Goal: Feedback & Contribution: Contribute content

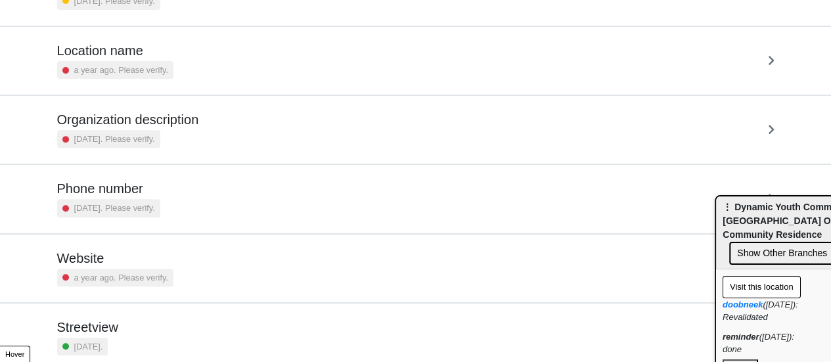
scroll to position [250, 0]
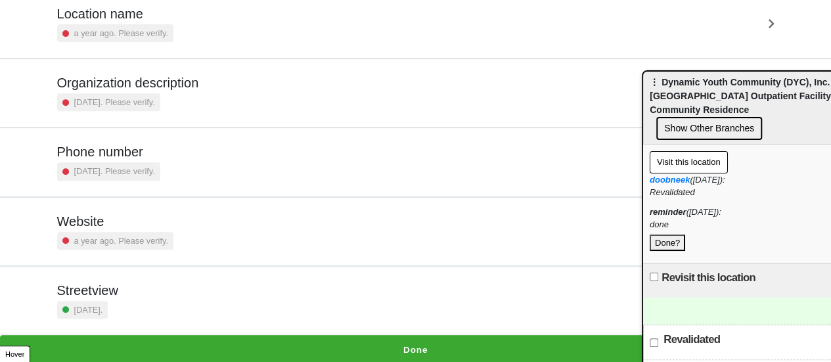
drag, startPoint x: 755, startPoint y: 223, endPoint x: 686, endPoint y: 112, distance: 131.3
click at [686, 112] on span "⋮ Dynamic Youth Community (DYC), Inc. - Brooklyn Outpatient Facility & Communit…" at bounding box center [745, 96] width 191 height 38
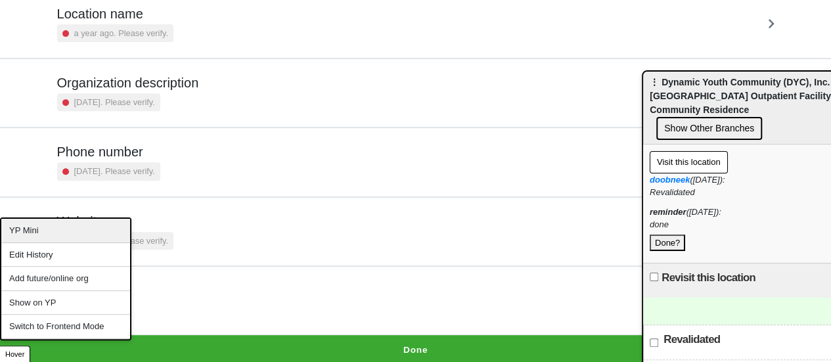
click at [46, 234] on div "YP Mini" at bounding box center [65, 231] width 129 height 24
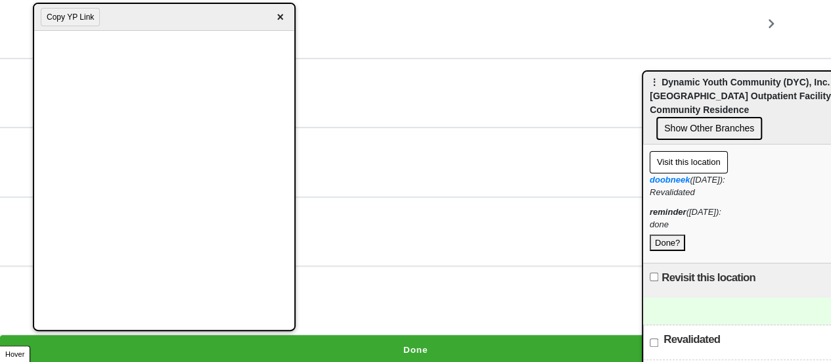
click at [673, 235] on button "Done?" at bounding box center [667, 243] width 35 height 17
click at [671, 235] on button "Done?" at bounding box center [667, 243] width 35 height 17
click at [277, 26] on div "Copy YP Link ×" at bounding box center [164, 17] width 260 height 27
click at [280, 20] on span "×" at bounding box center [280, 18] width 15 height 18
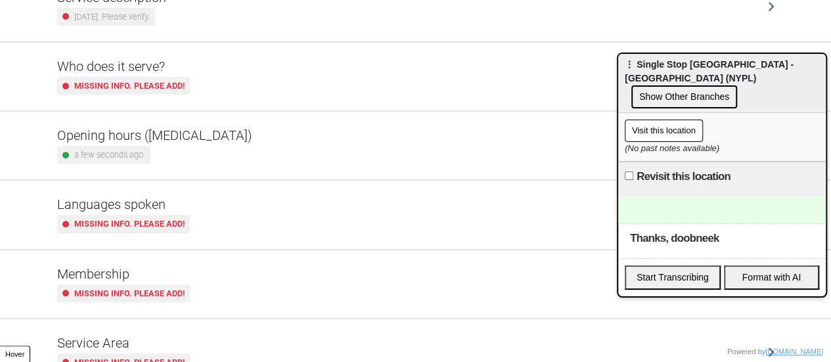
scroll to position [318, 0]
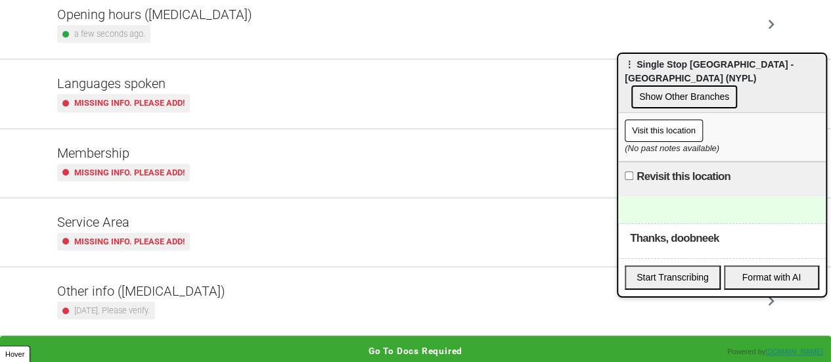
click at [205, 291] on div "Other info (coronavirus) 2 years ago. Please verify." at bounding box center [415, 301] width 717 height 36
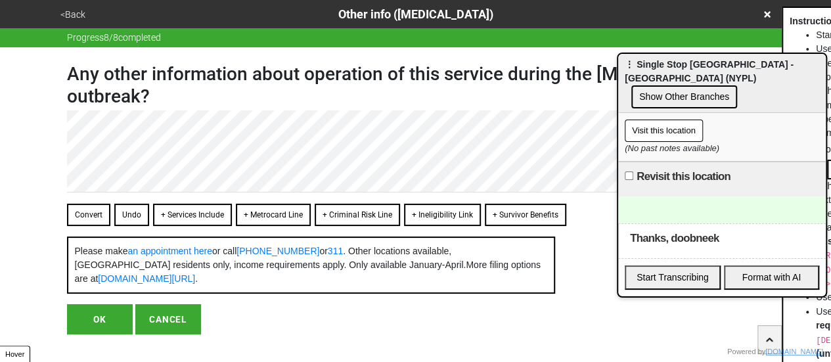
click at [93, 332] on button "OK" at bounding box center [100, 319] width 66 height 30
click at [104, 330] on button "OK" at bounding box center [100, 319] width 66 height 30
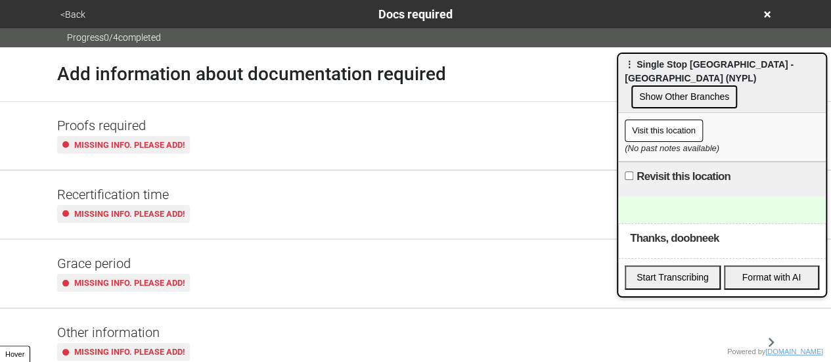
click at [79, 11] on button "<Back" at bounding box center [73, 14] width 33 height 15
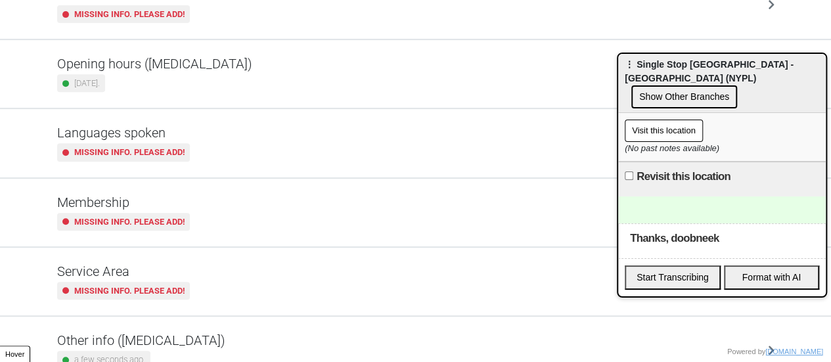
scroll to position [318, 0]
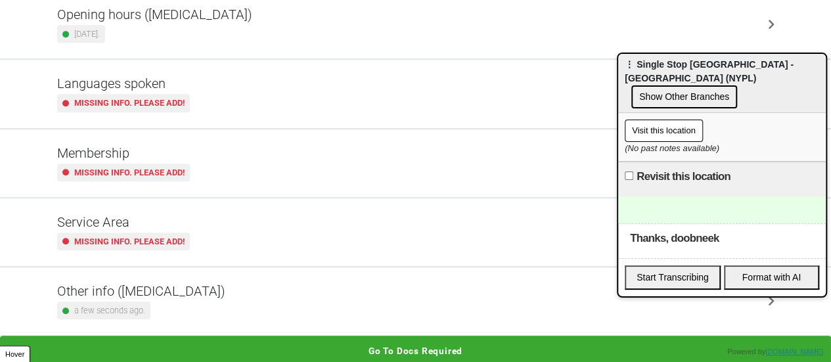
click at [150, 313] on div "a few seconds ago." at bounding box center [141, 311] width 168 height 18
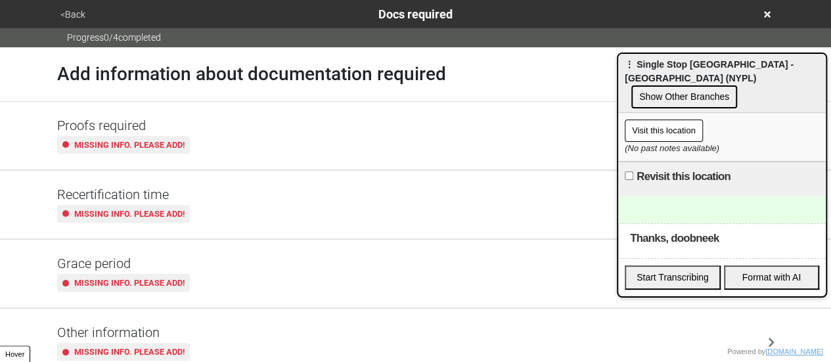
click at [67, 12] on button "<Back" at bounding box center [73, 14] width 33 height 15
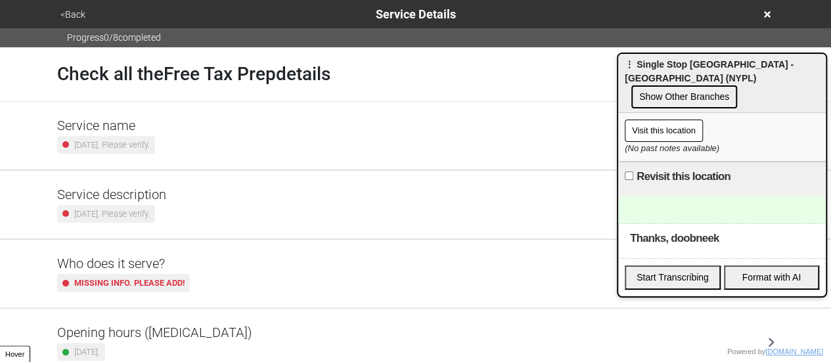
scroll to position [318, 0]
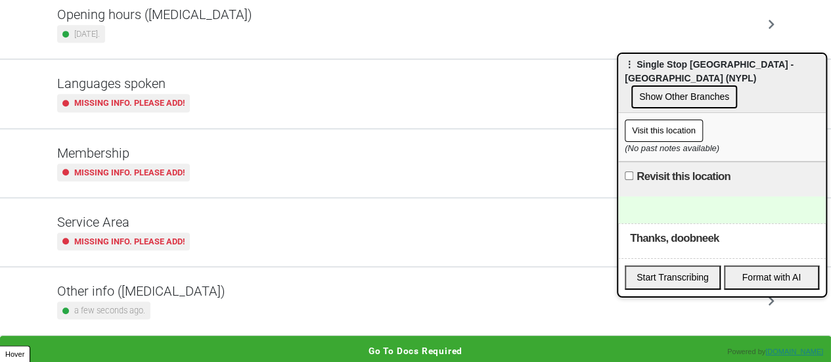
click at [145, 302] on div "a few seconds ago." at bounding box center [103, 311] width 93 height 18
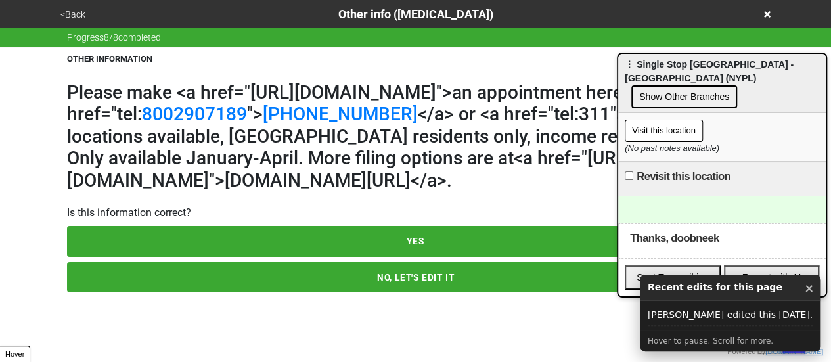
click at [174, 292] on button "NO, LET'S EDIT IT" at bounding box center [416, 277] width 698 height 30
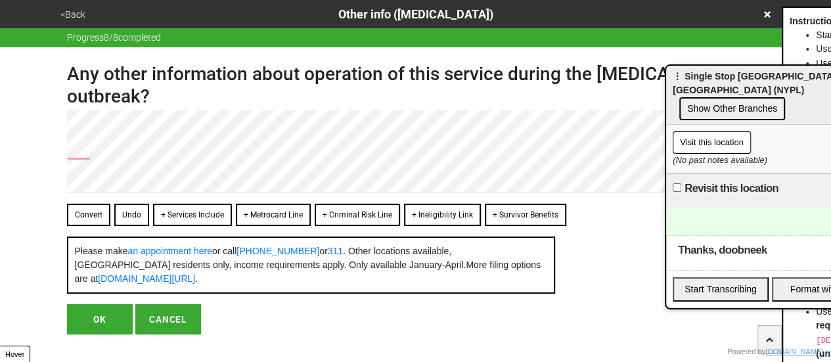
drag, startPoint x: 712, startPoint y: 77, endPoint x: 836, endPoint y: 118, distance: 130.7
click at [830, 118] on html "<Back Other info (coronavirus) Progress 8 / 8 completed Any other information a…" at bounding box center [415, 193] width 831 height 387
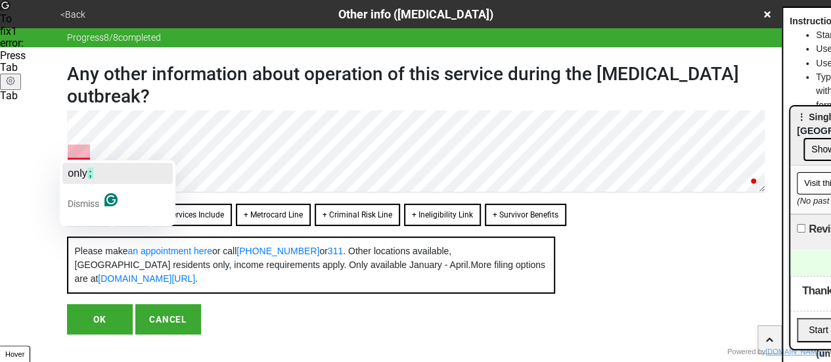
click at [87, 174] on span "only" at bounding box center [77, 173] width 19 height 11
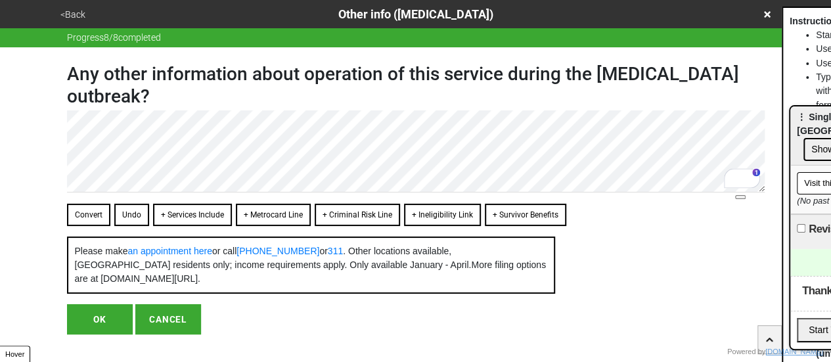
click at [79, 214] on button "Convert" at bounding box center [88, 215] width 43 height 22
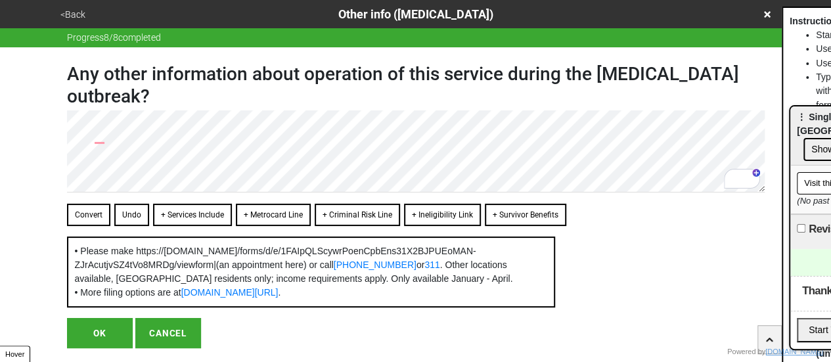
click at [89, 217] on button "Convert" at bounding box center [88, 215] width 43 height 22
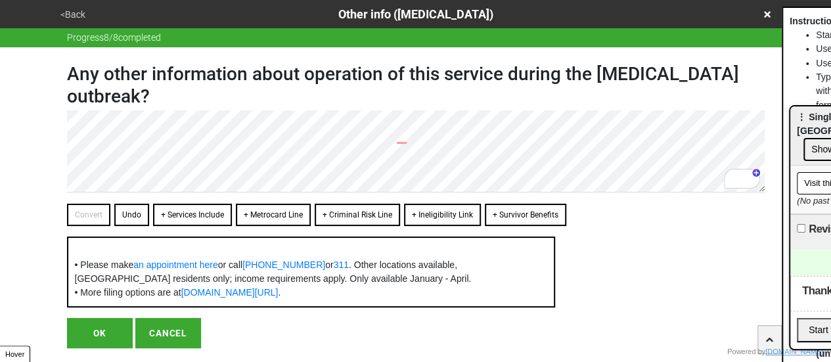
click at [367, 330] on div "Any other information about operation of this service during the coronavirus ou…" at bounding box center [416, 197] width 698 height 301
click at [104, 346] on button "OK" at bounding box center [100, 333] width 66 height 30
type textarea "x"
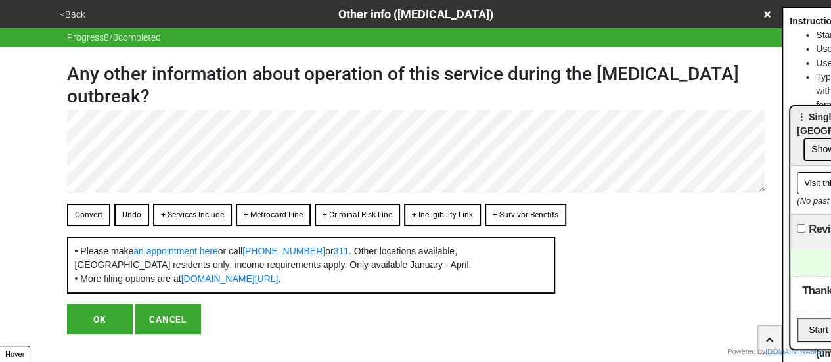
click at [81, 330] on button "OK" at bounding box center [100, 319] width 66 height 30
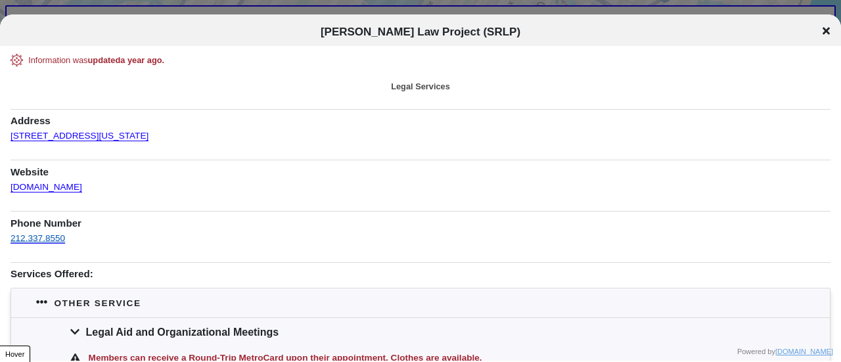
click at [39, 236] on link "212.337.8550" at bounding box center [38, 238] width 55 height 10
click at [51, 240] on link "212.337.8550" at bounding box center [38, 238] width 55 height 10
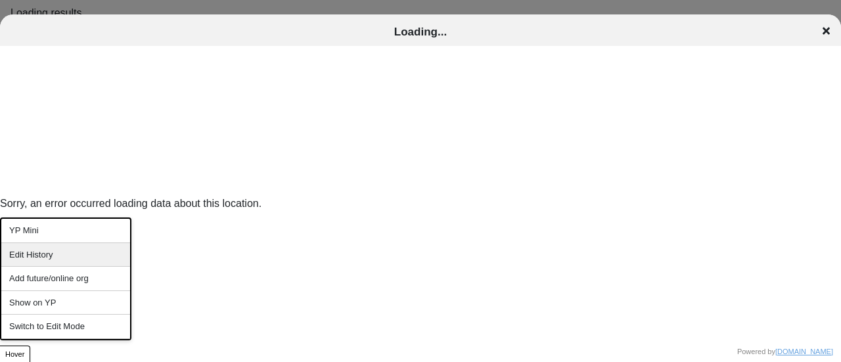
click at [53, 253] on div "Edit History" at bounding box center [65, 255] width 129 height 24
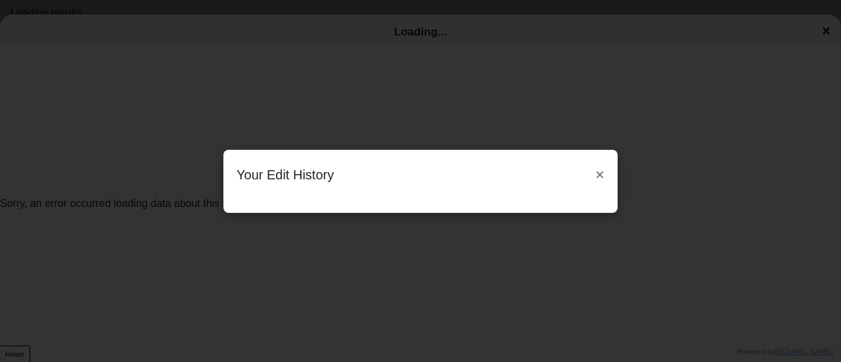
click at [600, 171] on button "×" at bounding box center [599, 175] width 9 height 24
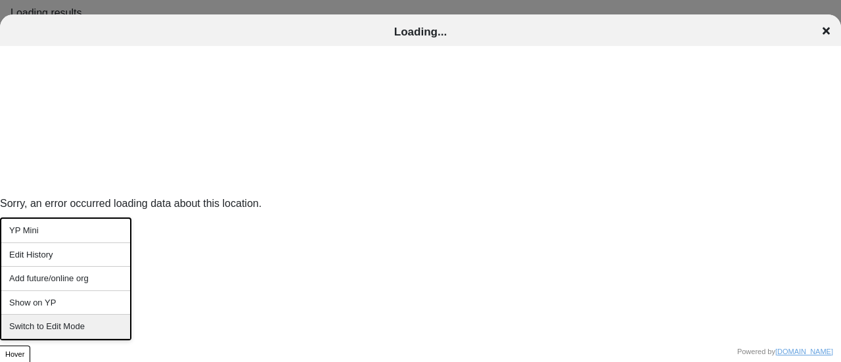
click at [57, 322] on div "Switch to Edit Mode" at bounding box center [65, 327] width 129 height 24
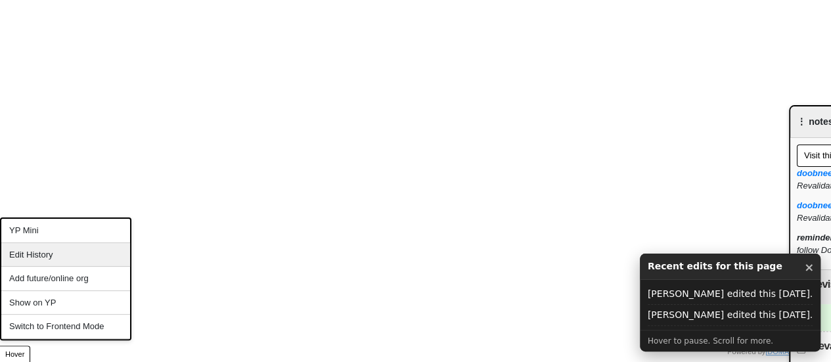
click at [48, 249] on div "Edit History" at bounding box center [65, 255] width 129 height 24
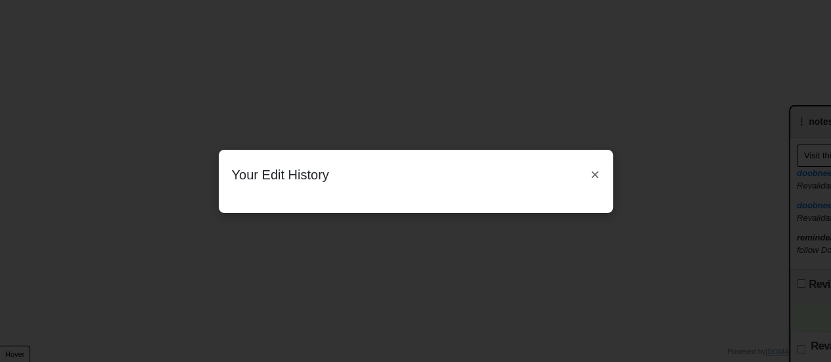
click at [577, 179] on div "Your Edit History ×" at bounding box center [416, 175] width 368 height 24
click at [593, 170] on button "×" at bounding box center [594, 175] width 9 height 24
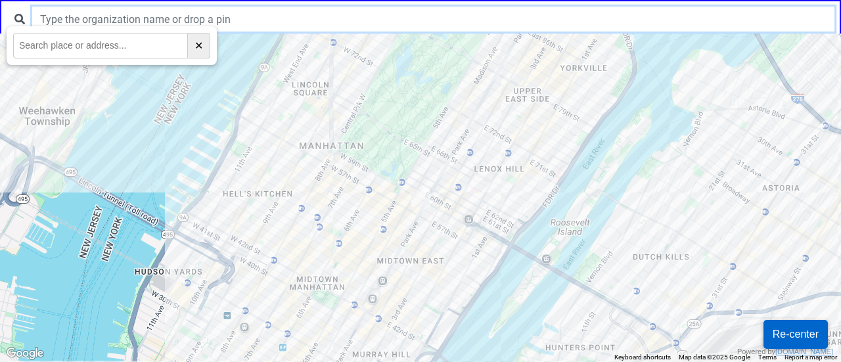
click at [480, 10] on input "text" at bounding box center [433, 19] width 802 height 25
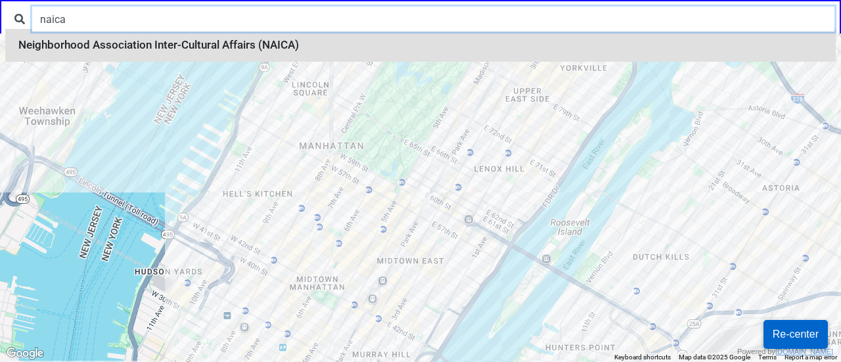
type input "naica"
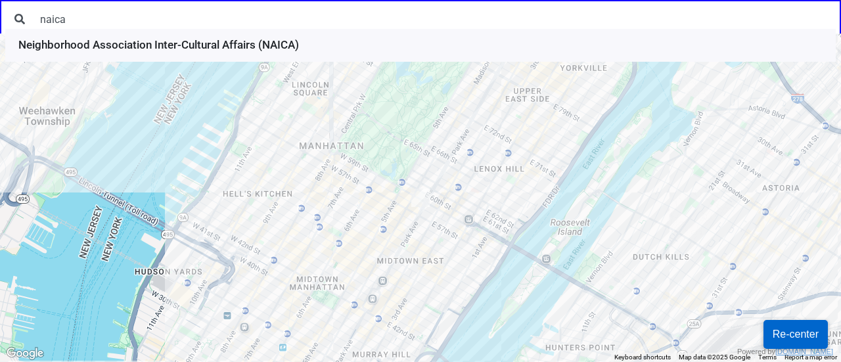
click at [269, 43] on li "Neighborhood Association Inter-Cultural Affairs (NAICA)" at bounding box center [420, 45] width 830 height 33
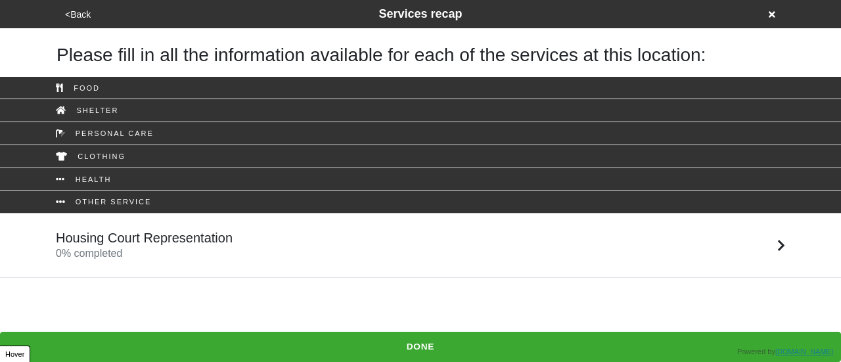
click at [196, 267] on link "Housing Court Representation 0 % completed" at bounding box center [420, 246] width 841 height 64
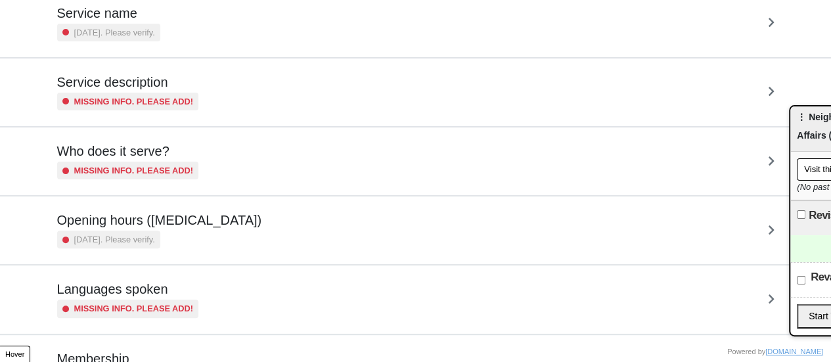
scroll to position [318, 0]
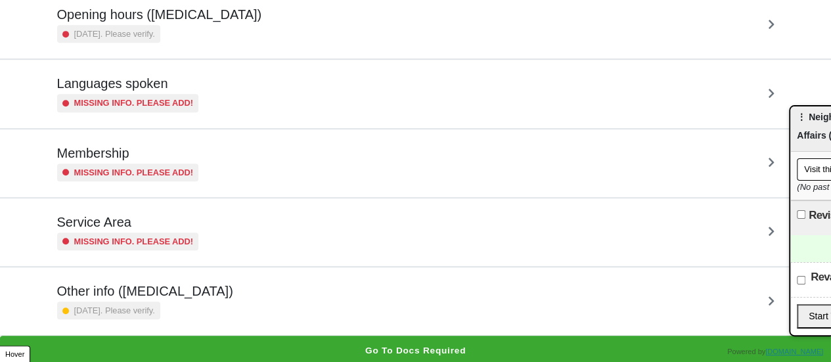
click at [160, 313] on div "7 months ago. Please verify." at bounding box center [108, 311] width 103 height 18
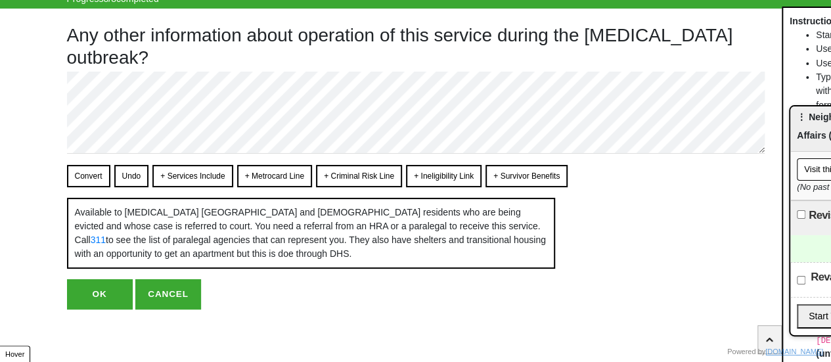
scroll to position [51, 0]
click at [106, 300] on button "OK" at bounding box center [100, 294] width 66 height 30
type textarea "x"
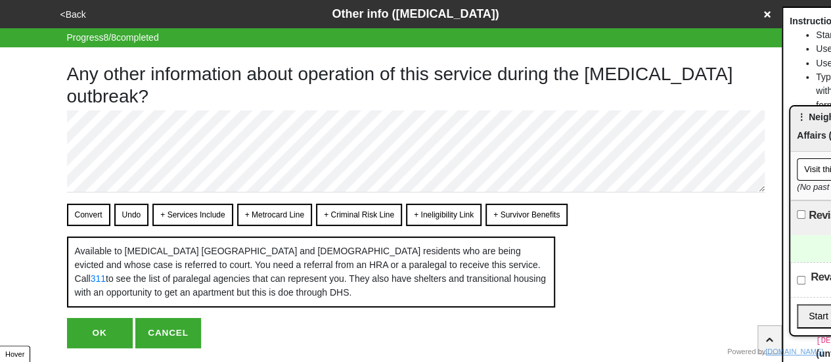
drag, startPoint x: 107, startPoint y: 343, endPoint x: 120, endPoint y: 340, distance: 12.9
click at [108, 342] on button "OK" at bounding box center [100, 333] width 66 height 30
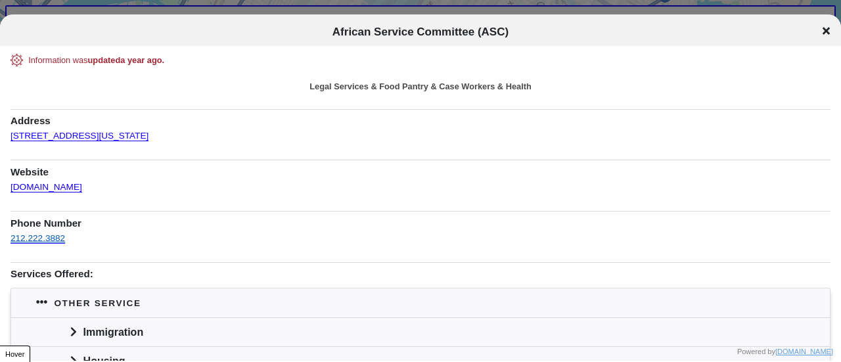
click at [51, 236] on link "212.222.3882" at bounding box center [38, 238] width 55 height 10
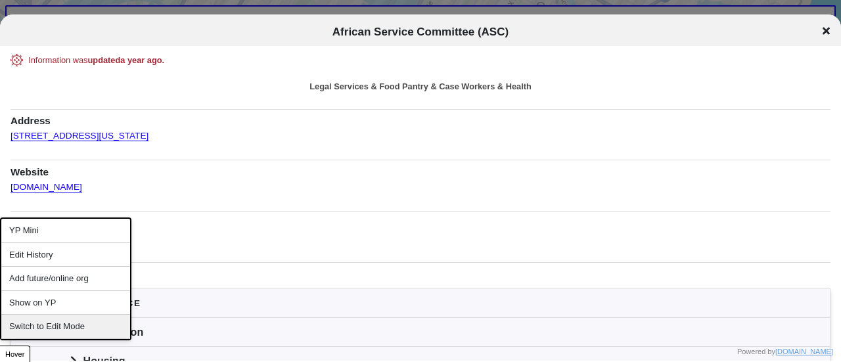
click at [71, 323] on div "Switch to Edit Mode" at bounding box center [65, 327] width 129 height 24
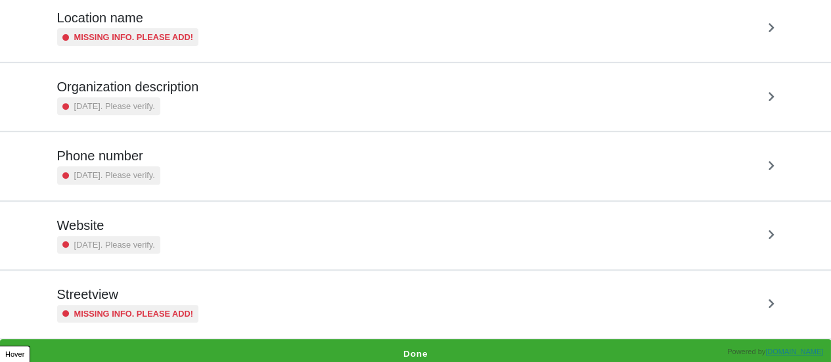
scroll to position [250, 0]
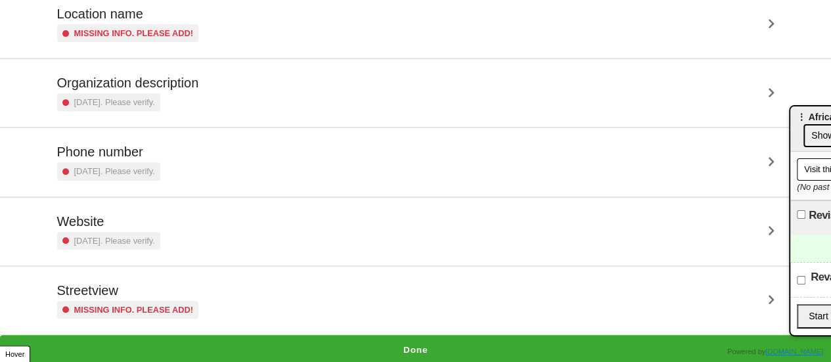
click at [150, 304] on small "Missing info. Please add!" at bounding box center [134, 310] width 120 height 12
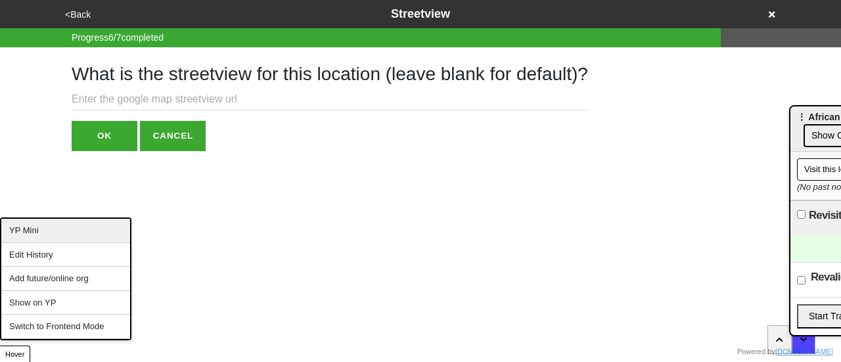
click at [57, 237] on div "YP Mini" at bounding box center [65, 231] width 129 height 24
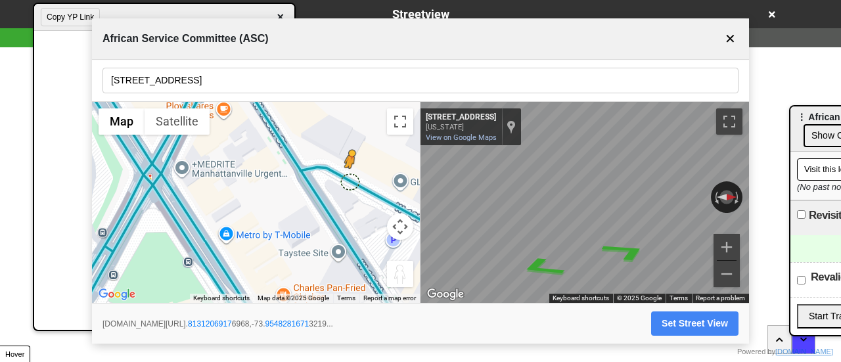
drag, startPoint x: 327, startPoint y: 219, endPoint x: 352, endPoint y: 182, distance: 44.5
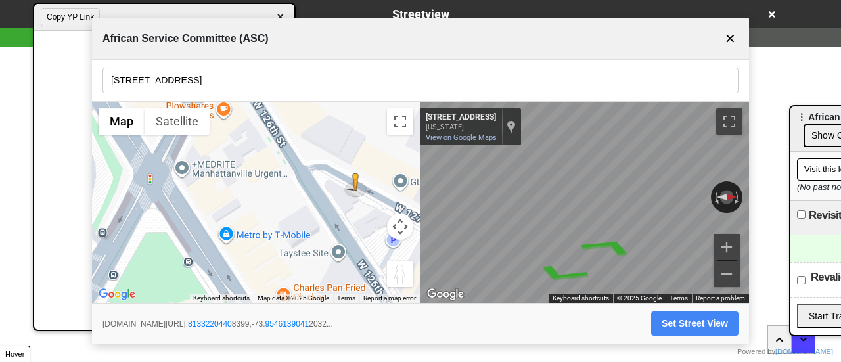
click at [417, 192] on div "← Move left → Move right ↑ Move up ↓ Move down + Zoom in - Zoom out Home Jump l…" at bounding box center [420, 203] width 657 height 202
click at [637, 248] on icon "Go East, W 127th St" at bounding box center [633, 251] width 72 height 29
click at [231, 87] on input "429 W 127th St" at bounding box center [420, 81] width 636 height 26
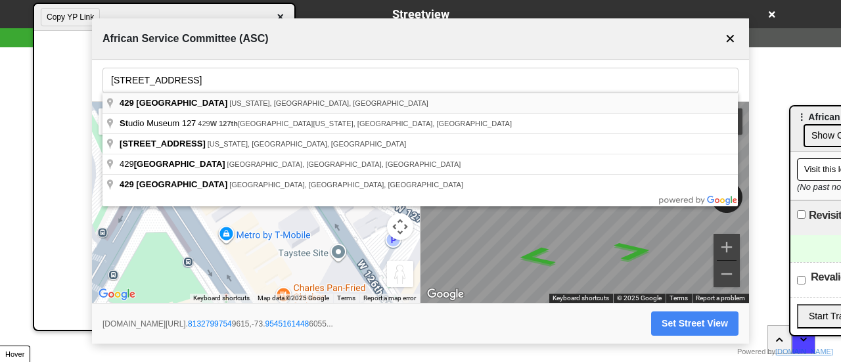
type input "429 West 127th Street, New York, NY, USA"
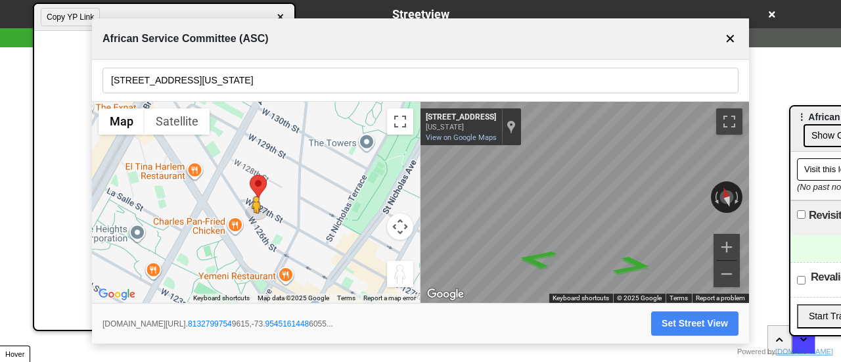
click at [677, 320] on button "Set Street View" at bounding box center [694, 323] width 87 height 24
type input "https://www.google.com/maps/@40.81327997549615,-73.95451614486055,3a,75y,16.600…"
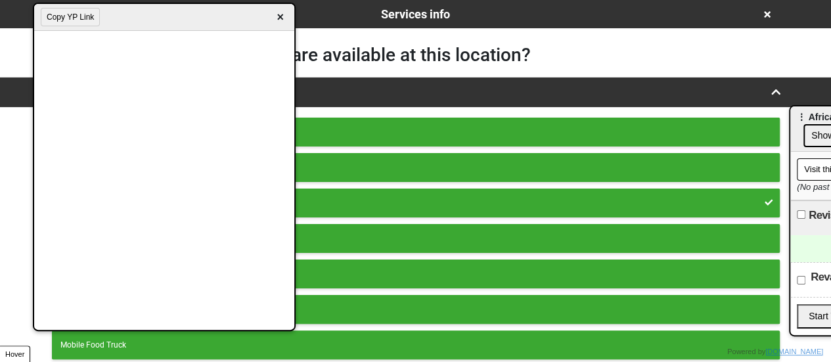
drag, startPoint x: 286, startPoint y: 18, endPoint x: 301, endPoint y: 37, distance: 23.9
click at [288, 19] on span "×" at bounding box center [280, 18] width 15 height 18
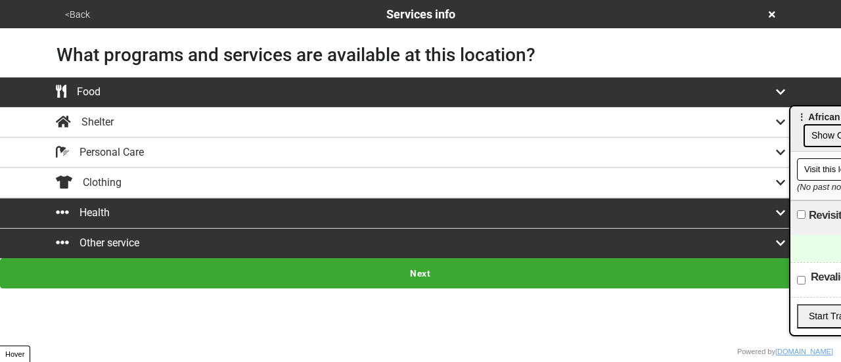
click at [323, 275] on button "Next" at bounding box center [420, 273] width 841 height 30
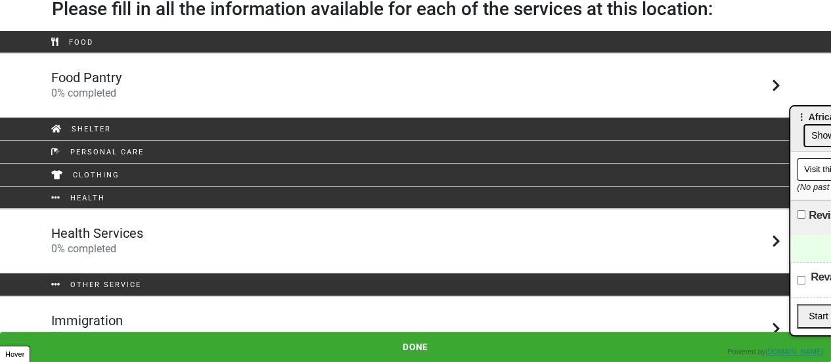
scroll to position [106, 0]
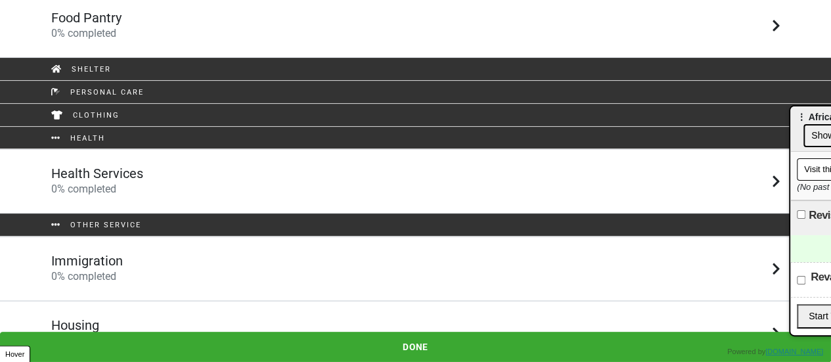
click at [153, 281] on div "Immigration 0 % completed" at bounding box center [415, 269] width 749 height 32
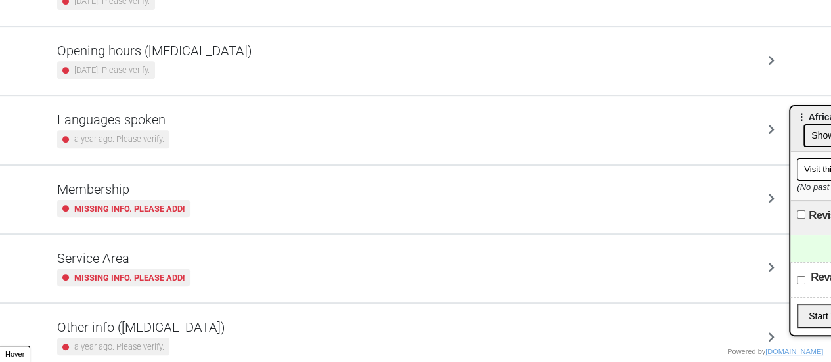
scroll to position [318, 0]
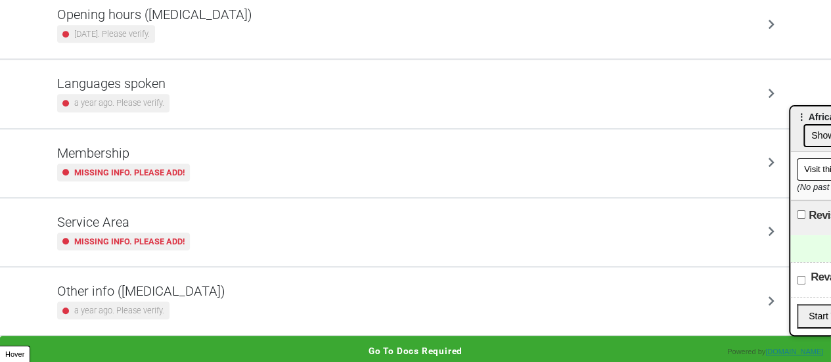
click at [164, 302] on div "a year ago. Please verify." at bounding box center [141, 311] width 168 height 18
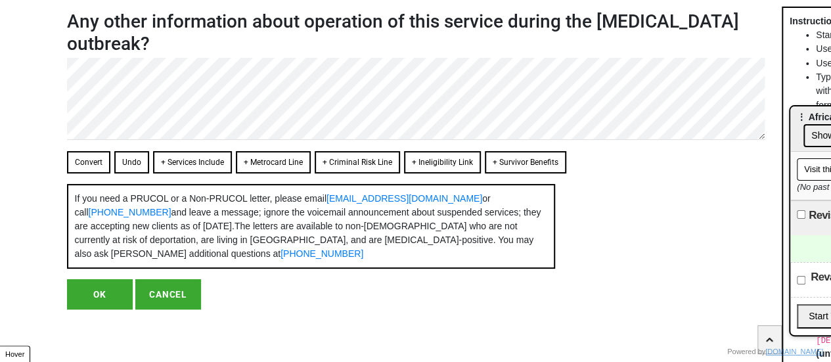
scroll to position [78, 0]
click at [84, 151] on button "Convert" at bounding box center [88, 162] width 43 height 22
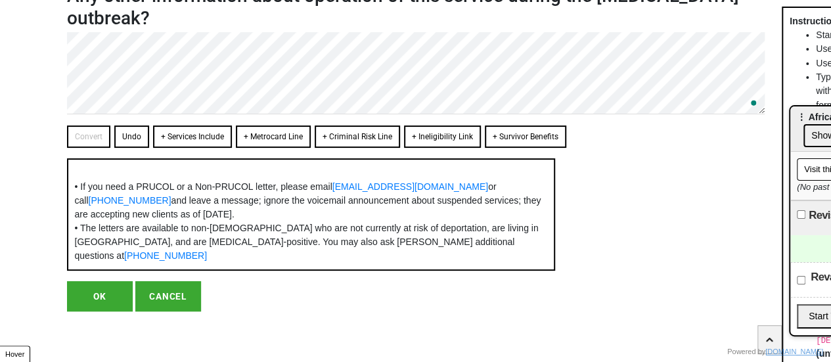
click at [93, 311] on button "OK" at bounding box center [100, 296] width 66 height 30
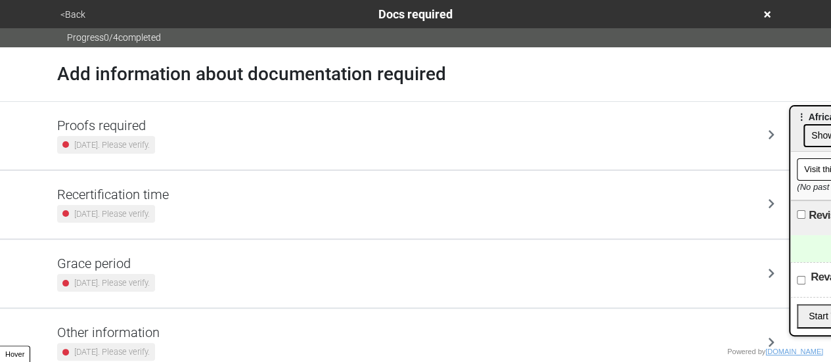
click at [74, 10] on button "<Back" at bounding box center [73, 14] width 33 height 15
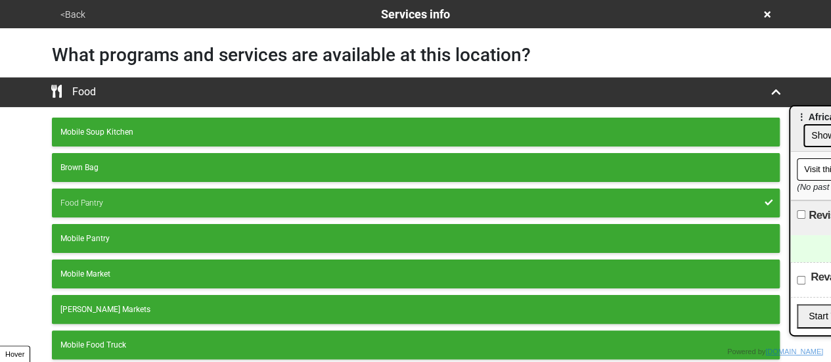
click at [80, 14] on button "<Back" at bounding box center [73, 14] width 33 height 15
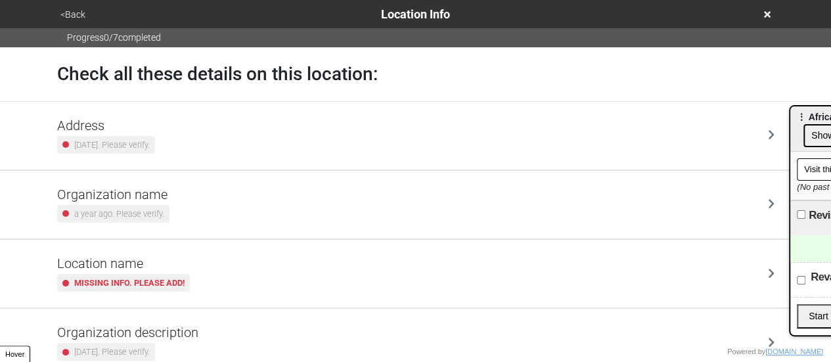
scroll to position [250, 0]
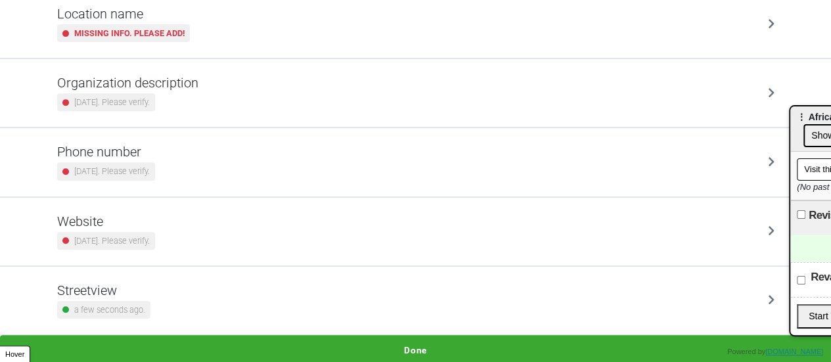
click at [143, 148] on h5 "Phone number" at bounding box center [106, 152] width 98 height 16
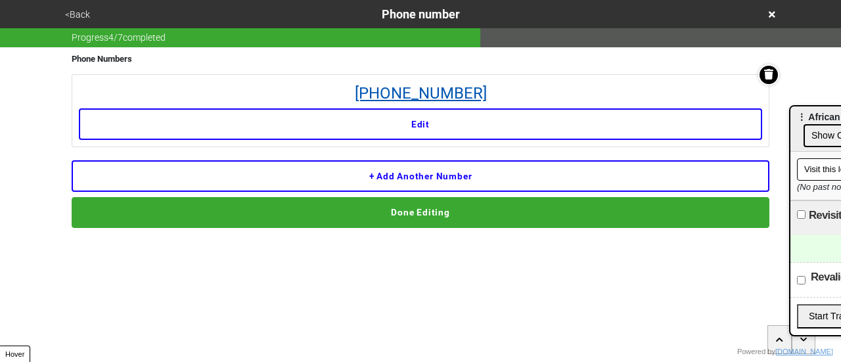
click at [465, 83] on link "212-222-3882" at bounding box center [420, 93] width 683 height 24
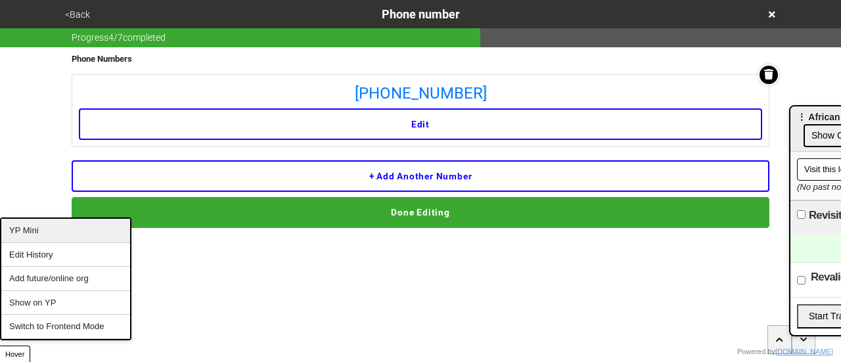
click at [61, 231] on div "YP Mini" at bounding box center [65, 231] width 129 height 24
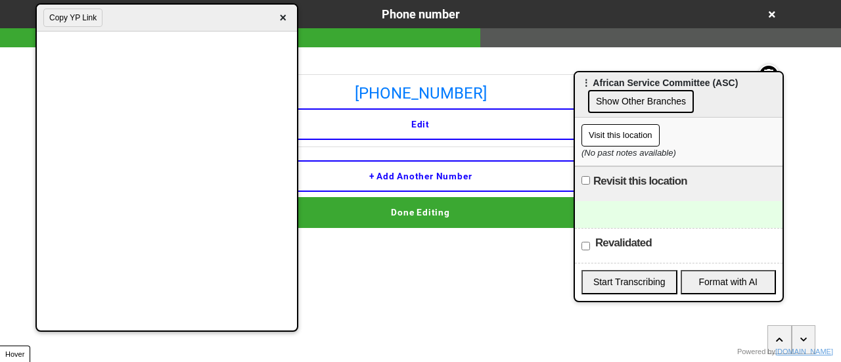
drag, startPoint x: 811, startPoint y: 119, endPoint x: 481, endPoint y: 85, distance: 331.6
click at [581, 85] on span "⋮ African Service Committee (ASC)" at bounding box center [659, 83] width 156 height 11
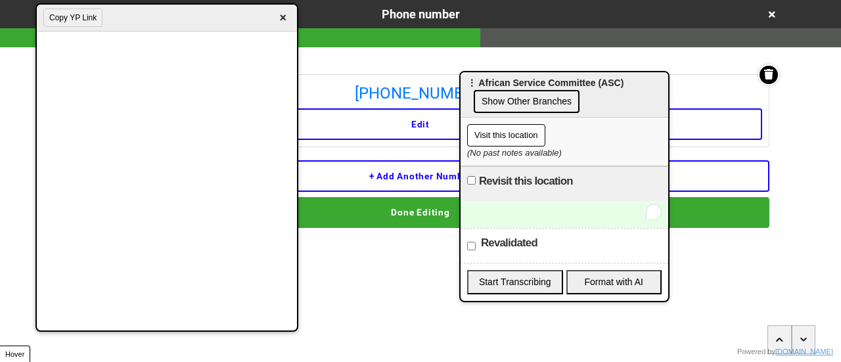
click at [523, 216] on div "To enrich screen reader interactions, please activate Accessibility in Grammarl…" at bounding box center [565, 214] width 208 height 27
click at [289, 17] on span "×" at bounding box center [282, 18] width 15 height 18
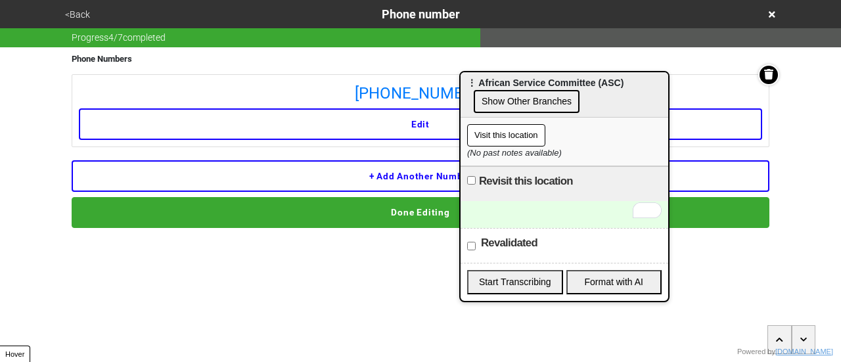
click at [85, 9] on button "<Back" at bounding box center [77, 14] width 33 height 15
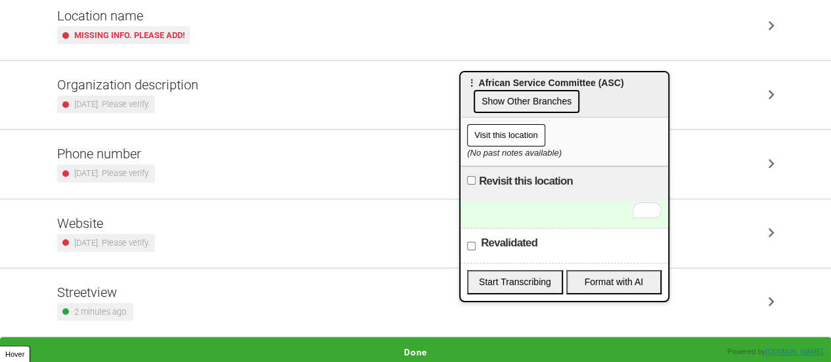
scroll to position [250, 0]
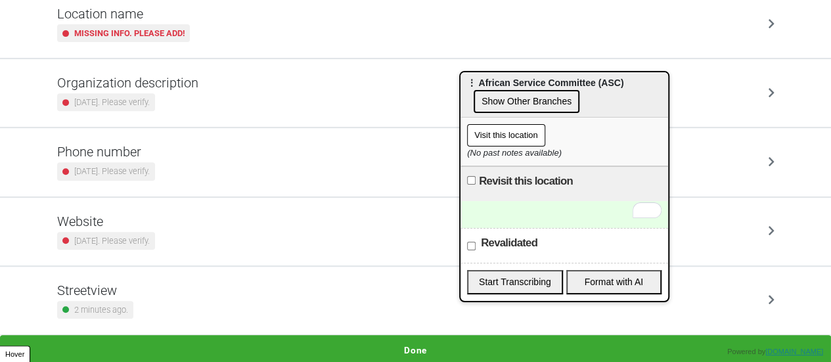
click at [372, 335] on button "Done" at bounding box center [415, 350] width 831 height 30
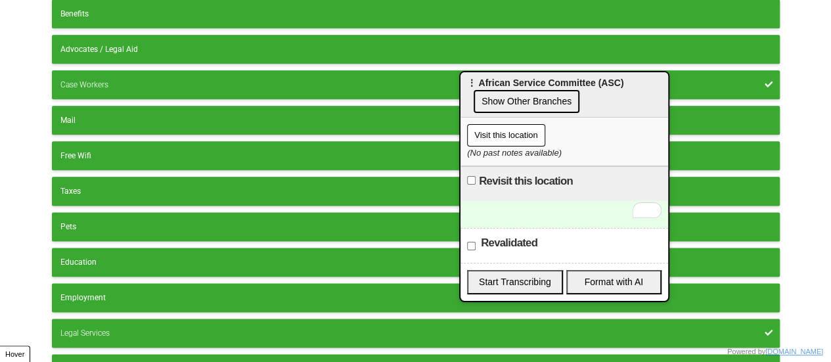
scroll to position [792, 0]
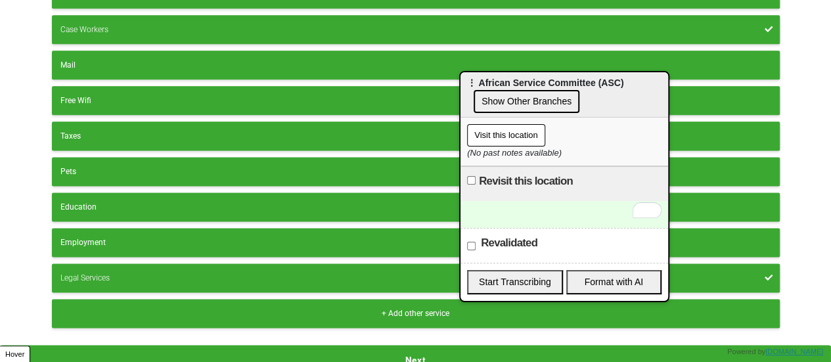
click at [406, 349] on button "Next" at bounding box center [415, 360] width 831 height 30
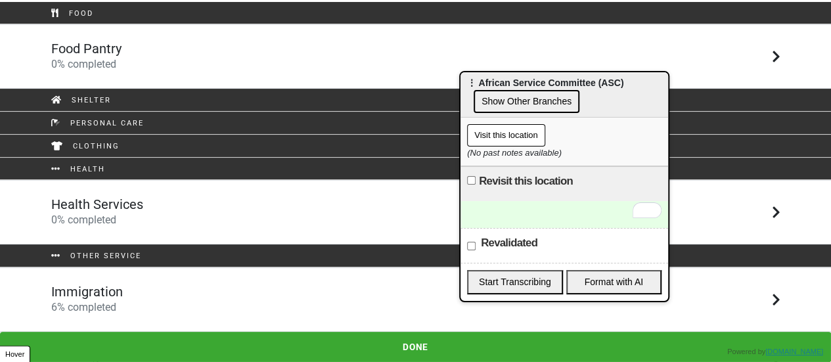
scroll to position [106, 0]
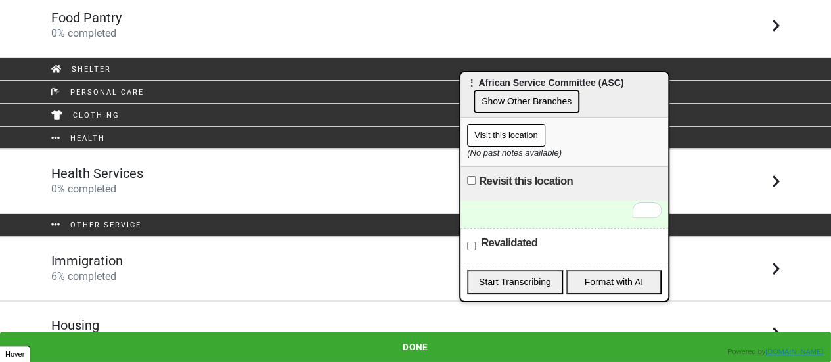
click at [166, 266] on div "Immigration 6 % completed" at bounding box center [415, 269] width 749 height 32
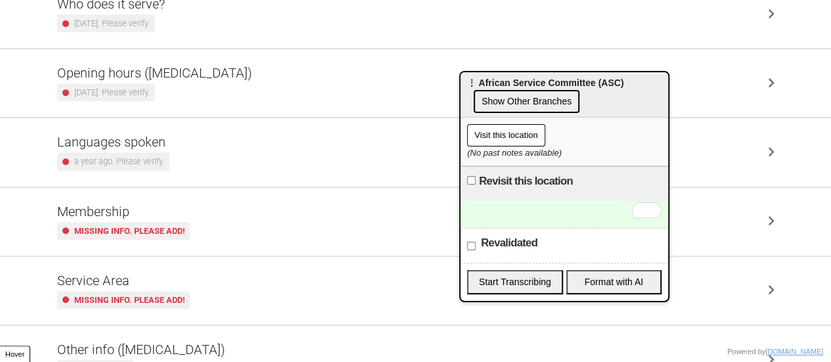
scroll to position [318, 0]
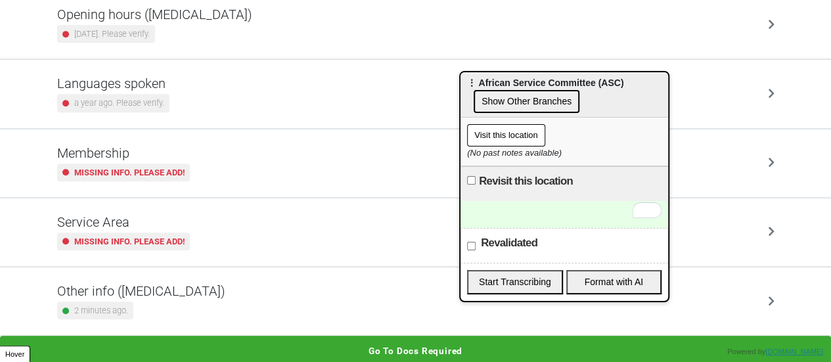
click at [174, 284] on h5 "Other info ([MEDICAL_DATA])" at bounding box center [141, 291] width 168 height 16
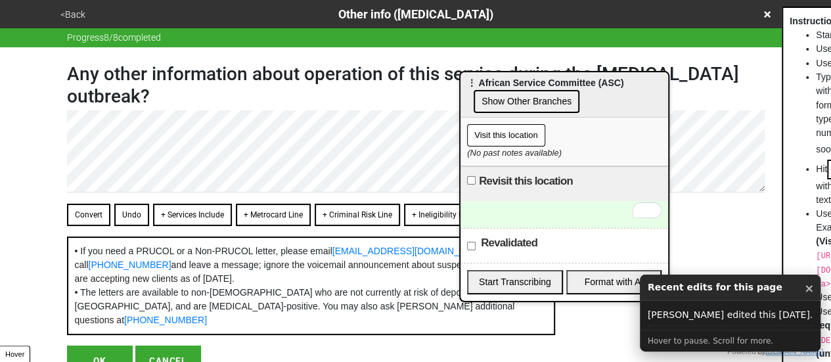
scroll to position [78, 0]
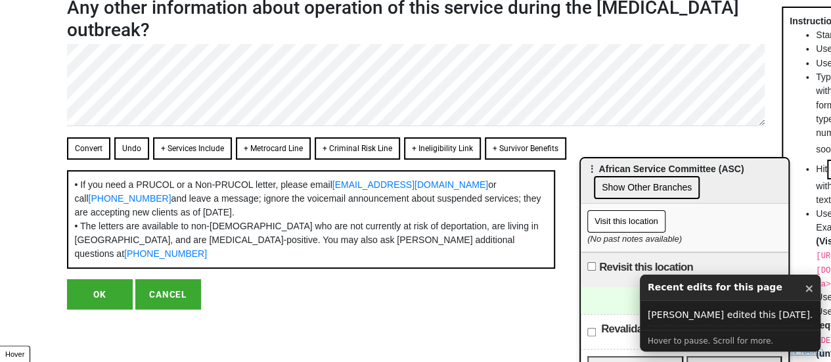
drag, startPoint x: 530, startPoint y: 107, endPoint x: 616, endPoint y: 171, distance: 108.0
click at [616, 171] on span "⋮ African Service Committee (ASC)" at bounding box center [665, 169] width 156 height 11
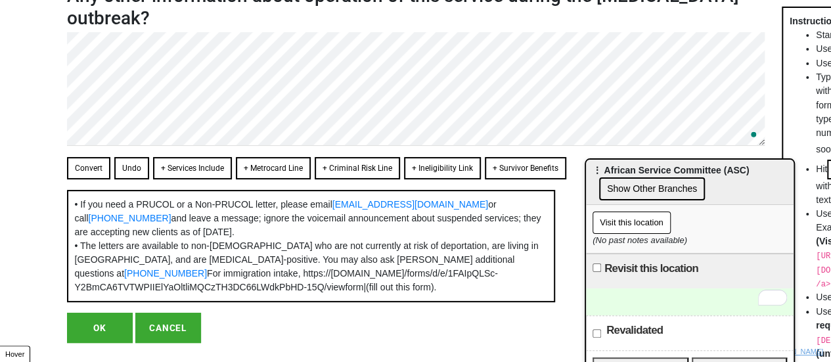
click at [83, 162] on button "Convert" at bounding box center [88, 168] width 43 height 22
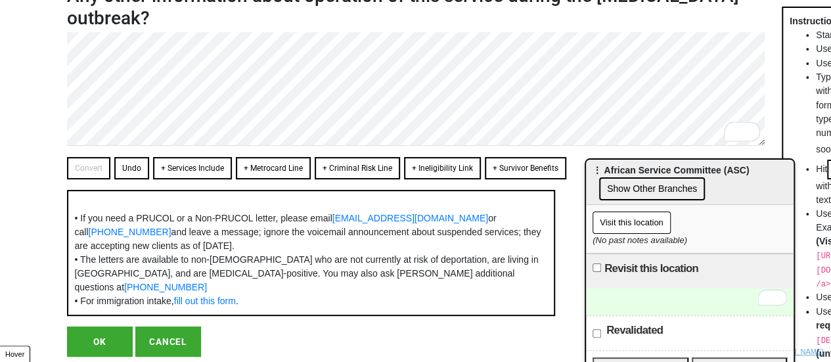
scroll to position [137, 0]
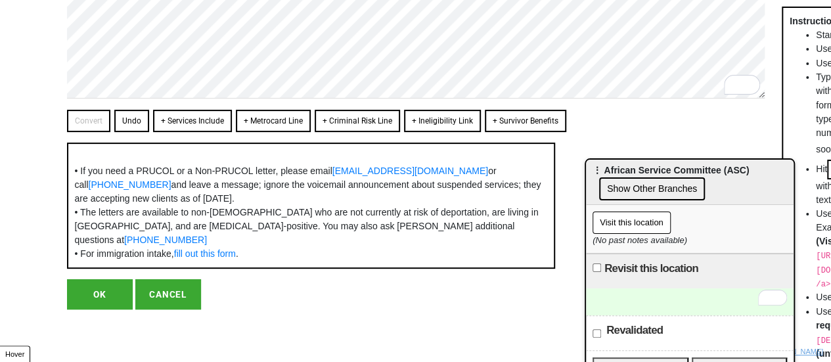
click at [93, 290] on button "OK" at bounding box center [100, 294] width 66 height 30
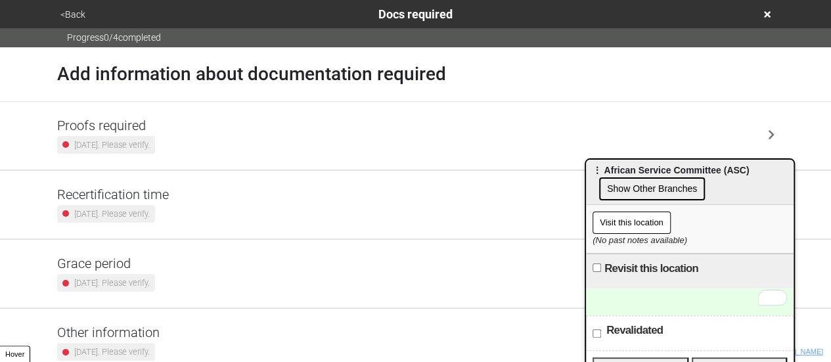
click at [74, 14] on button "<Back" at bounding box center [73, 14] width 33 height 15
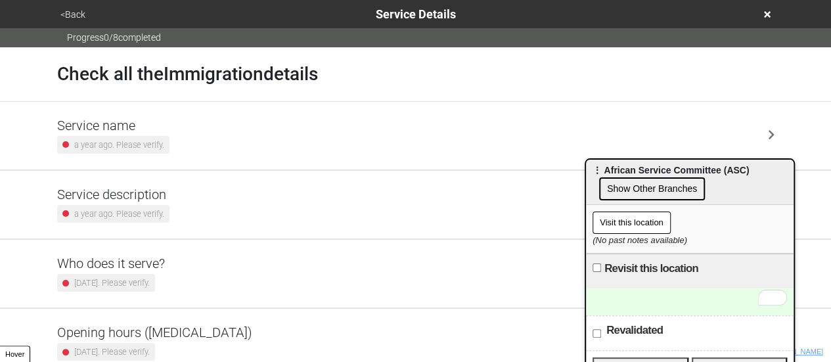
click at [142, 194] on h5 "Service description" at bounding box center [113, 195] width 112 height 16
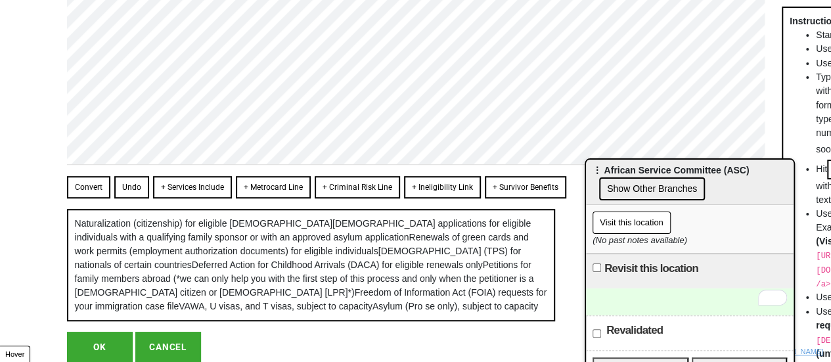
scroll to position [396, 0]
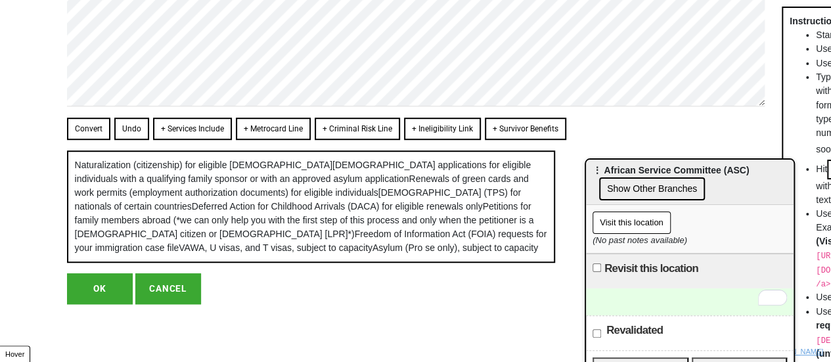
click at [177, 118] on button "+ Services Include" at bounding box center [192, 129] width 79 height 22
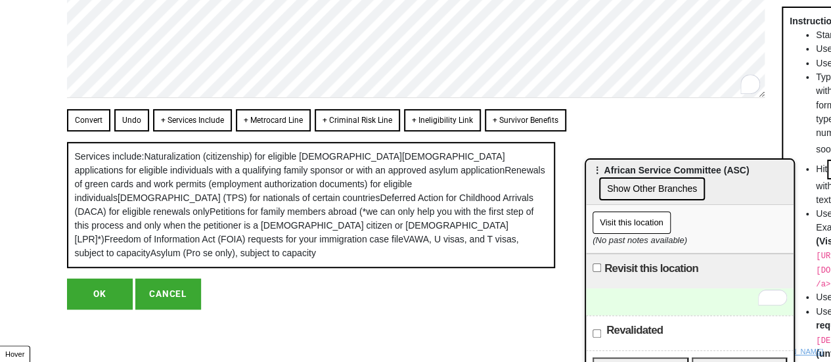
click at [99, 109] on button "Convert" at bounding box center [88, 120] width 43 height 22
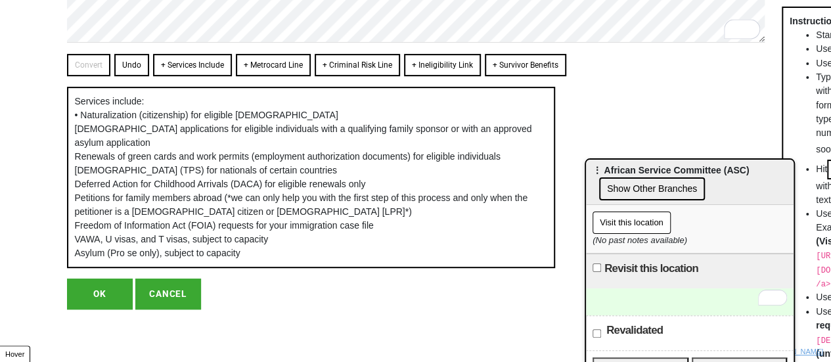
scroll to position [0, 0]
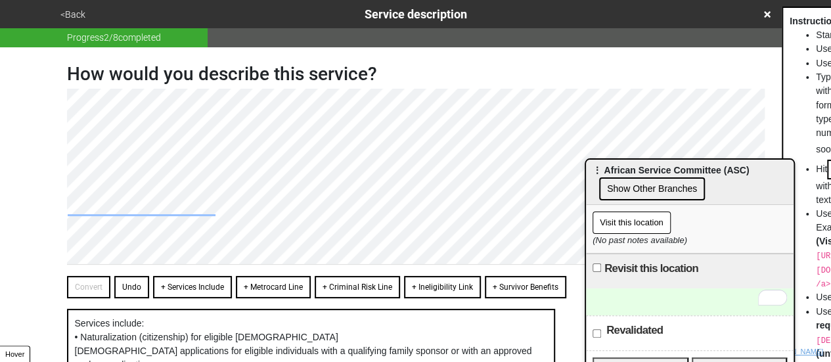
click at [55, 127] on div "How would you describe this service? Convert Undo + Services Include + Metrocar…" at bounding box center [415, 289] width 729 height 484
click at [53, 110] on div "How would you describe this service? Convert Undo + Services Include + Metrocar…" at bounding box center [415, 289] width 729 height 484
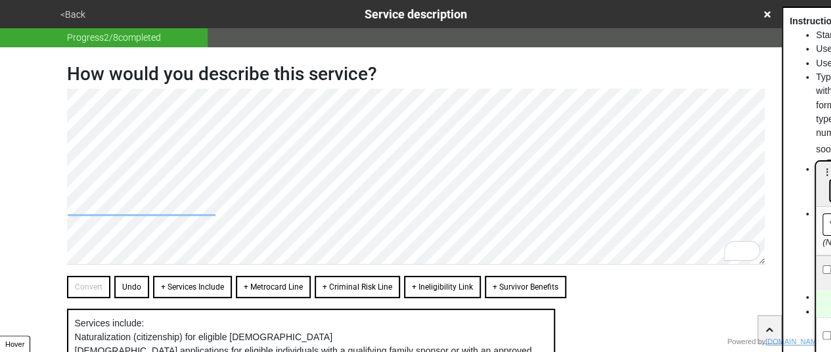
drag, startPoint x: 599, startPoint y: 171, endPoint x: 804, endPoint y: 174, distance: 205.0
click at [831, 173] on html "<Back Service description Progress 2 / 8 completed How would you describe this …" at bounding box center [415, 292] width 831 height 584
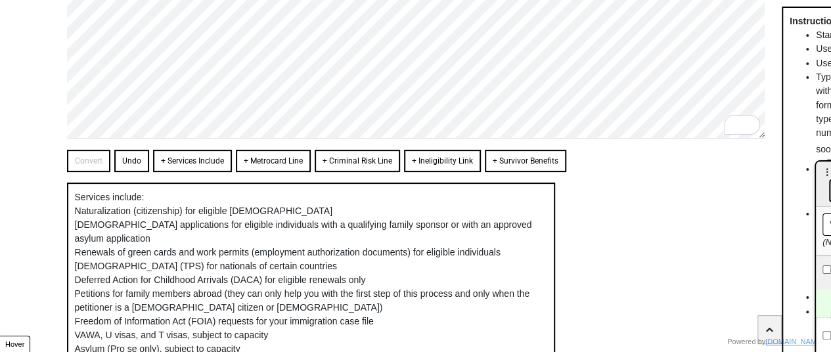
scroll to position [258, 0]
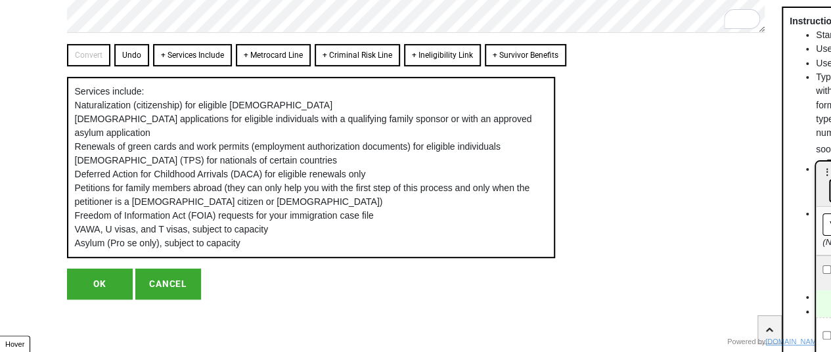
click at [106, 283] on button "OK" at bounding box center [100, 284] width 66 height 30
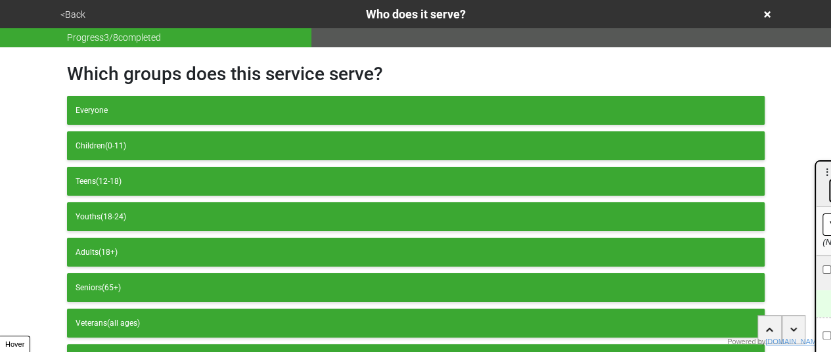
click at [81, 12] on button "<Back" at bounding box center [73, 14] width 33 height 15
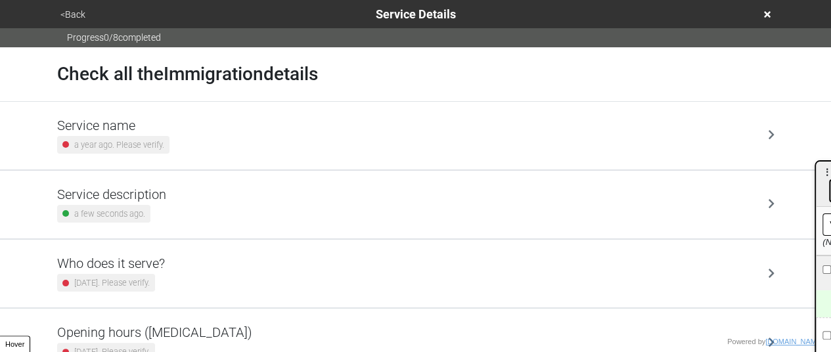
click at [81, 12] on button "<Back" at bounding box center [73, 14] width 33 height 15
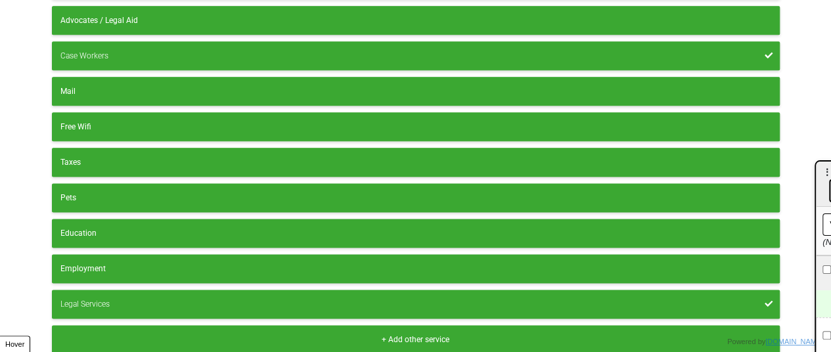
scroll to position [802, 0]
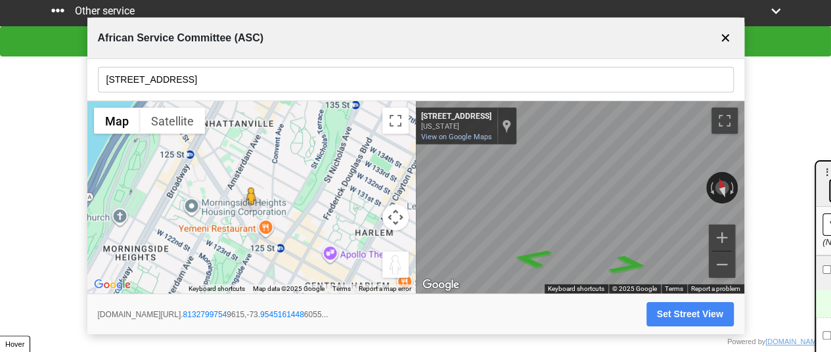
click at [721, 34] on button "✕" at bounding box center [725, 38] width 16 height 25
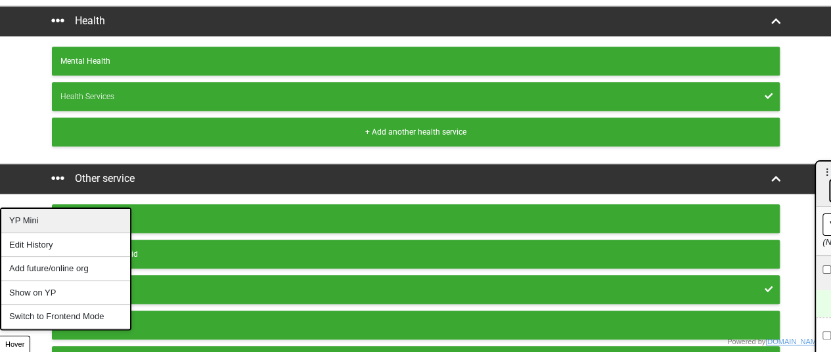
click at [43, 219] on div "YP Mini" at bounding box center [65, 221] width 129 height 24
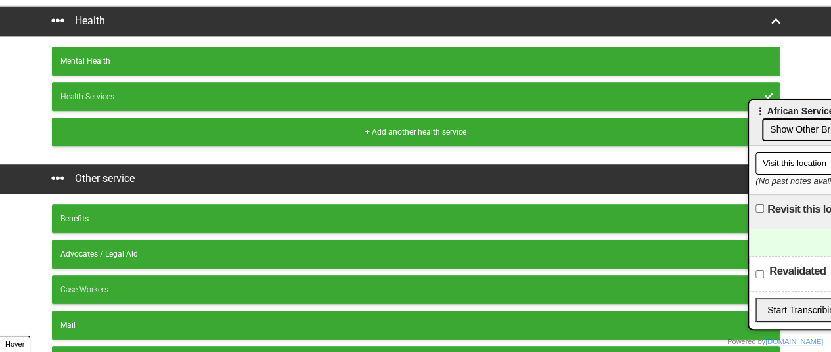
drag, startPoint x: 828, startPoint y: 176, endPoint x: 677, endPoint y: 66, distance: 187.1
click at [756, 106] on span "⋮ African Service Committee (ASC)" at bounding box center [834, 111] width 156 height 11
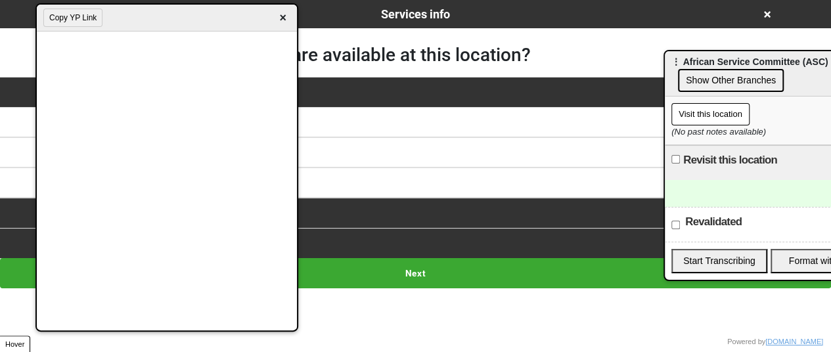
scroll to position [0, 0]
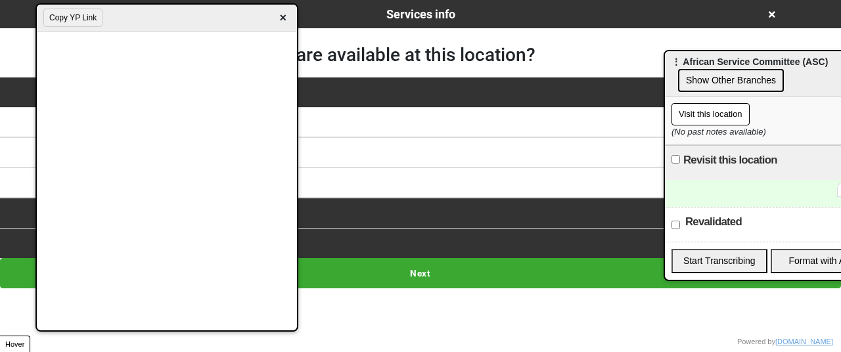
click at [708, 199] on div "To enrich screen reader interactions, please activate Accessibility in Grammarl…" at bounding box center [769, 193] width 208 height 27
click at [466, 272] on button "Next" at bounding box center [420, 273] width 841 height 30
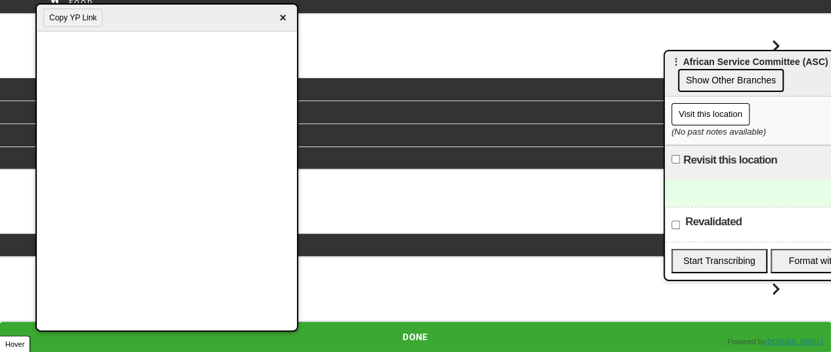
scroll to position [116, 0]
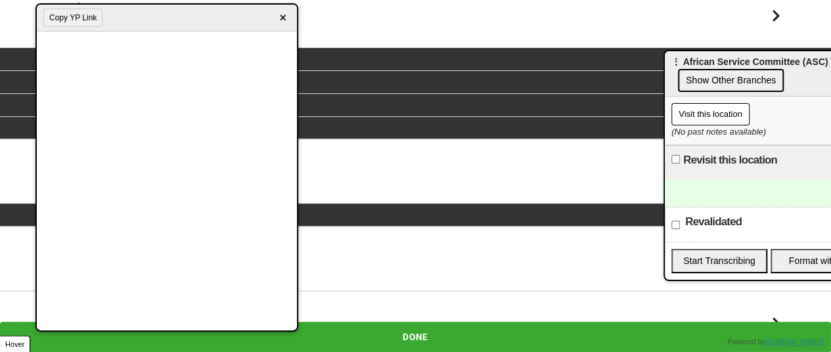
drag, startPoint x: 283, startPoint y: 18, endPoint x: 251, endPoint y: 99, distance: 86.7
click at [283, 19] on span "×" at bounding box center [282, 18] width 15 height 18
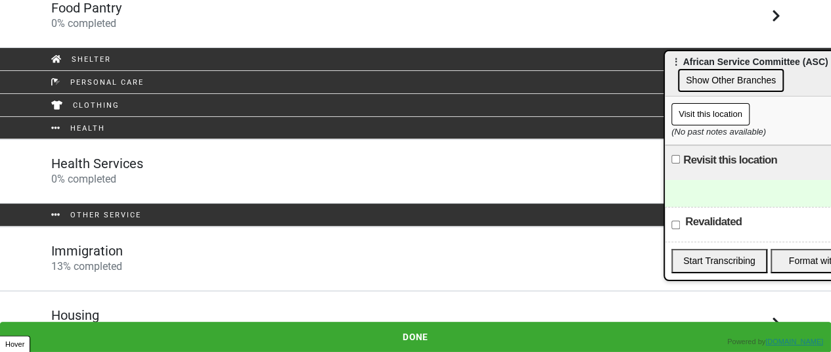
click at [174, 165] on div "Health Services 0 % completed" at bounding box center [415, 172] width 749 height 32
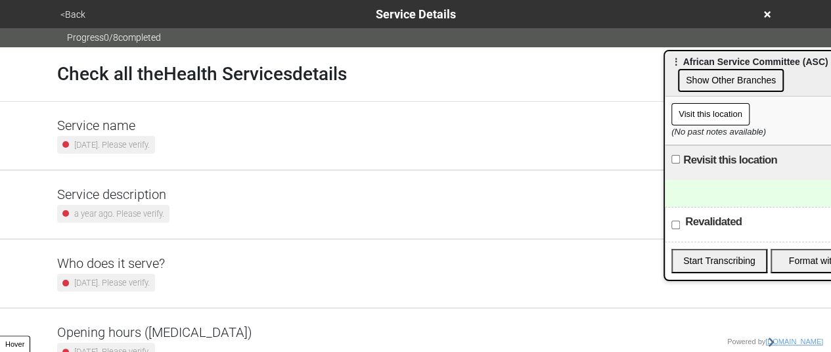
click at [177, 215] on div "Service description a year ago. Please verify." at bounding box center [415, 205] width 717 height 36
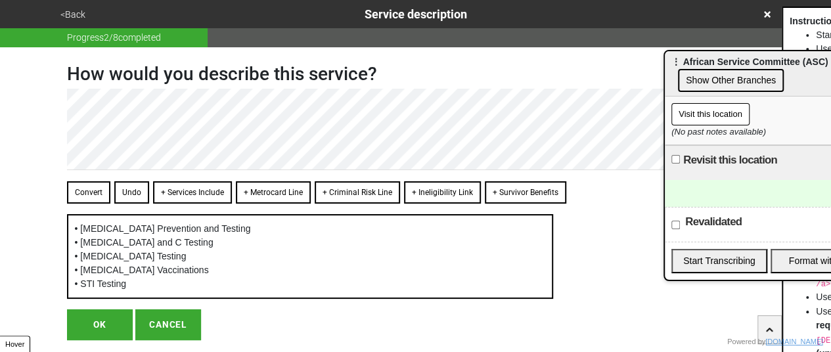
click at [187, 195] on button "+ Services Include" at bounding box center [192, 192] width 79 height 22
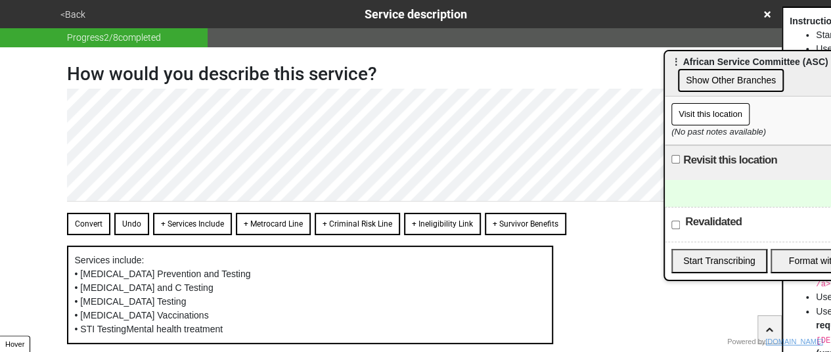
drag, startPoint x: 170, startPoint y: 187, endPoint x: 74, endPoint y: 217, distance: 100.1
click at [73, 216] on button "Convert" at bounding box center [88, 224] width 43 height 22
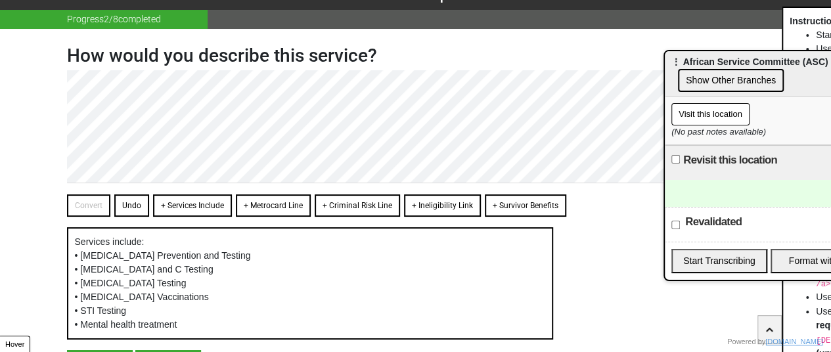
scroll to position [98, 0]
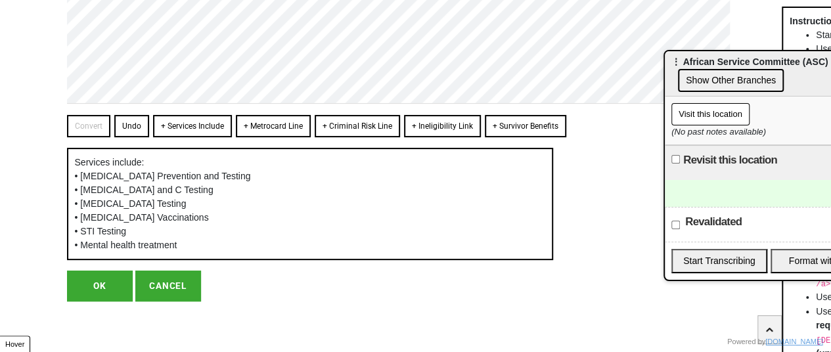
click at [91, 283] on button "OK" at bounding box center [100, 286] width 66 height 30
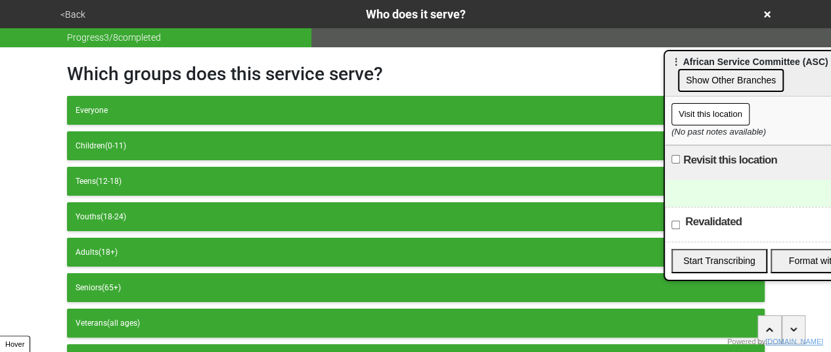
click at [66, 24] on div "<Back Who does it serve?" at bounding box center [415, 14] width 729 height 28
click at [74, 20] on button "<Back" at bounding box center [73, 14] width 33 height 15
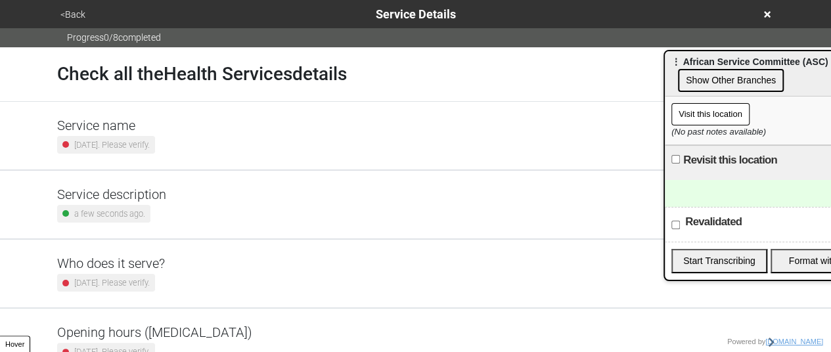
scroll to position [328, 0]
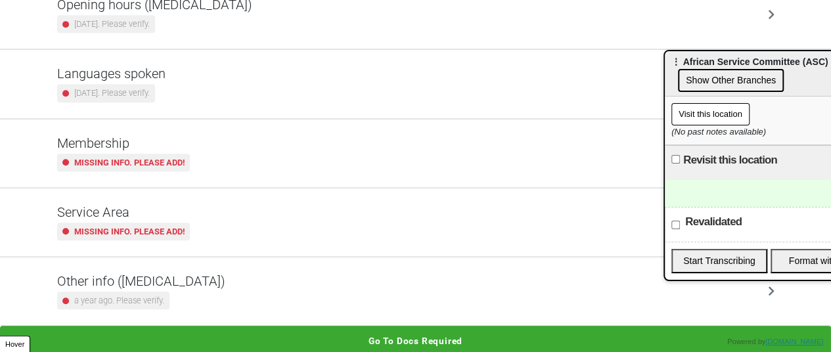
click at [164, 287] on div "Other info (coronavirus) a year ago. Please verify." at bounding box center [141, 291] width 168 height 36
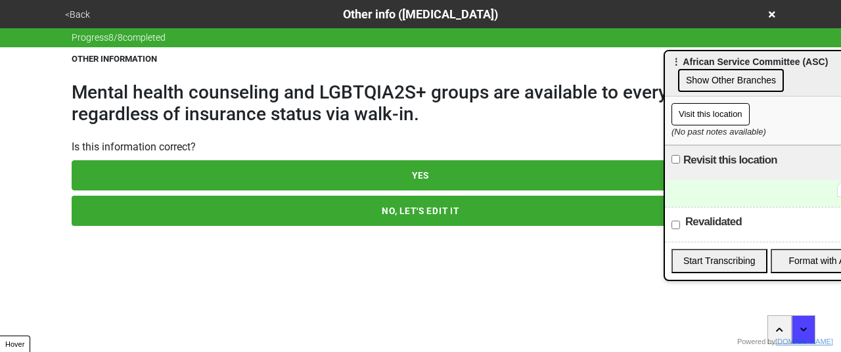
click at [75, 10] on button "<Back" at bounding box center [77, 14] width 33 height 15
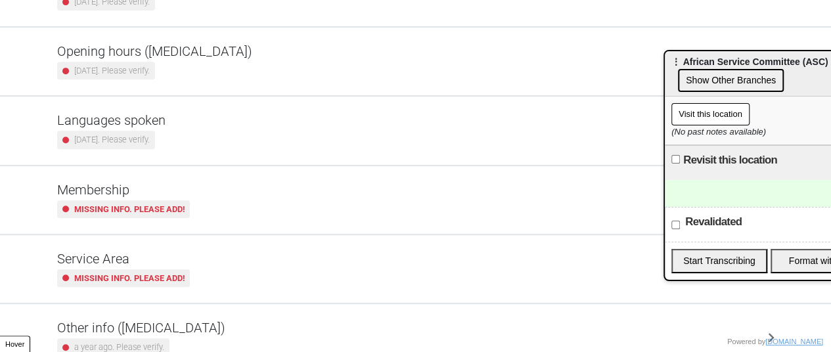
scroll to position [328, 0]
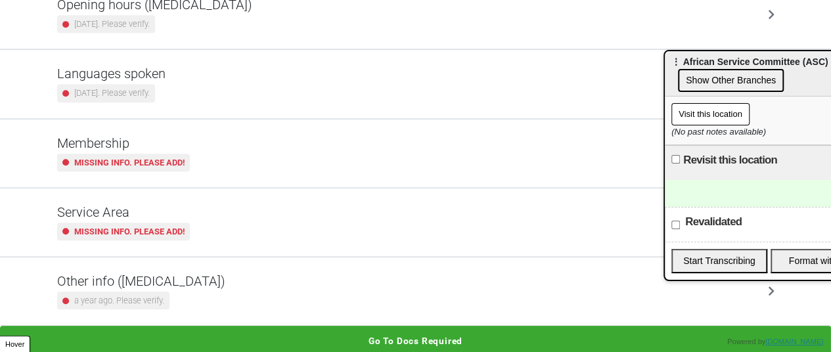
click at [127, 295] on small "a year ago. Please verify." at bounding box center [119, 300] width 90 height 12
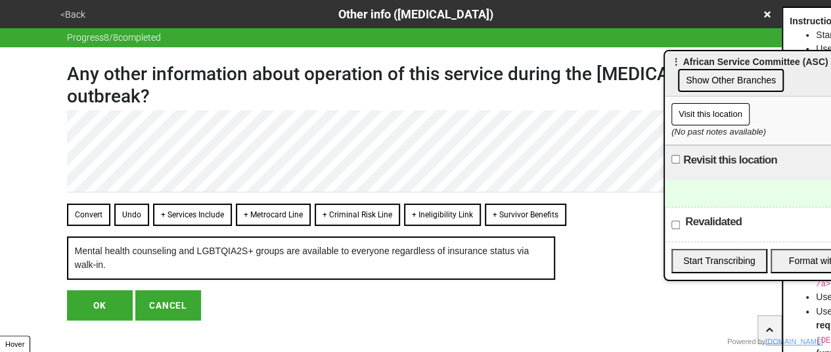
click at [89, 306] on button "OK" at bounding box center [100, 305] width 66 height 30
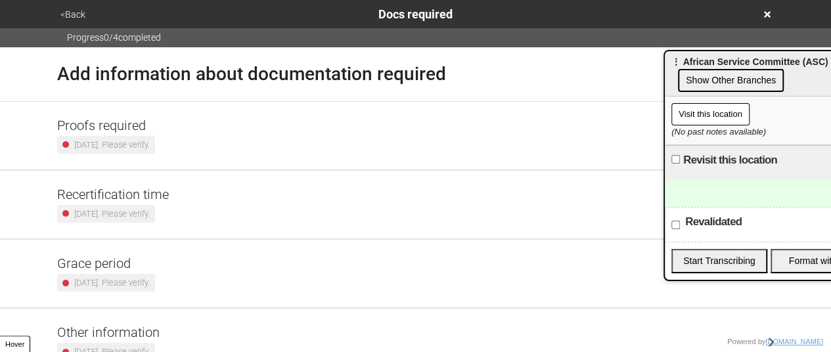
click at [68, 7] on button "<Back" at bounding box center [73, 14] width 33 height 15
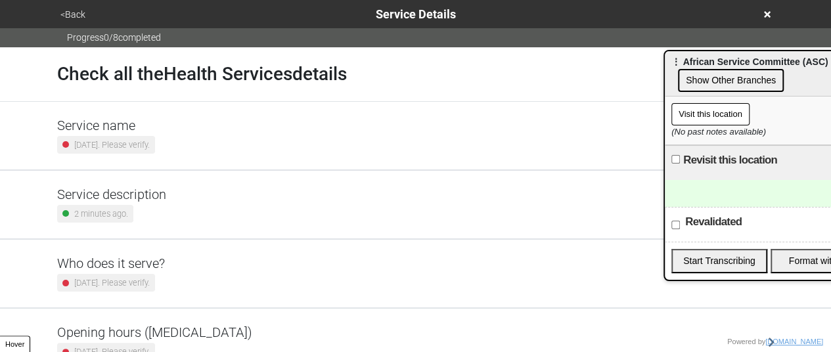
click at [68, 7] on button "<Back" at bounding box center [73, 14] width 33 height 15
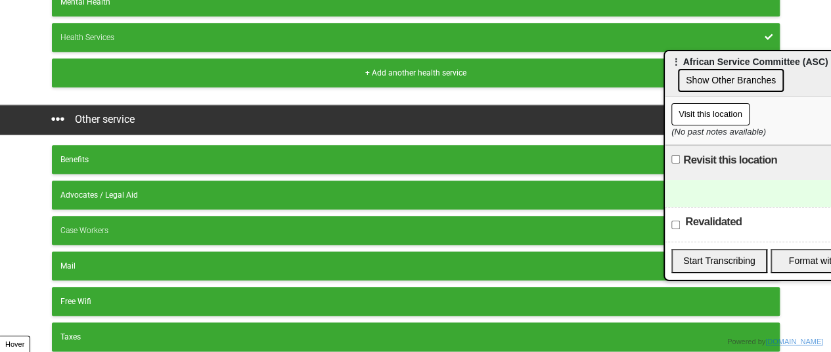
scroll to position [802, 0]
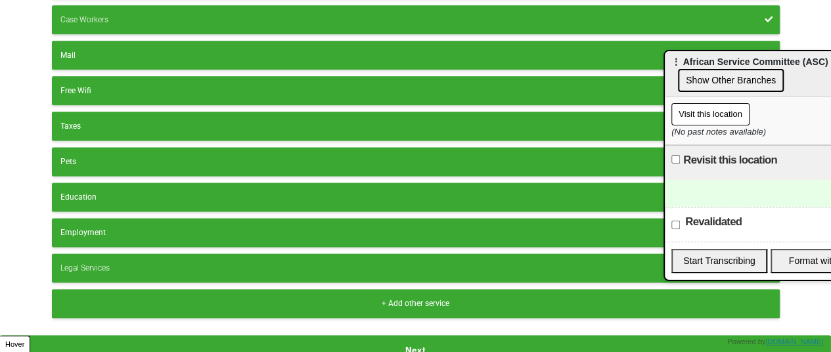
click at [215, 338] on button "Next" at bounding box center [415, 350] width 831 height 30
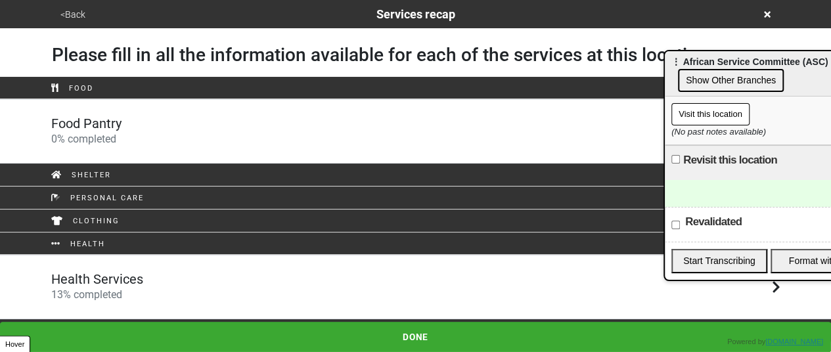
click at [130, 136] on div "Food Pantry 0 % completed" at bounding box center [415, 132] width 749 height 32
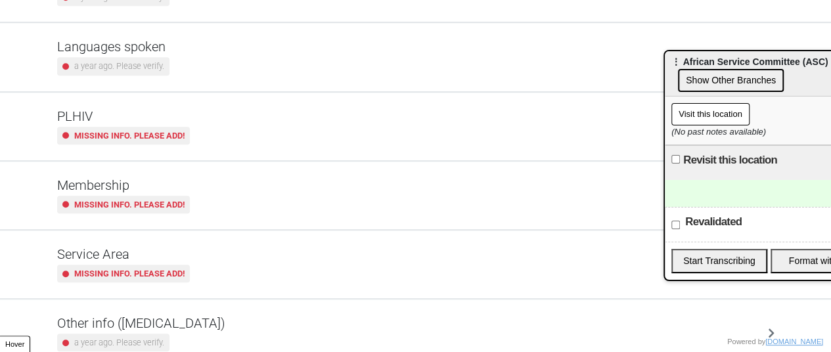
scroll to position [397, 0]
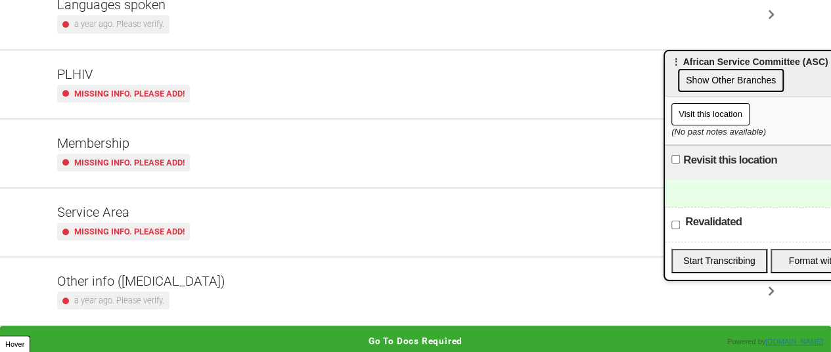
click at [125, 285] on h5 "Other info (coronavirus)" at bounding box center [141, 281] width 168 height 16
type textarea "x"
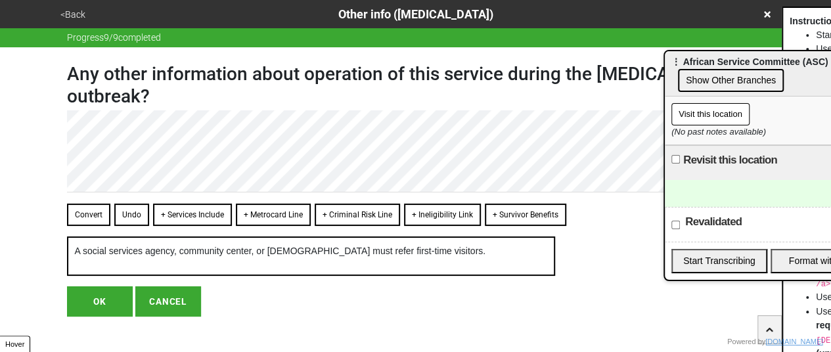
click at [96, 307] on button "OK" at bounding box center [100, 301] width 66 height 30
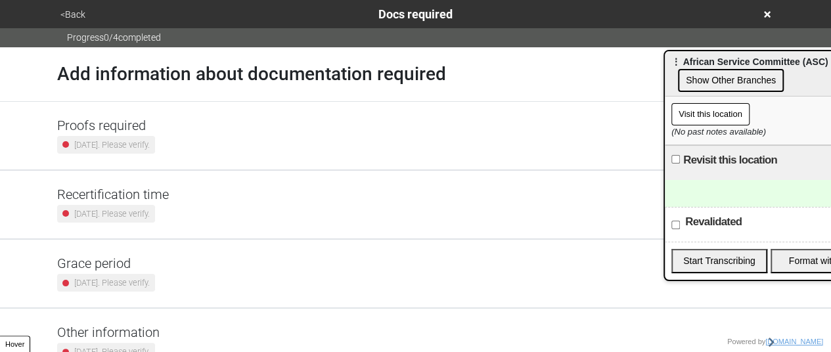
click at [81, 12] on button "<Back" at bounding box center [73, 14] width 33 height 15
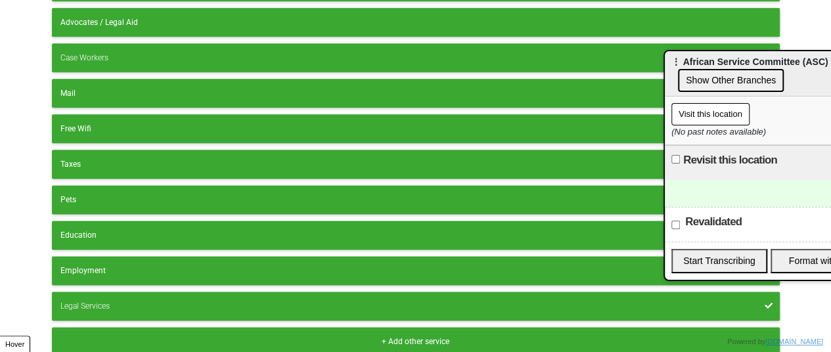
scroll to position [802, 0]
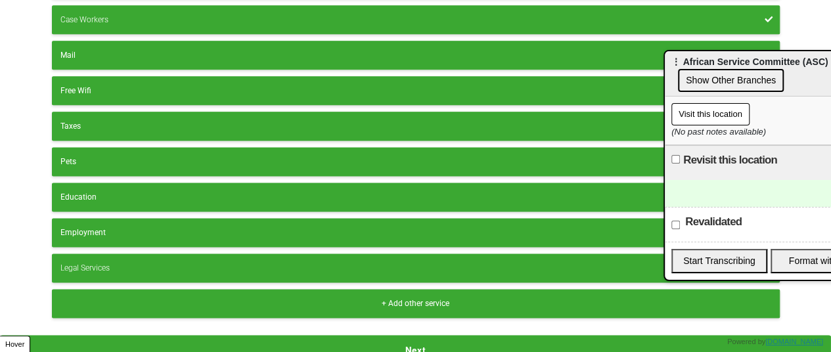
click at [270, 336] on button "Next" at bounding box center [415, 350] width 831 height 30
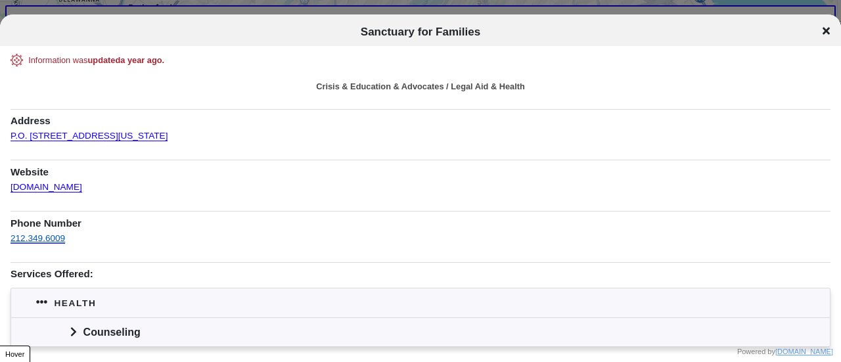
click at [43, 236] on link "212.349.6009" at bounding box center [38, 238] width 55 height 10
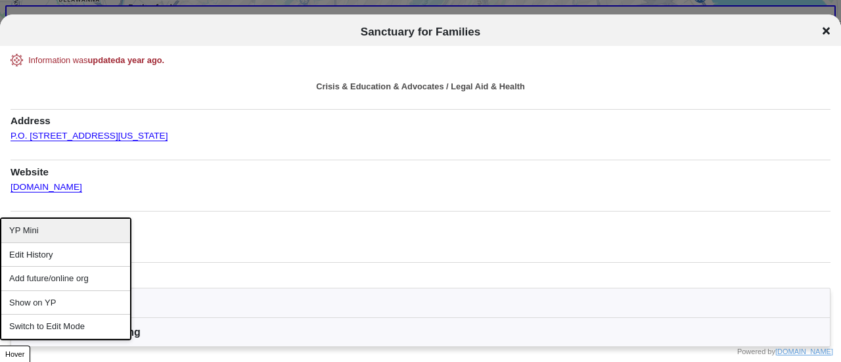
click at [35, 228] on div "YP Mini" at bounding box center [65, 231] width 129 height 24
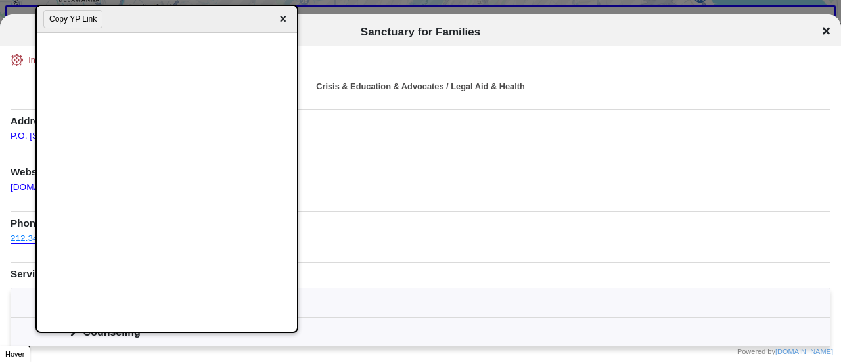
click at [430, 200] on div "Information was updated a year ago . Crisis & Education & Advocates / Legal Aid…" at bounding box center [421, 288] width 820 height 469
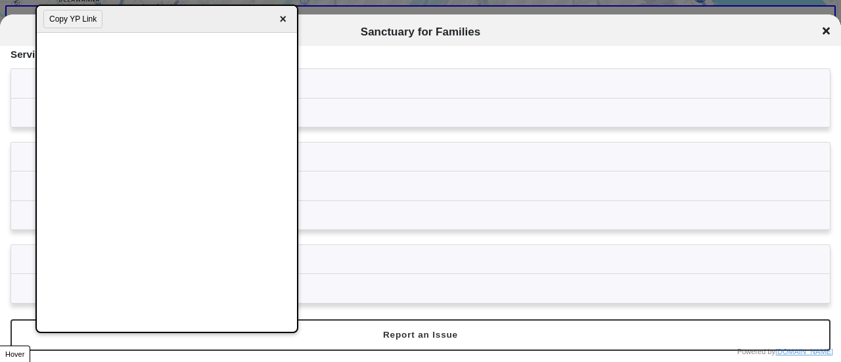
scroll to position [222, 0]
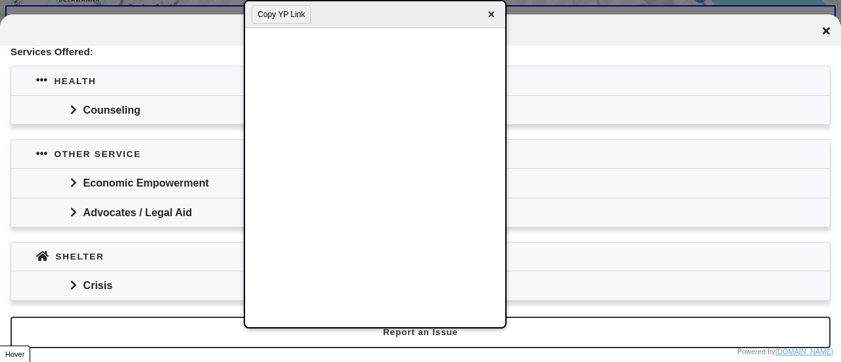
drag, startPoint x: 103, startPoint y: 55, endPoint x: 369, endPoint y: 22, distance: 268.1
click at [349, 24] on div "Copy YP Link ×" at bounding box center [375, 14] width 260 height 27
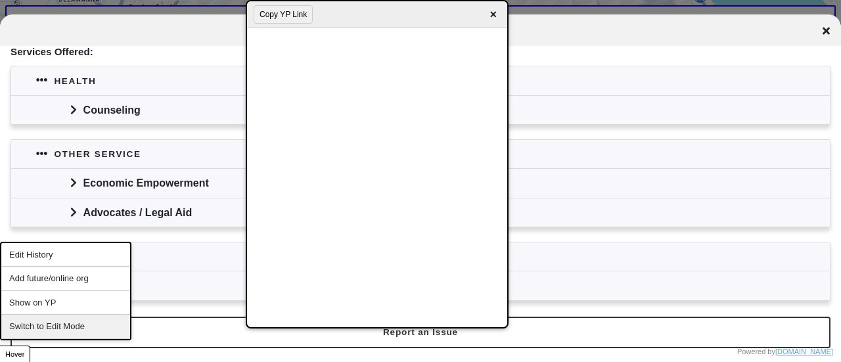
click at [60, 323] on div "Switch to Edit Mode" at bounding box center [65, 327] width 129 height 24
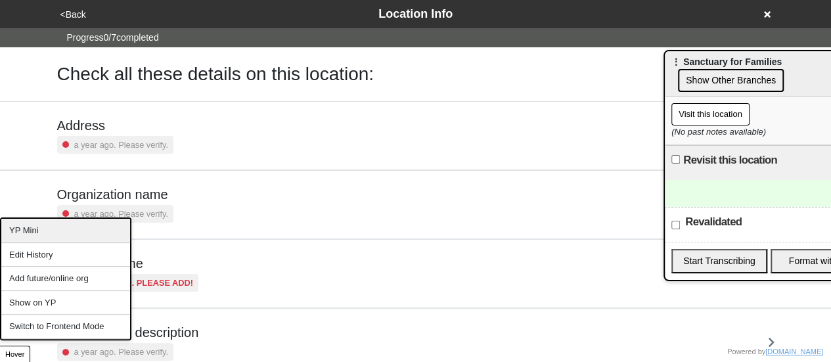
click at [57, 233] on div "YP Mini" at bounding box center [65, 231] width 129 height 24
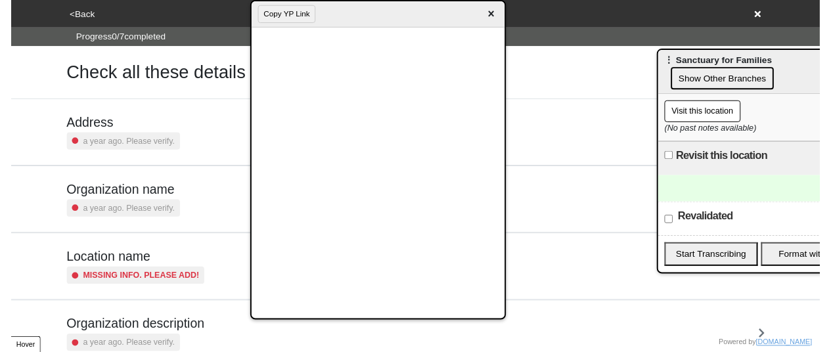
scroll to position [250, 0]
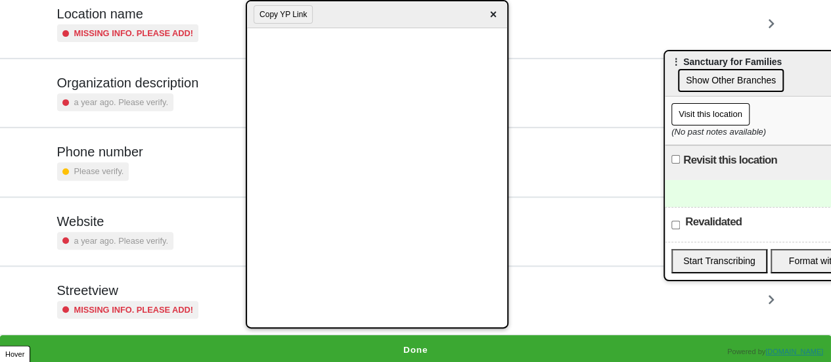
click at [765, 189] on div at bounding box center [769, 193] width 208 height 27
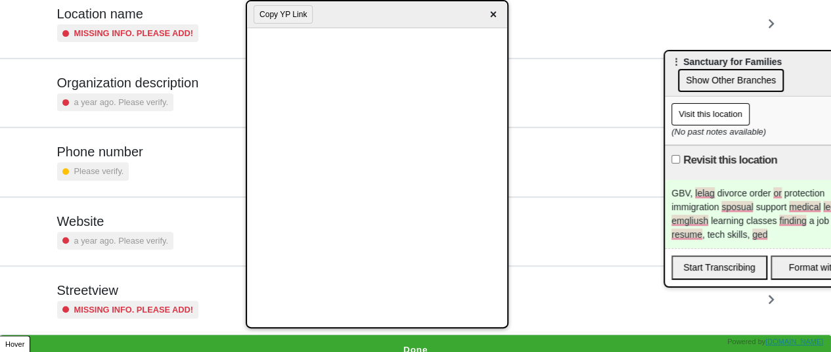
click at [681, 159] on div "Revisit this location" at bounding box center [769, 162] width 208 height 35
click at [675, 159] on input "Revisit this location" at bounding box center [675, 159] width 9 height 9
checkbox input "true"
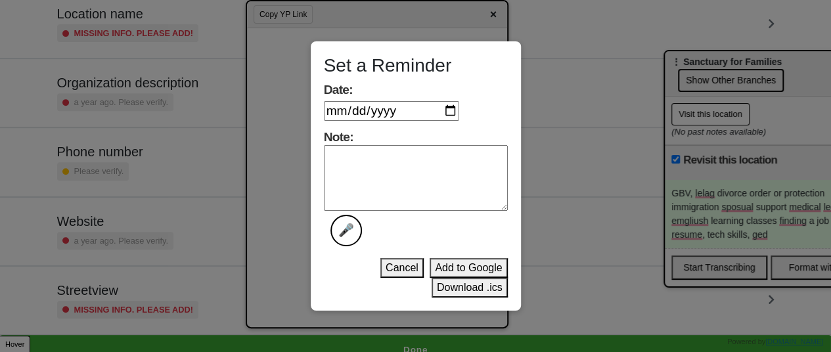
click at [455, 108] on input "Date:" at bounding box center [391, 111] width 135 height 20
type input "[DATE]"
click at [469, 298] on div "Set a Reminder Date: [DATE] Note: 🎤 Cancel Add to Google Download .ics" at bounding box center [416, 175] width 210 height 269
click at [419, 206] on textarea "Note: 🎤" at bounding box center [416, 178] width 184 height 66
type textarea "done"
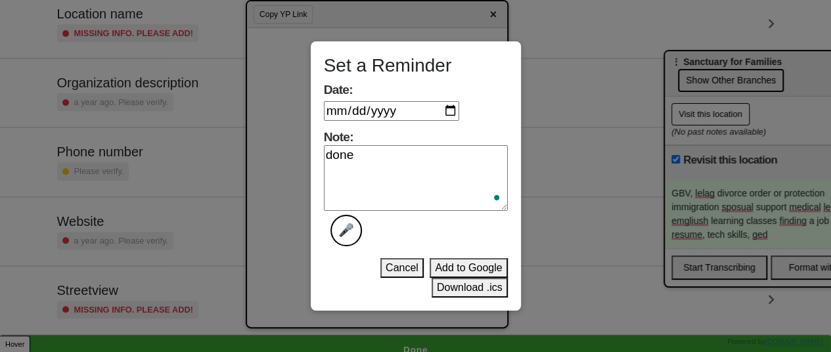
click at [478, 287] on button "Download .ics" at bounding box center [470, 288] width 76 height 20
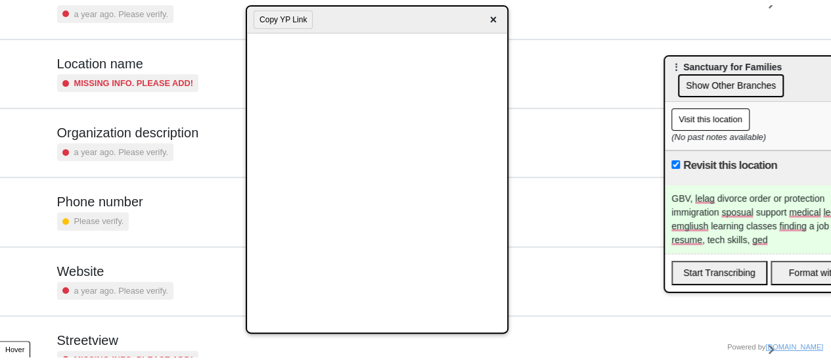
scroll to position [128, 0]
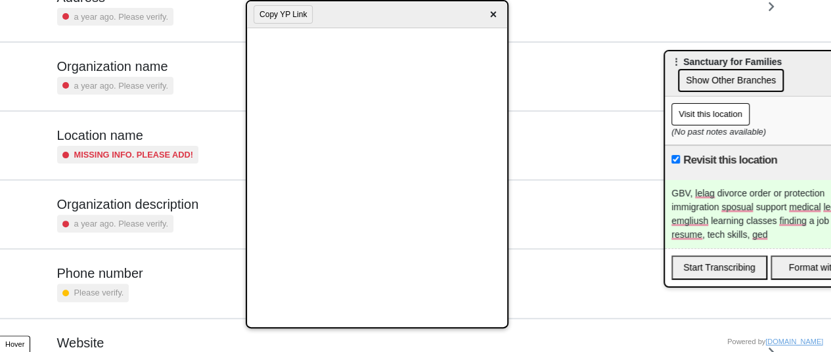
click at [775, 238] on div "GBV, lelag divorce order or protection immigration sposual support medical lega…" at bounding box center [769, 214] width 208 height 68
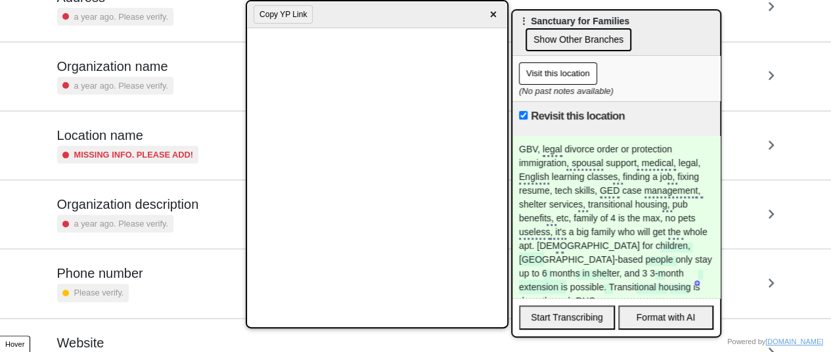
drag, startPoint x: 720, startPoint y: 60, endPoint x: 564, endPoint y: 18, distance: 161.8
click at [564, 18] on span "⋮ Sanctuary for Families" at bounding box center [574, 21] width 110 height 11
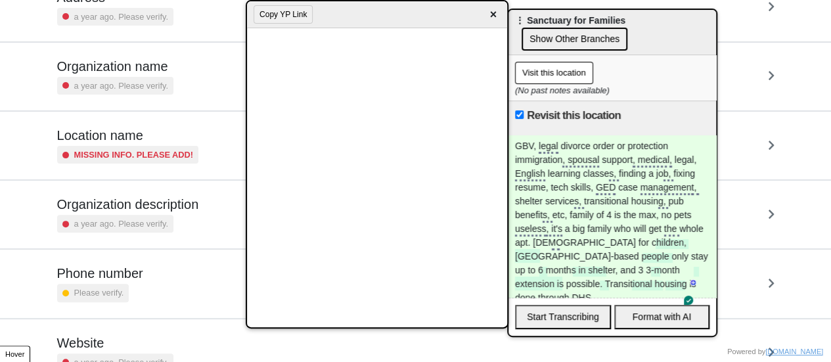
scroll to position [4, 0]
click at [717, 325] on div "Website a year ago. Please verify." at bounding box center [415, 353] width 749 height 68
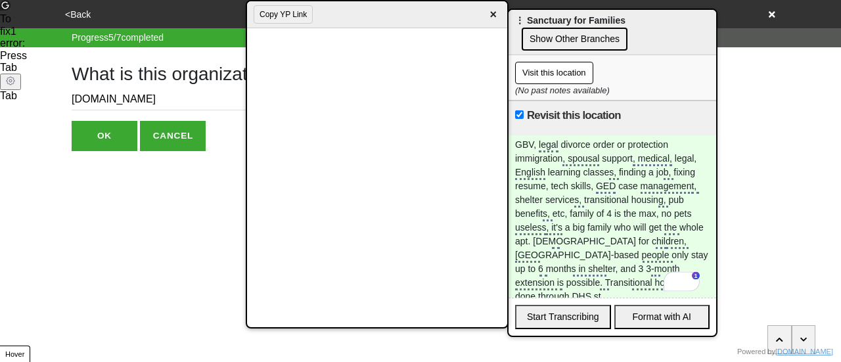
click at [608, 241] on div "GBV, legal divorce order or protection immigration, spousal support, medical, l…" at bounding box center [613, 216] width 208 height 162
click at [681, 204] on html "<Back Website Progress 5 / 7 completed What is this organization's website? san…" at bounding box center [420, 102] width 841 height 204
click at [556, 269] on div "GBV, legal divorce order or protection immigration, spousal support, medical, l…" at bounding box center [613, 216] width 208 height 162
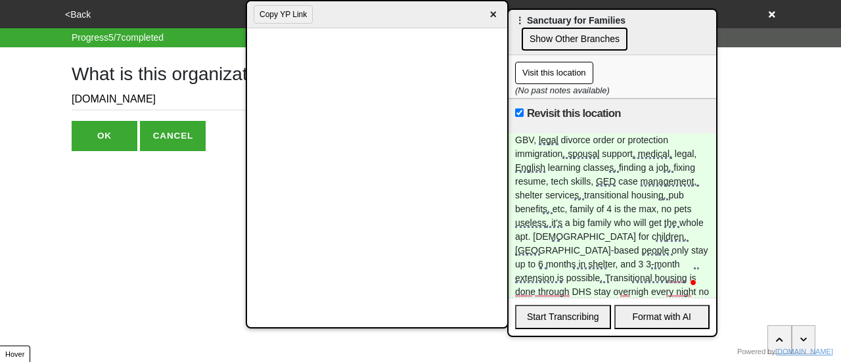
scroll to position [18, 0]
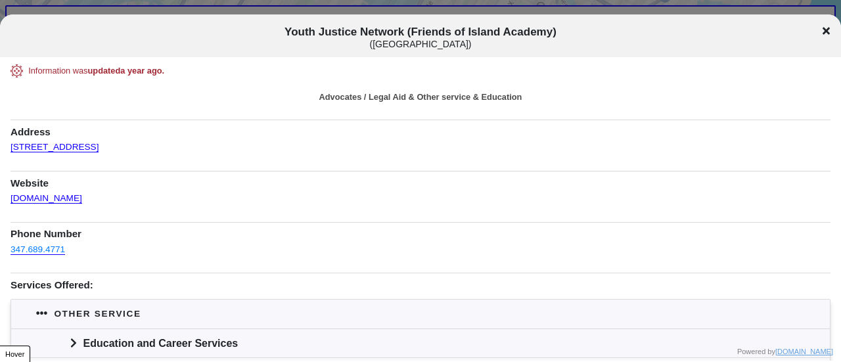
click at [183, 328] on div "Education and Career Services" at bounding box center [420, 342] width 819 height 29
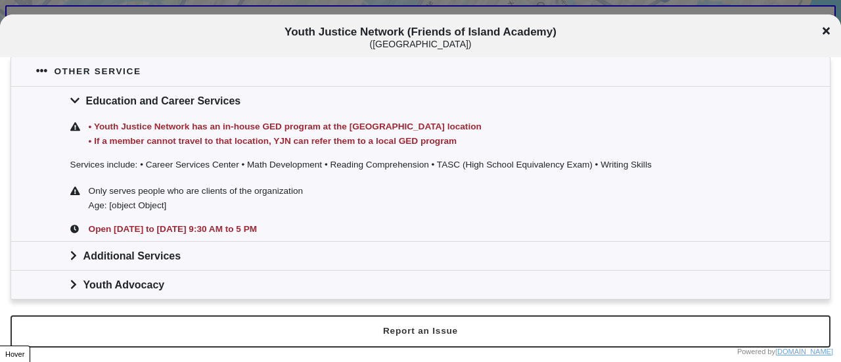
click at [187, 262] on div "Additional Services" at bounding box center [420, 255] width 819 height 29
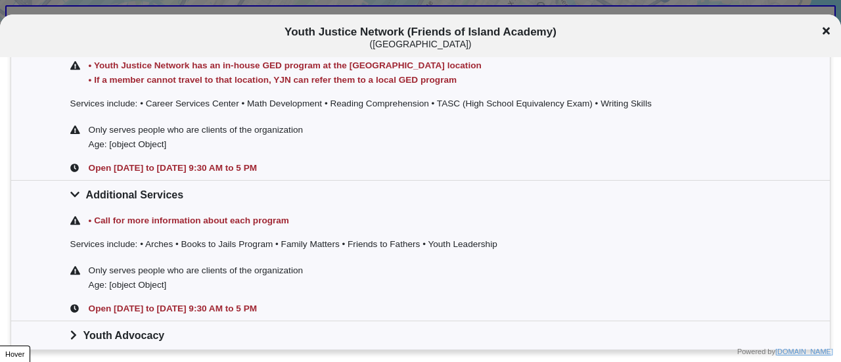
scroll to position [354, 0]
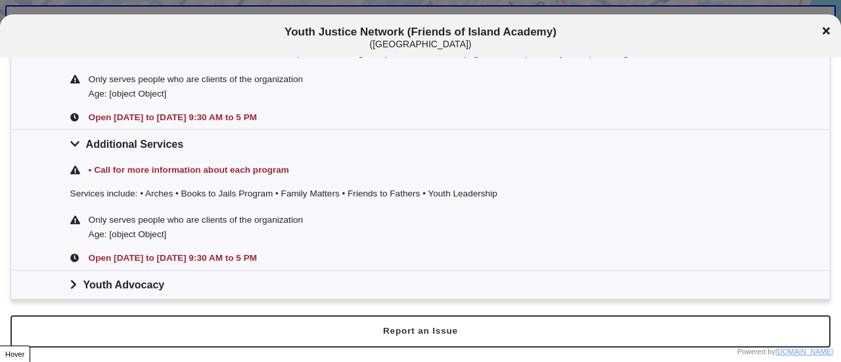
click at [168, 295] on div "Youth Advocacy" at bounding box center [420, 284] width 819 height 29
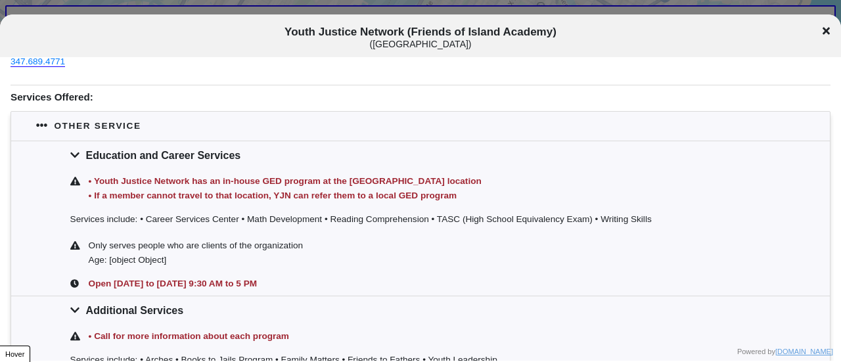
scroll to position [35, 0]
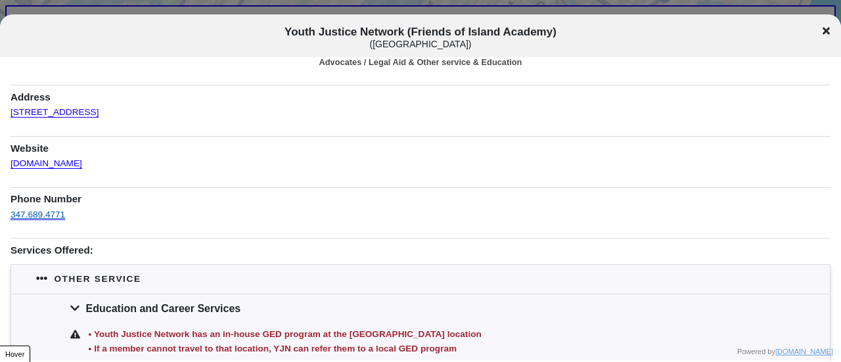
click at [63, 215] on link "347.689.4771" at bounding box center [38, 215] width 55 height 10
click at [103, 217] on div "347.689.4771" at bounding box center [421, 214] width 820 height 16
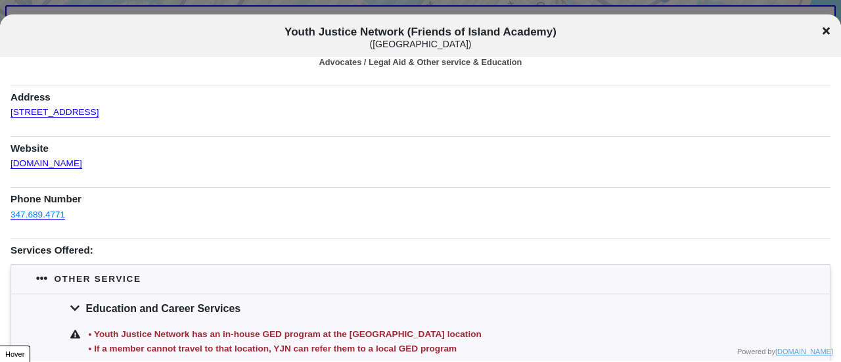
click at [103, 217] on div "347.689.4771" at bounding box center [421, 214] width 820 height 16
copy link "347.689.4771"
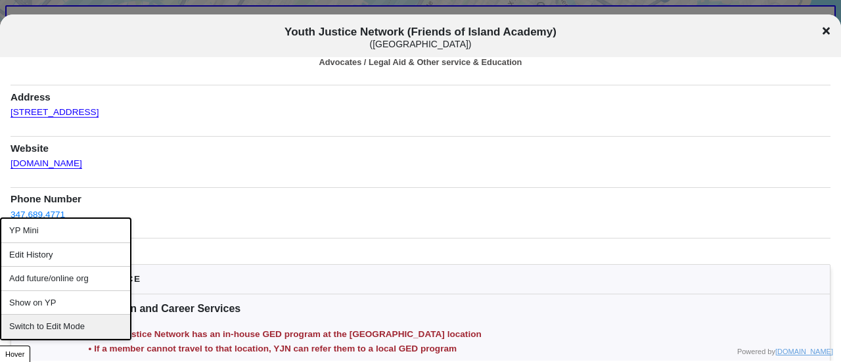
click at [53, 323] on div "Switch to Edit Mode" at bounding box center [65, 327] width 129 height 24
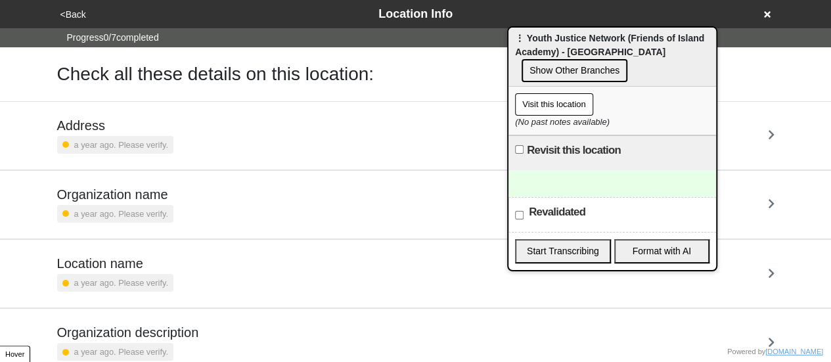
click at [562, 189] on div at bounding box center [613, 183] width 208 height 27
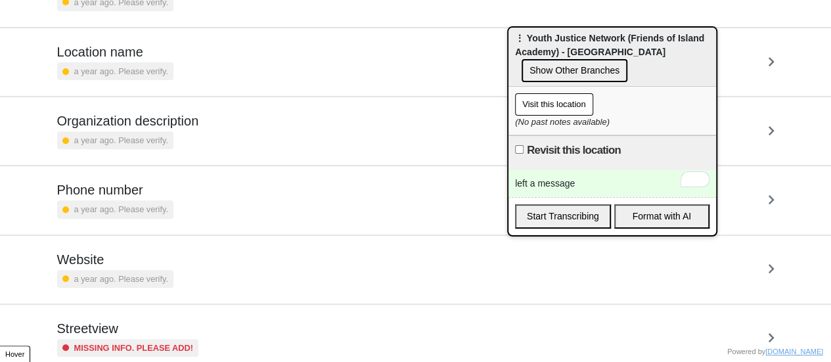
scroll to position [250, 0]
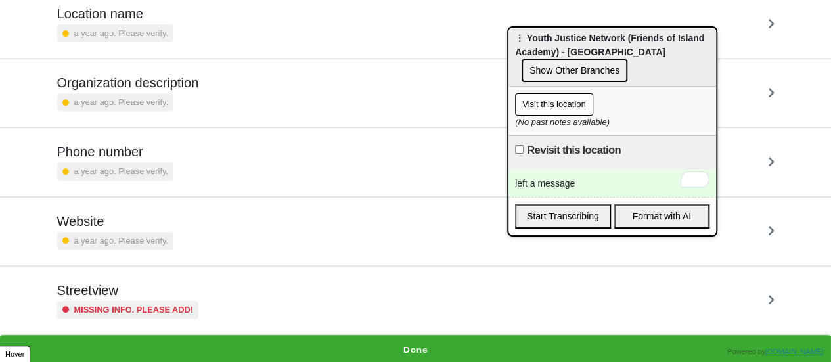
click at [158, 306] on small "Missing info. Please add!" at bounding box center [134, 310] width 120 height 12
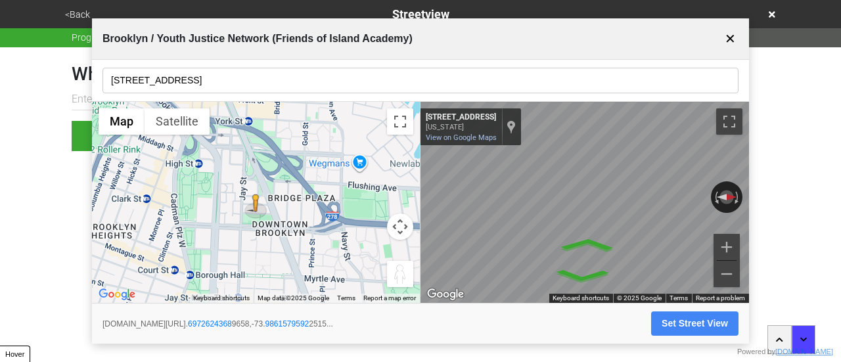
click at [234, 79] on input "[STREET_ADDRESS]" at bounding box center [420, 81] width 636 height 26
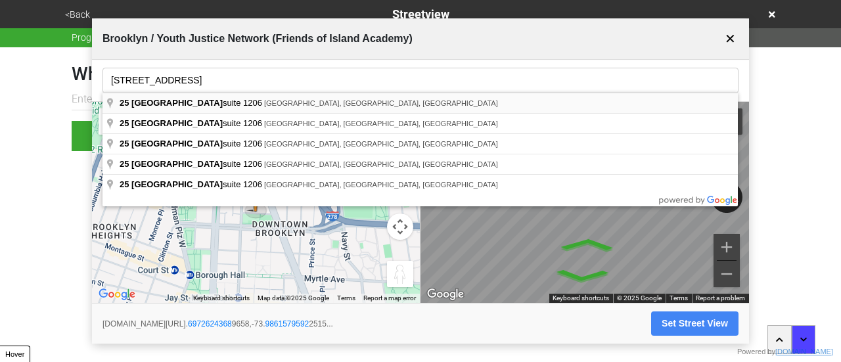
type input "[STREET_ADDRESS]"
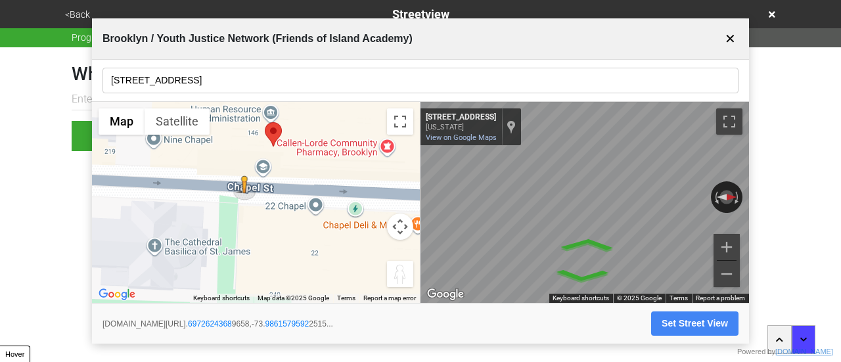
drag, startPoint x: 281, startPoint y: 214, endPoint x: 277, endPoint y: 229, distance: 15.0
click at [277, 228] on div "To activate drag with keyboard, press Alt + Enter. Once in keyboard drag state,…" at bounding box center [256, 203] width 328 height 202
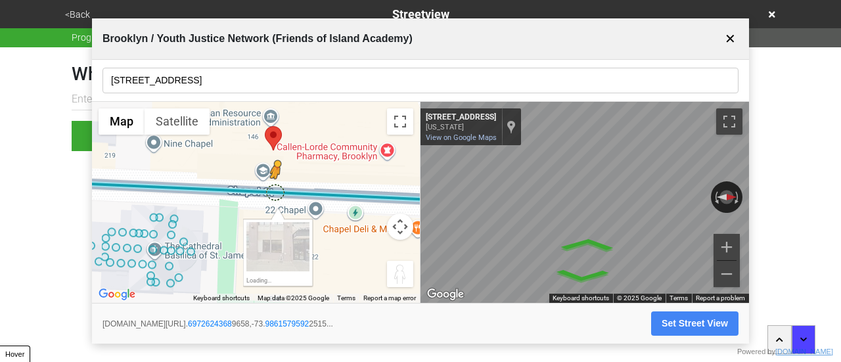
drag, startPoint x: 245, startPoint y: 195, endPoint x: 273, endPoint y: 196, distance: 28.3
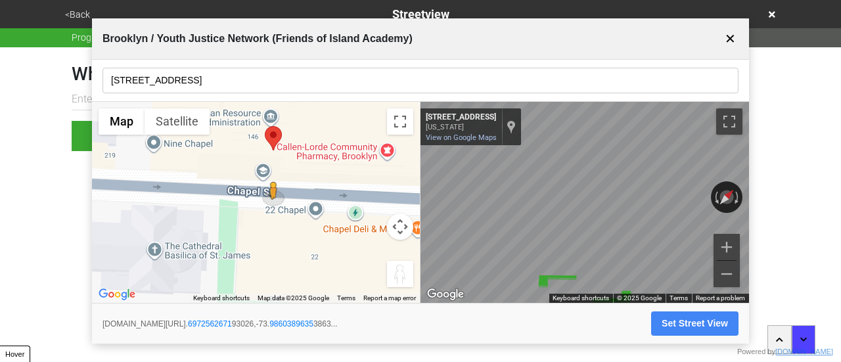
click at [692, 319] on button "Set Street View" at bounding box center [694, 323] width 87 height 24
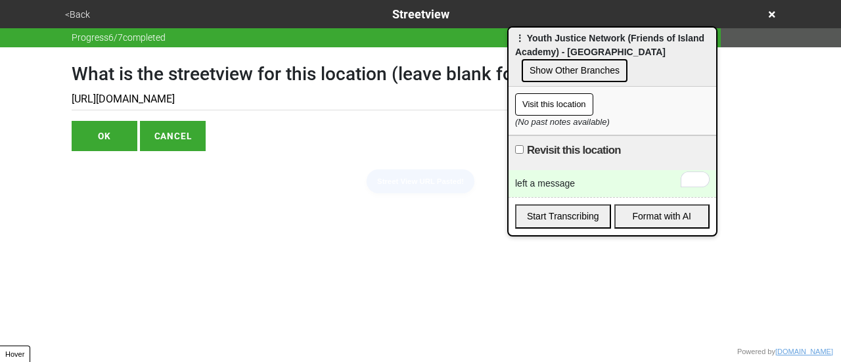
type input "[URL][DOMAIN_NAME]"
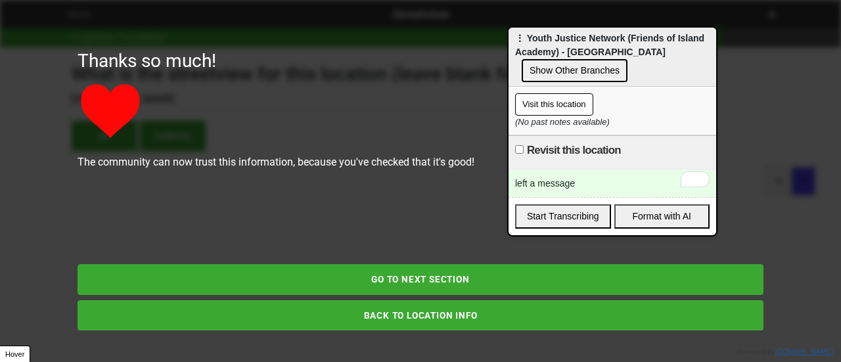
click at [436, 204] on html "<Back Streetview Progress 6 / 7 completed What is the streetview for this locat…" at bounding box center [420, 102] width 841 height 204
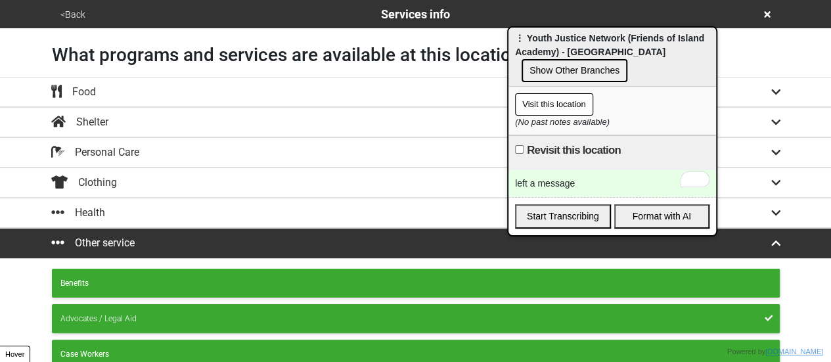
scroll to position [365, 0]
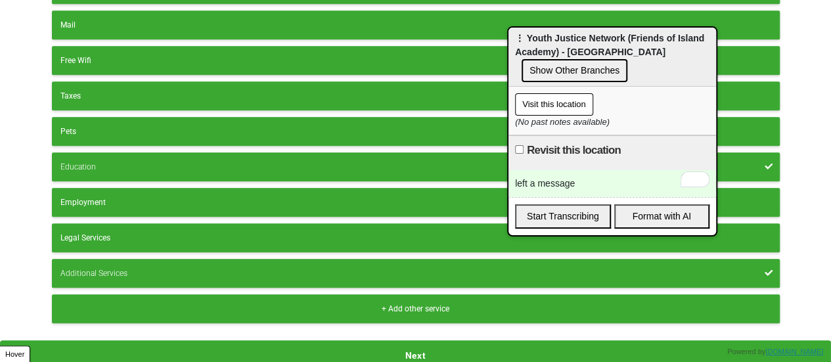
click at [336, 340] on button "Next" at bounding box center [415, 355] width 831 height 30
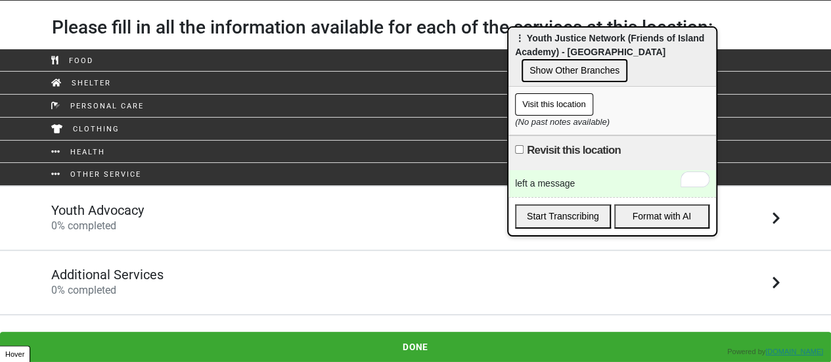
scroll to position [42, 0]
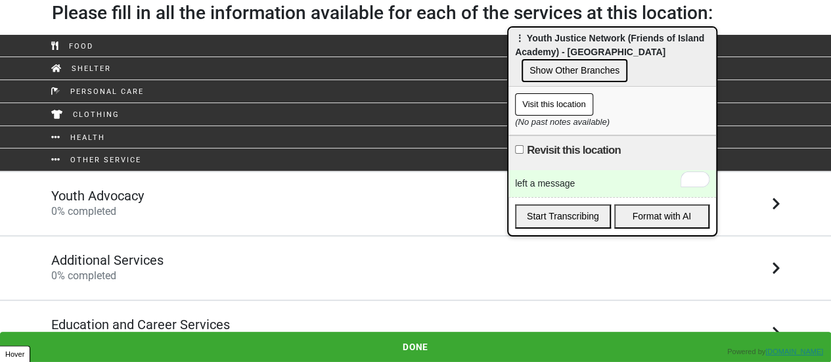
click at [114, 269] on span "0 % completed" at bounding box center [83, 275] width 65 height 12
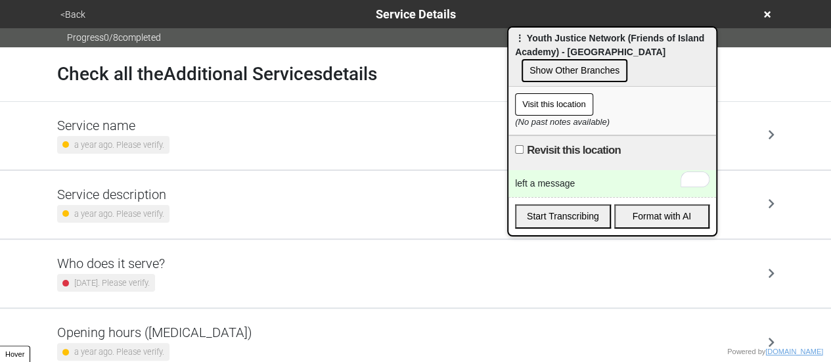
click at [74, 13] on button "<Back" at bounding box center [73, 14] width 33 height 15
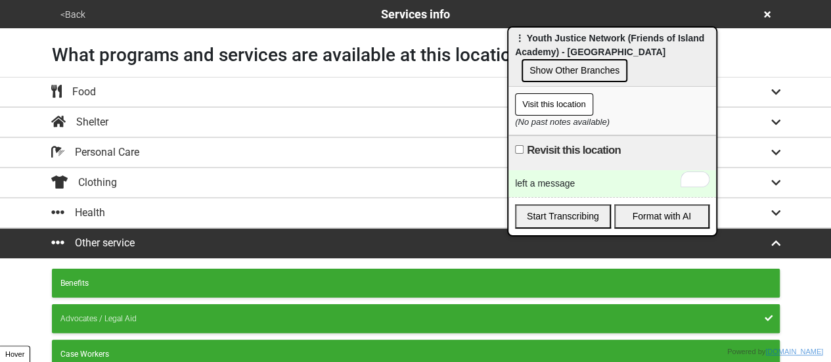
click at [74, 14] on button "<Back" at bounding box center [73, 14] width 33 height 15
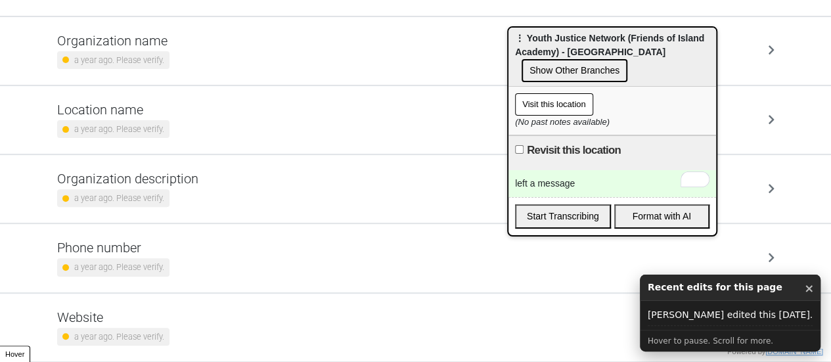
scroll to position [250, 0]
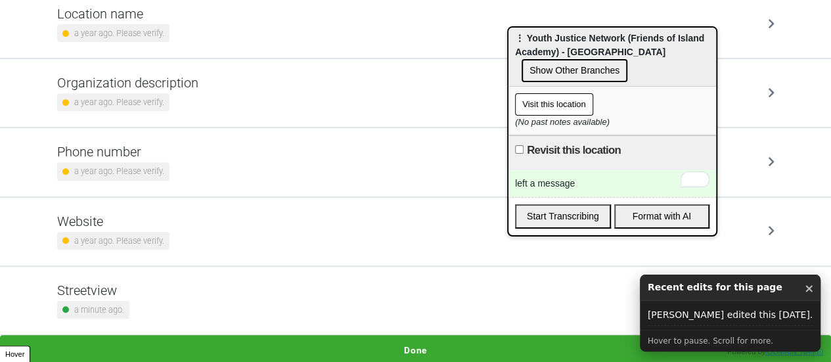
click at [139, 232] on div "a year ago. Please verify." at bounding box center [113, 241] width 112 height 18
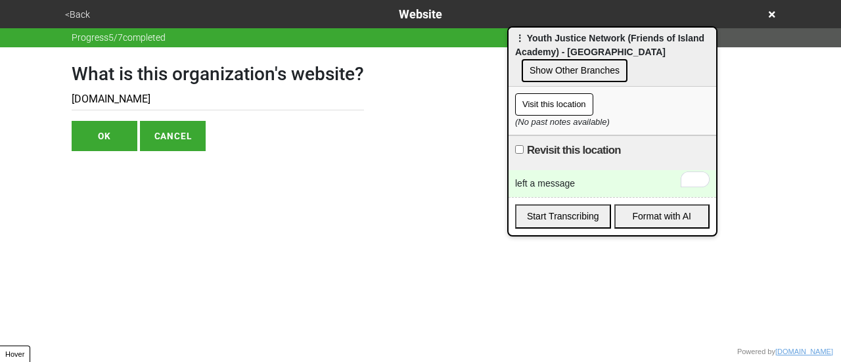
click at [118, 101] on input "[DOMAIN_NAME]" at bounding box center [218, 100] width 292 height 22
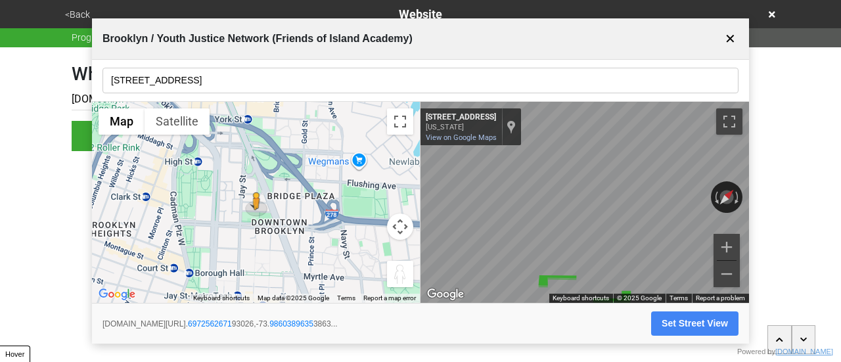
drag, startPoint x: 766, startPoint y: 12, endPoint x: 773, endPoint y: 12, distance: 7.2
click at [767, 12] on div "<Back Website" at bounding box center [420, 14] width 719 height 18
click at [774, 12] on icon at bounding box center [772, 14] width 7 height 7
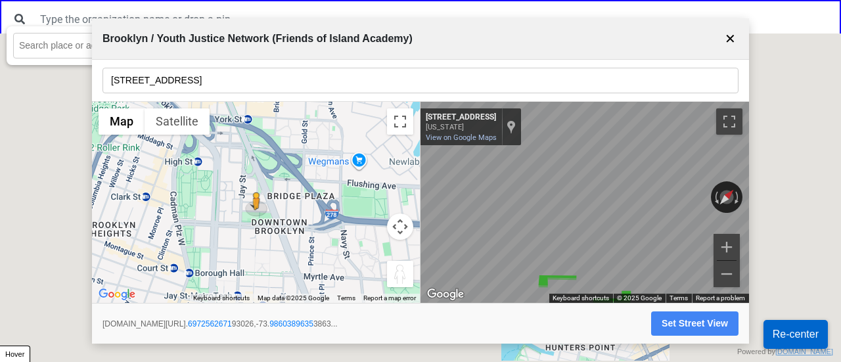
click at [728, 37] on button "✕" at bounding box center [730, 38] width 16 height 25
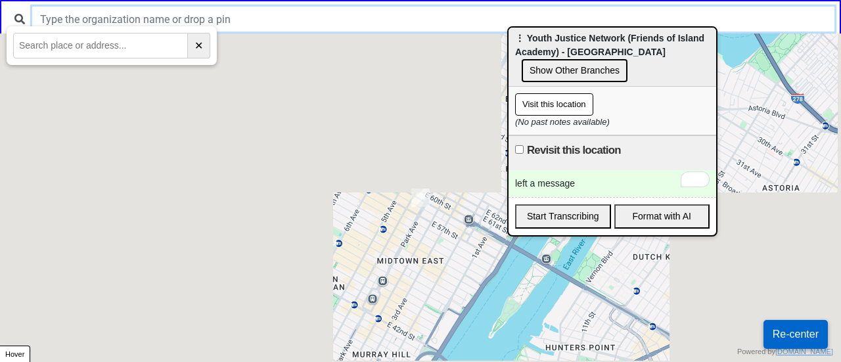
click at [438, 17] on input "text" at bounding box center [433, 19] width 802 height 25
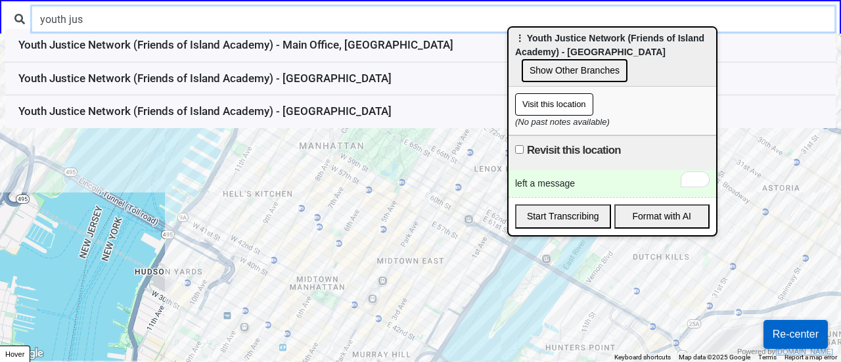
type input "youth jus"
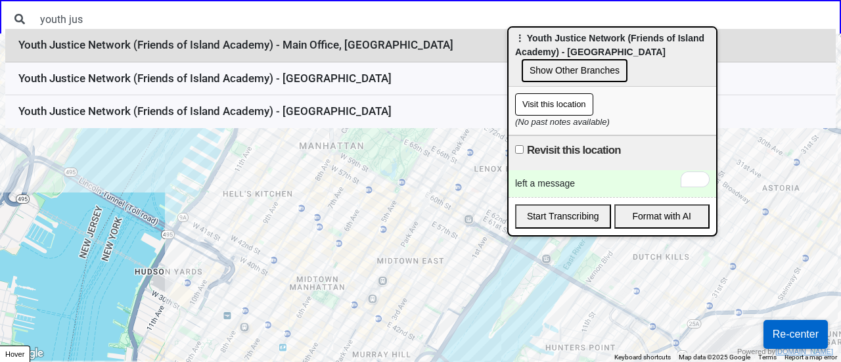
click at [315, 54] on li "Youth Justice Network (Friends of Island Academy) - Main Office, [GEOGRAPHIC_DA…" at bounding box center [420, 46] width 830 height 34
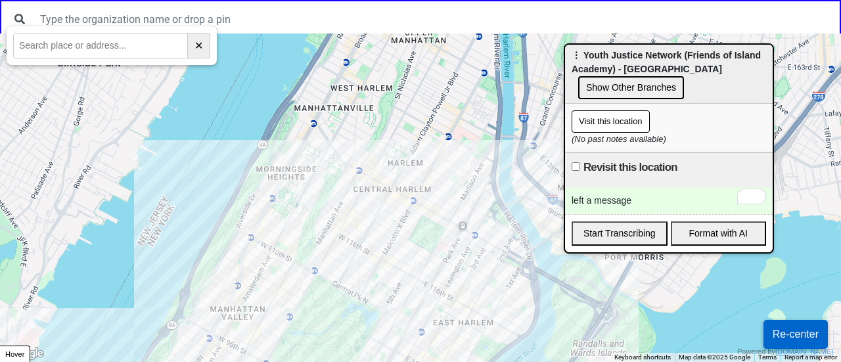
drag, startPoint x: 600, startPoint y: 53, endPoint x: 759, endPoint y: 77, distance: 160.7
click at [761, 74] on span "⋮ Youth Justice Network (Friends of Island Academy) - [GEOGRAPHIC_DATA]" at bounding box center [666, 62] width 189 height 24
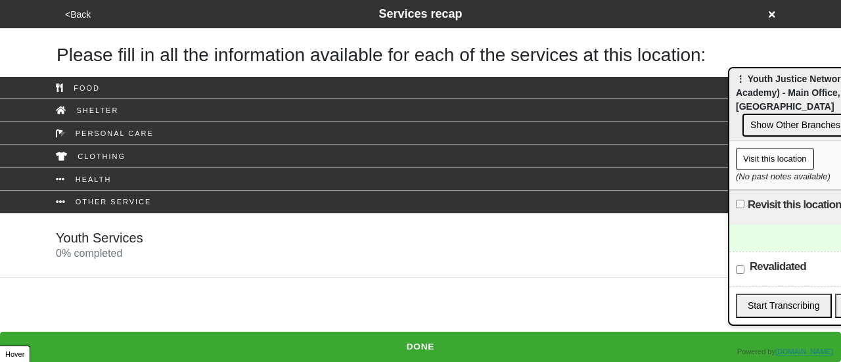
click at [131, 238] on h5 "Youth Services" at bounding box center [99, 238] width 87 height 16
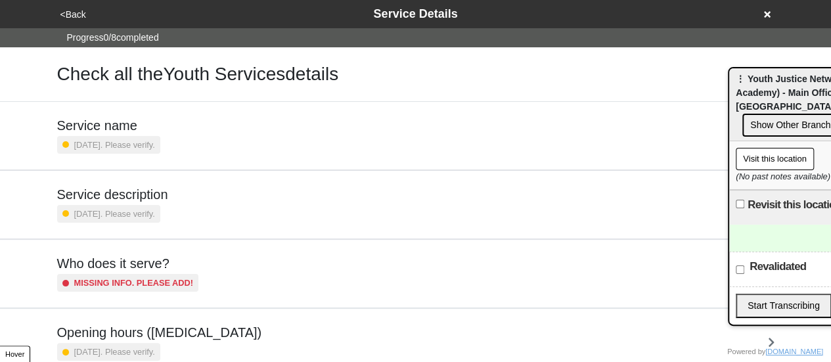
click at [74, 10] on button "<Back" at bounding box center [74, 14] width 34 height 15
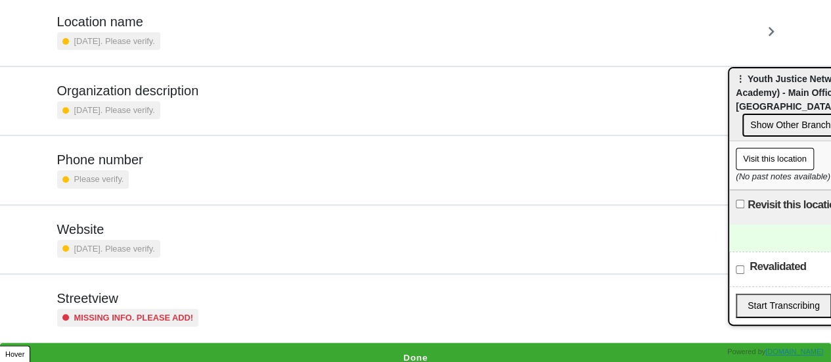
scroll to position [250, 0]
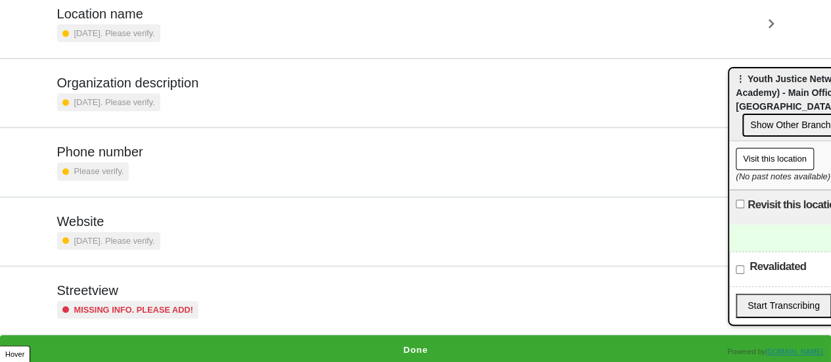
click at [168, 301] on div "Missing info. Please add!" at bounding box center [128, 310] width 142 height 18
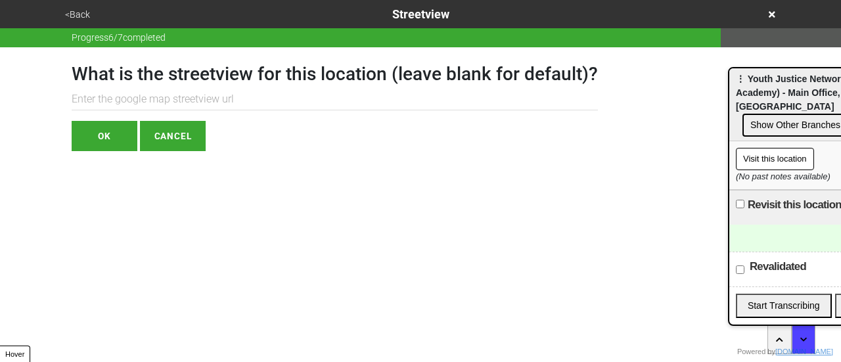
click at [190, 91] on input "text" at bounding box center [335, 100] width 526 height 22
click at [78, 7] on div "<Back Streetview" at bounding box center [420, 14] width 719 height 18
click at [81, 14] on button "<Back" at bounding box center [77, 14] width 33 height 15
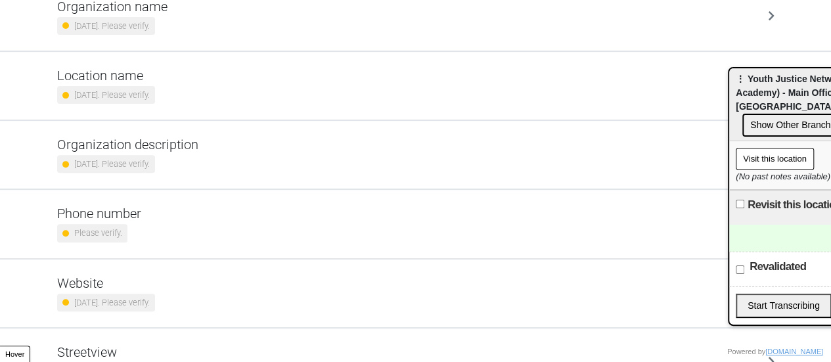
scroll to position [250, 0]
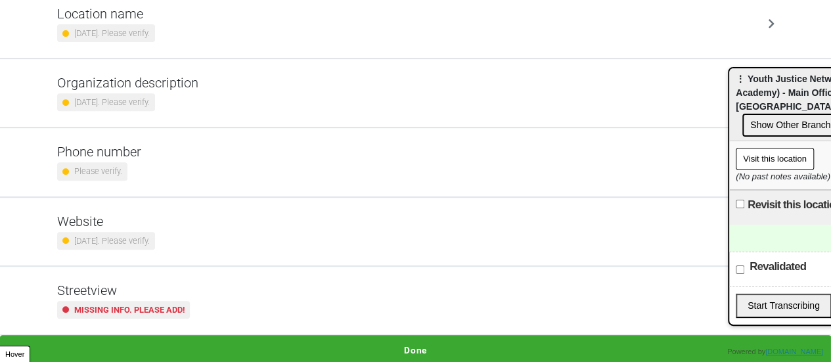
click at [180, 290] on h5 "Streetview" at bounding box center [123, 291] width 133 height 16
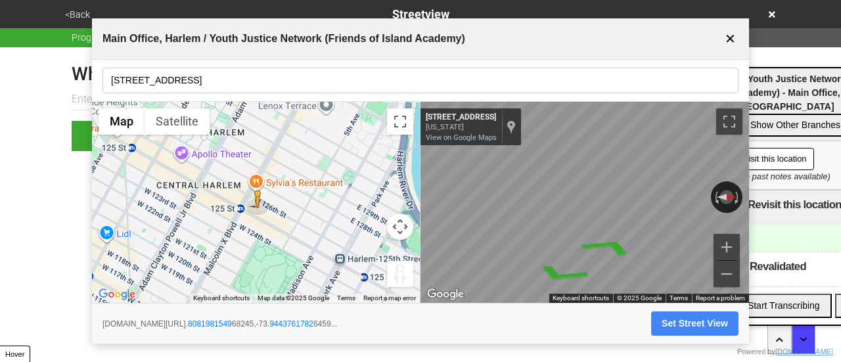
click at [196, 82] on input "63 W 125th Street, 4th Fl" at bounding box center [420, 81] width 636 height 26
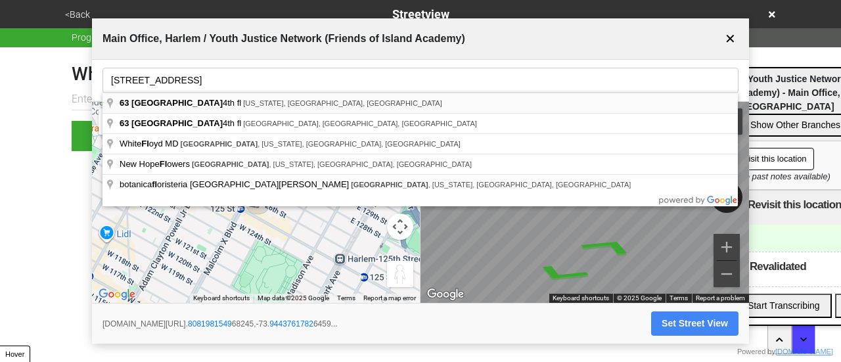
type input "63 West 125th Street 4th fl, New York, NY, USA"
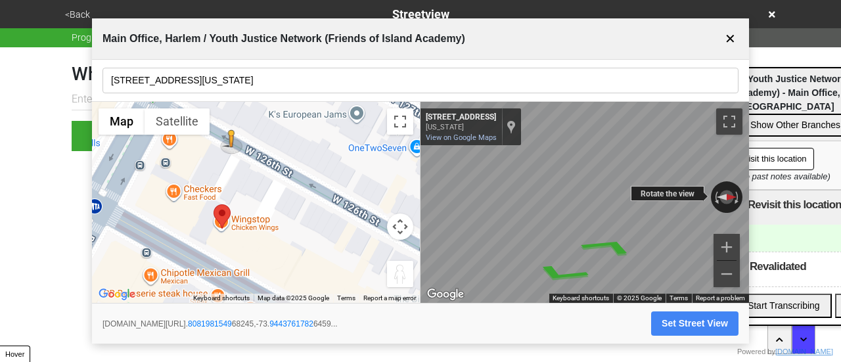
click at [498, 183] on div "← Move left → Move right ↑ Move up ↓ Move down + Zoom in - Zoom out 82 W 126th …" at bounding box center [584, 203] width 328 height 202
drag, startPoint x: 669, startPoint y: 195, endPoint x: 657, endPoint y: 190, distance: 12.9
click at [657, 190] on div "← Move left → Move right ↑ Move up ↓ Move down + Zoom in - Zoom out 82 W 126th …" at bounding box center [584, 203] width 328 height 202
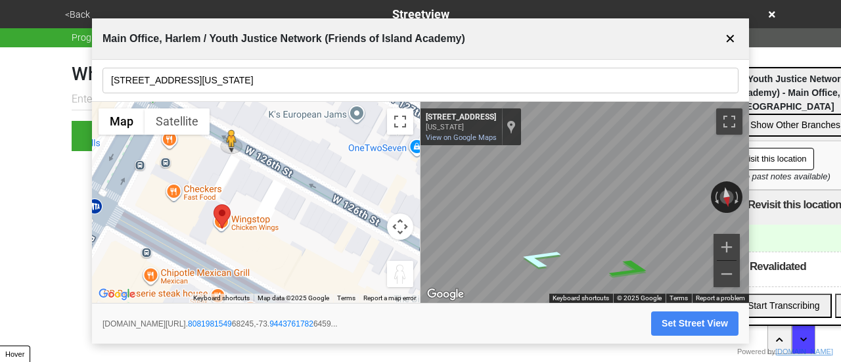
click at [540, 256] on icon "Go East, W 126th St" at bounding box center [538, 259] width 83 height 30
click at [544, 256] on icon "Go East, W 126th St" at bounding box center [538, 259] width 83 height 30
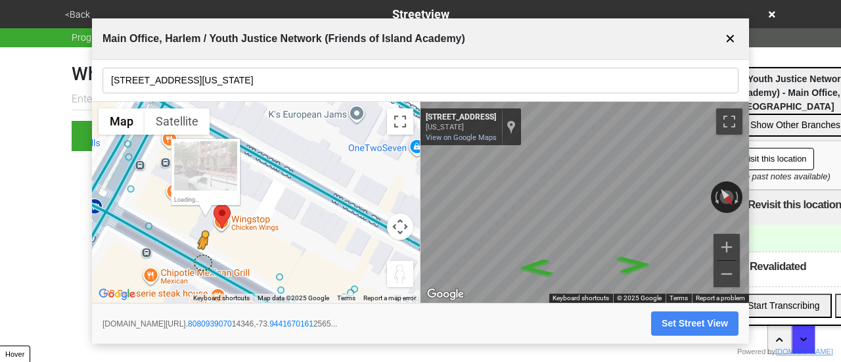
drag, startPoint x: 256, startPoint y: 162, endPoint x: 244, endPoint y: 276, distance: 114.3
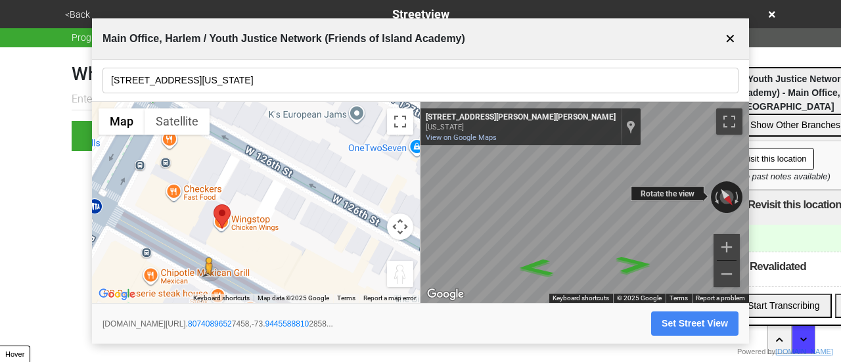
click at [701, 194] on div "← Move left → Move right ↑ Move up ↓ Move down + Zoom in - Zoom out 64 Dr Marti…" at bounding box center [584, 203] width 328 height 202
click at [684, 195] on div "← Move left → Move right ↑ Move up ↓ Move down + Zoom in - Zoom out 64 Dr Marti…" at bounding box center [584, 203] width 328 height 202
click at [661, 192] on div "← Move left → Move right ↑ Move up ↓ Move down + Zoom in - Zoom out 64 Dr Marti…" at bounding box center [584, 203] width 328 height 202
click at [679, 200] on div "← Move left → Move right ↑ Move up ↓ Move down + Zoom in - Zoom out 64 Dr Marti…" at bounding box center [584, 203] width 328 height 202
click at [678, 317] on button "Set Street View" at bounding box center [694, 323] width 87 height 24
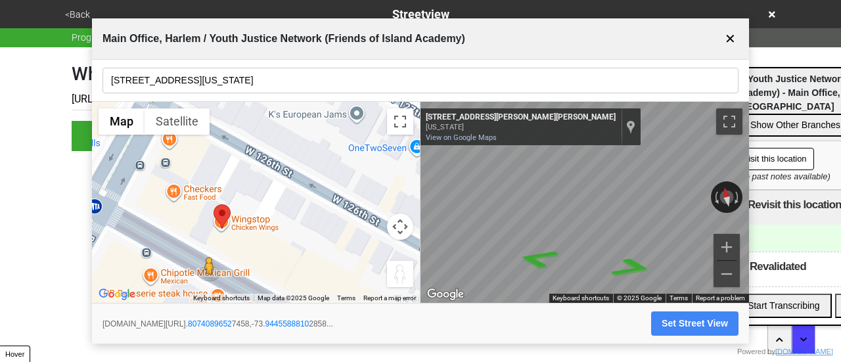
type input "https://www.google.com/maps/@40.80740896527458,-73.94455888102858,3a,75y,12.203…"
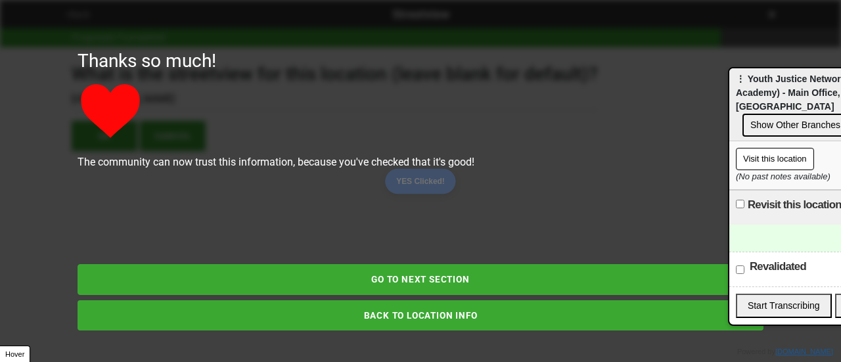
click at [367, 311] on button "BACK TO LOCATION INFO" at bounding box center [421, 315] width 686 height 30
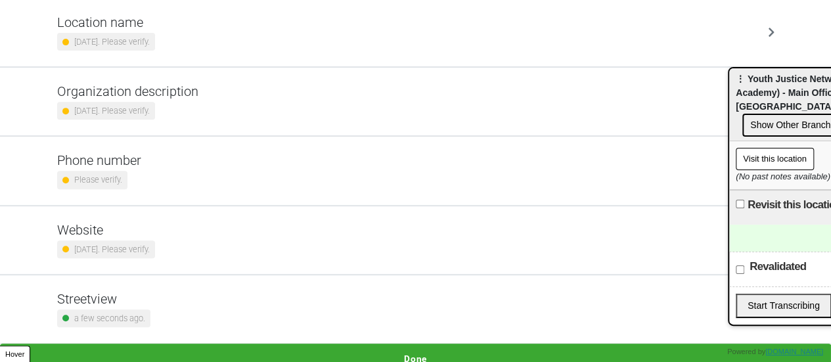
scroll to position [250, 0]
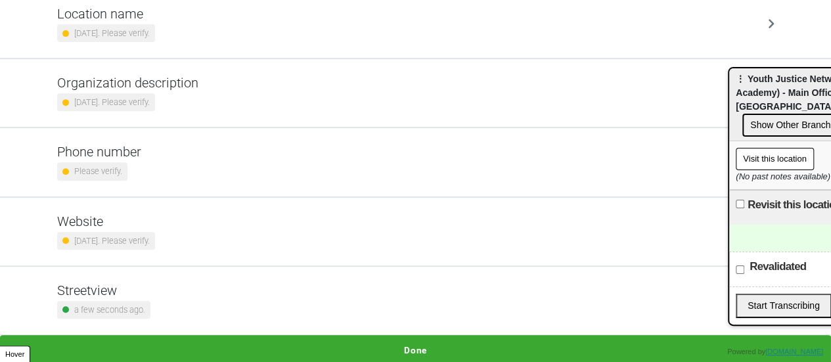
click at [150, 85] on h5 "Organization description" at bounding box center [127, 83] width 141 height 16
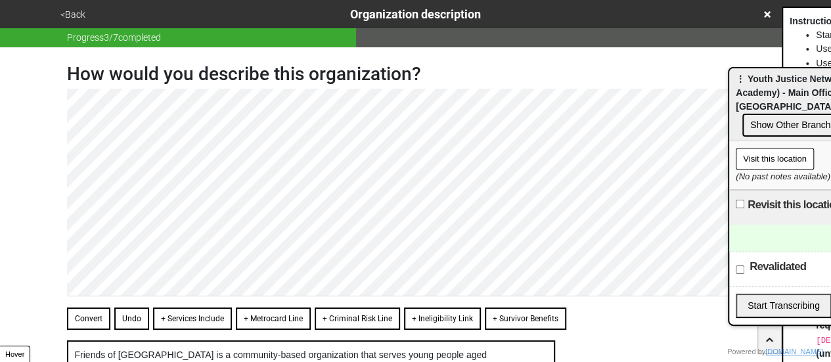
click at [76, 11] on button "<Back" at bounding box center [73, 14] width 33 height 15
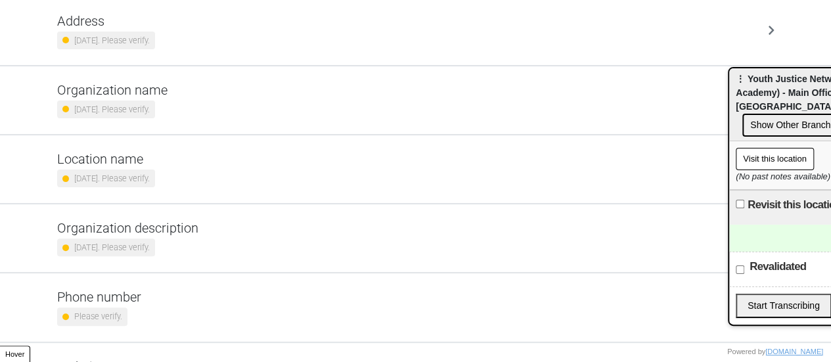
scroll to position [250, 0]
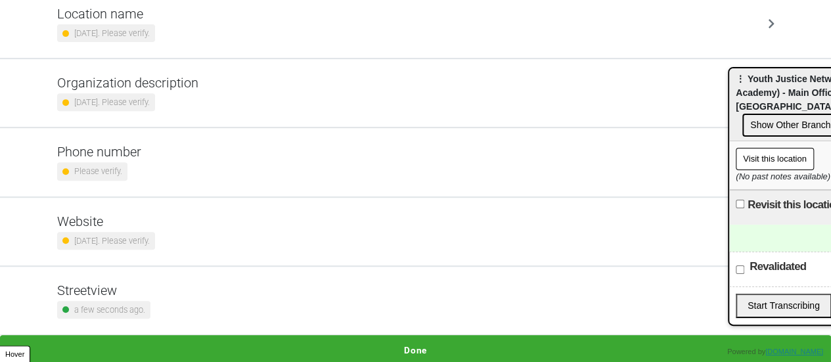
click at [174, 149] on div "Phone number Please verify." at bounding box center [415, 162] width 717 height 36
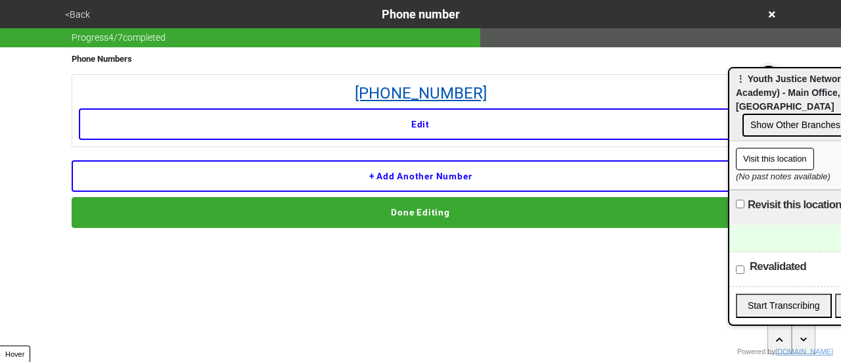
click at [394, 96] on link "212-760-0755" at bounding box center [420, 93] width 683 height 24
click at [66, 5] on div "<Back Phone number" at bounding box center [420, 14] width 719 height 18
drag, startPoint x: 80, startPoint y: 12, endPoint x: 91, endPoint y: 15, distance: 11.0
click at [91, 15] on button "<Back" at bounding box center [77, 14] width 33 height 15
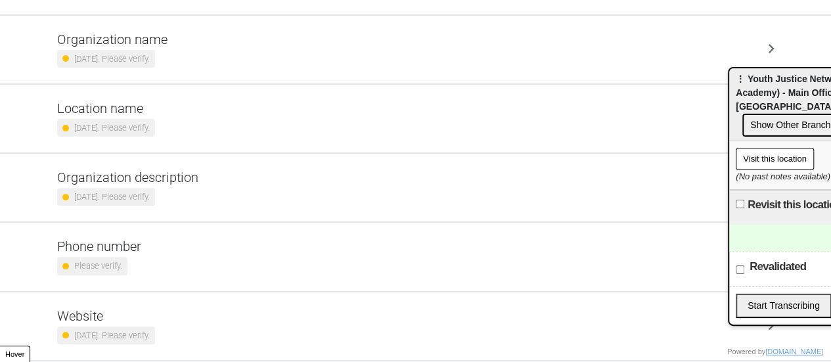
scroll to position [250, 0]
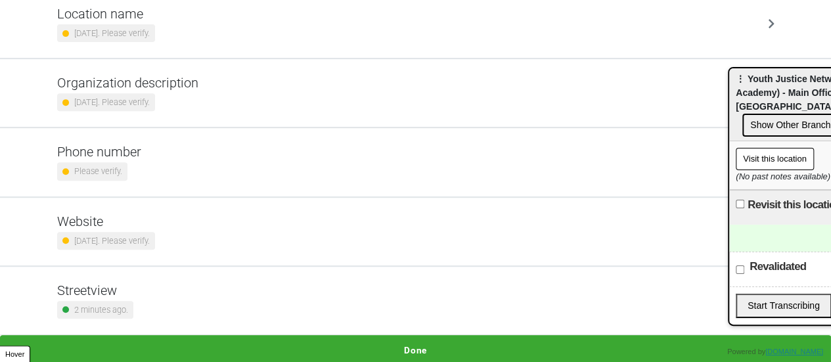
click at [411, 346] on button "Done" at bounding box center [415, 350] width 831 height 30
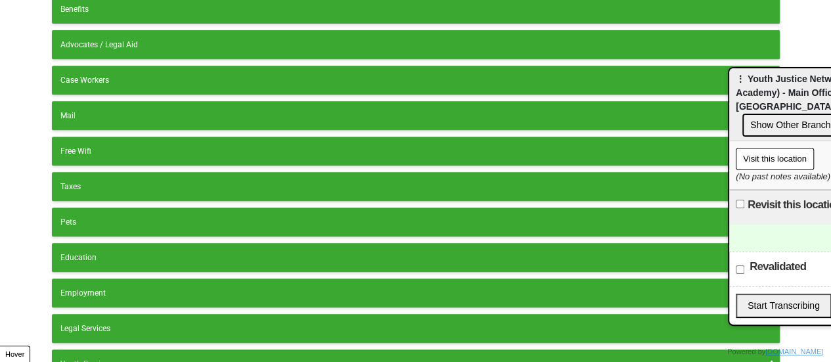
scroll to position [365, 0]
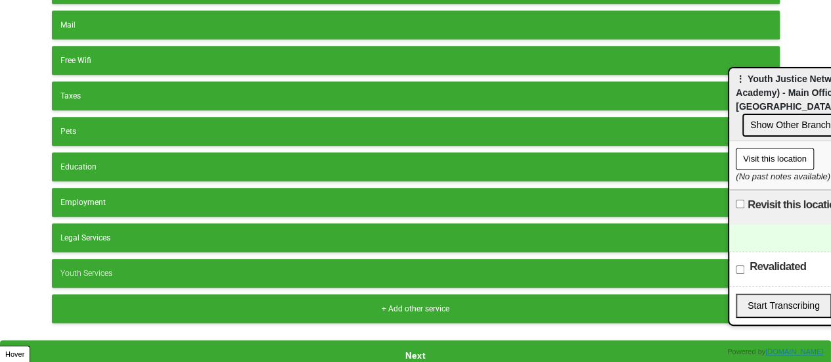
click at [409, 345] on button "Next" at bounding box center [415, 355] width 831 height 30
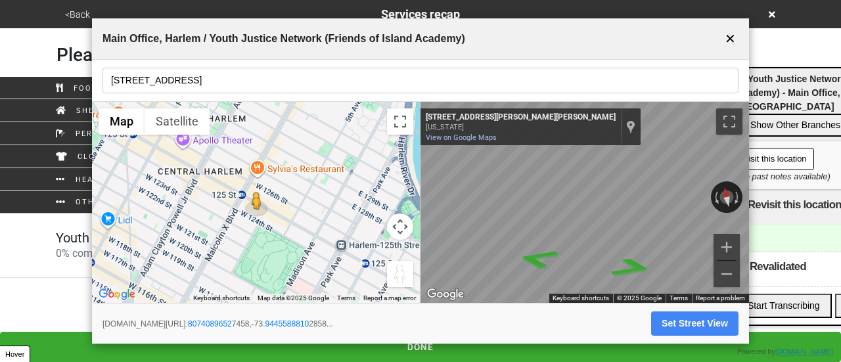
click at [723, 39] on button "✕" at bounding box center [730, 38] width 16 height 25
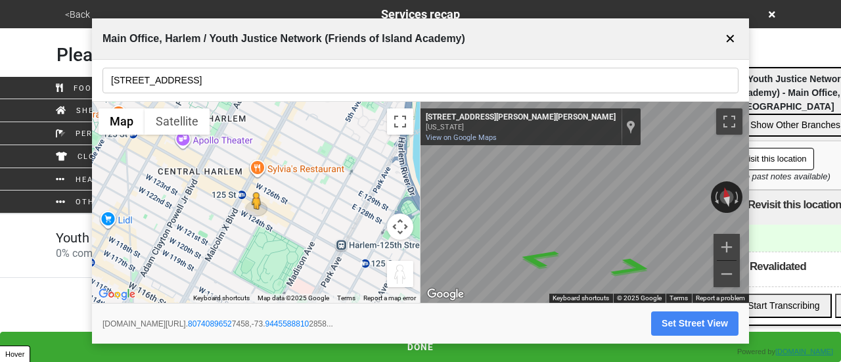
click at [736, 37] on button "✕" at bounding box center [730, 38] width 16 height 25
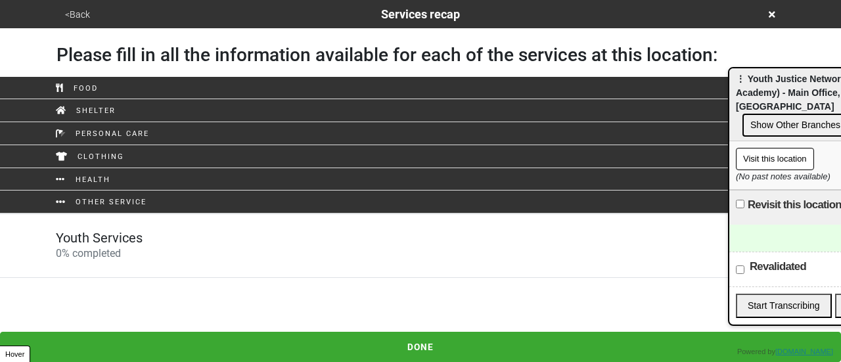
click at [381, 228] on link "Youth Services 0 % completed" at bounding box center [420, 246] width 841 height 64
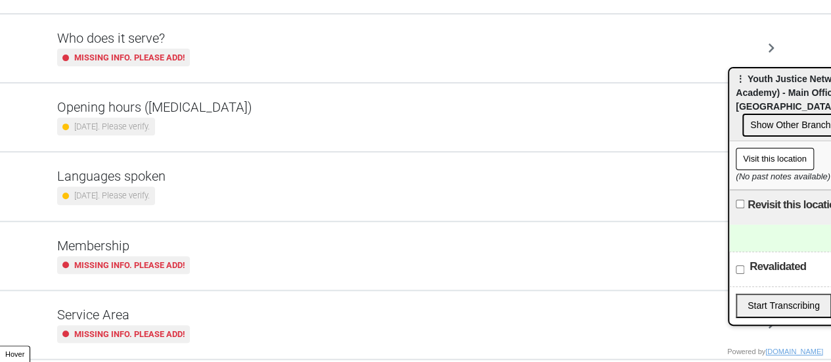
scroll to position [318, 0]
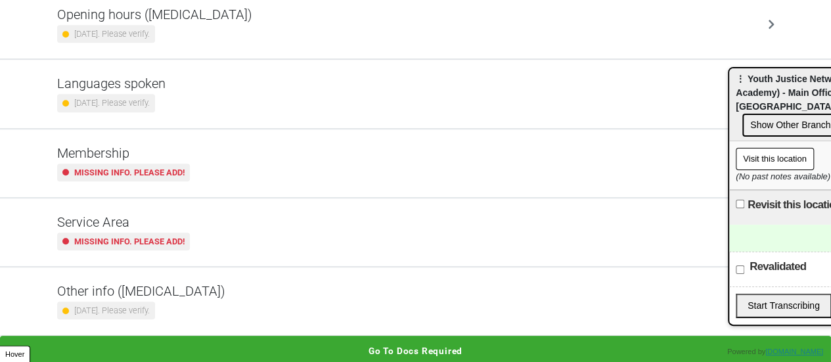
click at [173, 283] on h5 "Other info ([MEDICAL_DATA])" at bounding box center [141, 291] width 168 height 16
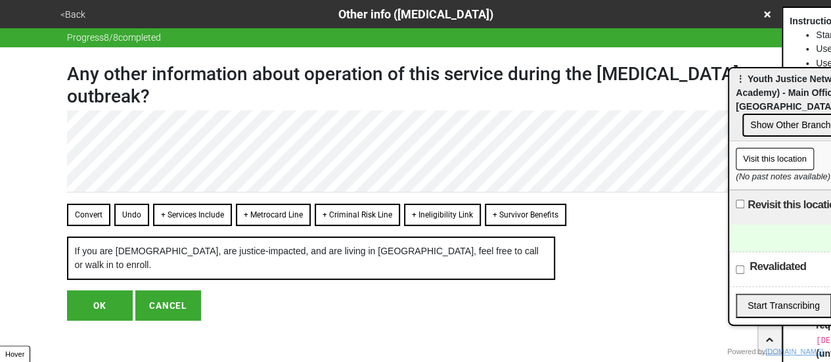
click at [79, 11] on button "<Back" at bounding box center [73, 14] width 33 height 15
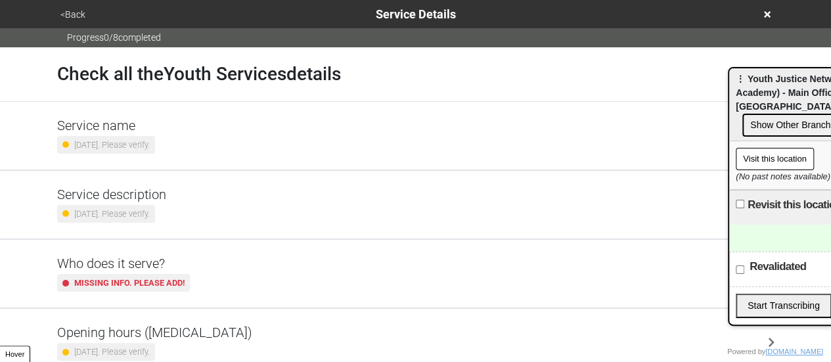
click at [150, 212] on small "9 months ago. Please verify." at bounding box center [112, 214] width 76 height 12
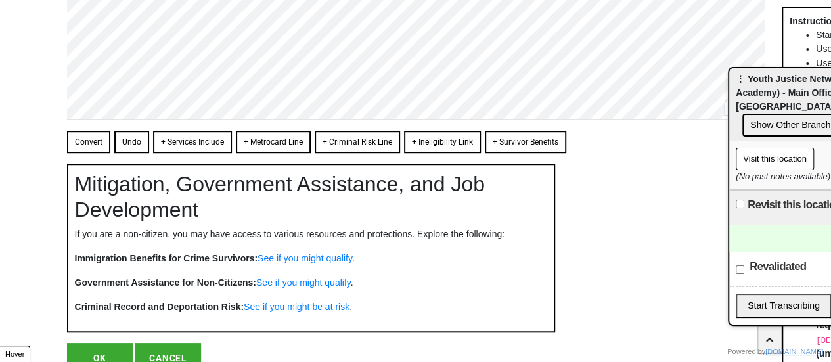
scroll to position [514, 0]
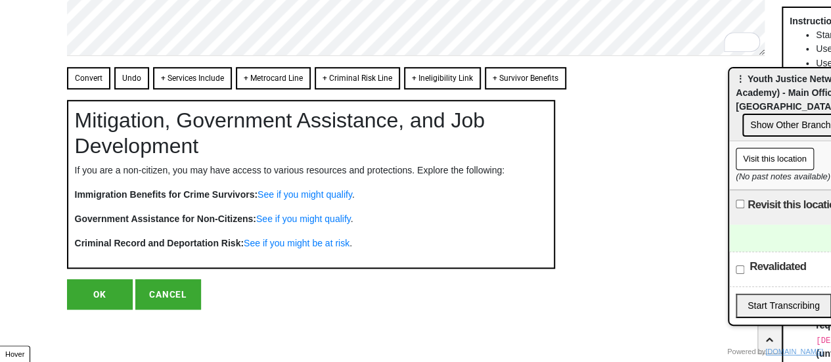
click at [100, 296] on button "OK" at bounding box center [100, 294] width 66 height 30
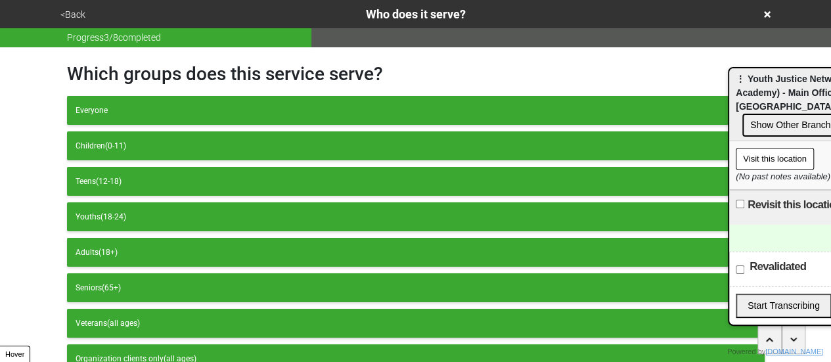
click at [76, 18] on button "<Back" at bounding box center [73, 14] width 33 height 15
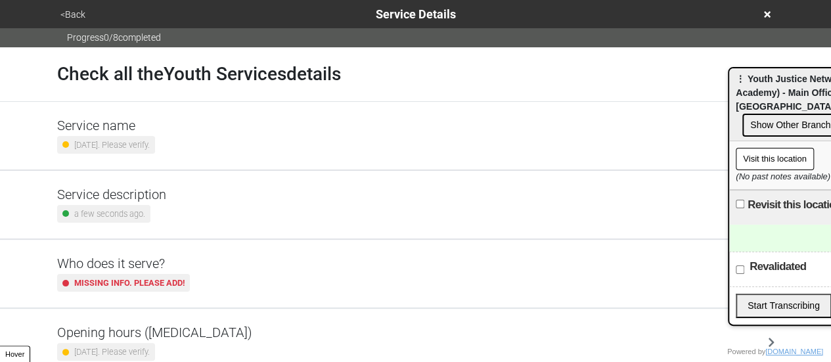
click at [139, 196] on h5 "Service description" at bounding box center [111, 195] width 109 height 16
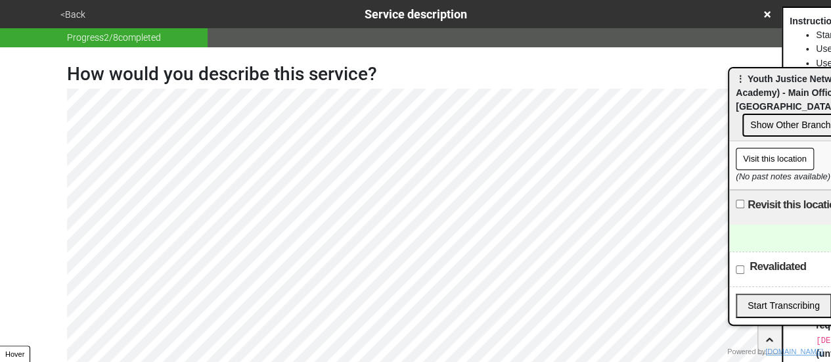
click at [76, 16] on button "<Back" at bounding box center [73, 14] width 33 height 15
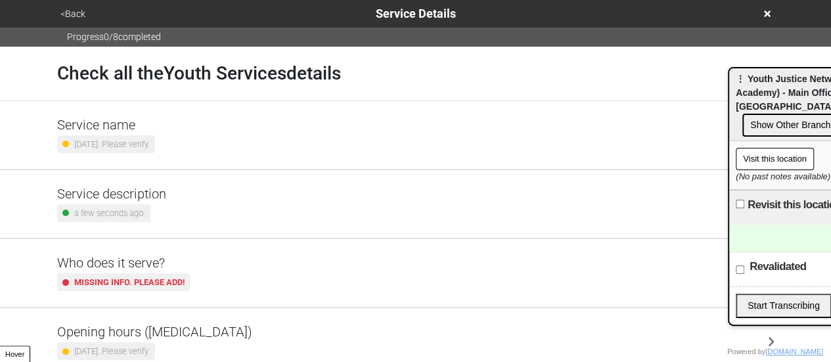
scroll to position [318, 0]
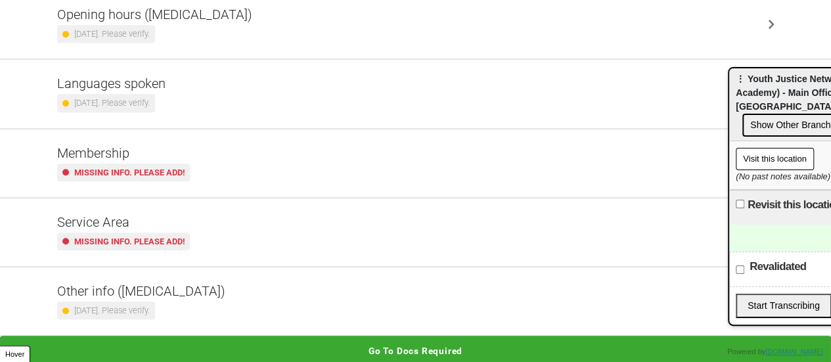
click at [212, 287] on div "Other info (coronavirus) 9 months ago. Please verify." at bounding box center [415, 301] width 717 height 36
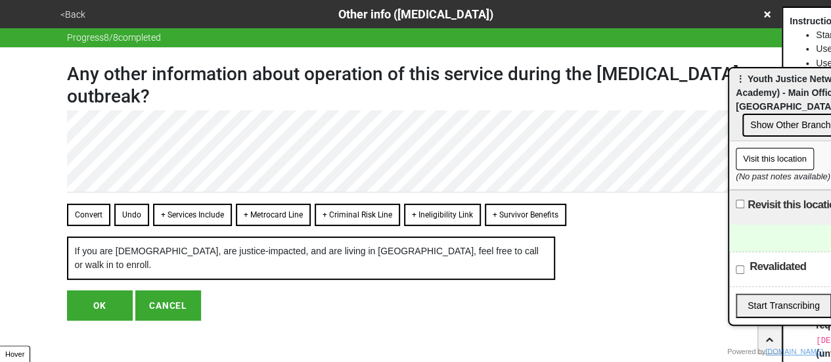
click at [115, 295] on button "OK" at bounding box center [100, 305] width 66 height 30
type textarea "x"
click at [116, 306] on button "OK" at bounding box center [100, 305] width 66 height 30
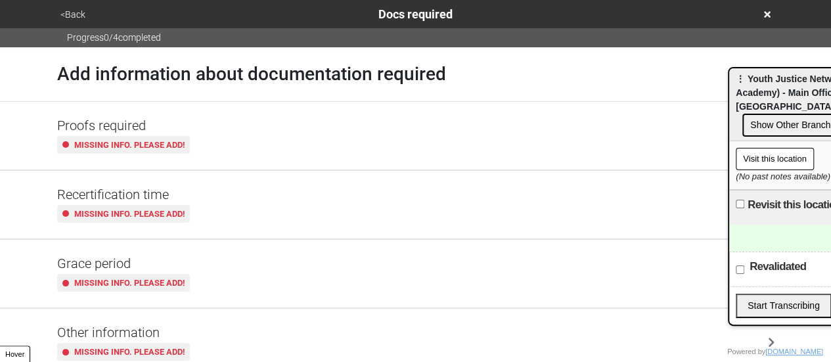
click at [68, 22] on div "<Back Docs required" at bounding box center [416, 14] width 719 height 18
click at [71, 9] on button "<Back" at bounding box center [73, 14] width 33 height 15
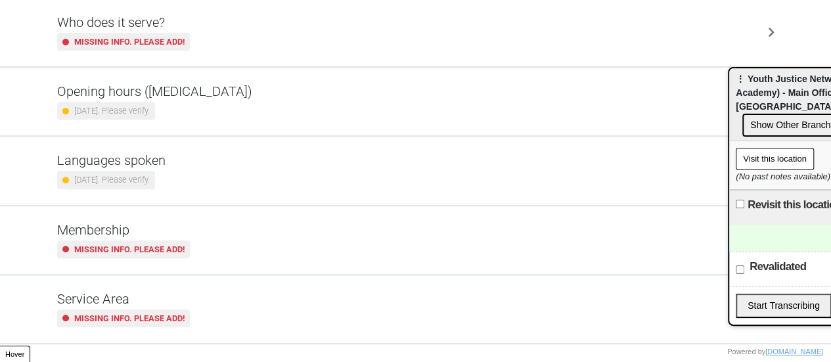
scroll to position [187, 0]
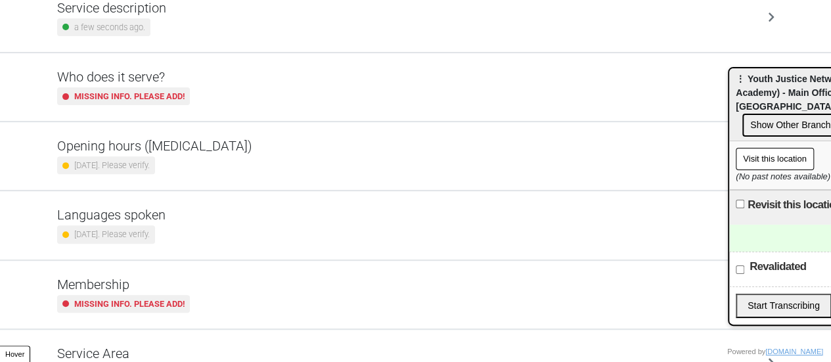
click at [155, 156] on div "9 months ago. Please verify." at bounding box center [106, 165] width 98 height 18
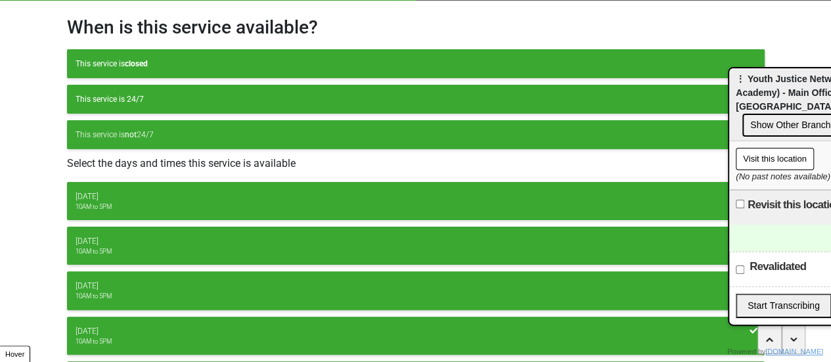
scroll to position [244, 0]
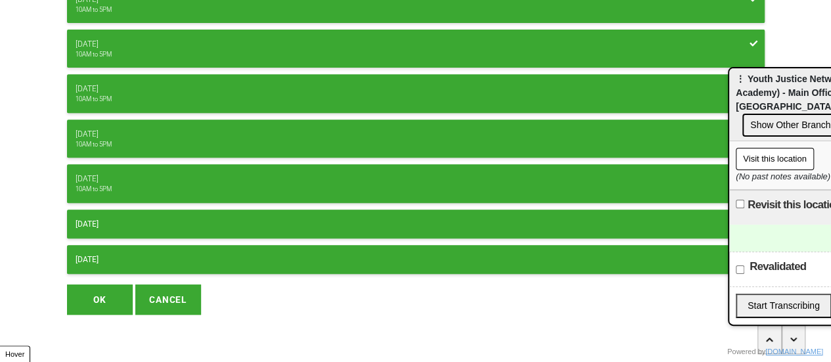
click at [108, 288] on button "OK" at bounding box center [100, 299] width 66 height 30
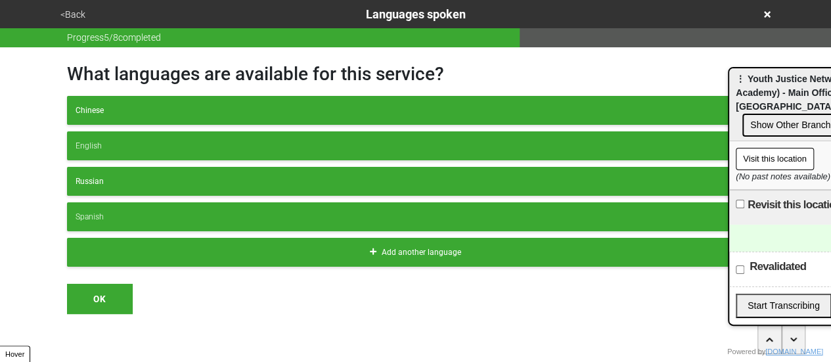
click at [77, 14] on button "<Back" at bounding box center [73, 14] width 33 height 15
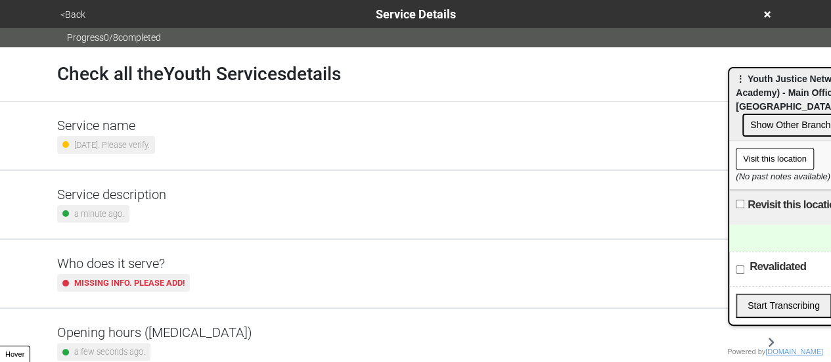
click at [71, 12] on button "<Back" at bounding box center [73, 14] width 33 height 15
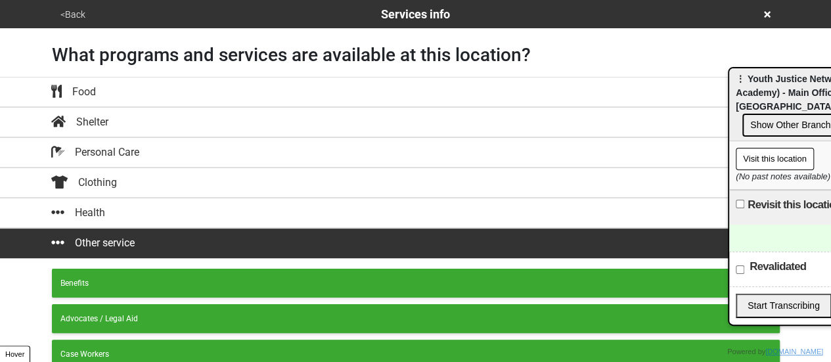
click at [71, 12] on button "<Back" at bounding box center [73, 14] width 33 height 15
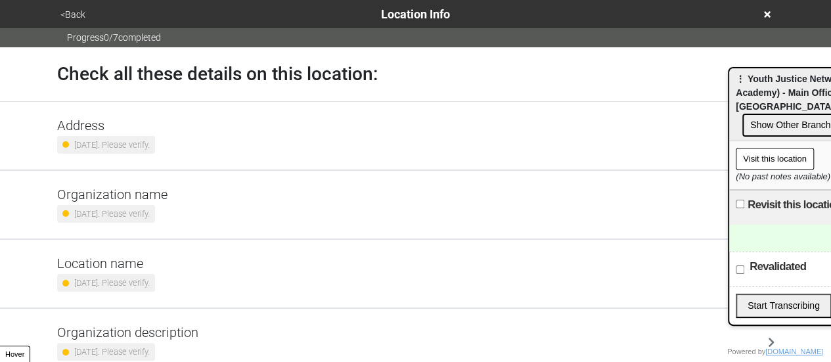
click at [160, 199] on h5 "Organization name" at bounding box center [112, 195] width 110 height 16
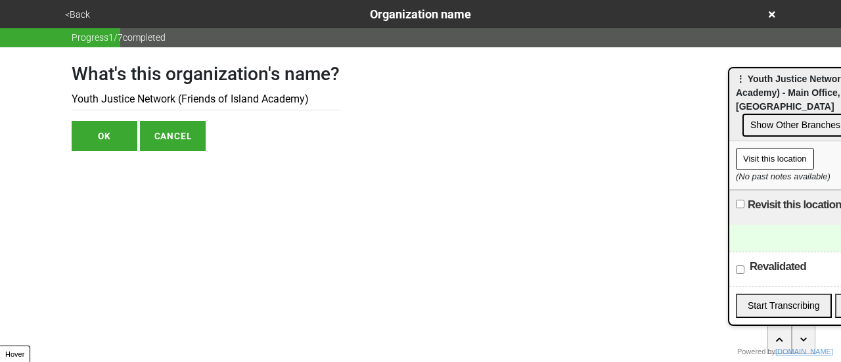
click at [168, 101] on input "Youth Justice Network (Friends of Island Academy)" at bounding box center [206, 100] width 268 height 22
click at [174, 101] on input "Youth Justice Network (Friends of Island Academy)" at bounding box center [206, 100] width 268 height 22
type input "Youth Justice Network (YJN) (Friends of Island Academy)"
click at [121, 130] on button "OK" at bounding box center [105, 136] width 66 height 30
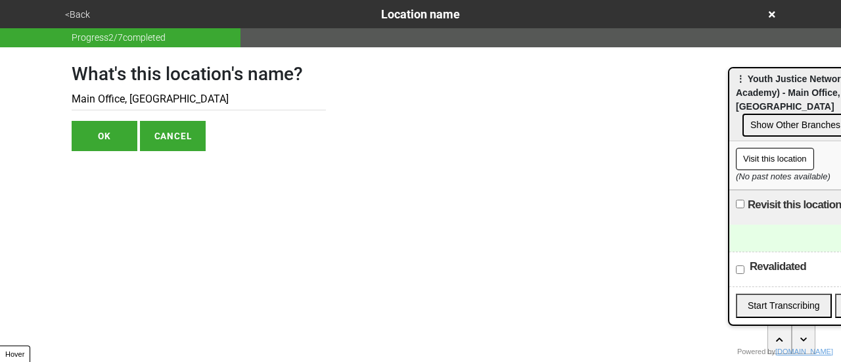
click at [76, 11] on button "<Back" at bounding box center [77, 14] width 33 height 15
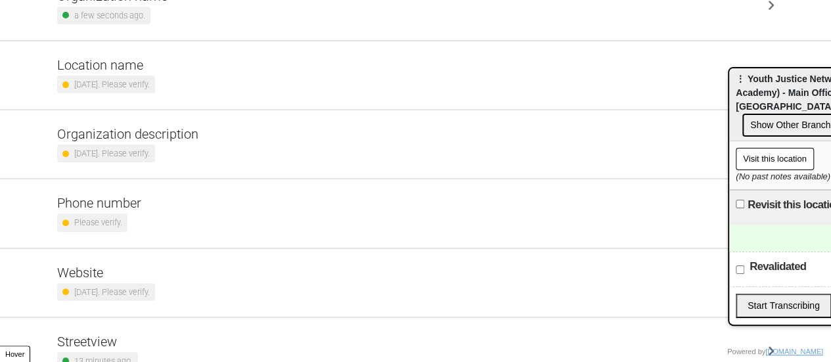
scroll to position [250, 0]
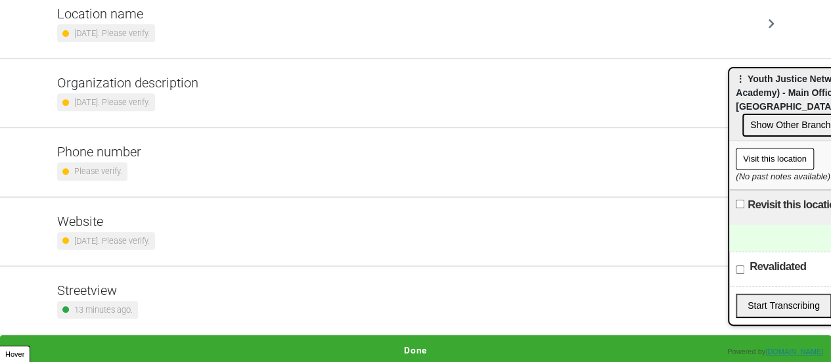
click at [806, 114] on button "Show Other Branches" at bounding box center [795, 125] width 106 height 23
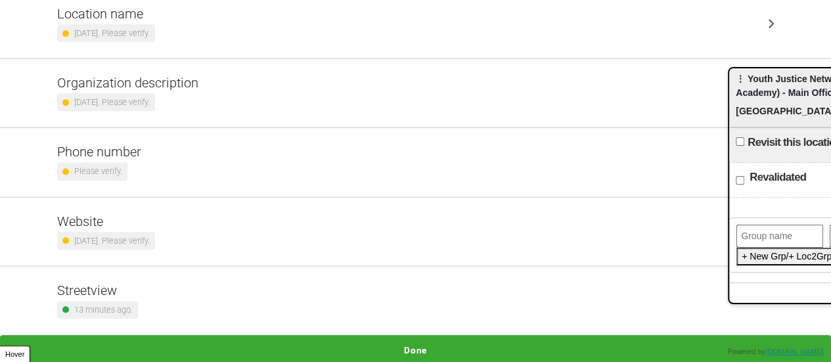
click at [775, 79] on span "⋮ Youth Justice Network (Friends of Island Academy) - Main Office, Harlem" at bounding box center [830, 95] width 189 height 43
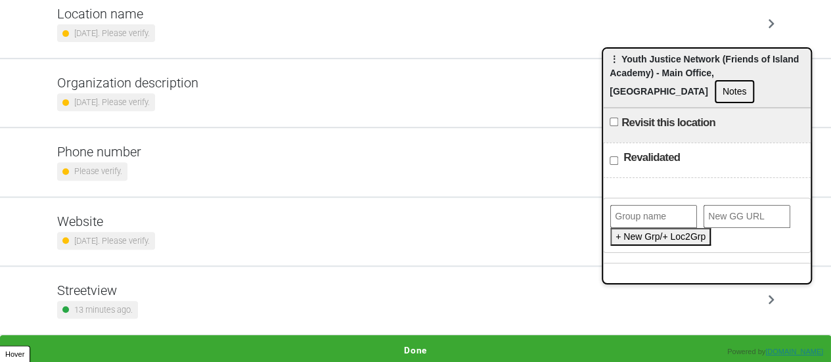
drag, startPoint x: 778, startPoint y: 88, endPoint x: 654, endPoint y: 61, distance: 127.1
click at [654, 61] on div "⋮ Youth Justice Network (Friends of Island Academy) - Main Office, Harlem Notes" at bounding box center [707, 78] width 208 height 59
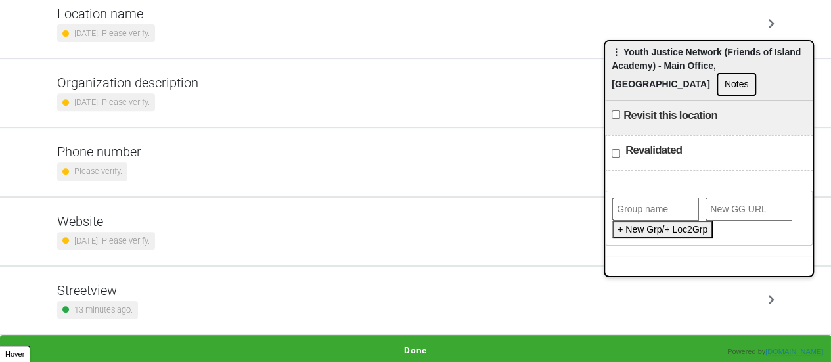
click at [779, 83] on div "⋮ Youth Justice Network (Friends of Island Academy) - Main Office, Harlem Notes" at bounding box center [709, 70] width 208 height 59
click at [657, 198] on input "text" at bounding box center [655, 209] width 87 height 23
paste input "Youth Justice Network (Friends of Island Academy) - Main Office, Harlem"
drag, startPoint x: 683, startPoint y: 192, endPoint x: 640, endPoint y: 192, distance: 42.7
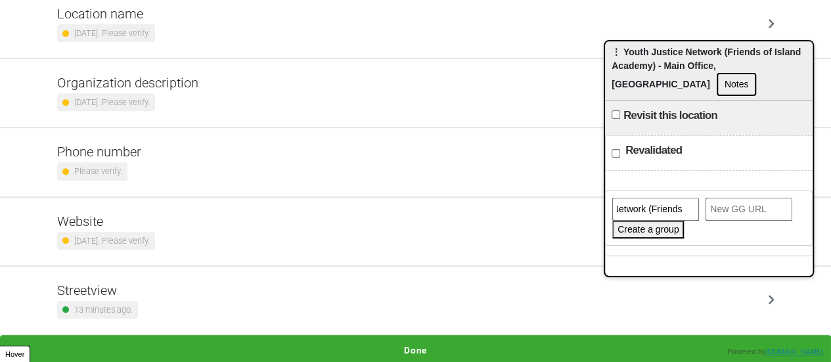
click at [645, 198] on input "Youth Justice Network (Friends of Island Academy) - Main Office, Harlem" at bounding box center [655, 209] width 87 height 23
type input "Youth Justice Network"
click at [738, 198] on input "url" at bounding box center [749, 209] width 87 height 23
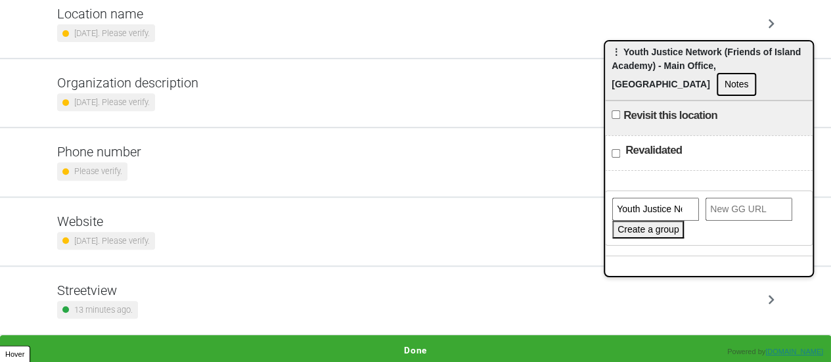
paste input "https://gogetta.nyc/team/location/07381fee-d70f-41ae-a309-7bada6584f74/services…"
type input "https://gogetta.nyc/team/location/07381fee-d70f-41ae-a309-7bada6584f74/services…"
click at [657, 221] on button "Create a group" at bounding box center [648, 230] width 72 height 18
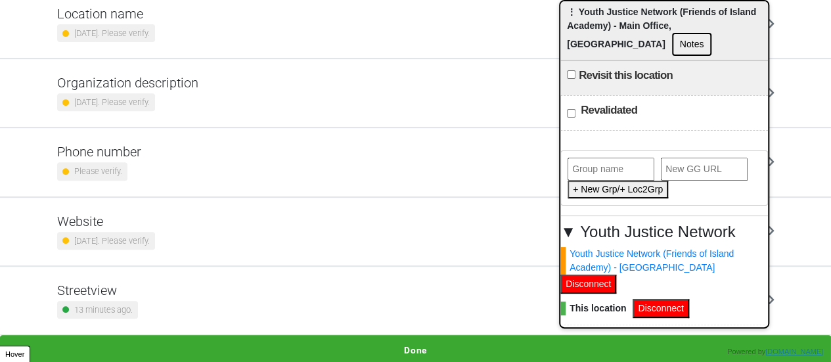
drag, startPoint x: 668, startPoint y: 52, endPoint x: 604, endPoint y: -49, distance: 119.0
click at [604, 0] on html "<Back Location Info Progress 0 / 7 completed Check all these details on this lo…" at bounding box center [415, 57] width 831 height 615
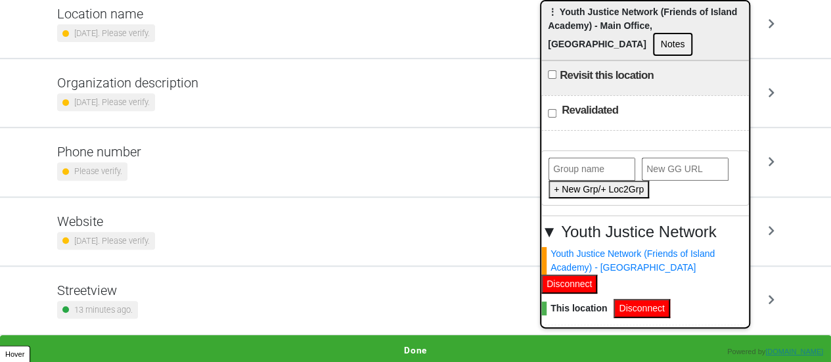
paste input "https://gogetta.nyc/team/location/07381fee-d70f-41ae-a309-7bada6584f74/services…"
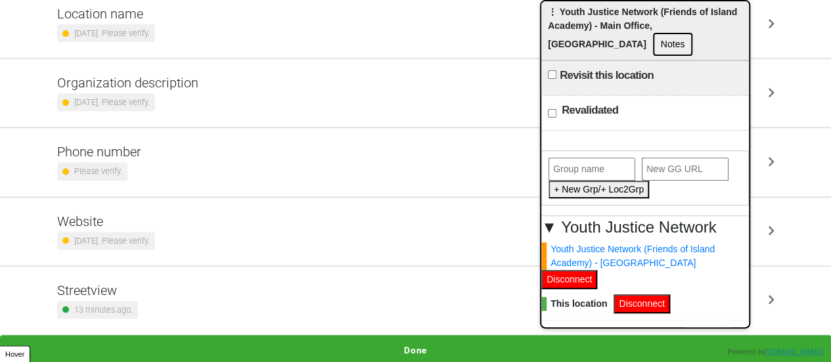
type input "https://gogetta.nyc/team/location/07381fee-d70f-41ae-a309-7bada6584f74/services…"
click at [702, 327] on button "Add Link" at bounding box center [707, 338] width 49 height 22
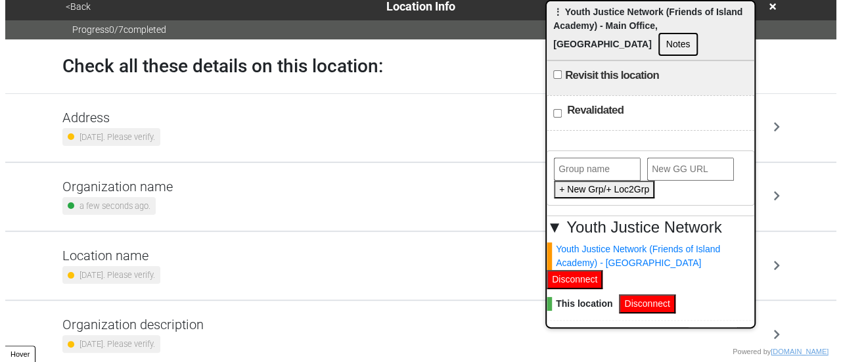
scroll to position [0, 0]
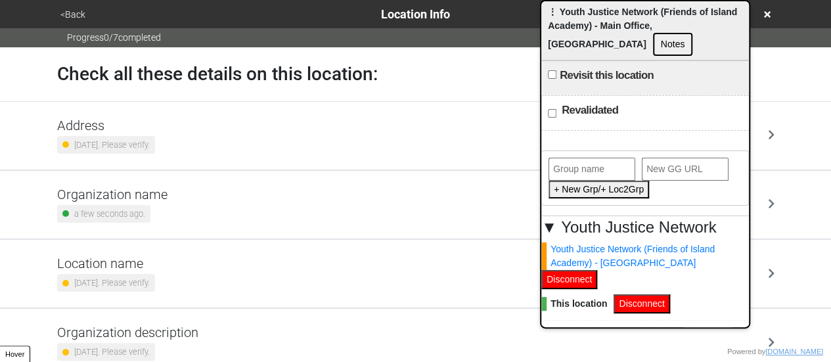
drag, startPoint x: 769, startPoint y: 13, endPoint x: 746, endPoint y: 16, distance: 23.1
click at [769, 13] on icon at bounding box center [767, 14] width 7 height 7
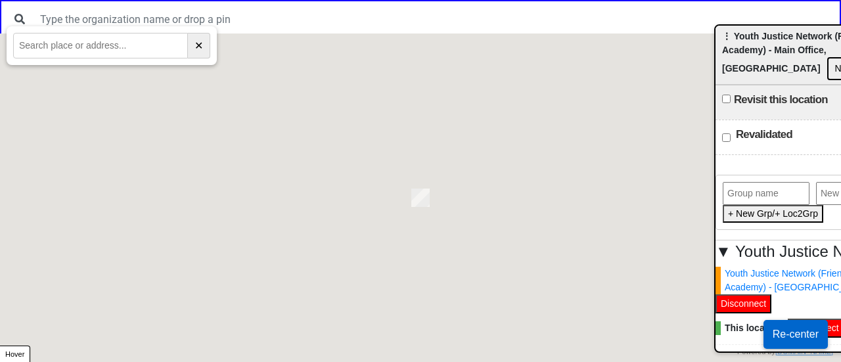
drag, startPoint x: 581, startPoint y: 16, endPoint x: 744, endPoint y: 45, distance: 166.2
click at [777, 53] on span "⋮ Youth Justice Network (Friends of Island Academy) - Main Office, Harlem" at bounding box center [816, 52] width 189 height 43
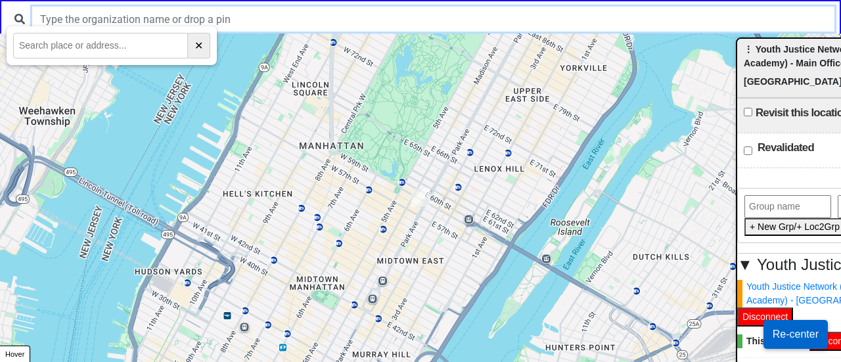
click at [299, 16] on input "text" at bounding box center [433, 19] width 802 height 25
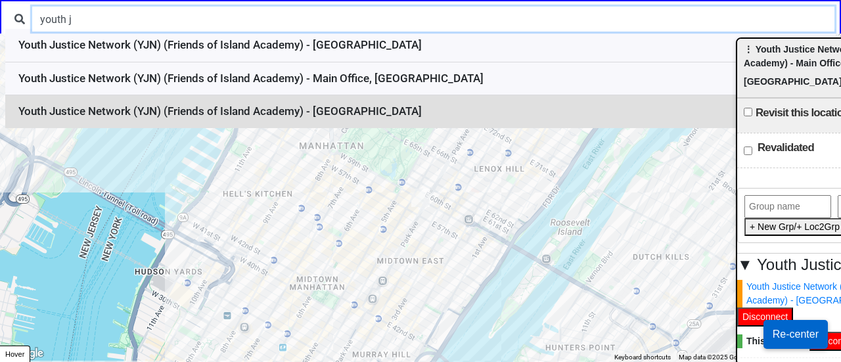
type input "youth j"
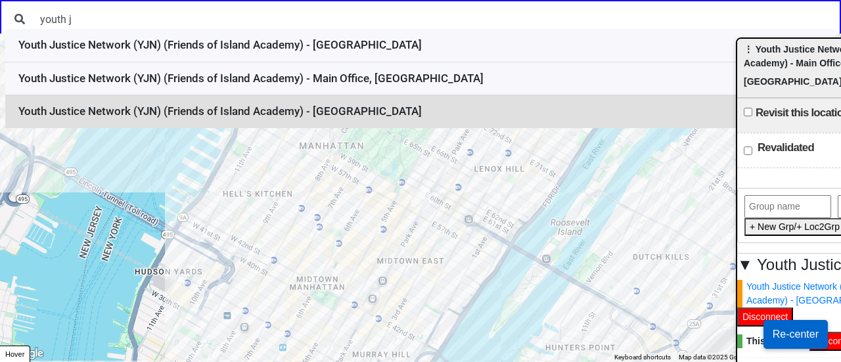
click at [348, 110] on li "Youth Justice Network (YJN) (Friends of Island Academy) - Bronx" at bounding box center [420, 111] width 830 height 33
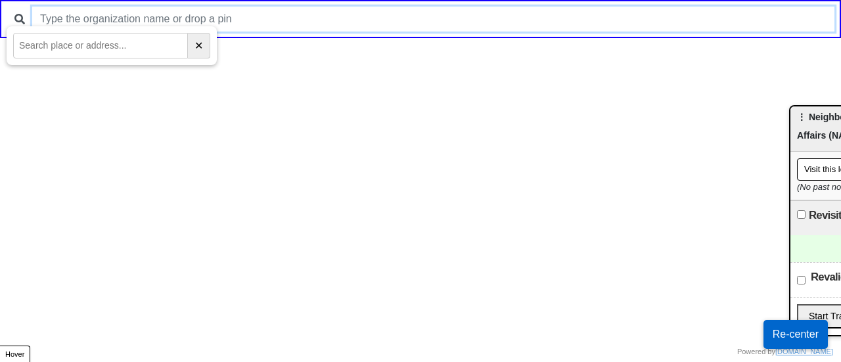
click at [503, 10] on input "text" at bounding box center [433, 19] width 802 height 25
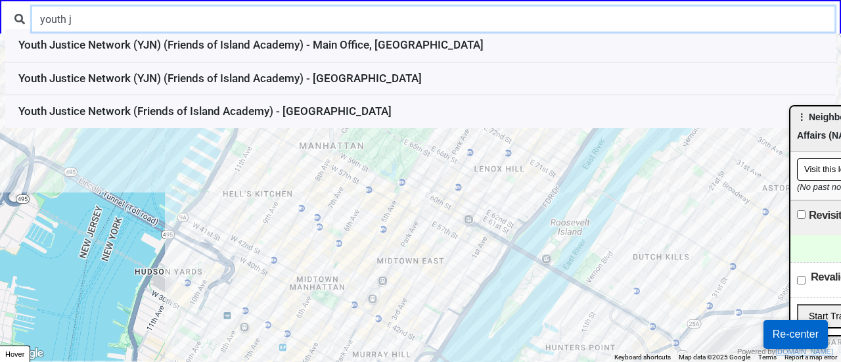
type input "youth j"
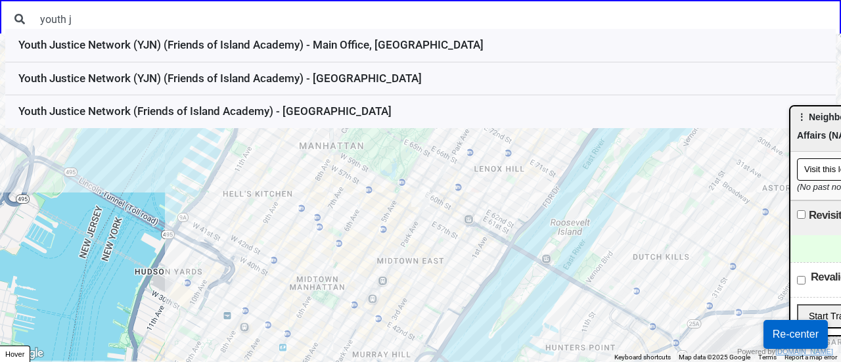
click at [284, 109] on li "Youth Justice Network (Friends of Island Academy) - [GEOGRAPHIC_DATA]" at bounding box center [420, 111] width 830 height 33
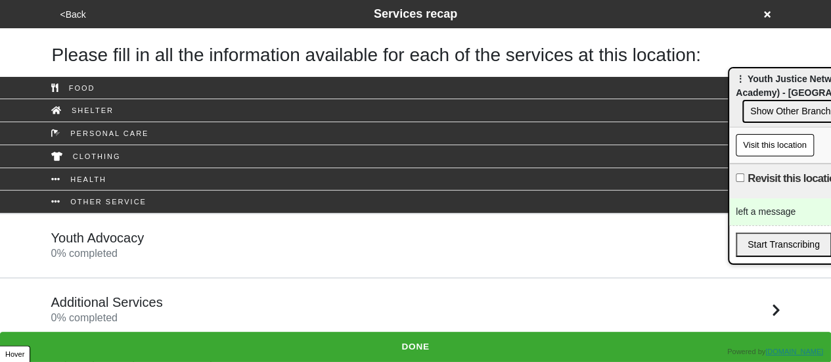
click at [766, 11] on icon at bounding box center [767, 14] width 7 height 9
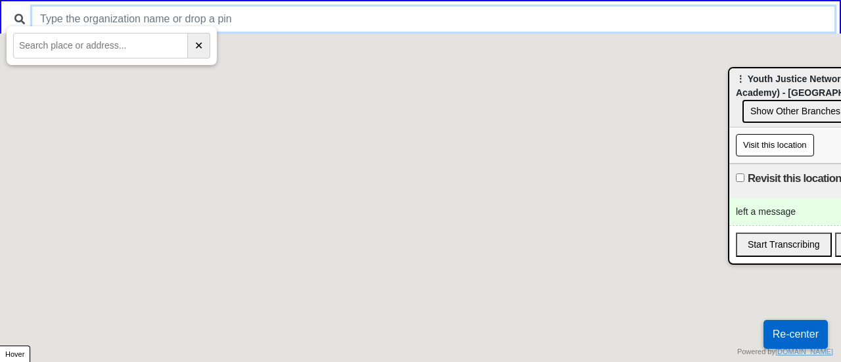
click at [291, 26] on input "text" at bounding box center [433, 19] width 802 height 25
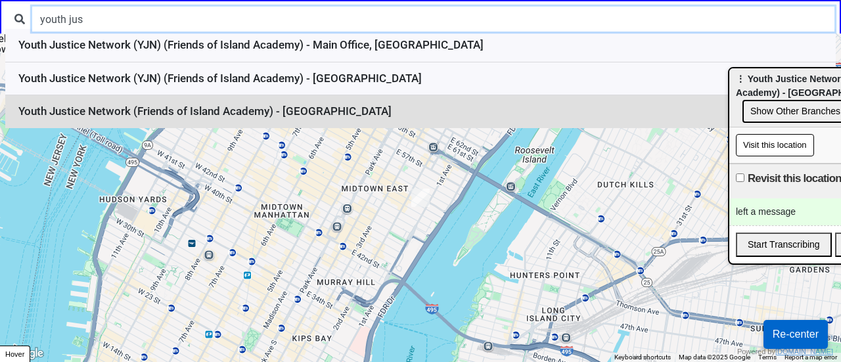
type input "youth jus"
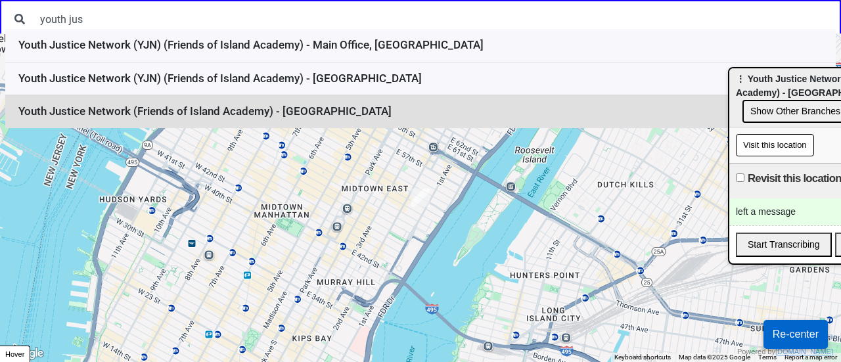
click at [185, 108] on li "Youth Justice Network (Friends of Island Academy) - [GEOGRAPHIC_DATA]" at bounding box center [420, 111] width 830 height 33
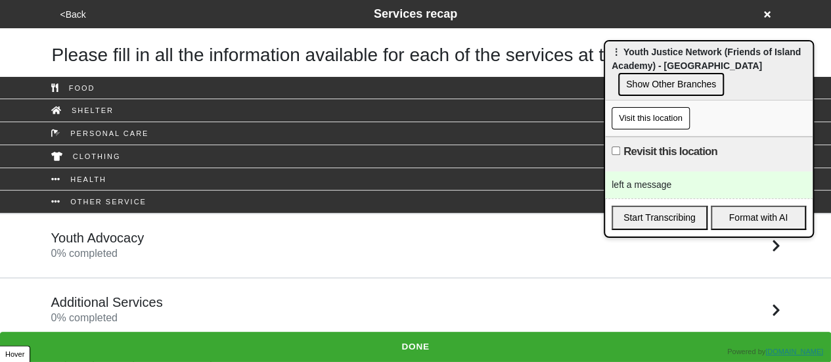
click at [64, 13] on button "<Back" at bounding box center [74, 14] width 34 height 15
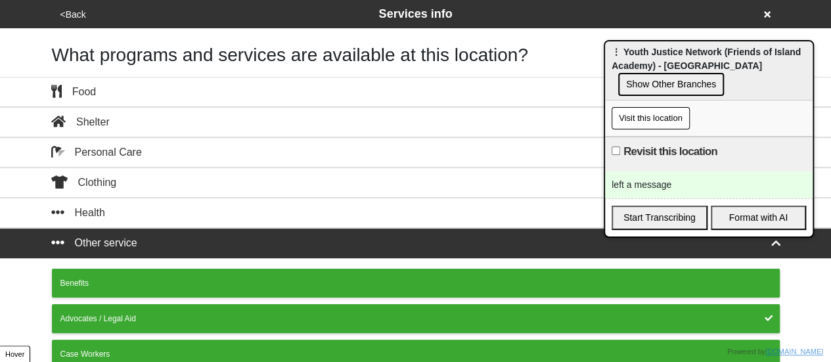
click at [74, 11] on button "<Back" at bounding box center [74, 14] width 34 height 15
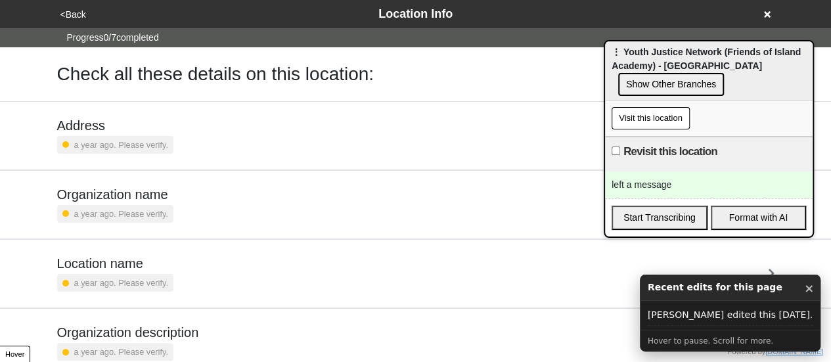
click at [108, 205] on div "a year ago. Please verify." at bounding box center [115, 214] width 116 height 18
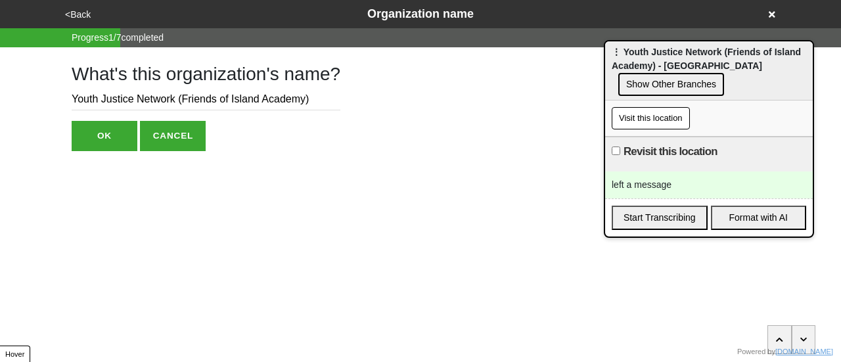
click at [175, 94] on input "Youth Justice Network (Friends of Island Academy)" at bounding box center [206, 100] width 269 height 22
type input "Youth Justice Network (YJN) (Friends of Island Academy)"
click at [107, 132] on button "OK" at bounding box center [105, 136] width 66 height 30
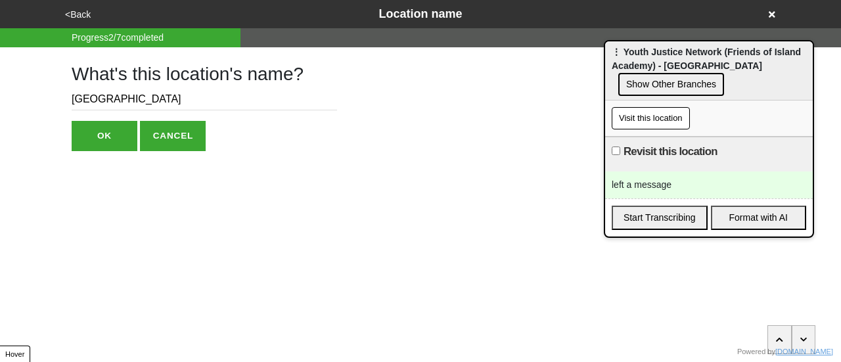
click at [107, 132] on button "OK" at bounding box center [105, 136] width 66 height 30
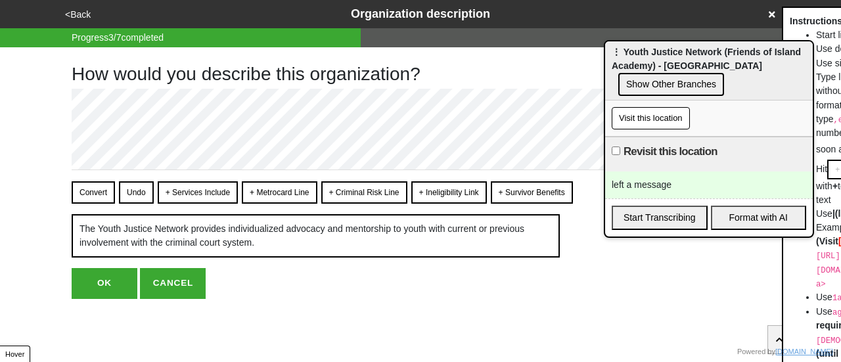
click at [78, 17] on button "<Back" at bounding box center [78, 14] width 34 height 15
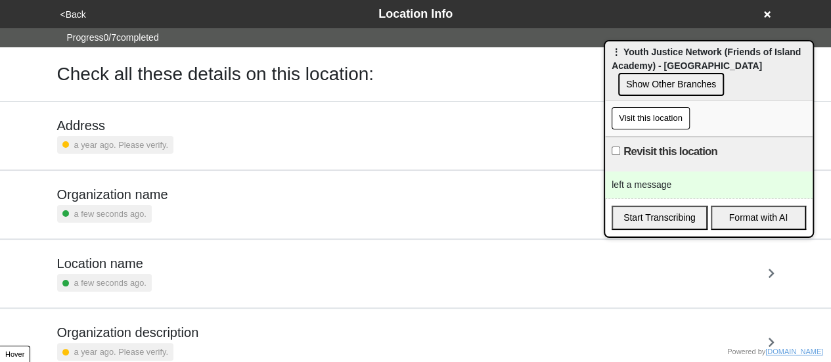
scroll to position [250, 0]
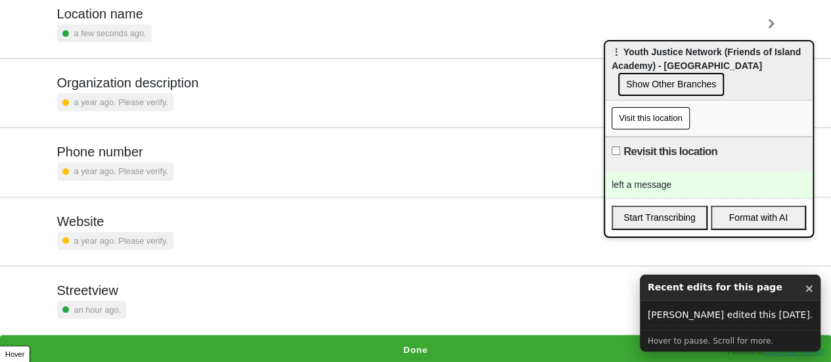
click at [646, 184] on div "left a message" at bounding box center [709, 184] width 208 height 27
drag, startPoint x: 646, startPoint y: 184, endPoint x: 657, endPoint y: 183, distance: 10.5
click at [647, 184] on div "left a message" at bounding box center [709, 184] width 208 height 27
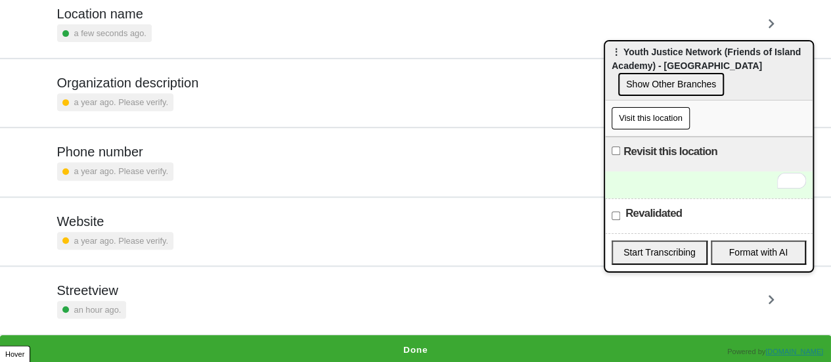
click at [423, 343] on button "Done" at bounding box center [415, 350] width 831 height 30
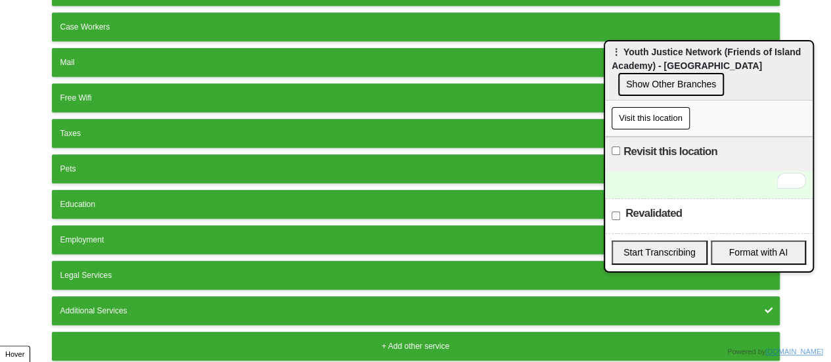
scroll to position [365, 0]
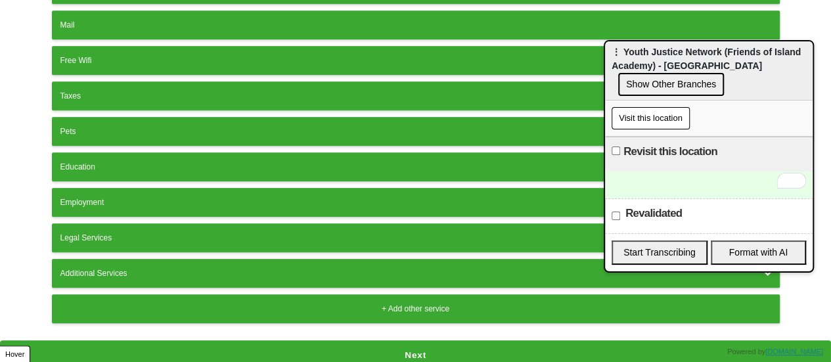
click at [413, 341] on button "Next" at bounding box center [415, 355] width 831 height 30
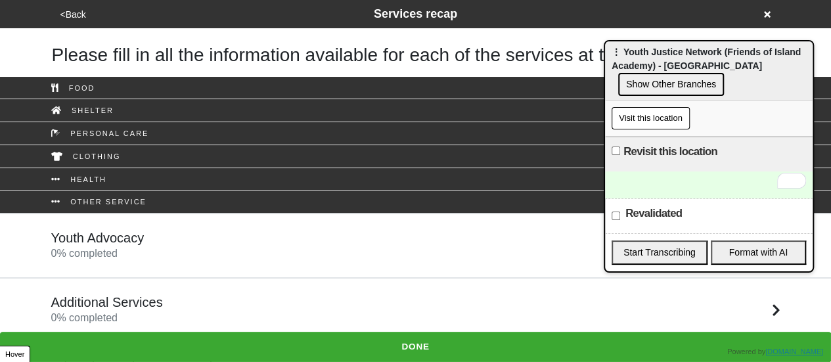
click at [122, 224] on link "Youth Advocacy 0 % completed" at bounding box center [415, 246] width 831 height 64
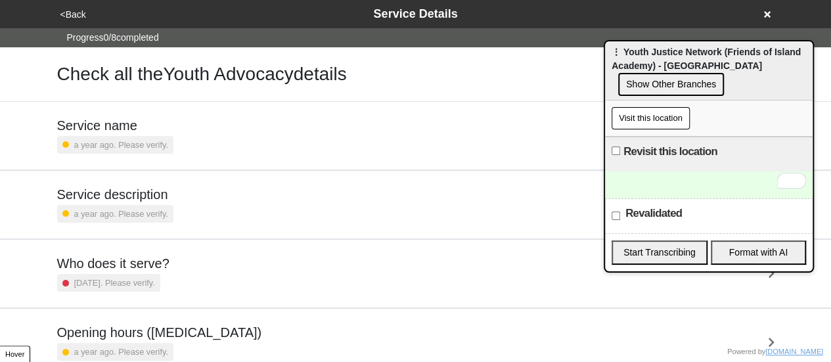
scroll to position [318, 0]
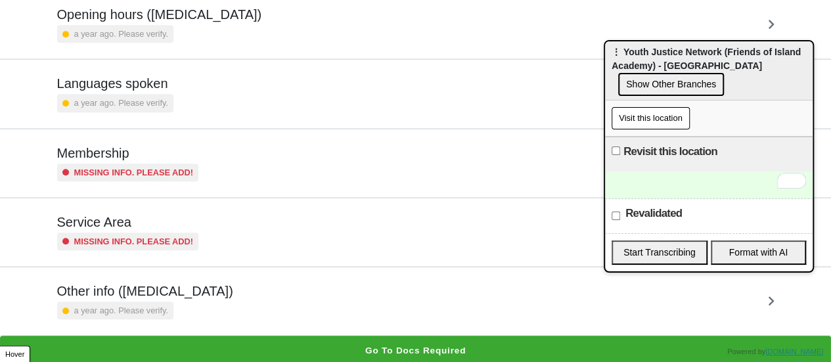
click at [171, 312] on div "a year ago. Please verify." at bounding box center [145, 311] width 176 height 18
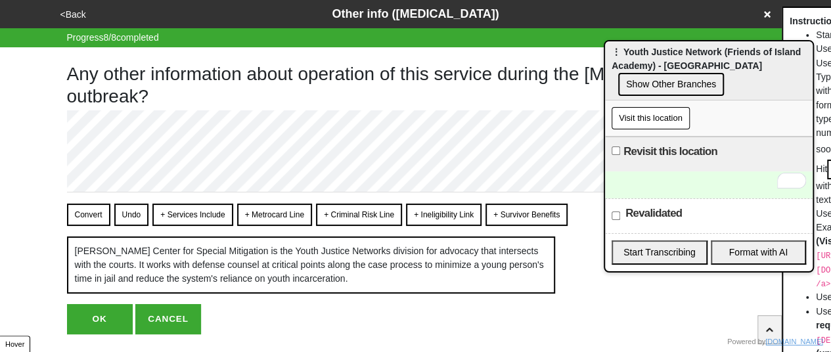
drag, startPoint x: 665, startPoint y: 58, endPoint x: 840, endPoint y: 132, distance: 190.5
click at [831, 132] on html "<Back Other info (coronavirus) Progress 8 / 8 completed Any other information a…" at bounding box center [415, 193] width 831 height 387
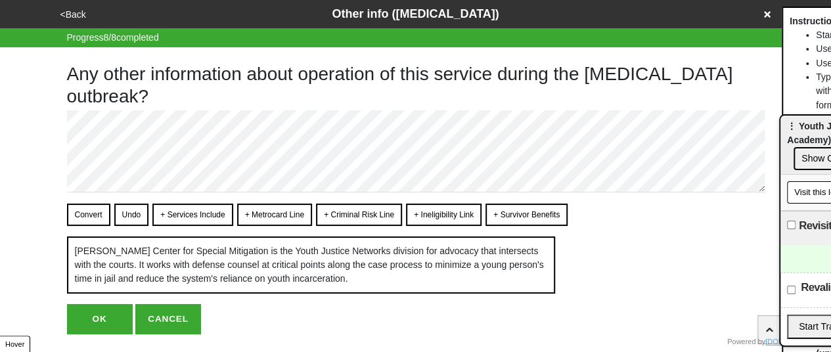
click at [102, 334] on button "OK" at bounding box center [100, 319] width 66 height 30
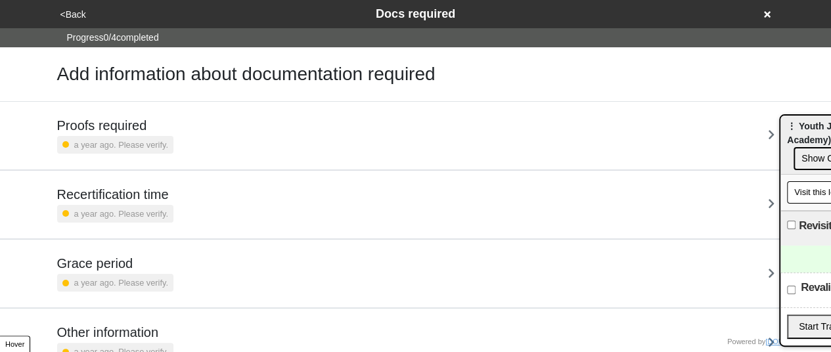
click at [68, 17] on button "<Back" at bounding box center [74, 14] width 34 height 15
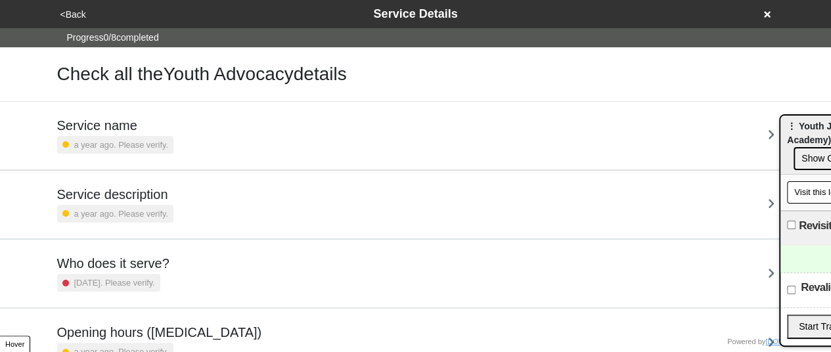
click at [68, 17] on button "<Back" at bounding box center [74, 14] width 34 height 15
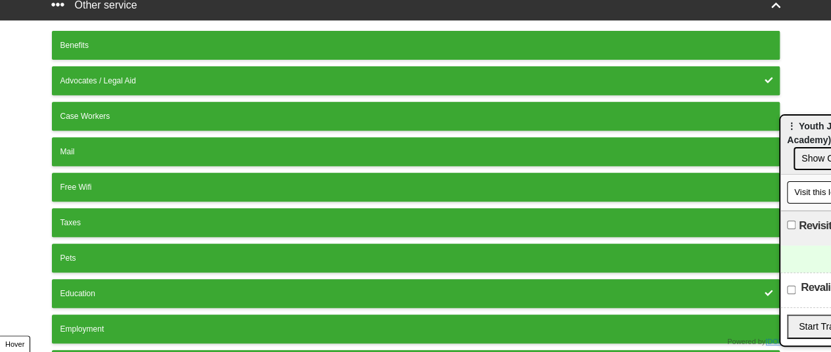
scroll to position [374, 0]
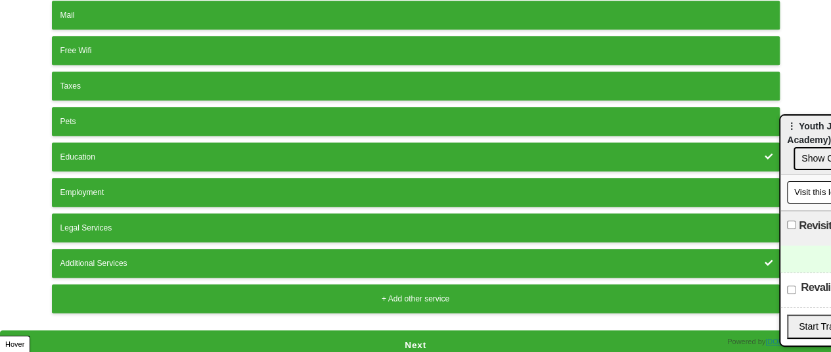
click at [275, 330] on button "Next" at bounding box center [415, 345] width 831 height 30
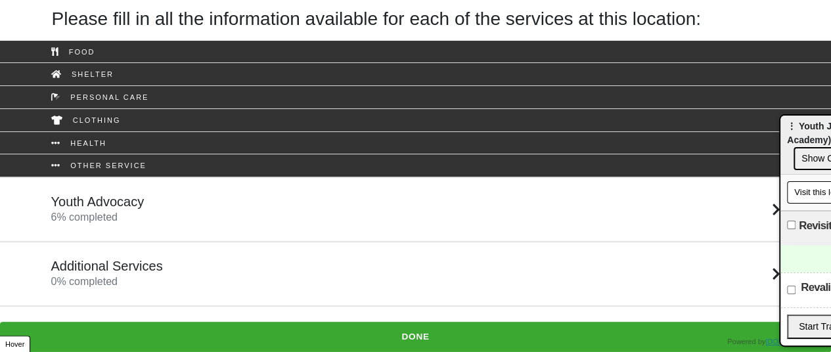
scroll to position [52, 0]
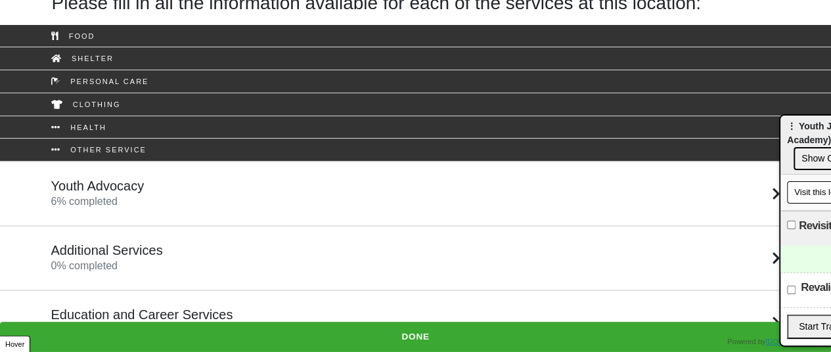
click at [150, 262] on div "Additional Services 0 % completed" at bounding box center [107, 258] width 112 height 32
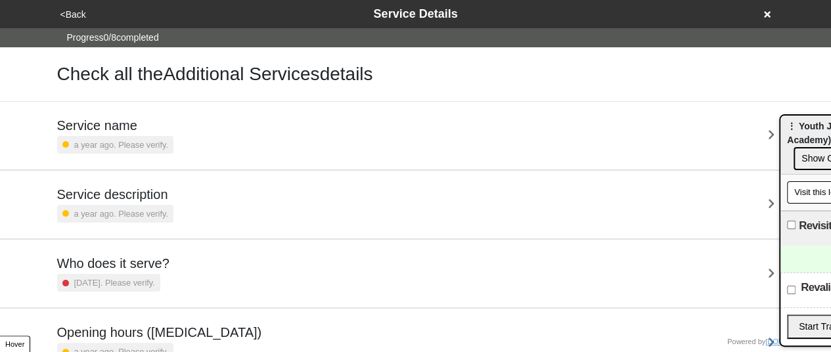
scroll to position [328, 0]
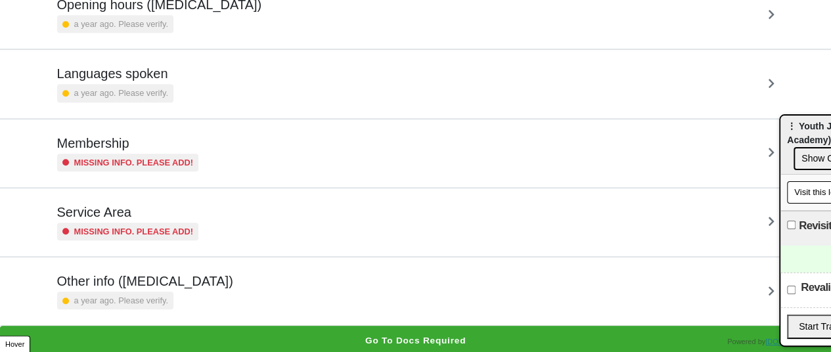
click at [158, 309] on div "Other info (coronavirus) a year ago. Please verify." at bounding box center [415, 292] width 749 height 68
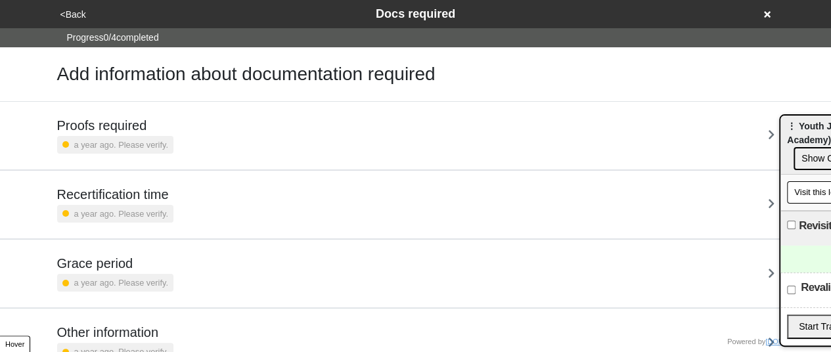
click at [72, 16] on button "<Back" at bounding box center [74, 14] width 34 height 15
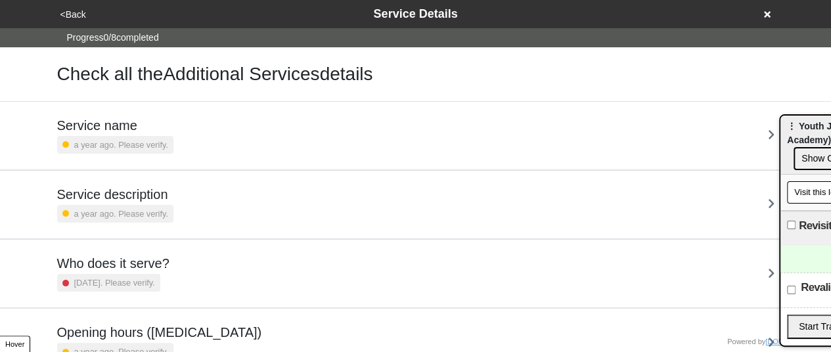
click at [105, 203] on div "Service description a year ago. Please verify." at bounding box center [115, 205] width 116 height 36
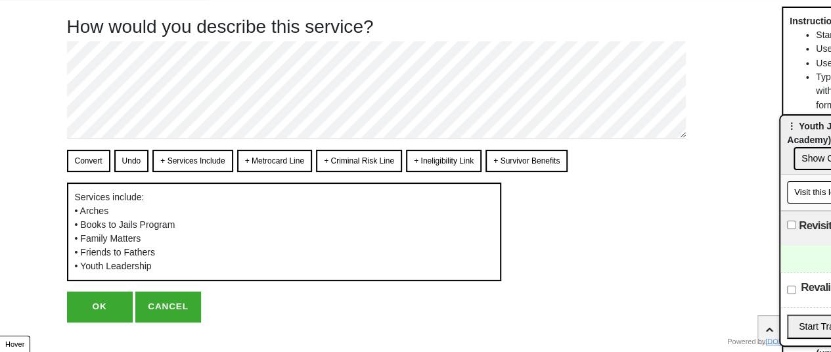
scroll to position [68, 0]
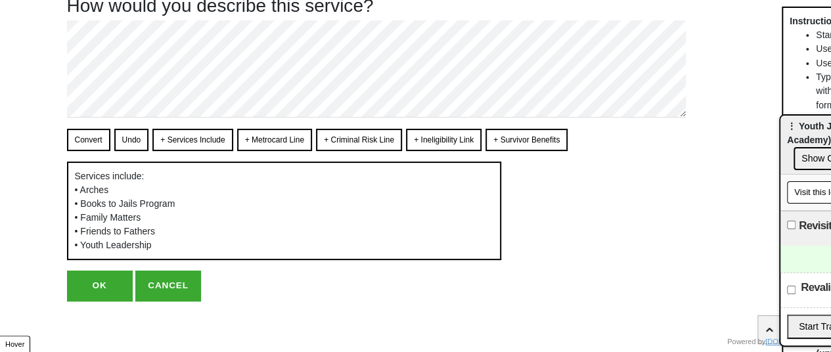
click at [97, 288] on button "OK" at bounding box center [100, 286] width 66 height 30
type textarea "x"
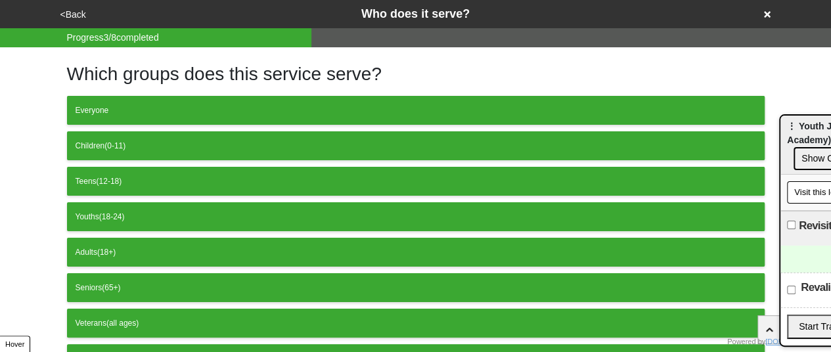
click at [77, 12] on button "<Back" at bounding box center [74, 14] width 34 height 15
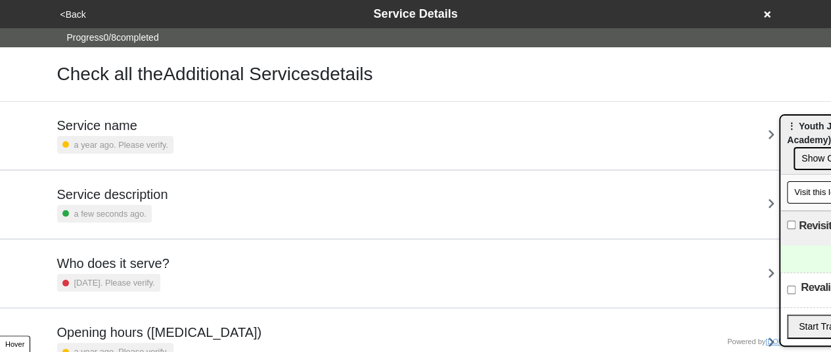
click at [79, 21] on button "<Back" at bounding box center [74, 14] width 34 height 15
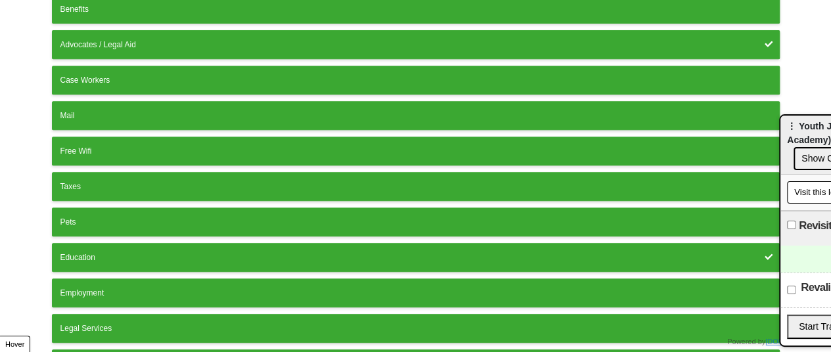
scroll to position [374, 0]
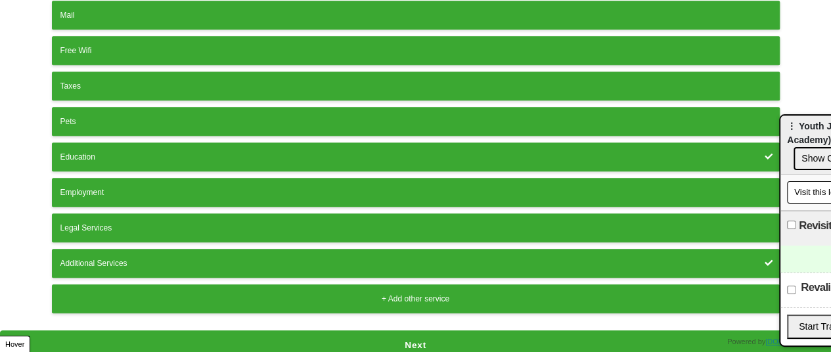
click at [261, 342] on button "Next" at bounding box center [415, 345] width 831 height 30
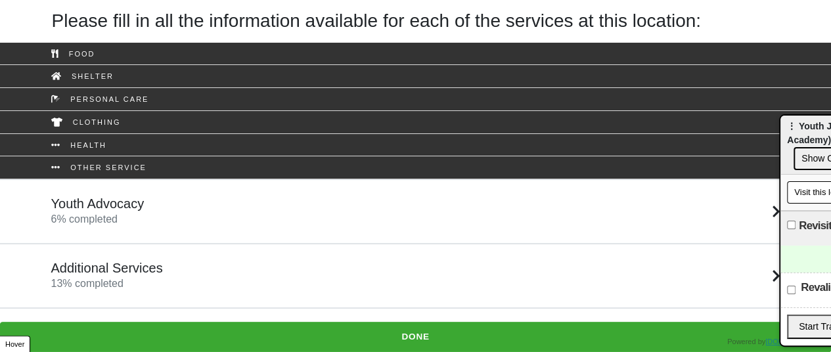
scroll to position [52, 0]
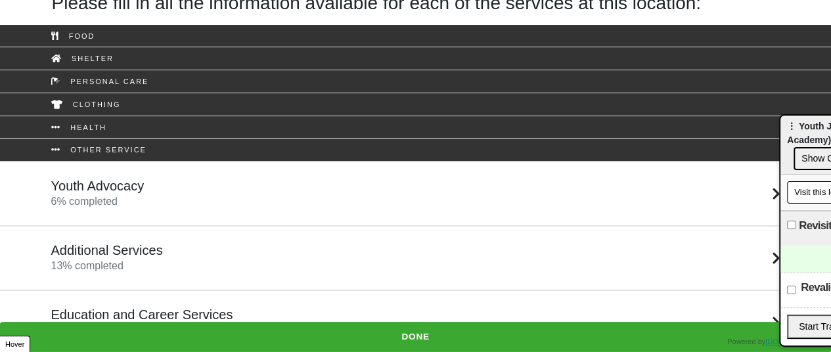
click at [135, 262] on div "Additional Services 13 % completed" at bounding box center [107, 258] width 112 height 32
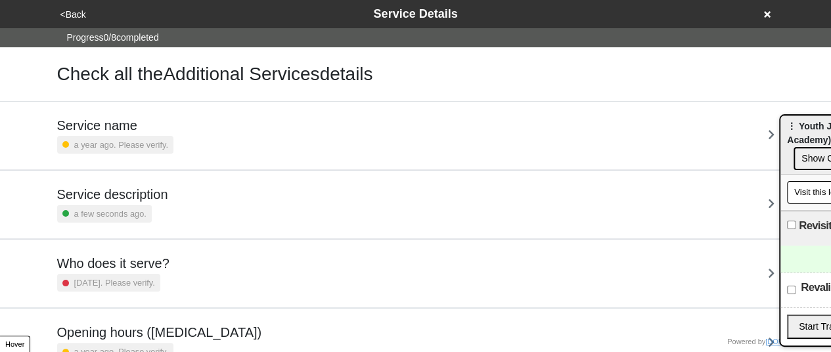
click at [811, 151] on button "Show Other Branches" at bounding box center [847, 158] width 106 height 23
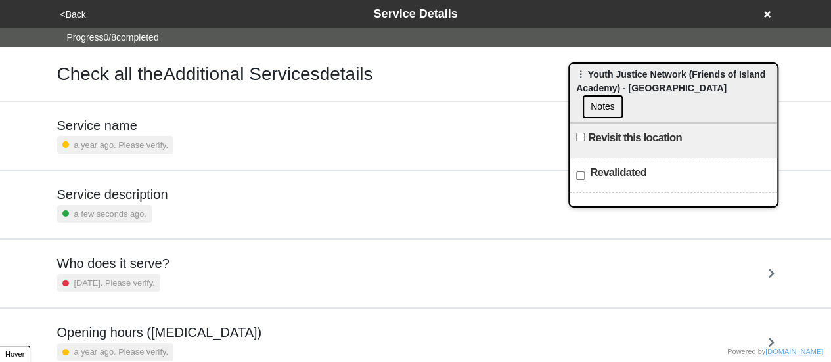
drag, startPoint x: 819, startPoint y: 125, endPoint x: 583, endPoint y: 91, distance: 238.2
click at [615, 70] on span "⋮ Youth Justice Network (Friends of Island Academy) - Brooklyn" at bounding box center [670, 81] width 189 height 24
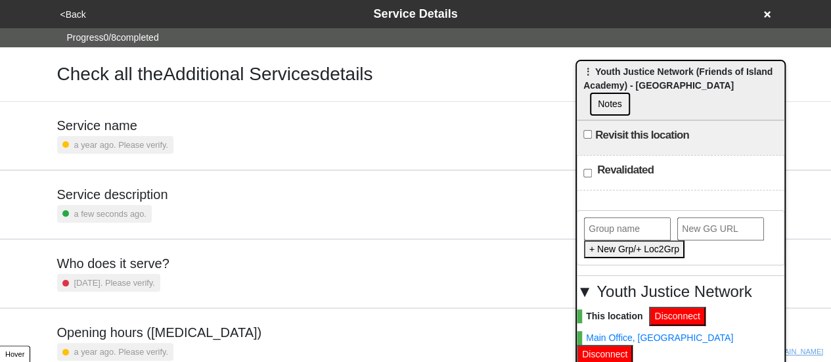
click at [66, 14] on button "<Back" at bounding box center [74, 14] width 34 height 15
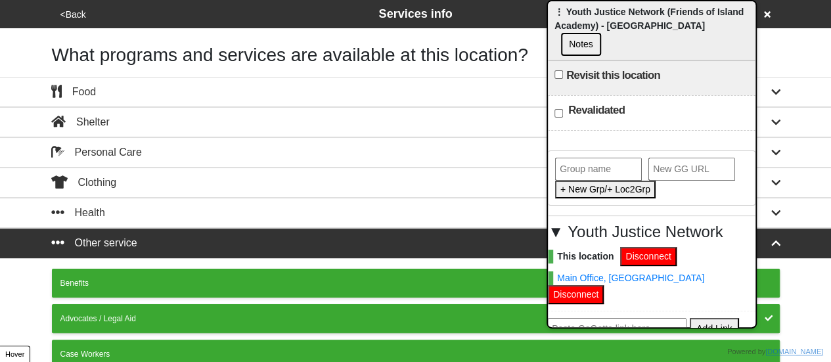
drag, startPoint x: 627, startPoint y: 83, endPoint x: 595, endPoint y: 10, distance: 80.1
click at [595, 10] on div "⋮ Youth Justice Network (Friends of Island Academy) - Brooklyn Notes" at bounding box center [652, 30] width 208 height 59
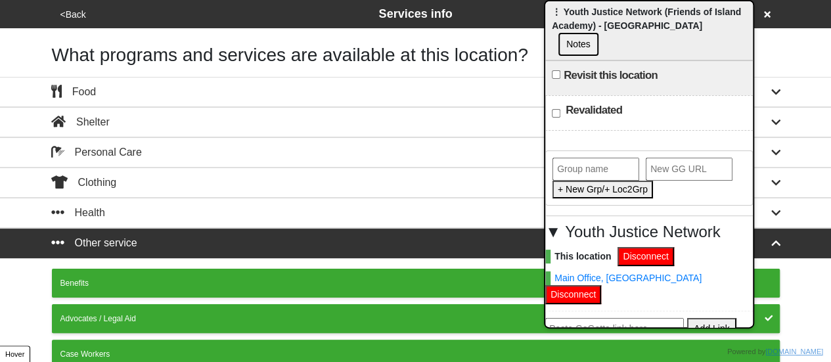
click at [599, 33] on button "Notes" at bounding box center [578, 44] width 40 height 23
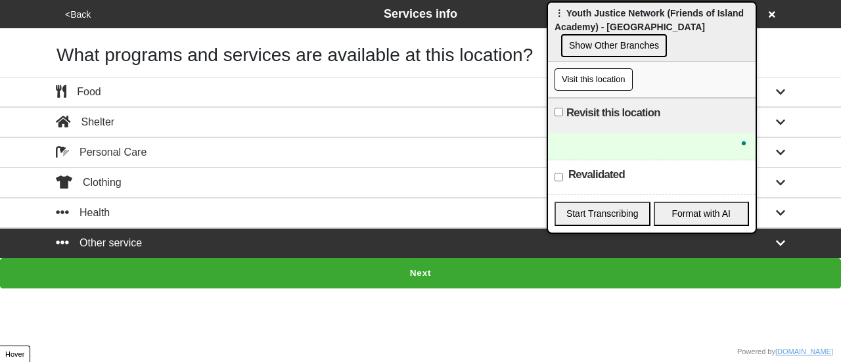
click at [635, 45] on button "Show Other Branches" at bounding box center [614, 45] width 106 height 23
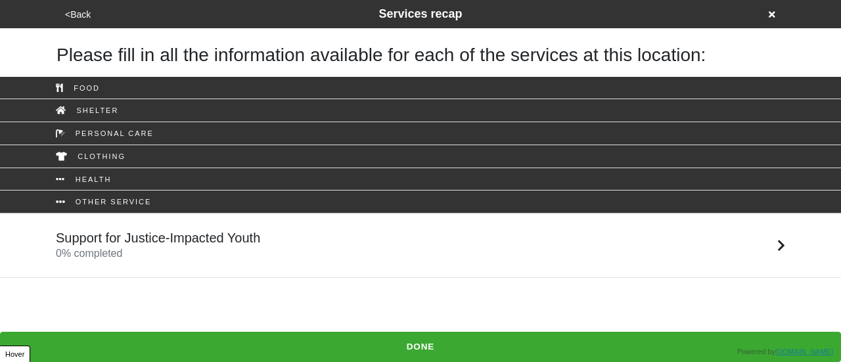
click at [152, 260] on div "Support for Justice-Impacted Youth 0 % completed" at bounding box center [158, 246] width 204 height 32
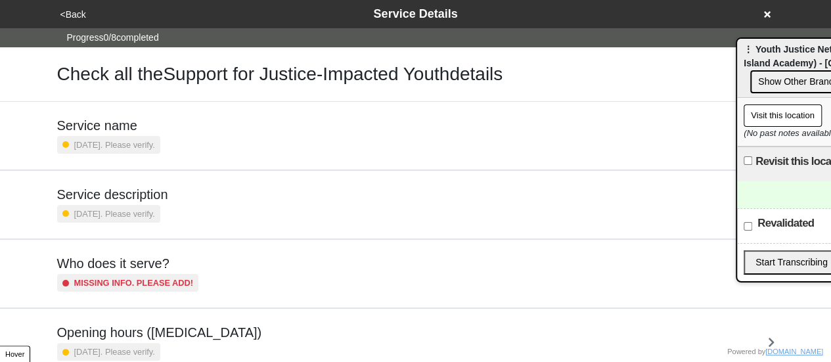
scroll to position [318, 0]
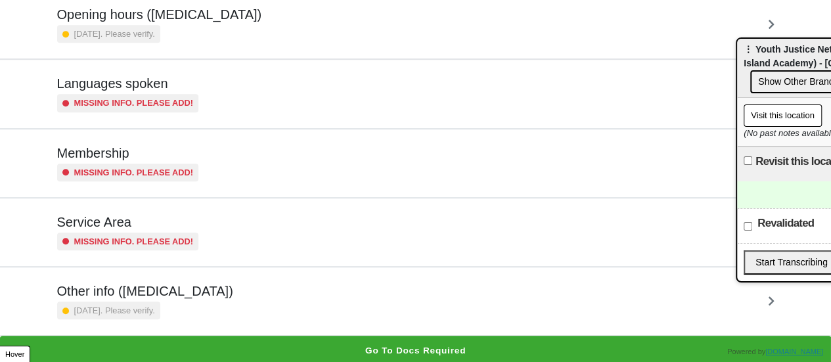
click at [160, 293] on h5 "Other info (coronavirus)" at bounding box center [145, 291] width 176 height 16
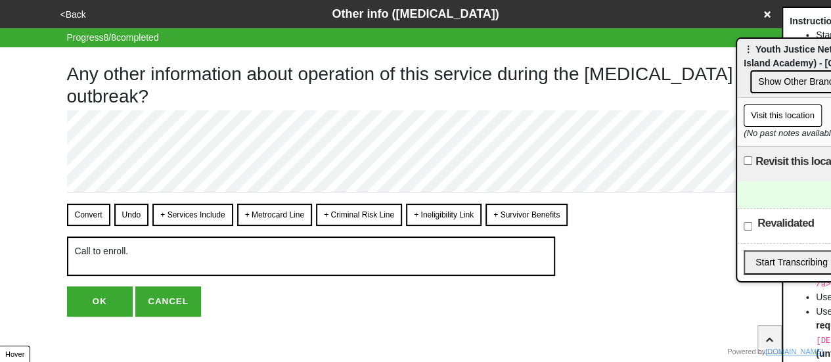
drag, startPoint x: 108, startPoint y: 300, endPoint x: 66, endPoint y: 24, distance: 278.6
click at [108, 297] on button "OK" at bounding box center [100, 301] width 66 height 30
click at [109, 302] on button "OK" at bounding box center [100, 301] width 66 height 30
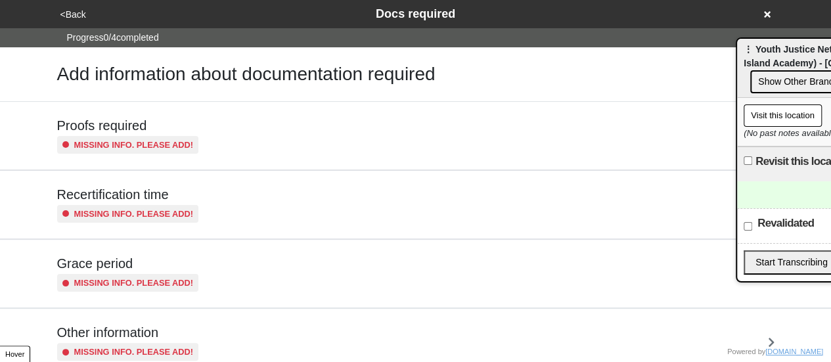
click at [72, 9] on button "<Back" at bounding box center [74, 14] width 34 height 15
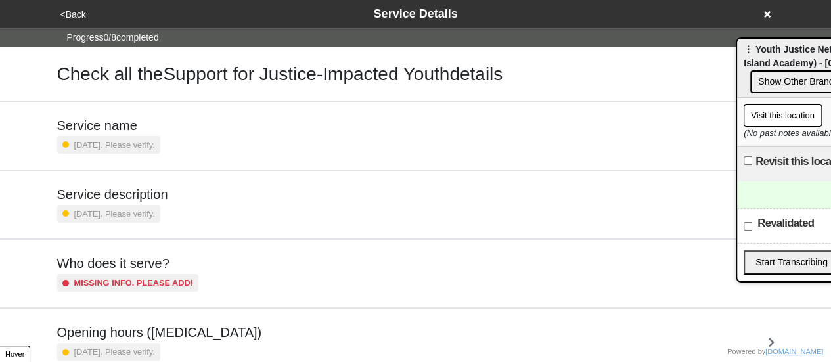
click at [115, 202] on h5 "Service description" at bounding box center [112, 195] width 111 height 16
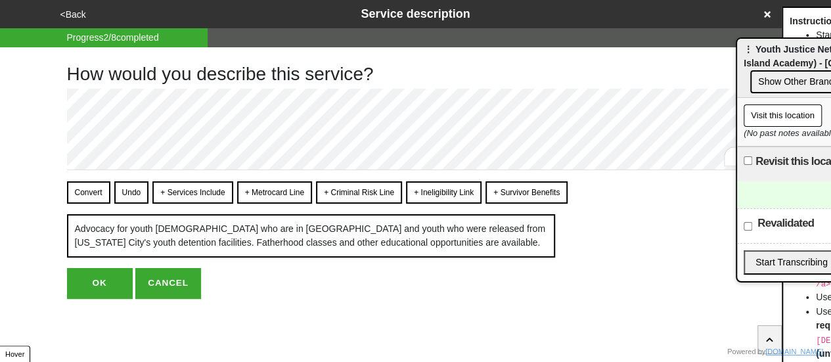
click at [87, 296] on button "OK" at bounding box center [100, 283] width 66 height 30
type textarea "x"
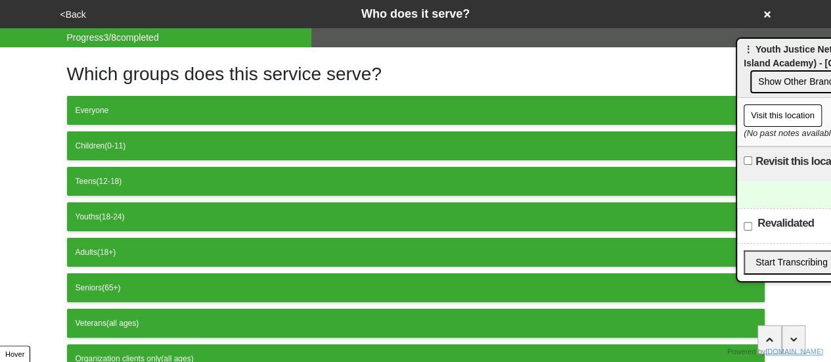
click at [75, 20] on button "<Back" at bounding box center [74, 14] width 34 height 15
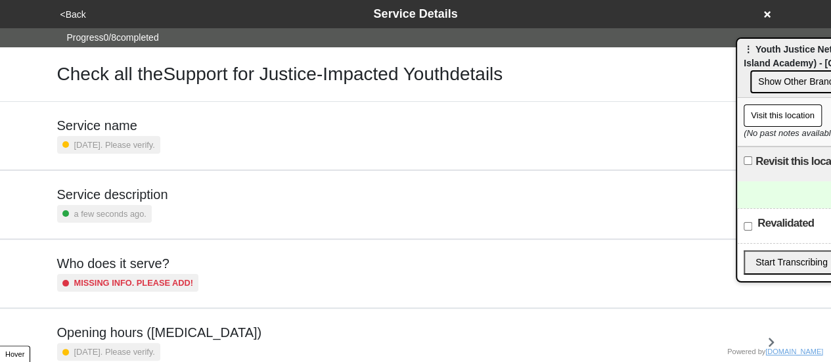
click at [84, 16] on button "<Back" at bounding box center [74, 14] width 34 height 15
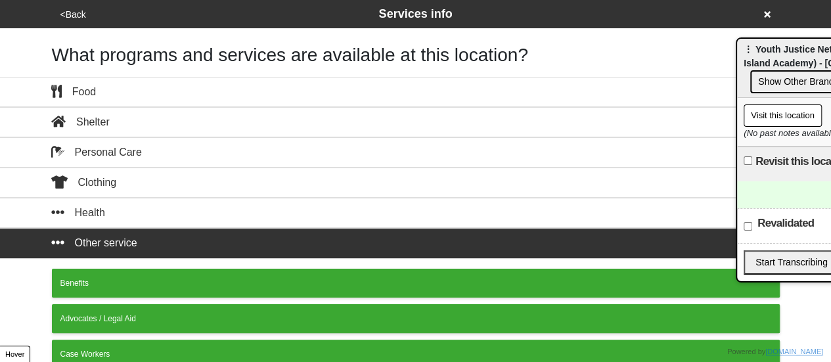
click at [83, 15] on button "<Back" at bounding box center [74, 14] width 34 height 15
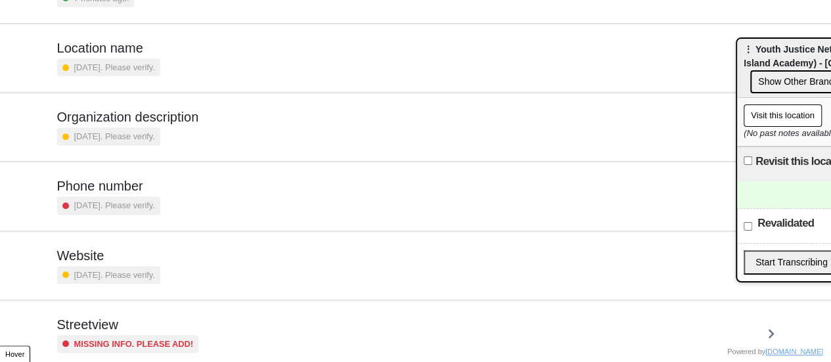
scroll to position [250, 0]
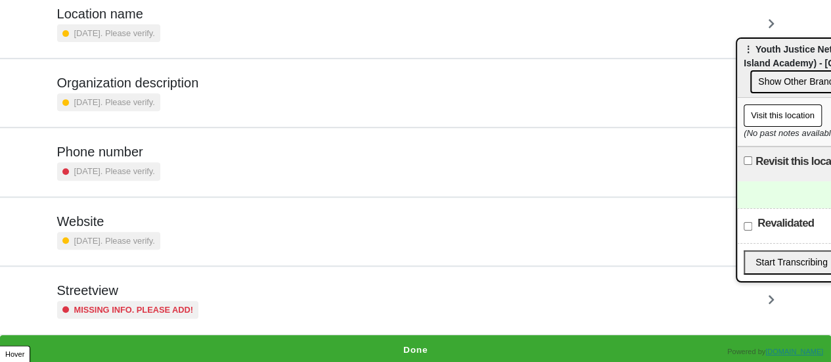
click at [157, 292] on h5 "Streetview" at bounding box center [128, 291] width 142 height 16
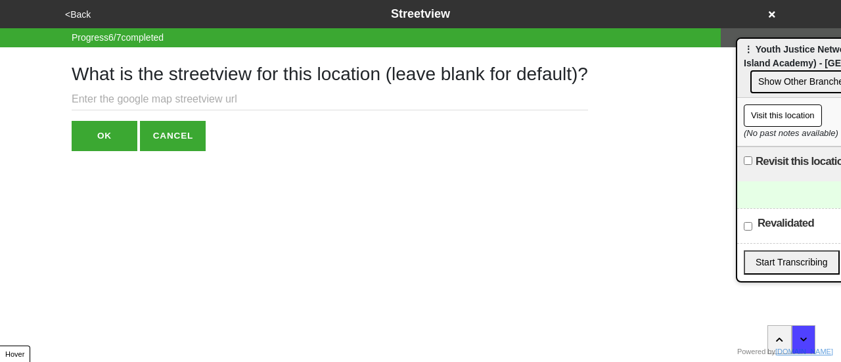
click at [202, 91] on input "text" at bounding box center [330, 100] width 516 height 22
drag, startPoint x: 781, startPoint y: 55, endPoint x: 639, endPoint y: 60, distance: 142.7
click at [737, 60] on div "⋮ Youth Justice Network (YJN) (Friends of Island Academy) - Bronx Show Other Br…" at bounding box center [841, 68] width 208 height 59
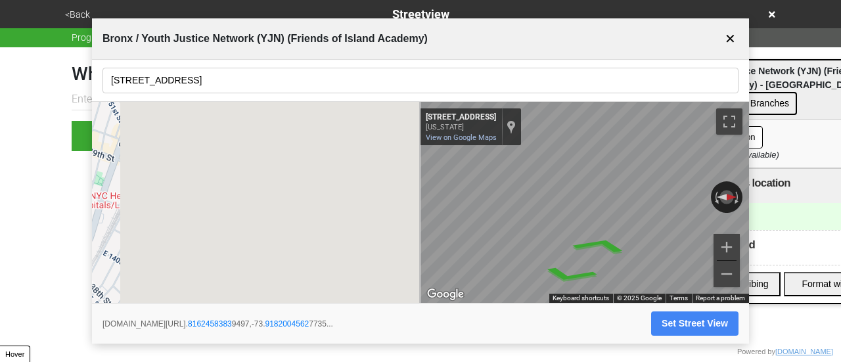
drag, startPoint x: 757, startPoint y: 80, endPoint x: 840, endPoint y: 101, distance: 85.9
click at [840, 101] on div "⋮ Youth Justice Network (YJN) (Friends of Island Academy) - Bronx Show Other Br…" at bounding box center [782, 89] width 208 height 59
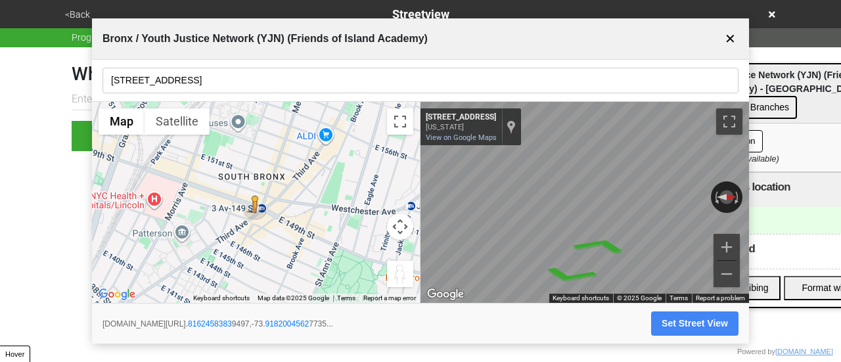
click at [763, 108] on button "Show Other Branches" at bounding box center [744, 107] width 106 height 23
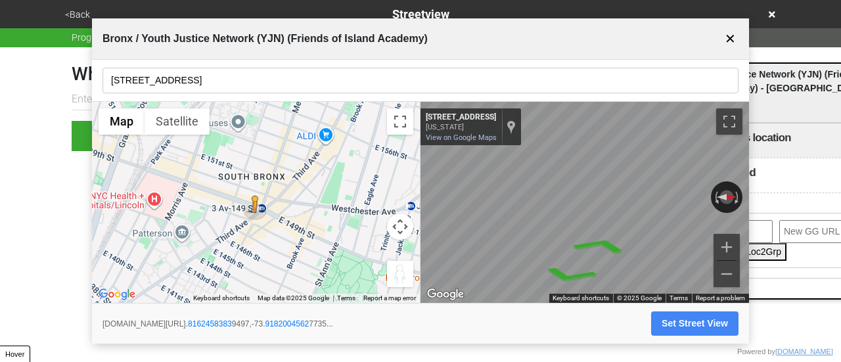
click at [192, 88] on input "[STREET_ADDRESS]" at bounding box center [420, 81] width 636 height 26
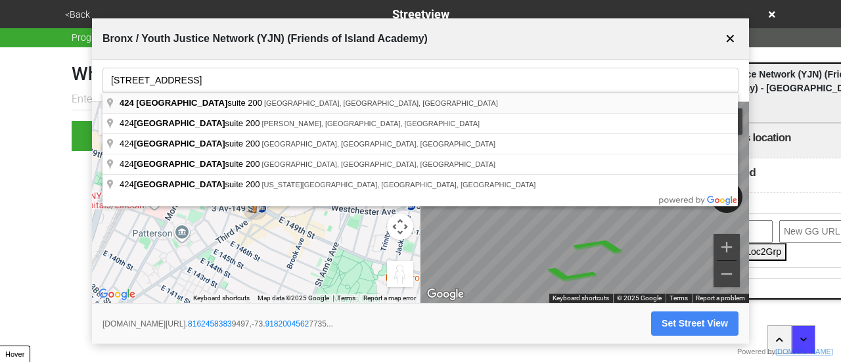
type input "424 East 147th Street suite 200, The Bronx, NY, USA"
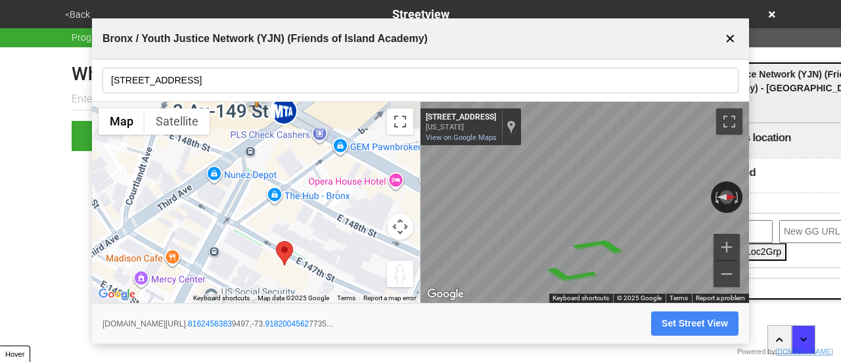
drag, startPoint x: 232, startPoint y: 219, endPoint x: 264, endPoint y: 298, distance: 85.2
click at [264, 298] on div "To activate drag with keyboard, press Alt + Enter. Once in keyboard drag state,…" at bounding box center [256, 203] width 328 height 202
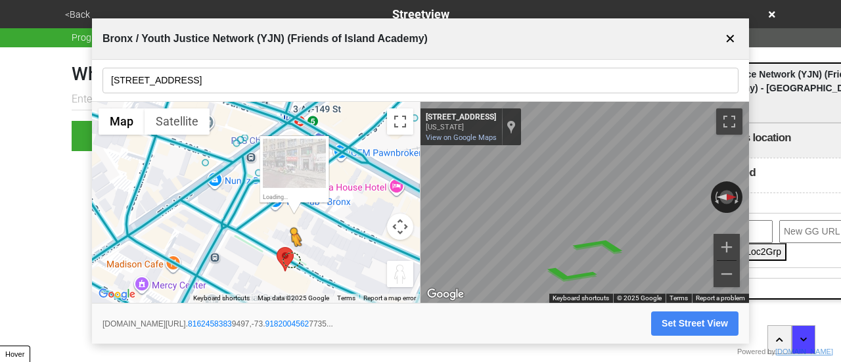
drag, startPoint x: 254, startPoint y: 109, endPoint x: 283, endPoint y: 256, distance: 149.3
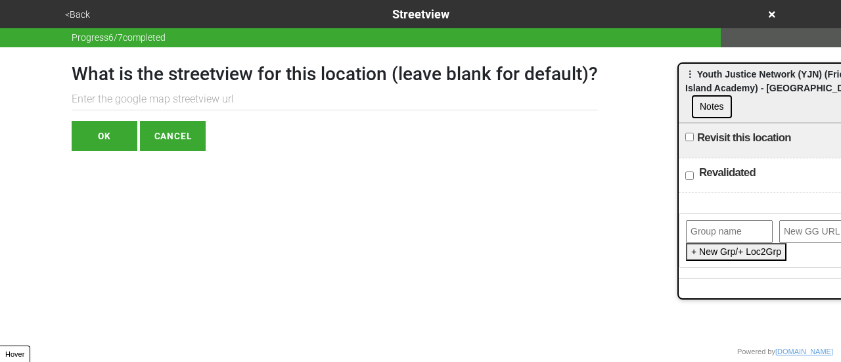
click at [173, 90] on input "text" at bounding box center [335, 100] width 526 height 22
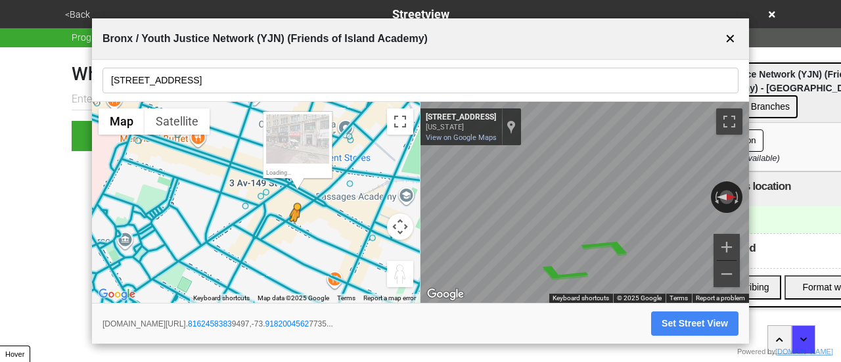
drag, startPoint x: 275, startPoint y: 172, endPoint x: 300, endPoint y: 231, distance: 63.9
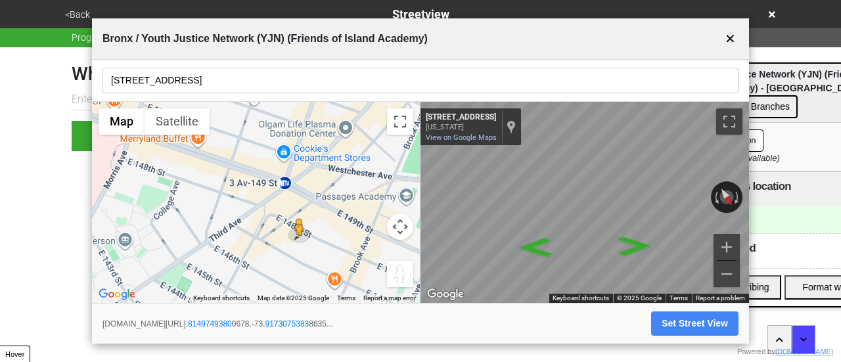
click at [221, 76] on input "[STREET_ADDRESS]" at bounding box center [420, 81] width 636 height 26
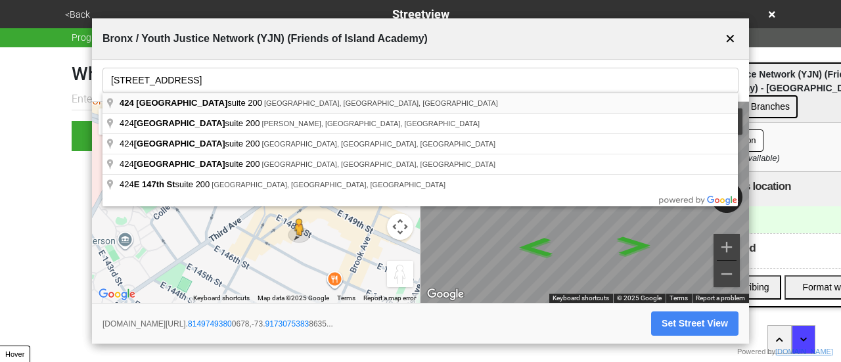
type input "[STREET_ADDRESS]"
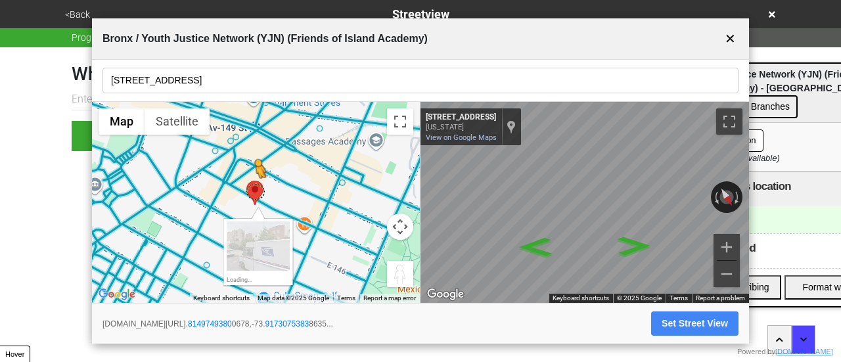
drag, startPoint x: 269, startPoint y: 177, endPoint x: 257, endPoint y: 195, distance: 22.2
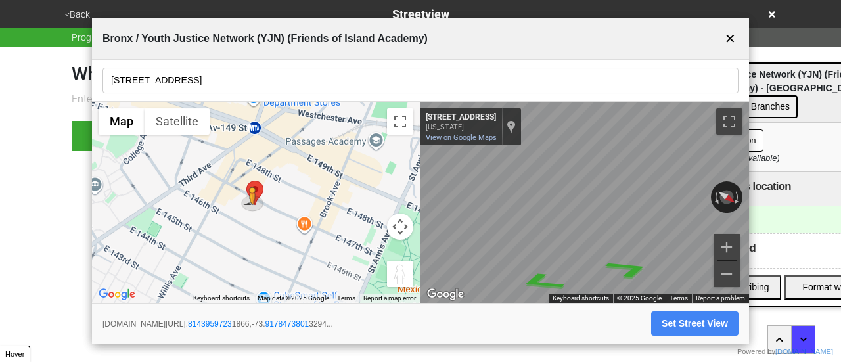
click at [380, 225] on div "← Move left → Move right ↑ Move up ↓ Move down + Zoom in - Zoom out Home Jump l…" at bounding box center [420, 203] width 657 height 202
click at [626, 264] on icon "Go Northwest, E 147th St" at bounding box center [629, 268] width 88 height 28
click at [637, 199] on div "← Move left → Move right ↑ Move up ↓ Move down + Zoom in - Zoom out [STREET_ADD…" at bounding box center [584, 203] width 328 height 202
click at [690, 327] on button "Set Street View" at bounding box center [694, 323] width 87 height 24
type input "[URL][DOMAIN_NAME]"
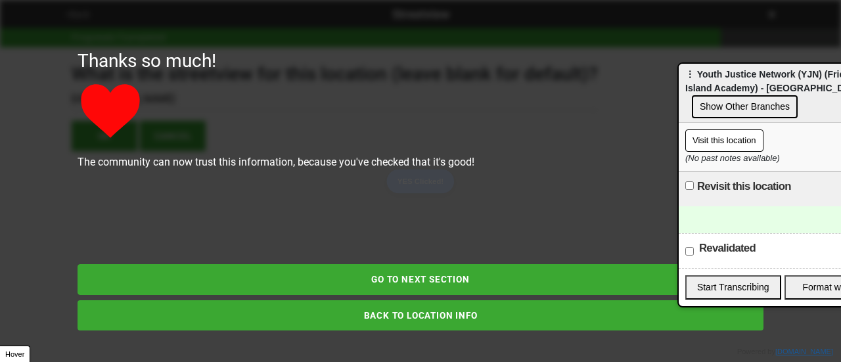
click at [396, 270] on button "GO TO NEXT SECTION" at bounding box center [421, 279] width 686 height 30
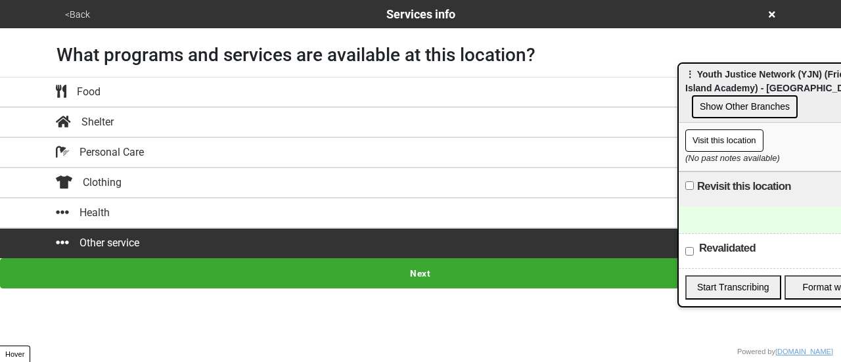
click at [71, 16] on button "<Back" at bounding box center [77, 14] width 33 height 15
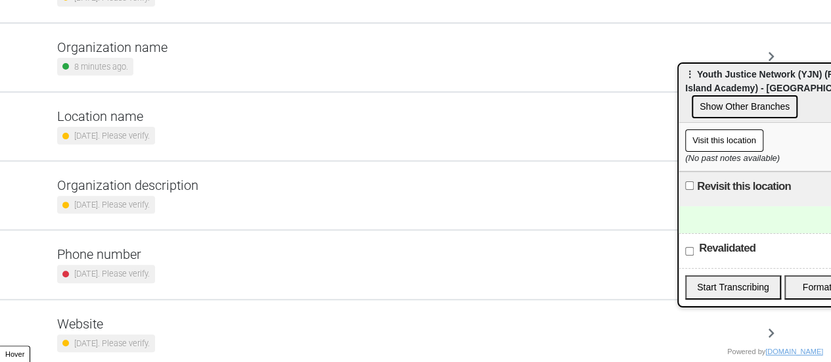
scroll to position [250, 0]
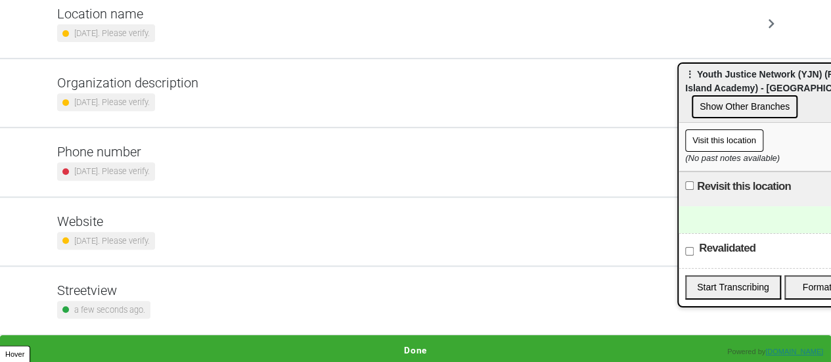
click at [136, 141] on div "Phone number [DATE]. Please verify." at bounding box center [415, 162] width 749 height 68
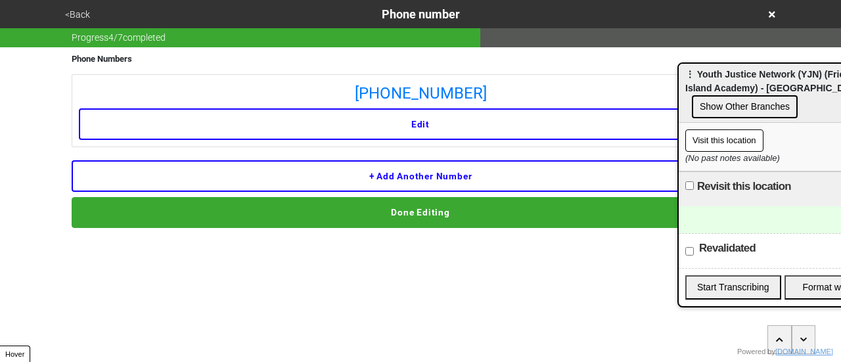
click at [414, 179] on button "+ Add another number" at bounding box center [421, 176] width 698 height 32
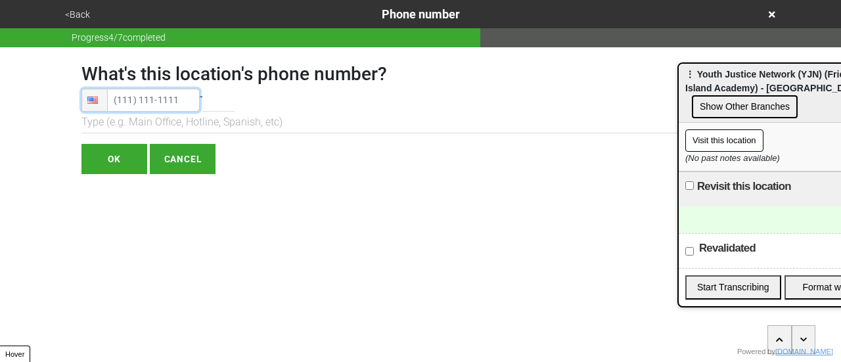
drag, startPoint x: 130, startPoint y: 148, endPoint x: 145, endPoint y: 96, distance: 54.5
type input "[PHONE_NUMBER]"
click at [105, 161] on input "OK" at bounding box center [114, 159] width 66 height 30
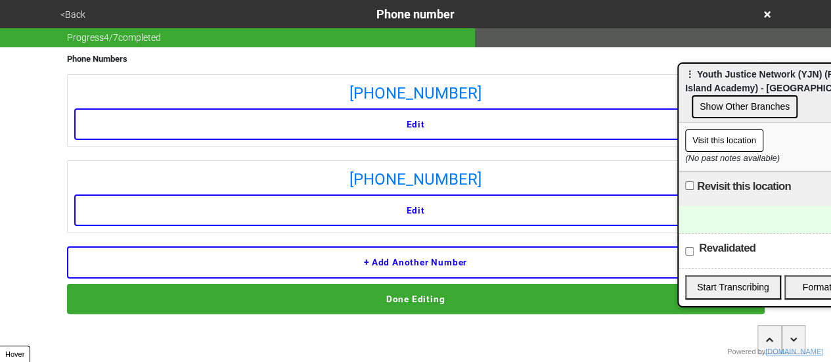
click at [404, 303] on button "Done Editing" at bounding box center [416, 299] width 698 height 30
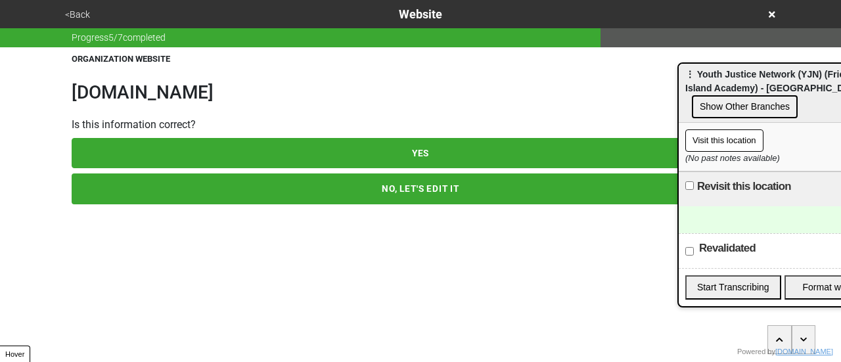
click at [396, 152] on button "YES" at bounding box center [421, 153] width 698 height 30
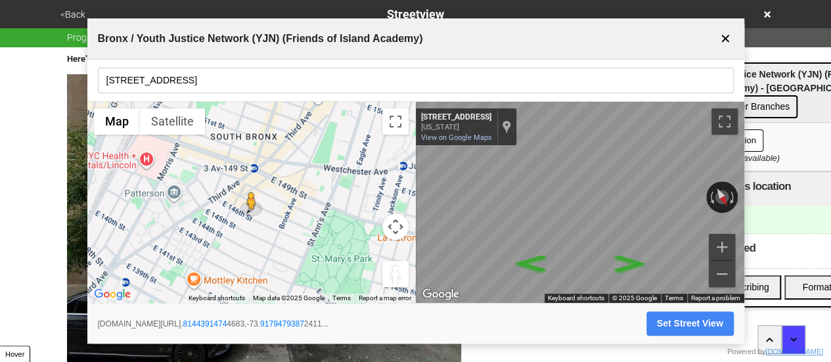
click at [723, 37] on button "✕" at bounding box center [725, 38] width 16 height 25
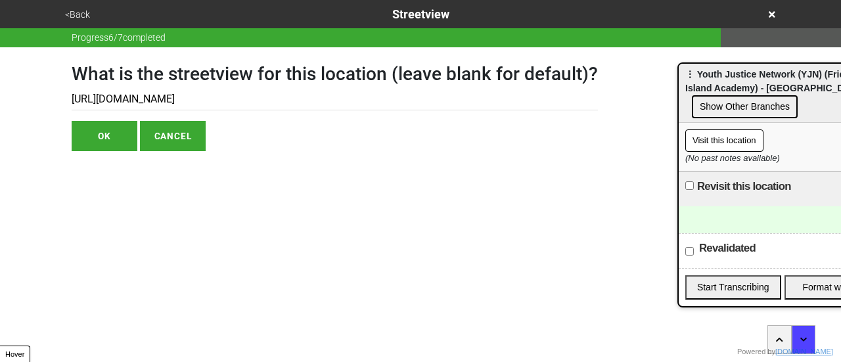
click at [84, 11] on button "<Back" at bounding box center [77, 14] width 33 height 15
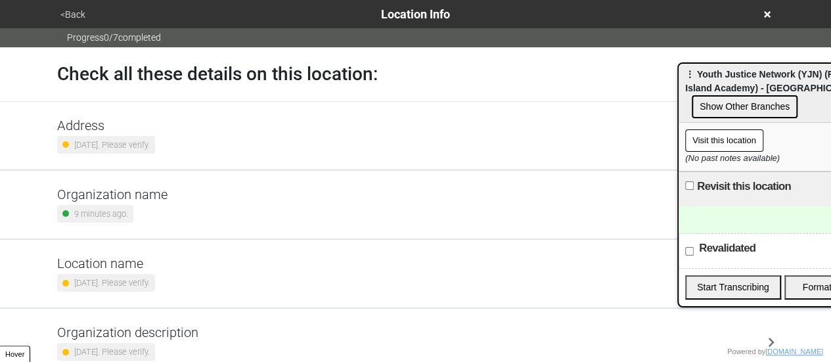
click at [765, 14] on icon at bounding box center [767, 14] width 7 height 9
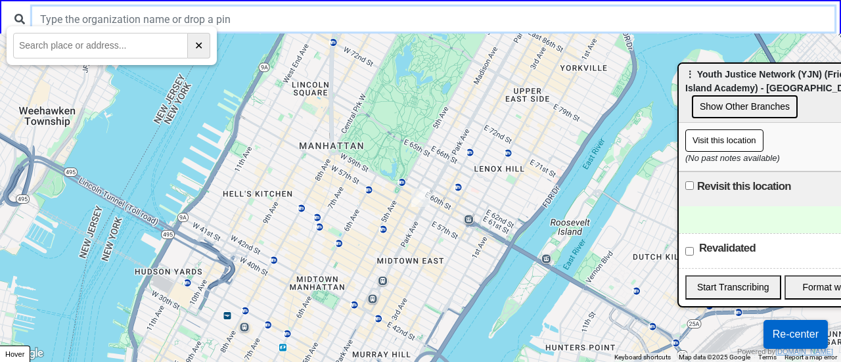
click at [305, 24] on input "text" at bounding box center [433, 19] width 802 height 25
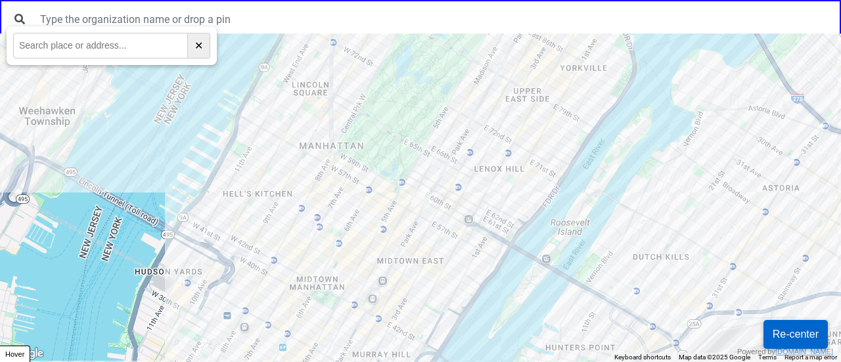
click at [258, 137] on div at bounding box center [420, 198] width 841 height 328
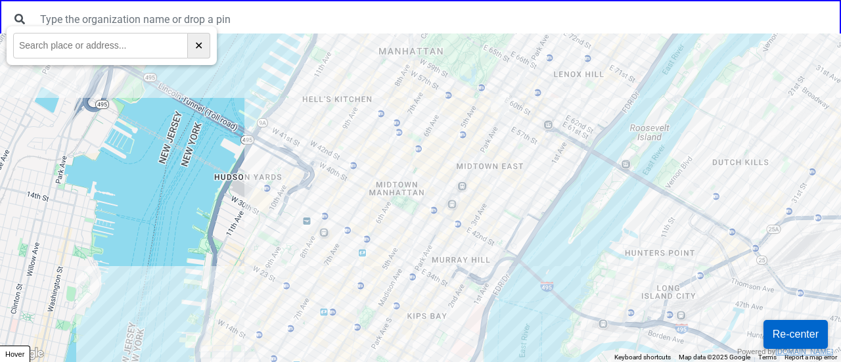
click at [650, 116] on div at bounding box center [420, 198] width 841 height 328
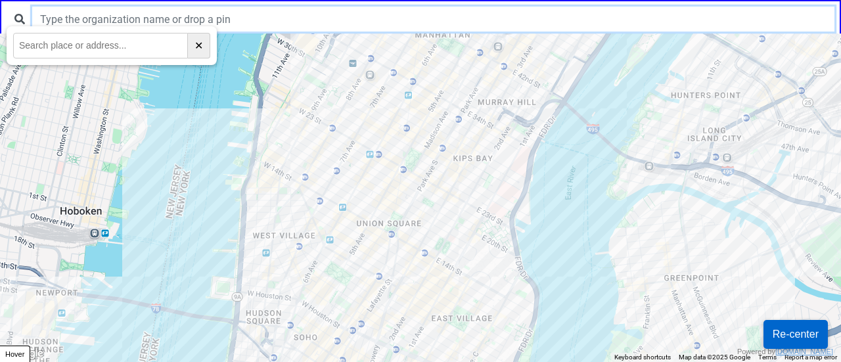
click at [432, 14] on input "text" at bounding box center [433, 19] width 802 height 25
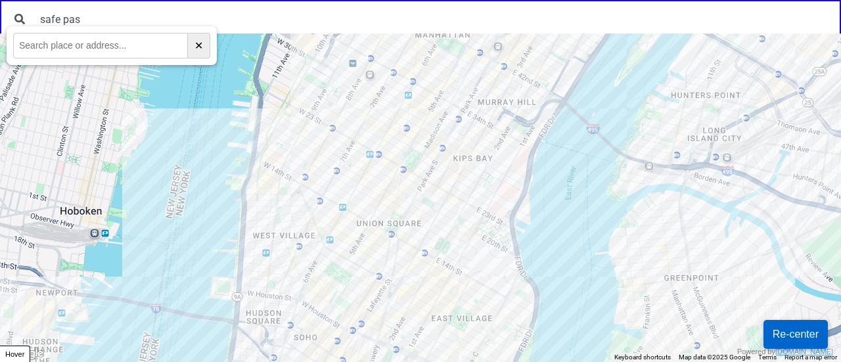
click at [95, 34] on input "text" at bounding box center [100, 46] width 175 height 26
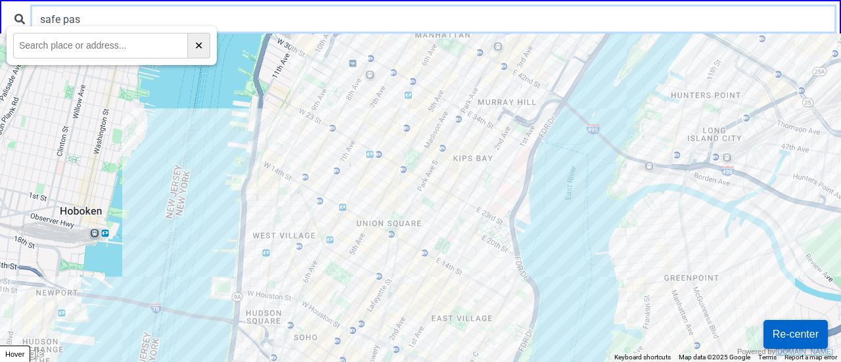
click at [90, 22] on input "safe pas" at bounding box center [433, 19] width 802 height 25
drag, startPoint x: 90, startPoint y: 22, endPoint x: 88, endPoint y: 64, distance: 42.1
click at [89, 21] on input "safe pas" at bounding box center [433, 19] width 802 height 25
drag, startPoint x: 49, startPoint y: 19, endPoint x: 273, endPoint y: 34, distance: 224.5
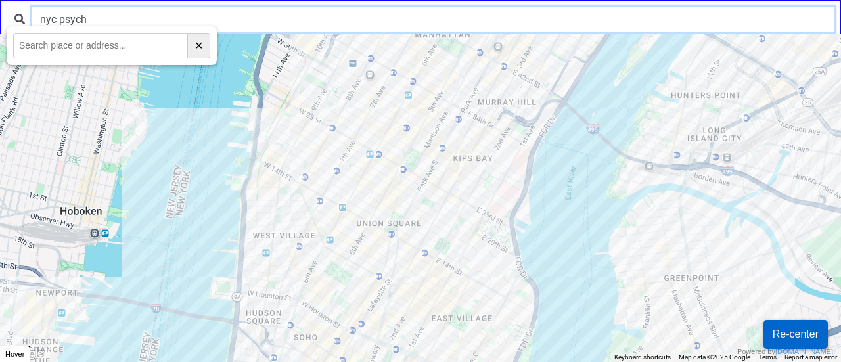
click at [273, 0] on div "nyc psych ← Move left → Move right ↑ Move up ↓ Move down + Zoom in - Zoom out H…" at bounding box center [420, 0] width 841 height 0
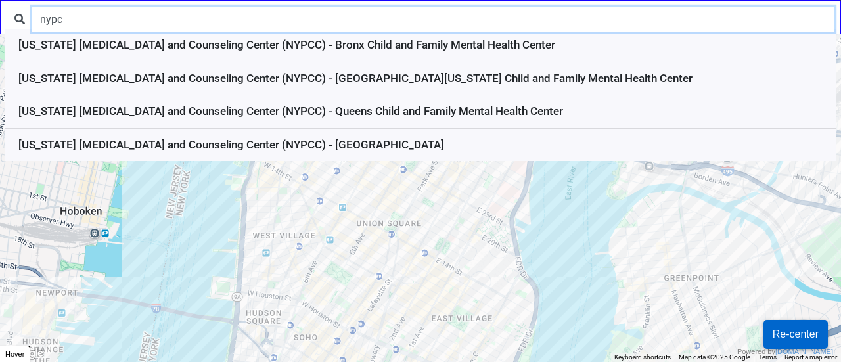
click at [300, 12] on input "nypc" at bounding box center [433, 19] width 802 height 25
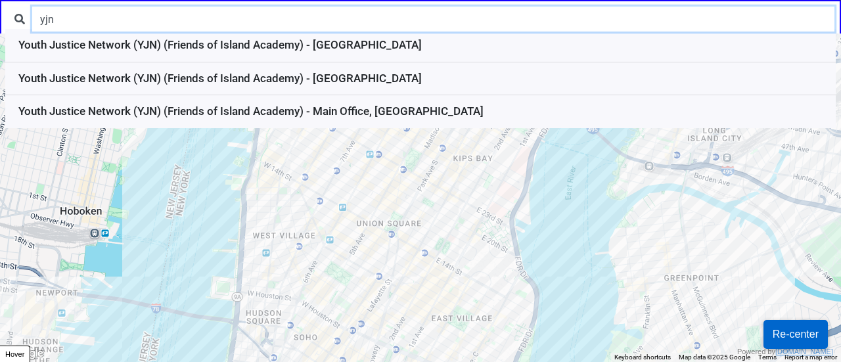
type input "yjn"
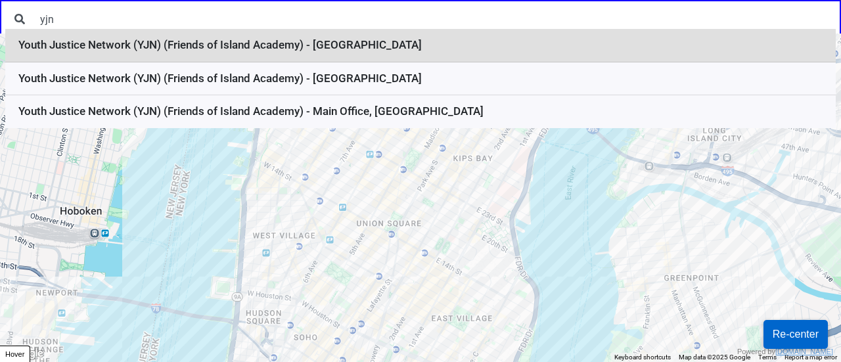
click at [338, 55] on li "Youth Justice Network (YJN) (Friends of Island Academy) - Bronx" at bounding box center [420, 46] width 830 height 34
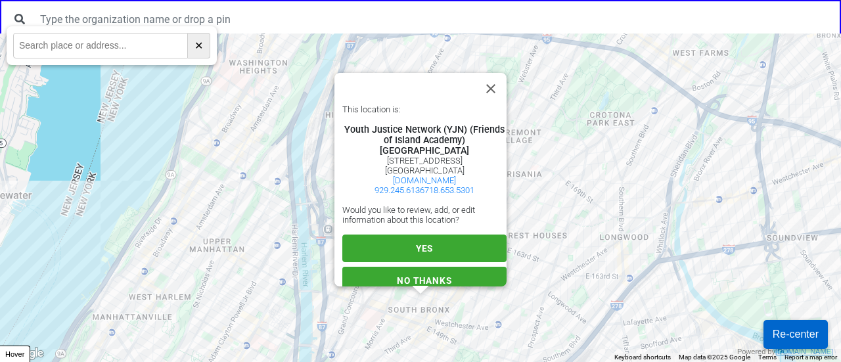
click at [416, 254] on span "YES" at bounding box center [424, 248] width 17 height 11
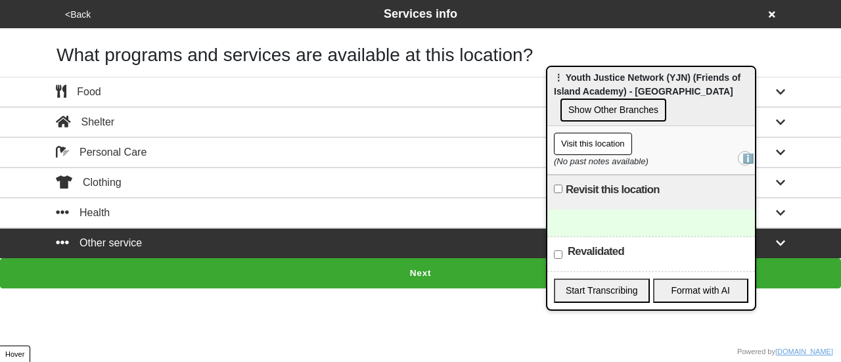
click at [600, 112] on button "Show Other Branches" at bounding box center [613, 110] width 106 height 23
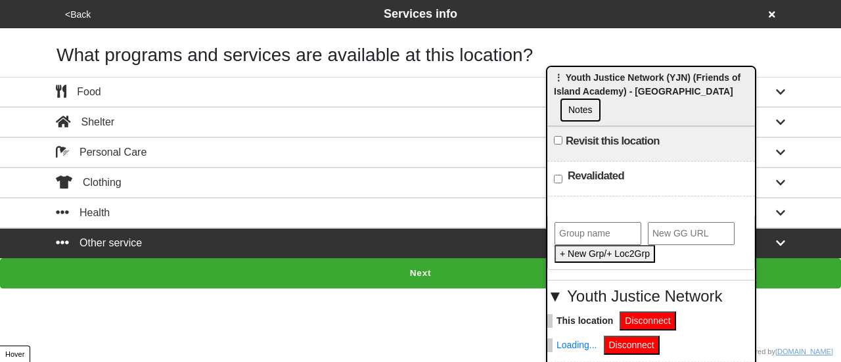
scroll to position [3, 0]
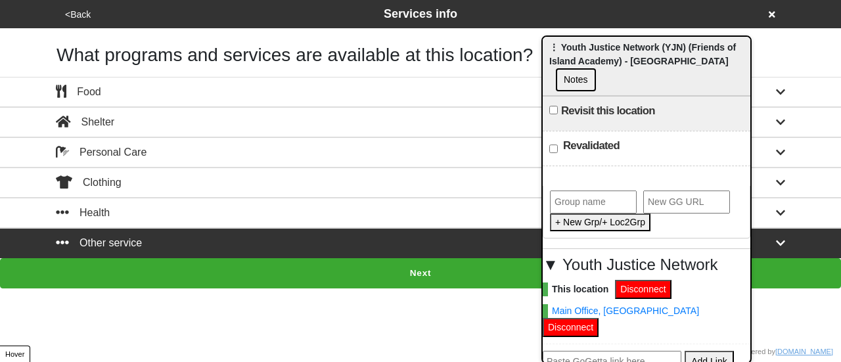
drag, startPoint x: 581, startPoint y: 70, endPoint x: 561, endPoint y: 7, distance: 66.7
click at [563, 42] on span "⋮ Youth Justice Network (YJN) (Friends of Island Academy) - Brooklyn" at bounding box center [642, 54] width 187 height 24
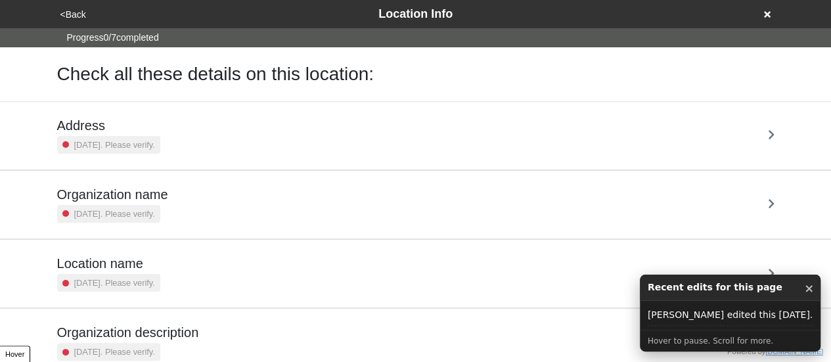
scroll to position [250, 0]
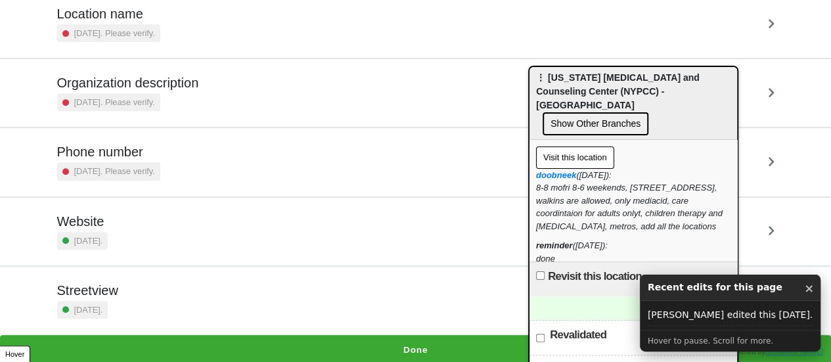
click at [415, 338] on button "Done" at bounding box center [415, 350] width 831 height 30
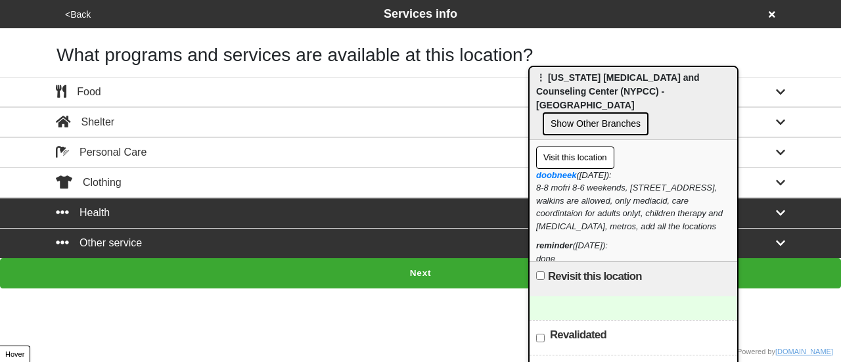
click at [373, 265] on button "Next" at bounding box center [420, 273] width 841 height 30
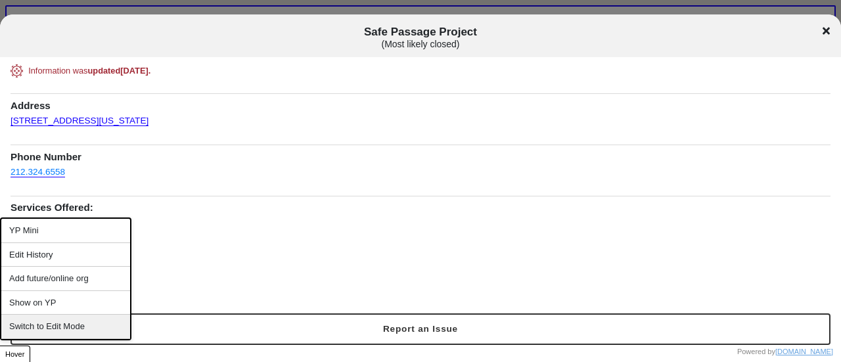
click at [51, 321] on div "Switch to Edit Mode" at bounding box center [65, 327] width 129 height 24
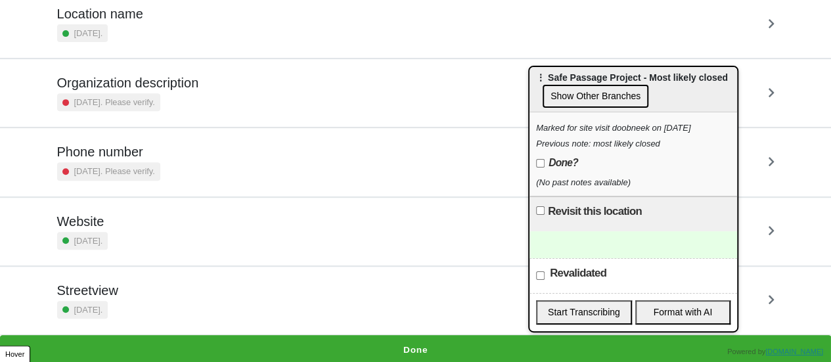
click at [410, 346] on button "Done" at bounding box center [415, 350] width 831 height 30
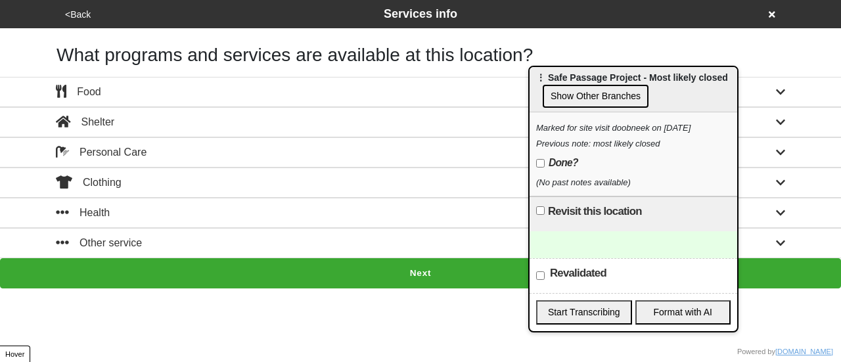
click at [543, 158] on label "Done?" at bounding box center [557, 163] width 42 height 16
click at [543, 159] on input "Done?" at bounding box center [540, 163] width 9 height 9
checkbox input "true"
click at [209, 238] on div "Other service" at bounding box center [420, 243] width 749 height 16
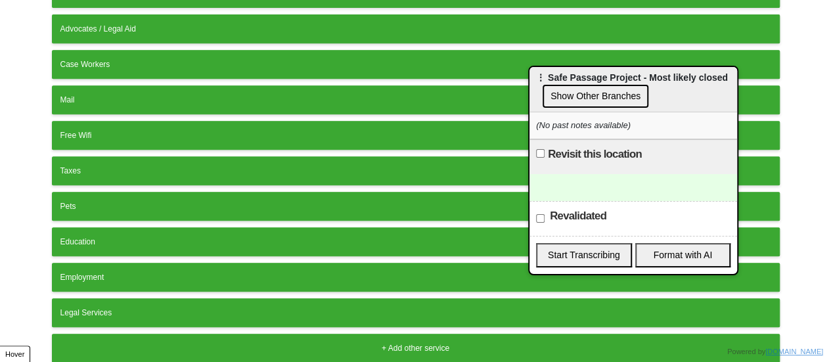
scroll to position [330, 0]
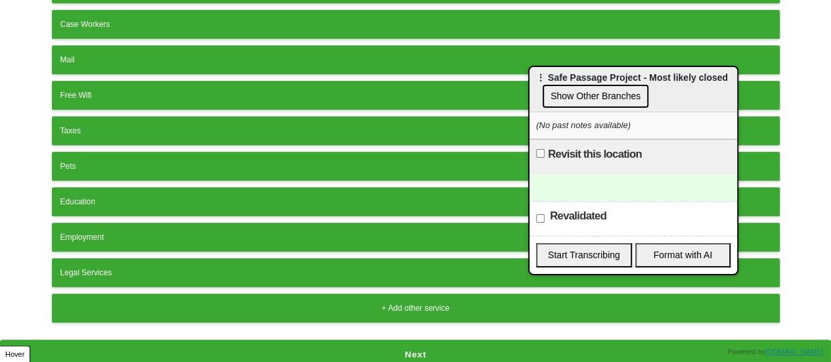
click at [186, 267] on div "Legal Services" at bounding box center [415, 273] width 711 height 12
click at [361, 340] on button "Next" at bounding box center [415, 355] width 831 height 30
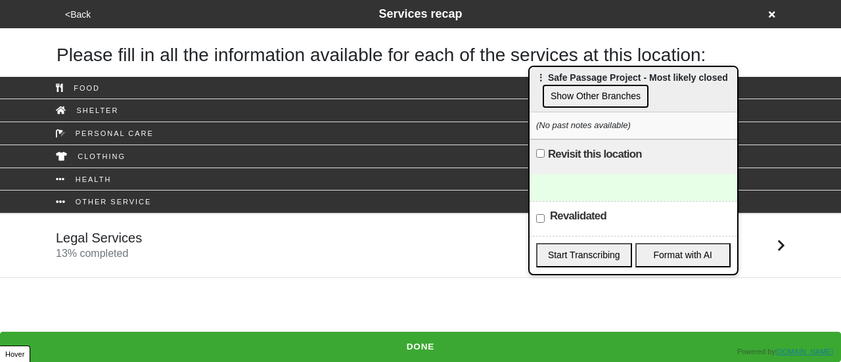
click at [155, 231] on div "Legal Services 13 % completed" at bounding box center [420, 246] width 749 height 32
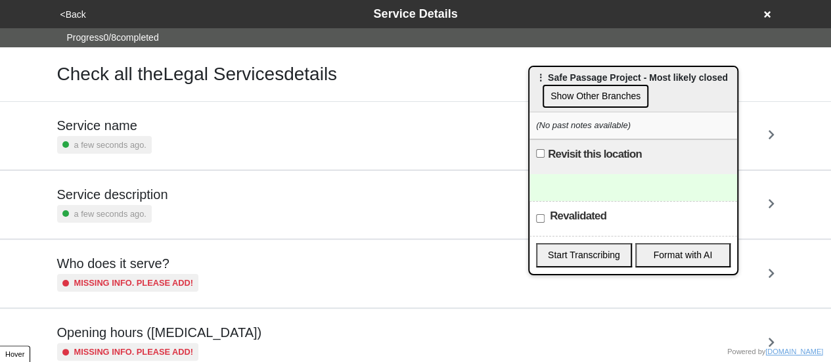
click at [145, 200] on h5 "Service description" at bounding box center [112, 195] width 111 height 16
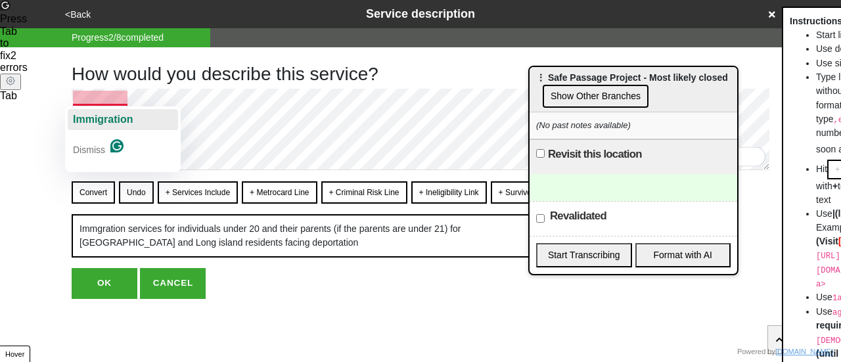
click at [116, 122] on span "Immigration" at bounding box center [103, 119] width 60 height 11
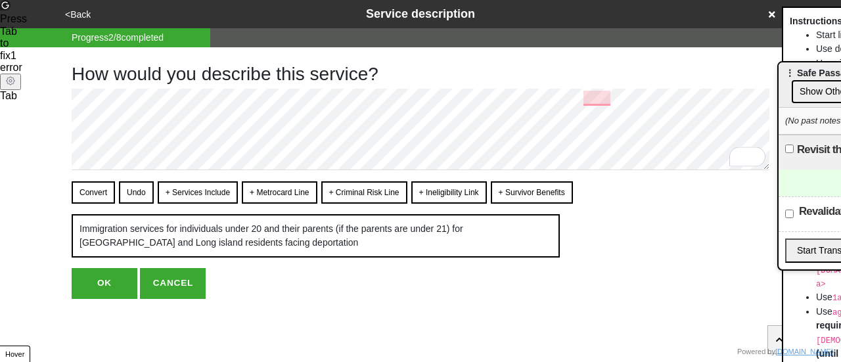
drag, startPoint x: 737, startPoint y: 75, endPoint x: 840, endPoint y: 78, distance: 103.2
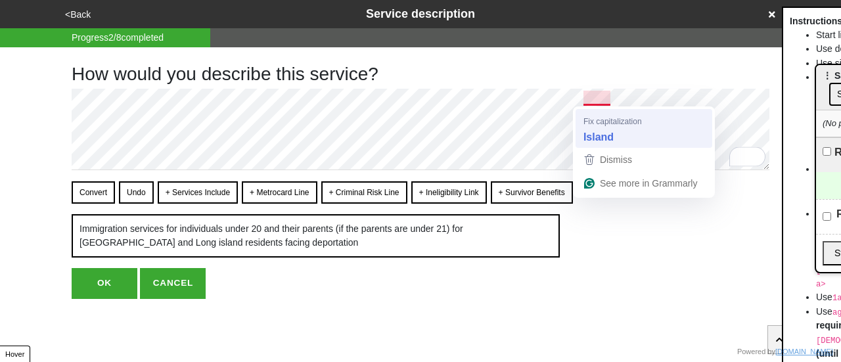
type textarea "x"
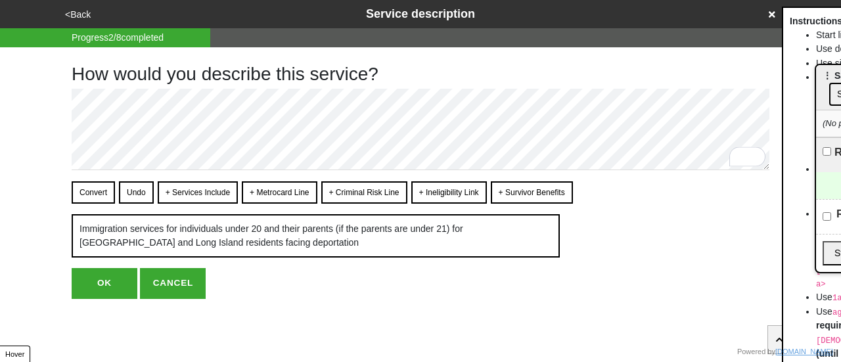
click at [100, 287] on button "OK" at bounding box center [105, 283] width 66 height 30
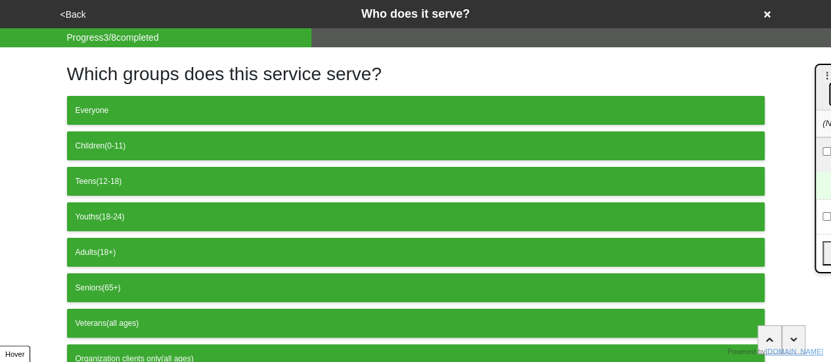
click at [60, 9] on button "<Back" at bounding box center [74, 14] width 34 height 15
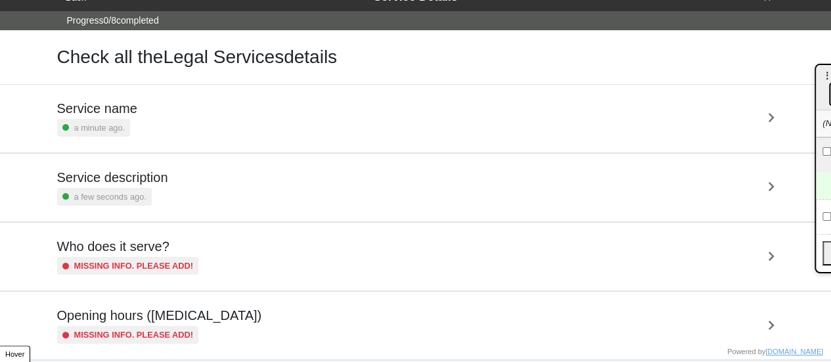
scroll to position [66, 0]
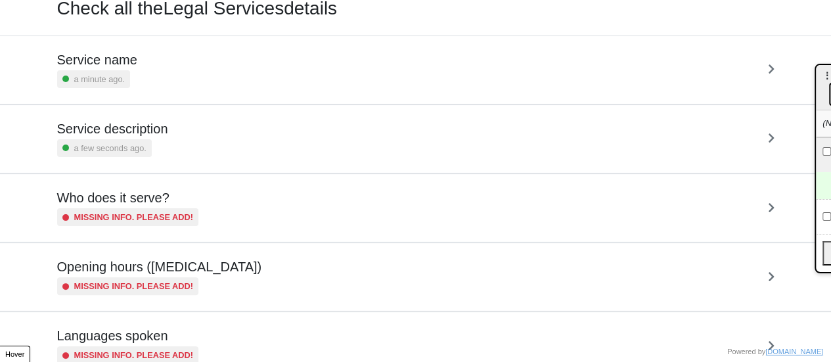
click at [209, 270] on h5 "Opening hours ([MEDICAL_DATA])" at bounding box center [159, 267] width 205 height 16
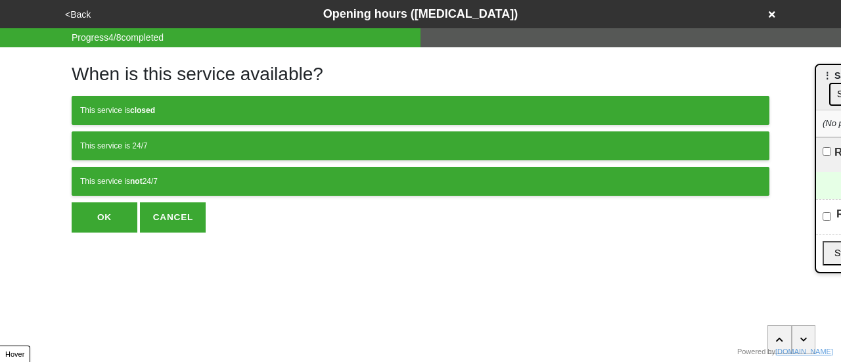
click at [185, 177] on div "This service is not 24/7" at bounding box center [420, 181] width 681 height 12
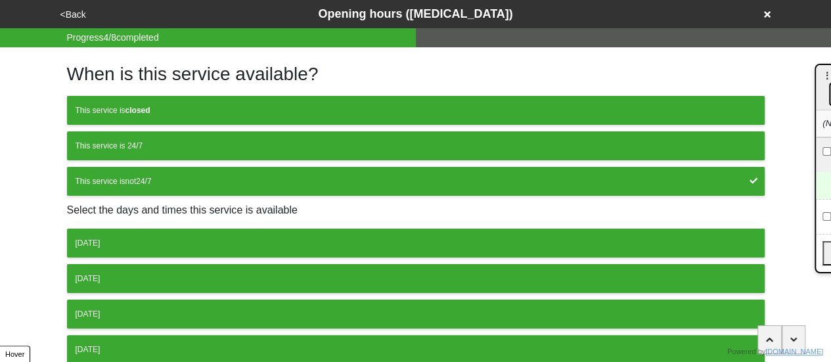
click at [268, 230] on button "[DATE]" at bounding box center [416, 243] width 698 height 29
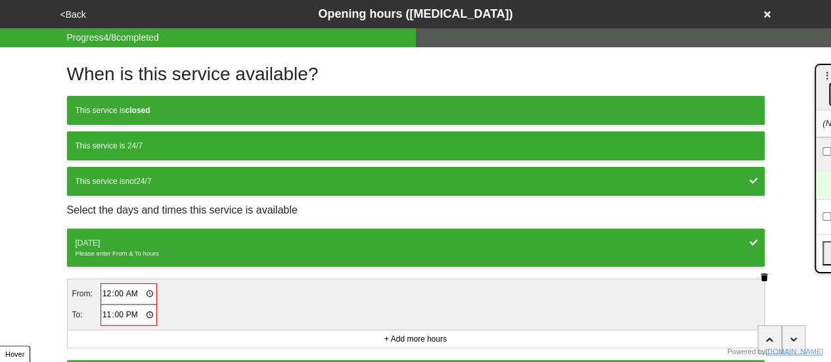
click at [106, 295] on input "00:00" at bounding box center [129, 293] width 55 height 19
type input "09:00"
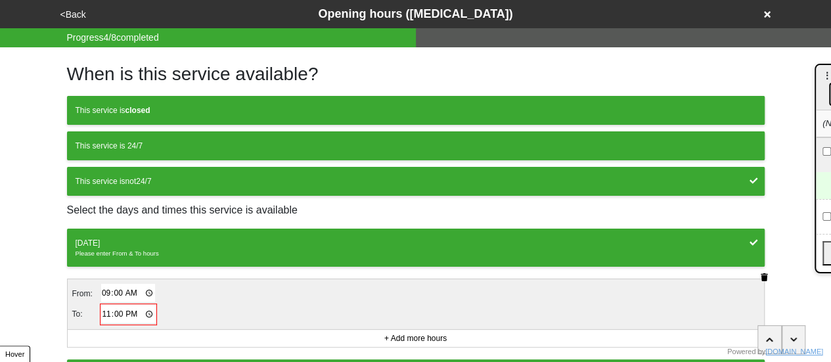
click at [107, 314] on input "23:00" at bounding box center [128, 314] width 55 height 19
type input "17:00"
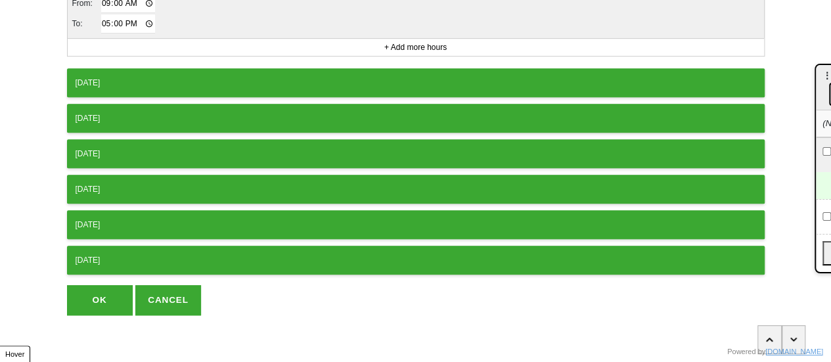
click at [141, 83] on div "Tuesday" at bounding box center [416, 83] width 681 height 12
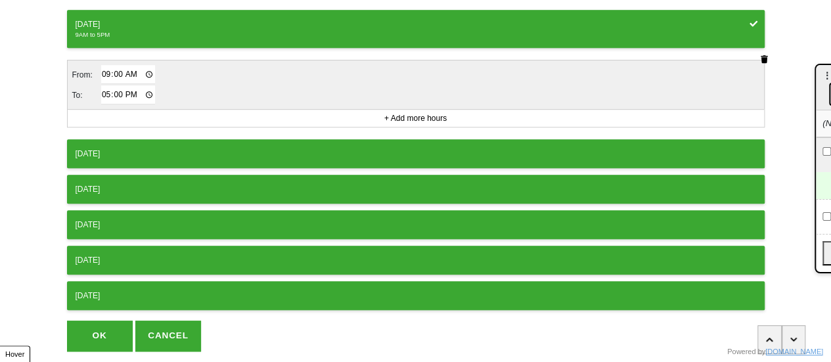
scroll to position [382, 0]
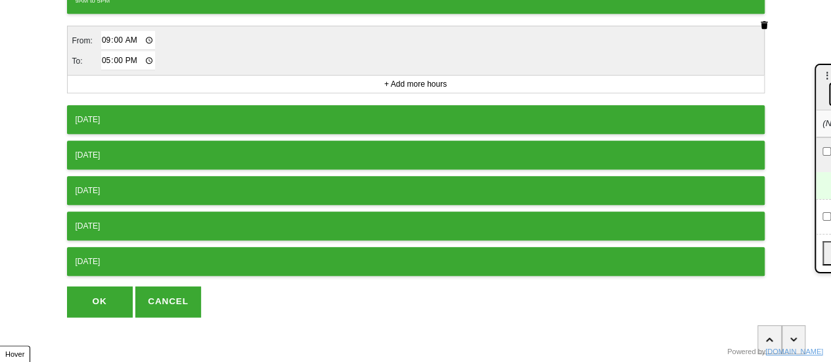
drag, startPoint x: 150, startPoint y: 99, endPoint x: 151, endPoint y: 107, distance: 8.0
click at [150, 103] on div "Monday 9AM to 5PM From: 09:00 To: 17:00 + Add more hours Tuesday 9AM to 5PM Fro…" at bounding box center [416, 61] width 698 height 430
click at [150, 111] on button "Wednesday" at bounding box center [416, 119] width 698 height 29
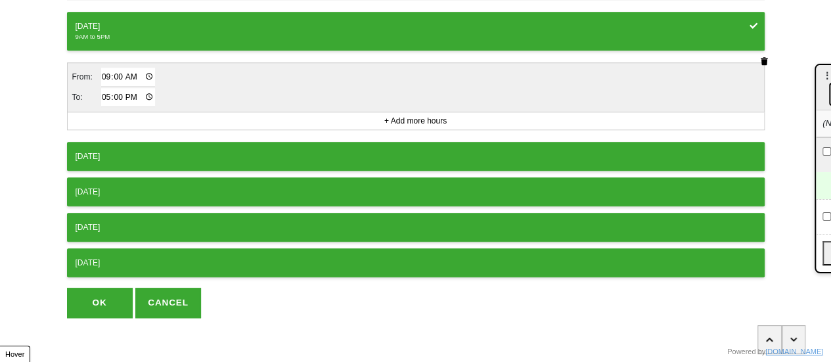
click at [146, 156] on button "Thursday" at bounding box center [416, 156] width 698 height 29
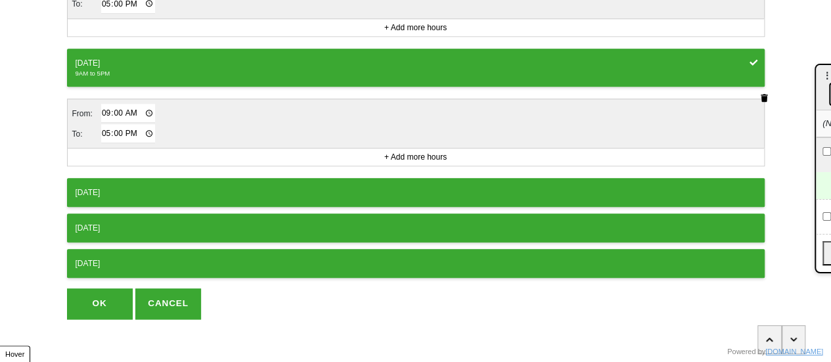
click at [160, 190] on div "Friday" at bounding box center [416, 193] width 681 height 12
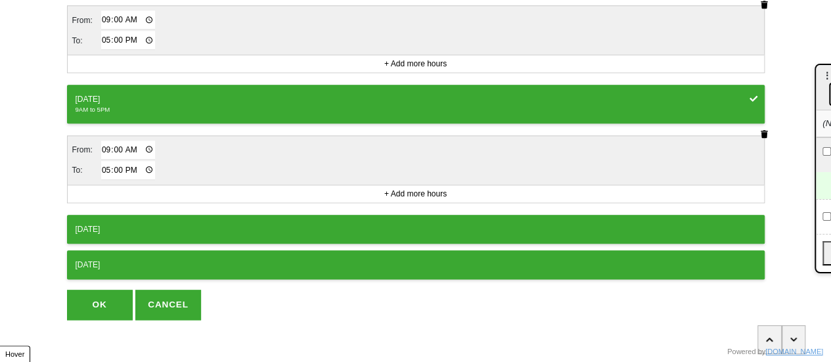
click at [106, 306] on button "OK" at bounding box center [100, 305] width 66 height 30
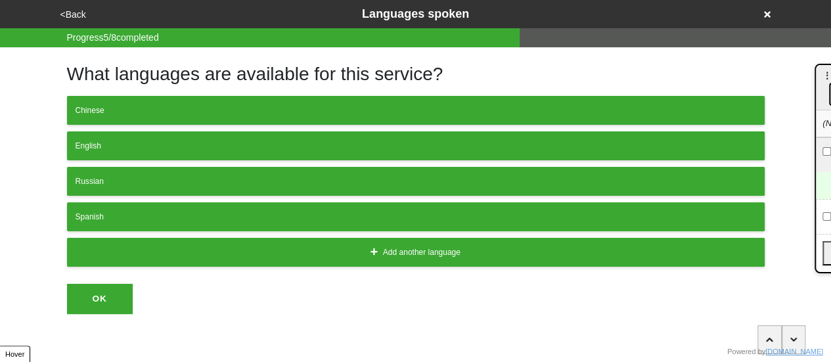
click at [71, 18] on button "<Back" at bounding box center [74, 14] width 34 height 15
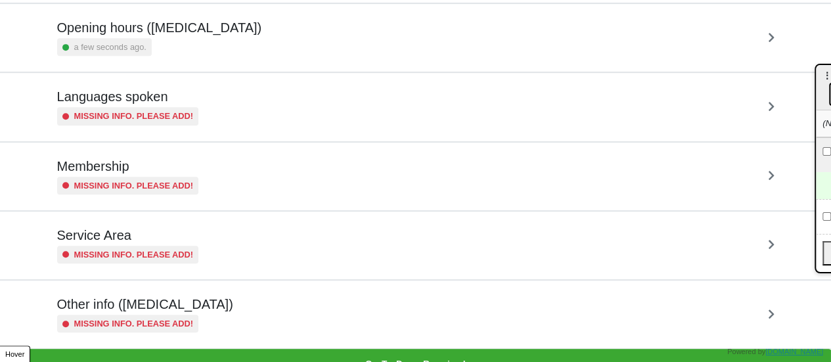
scroll to position [318, 0]
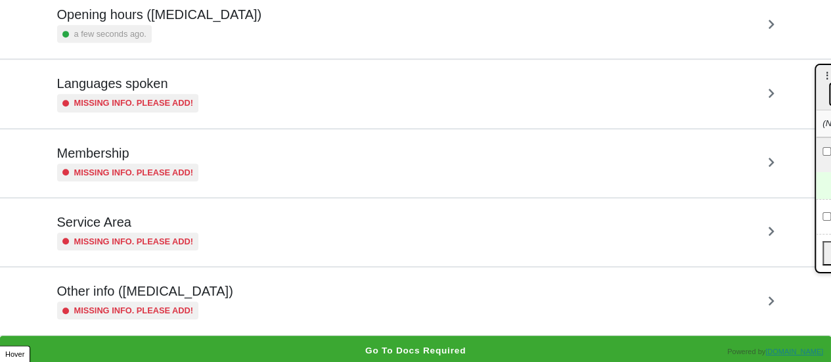
click at [199, 299] on div "Other info (coronavirus) Missing info. Please add!" at bounding box center [415, 301] width 717 height 36
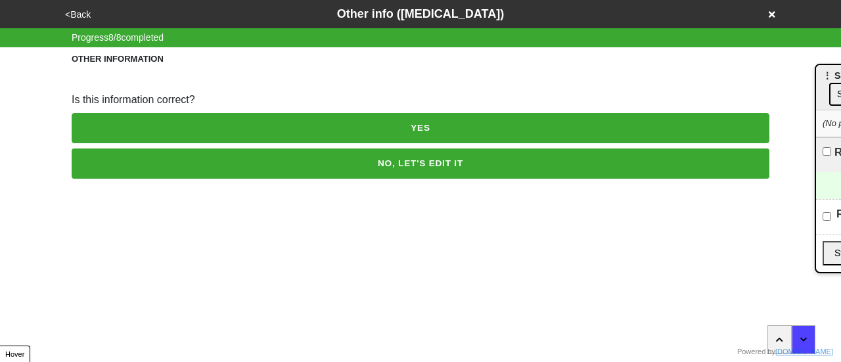
click at [240, 168] on button "NO, LET'S EDIT IT" at bounding box center [421, 163] width 698 height 30
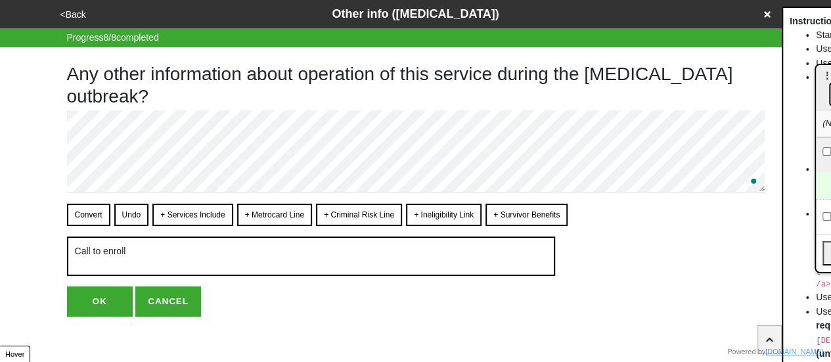
type textarea "x"
click at [113, 292] on button "OK" at bounding box center [100, 301] width 66 height 30
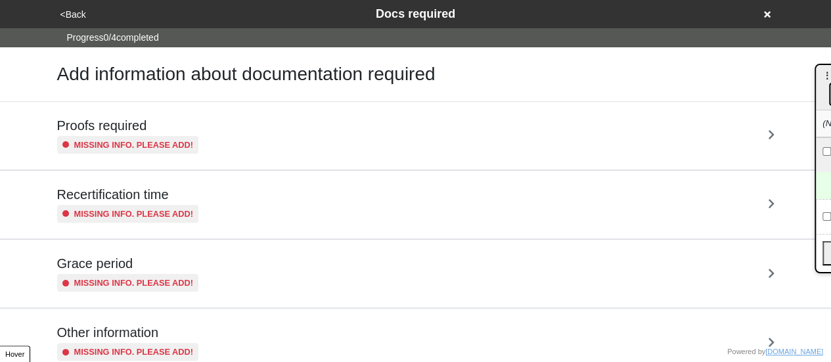
click at [79, 14] on button "<Back" at bounding box center [74, 14] width 34 height 15
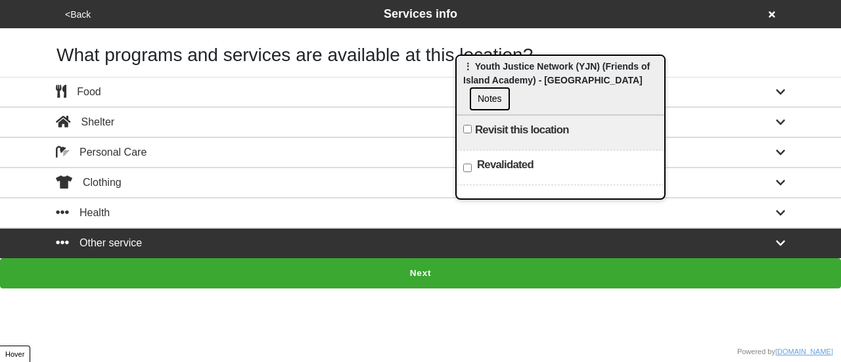
drag, startPoint x: 838, startPoint y: 83, endPoint x: 435, endPoint y: 72, distance: 403.6
click at [457, 72] on div "⋮ Youth Justice Network (YJN) (Friends of Island Academy) - [GEOGRAPHIC_DATA] N…" at bounding box center [561, 85] width 208 height 59
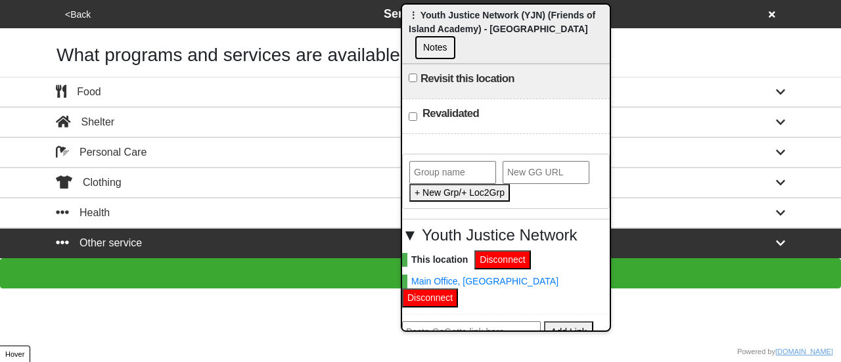
drag, startPoint x: 449, startPoint y: 69, endPoint x: 445, endPoint y: 34, distance: 35.8
click at [445, 34] on span "⋮ Youth Justice Network (YJN) (Friends of Island Academy) - [GEOGRAPHIC_DATA]" at bounding box center [502, 22] width 187 height 24
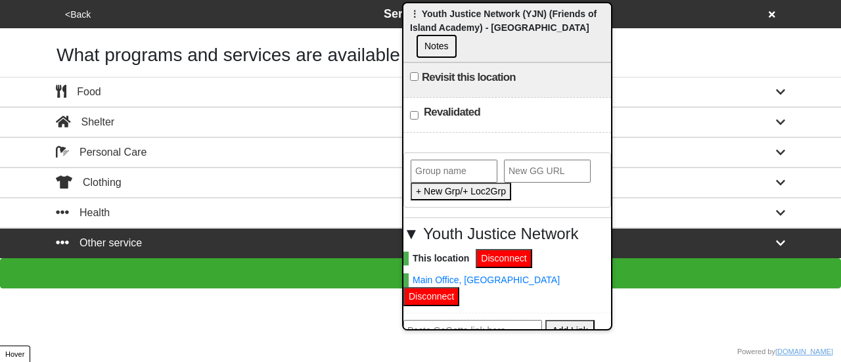
paste input "[URL][DOMAIN_NAME]"
type input "[URL][DOMAIN_NAME]"
click at [561, 320] on button "Add Link" at bounding box center [569, 331] width 49 height 22
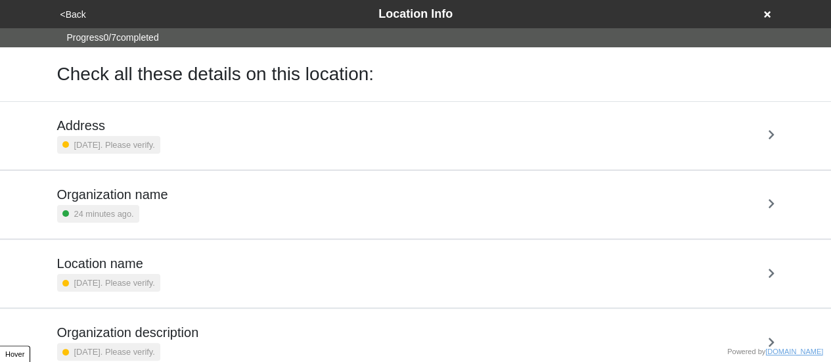
drag, startPoint x: 76, startPoint y: 20, endPoint x: 126, endPoint y: 36, distance: 52.6
click at [108, 24] on div "<Back Location Info" at bounding box center [415, 14] width 729 height 28
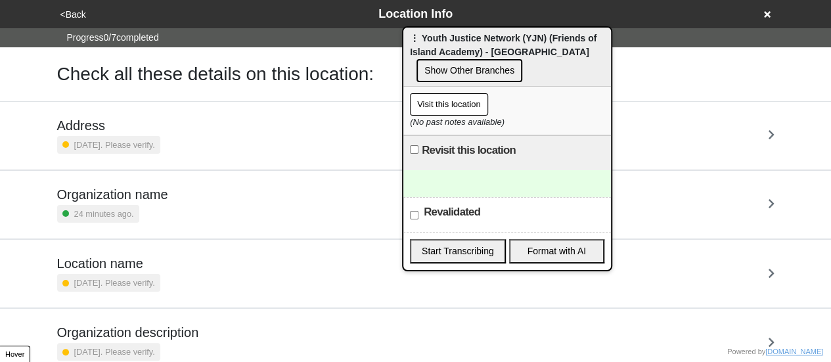
click at [121, 141] on small "[DATE]. Please verify." at bounding box center [114, 145] width 81 height 12
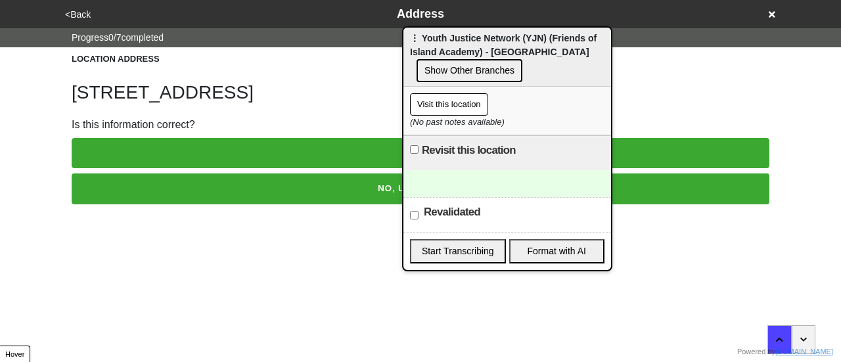
click at [231, 189] on button "NO, LET'S EDIT IT" at bounding box center [421, 188] width 698 height 30
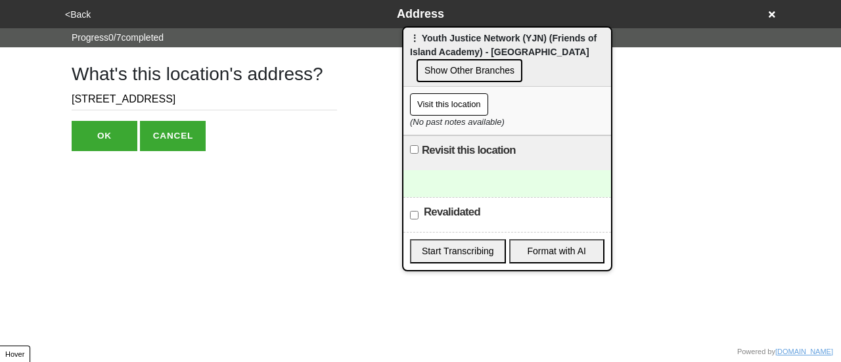
click at [99, 97] on input "[STREET_ADDRESS]" at bounding box center [204, 100] width 265 height 22
drag, startPoint x: 137, startPoint y: 102, endPoint x: 148, endPoint y: 102, distance: 11.8
click at [148, 102] on input "424 E147th Street, Suite 200" at bounding box center [204, 100] width 265 height 22
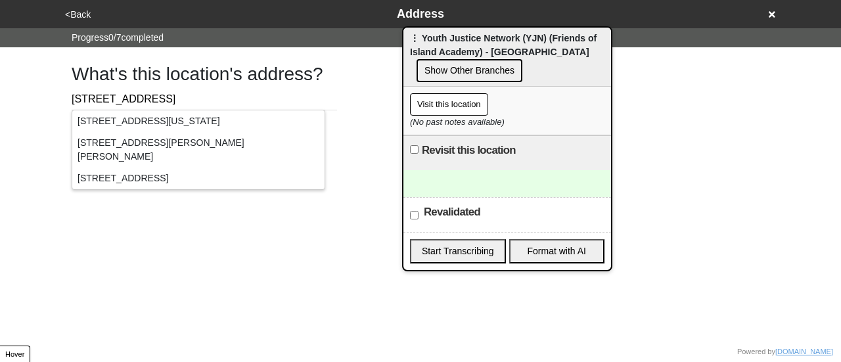
click at [148, 102] on input "424 E147th Stt, Suite 200" at bounding box center [204, 100] width 265 height 22
click at [131, 98] on input "424 E147th Stt, Suite 200" at bounding box center [204, 100] width 265 height 22
drag, startPoint x: 144, startPoint y: 100, endPoint x: 154, endPoint y: 101, distance: 10.5
click at [154, 101] on input "424 E147th St, Suite 200" at bounding box center [204, 100] width 265 height 22
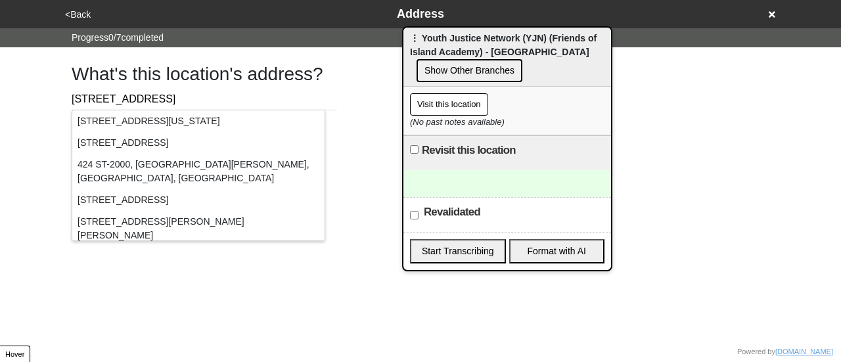
type input "424 E147th St, Ste 200"
click at [340, 93] on div "What's this location's address? 424 E147th St, Ste 200 OK CANCEL" at bounding box center [420, 99] width 729 height 104
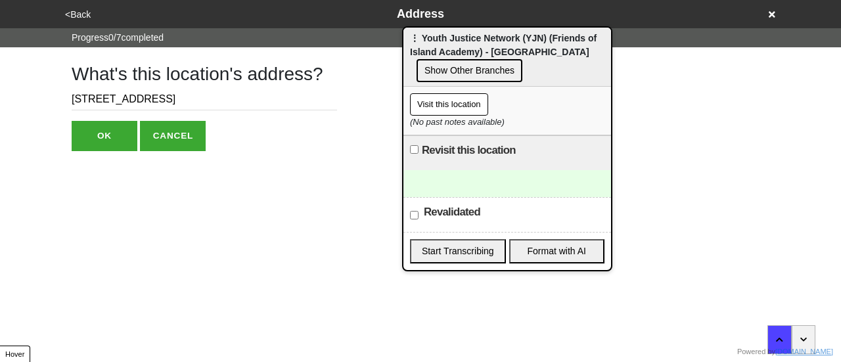
click at [99, 137] on button "OK" at bounding box center [105, 136] width 66 height 30
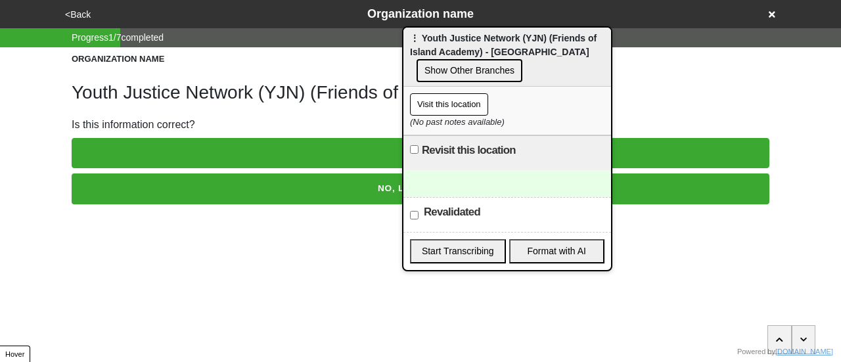
click at [81, 11] on button "<Back" at bounding box center [78, 14] width 34 height 15
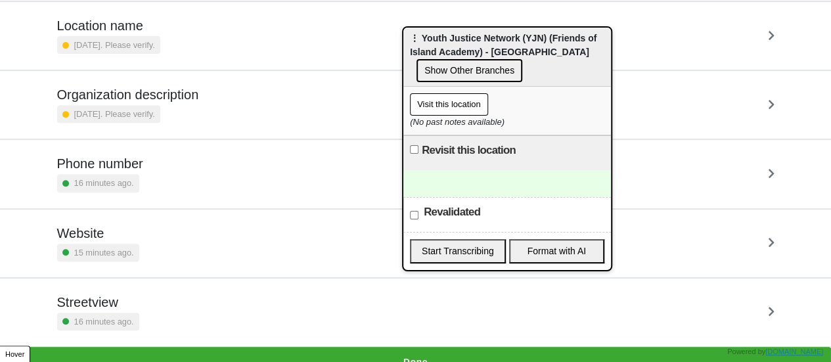
scroll to position [250, 0]
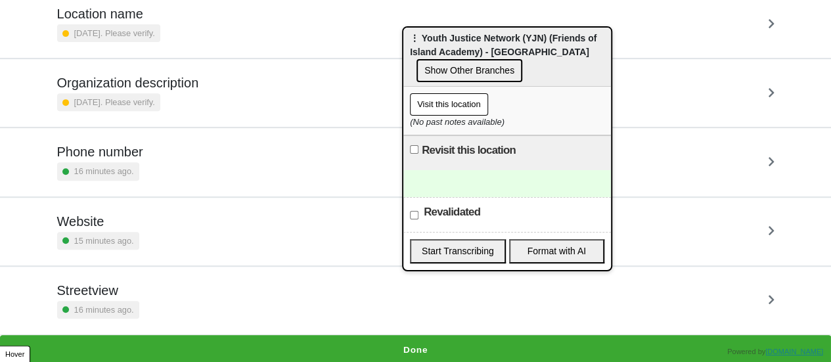
click at [137, 296] on div "Streetview 16 minutes ago." at bounding box center [415, 301] width 717 height 36
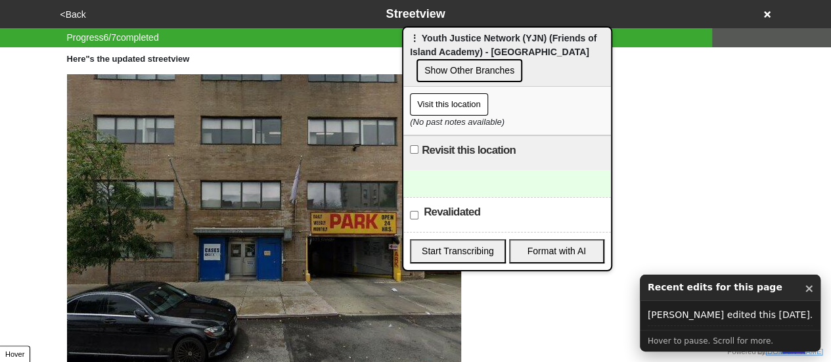
click at [767, 11] on icon at bounding box center [767, 14] width 7 height 9
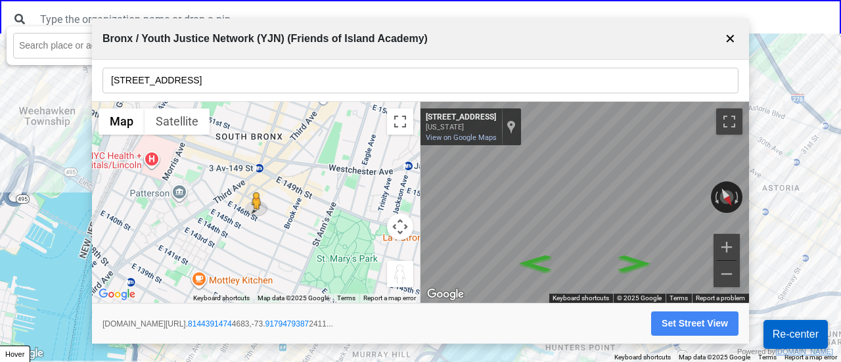
click at [727, 34] on button "✕" at bounding box center [730, 38] width 16 height 25
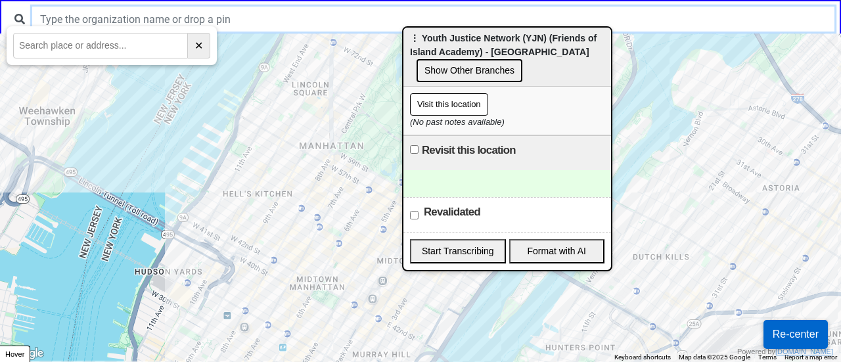
click at [231, 9] on input "text" at bounding box center [433, 19] width 802 height 25
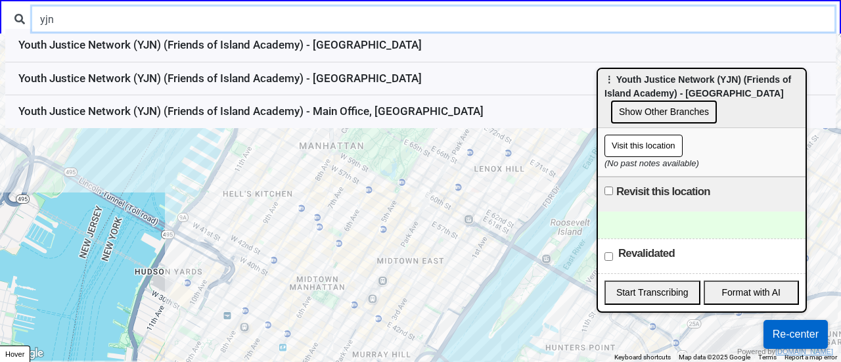
drag, startPoint x: 465, startPoint y: 47, endPoint x: 656, endPoint y: 88, distance: 194.8
click at [656, 88] on div "⋮ Youth Justice Network (YJN) (Friends of Island Academy) - Bronx Show Other Br…" at bounding box center [702, 98] width 208 height 59
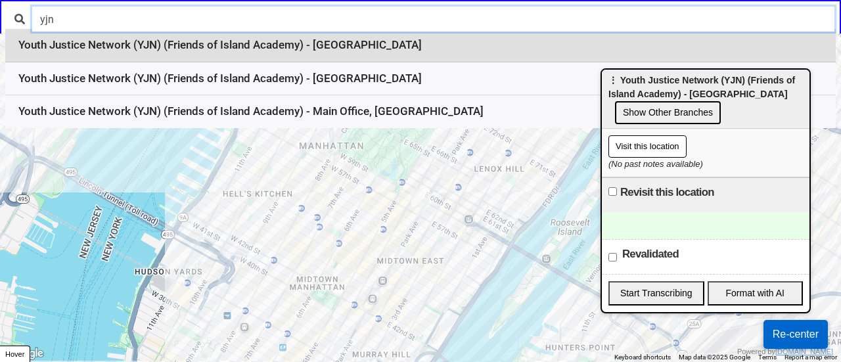
type input "yjn"
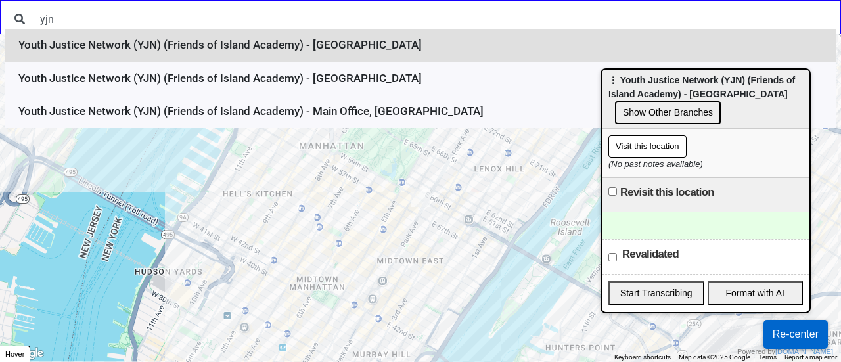
click at [221, 53] on li "Youth Justice Network (YJN) (Friends of Island Academy) - Bronx" at bounding box center [420, 46] width 830 height 34
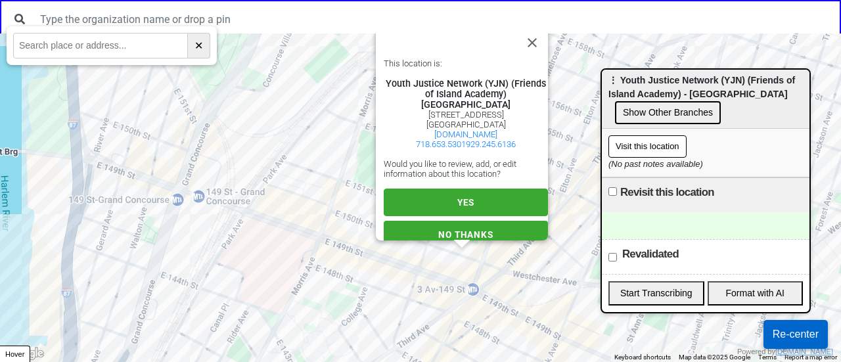
drag, startPoint x: 372, startPoint y: 174, endPoint x: 271, endPoint y: 128, distance: 111.1
click at [271, 128] on div "This location is: Youth Justice Network (YJN) (Friends of Island Academy) Bronx…" at bounding box center [420, 198] width 841 height 328
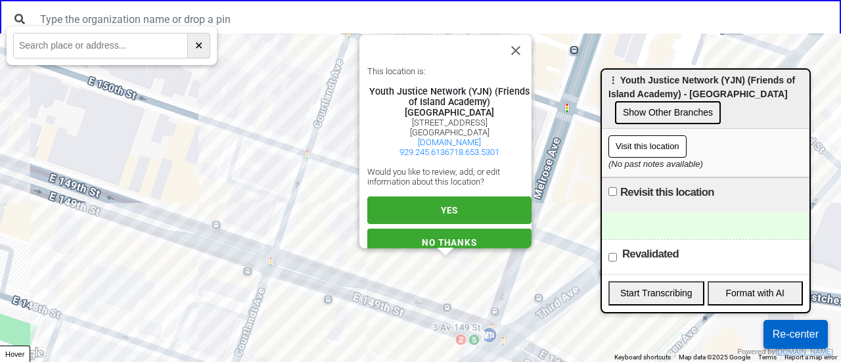
click at [466, 215] on button "YES" at bounding box center [449, 210] width 164 height 28
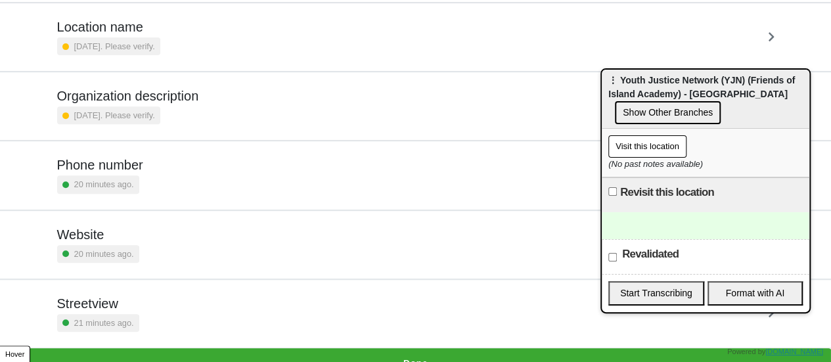
scroll to position [250, 0]
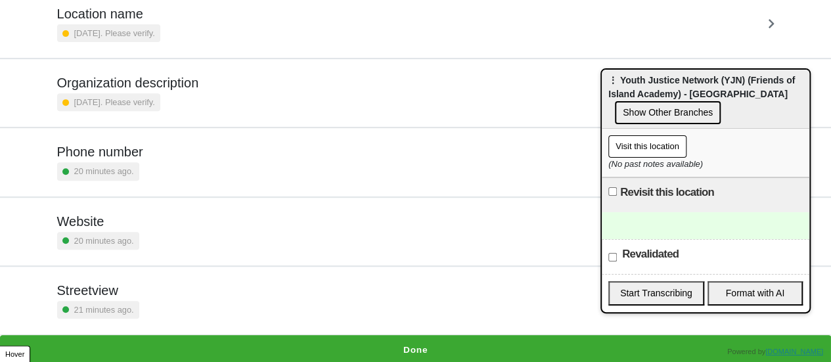
click at [83, 292] on h5 "Streetview" at bounding box center [98, 291] width 82 height 16
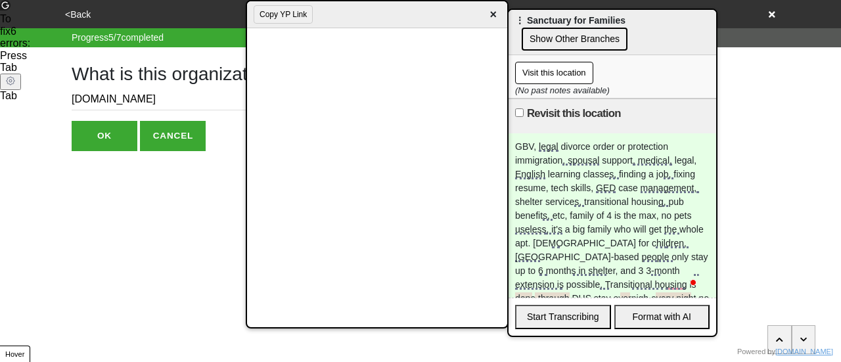
scroll to position [18, 0]
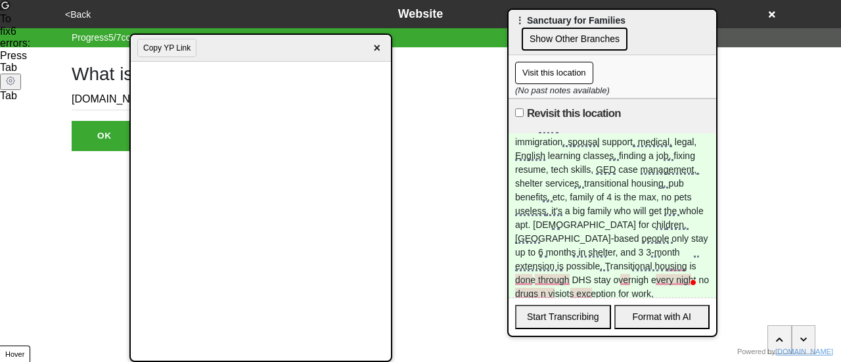
click at [281, 54] on div "Copy YP Link ×" at bounding box center [261, 48] width 260 height 27
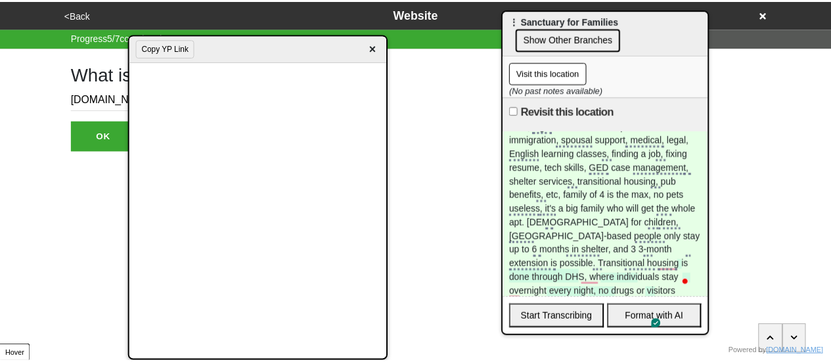
scroll to position [0, 0]
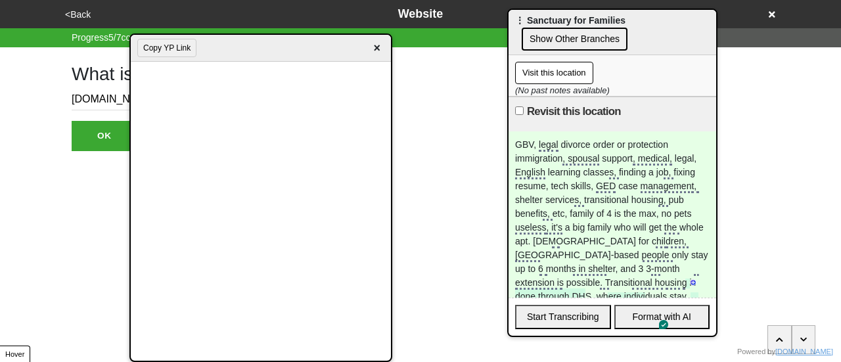
click at [376, 51] on span "×" at bounding box center [376, 48] width 15 height 18
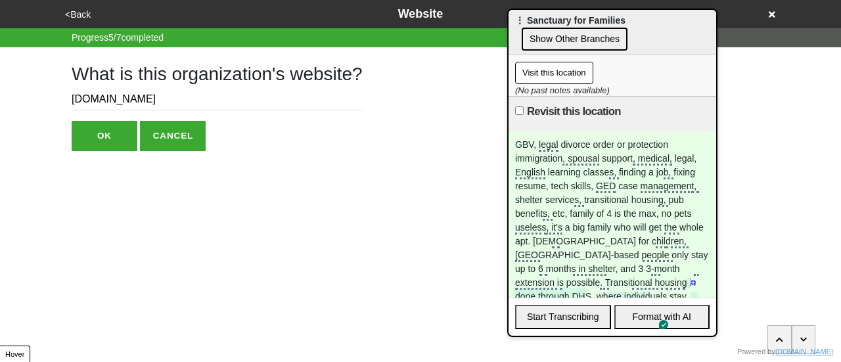
click at [79, 16] on button "<Back" at bounding box center [78, 14] width 34 height 15
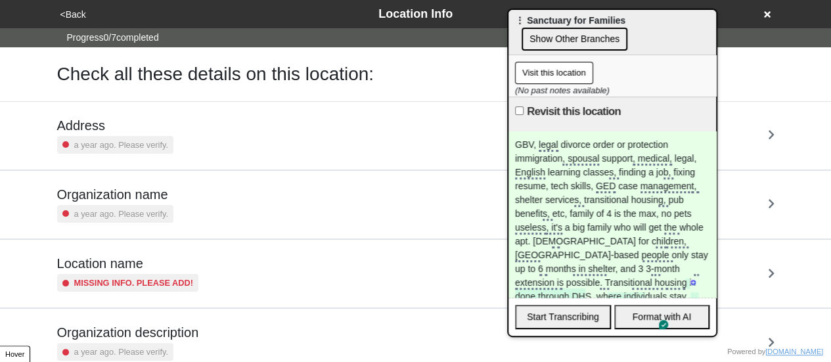
scroll to position [250, 0]
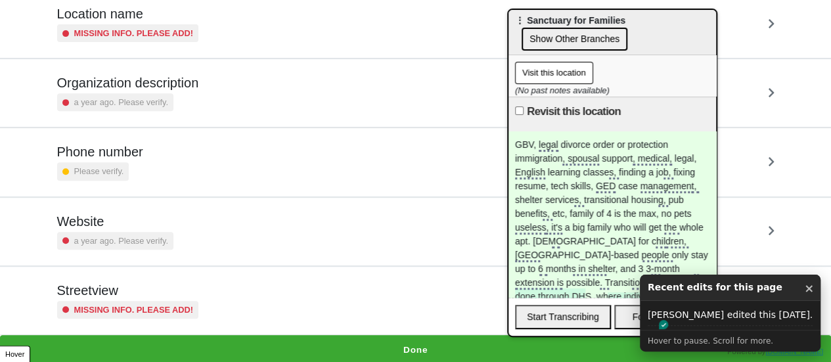
click at [245, 305] on div "Streetview Missing info. Please add!" at bounding box center [415, 301] width 717 height 36
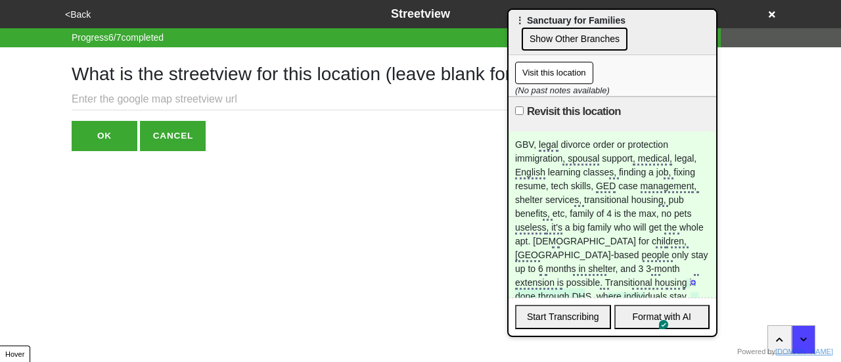
click at [64, 12] on button "<Back" at bounding box center [78, 14] width 34 height 15
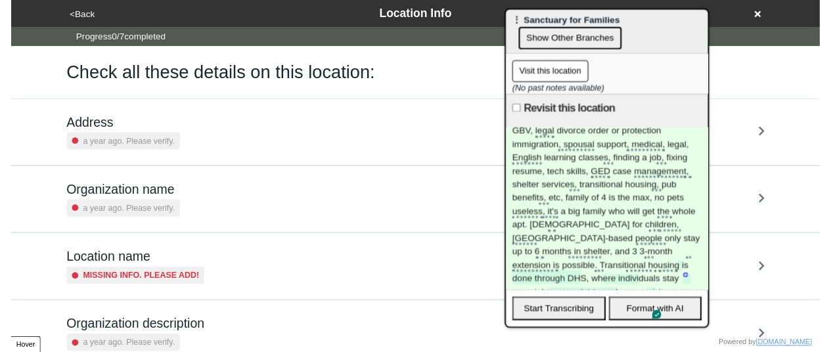
scroll to position [27, 0]
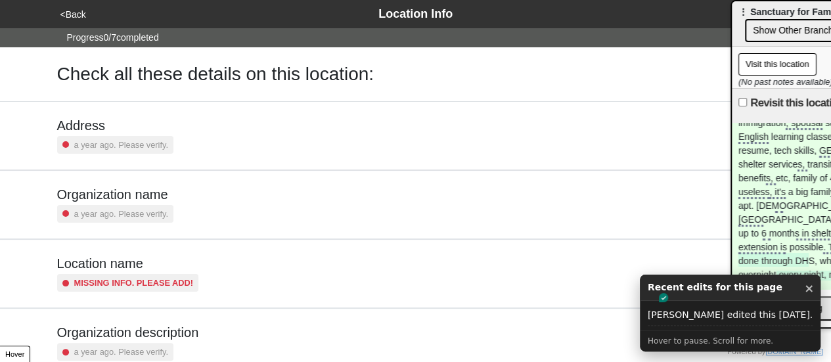
drag, startPoint x: 617, startPoint y: 28, endPoint x: 840, endPoint y: 9, distance: 224.2
click at [831, 9] on html "<Back Location Info Progress 0 / 7 completed Check all these details on this lo…" at bounding box center [415, 307] width 831 height 615
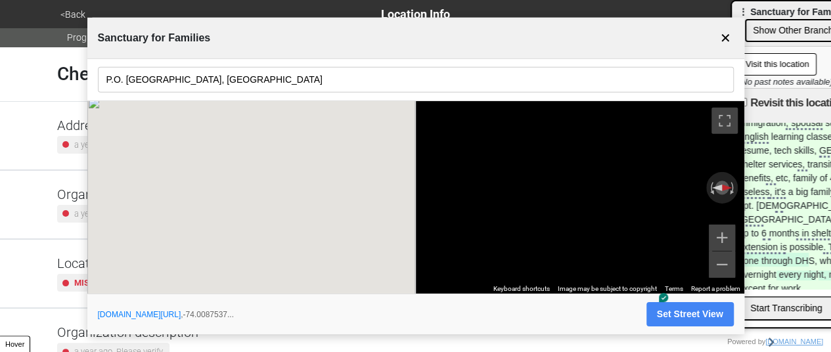
click at [717, 32] on button "✕" at bounding box center [725, 38] width 16 height 25
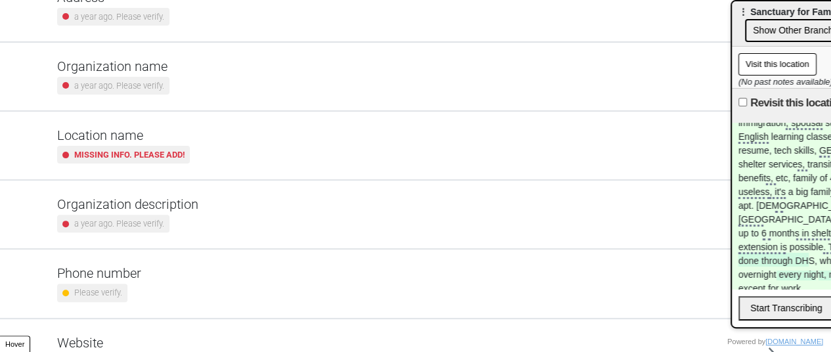
scroll to position [260, 0]
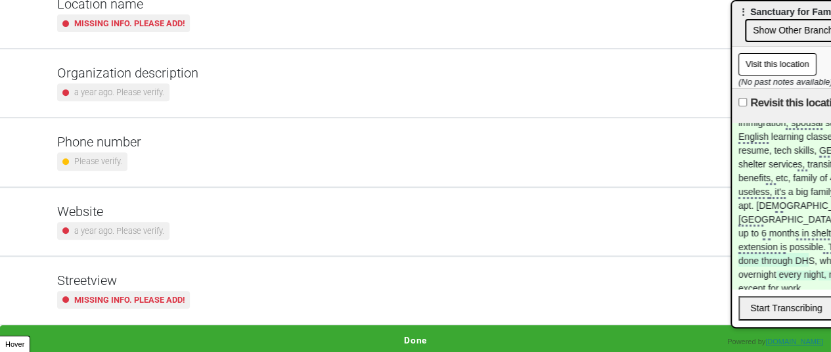
click at [420, 340] on button "Done" at bounding box center [415, 340] width 831 height 30
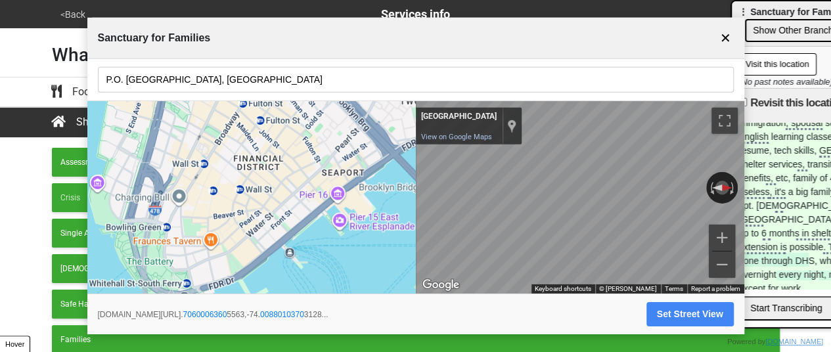
click at [729, 31] on button "✕" at bounding box center [725, 38] width 16 height 25
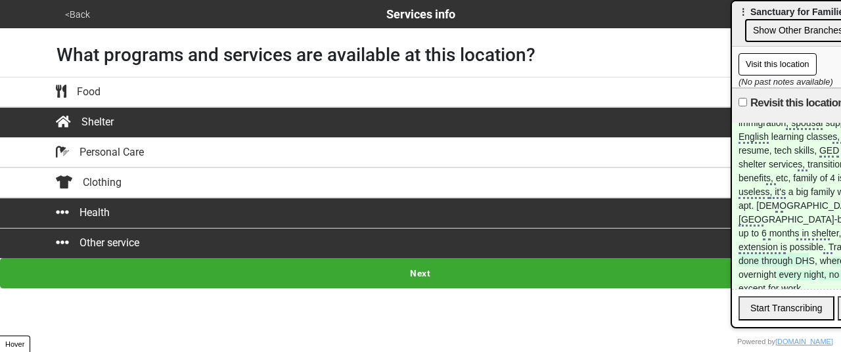
click at [305, 281] on button "Next" at bounding box center [420, 273] width 841 height 30
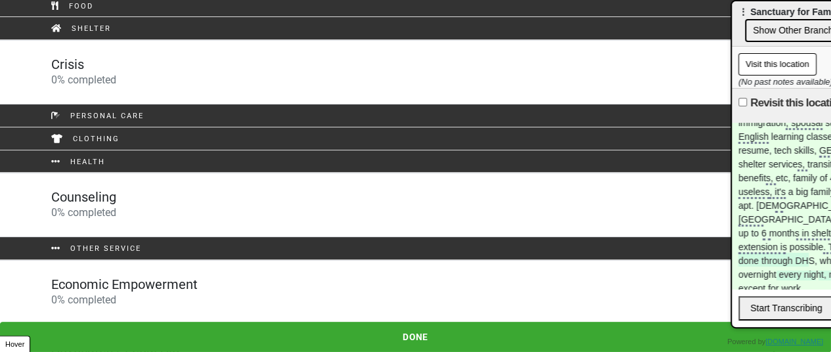
scroll to position [116, 0]
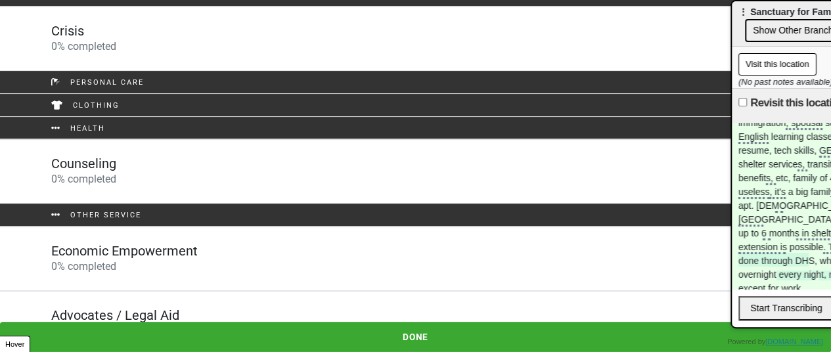
click at [177, 175] on div "Counseling 0 % completed" at bounding box center [415, 172] width 749 height 32
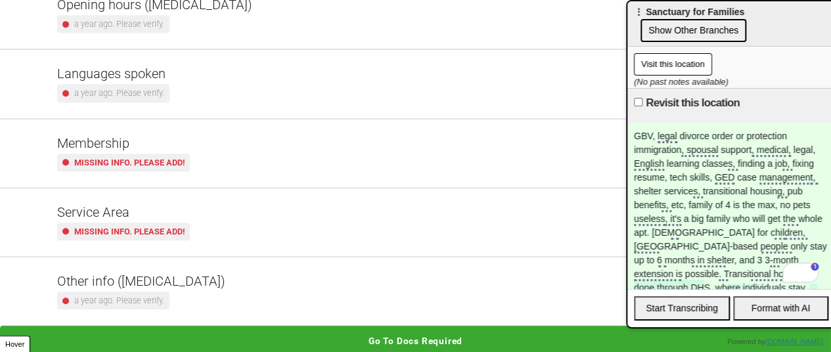
drag, startPoint x: 771, startPoint y: 16, endPoint x: 668, endPoint y: -9, distance: 106.6
click at [668, 0] on html "<Back Service Details Progress 0 / 8 completed Check all the Counseling details…" at bounding box center [415, 14] width 831 height 684
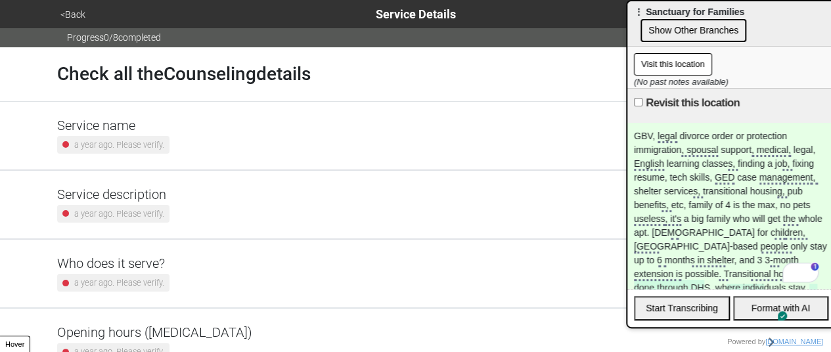
click at [82, 20] on button "<Back" at bounding box center [73, 14] width 33 height 15
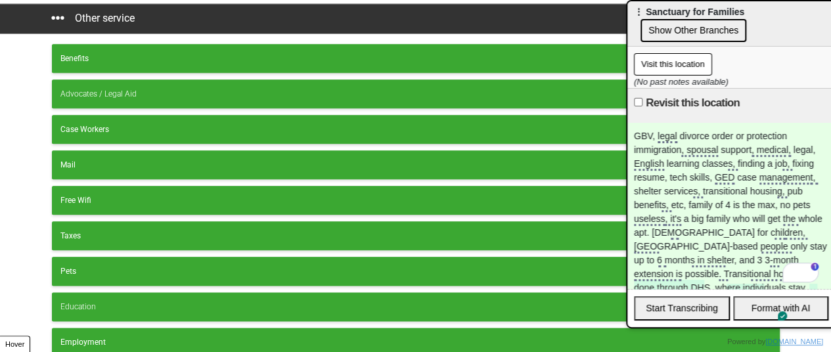
scroll to position [767, 0]
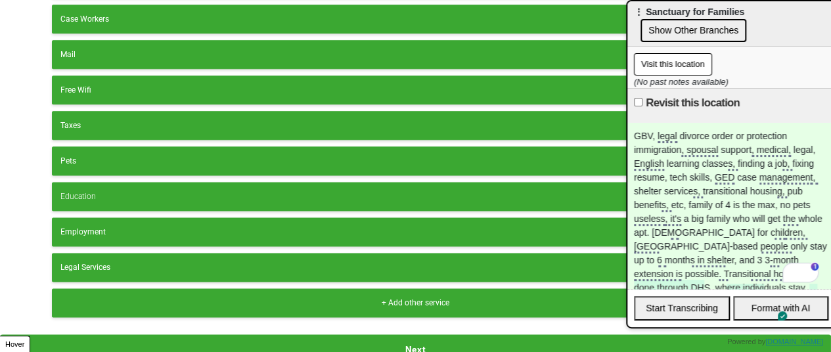
click at [365, 344] on button "Next" at bounding box center [415, 349] width 831 height 30
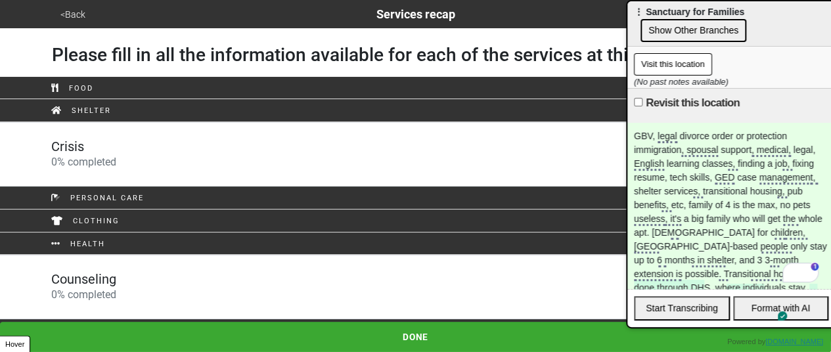
scroll to position [116, 0]
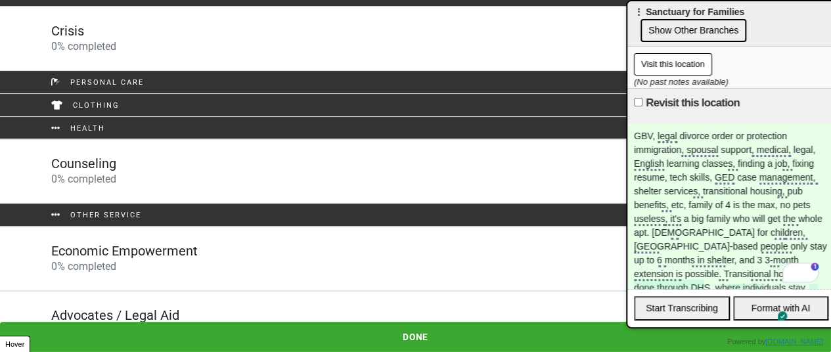
click at [258, 307] on div "Advocates / Legal Aid 0 % completed" at bounding box center [415, 323] width 749 height 32
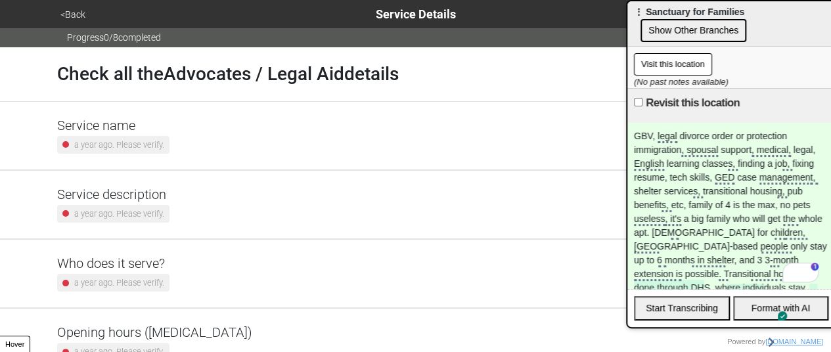
click at [168, 195] on div "Service description a year ago. Please verify." at bounding box center [415, 205] width 717 height 36
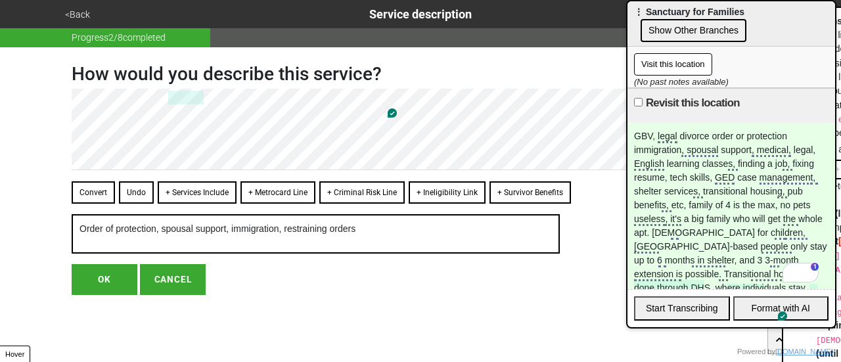
click at [110, 275] on button "OK" at bounding box center [105, 279] width 66 height 30
type textarea "x"
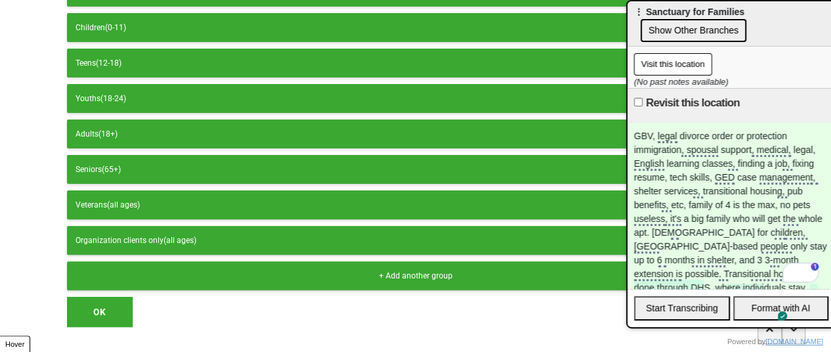
scroll to position [141, 0]
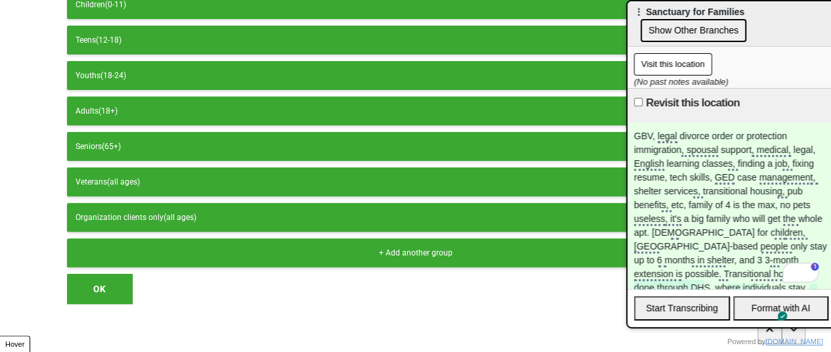
click at [120, 286] on button "OK" at bounding box center [100, 289] width 66 height 30
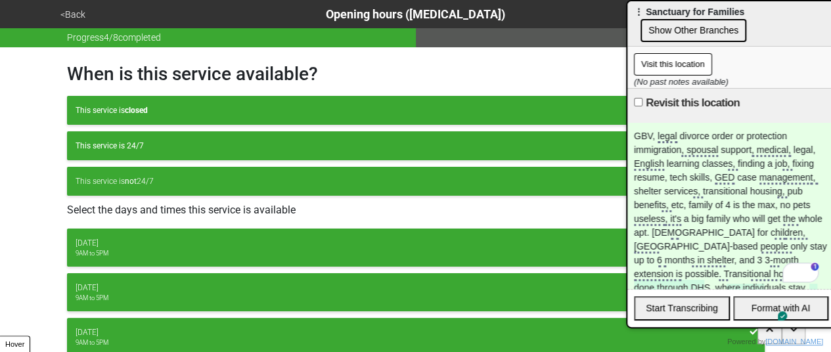
click at [72, 18] on button "<Back" at bounding box center [73, 14] width 33 height 15
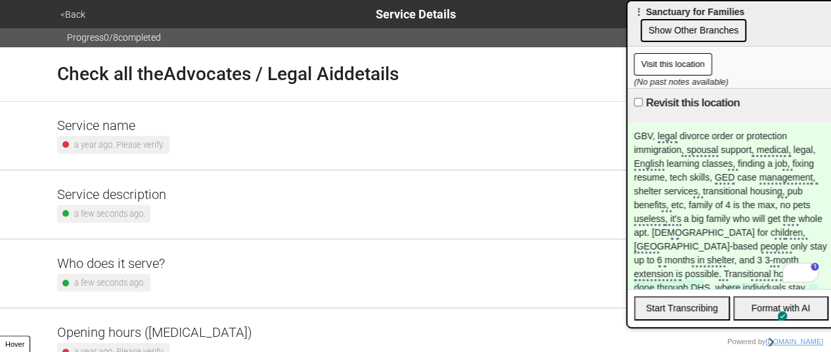
click at [74, 14] on button "<Back" at bounding box center [73, 14] width 33 height 15
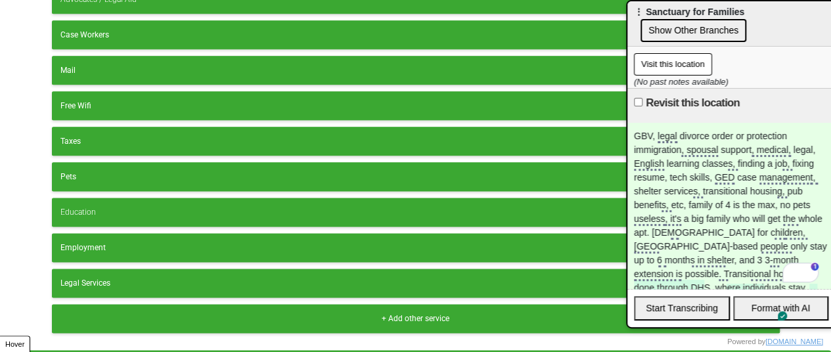
scroll to position [767, 0]
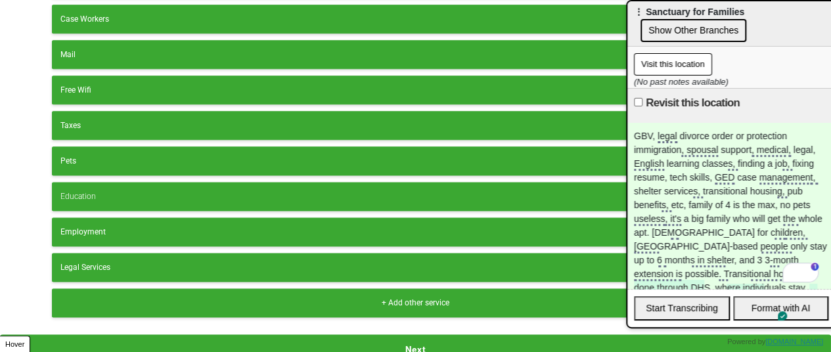
click at [394, 337] on button "Next" at bounding box center [415, 349] width 831 height 30
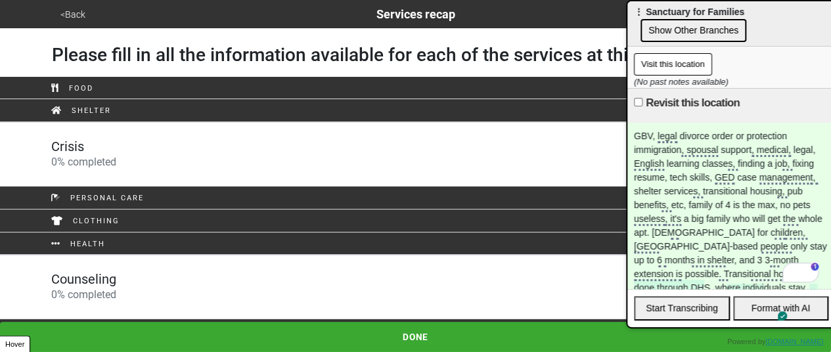
click at [157, 145] on div "Crisis 0 % completed" at bounding box center [415, 155] width 749 height 32
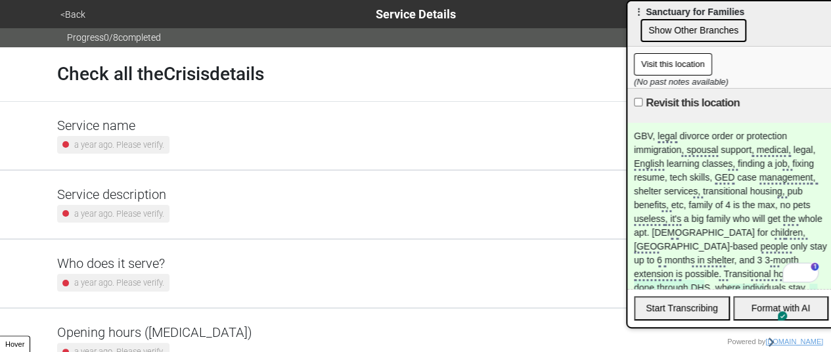
click at [145, 136] on div "a year ago. Please verify." at bounding box center [113, 145] width 112 height 18
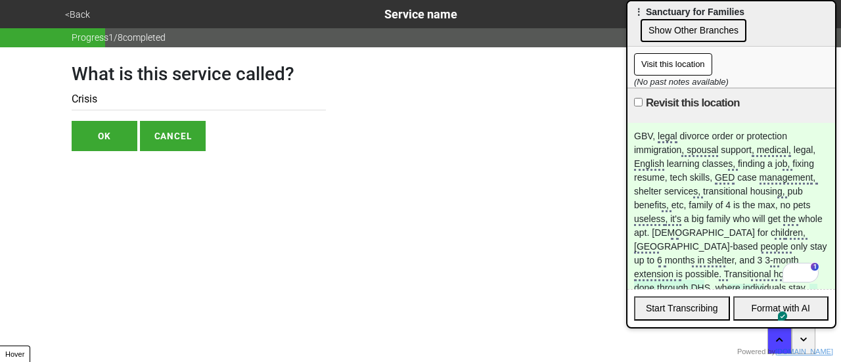
click at [116, 101] on input "Crisis" at bounding box center [199, 100] width 254 height 22
type input "Shelter and Transitional Housing"
click at [106, 139] on button "OK" at bounding box center [105, 136] width 66 height 30
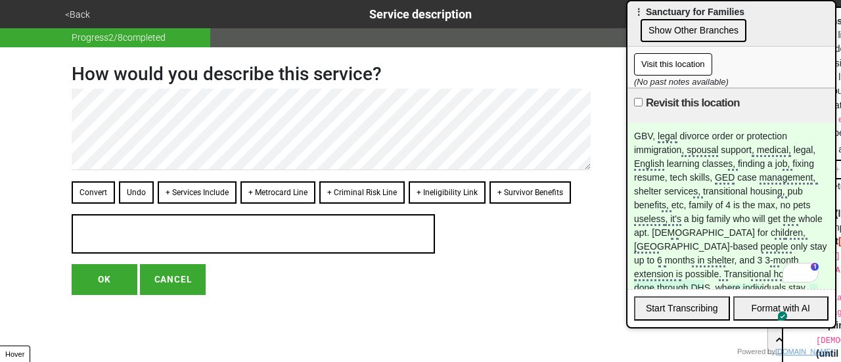
click at [85, 19] on button "<Back" at bounding box center [77, 14] width 33 height 15
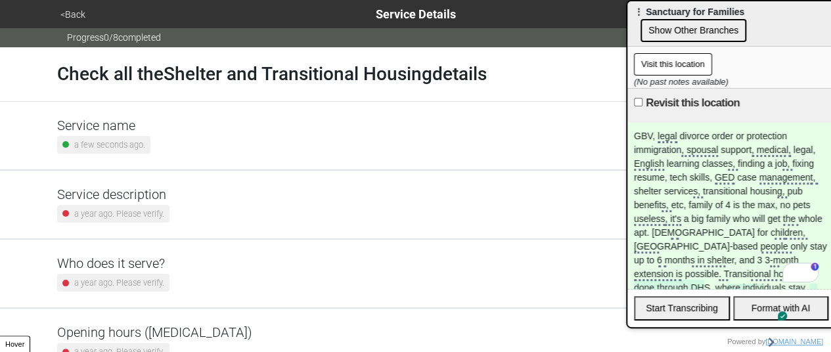
click at [227, 204] on div "Service description a year ago. Please verify." at bounding box center [415, 205] width 717 height 36
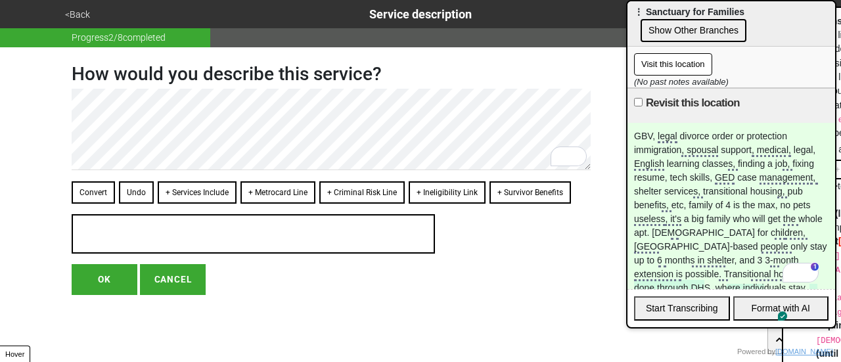
click at [91, 20] on button "<Back" at bounding box center [77, 14] width 33 height 15
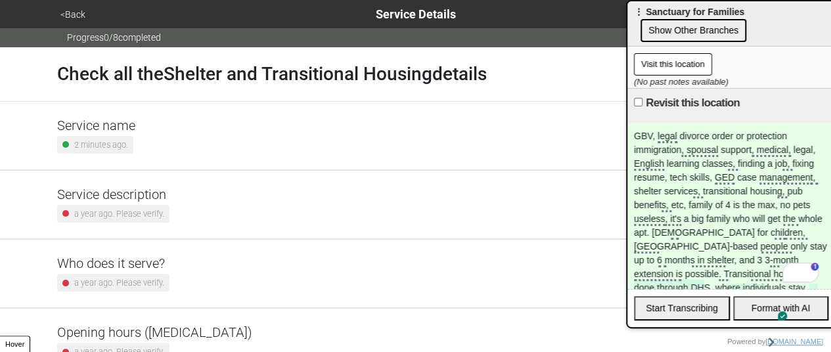
scroll to position [328, 0]
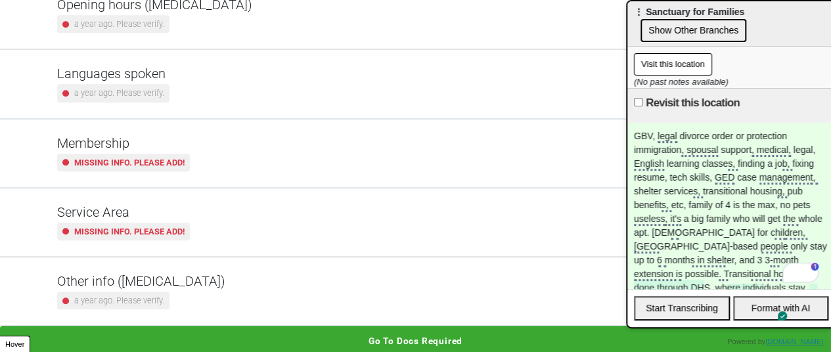
click at [225, 290] on div "Other info ([MEDICAL_DATA]) a year ago. Please verify." at bounding box center [415, 291] width 717 height 36
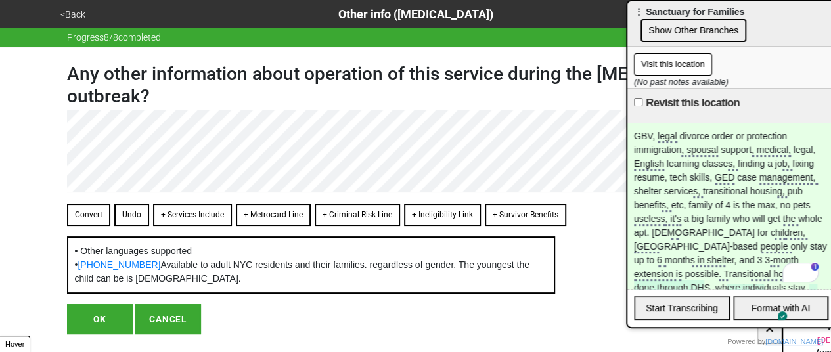
type textarea "x"
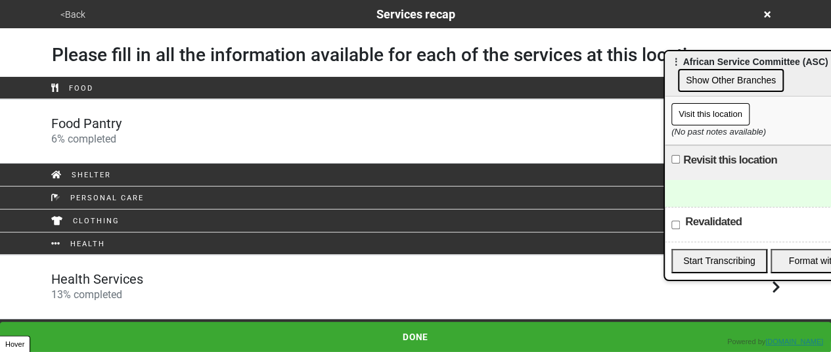
click at [229, 112] on link "Food Pantry 6 % completed" at bounding box center [415, 131] width 831 height 64
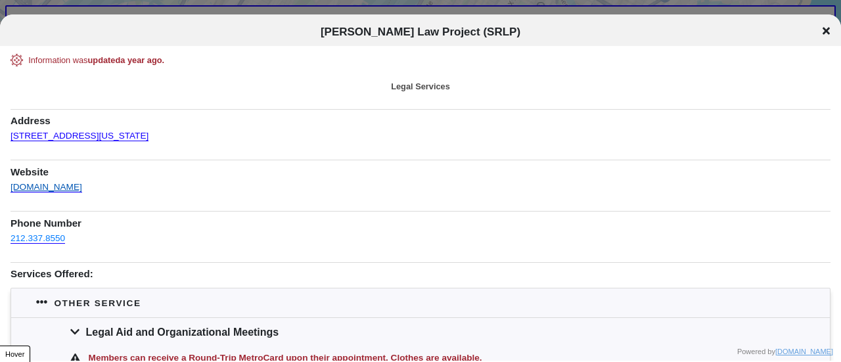
click at [28, 187] on link "[DOMAIN_NAME]" at bounding box center [47, 184] width 72 height 18
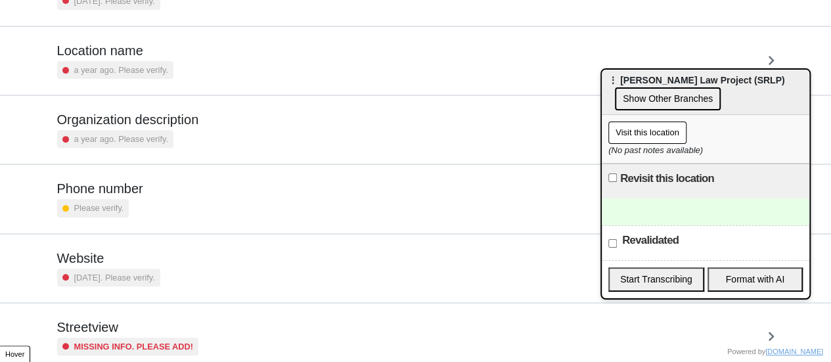
scroll to position [250, 0]
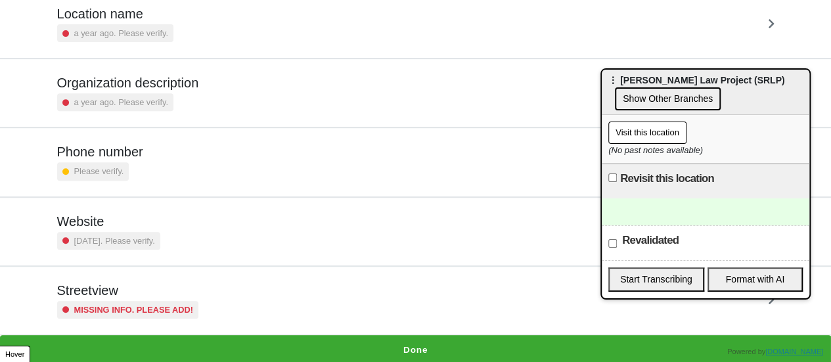
click at [123, 291] on h5 "Streetview" at bounding box center [128, 291] width 142 height 16
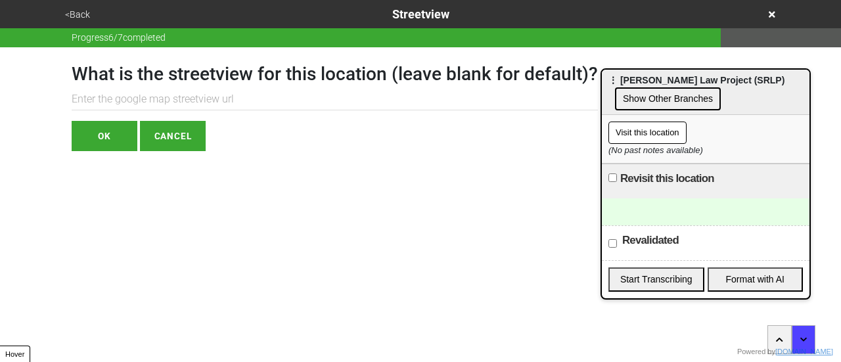
click at [72, 18] on button "<Back" at bounding box center [77, 14] width 33 height 15
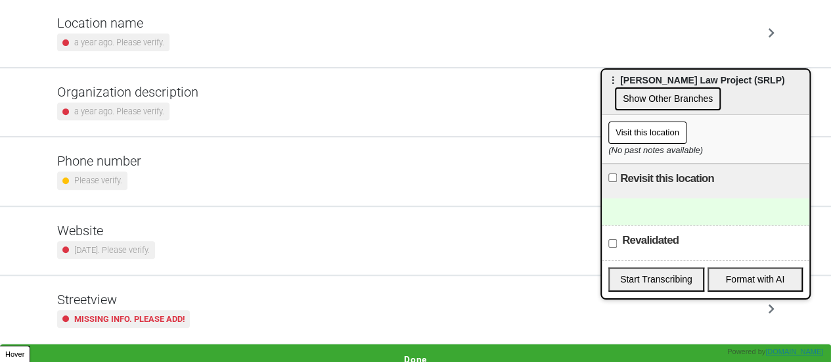
scroll to position [250, 0]
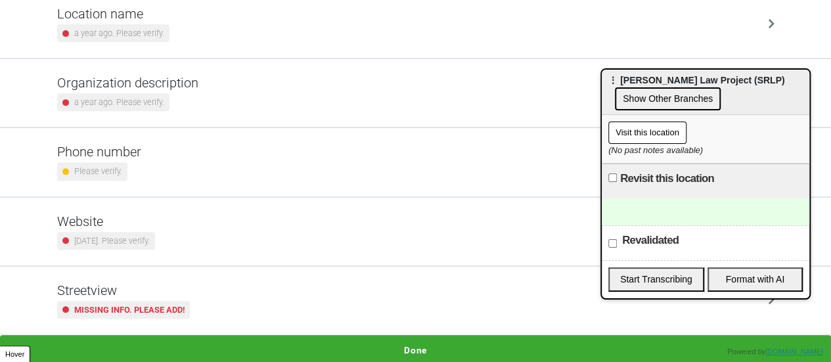
click at [181, 307] on small "Missing info. Please add!" at bounding box center [129, 310] width 110 height 12
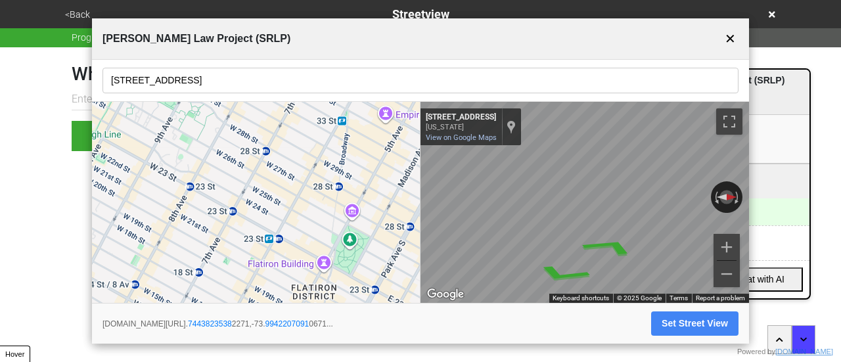
click at [194, 68] on input "[STREET_ADDRESS]" at bounding box center [420, 81] width 636 height 26
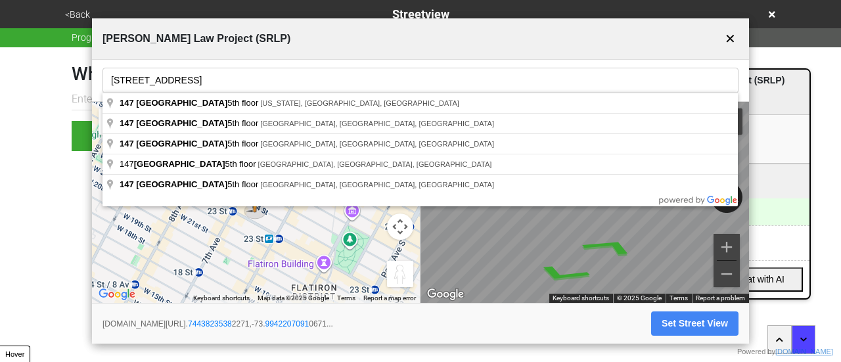
paste input "33 w 19"
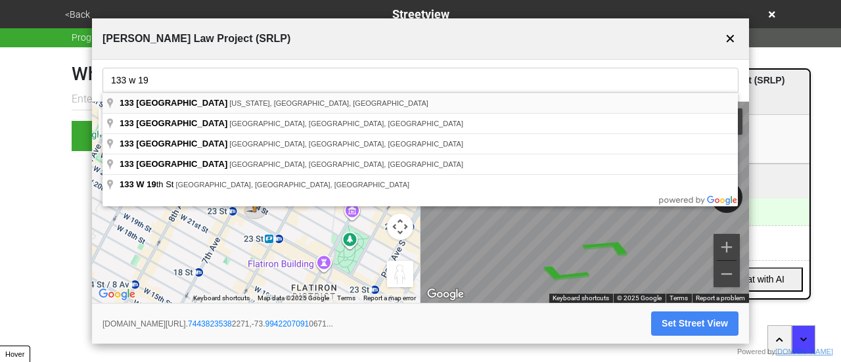
type input "[STREET_ADDRESS][US_STATE]"
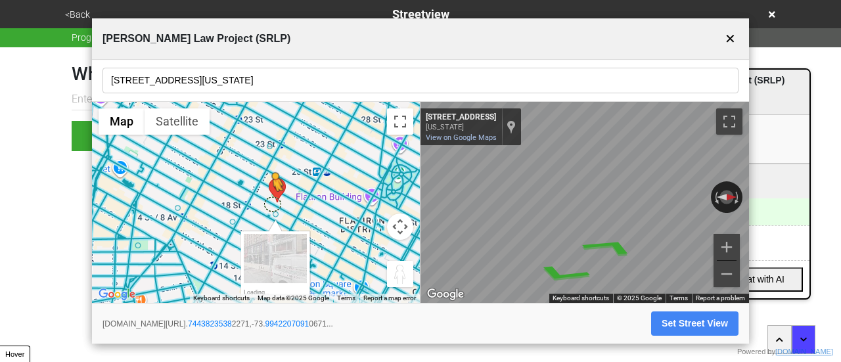
drag, startPoint x: 304, startPoint y: 135, endPoint x: 275, endPoint y: 200, distance: 72.0
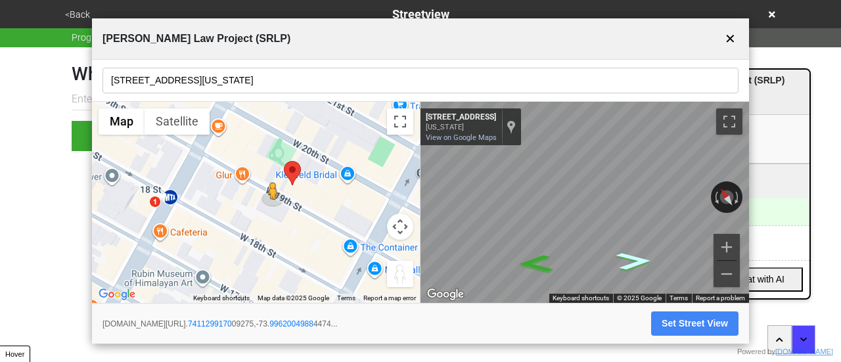
click at [635, 260] on icon "Go East, W 19th St" at bounding box center [634, 261] width 66 height 26
click at [691, 318] on button "Set Street View" at bounding box center [694, 323] width 87 height 24
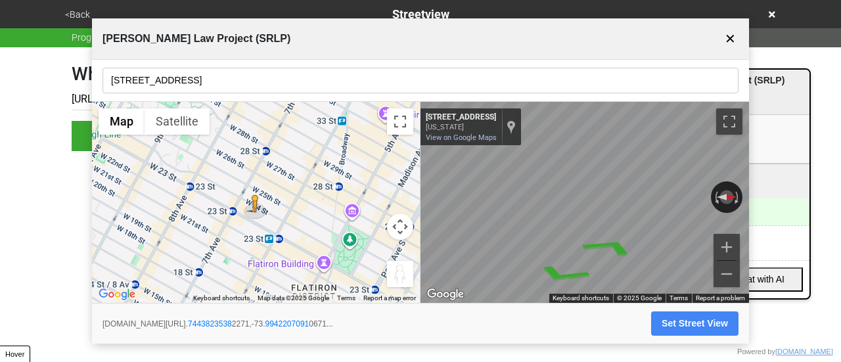
type input "https://www.google.com/maps/@40.74108637057364,-73.99609388357698,3a,75y,21.823…"
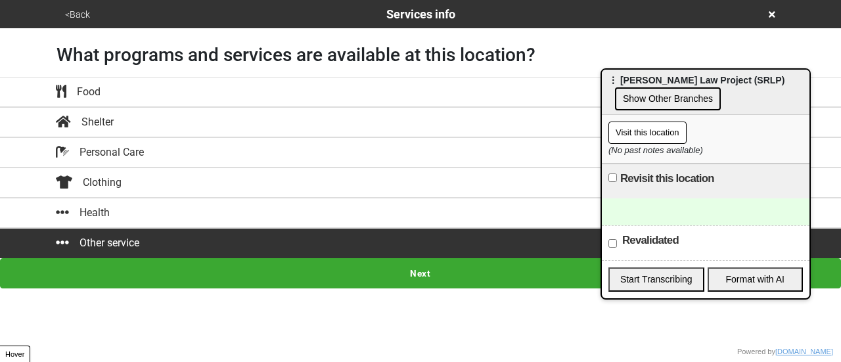
click at [80, 18] on button "<Back" at bounding box center [77, 14] width 33 height 15
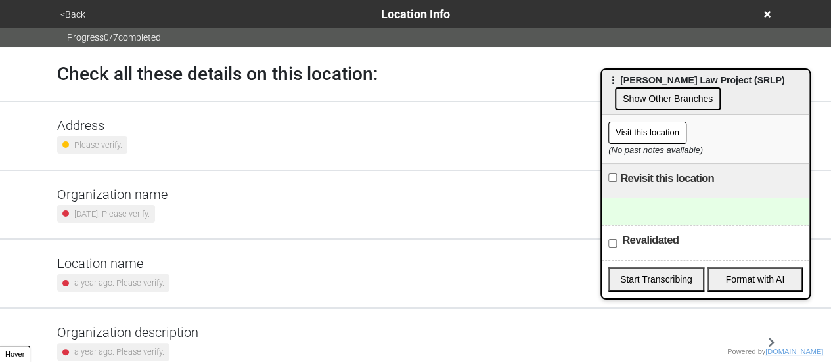
click at [198, 139] on div "Address Please verify." at bounding box center [415, 136] width 717 height 36
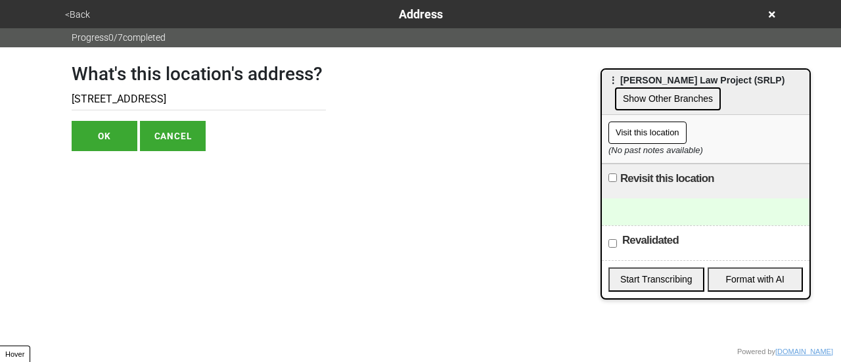
click at [134, 95] on input "147 West 24th Street, 5th Floor" at bounding box center [199, 100] width 254 height 22
paste input "33 w 19 st 6 f"
type input "133 w 19 st 6 floor"
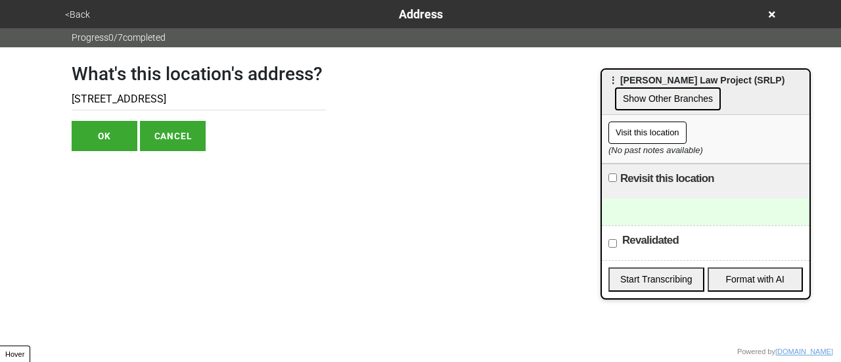
click at [97, 99] on input "133 w 19 st 6 floor" at bounding box center [199, 100] width 254 height 22
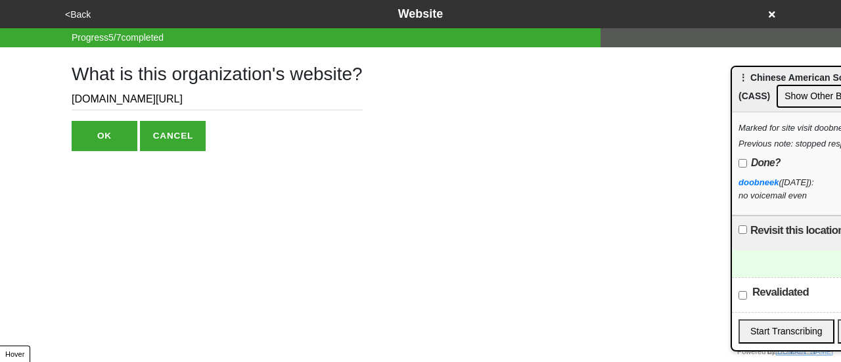
click at [70, 16] on button "<Back" at bounding box center [78, 14] width 34 height 15
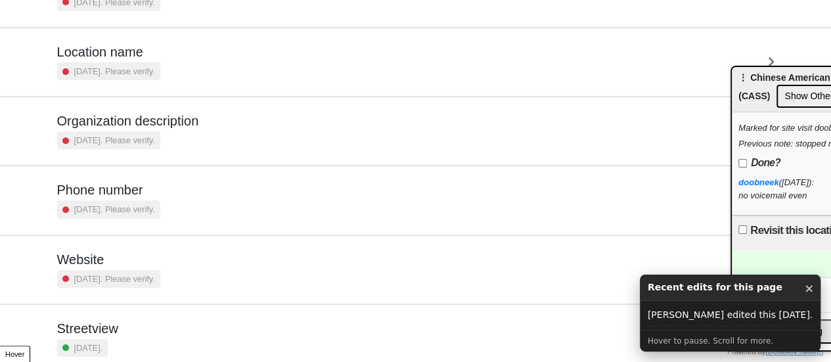
scroll to position [250, 0]
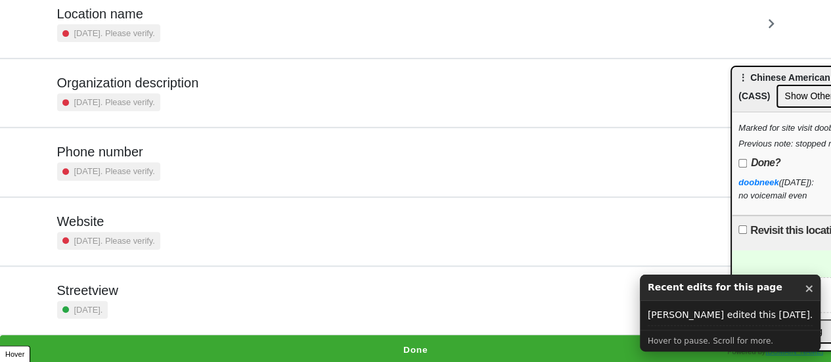
click at [134, 157] on h5 "Phone number" at bounding box center [108, 152] width 103 height 16
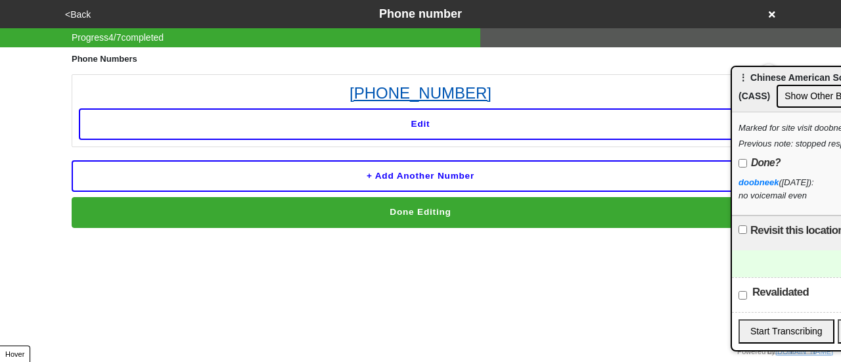
click at [435, 89] on link "[PHONE_NUMBER]" at bounding box center [420, 93] width 683 height 24
drag, startPoint x: 554, startPoint y: 60, endPoint x: 484, endPoint y: 97, distance: 78.5
click at [484, 97] on div "Phone Numbers [PHONE_NUMBER] Edit + Add another number Done Editing" at bounding box center [421, 137] width 698 height 181
copy div "[PHONE_NUMBER]"
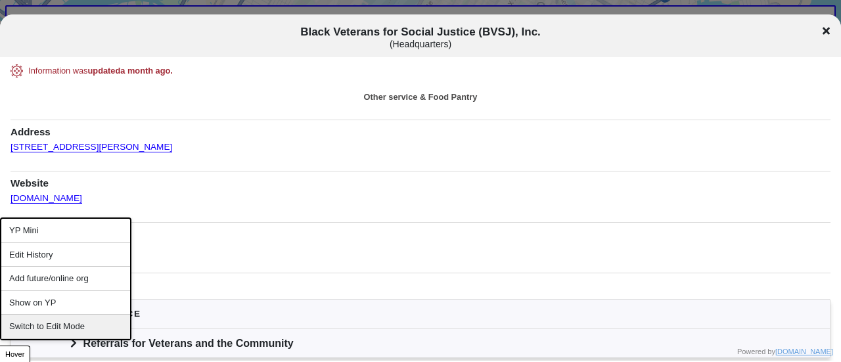
click at [78, 323] on div "Switch to Edit Mode" at bounding box center [65, 327] width 129 height 24
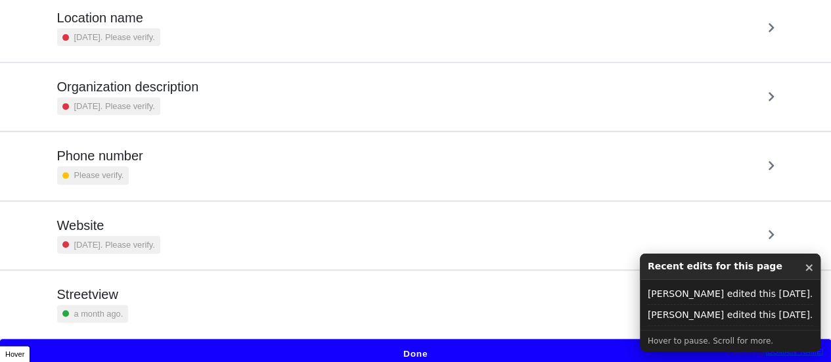
scroll to position [250, 0]
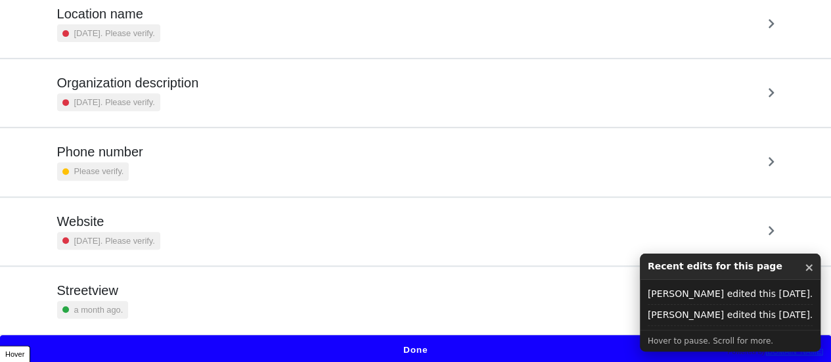
click at [146, 315] on div "Streetview a month ago." at bounding box center [415, 301] width 717 height 36
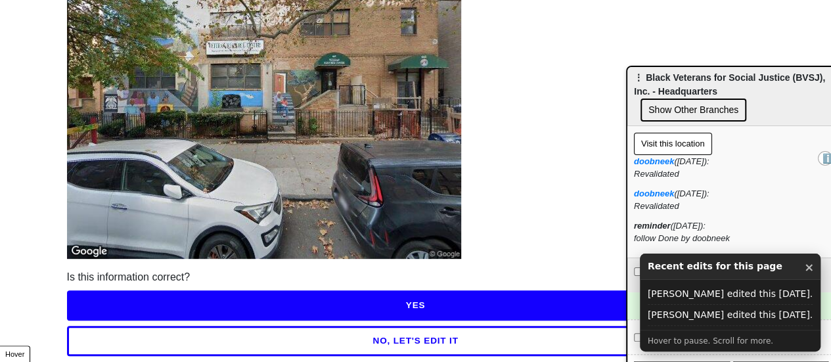
scroll to position [189, 0]
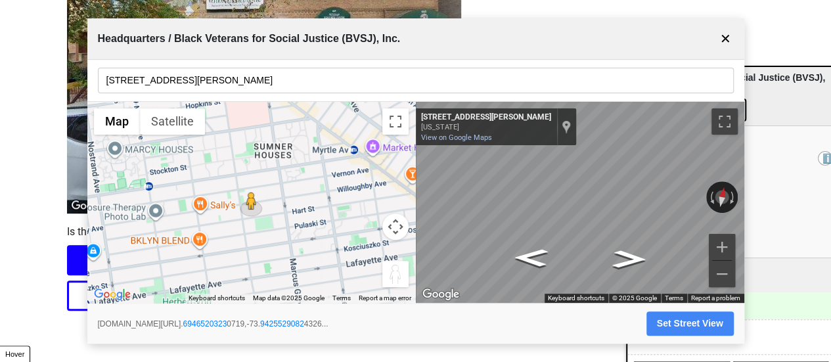
click at [795, 39] on div "<Back Streetview Progress 6 / 7 completed Here"s the updated streetview Is this…" at bounding box center [415, 61] width 831 height 500
drag, startPoint x: 727, startPoint y: 36, endPoint x: 716, endPoint y: 34, distance: 10.7
click at [727, 35] on button "✕" at bounding box center [725, 38] width 16 height 25
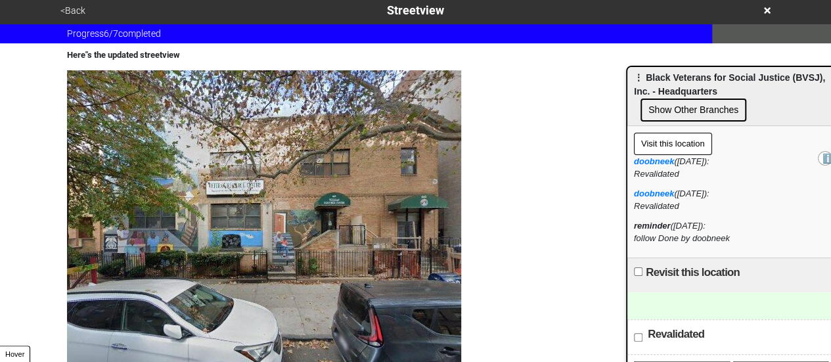
scroll to position [0, 0]
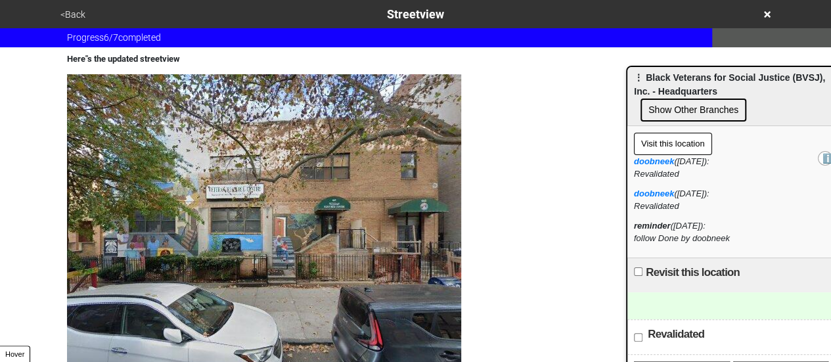
click at [71, 8] on button "<Back" at bounding box center [73, 14] width 33 height 15
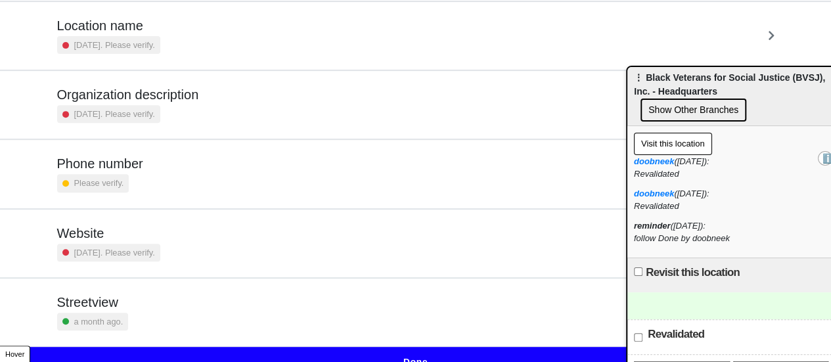
scroll to position [250, 0]
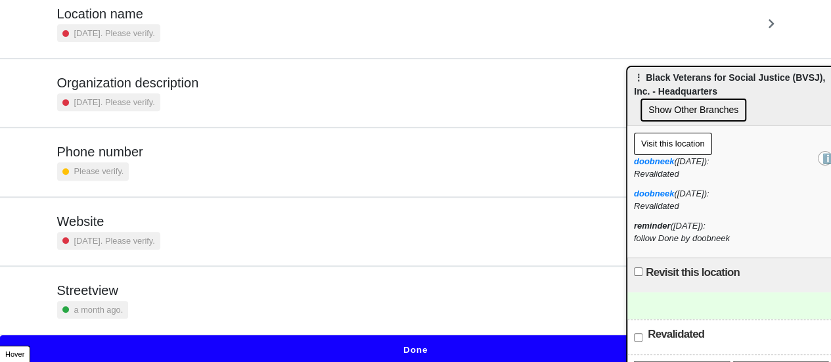
click at [194, 296] on div "Streetview a month ago." at bounding box center [415, 301] width 717 height 36
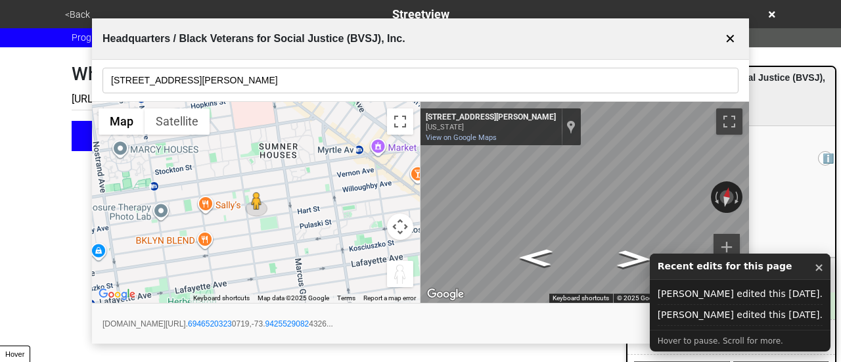
click at [819, 267] on button "×" at bounding box center [819, 267] width 10 height 17
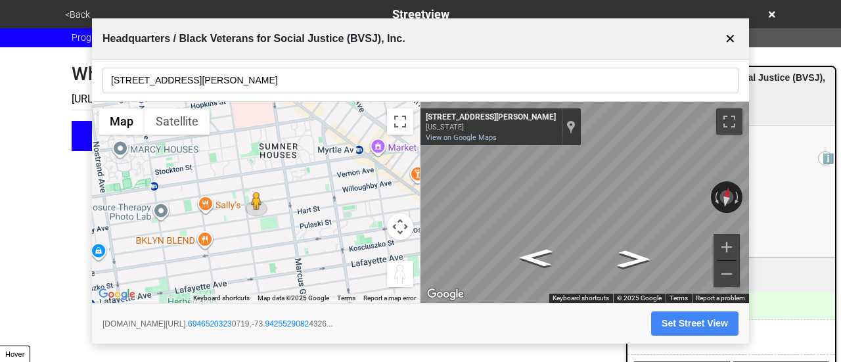
click at [691, 319] on button "Set Street View" at bounding box center [694, 323] width 87 height 24
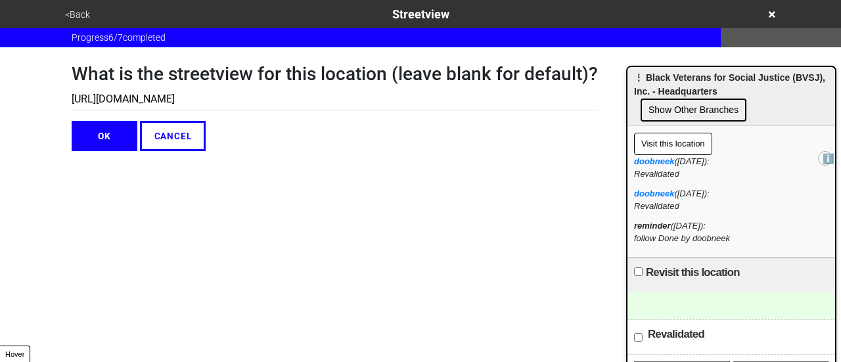
scroll to position [0, 392]
type input "[URL][DOMAIN_NAME]"
click at [102, 145] on button "OK" at bounding box center [105, 136] width 66 height 30
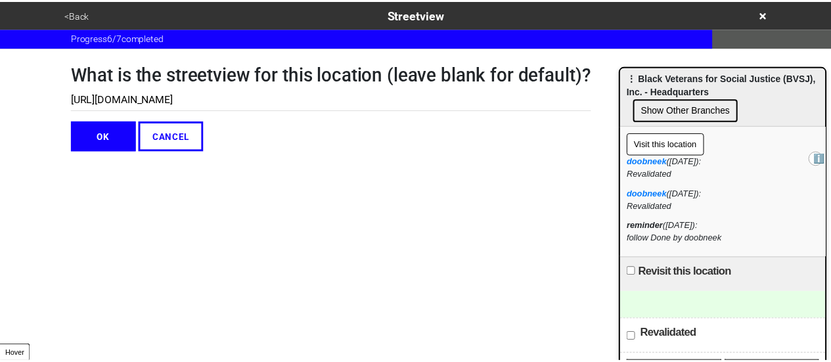
scroll to position [0, 0]
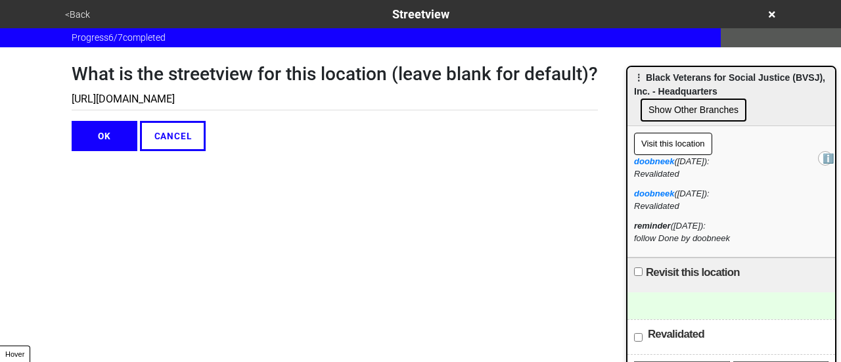
click at [110, 131] on button "OK" at bounding box center [105, 136] width 66 height 30
click at [114, 131] on button "OK" at bounding box center [105, 136] width 66 height 30
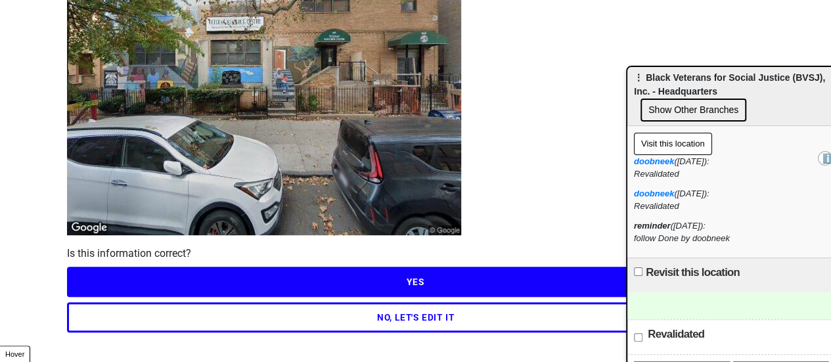
scroll to position [189, 0]
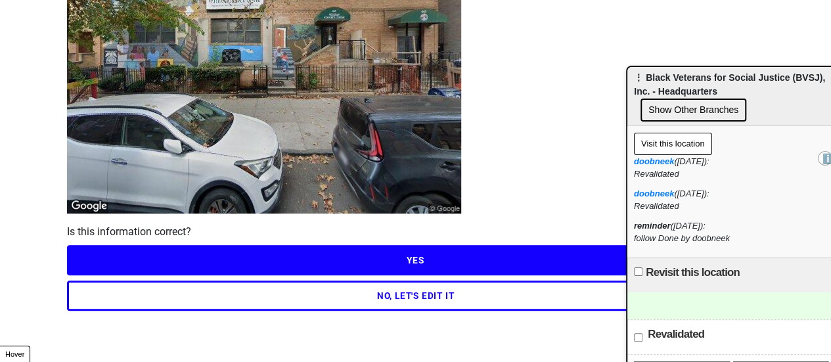
click at [289, 253] on button "YES" at bounding box center [416, 260] width 698 height 30
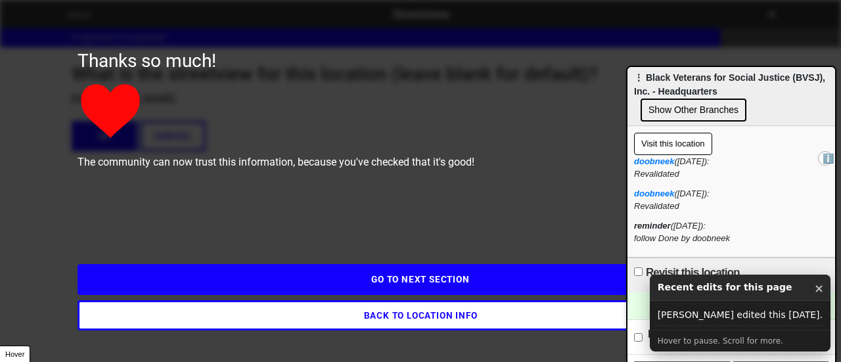
click at [385, 276] on button "GO TO NEXT SECTION" at bounding box center [421, 279] width 686 height 30
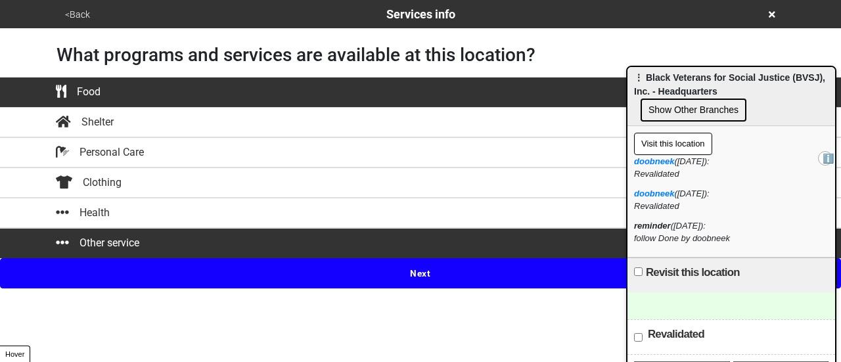
click at [75, 16] on button "<Back" at bounding box center [77, 14] width 33 height 15
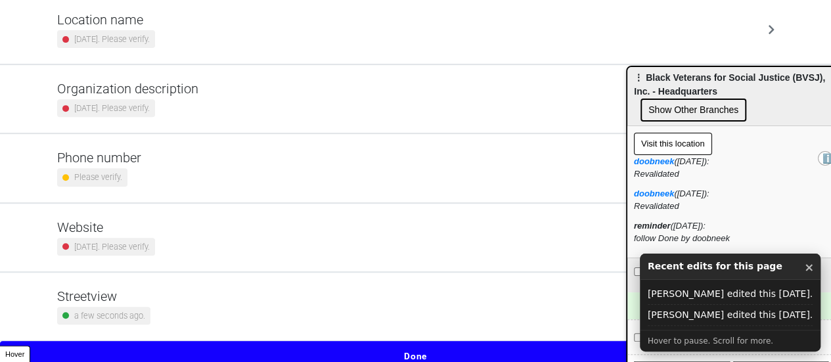
scroll to position [250, 0]
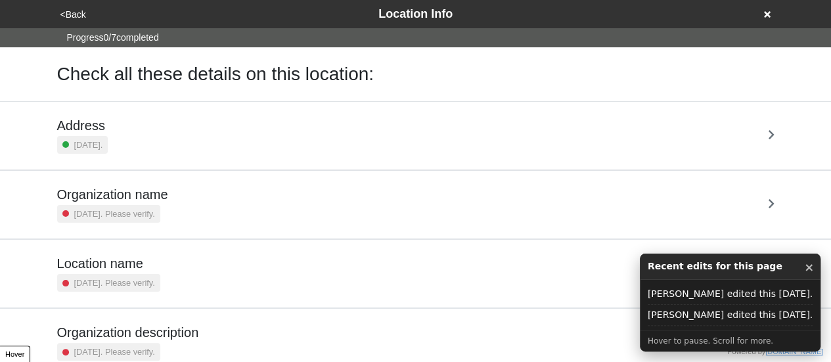
scroll to position [250, 0]
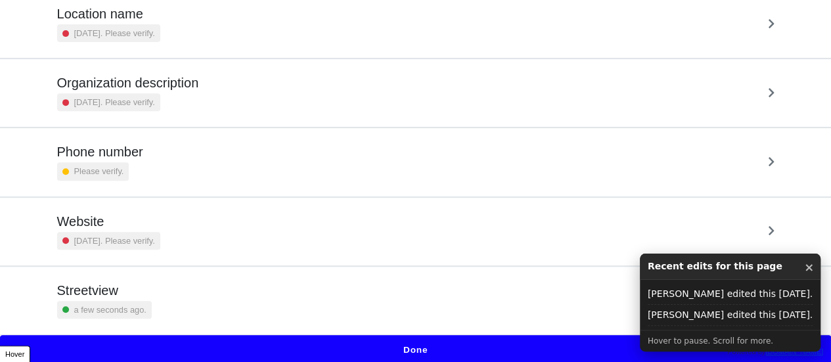
click at [173, 290] on div "Streetview a few seconds ago." at bounding box center [415, 301] width 717 height 36
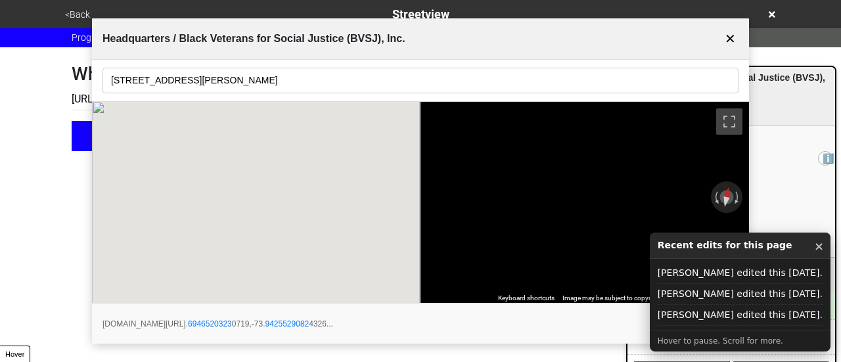
click at [815, 248] on button "×" at bounding box center [819, 246] width 10 height 17
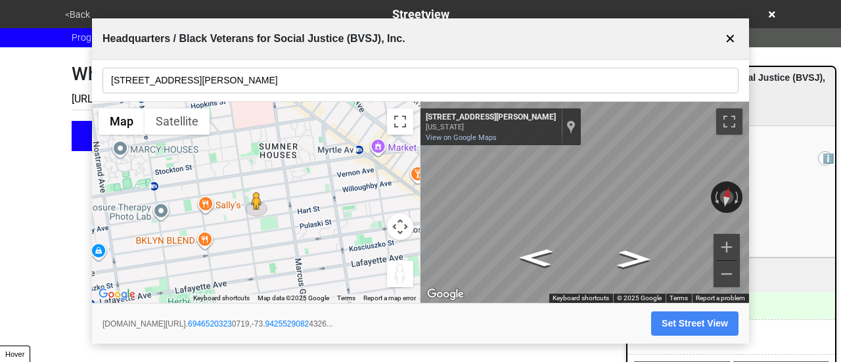
click at [703, 324] on button "Set Street View" at bounding box center [694, 323] width 87 height 24
type input "[URL][DOMAIN_NAME]"
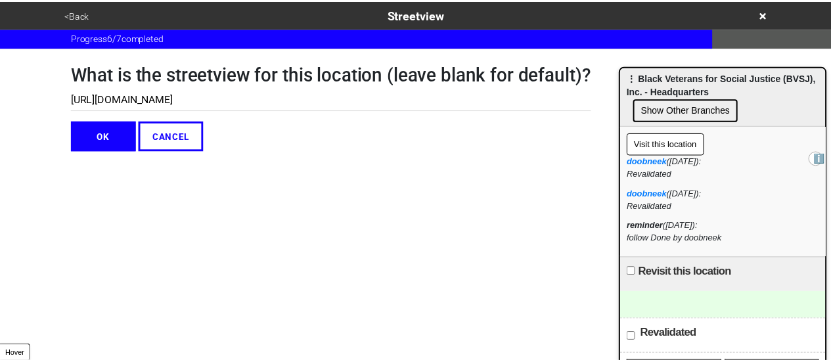
scroll to position [0, 0]
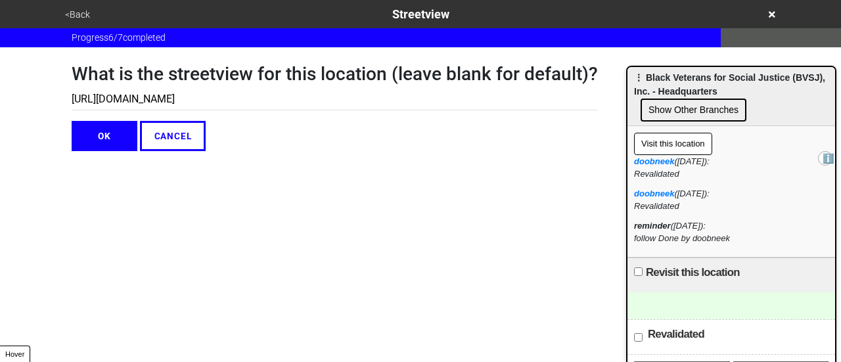
click at [0, 163] on html "<Back Streetview Progress 6 / 7 completed What is the streetview for this locat…" at bounding box center [420, 102] width 841 height 204
click at [77, 12] on button "<Back" at bounding box center [77, 14] width 33 height 15
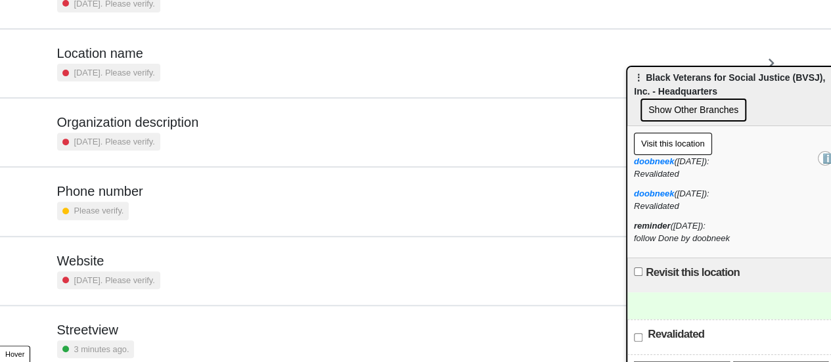
scroll to position [250, 0]
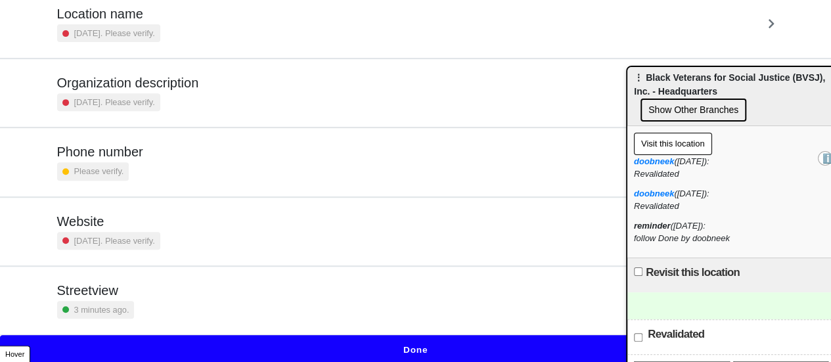
click at [198, 288] on div "Streetview 3 minutes ago." at bounding box center [415, 301] width 717 height 36
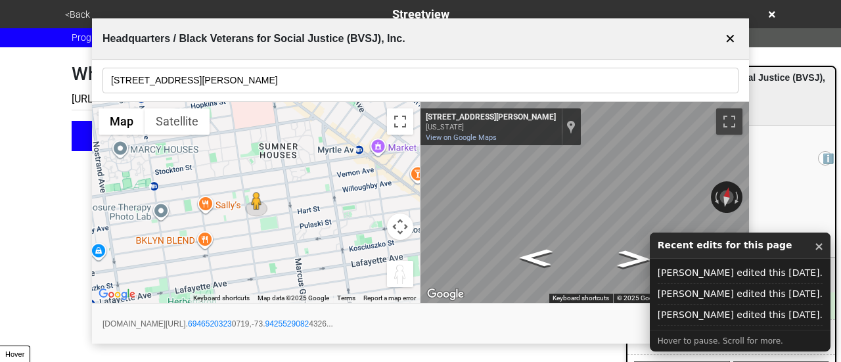
click at [814, 248] on button "×" at bounding box center [819, 246] width 10 height 17
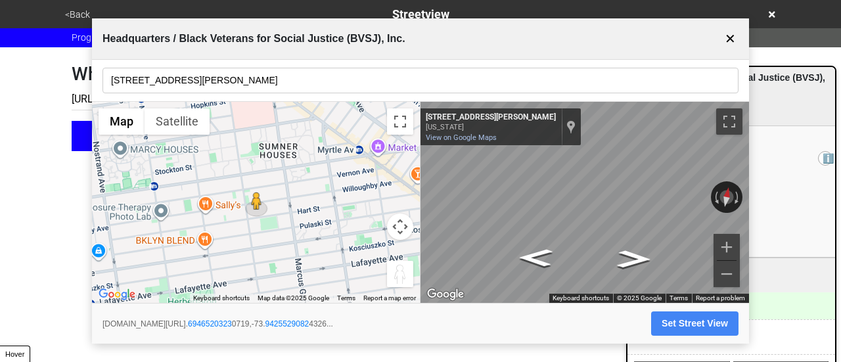
click at [714, 322] on button "Set Street View" at bounding box center [694, 323] width 87 height 24
type input "https://www.google.com/maps/@40.69465203230719,-73.94255290824326,3a,75y,348.81…"
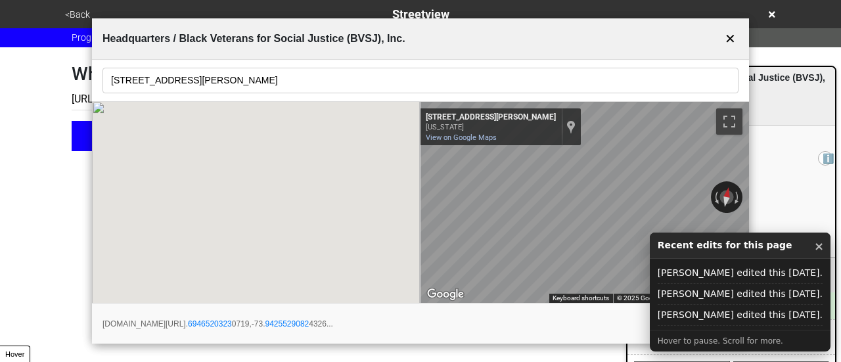
click at [816, 249] on button "×" at bounding box center [819, 246] width 10 height 17
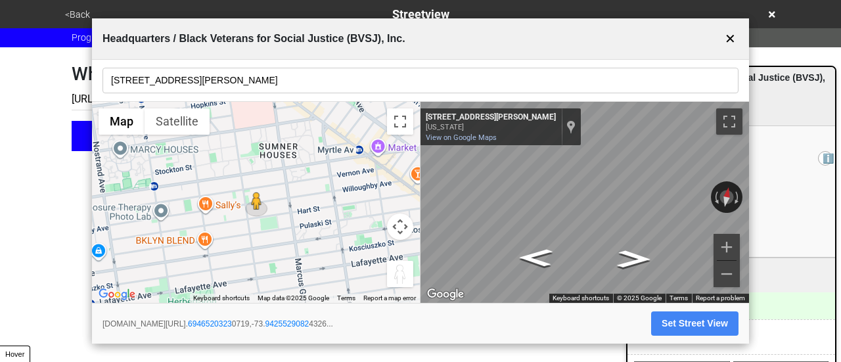
click at [687, 320] on button "Set Street View" at bounding box center [694, 323] width 87 height 24
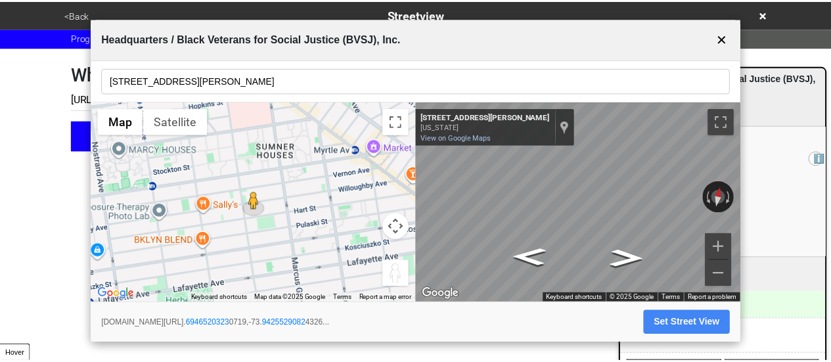
scroll to position [0, 392]
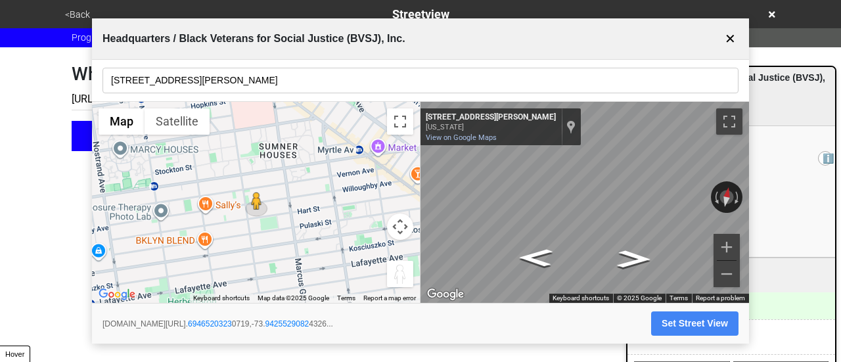
type input "[URL][DOMAIN_NAME]"
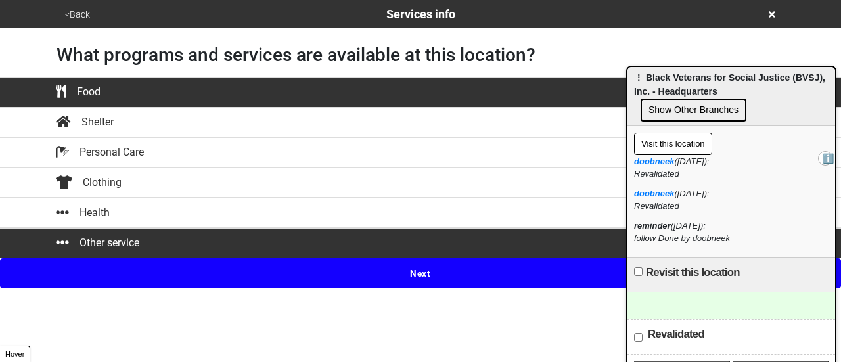
click at [85, 10] on button "<Back" at bounding box center [77, 14] width 33 height 15
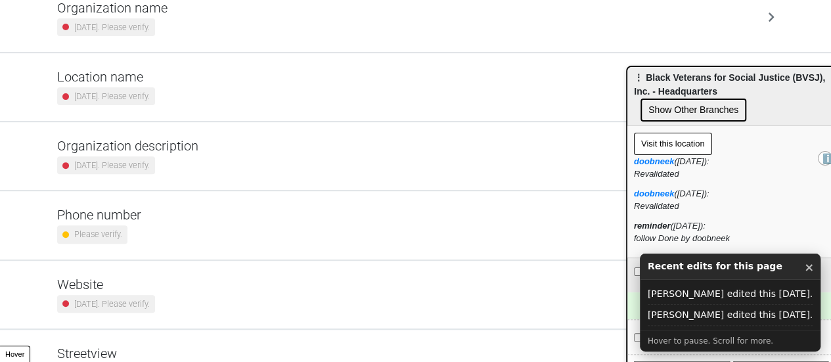
scroll to position [250, 0]
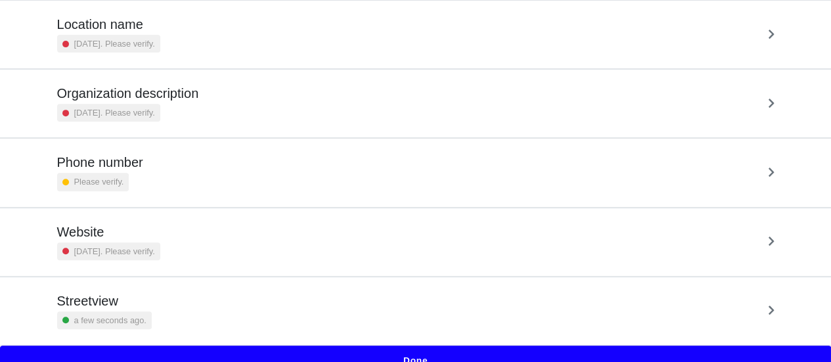
scroll to position [250, 0]
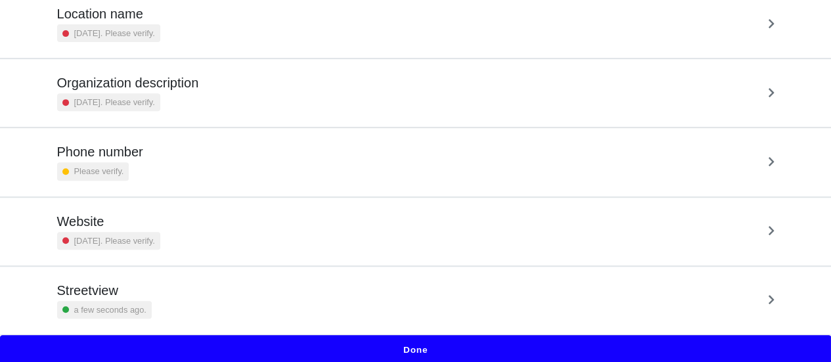
click at [188, 288] on div "Streetview a few seconds ago." at bounding box center [415, 301] width 717 height 36
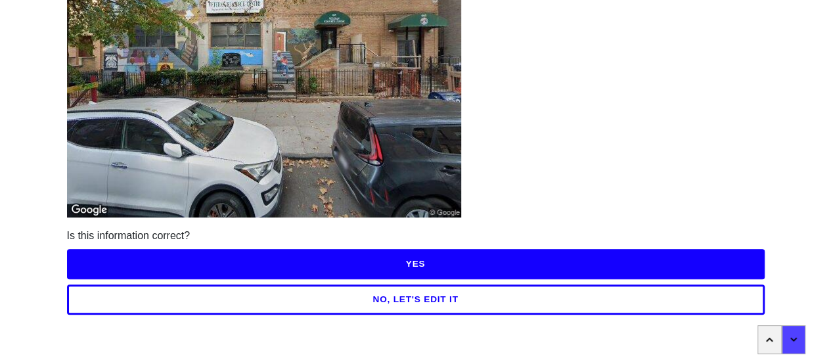
scroll to position [189, 0]
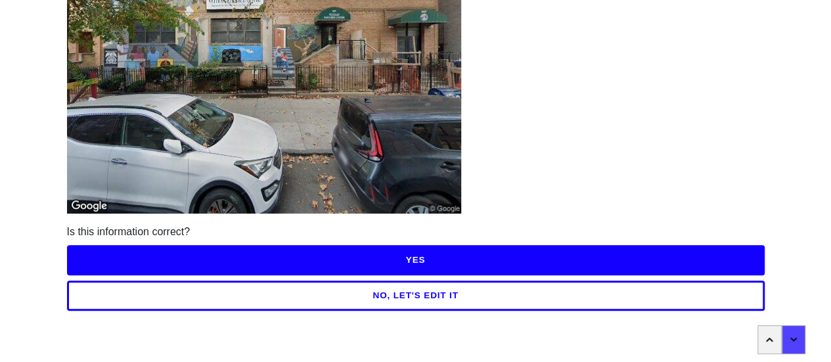
click at [273, 294] on button "NO, LET'S EDIT IT" at bounding box center [416, 296] width 698 height 30
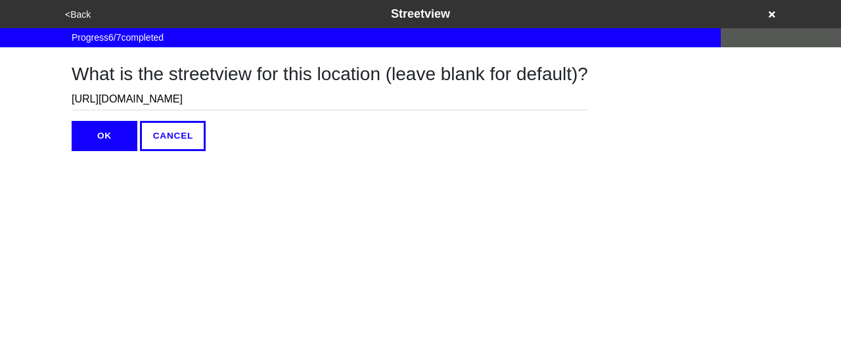
click at [302, 98] on input "[URL][DOMAIN_NAME]" at bounding box center [330, 100] width 516 height 22
click at [110, 139] on button "OK" at bounding box center [105, 136] width 66 height 30
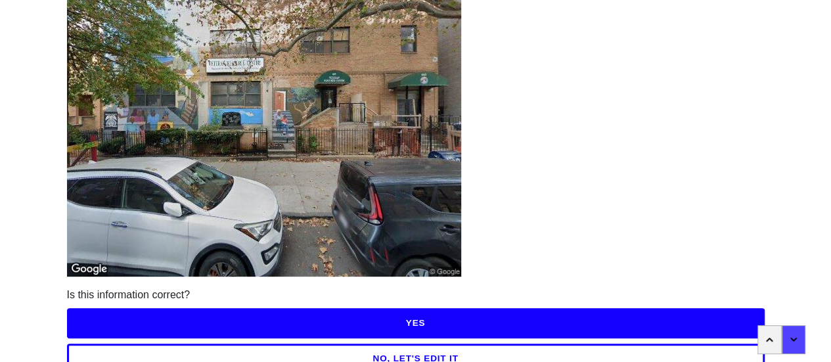
scroll to position [189, 0]
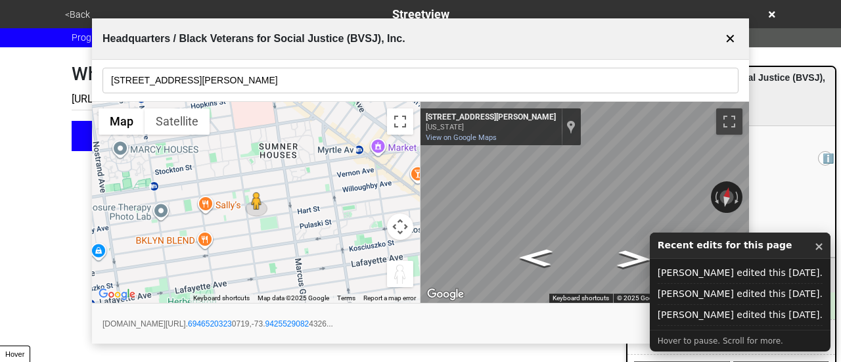
click at [663, 324] on button "Set Street View" at bounding box center [694, 323] width 87 height 24
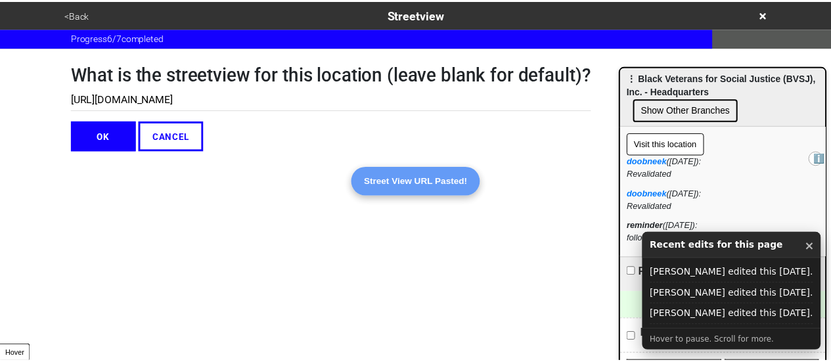
scroll to position [0, 392]
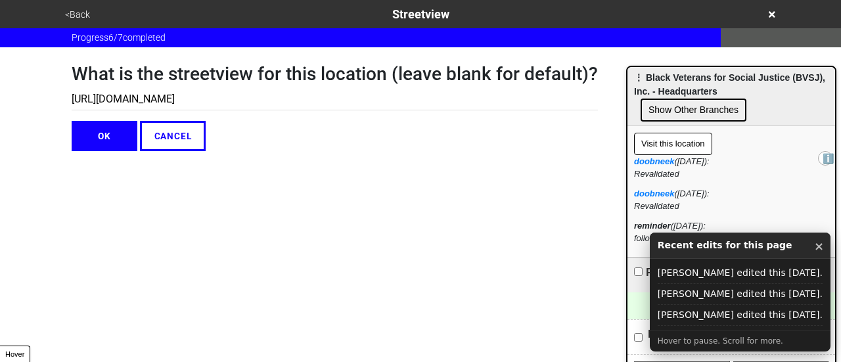
type input "[URL][DOMAIN_NAME]"
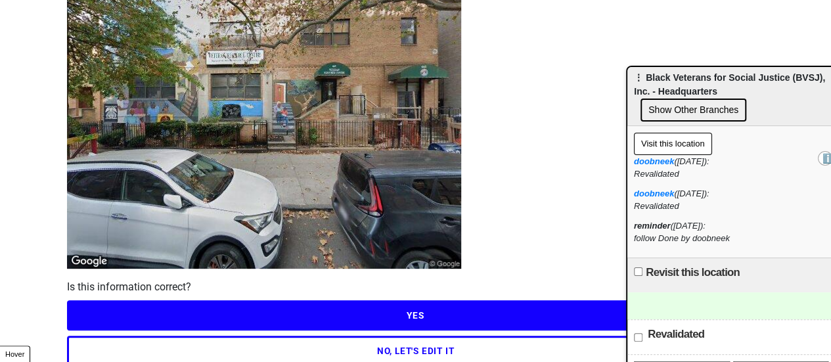
scroll to position [189, 0]
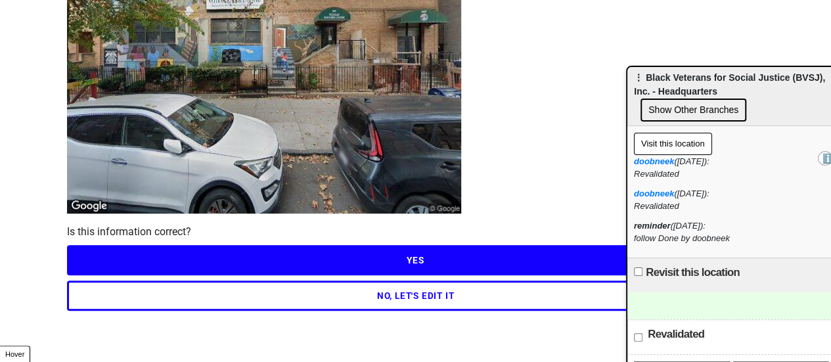
click at [372, 323] on html "<Back Streetview Progress 6 / 7 completed Here"s the updated streetview Is this…" at bounding box center [415, 87] width 831 height 553
click at [415, 261] on button "YES" at bounding box center [416, 260] width 698 height 30
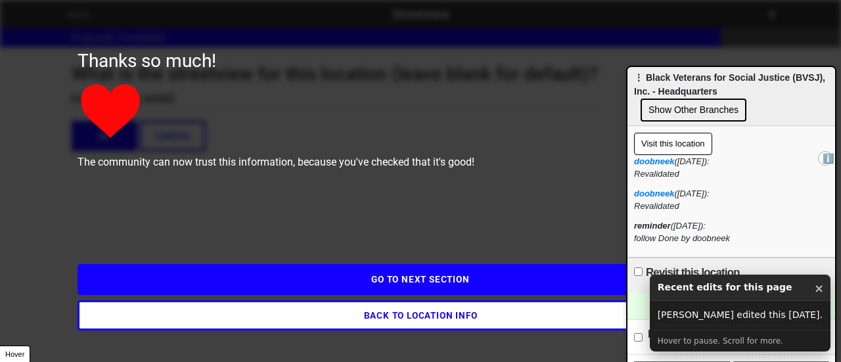
click at [422, 278] on button "GO TO NEXT SECTION" at bounding box center [421, 279] width 686 height 30
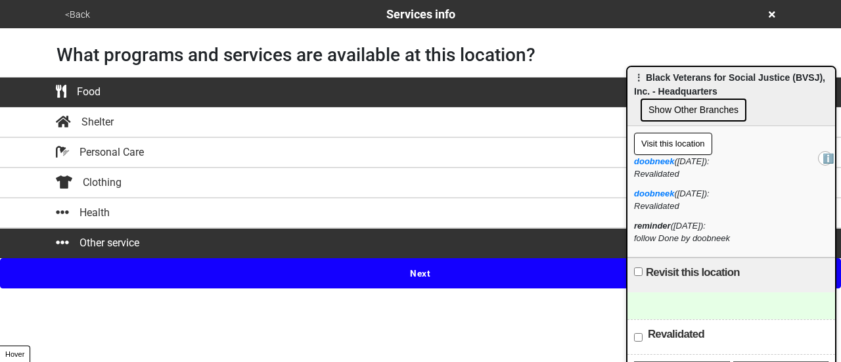
click at [79, 14] on button "<Back" at bounding box center [77, 14] width 33 height 15
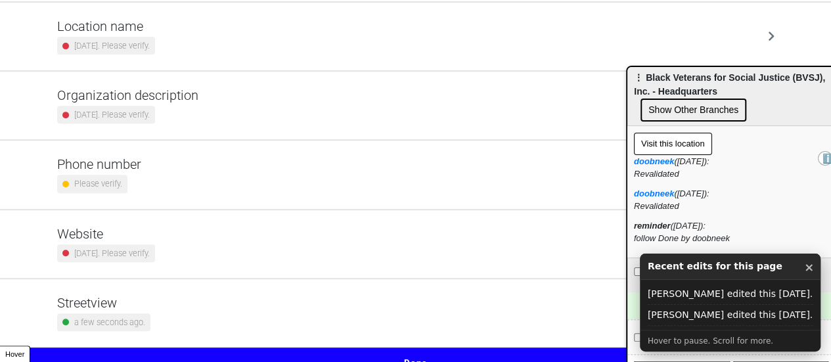
scroll to position [250, 0]
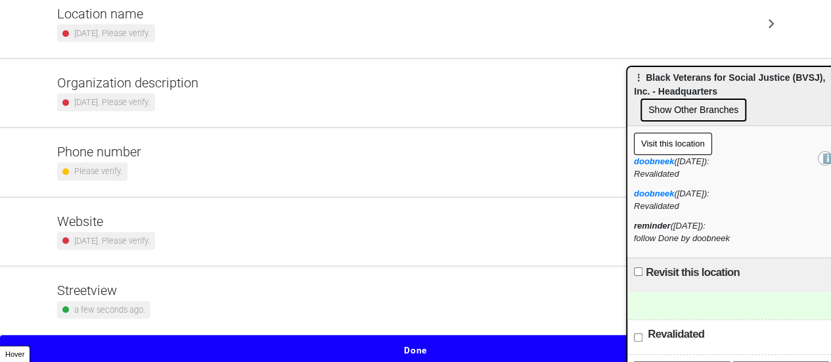
click at [205, 292] on div "Streetview a few seconds ago." at bounding box center [415, 301] width 717 height 36
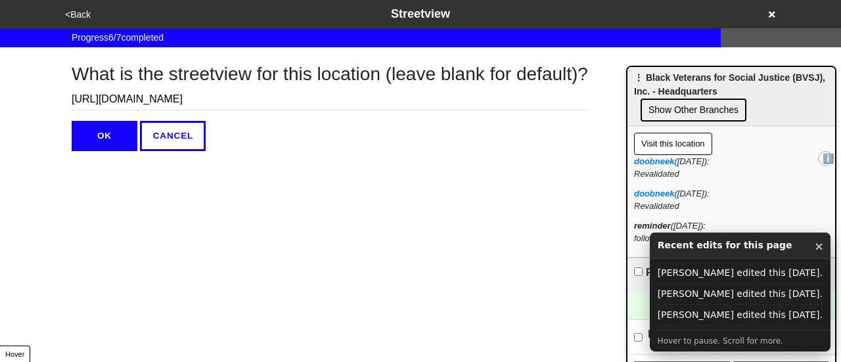
click at [814, 247] on button "×" at bounding box center [819, 246] width 10 height 17
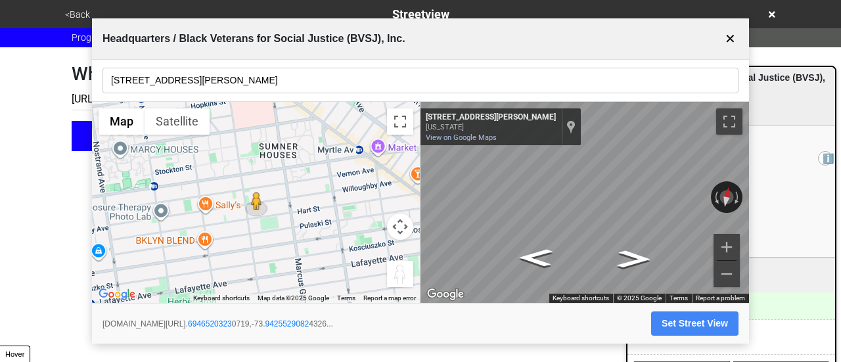
click at [702, 316] on button "Set Street View" at bounding box center [694, 323] width 87 height 24
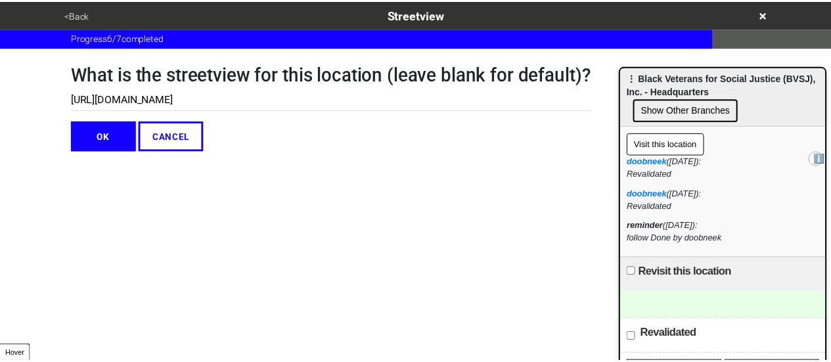
scroll to position [0, 392]
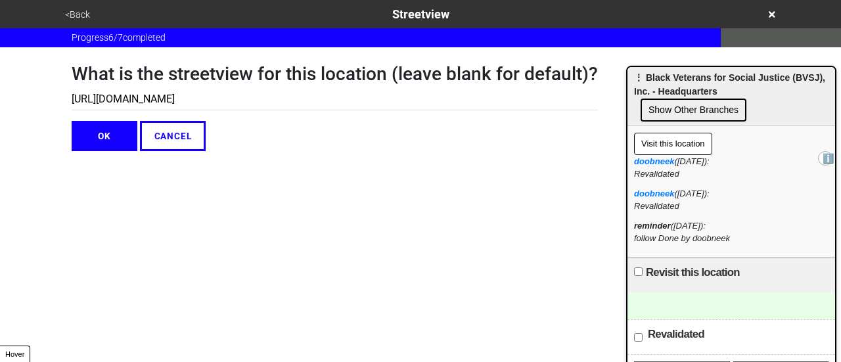
type input "[URL][DOMAIN_NAME]"
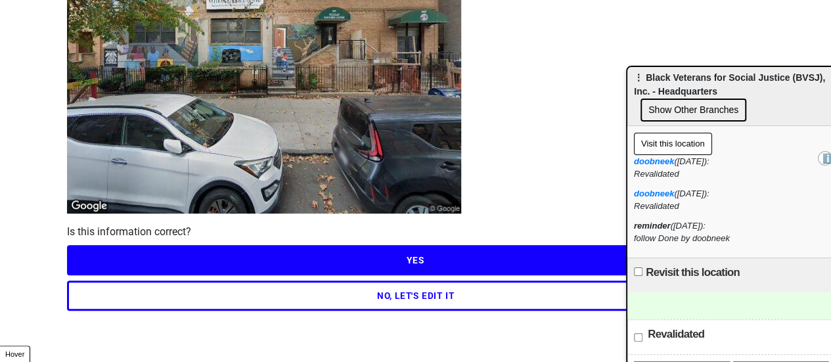
scroll to position [0, 0]
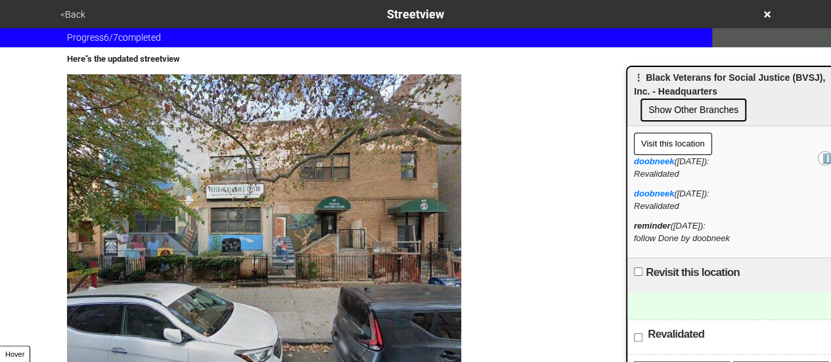
click at [83, 15] on button "<Back" at bounding box center [73, 14] width 33 height 15
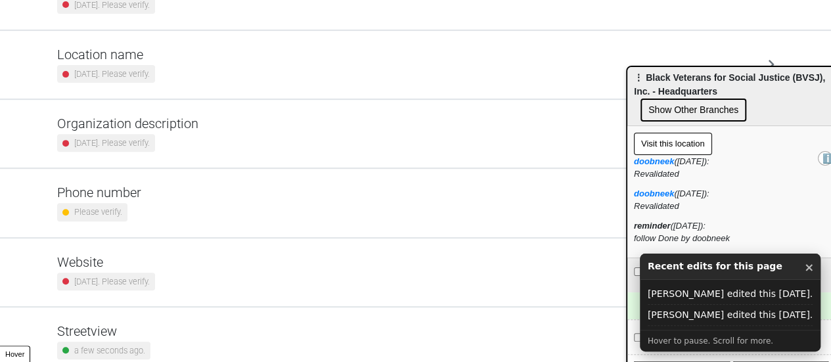
scroll to position [250, 0]
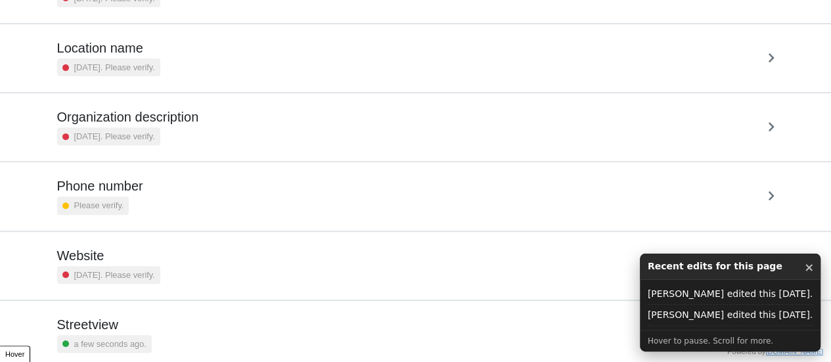
scroll to position [250, 0]
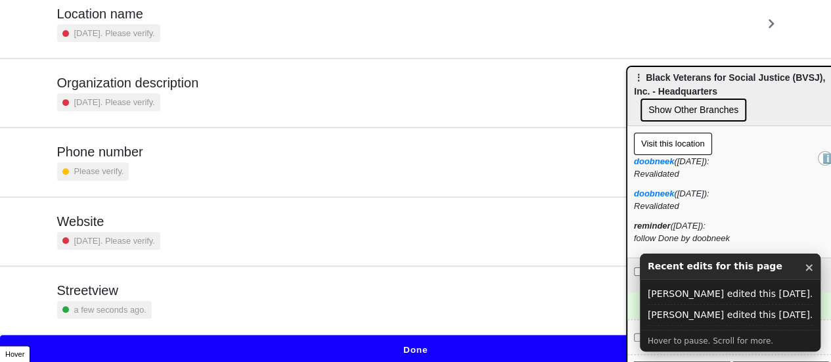
click at [272, 315] on div "Streetview a few seconds ago." at bounding box center [415, 301] width 717 height 36
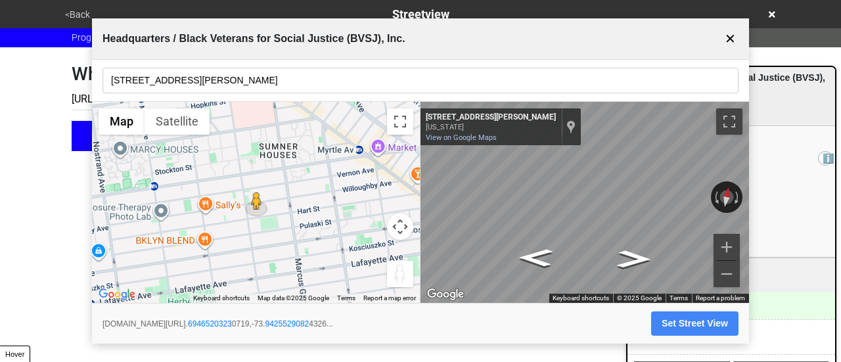
click at [729, 35] on button "✕" at bounding box center [730, 38] width 16 height 25
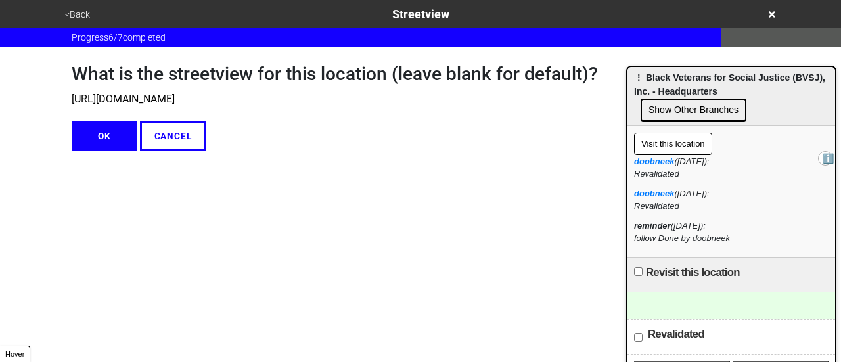
click at [81, 14] on button "<Back" at bounding box center [77, 14] width 33 height 15
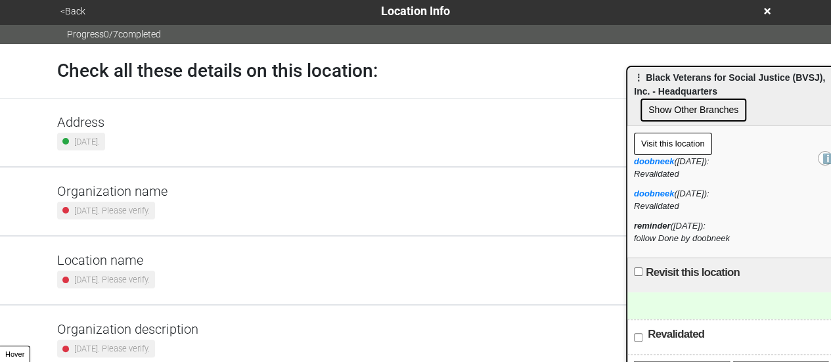
scroll to position [250, 0]
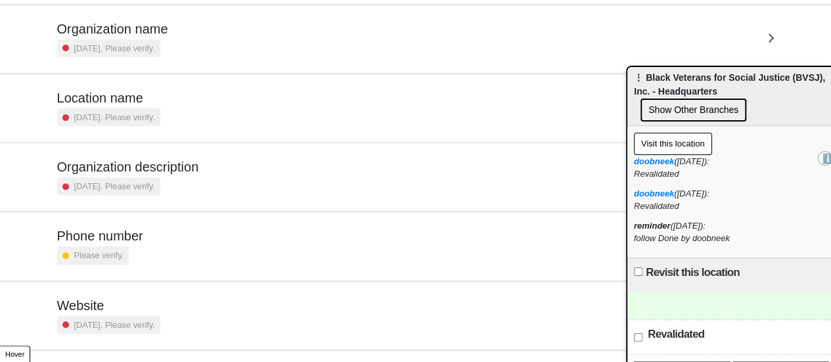
scroll to position [250, 0]
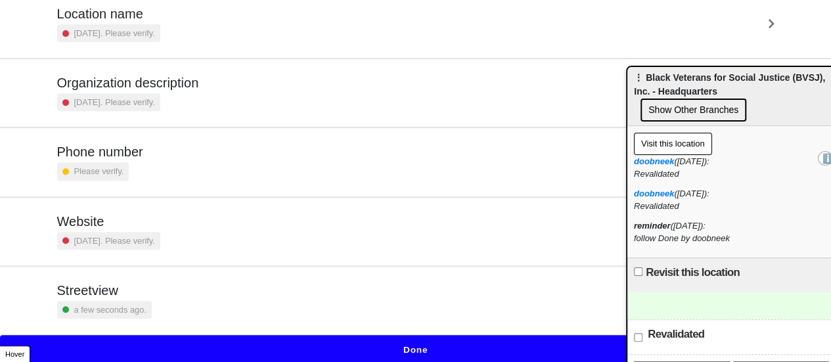
click at [189, 304] on div "Streetview a few seconds ago." at bounding box center [415, 301] width 717 height 36
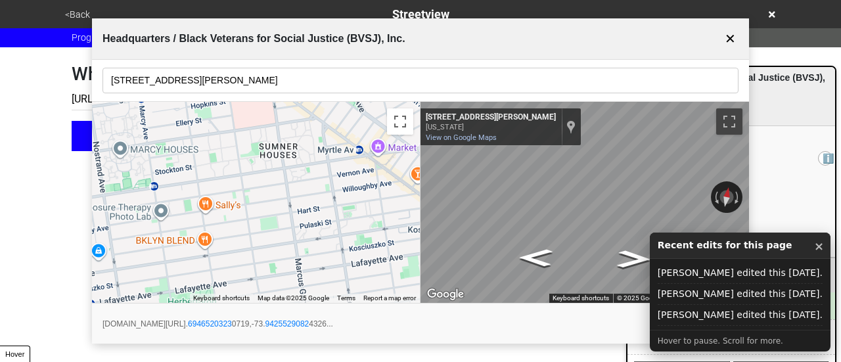
click at [666, 325] on button "Set Street View" at bounding box center [694, 323] width 87 height 24
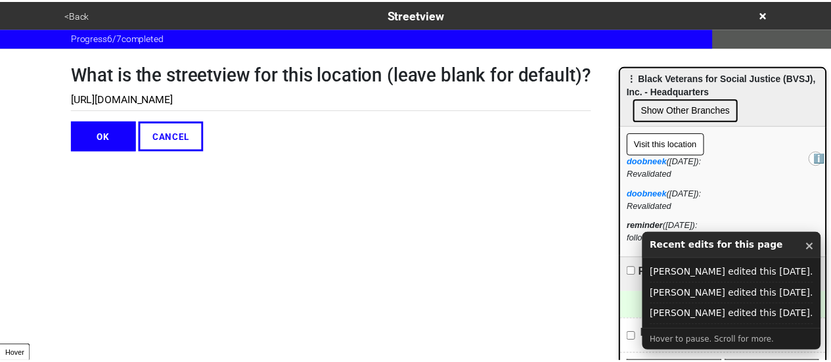
scroll to position [0, 392]
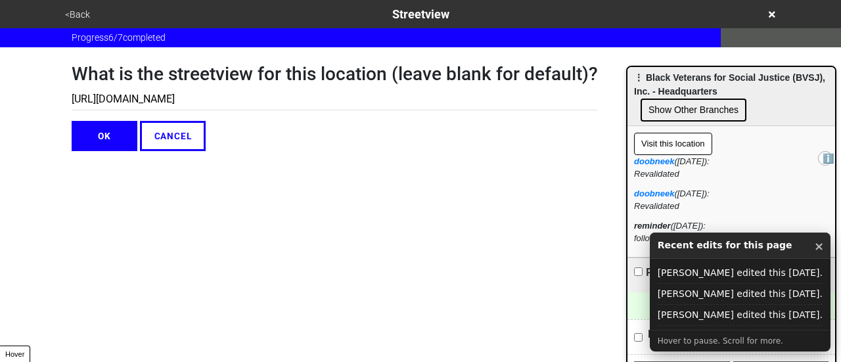
type input "[URL][DOMAIN_NAME]"
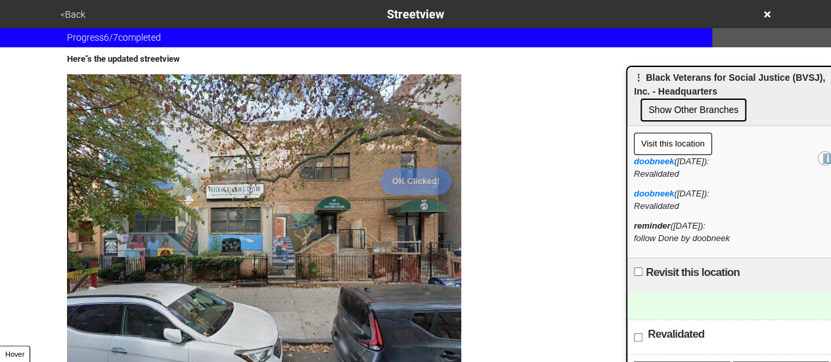
scroll to position [189, 0]
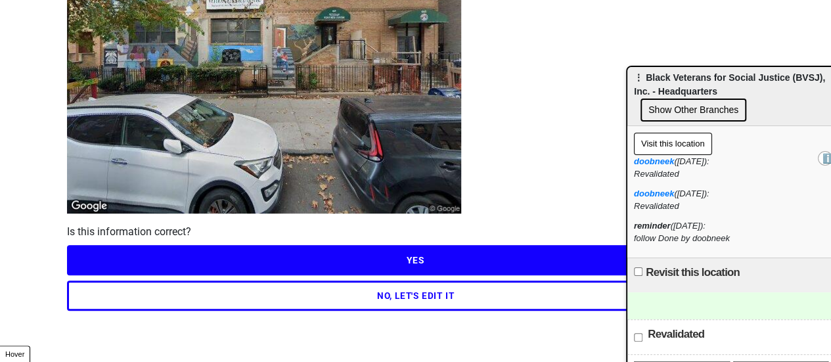
click at [0, 198] on div "<Back Streetview Progress 6 / 7 completed Here"s the updated streetview Is this…" at bounding box center [415, 61] width 831 height 500
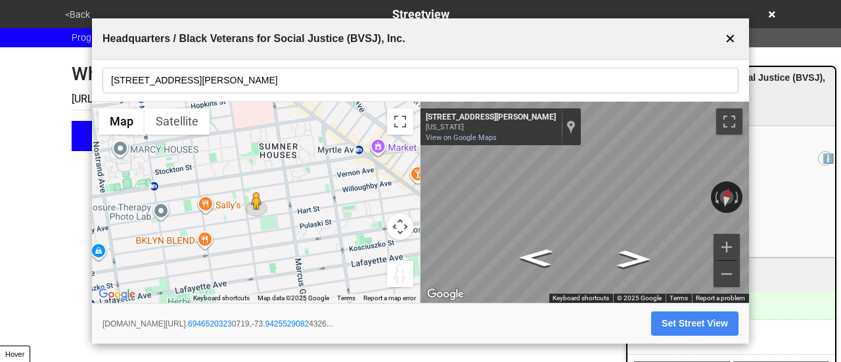
click at [690, 320] on button "Set Street View" at bounding box center [694, 323] width 87 height 24
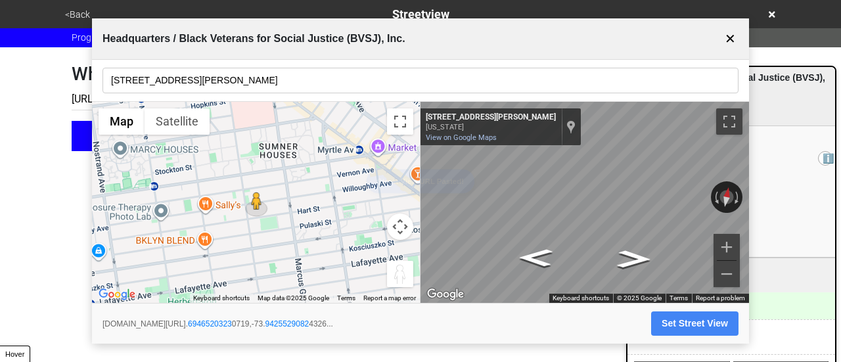
type input "[URL][DOMAIN_NAME]"
click at [691, 320] on button "Set Street View" at bounding box center [694, 323] width 87 height 24
type input "[URL][DOMAIN_NAME]"
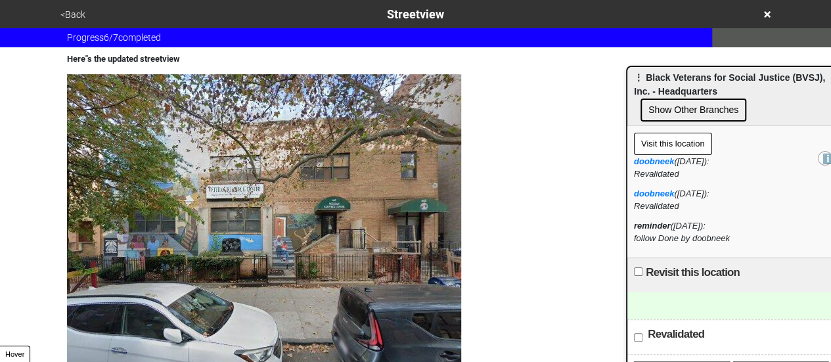
drag, startPoint x: 0, startPoint y: 212, endPoint x: 40, endPoint y: 132, distance: 89.6
click at [0, 212] on div "<Back Streetview Progress 6 / 7 completed Here"s the updated streetview Is this…" at bounding box center [415, 250] width 831 height 500
click at [65, 11] on button "<Back" at bounding box center [73, 14] width 33 height 15
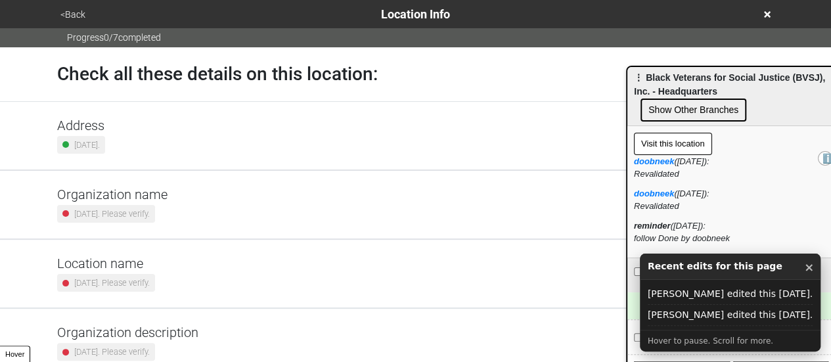
scroll to position [250, 0]
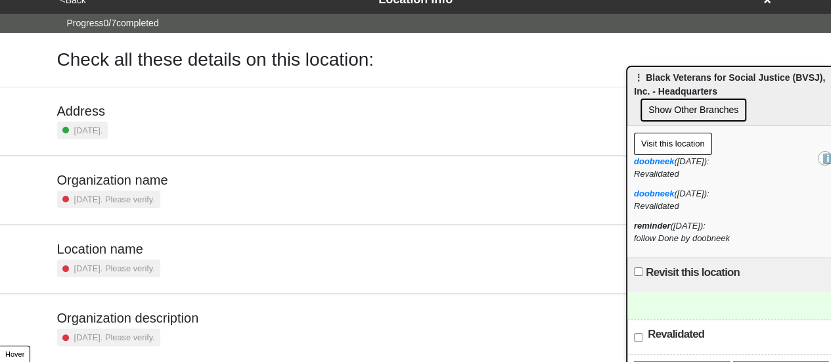
scroll to position [250, 0]
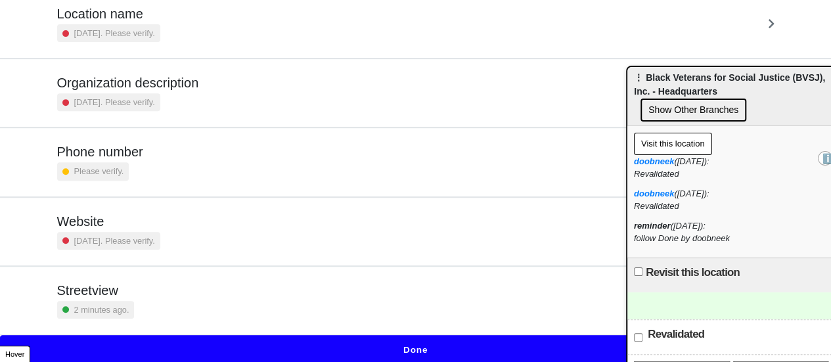
click at [123, 297] on div "Streetview 2 minutes ago." at bounding box center [96, 301] width 78 height 36
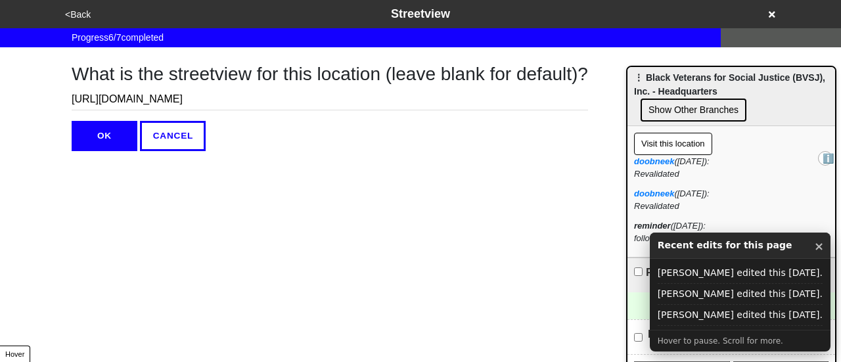
click at [93, 129] on button "OK" at bounding box center [105, 136] width 66 height 30
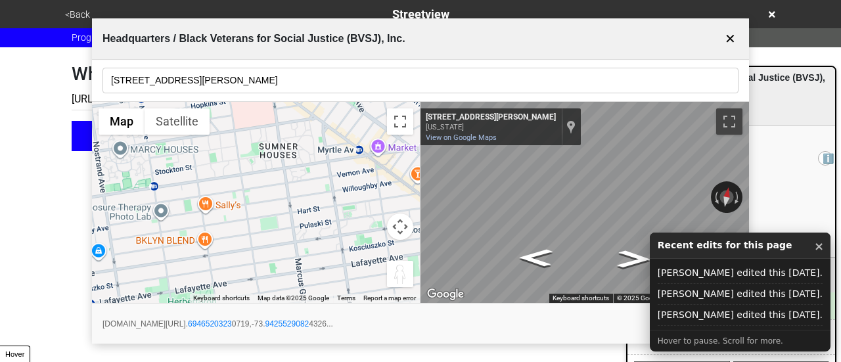
click at [660, 317] on button "Set Street View" at bounding box center [694, 323] width 87 height 24
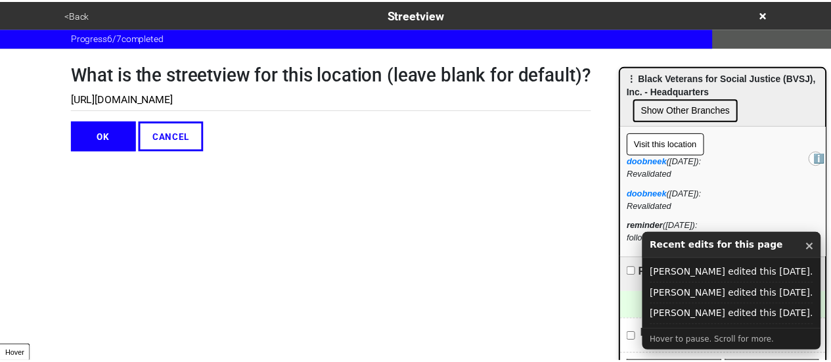
scroll to position [0, 392]
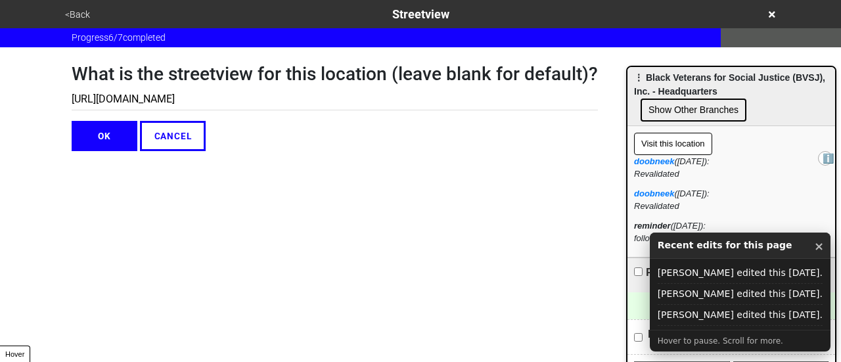
type input "[URL][DOMAIN_NAME]"
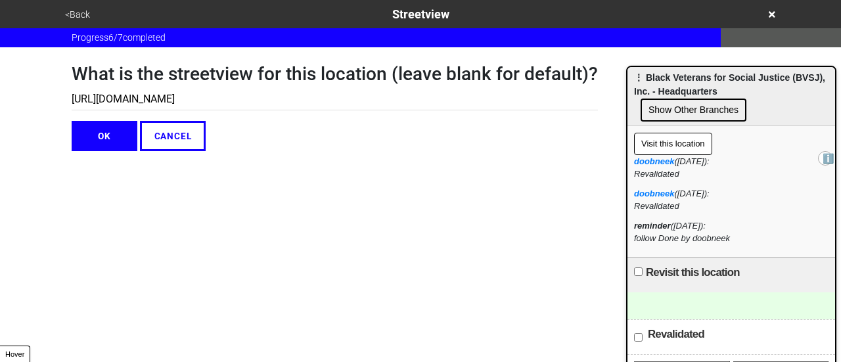
click at [82, 11] on button "<Back" at bounding box center [77, 14] width 33 height 15
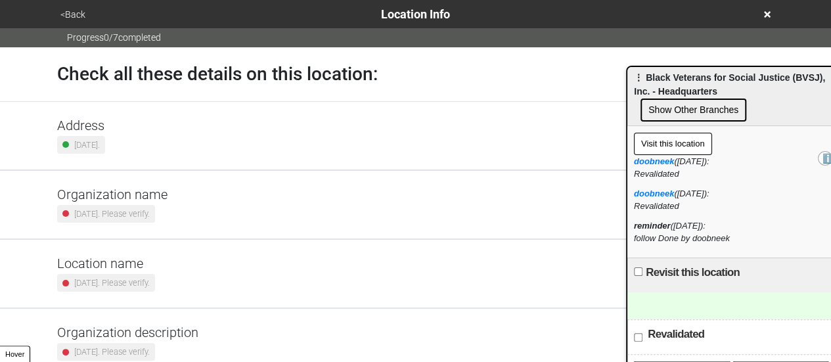
scroll to position [250, 0]
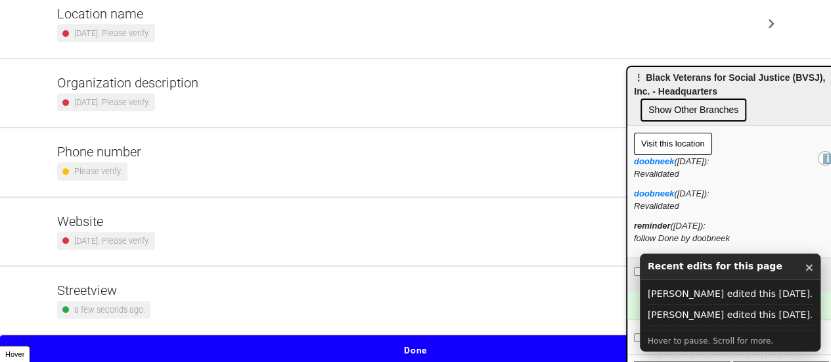
click at [242, 294] on div "Streetview a few seconds ago." at bounding box center [415, 301] width 717 height 36
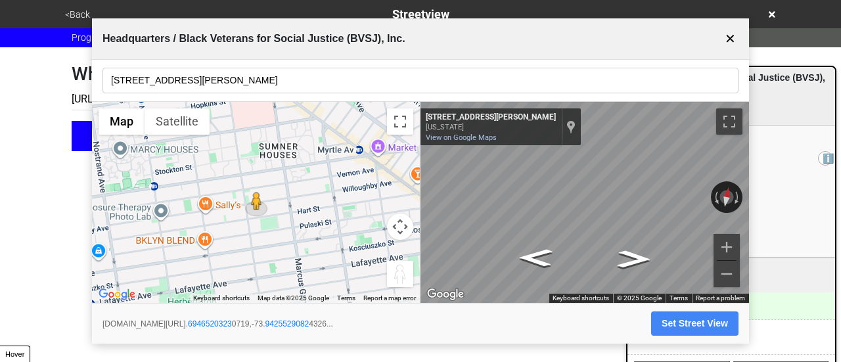
click at [817, 251] on div "Visit this location ℹ️ doobneek (2025-08-25): Revalidated doobneek (2025-09-02)…" at bounding box center [731, 191] width 208 height 131
click at [696, 325] on button "Set Street View" at bounding box center [694, 323] width 87 height 24
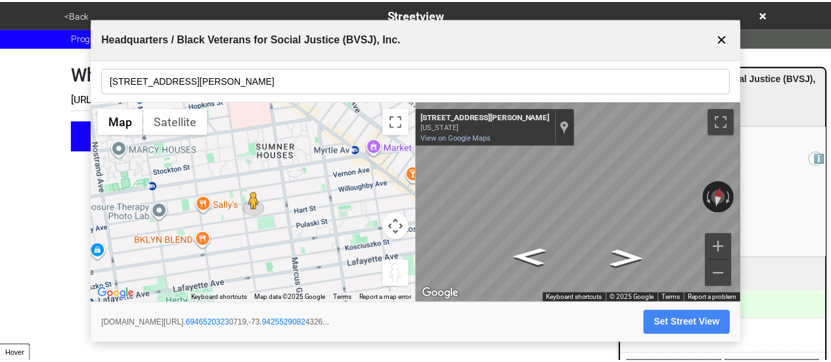
scroll to position [0, 392]
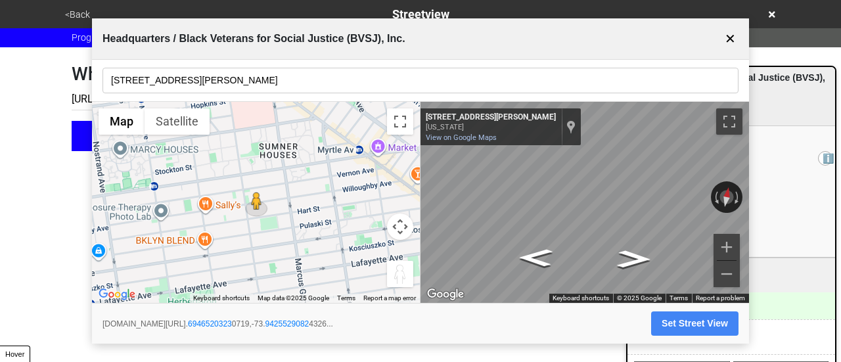
type input "[URL][DOMAIN_NAME]"
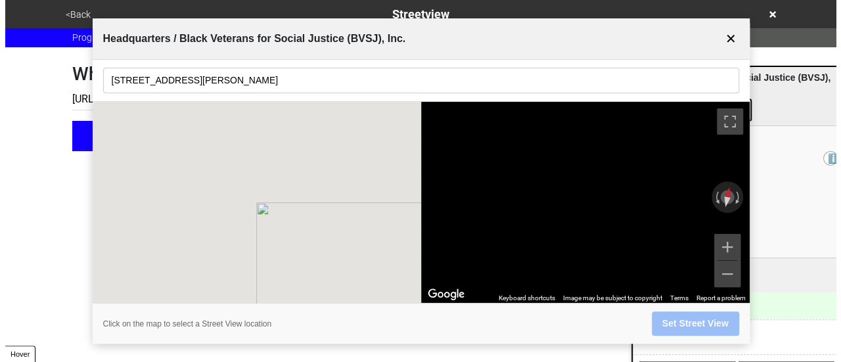
scroll to position [0, 0]
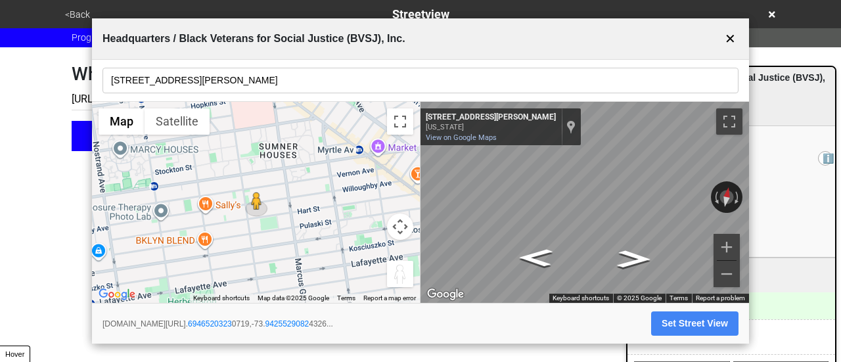
click at [691, 328] on button "Set Street View" at bounding box center [694, 323] width 87 height 24
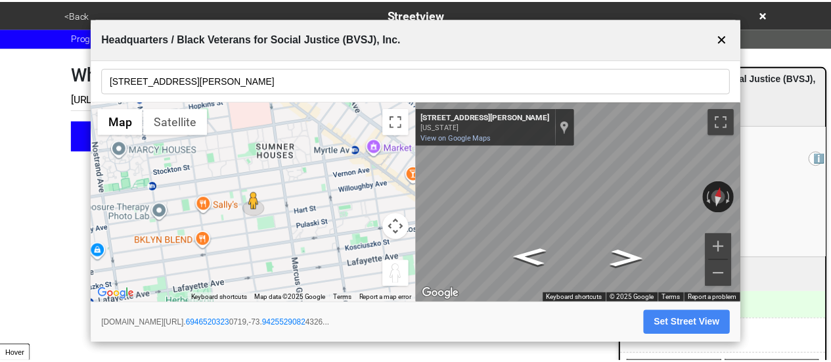
scroll to position [0, 392]
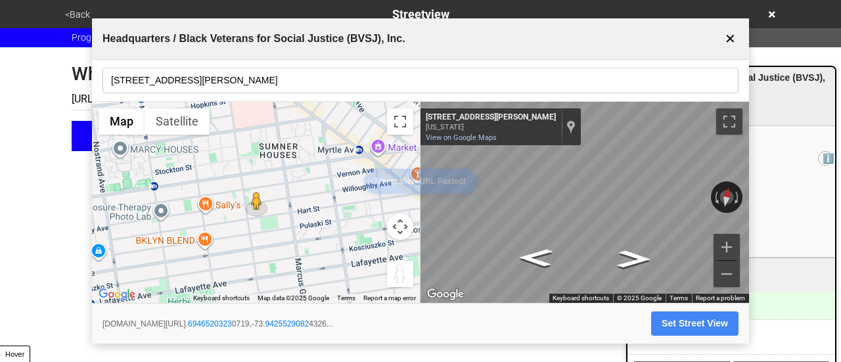
type input "[URL][DOMAIN_NAME]"
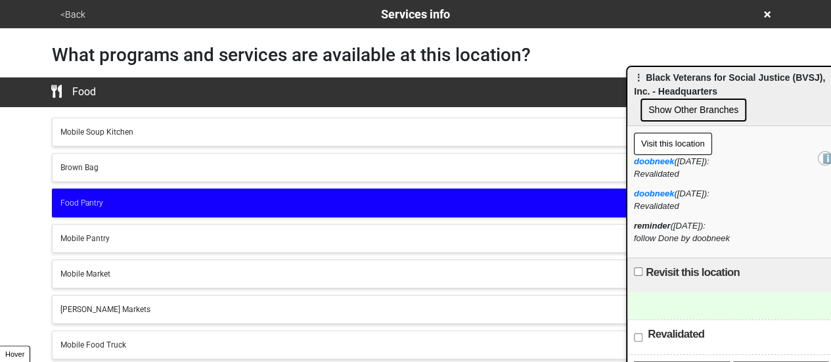
click at [76, 12] on button "<Back" at bounding box center [73, 14] width 33 height 15
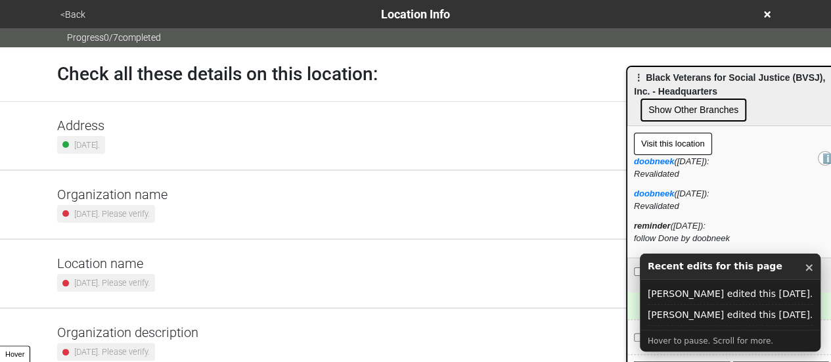
scroll to position [250, 0]
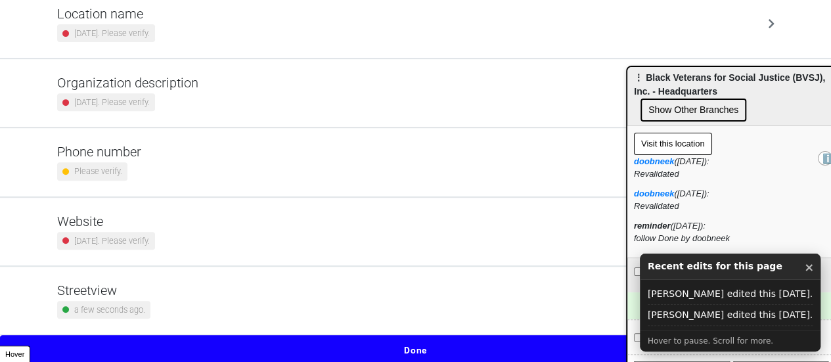
click at [187, 290] on div "Streetview a few seconds ago." at bounding box center [415, 301] width 717 height 36
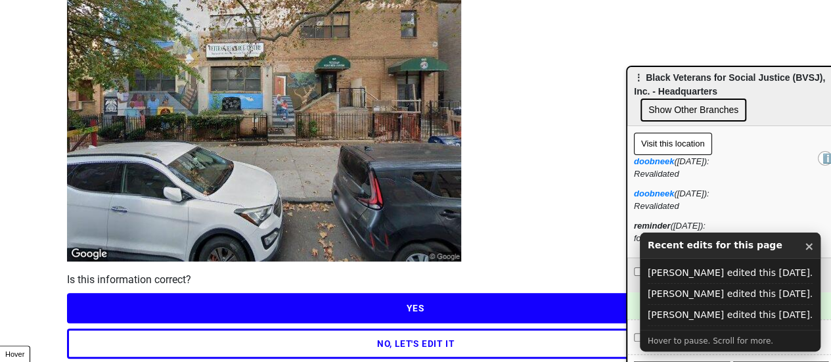
scroll to position [189, 0]
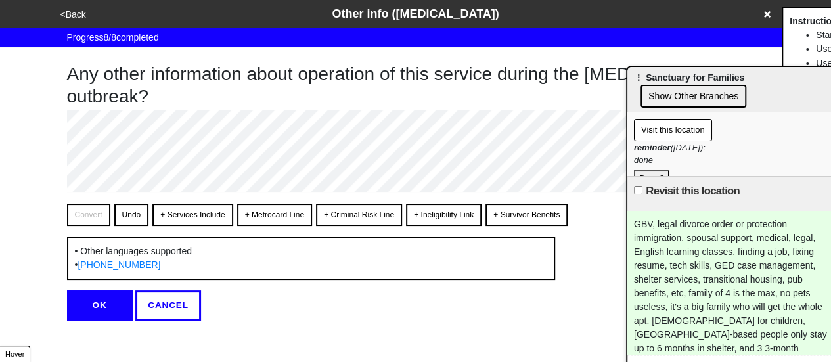
click at [89, 306] on button "OK" at bounding box center [100, 305] width 66 height 30
type textarea "x"
click at [108, 302] on button "OK" at bounding box center [100, 305] width 66 height 30
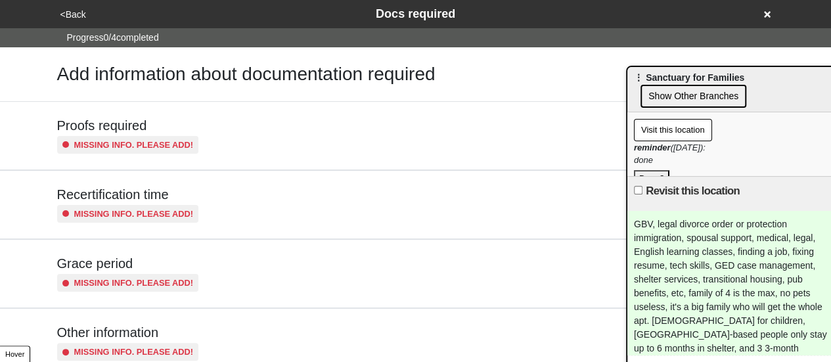
click at [74, 11] on button "<Back" at bounding box center [74, 14] width 34 height 15
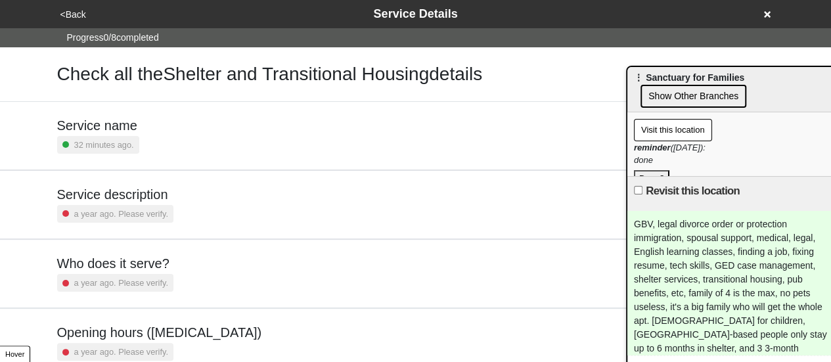
click at [74, 11] on button "<Back" at bounding box center [74, 14] width 34 height 15
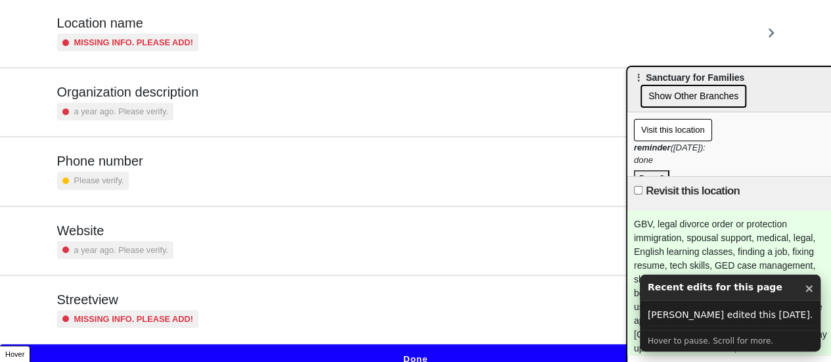
scroll to position [250, 0]
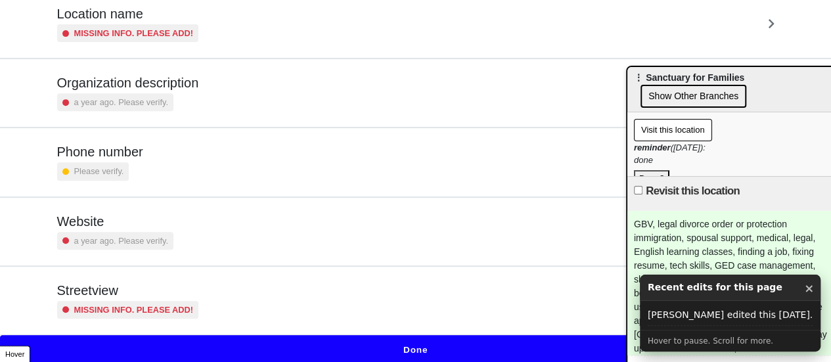
click at [142, 314] on div "Missing info. Please add!" at bounding box center [128, 310] width 142 height 18
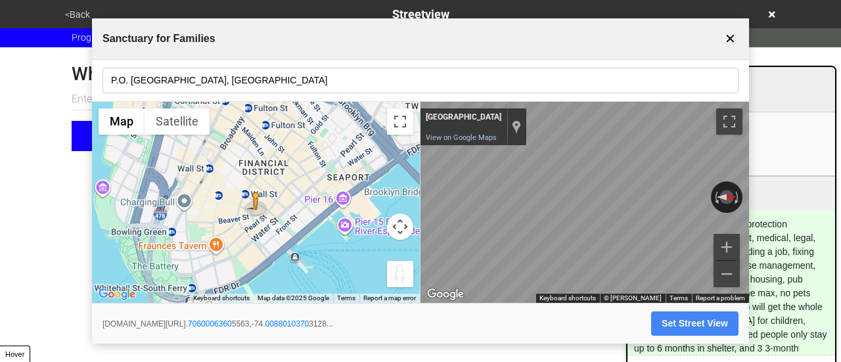
click at [715, 327] on button "Set Street View" at bounding box center [694, 323] width 87 height 24
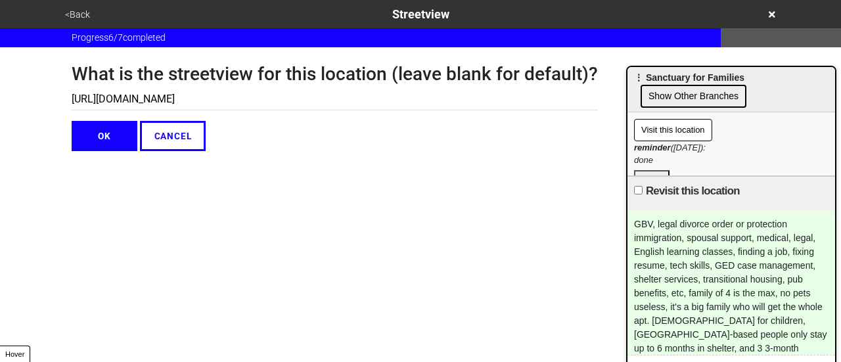
type input "[URL][DOMAIN_NAME]"
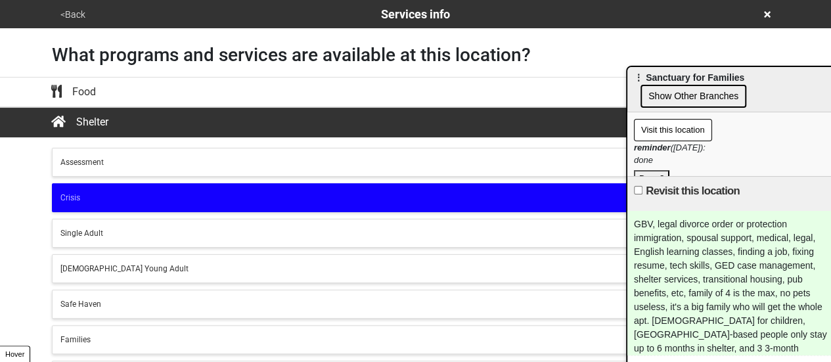
click at [76, 7] on button "<Back" at bounding box center [73, 14] width 33 height 15
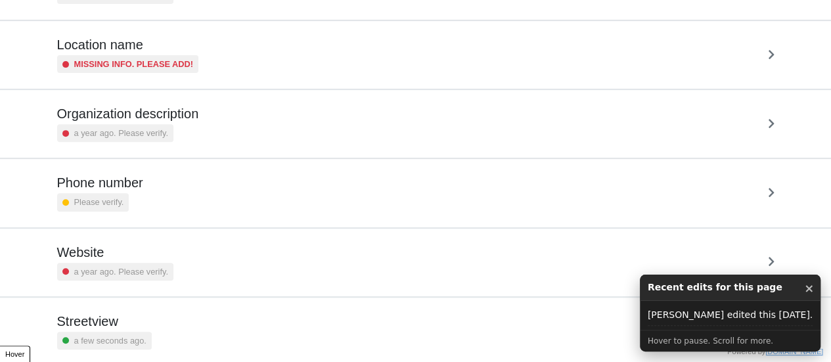
scroll to position [250, 0]
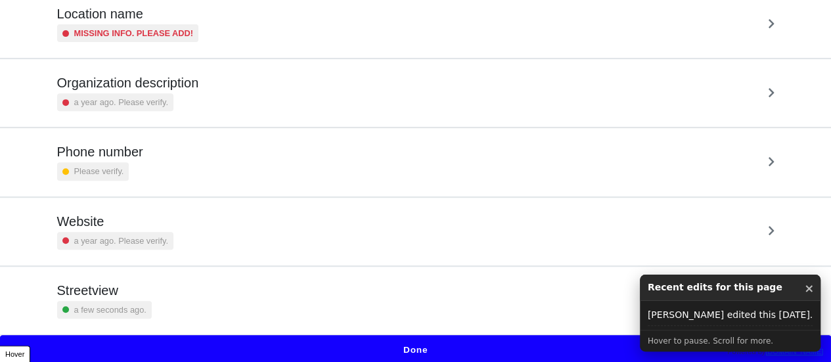
click at [250, 308] on div "Streetview a few seconds ago." at bounding box center [415, 301] width 717 height 36
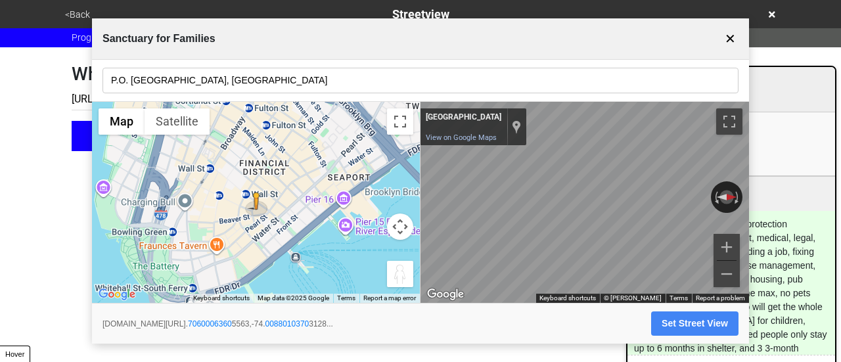
click at [670, 325] on button "Set Street View" at bounding box center [694, 323] width 87 height 24
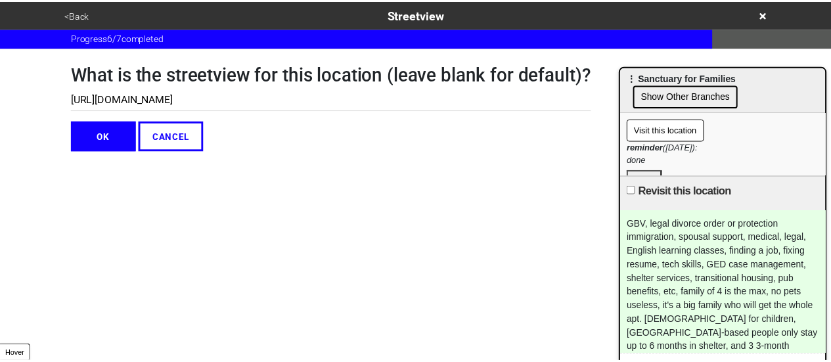
scroll to position [0, 304]
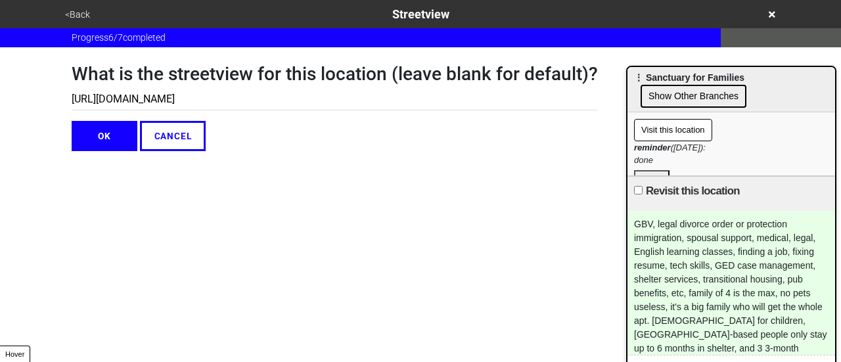
type input "https://www.google.com/maps/@40.70600063605563,-74.00880103703128,3a,75y,270h,0…"
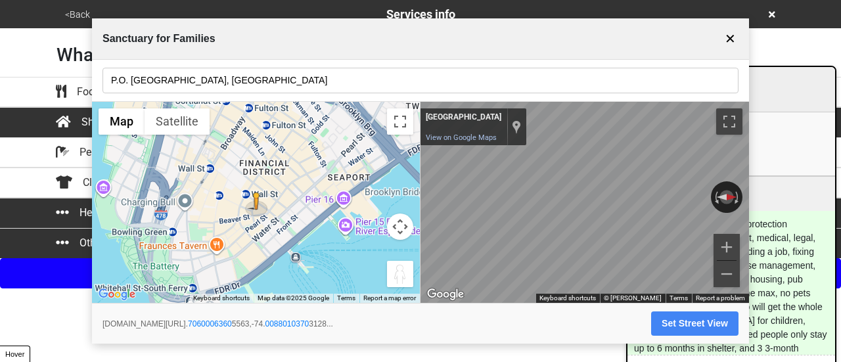
drag, startPoint x: 732, startPoint y: 44, endPoint x: 693, endPoint y: 0, distance: 58.7
click at [730, 44] on button "✕" at bounding box center [730, 38] width 16 height 25
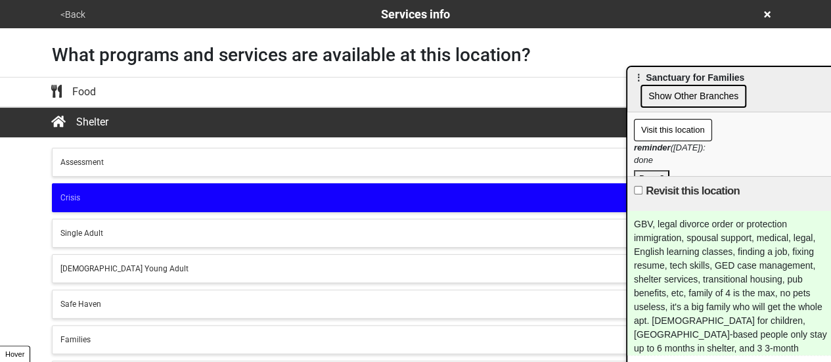
click at [78, 11] on button "<Back" at bounding box center [73, 14] width 33 height 15
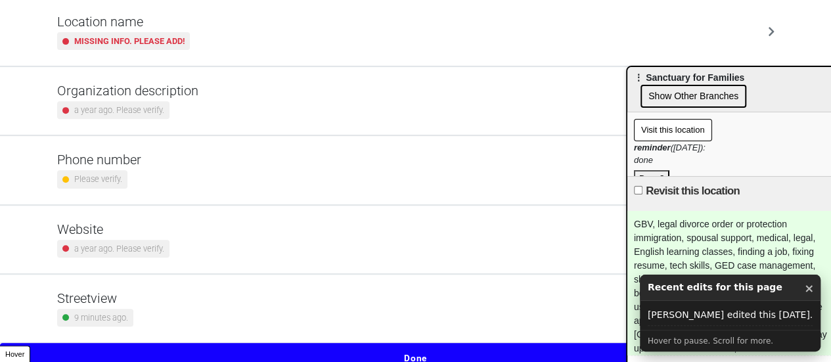
scroll to position [250, 0]
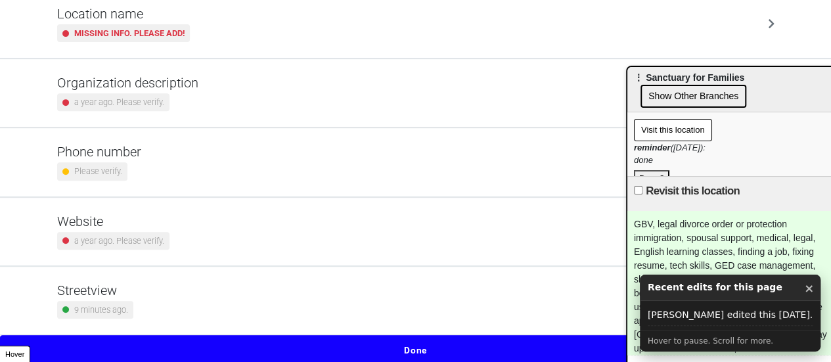
click at [198, 296] on div "Streetview 9 minutes ago." at bounding box center [415, 301] width 717 height 36
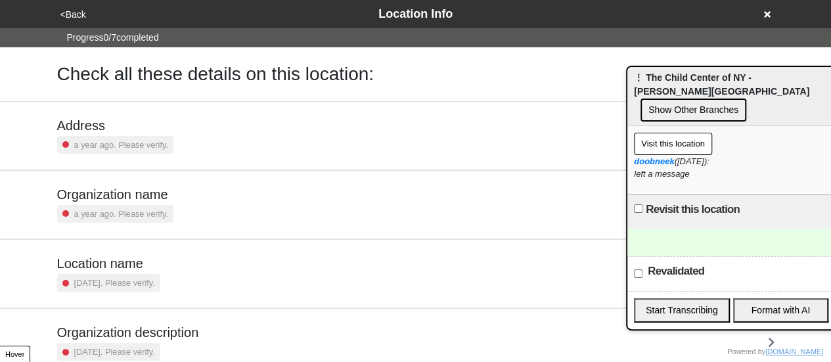
scroll to position [250, 0]
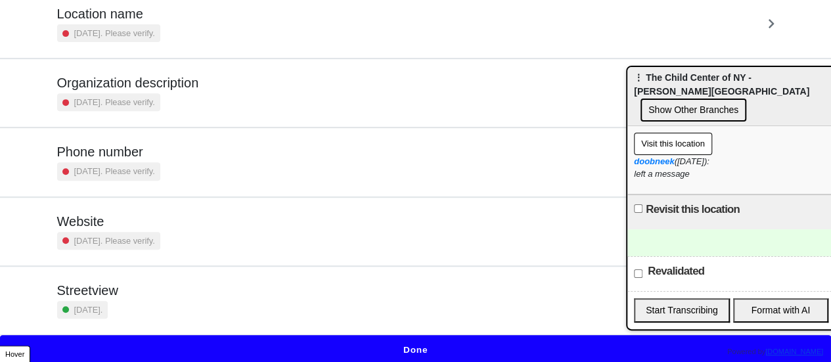
click at [98, 288] on h5 "Streetview" at bounding box center [87, 291] width 61 height 16
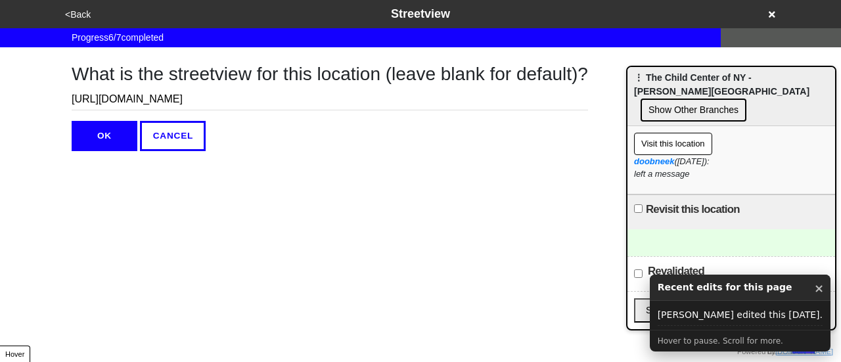
click at [83, 20] on button "<Back" at bounding box center [78, 14] width 34 height 15
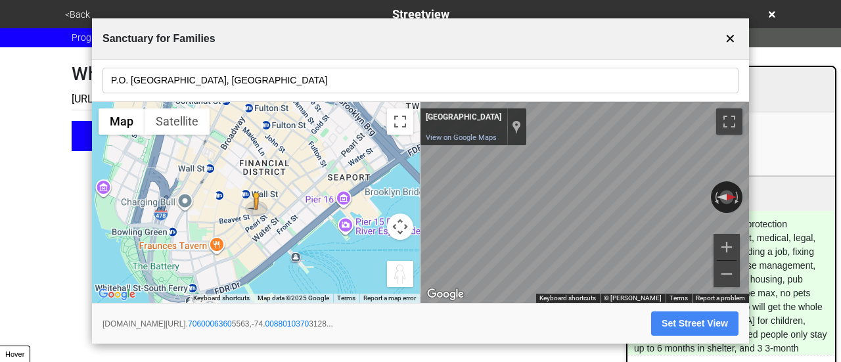
click at [729, 32] on button "✕" at bounding box center [730, 38] width 16 height 25
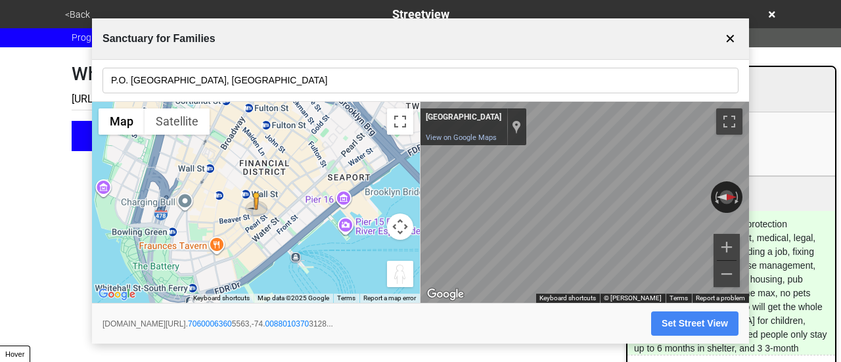
click at [675, 319] on button "Set Street View" at bounding box center [694, 323] width 87 height 24
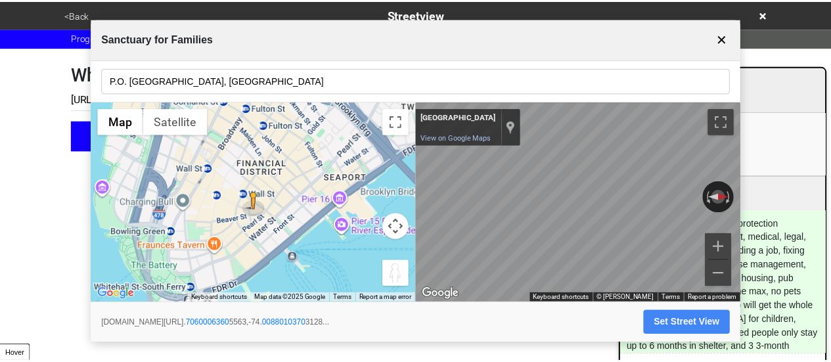
scroll to position [0, 304]
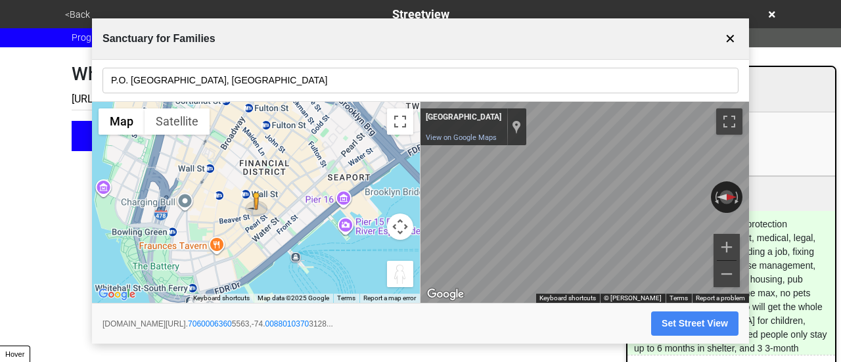
type input "[URL][DOMAIN_NAME]"
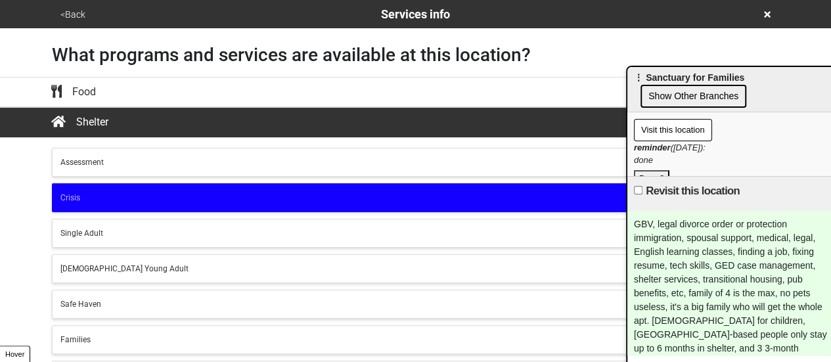
click at [72, 14] on button "<Back" at bounding box center [73, 14] width 33 height 15
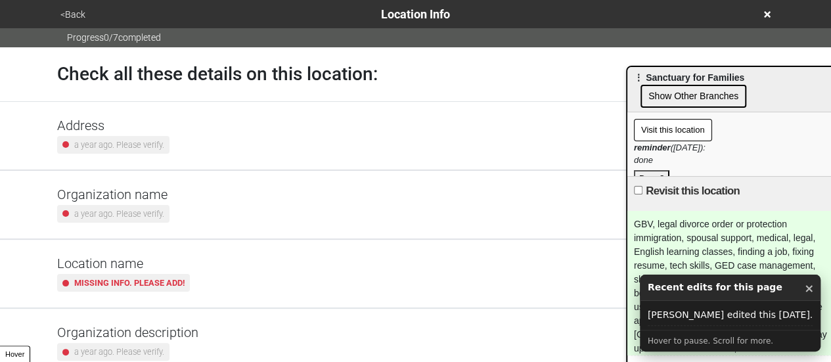
scroll to position [250, 0]
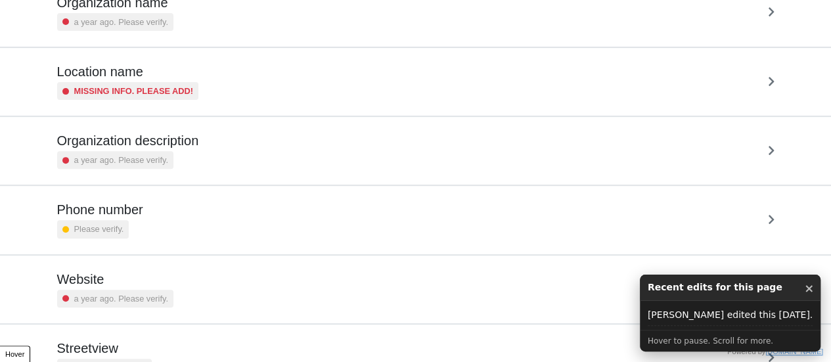
scroll to position [250, 0]
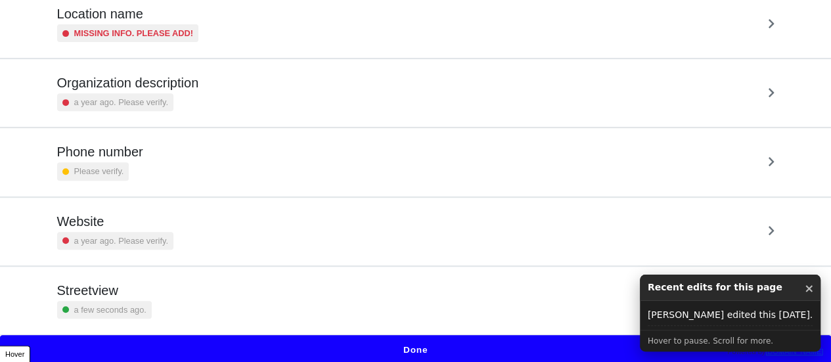
click at [171, 295] on div "Streetview a few seconds ago." at bounding box center [415, 301] width 717 height 36
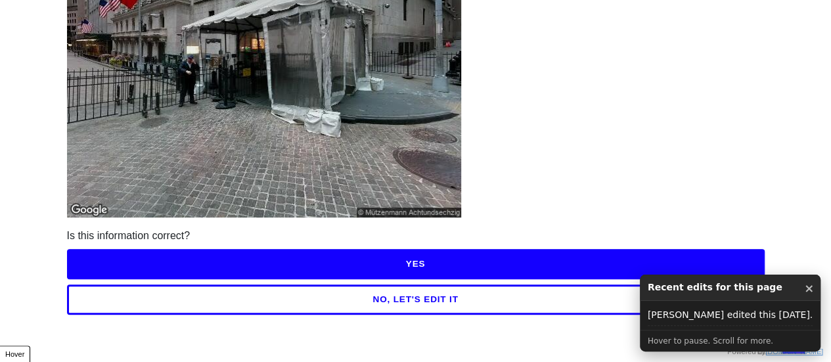
scroll to position [189, 0]
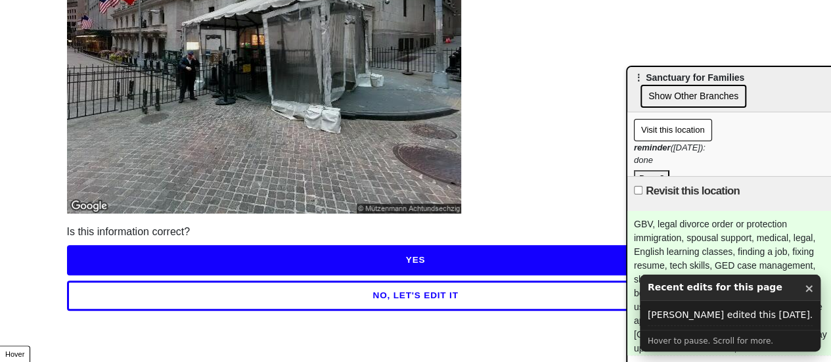
click at [346, 287] on button "NO, LET'S EDIT IT" at bounding box center [416, 296] width 698 height 30
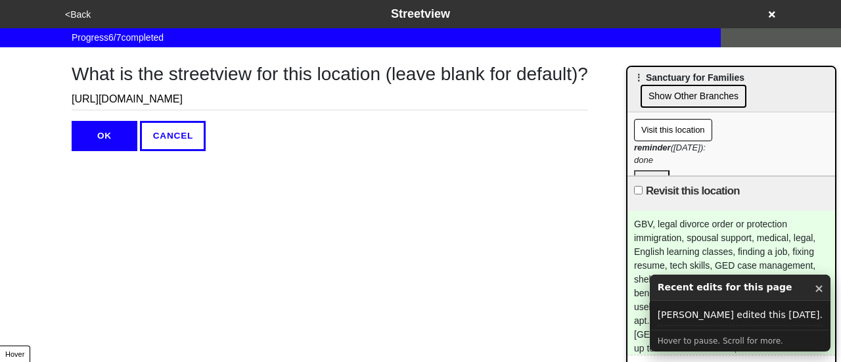
click at [100, 143] on button "OK" at bounding box center [105, 136] width 66 height 30
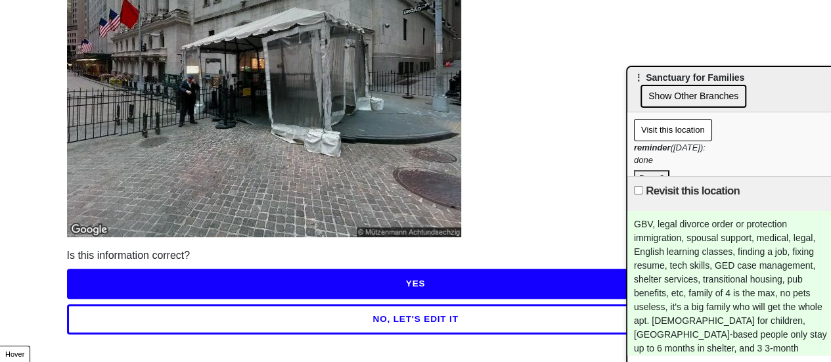
scroll to position [189, 0]
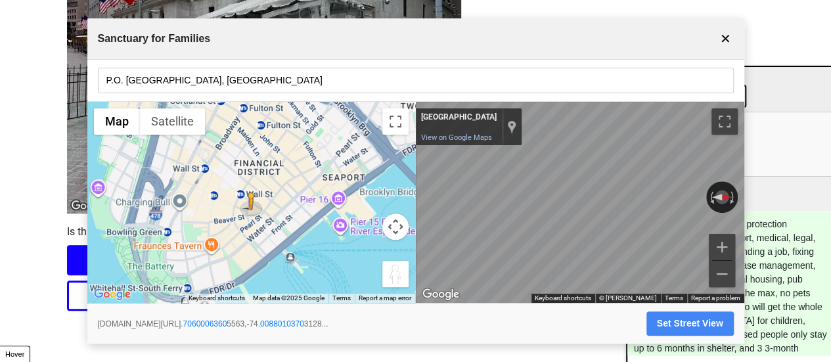
click at [679, 319] on button "Set Street View" at bounding box center [689, 323] width 87 height 24
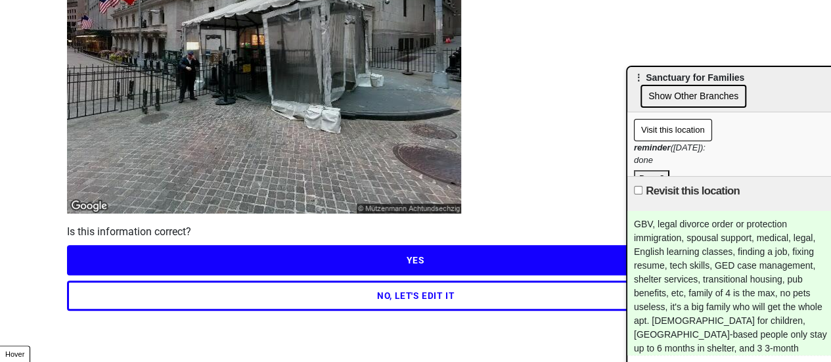
click at [456, 295] on button "NO, LET'S EDIT IT" at bounding box center [416, 296] width 698 height 30
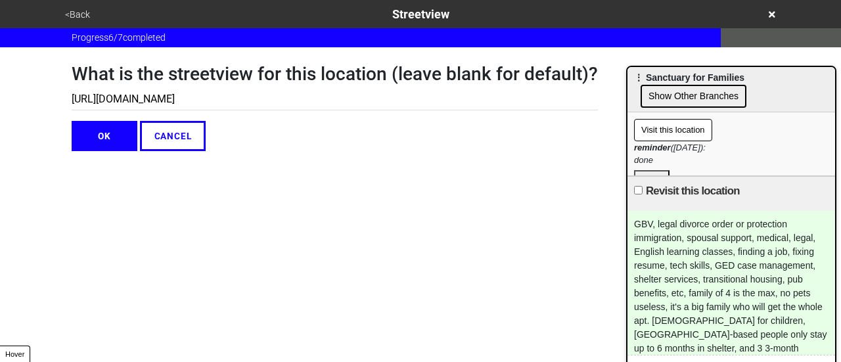
click at [83, 16] on button "<Back" at bounding box center [77, 14] width 33 height 15
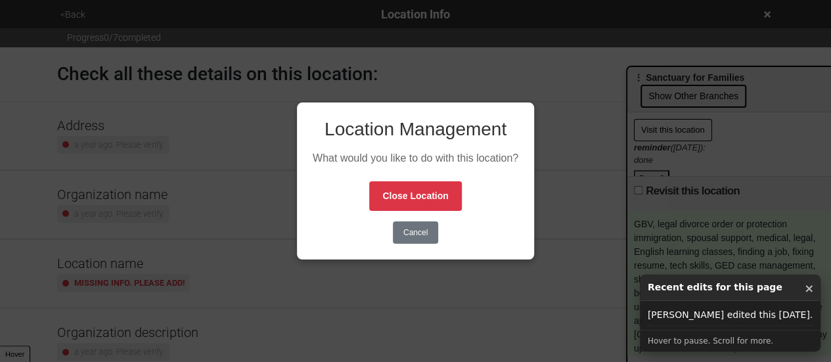
click at [643, 57] on div "Location Management What would you like to do with this location? Close Locatio…" at bounding box center [415, 181] width 831 height 362
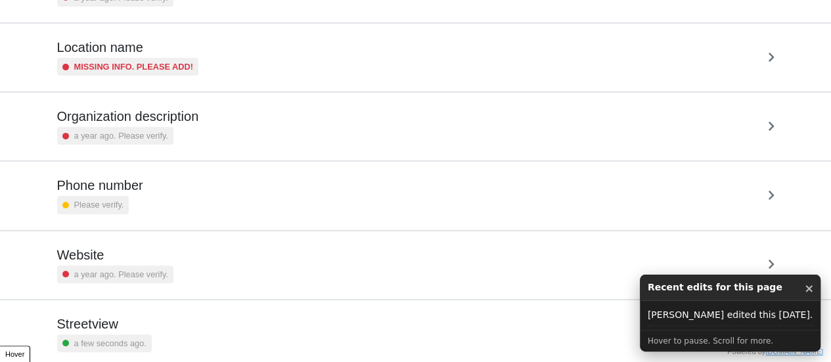
scroll to position [250, 0]
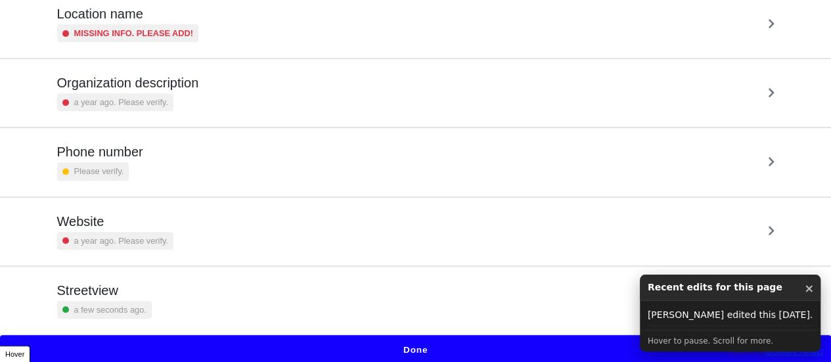
click at [171, 284] on div "Streetview a few seconds ago." at bounding box center [415, 301] width 717 height 36
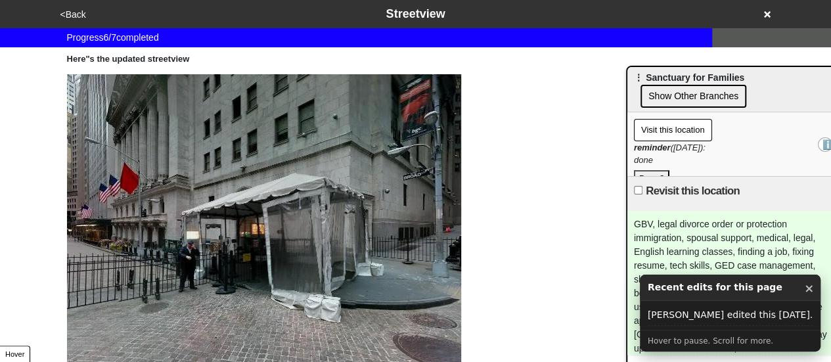
scroll to position [189, 0]
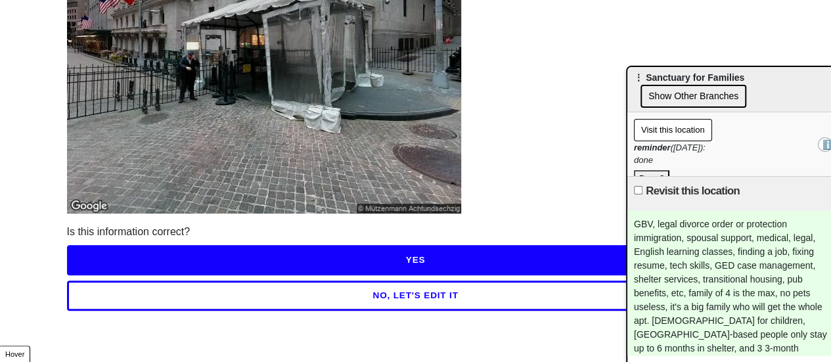
click at [271, 288] on button "NO, LET'S EDIT IT" at bounding box center [416, 296] width 698 height 30
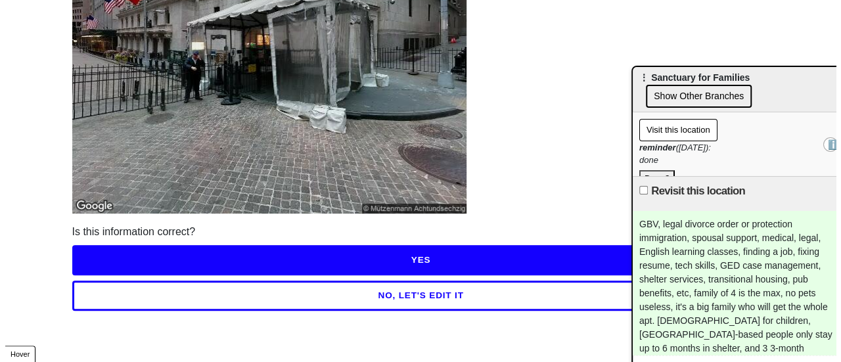
scroll to position [0, 0]
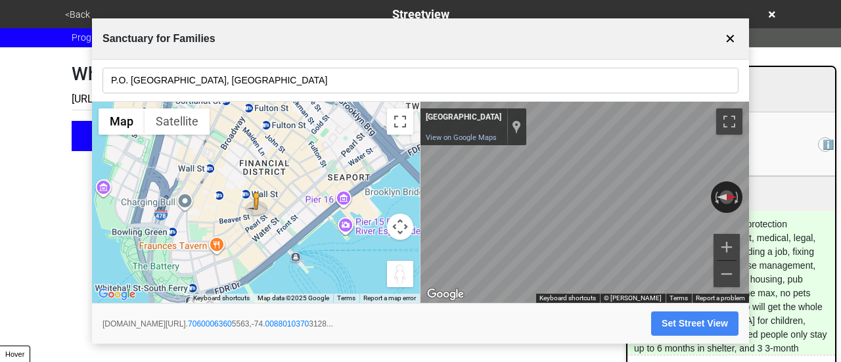
drag, startPoint x: 683, startPoint y: 320, endPoint x: 565, endPoint y: 278, distance: 124.9
click at [681, 320] on button "Set Street View" at bounding box center [694, 323] width 87 height 24
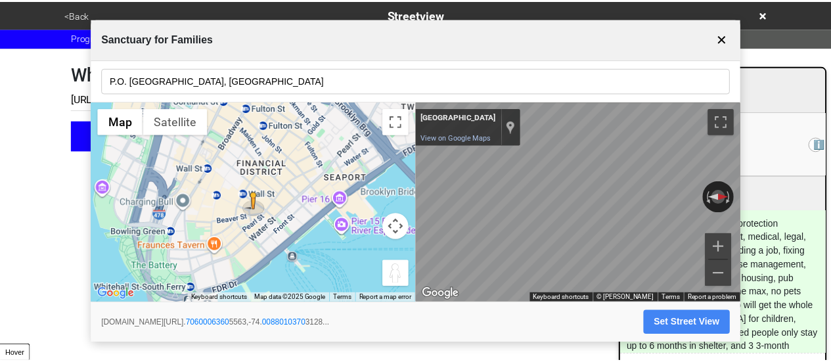
scroll to position [0, 304]
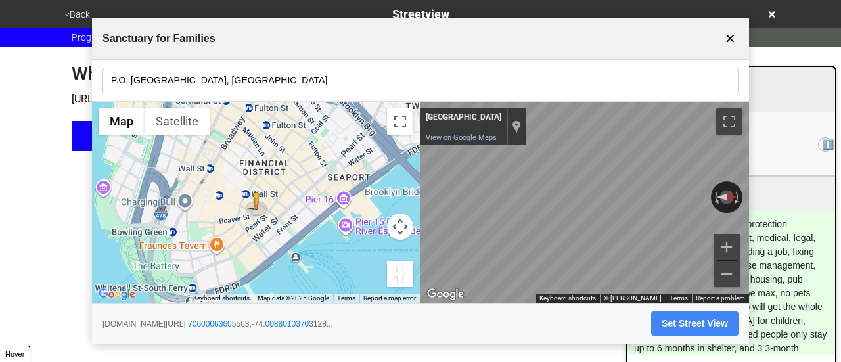
type input "https://www.google.com/maps/@40.70600063605563,-74.00880103703128,3a,75y,270h,0…"
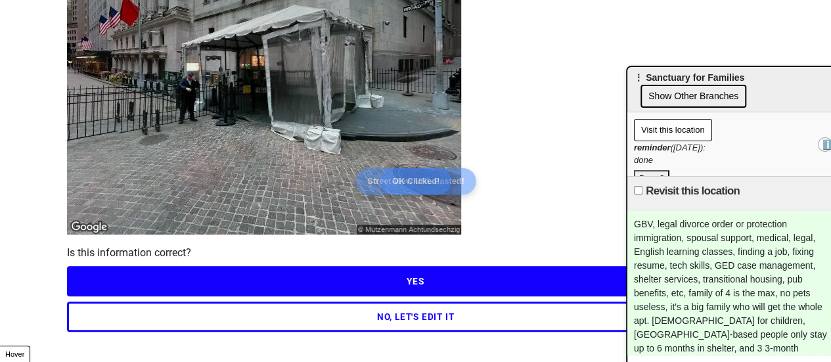
scroll to position [189, 0]
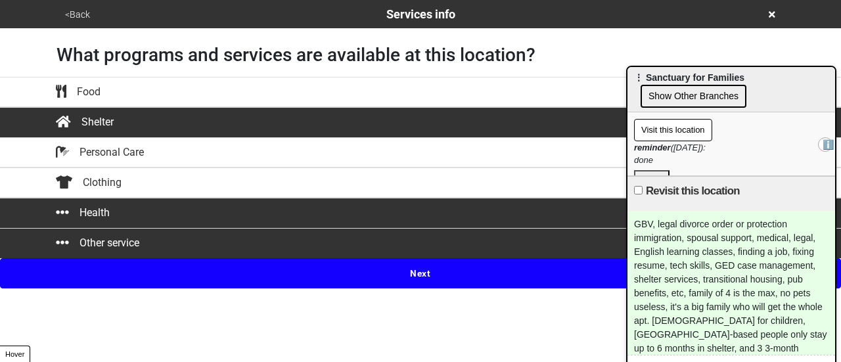
click at [89, 12] on button "<Back" at bounding box center [77, 14] width 33 height 15
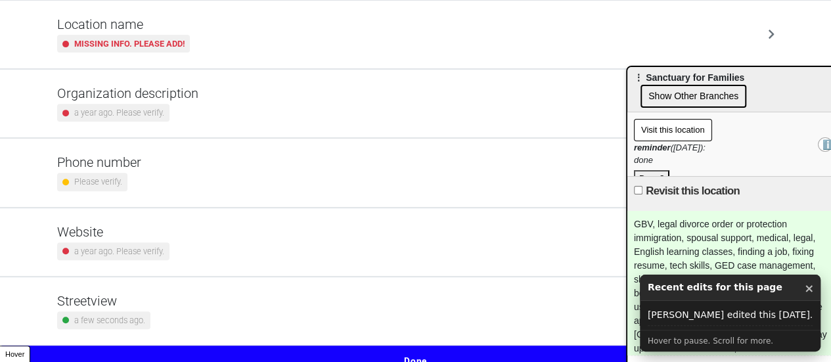
scroll to position [250, 0]
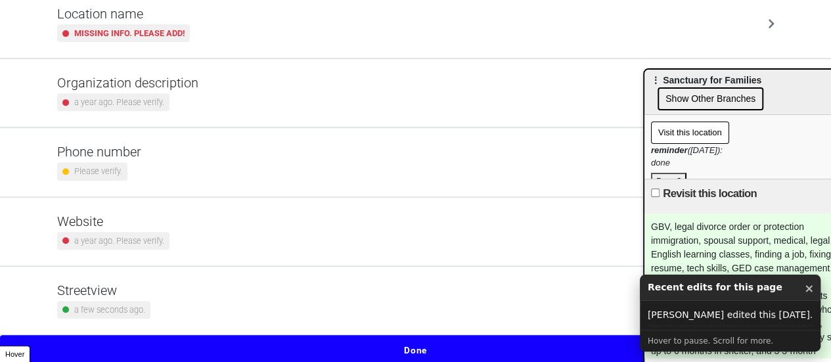
drag, startPoint x: 778, startPoint y: 79, endPoint x: 840, endPoint y: 68, distance: 63.5
click at [831, 70] on html "<Back Location Info Progress 0 / 7 completed Check all these details on this lo…" at bounding box center [415, 57] width 831 height 615
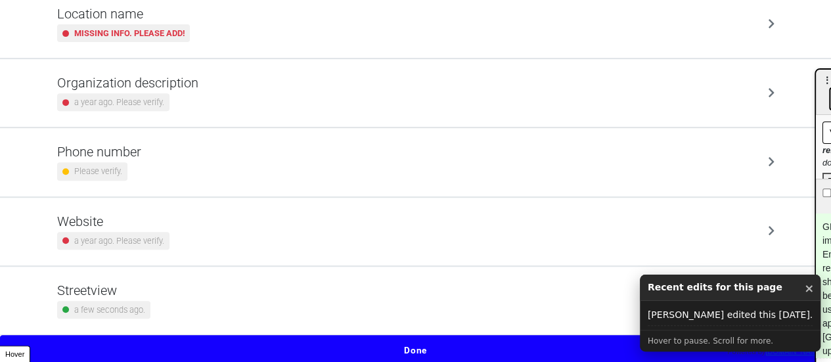
drag, startPoint x: 729, startPoint y: 74, endPoint x: 837, endPoint y: 85, distance: 108.3
click at [831, 84] on html "<Back Location Info Progress 0 / 7 completed Check all these details on this lo…" at bounding box center [415, 57] width 831 height 615
click at [131, 304] on small "a few seconds ago." at bounding box center [109, 310] width 71 height 12
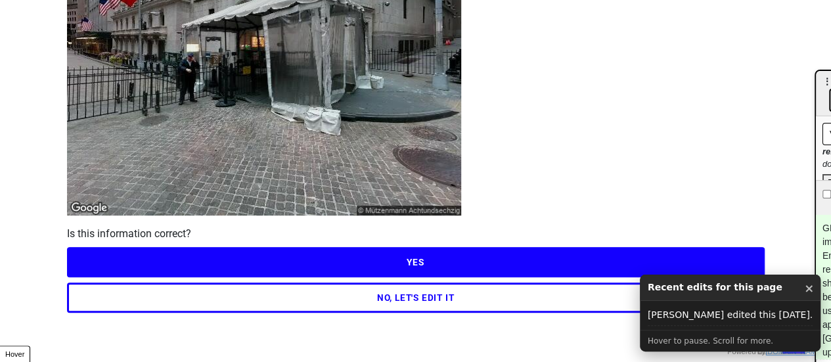
scroll to position [189, 0]
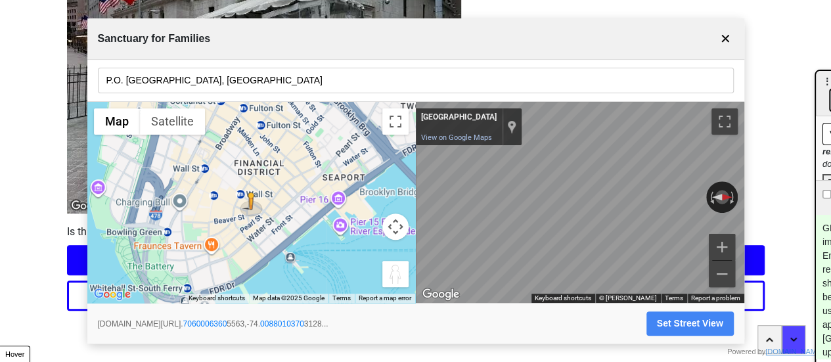
click at [0, 74] on div "<Back Streetview Progress 6 / 7 completed Here"s the updated streetview Is this…" at bounding box center [415, 61] width 831 height 500
drag, startPoint x: 728, startPoint y: 38, endPoint x: 710, endPoint y: 6, distance: 37.1
click at [728, 37] on button "✕" at bounding box center [725, 38] width 16 height 25
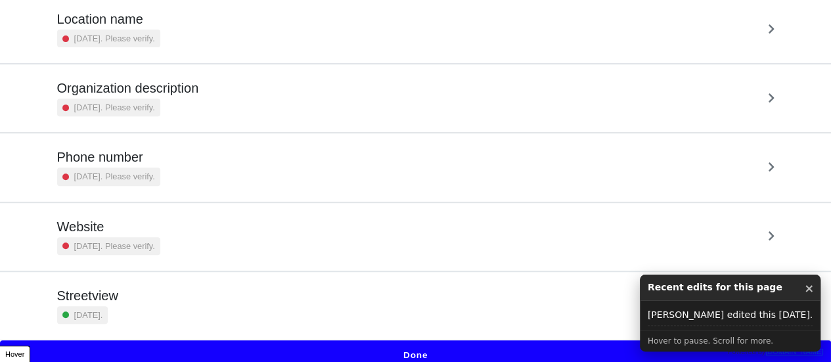
scroll to position [250, 0]
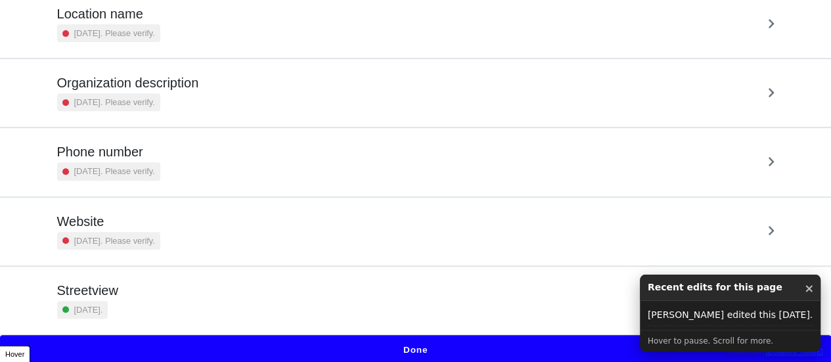
click at [108, 304] on div "20 days ago." at bounding box center [82, 310] width 51 height 18
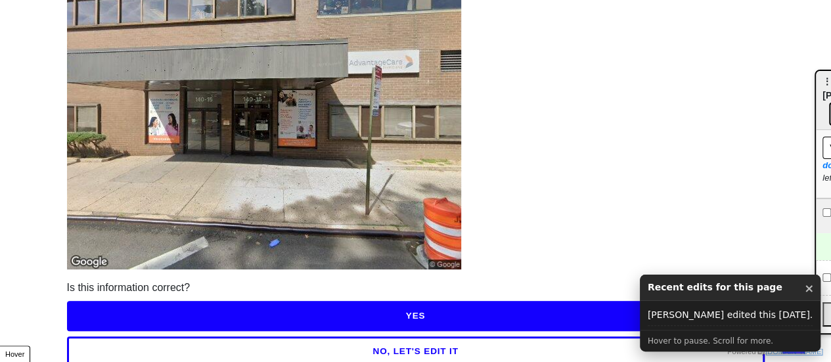
scroll to position [189, 0]
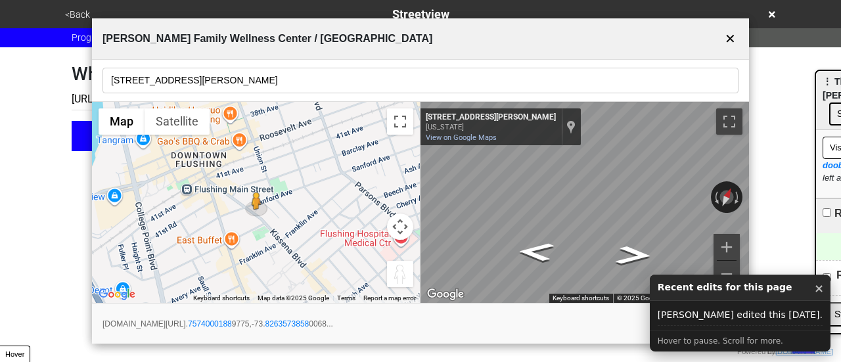
click at [658, 324] on button "Set Street View" at bounding box center [694, 323] width 87 height 24
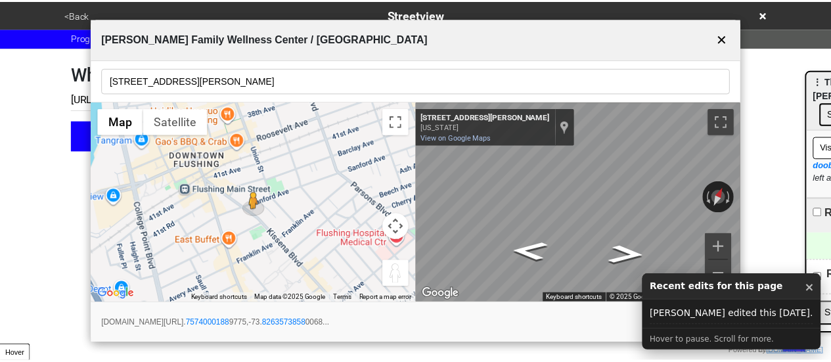
scroll to position [0, 393]
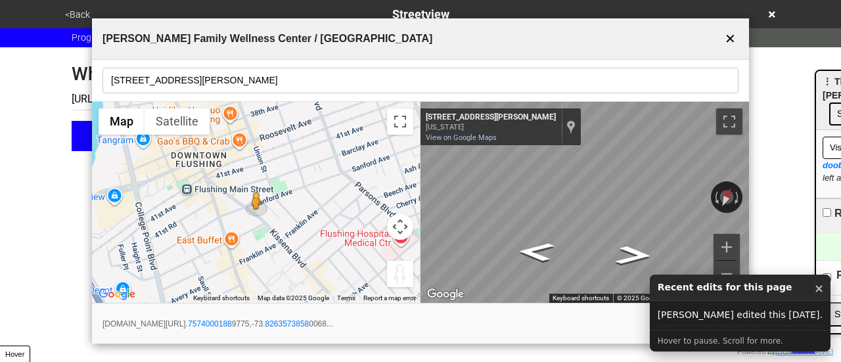
type input "[URL][DOMAIN_NAME]"
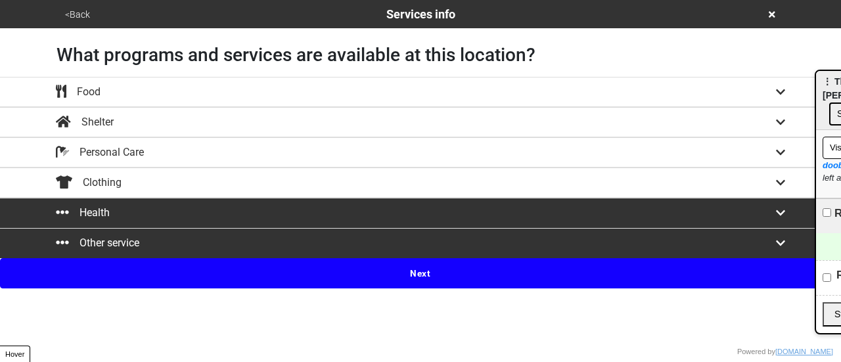
click at [81, 18] on button "<Back" at bounding box center [77, 14] width 33 height 15
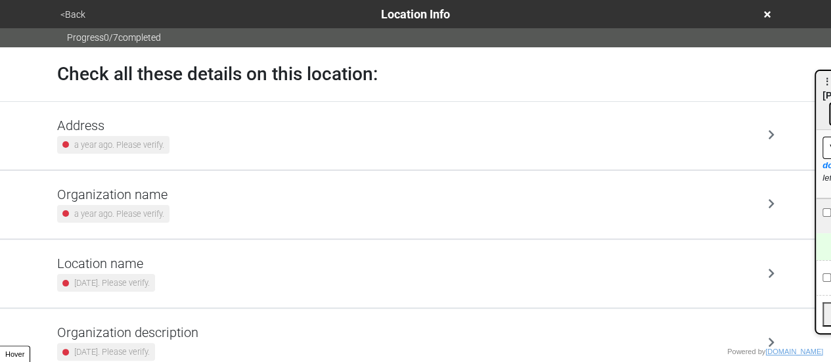
scroll to position [250, 0]
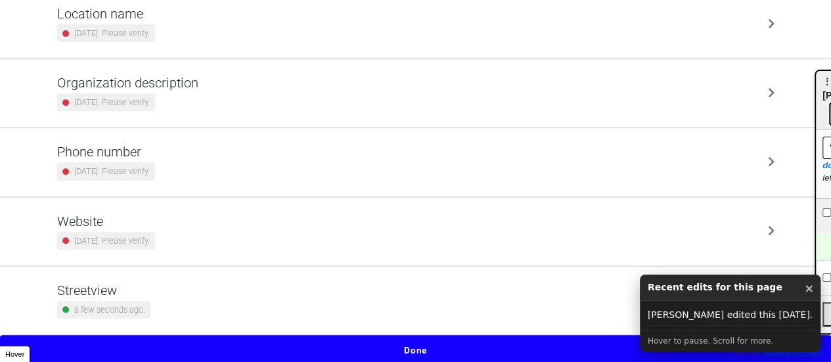
click at [140, 306] on small "a few seconds ago." at bounding box center [109, 310] width 71 height 12
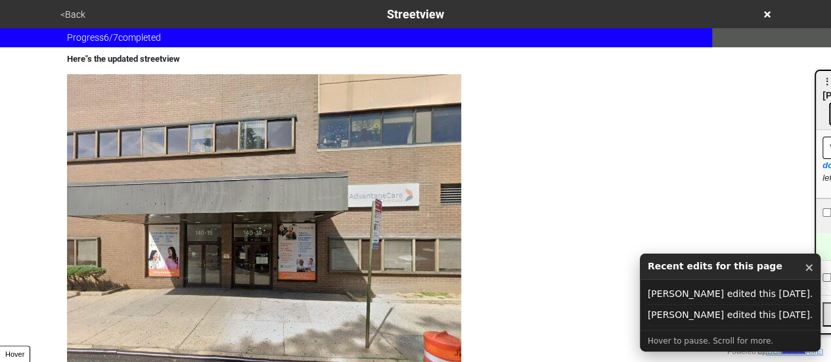
click at [73, 14] on button "<Back" at bounding box center [73, 14] width 33 height 15
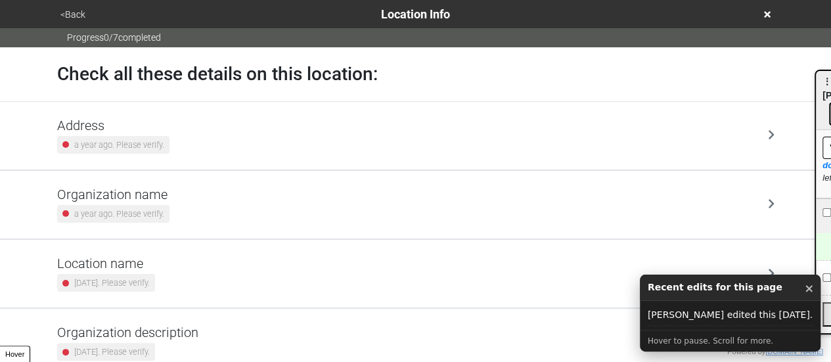
scroll to position [250, 0]
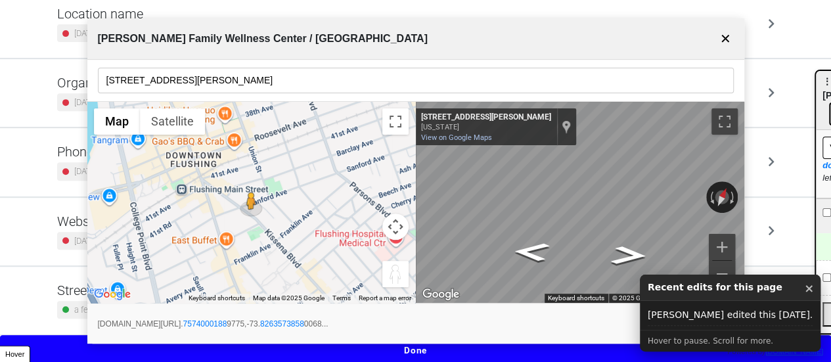
click at [71, 306] on div "a few seconds ago." at bounding box center [103, 310] width 93 height 18
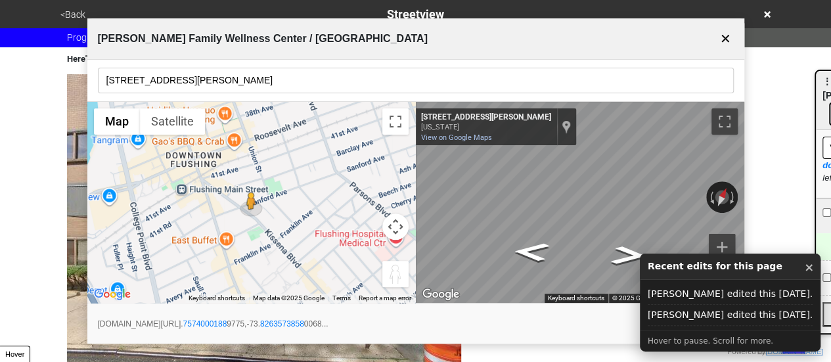
click at [725, 41] on button "✕" at bounding box center [725, 38] width 16 height 25
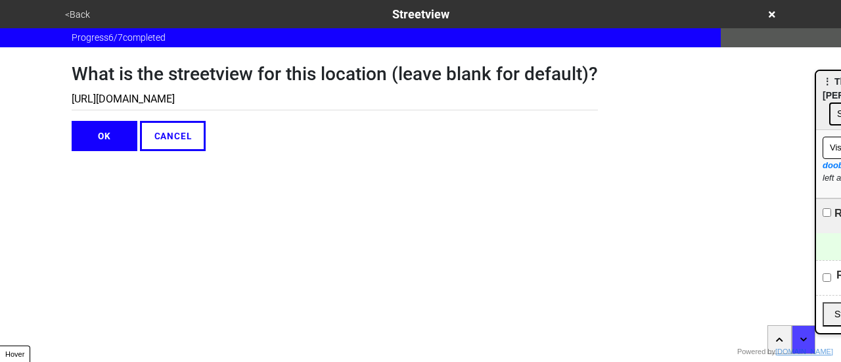
click at [33, 52] on div "<Back Streetview Progress 6 / 7 completed What is the streetview for this locat…" at bounding box center [420, 75] width 841 height 151
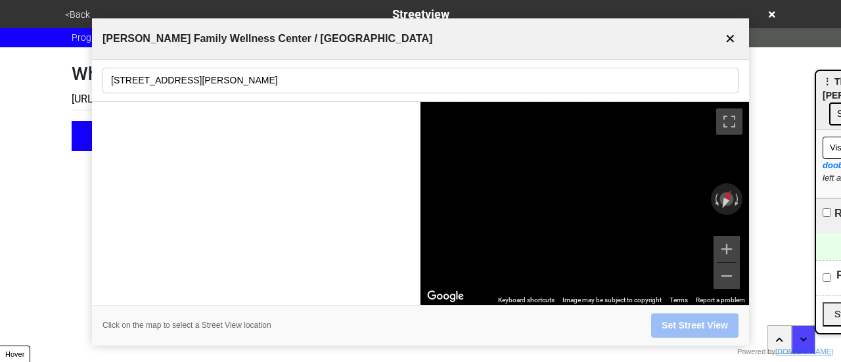
click at [72, 18] on button "<Back" at bounding box center [77, 14] width 33 height 15
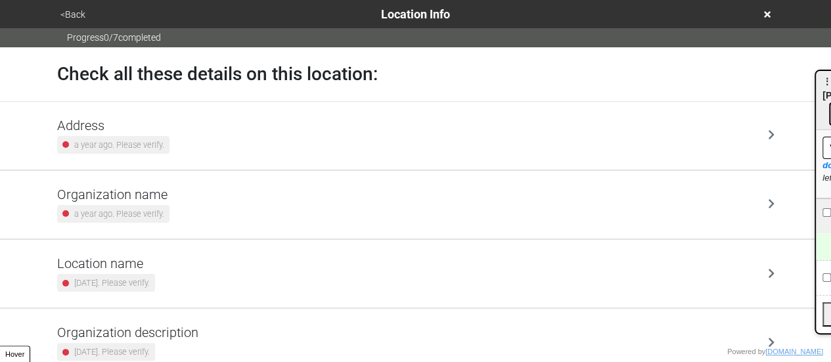
scroll to position [250, 0]
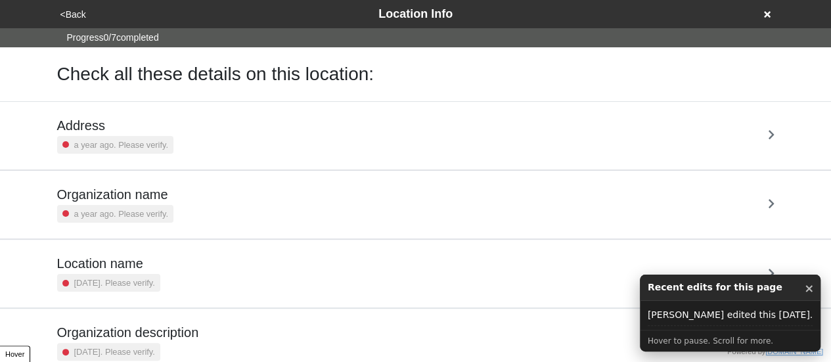
scroll to position [250, 0]
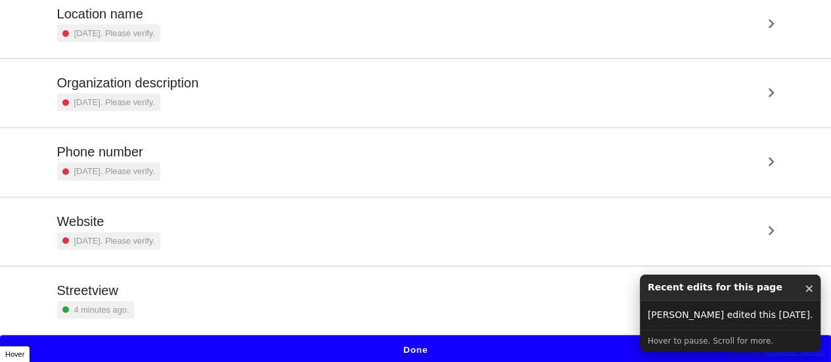
click at [169, 306] on div "Streetview 4 minutes ago." at bounding box center [415, 301] width 717 height 36
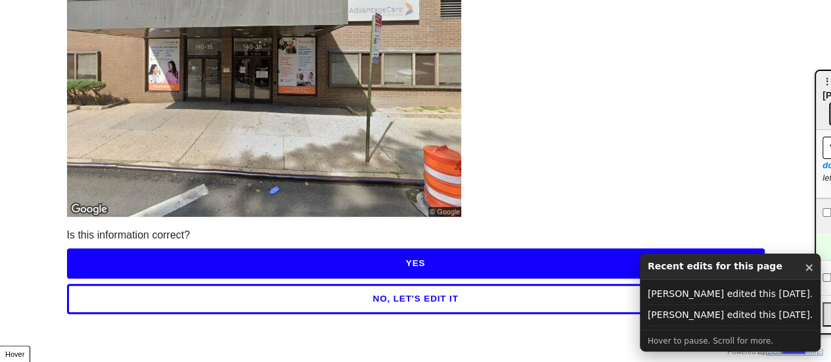
scroll to position [189, 0]
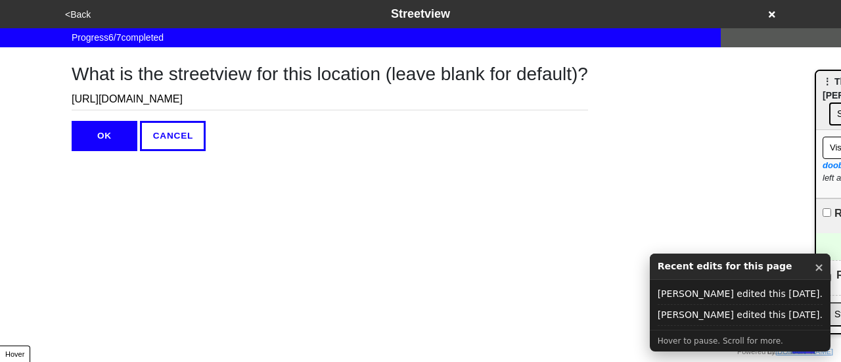
click at [86, 18] on button "<Back" at bounding box center [78, 14] width 34 height 15
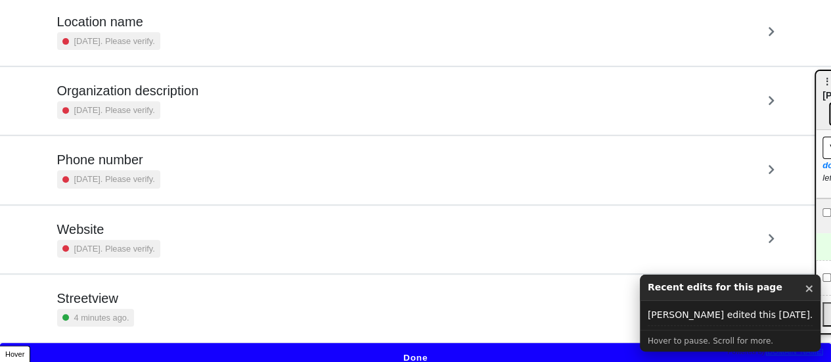
scroll to position [250, 0]
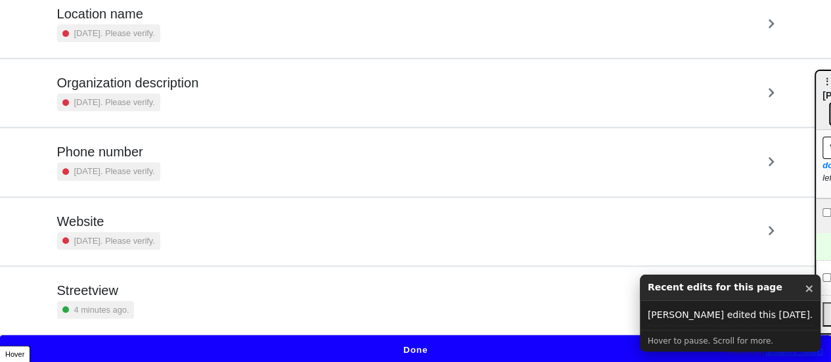
click at [151, 300] on div "Streetview 4 minutes ago." at bounding box center [415, 301] width 717 height 36
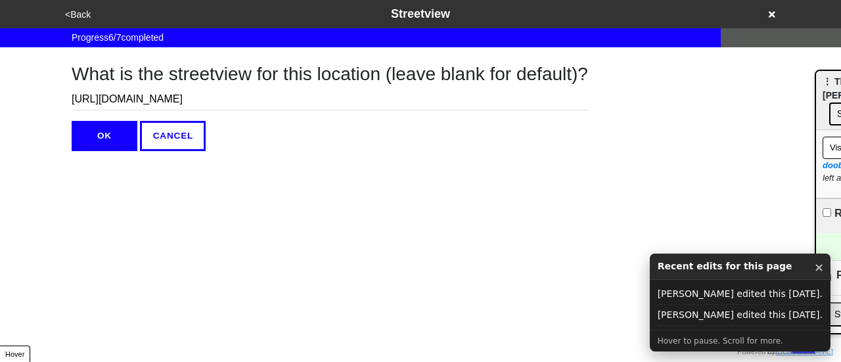
click at [817, 269] on button "×" at bounding box center [819, 267] width 10 height 17
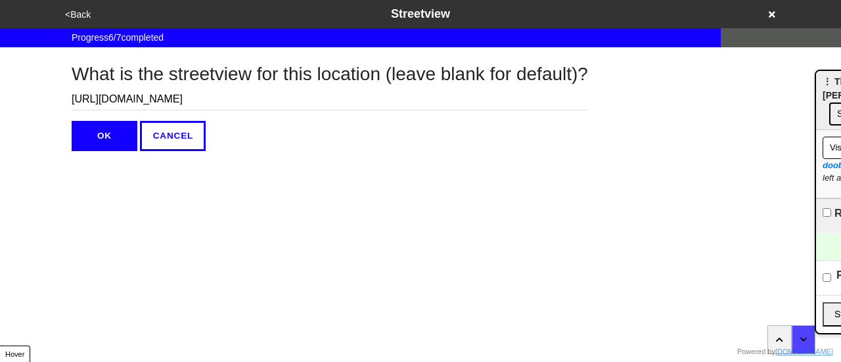
drag, startPoint x: 378, startPoint y: 146, endPoint x: 365, endPoint y: 140, distance: 15.0
click at [365, 140] on div "What is the streetview for this location (leave blank for default)? [URL][DOMAI…" at bounding box center [330, 99] width 516 height 104
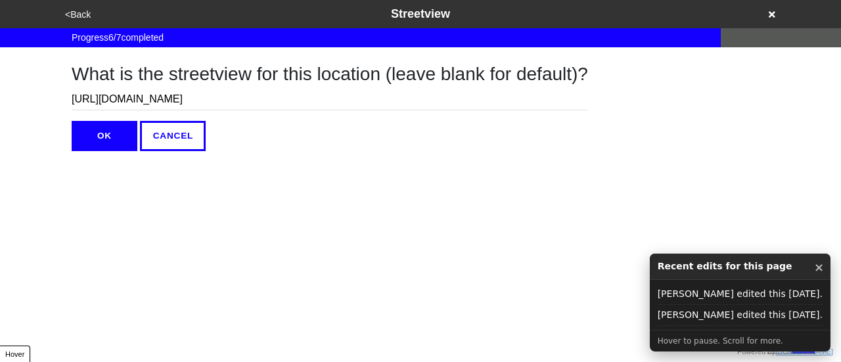
click at [75, 16] on button "<Back" at bounding box center [78, 14] width 34 height 15
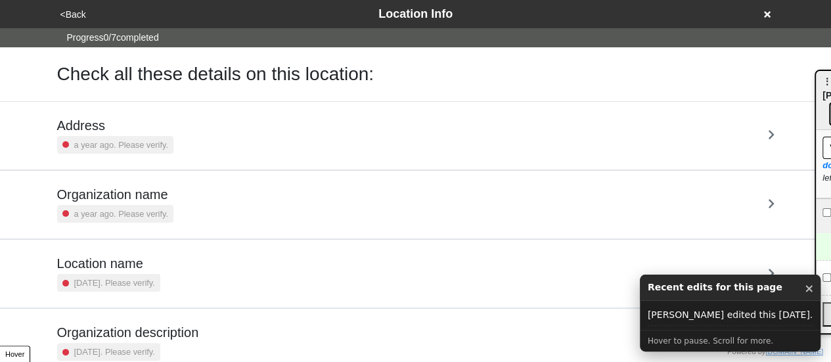
scroll to position [250, 0]
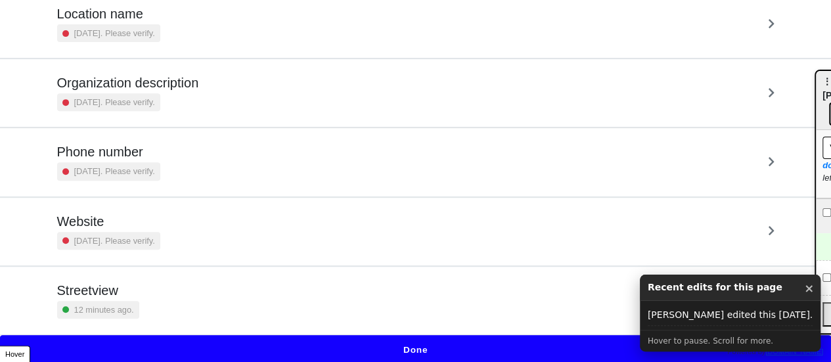
drag, startPoint x: 164, startPoint y: 295, endPoint x: 171, endPoint y: 300, distance: 8.4
click at [165, 296] on div "Streetview 12 minutes ago." at bounding box center [415, 301] width 717 height 36
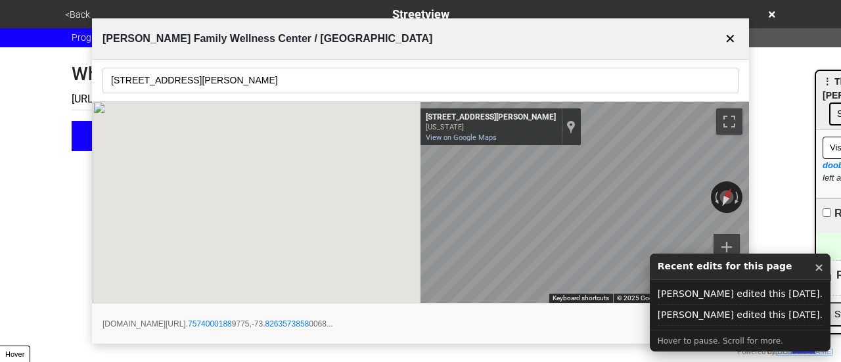
click at [814, 270] on button "×" at bounding box center [819, 267] width 10 height 17
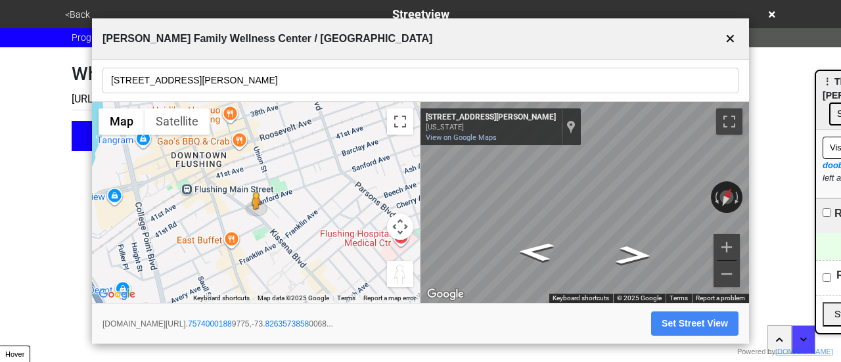
click at [683, 323] on button "Set Street View" at bounding box center [694, 323] width 87 height 24
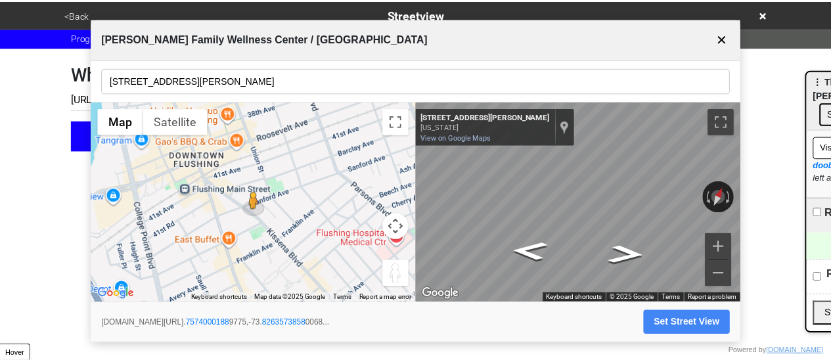
scroll to position [0, 393]
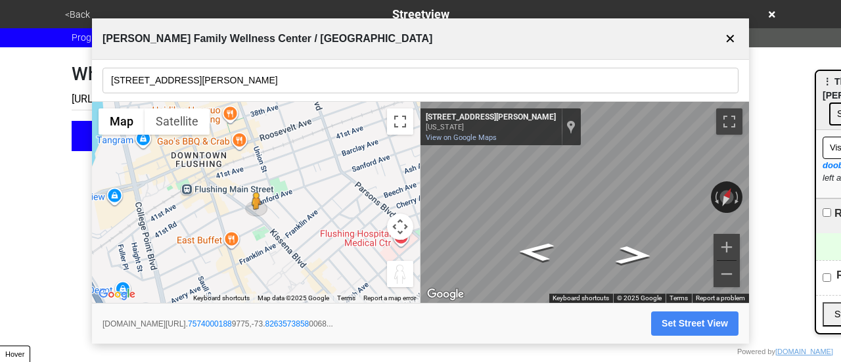
type input "[URL][DOMAIN_NAME]"
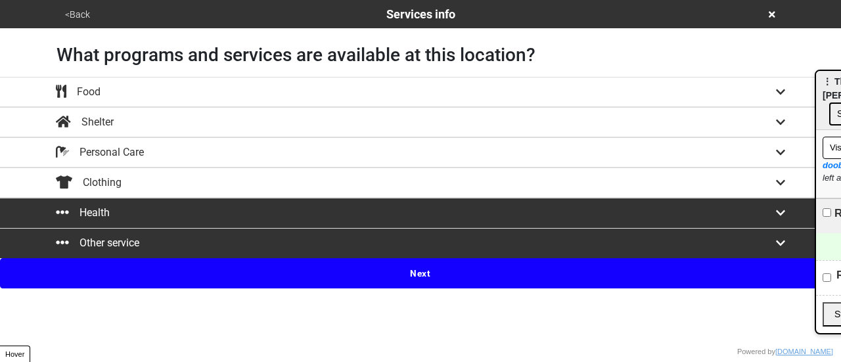
click at [79, 13] on button "<Back" at bounding box center [77, 14] width 33 height 15
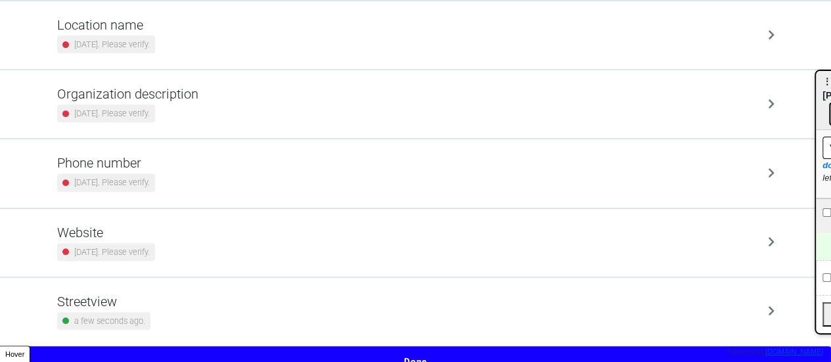
scroll to position [250, 0]
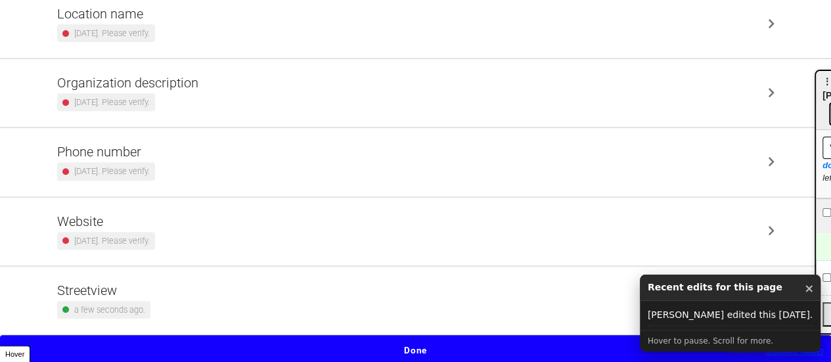
click at [183, 305] on div "Streetview a few seconds ago." at bounding box center [415, 301] width 717 height 36
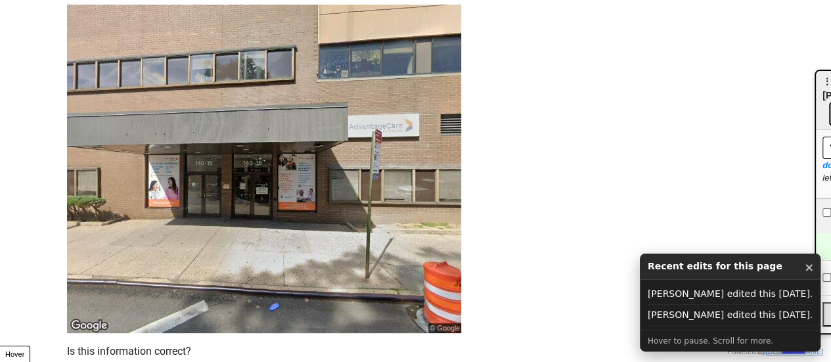
scroll to position [189, 0]
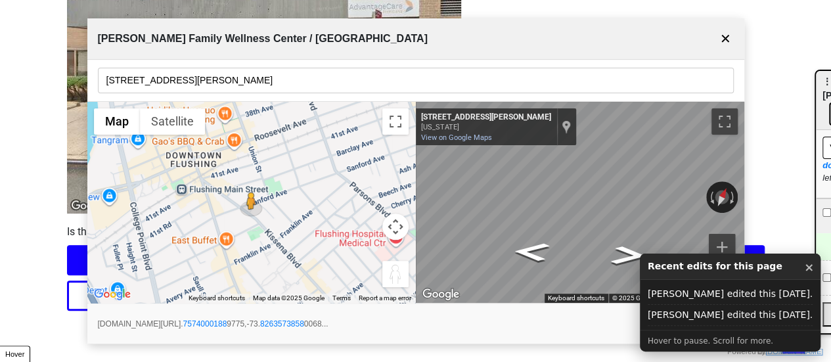
click at [725, 38] on button "✕" at bounding box center [725, 38] width 16 height 25
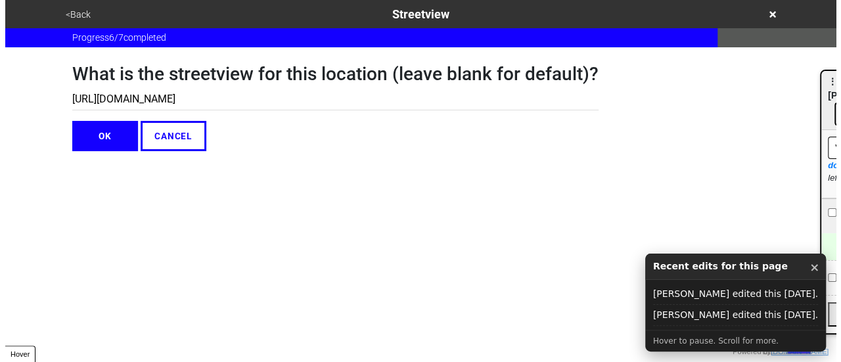
scroll to position [0, 0]
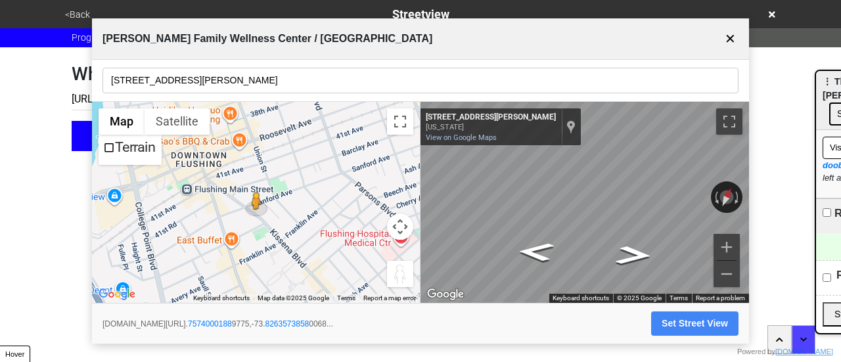
click at [725, 39] on button "✕" at bounding box center [730, 38] width 16 height 25
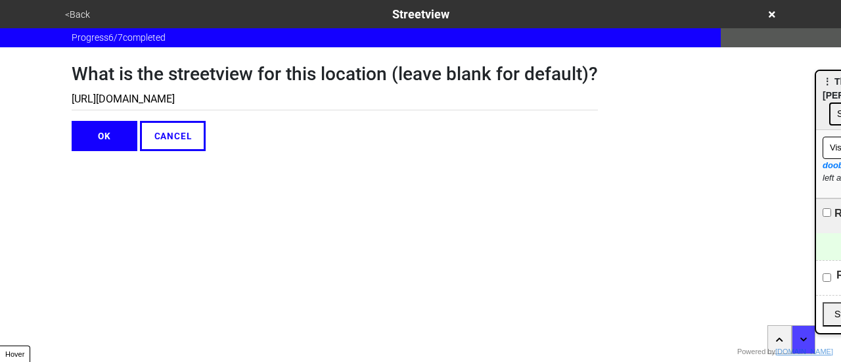
click at [81, 16] on button "<Back" at bounding box center [77, 14] width 33 height 15
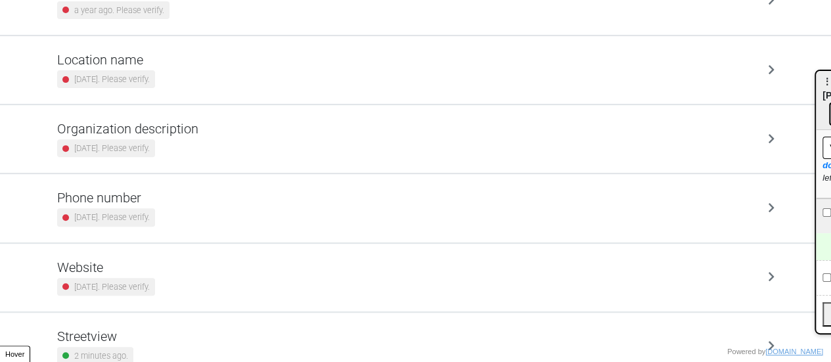
scroll to position [250, 0]
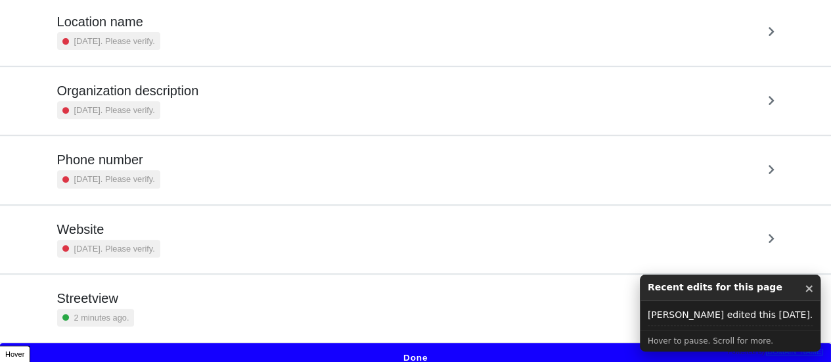
scroll to position [250, 0]
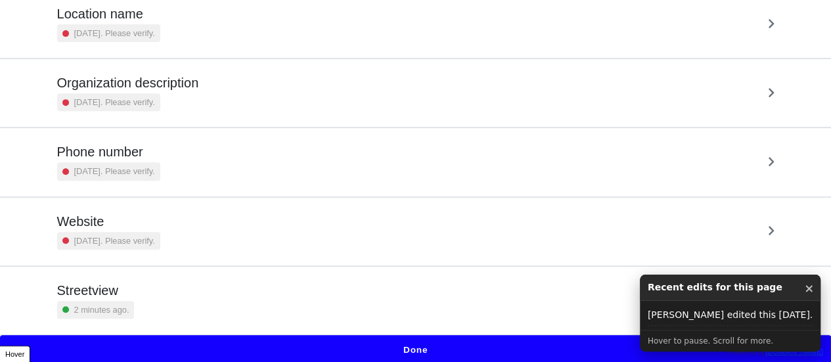
click at [122, 309] on small "2 minutes ago." at bounding box center [101, 310] width 55 height 12
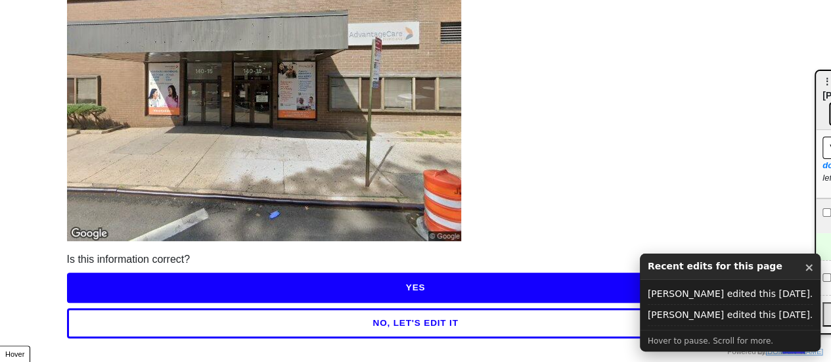
scroll to position [189, 0]
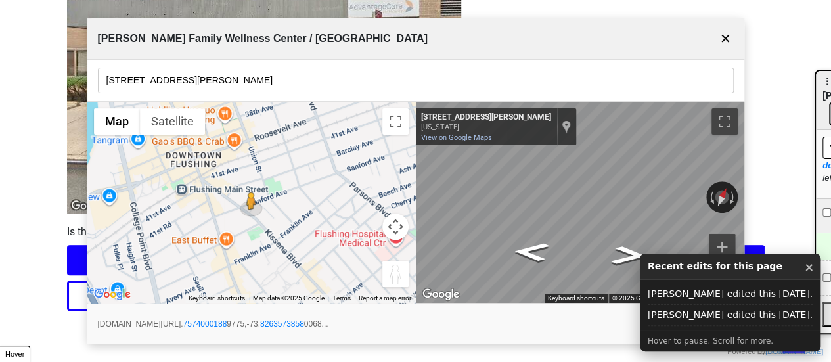
click at [724, 27] on button "✕" at bounding box center [725, 38] width 16 height 25
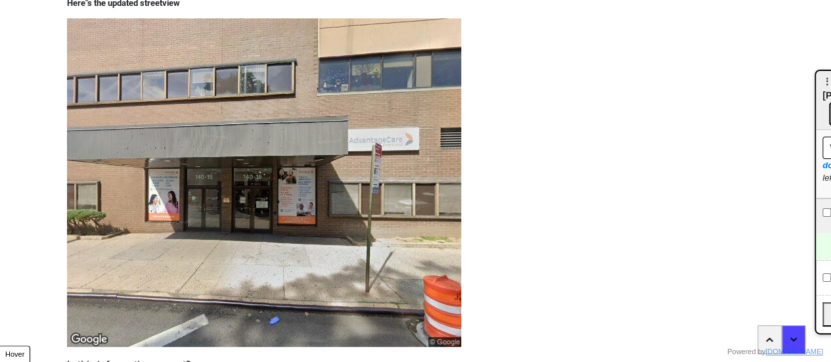
scroll to position [0, 0]
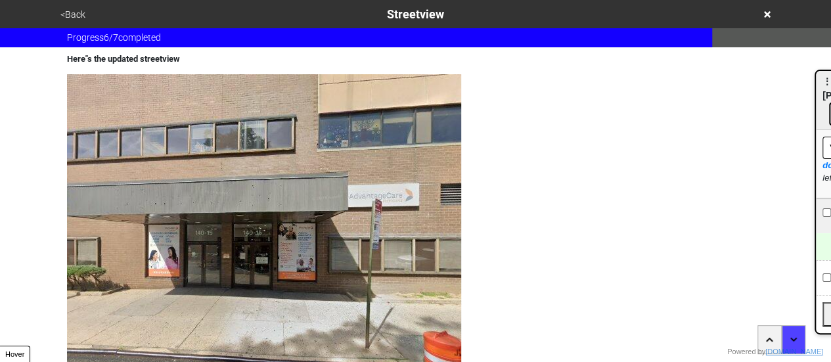
click at [64, 16] on button "<Back" at bounding box center [73, 14] width 33 height 15
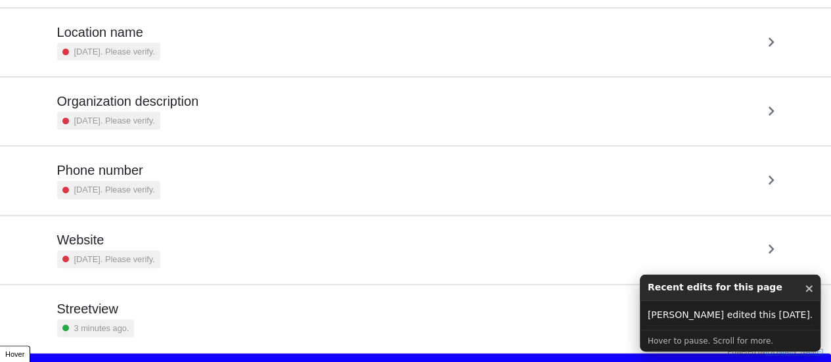
scroll to position [250, 0]
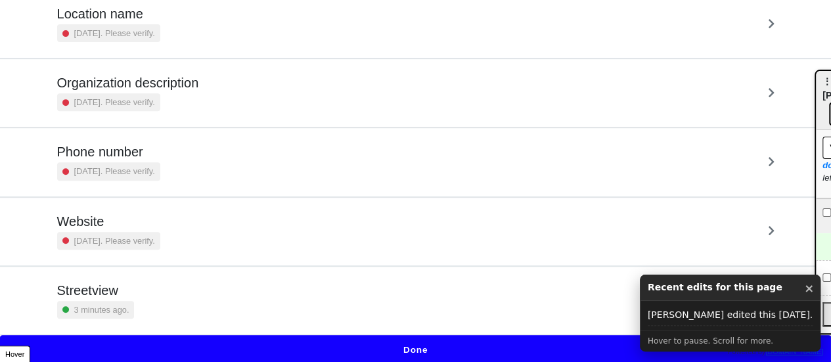
click at [212, 311] on div "Streetview 3 minutes ago." at bounding box center [415, 301] width 717 height 36
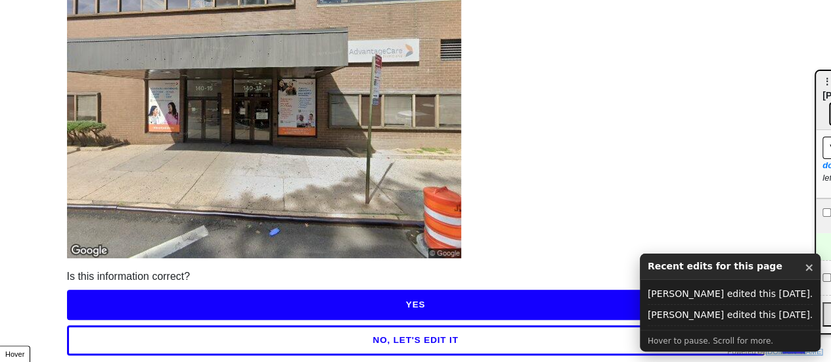
scroll to position [189, 0]
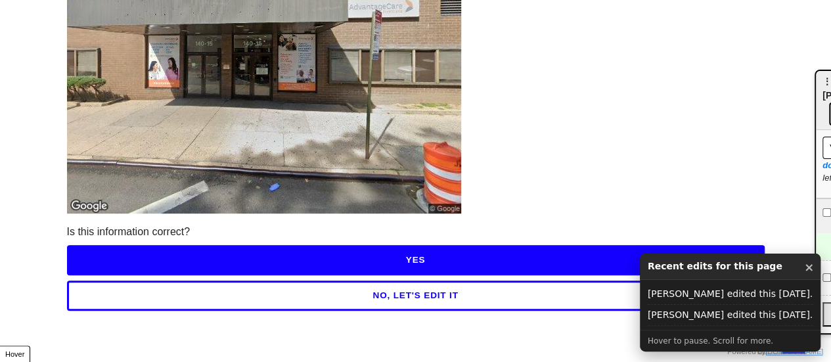
click at [242, 293] on button "NO, LET'S EDIT IT" at bounding box center [416, 296] width 698 height 30
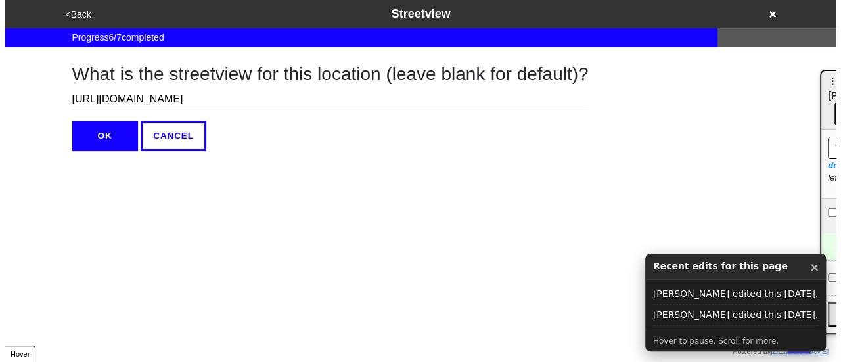
scroll to position [0, 0]
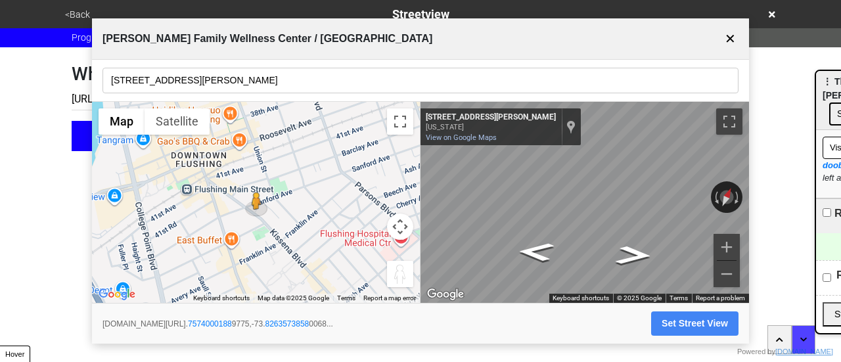
click at [687, 327] on button "Set Street View" at bounding box center [694, 323] width 87 height 24
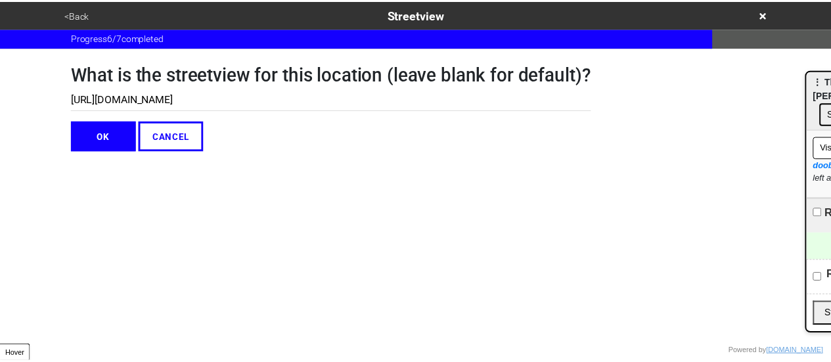
scroll to position [0, 393]
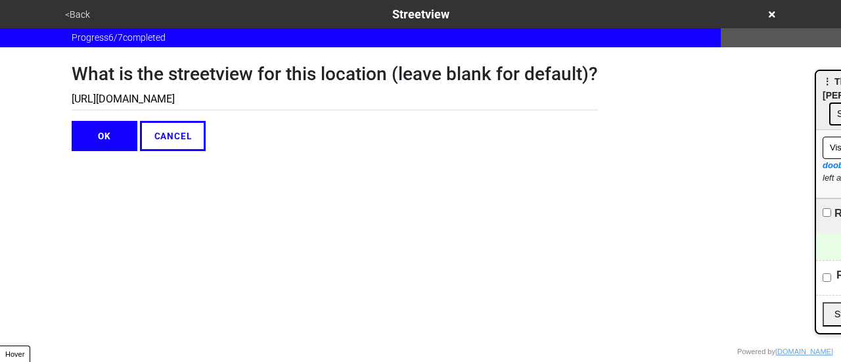
type input "[URL][DOMAIN_NAME]"
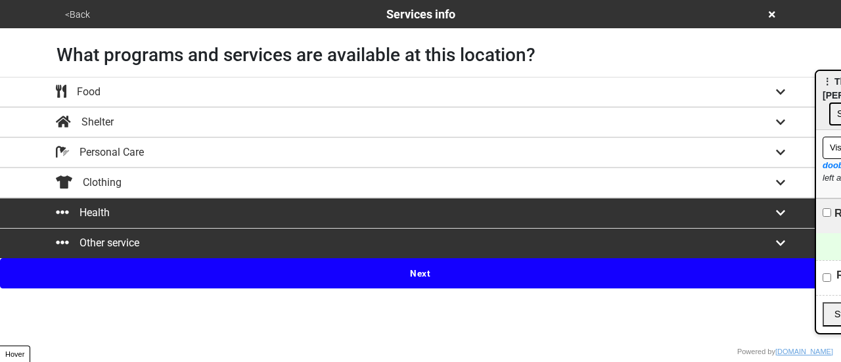
drag, startPoint x: 28, startPoint y: 11, endPoint x: 90, endPoint y: 12, distance: 62.4
click at [43, 14] on div "<Back Services info" at bounding box center [420, 14] width 841 height 28
click at [79, 12] on button "<Back" at bounding box center [77, 14] width 33 height 15
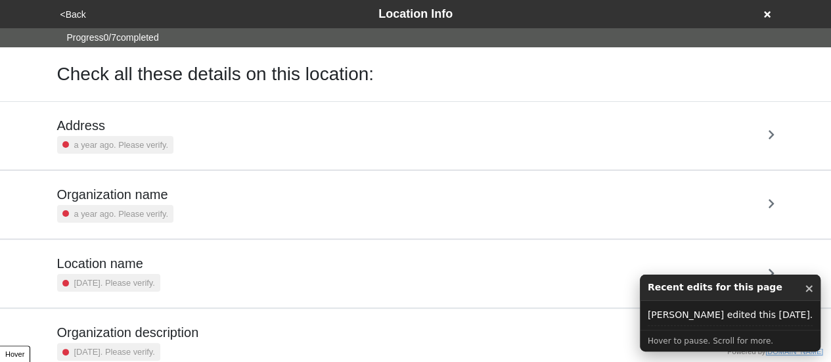
scroll to position [250, 0]
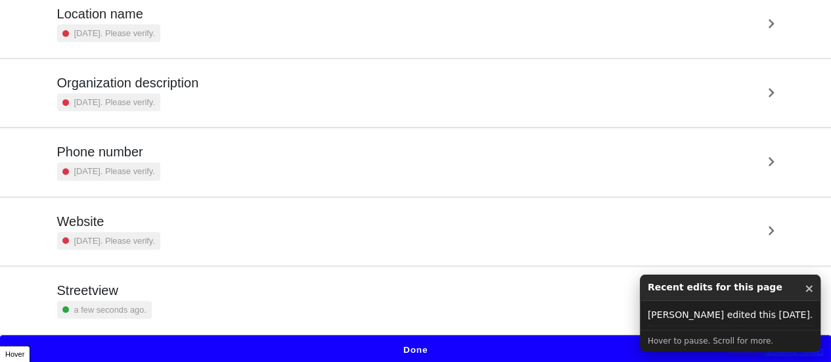
click at [167, 307] on div "Streetview a few seconds ago." at bounding box center [415, 301] width 717 height 36
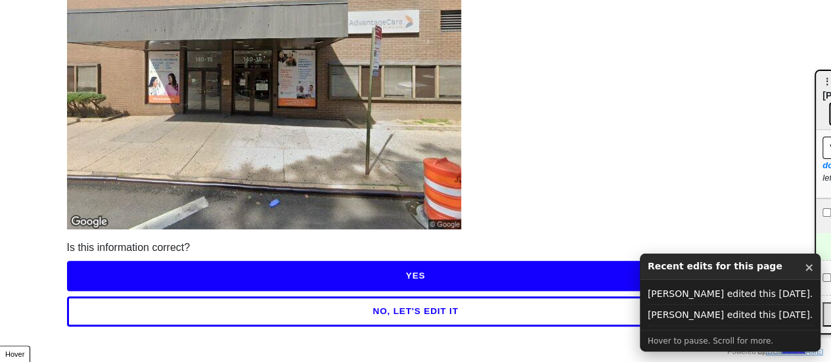
scroll to position [189, 0]
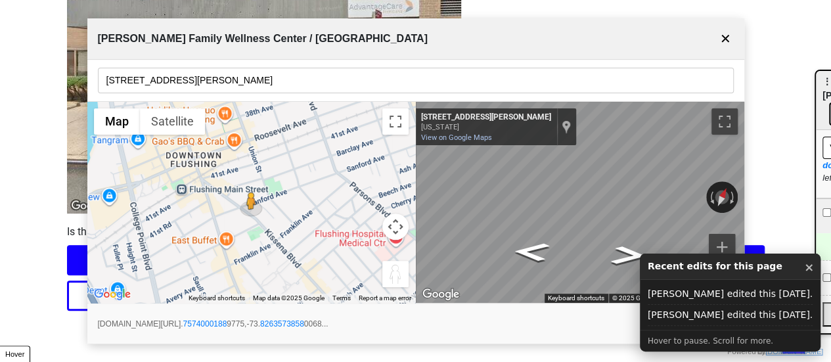
click at [650, 326] on button "Set Street View" at bounding box center [689, 323] width 87 height 24
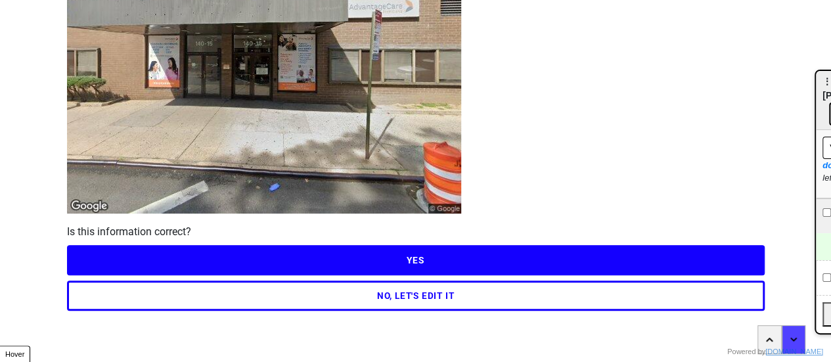
drag, startPoint x: 0, startPoint y: 28, endPoint x: 17, endPoint y: 3, distance: 30.3
click at [2, 26] on div "<Back Streetview Progress 6 / 7 completed Here"s the updated streetview Is this…" at bounding box center [415, 61] width 831 height 500
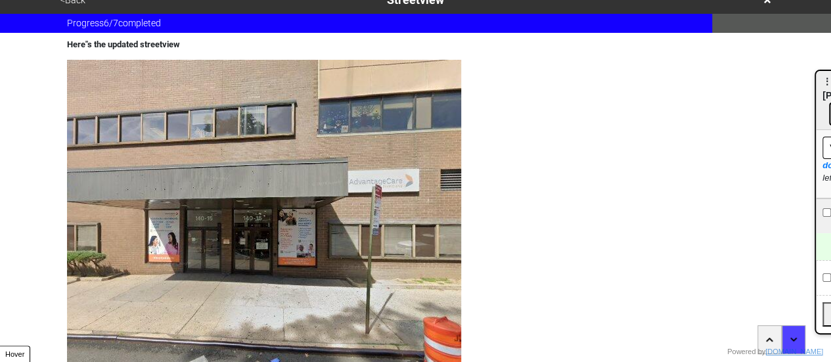
scroll to position [0, 0]
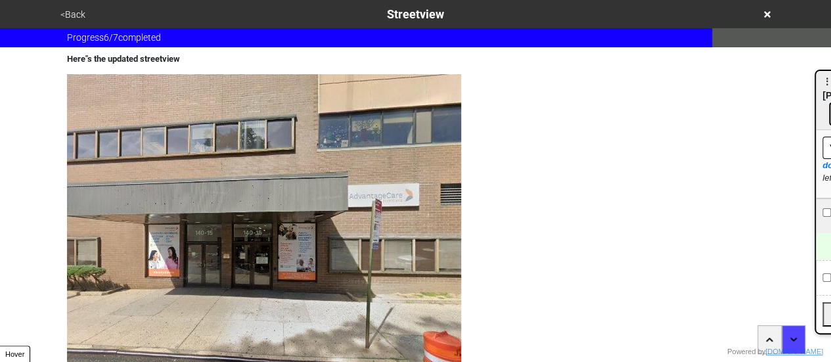
click at [72, 14] on button "<Back" at bounding box center [73, 14] width 33 height 15
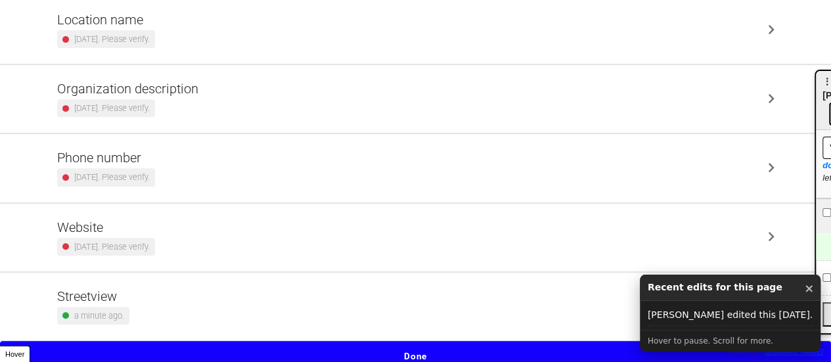
scroll to position [250, 0]
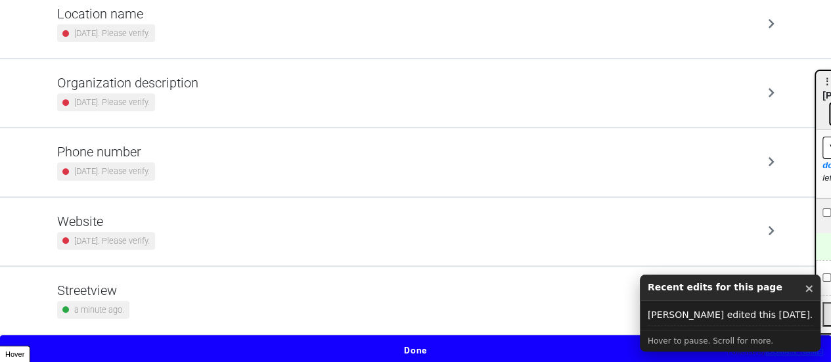
click at [155, 325] on div "Streetview a minute ago." at bounding box center [415, 301] width 749 height 68
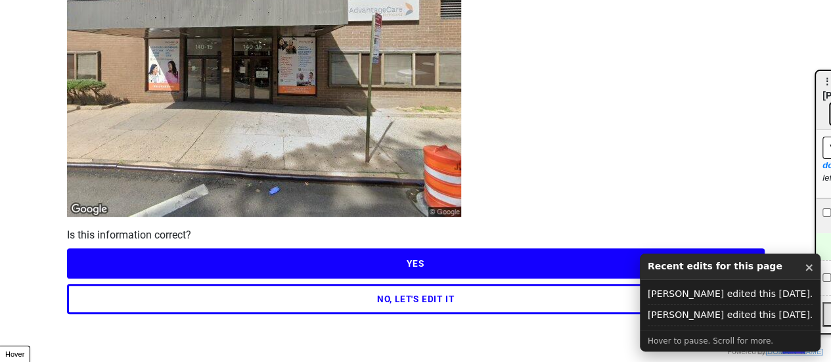
scroll to position [189, 0]
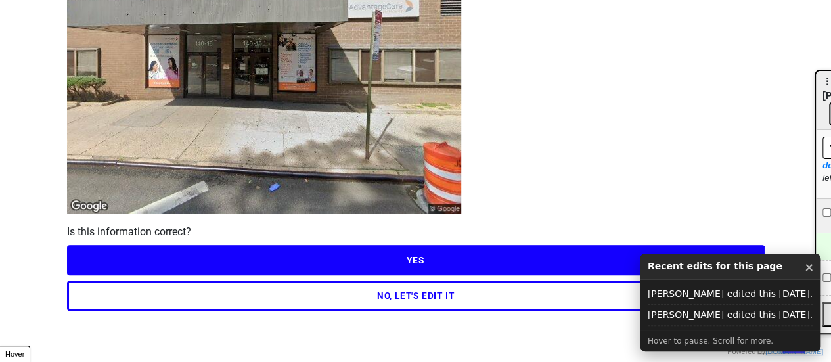
click at [804, 268] on button "×" at bounding box center [809, 267] width 10 height 17
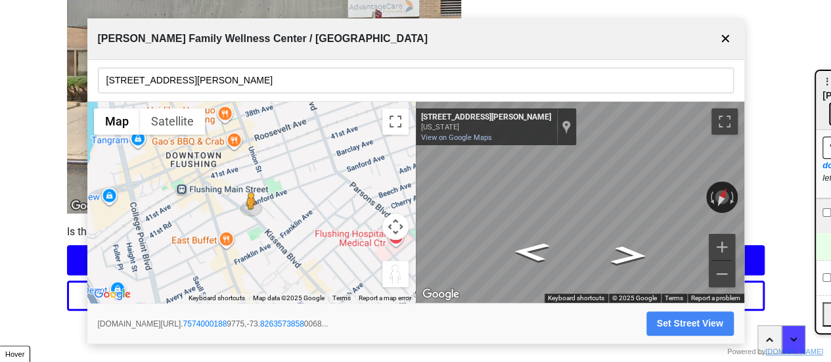
drag, startPoint x: 724, startPoint y: 43, endPoint x: 677, endPoint y: 2, distance: 61.9
click at [723, 42] on button "✕" at bounding box center [725, 38] width 16 height 25
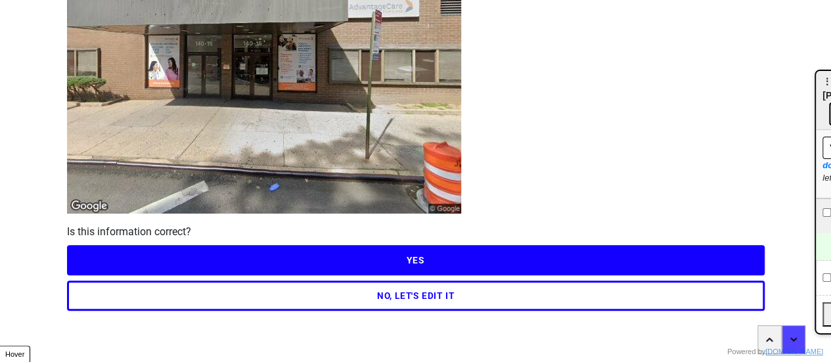
scroll to position [0, 0]
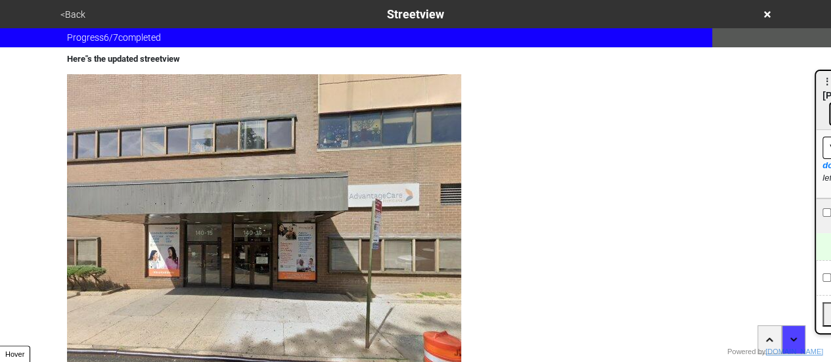
click at [78, 7] on button "<Back" at bounding box center [73, 14] width 33 height 15
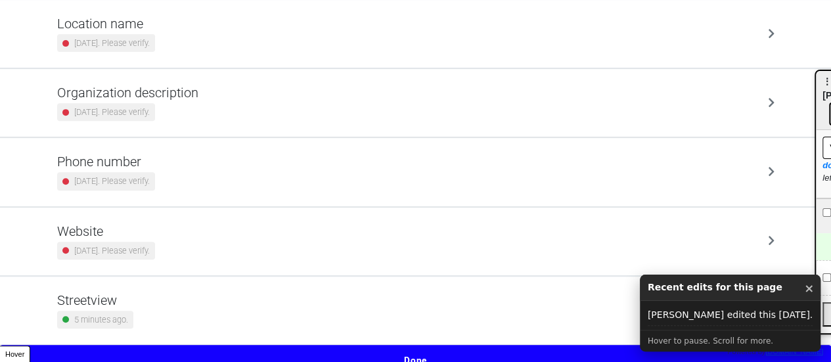
scroll to position [250, 0]
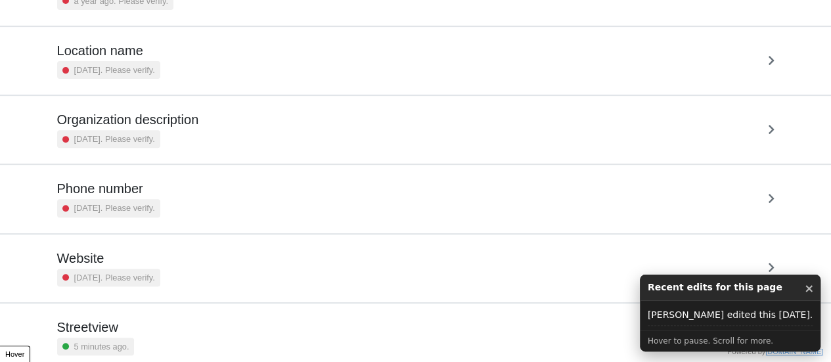
scroll to position [250, 0]
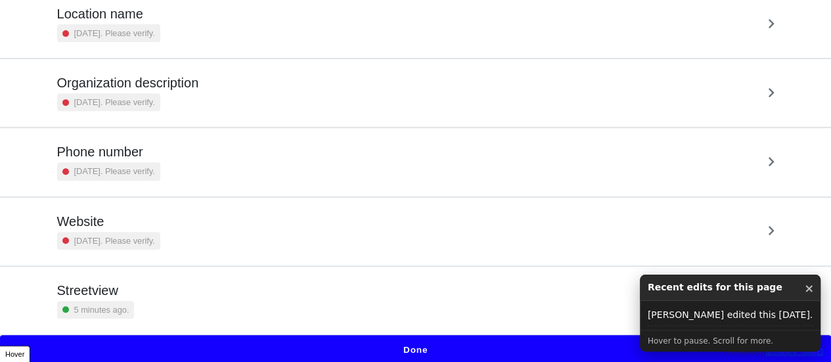
click at [217, 294] on div "Streetview 5 minutes ago." at bounding box center [415, 301] width 717 height 36
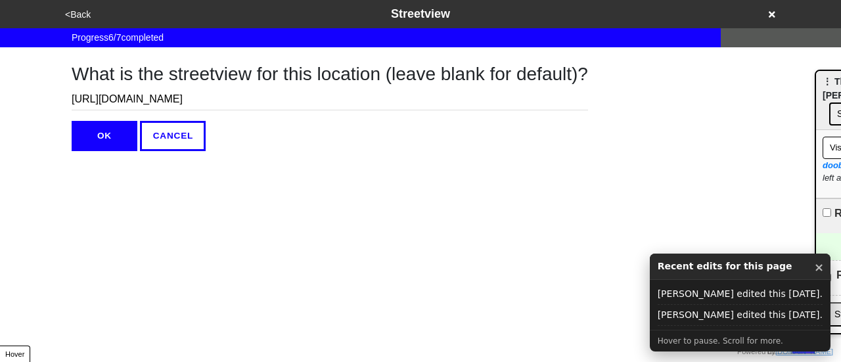
click at [815, 270] on button "×" at bounding box center [819, 267] width 10 height 17
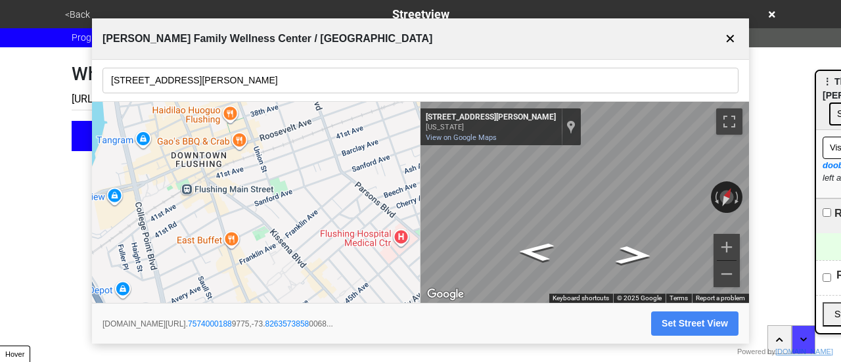
click at [666, 326] on button "Set Street View" at bounding box center [694, 323] width 87 height 24
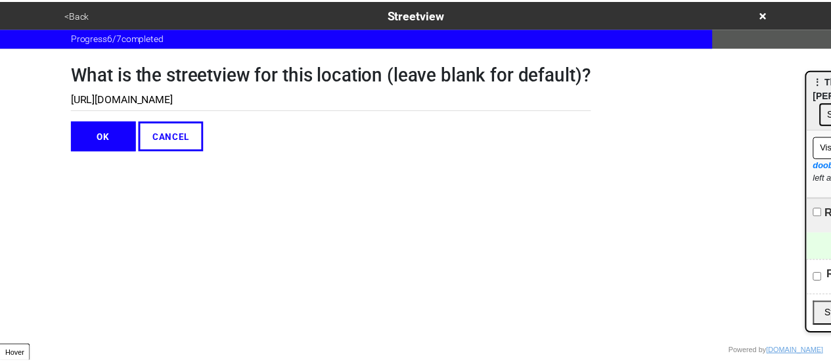
scroll to position [0, 393]
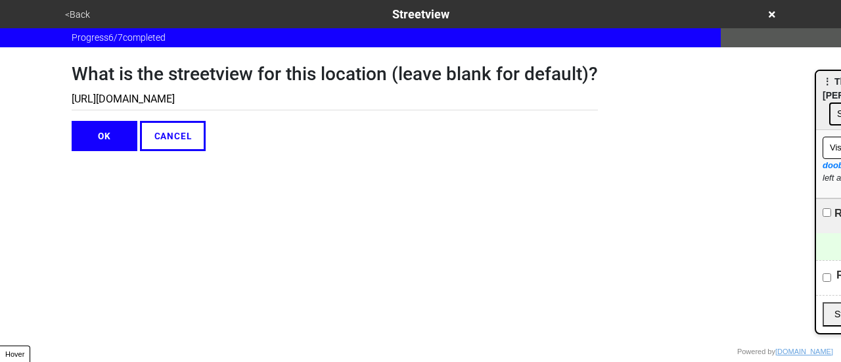
type input "[URL][DOMAIN_NAME]"
click at [95, 139] on button "OK" at bounding box center [105, 136] width 66 height 30
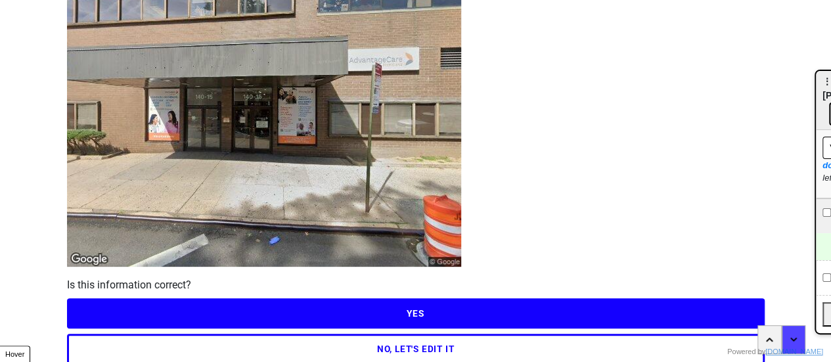
scroll to position [189, 0]
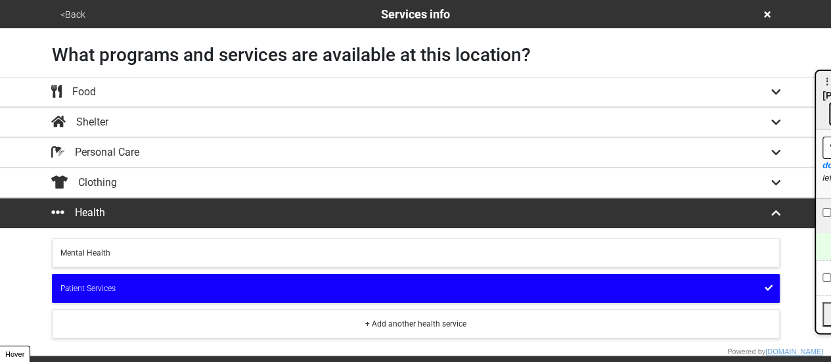
click at [75, 9] on button "<Back" at bounding box center [73, 14] width 33 height 15
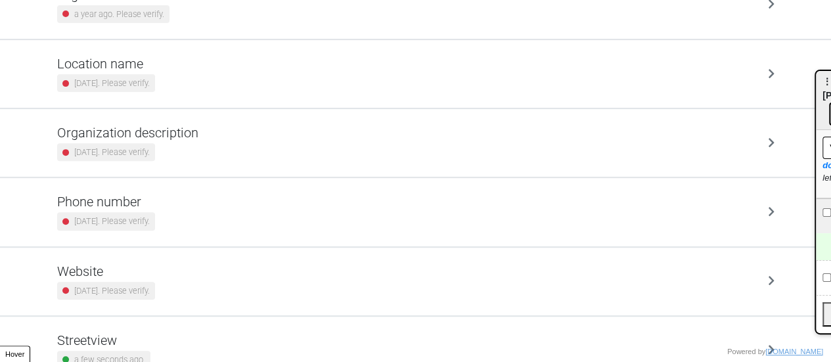
scroll to position [250, 0]
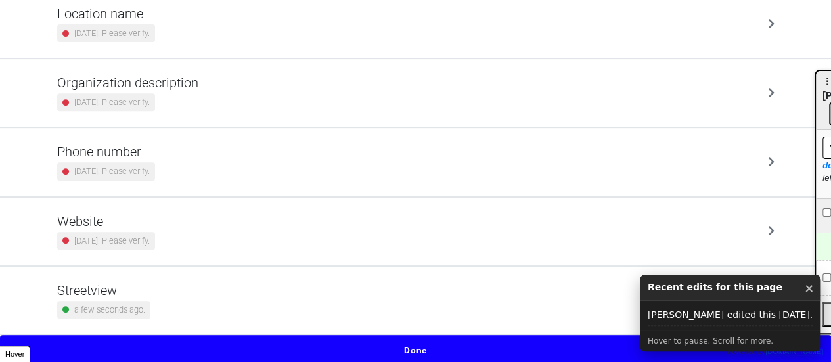
click at [163, 302] on div "Streetview a few seconds ago." at bounding box center [415, 301] width 717 height 36
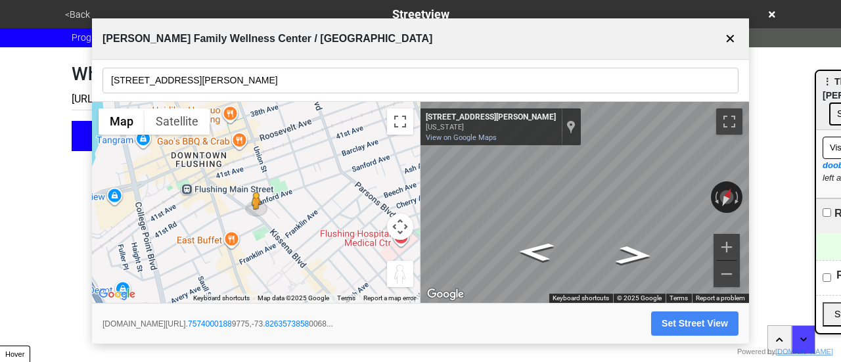
click at [691, 321] on button "Set Street View" at bounding box center [694, 323] width 87 height 24
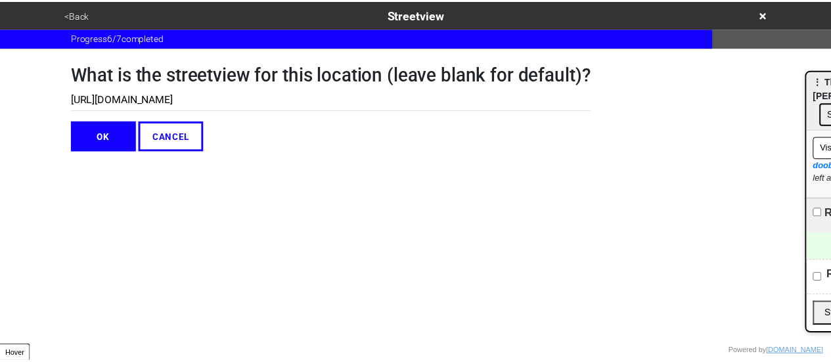
scroll to position [0, 393]
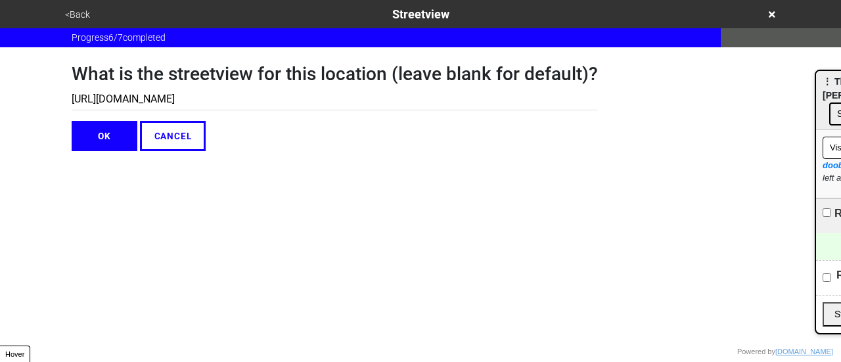
type input "[URL][DOMAIN_NAME]"
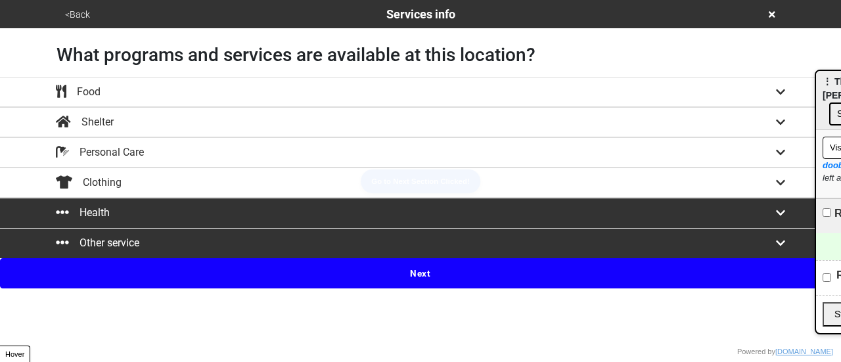
click at [79, 10] on button "<Back" at bounding box center [77, 14] width 33 height 15
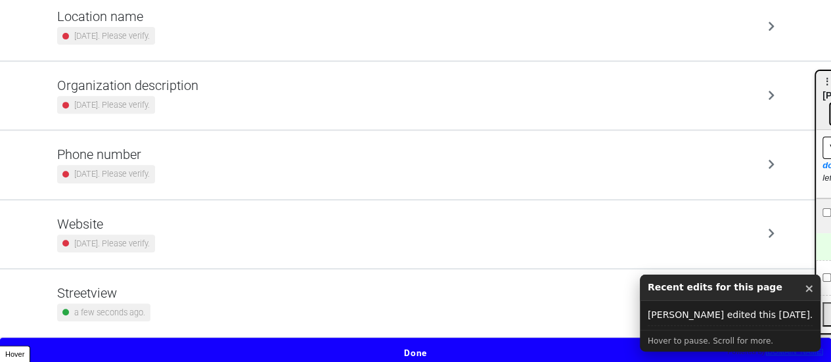
scroll to position [250, 0]
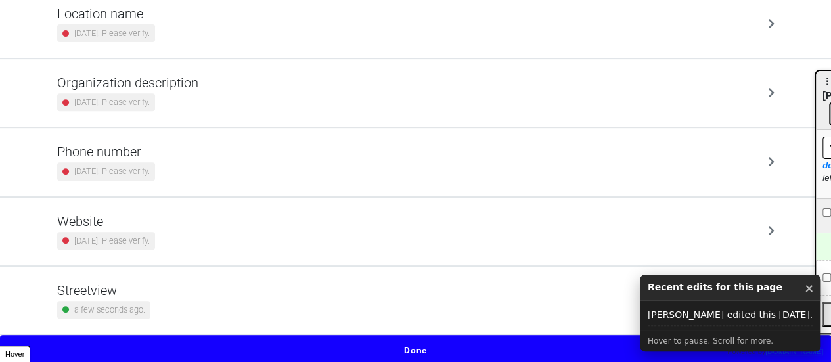
click at [164, 296] on div "Streetview a few seconds ago." at bounding box center [415, 301] width 717 height 36
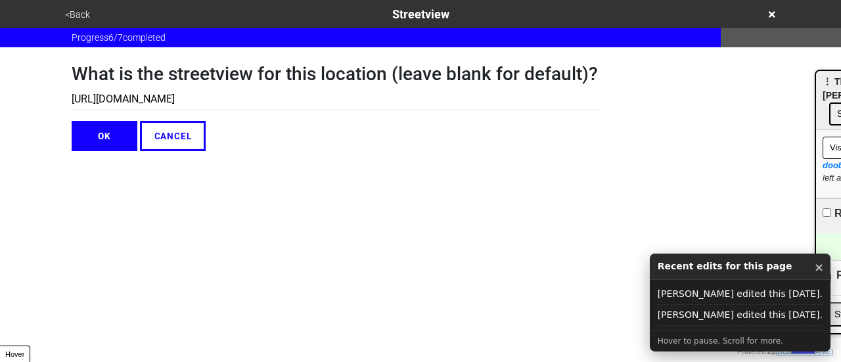
click at [409, 187] on html "<Back Streetview Progress 6 / 7 completed What is the streetview for this locat…" at bounding box center [420, 102] width 841 height 204
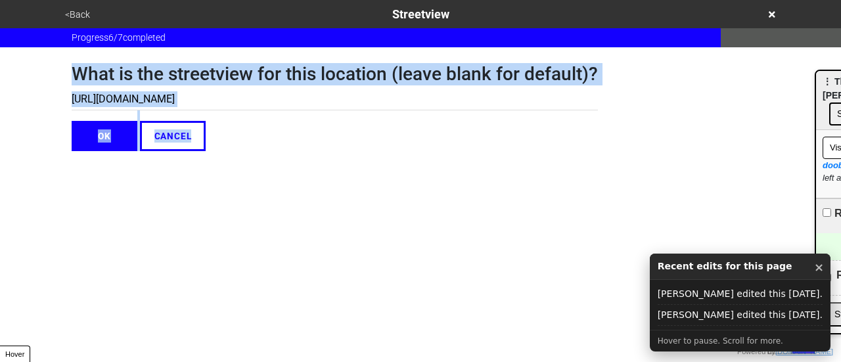
click at [409, 187] on html "<Back Streetview Progress 6 / 7 completed What is the streetview for this locat…" at bounding box center [420, 102] width 841 height 204
click at [409, 135] on body "<Back Streetview Progress 6 / 7 completed What is the streetview for this locat…" at bounding box center [420, 75] width 841 height 151
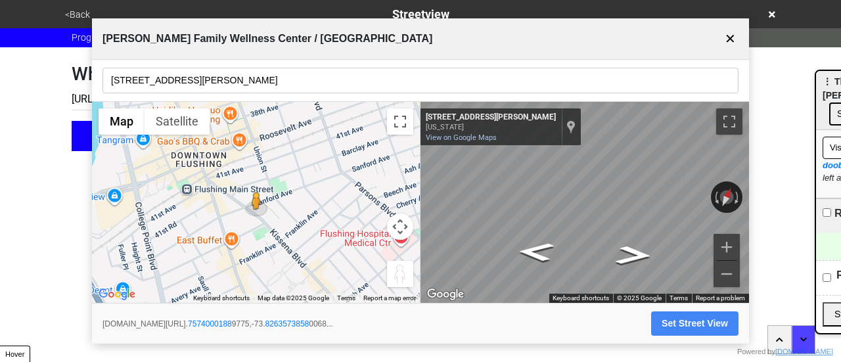
click at [790, 188] on html "<Back Streetview Progress 6 / 7 completed What is the streetview for this locat…" at bounding box center [420, 102] width 841 height 204
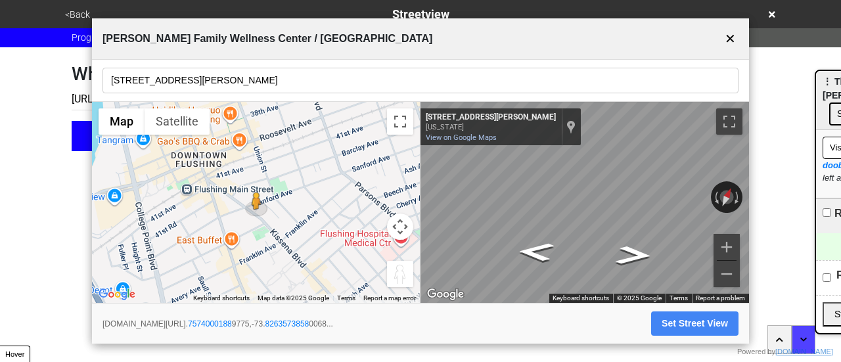
click at [705, 323] on button "Set Street View" at bounding box center [694, 323] width 87 height 24
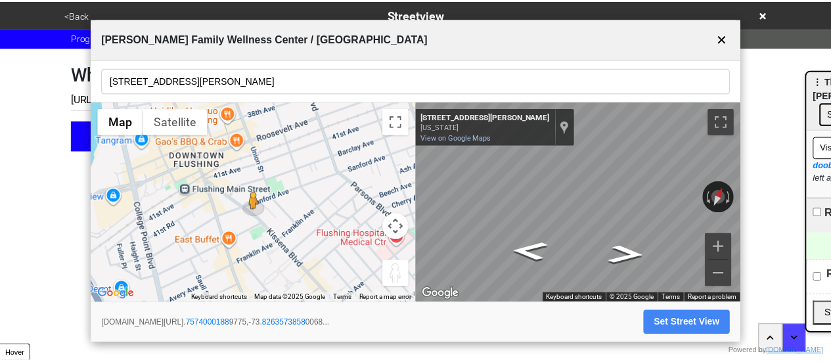
scroll to position [0, 393]
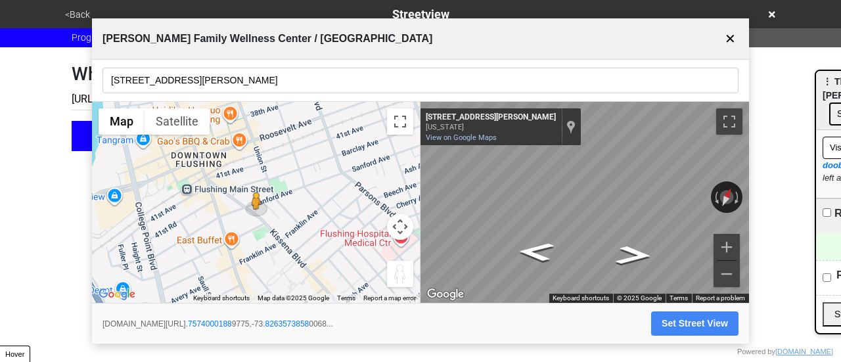
type input "[URL][DOMAIN_NAME]"
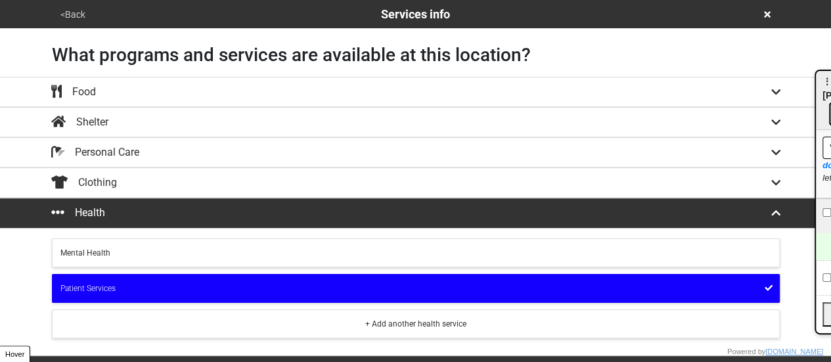
click at [72, 18] on button "<Back" at bounding box center [73, 14] width 33 height 15
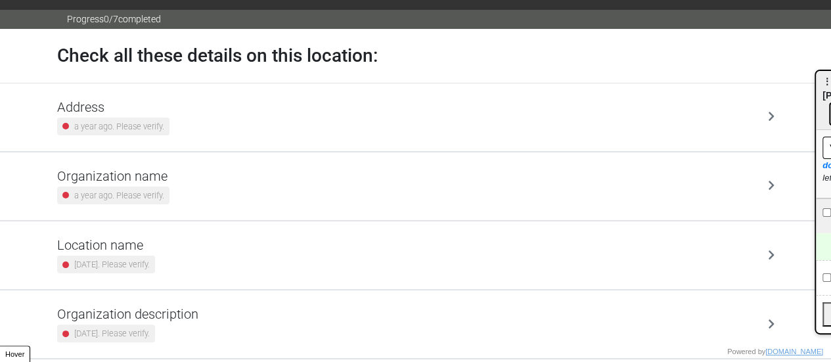
scroll to position [250, 0]
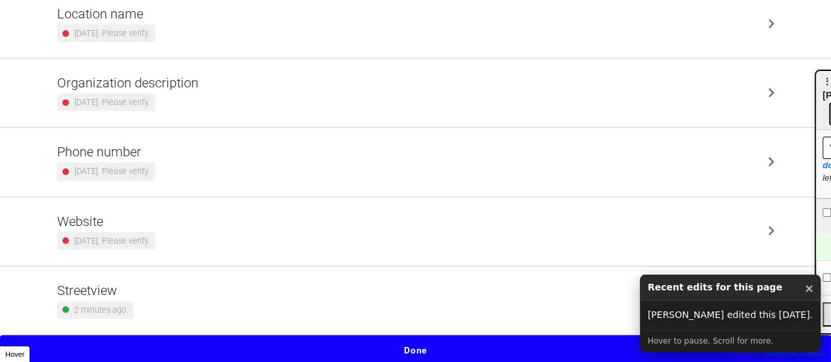
click at [194, 294] on div "Streetview 2 minutes ago." at bounding box center [415, 301] width 717 height 36
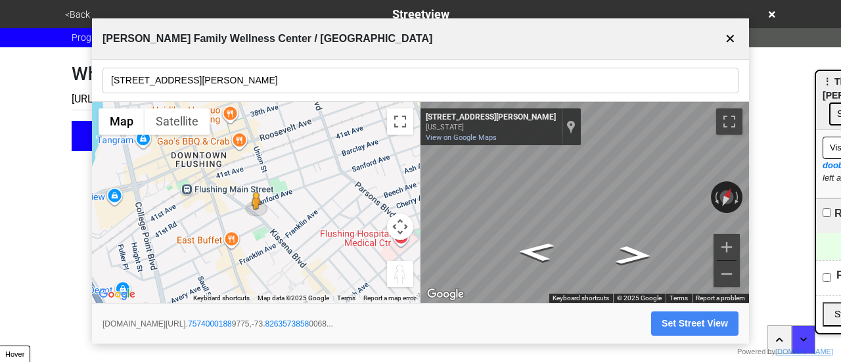
click at [731, 35] on button "✕" at bounding box center [730, 38] width 16 height 25
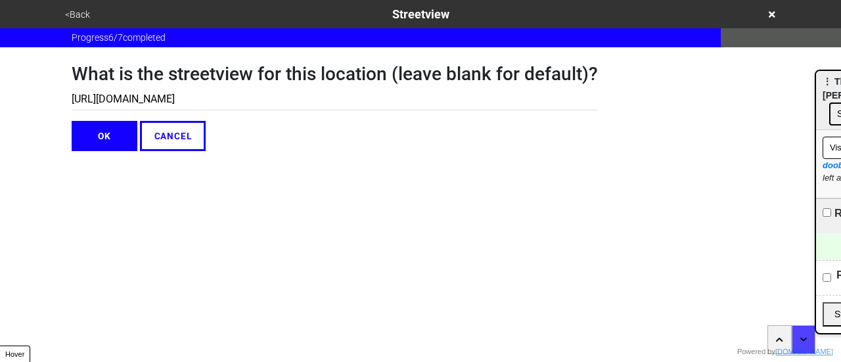
click at [113, 128] on button "OK" at bounding box center [105, 136] width 66 height 30
click at [105, 144] on button "OK" at bounding box center [105, 136] width 66 height 30
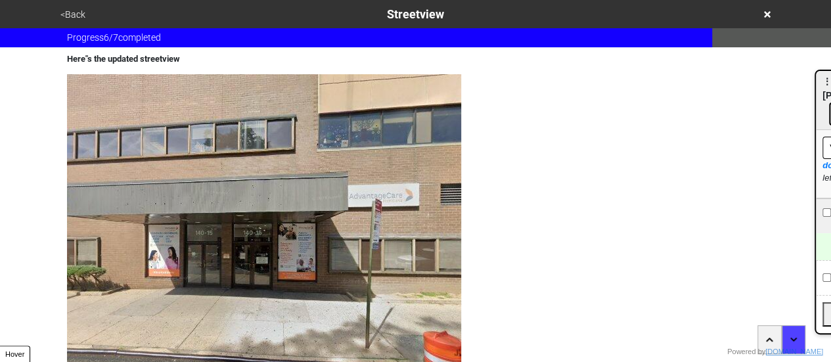
scroll to position [143, 0]
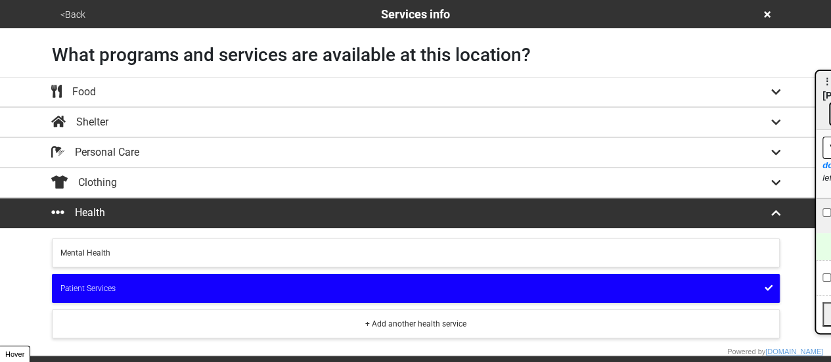
click at [69, 12] on button "<Back" at bounding box center [73, 14] width 33 height 15
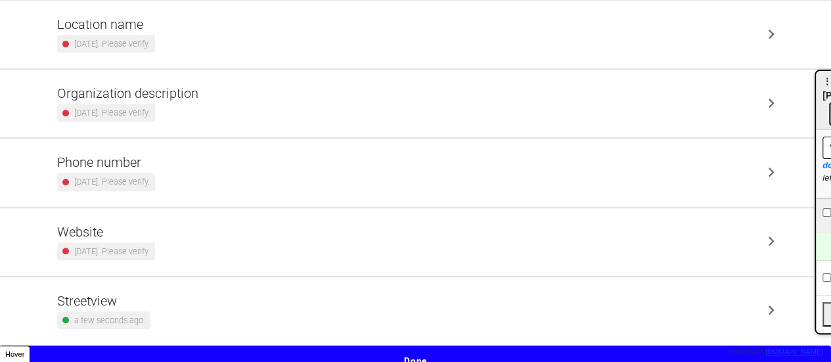
scroll to position [250, 0]
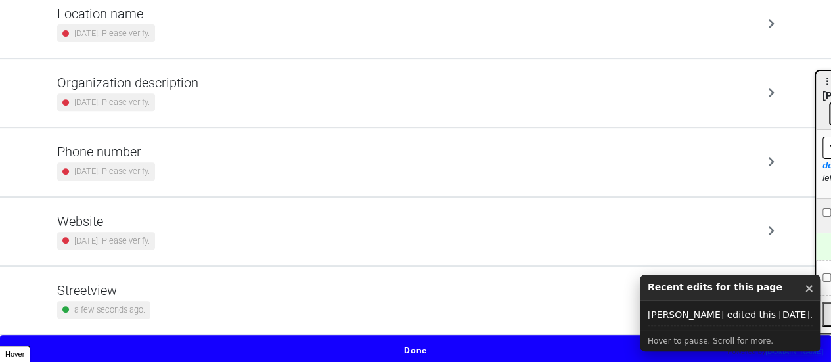
click at [143, 313] on div "a few seconds ago." at bounding box center [103, 310] width 93 height 18
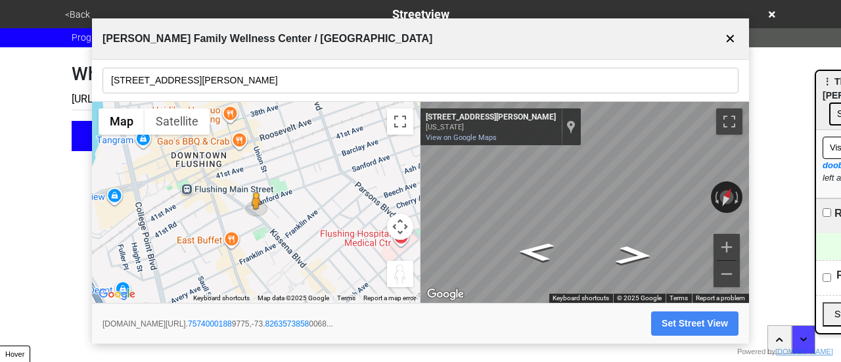
click at [677, 327] on button "Set Street View" at bounding box center [694, 323] width 87 height 24
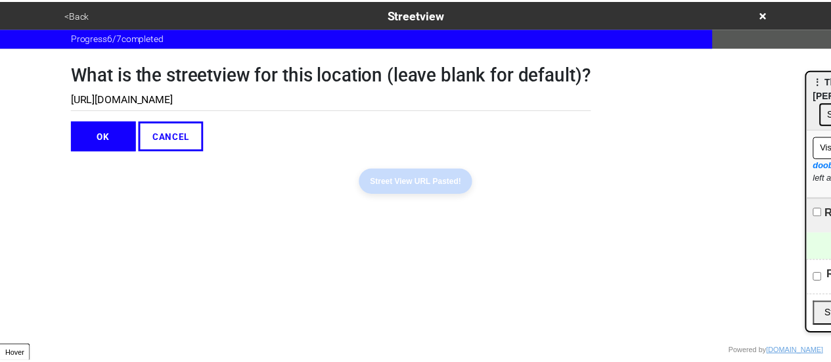
scroll to position [0, 393]
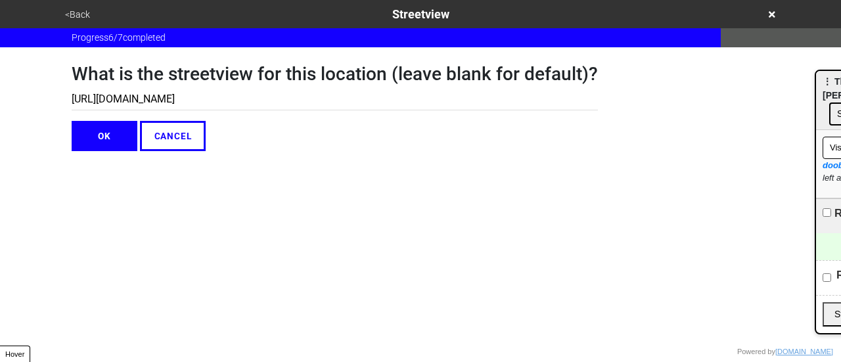
type input "[URL][DOMAIN_NAME]"
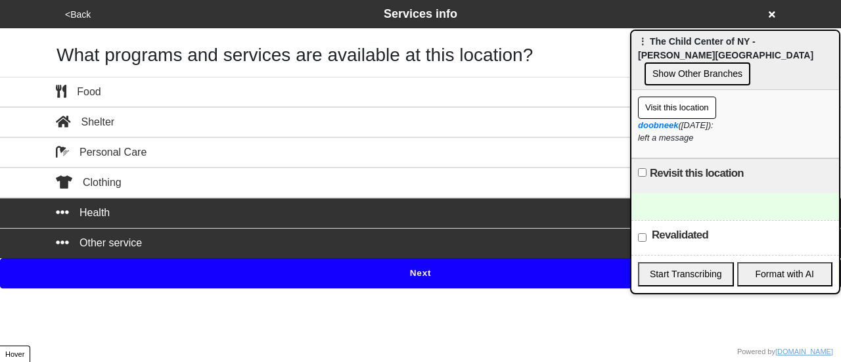
drag, startPoint x: 739, startPoint y: 70, endPoint x: 723, endPoint y: 137, distance: 69.0
click at [836, 90] on div "⋮ The Child Center of NY - Macari Family Wellness Center Show Other Branches" at bounding box center [735, 60] width 208 height 59
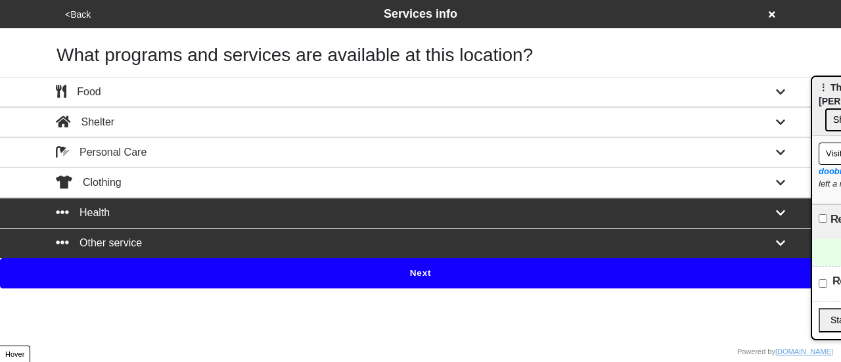
click at [78, 11] on button "<Back" at bounding box center [78, 14] width 34 height 15
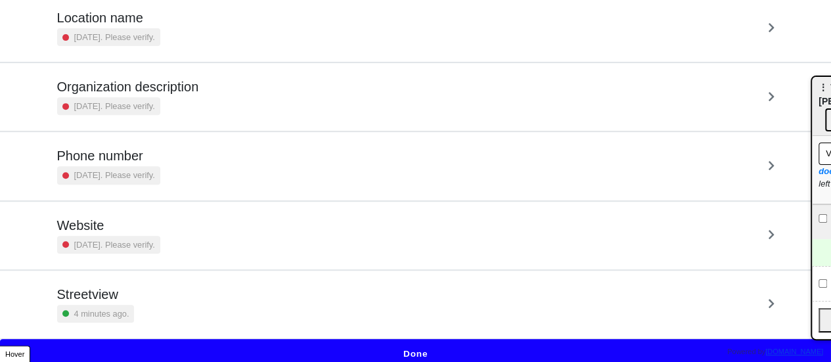
scroll to position [250, 0]
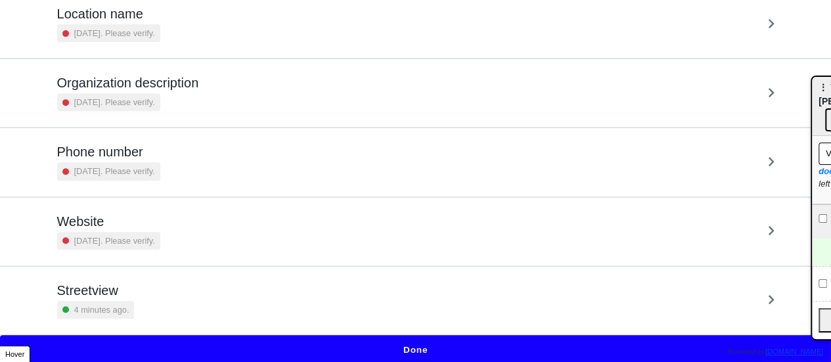
click at [193, 290] on div "Streetview 4 minutes ago." at bounding box center [415, 301] width 717 height 36
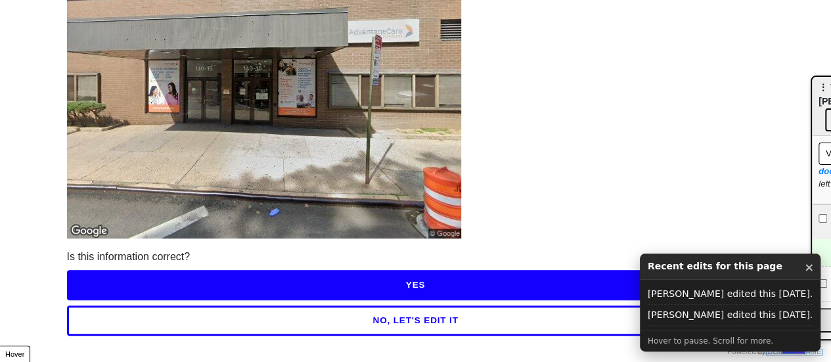
scroll to position [189, 0]
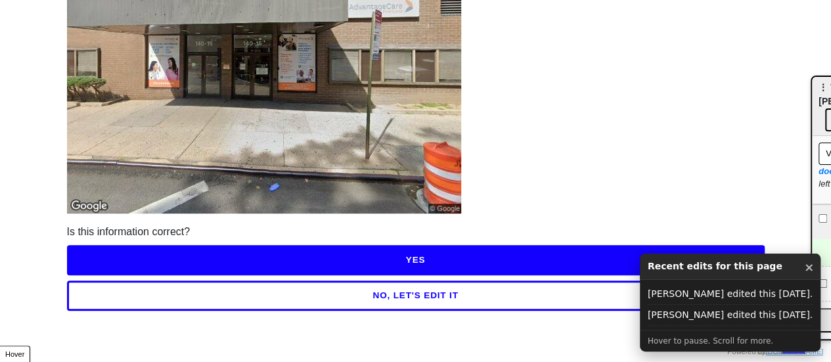
click at [304, 286] on button "NO, LET'S EDIT IT" at bounding box center [416, 296] width 698 height 30
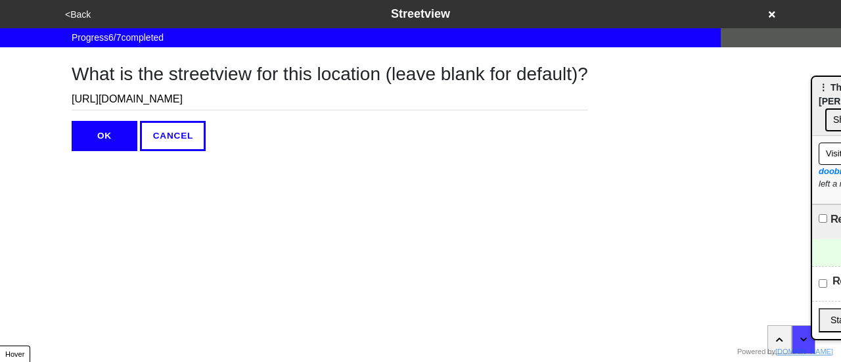
click at [74, 11] on button "<Back" at bounding box center [78, 14] width 34 height 15
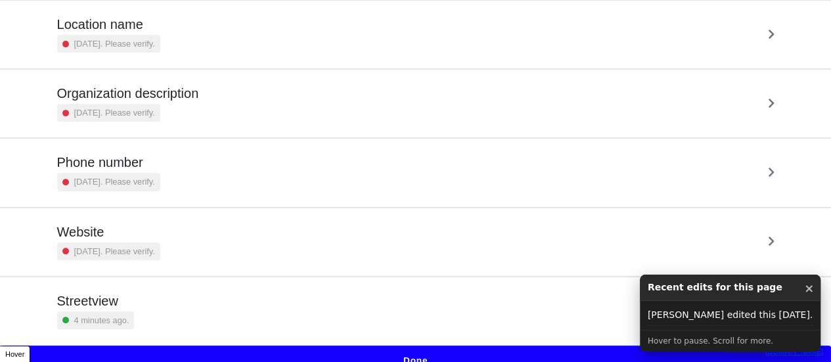
scroll to position [250, 0]
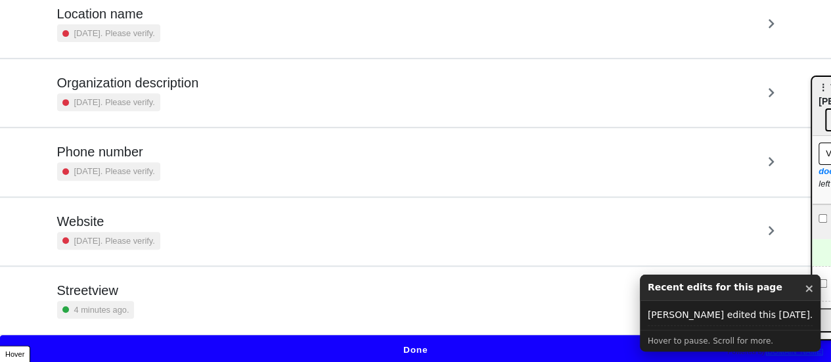
click at [127, 310] on div "4 minutes ago." at bounding box center [96, 310] width 78 height 18
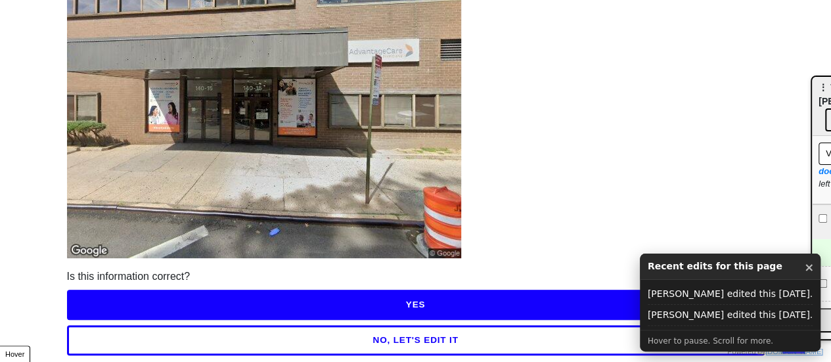
scroll to position [189, 0]
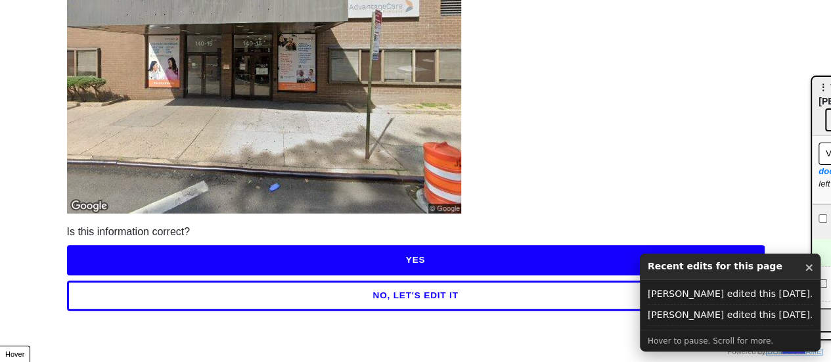
click at [248, 300] on button "NO, LET'S EDIT IT" at bounding box center [416, 296] width 698 height 30
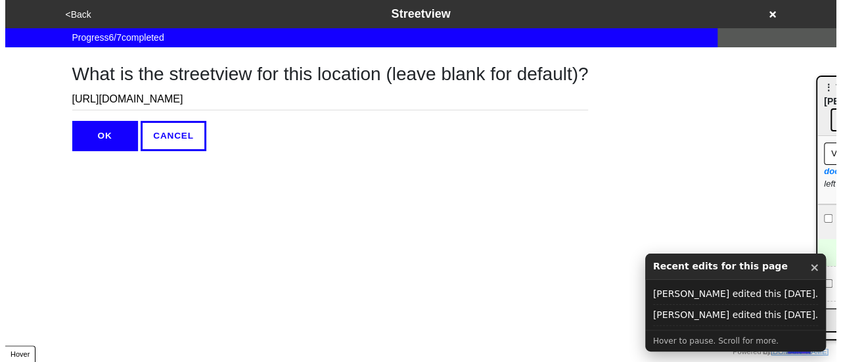
scroll to position [0, 0]
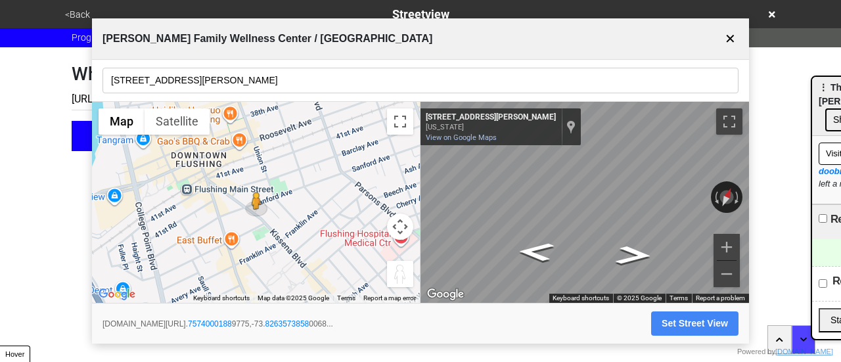
click at [692, 317] on button "Set Street View" at bounding box center [694, 323] width 87 height 24
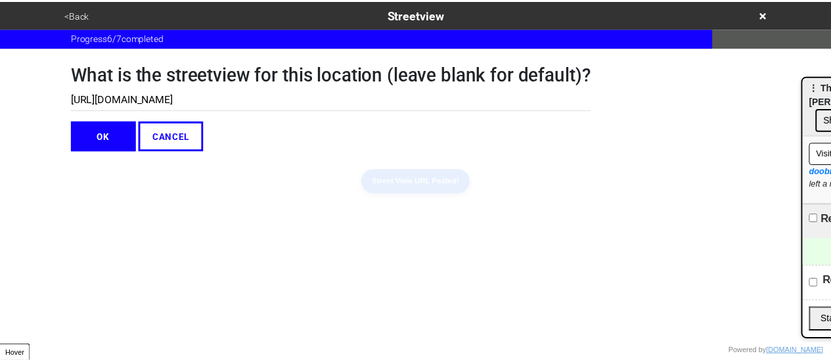
scroll to position [0, 393]
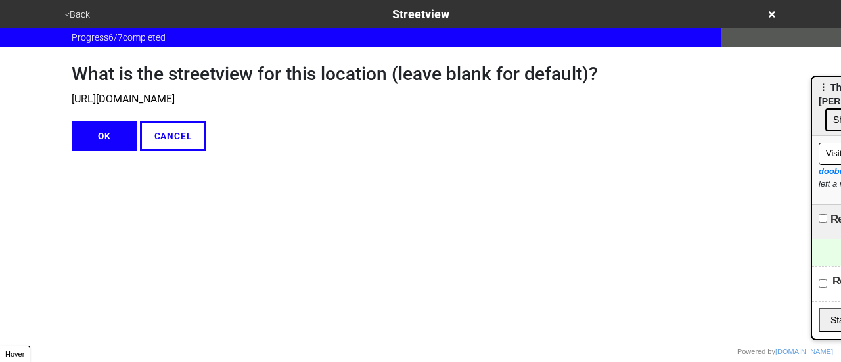
type input "[URL][DOMAIN_NAME]"
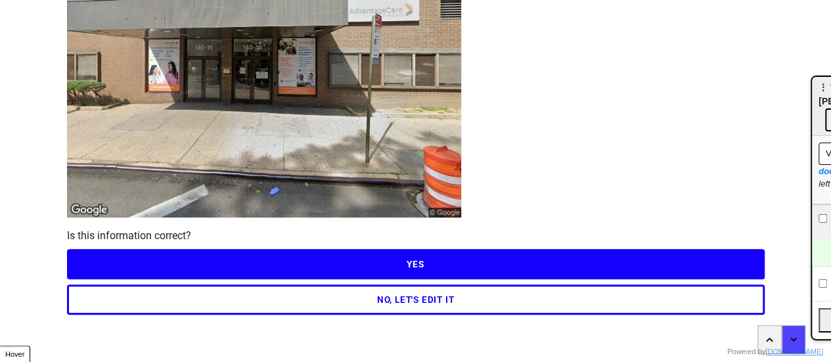
scroll to position [189, 0]
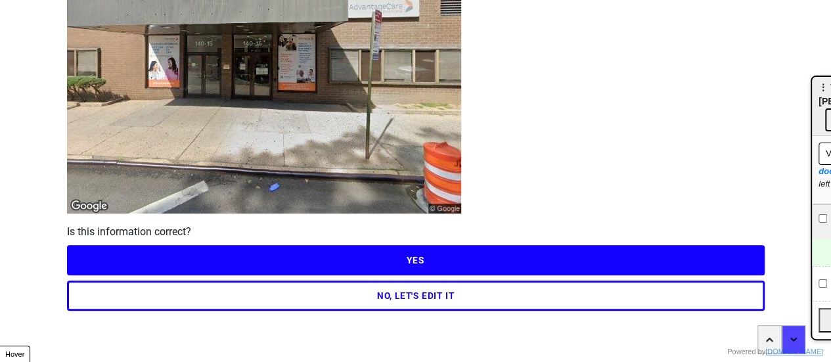
click at [414, 265] on button "YES" at bounding box center [416, 260] width 698 height 30
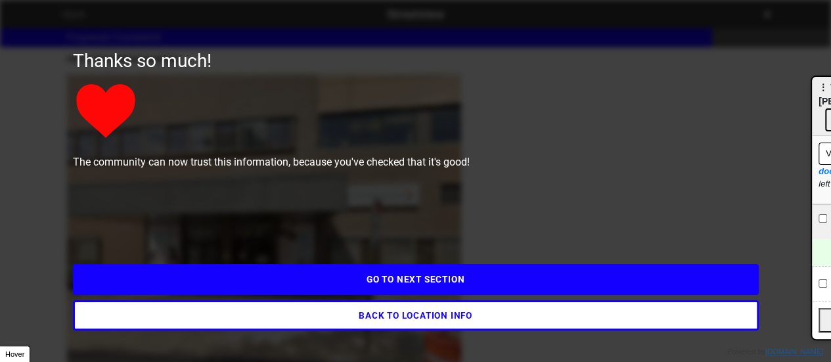
click at [409, 277] on button "GO TO NEXT SECTION" at bounding box center [416, 279] width 686 height 30
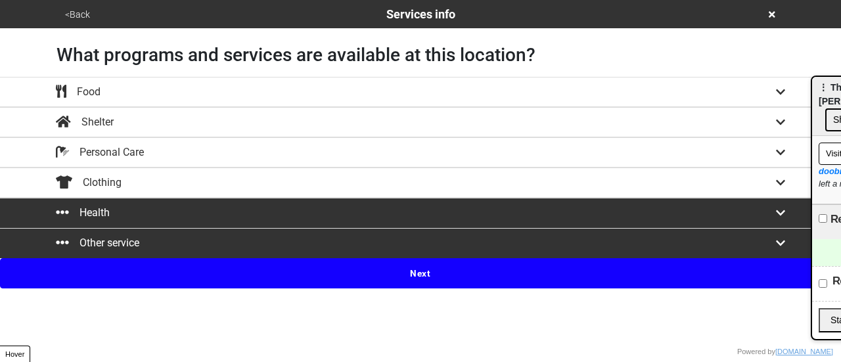
click at [99, 9] on div "<Back Services info" at bounding box center [420, 14] width 719 height 18
click at [75, 12] on button "<Back" at bounding box center [77, 14] width 33 height 15
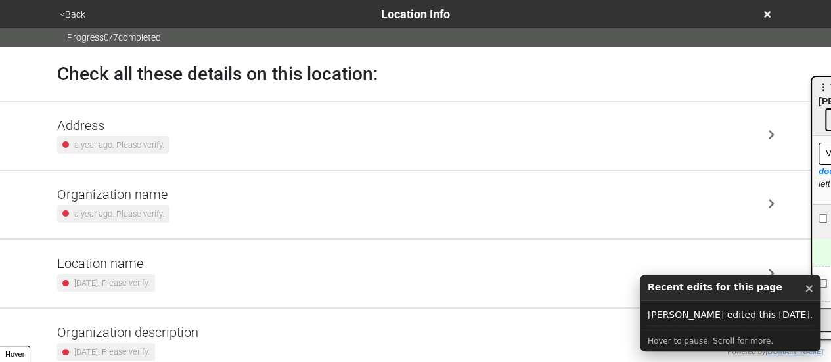
scroll to position [250, 0]
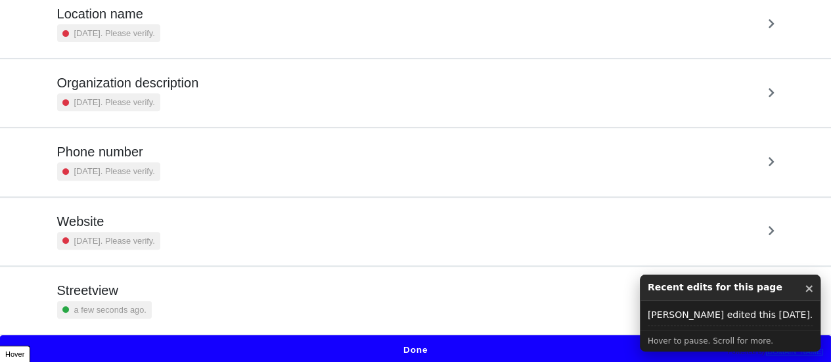
click at [185, 305] on div "Streetview a few seconds ago." at bounding box center [415, 301] width 717 height 36
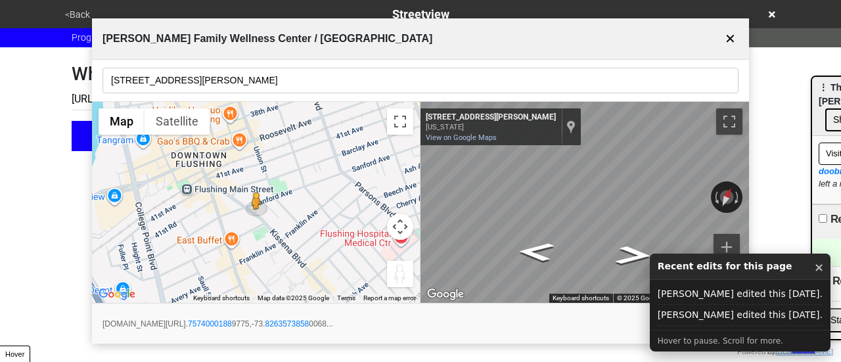
click at [815, 268] on button "×" at bounding box center [819, 267] width 10 height 17
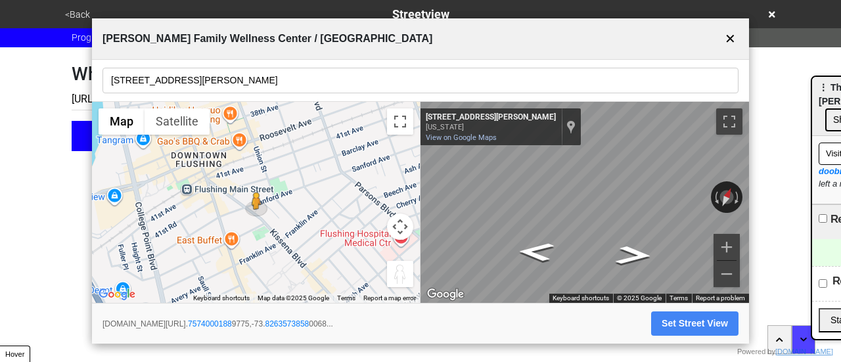
click at [695, 324] on button "Set Street View" at bounding box center [694, 323] width 87 height 24
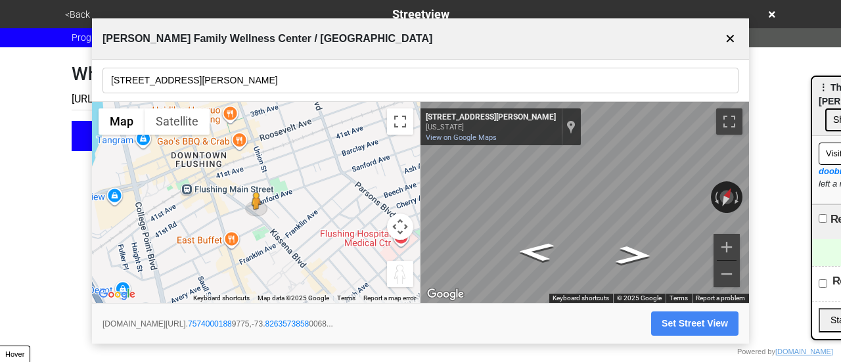
scroll to position [0, 393]
type input "[URL][DOMAIN_NAME]"
click at [682, 328] on button "Set Street View" at bounding box center [694, 323] width 87 height 24
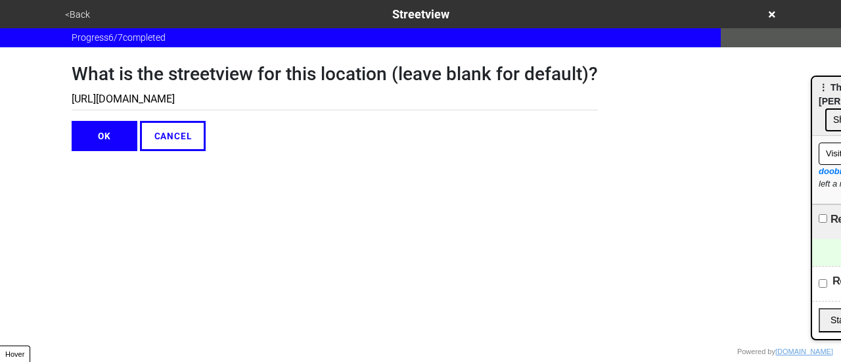
type input "[URL][DOMAIN_NAME]"
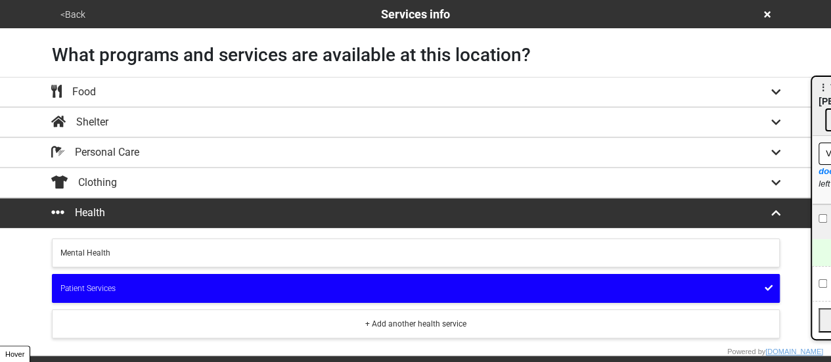
click at [68, 14] on button "<Back" at bounding box center [73, 14] width 33 height 15
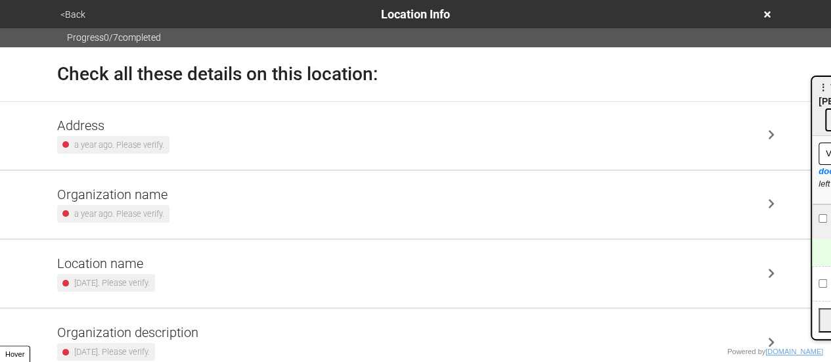
scroll to position [250, 0]
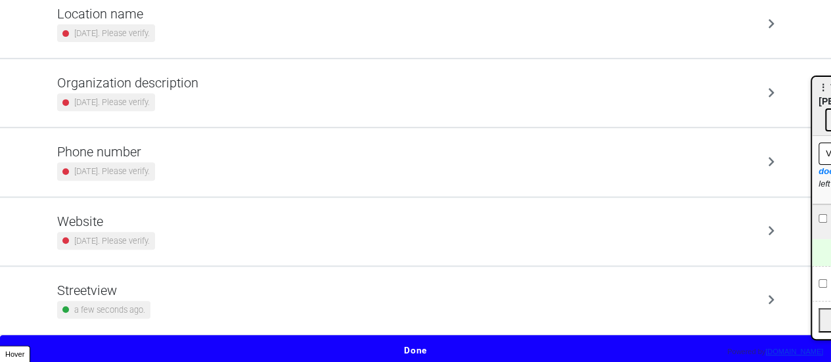
click at [140, 292] on h5 "Streetview" at bounding box center [103, 291] width 93 height 16
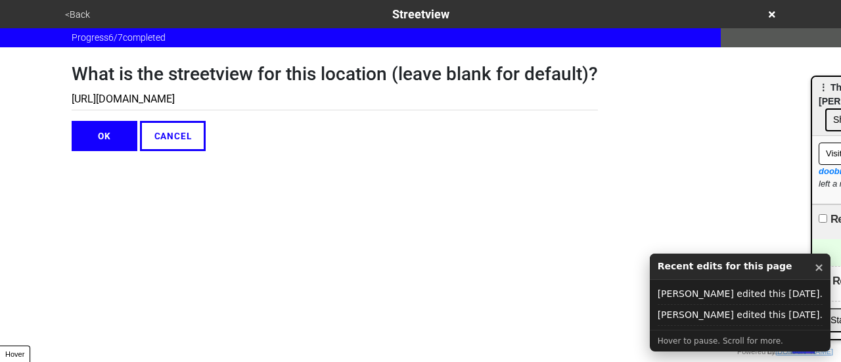
drag, startPoint x: 367, startPoint y: 101, endPoint x: 385, endPoint y: 103, distance: 18.5
click at [367, 101] on input "[URL][DOMAIN_NAME]" at bounding box center [335, 100] width 526 height 22
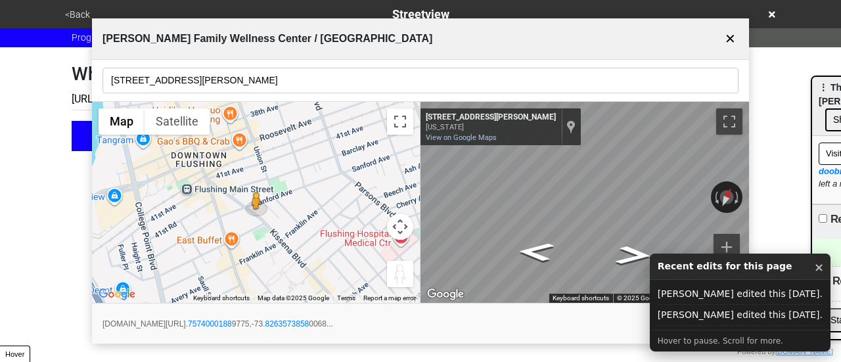
drag, startPoint x: 813, startPoint y: 268, endPoint x: 778, endPoint y: 358, distance: 96.5
click at [814, 269] on button "×" at bounding box center [819, 267] width 10 height 17
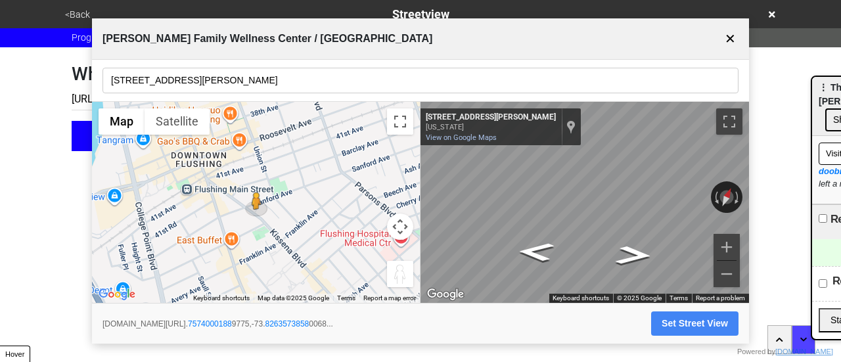
click at [69, 23] on div "<Back Streetview" at bounding box center [420, 14] width 729 height 28
click at [79, 18] on button "<Back" at bounding box center [77, 14] width 33 height 15
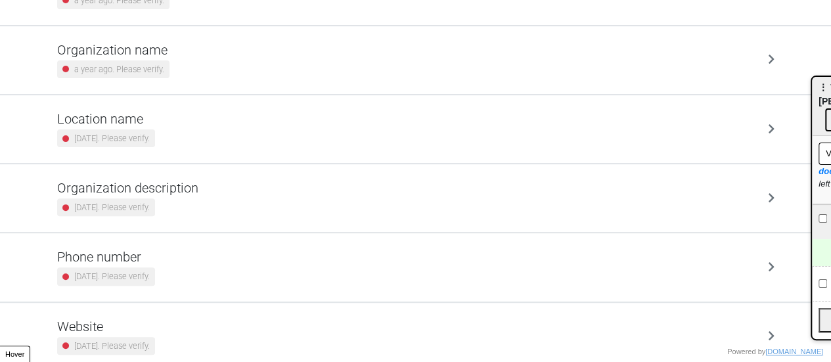
scroll to position [250, 0]
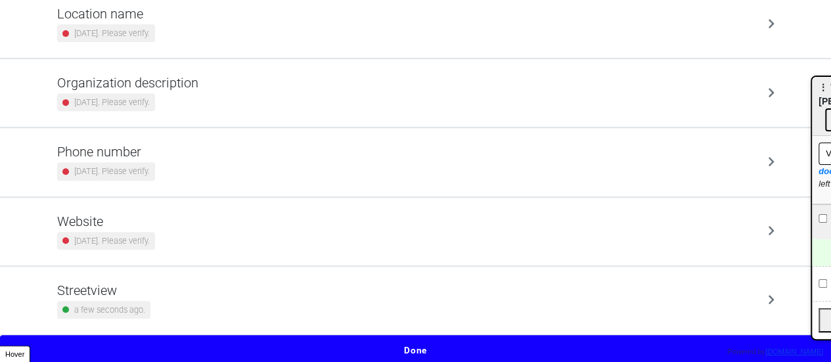
click at [159, 285] on div "Streetview a few seconds ago." at bounding box center [415, 301] width 717 height 36
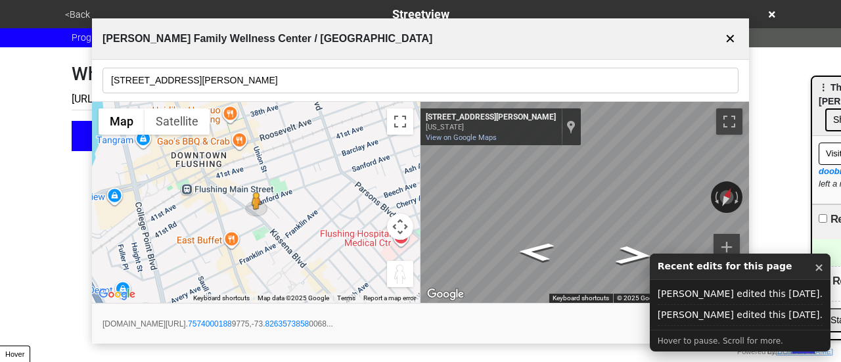
click at [660, 317] on button "Set Street View" at bounding box center [694, 323] width 87 height 24
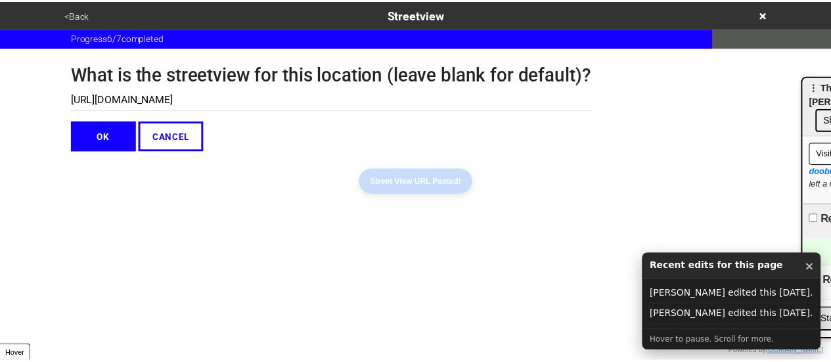
scroll to position [0, 393]
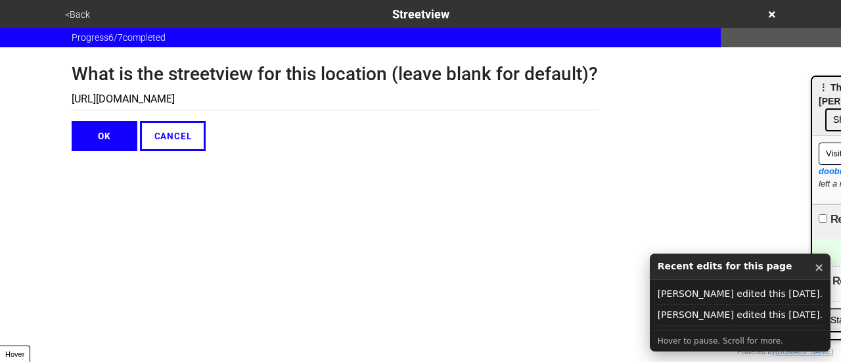
type input "[URL][DOMAIN_NAME]"
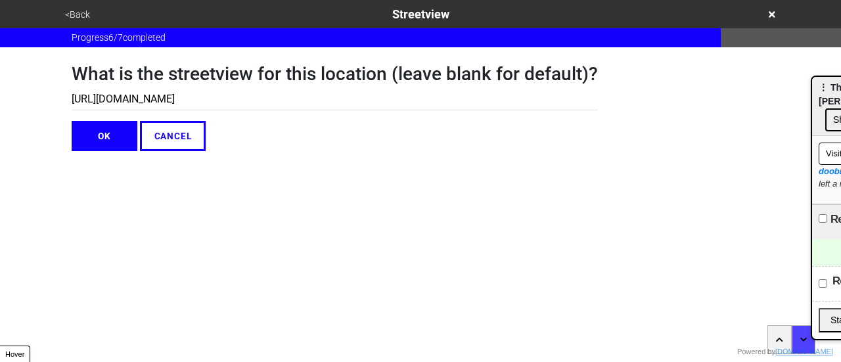
click at [108, 135] on button "OK" at bounding box center [105, 136] width 66 height 30
click at [104, 132] on button "OK" at bounding box center [105, 136] width 66 height 30
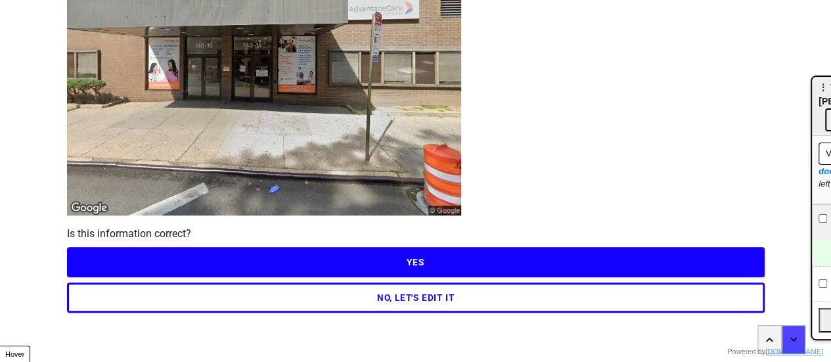
scroll to position [189, 0]
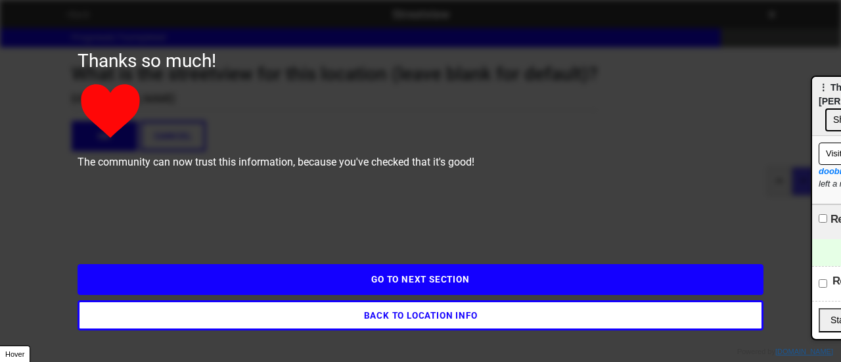
click at [439, 258] on div "GO TO NEXT SECTION" at bounding box center [421, 271] width 686 height 46
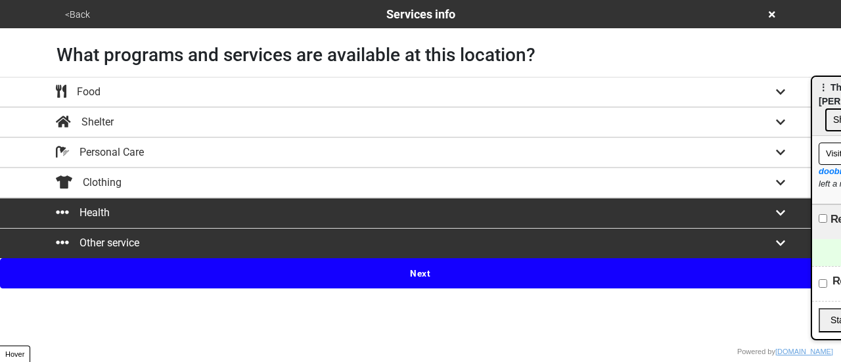
click at [76, 14] on button "<Back" at bounding box center [77, 14] width 33 height 15
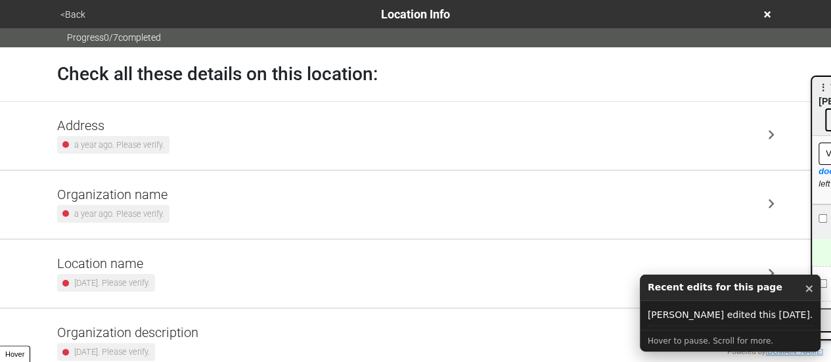
scroll to position [250, 0]
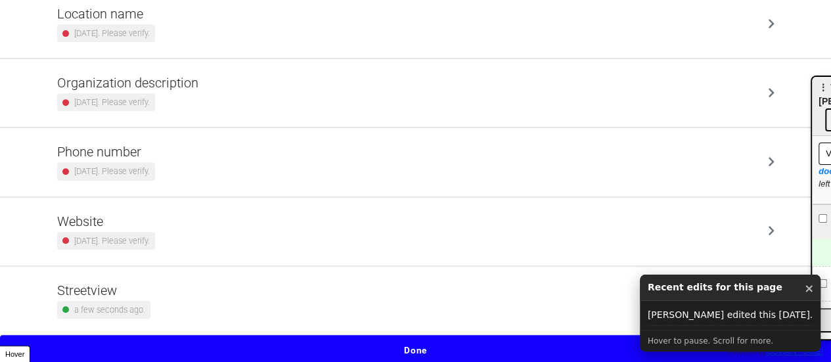
click at [193, 307] on div "Streetview a few seconds ago." at bounding box center [415, 301] width 717 height 36
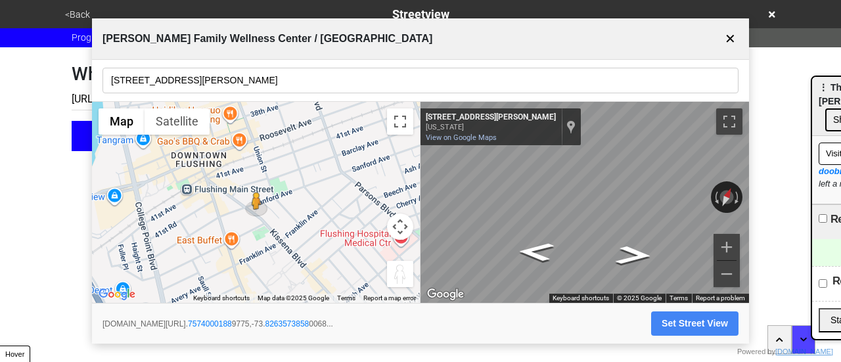
click at [678, 326] on button "Set Street View" at bounding box center [694, 323] width 87 height 24
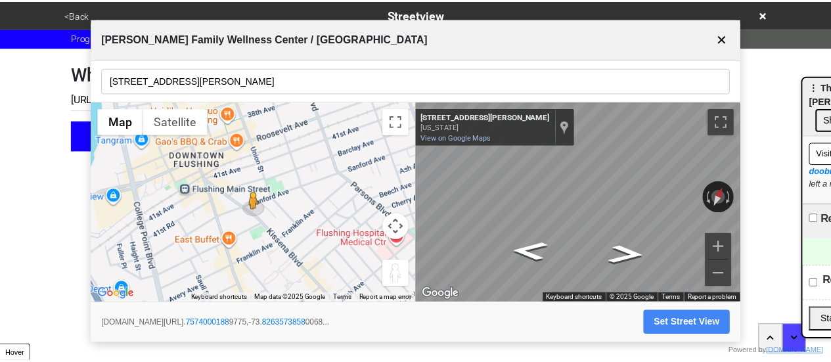
scroll to position [0, 393]
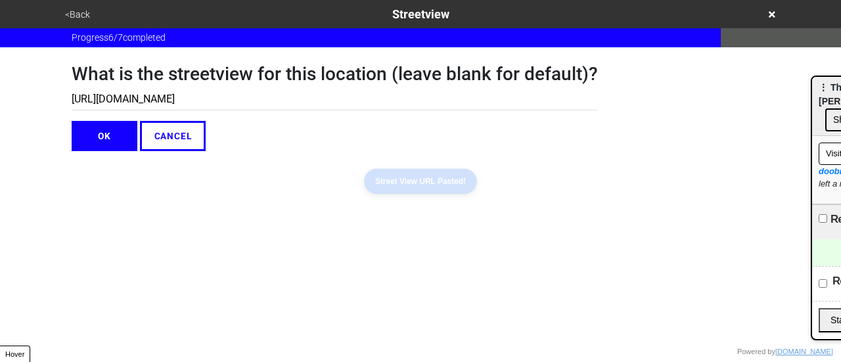
type input "[URL][DOMAIN_NAME]"
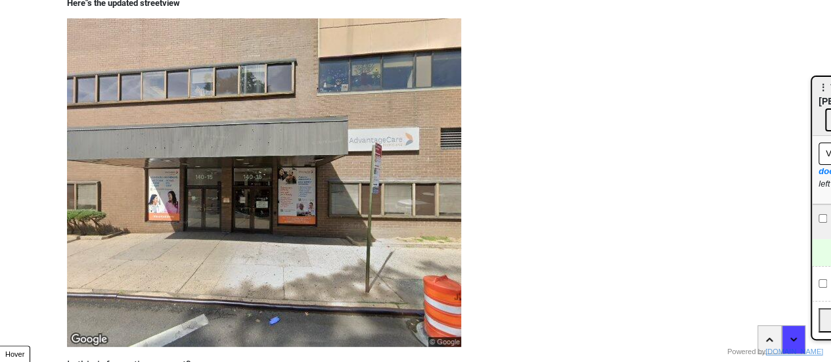
scroll to position [189, 0]
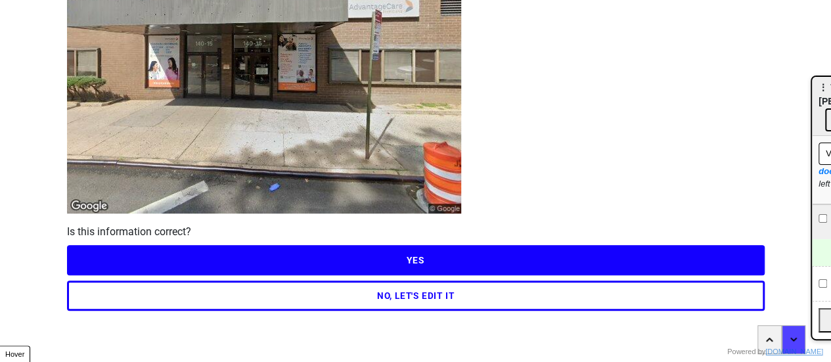
click at [428, 260] on button "YES" at bounding box center [416, 260] width 698 height 30
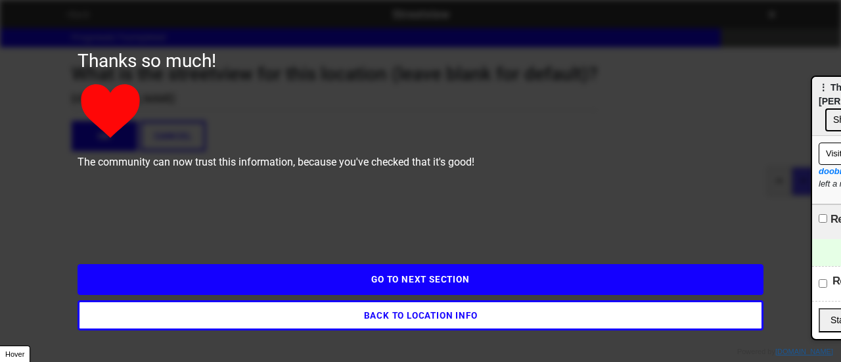
click at [434, 274] on button "GO TO NEXT SECTION" at bounding box center [421, 279] width 686 height 30
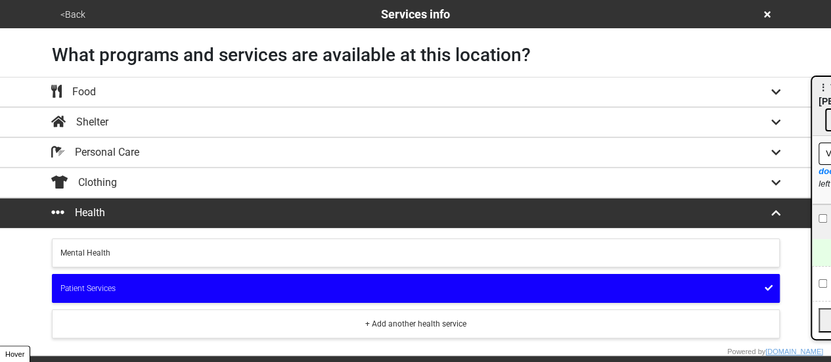
click at [62, 15] on button "<Back" at bounding box center [73, 14] width 33 height 15
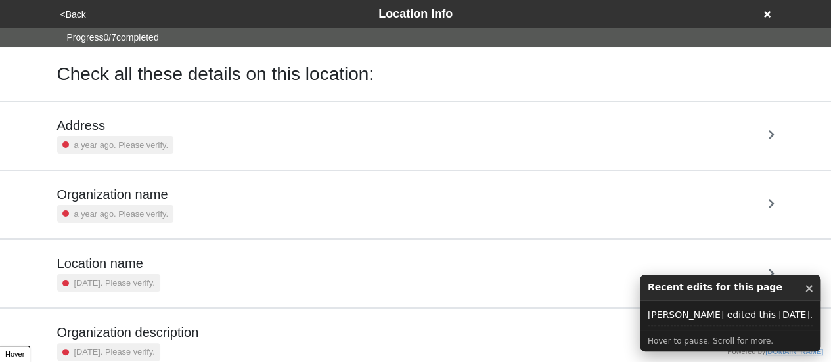
scroll to position [250, 0]
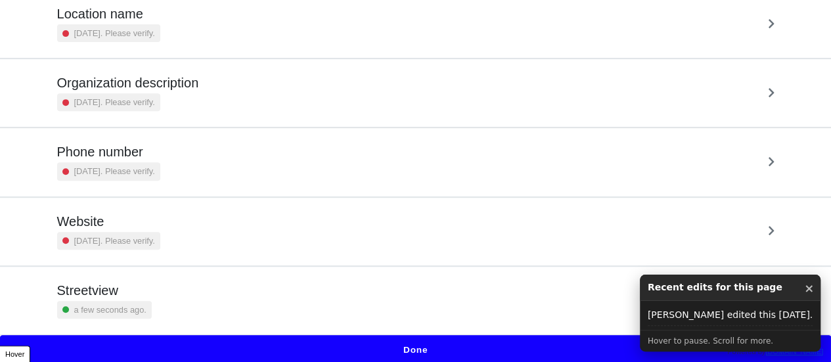
click at [217, 301] on div "Streetview a few seconds ago." at bounding box center [415, 301] width 717 height 36
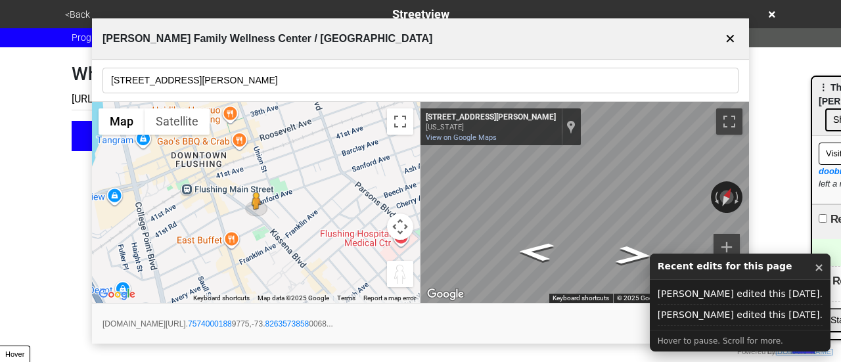
click at [656, 321] on button "Set Street View" at bounding box center [694, 323] width 87 height 24
type input "[URL][DOMAIN_NAME]"
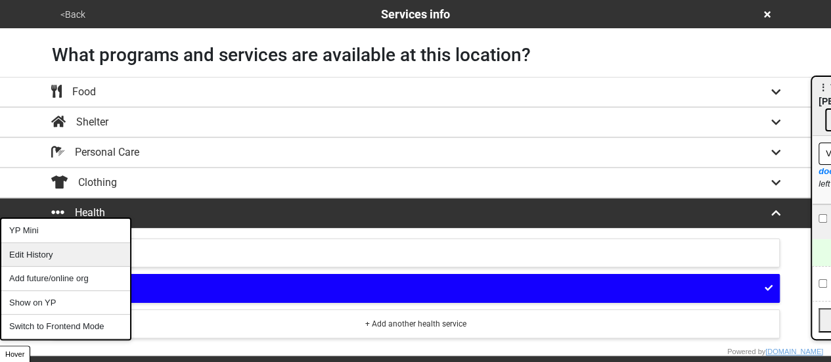
click at [51, 253] on div "Edit History" at bounding box center [65, 255] width 129 height 24
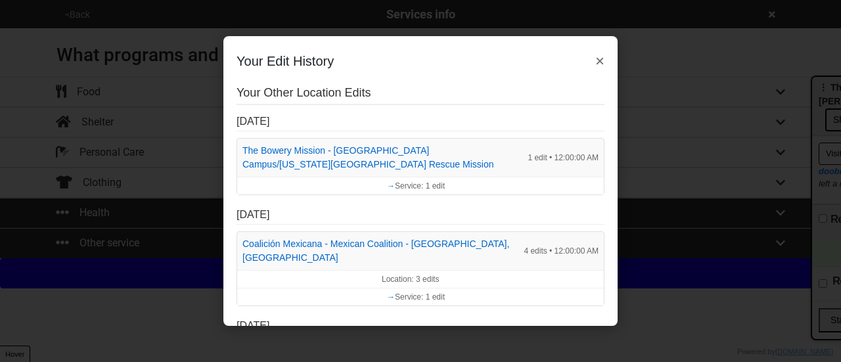
drag, startPoint x: 416, startPoint y: 89, endPoint x: 441, endPoint y: 160, distance: 75.2
click at [415, 91] on h2 "Your Other Location Edits" at bounding box center [421, 95] width 368 height 19
click at [595, 64] on button "×" at bounding box center [599, 61] width 9 height 24
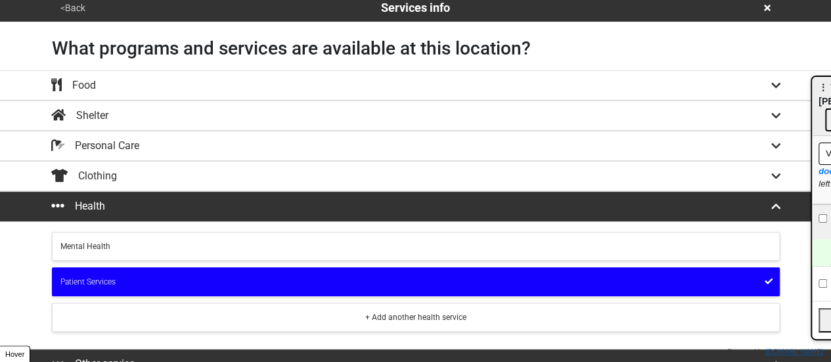
scroll to position [491, 0]
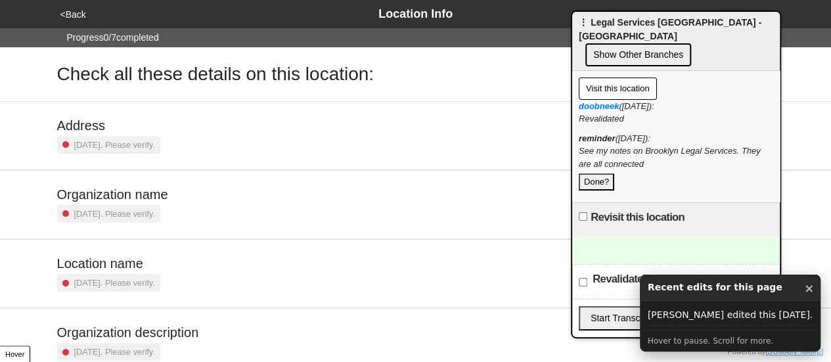
drag, startPoint x: 821, startPoint y: 93, endPoint x: 458, endPoint y: 13, distance: 371.4
click at [572, 13] on div "⋮ Legal Services [GEOGRAPHIC_DATA] - [GEOGRAPHIC_DATA] Show Other Branches" at bounding box center [676, 41] width 208 height 59
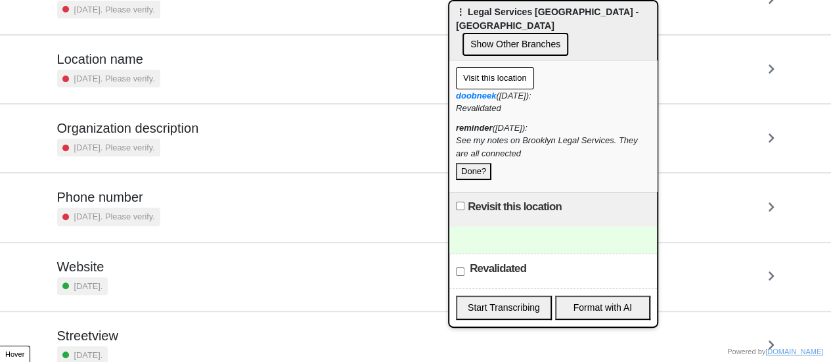
scroll to position [184, 0]
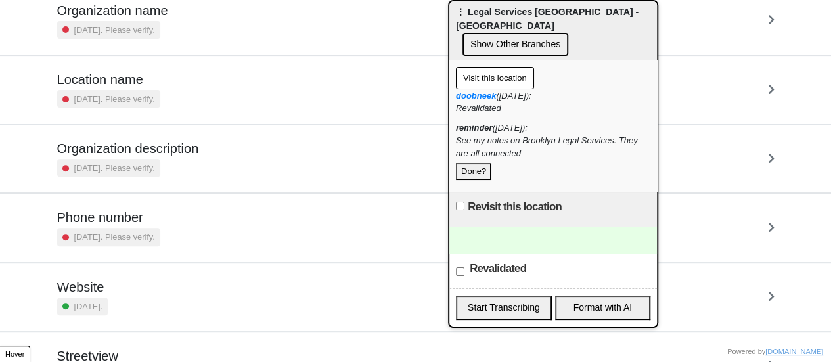
click at [170, 298] on div "Website [DATE]." at bounding box center [415, 297] width 717 height 36
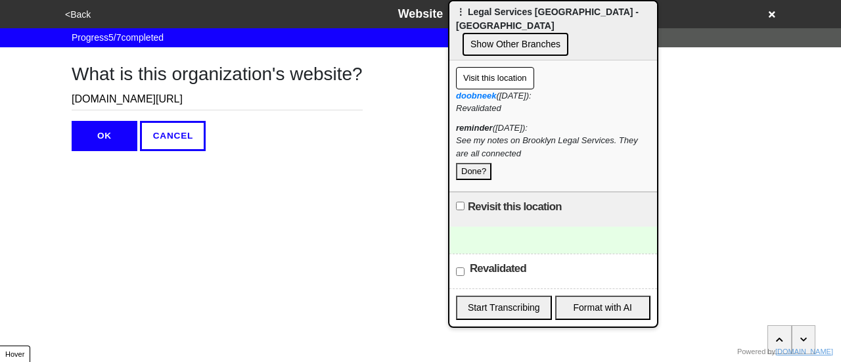
click at [76, 18] on button "<Back" at bounding box center [78, 14] width 34 height 15
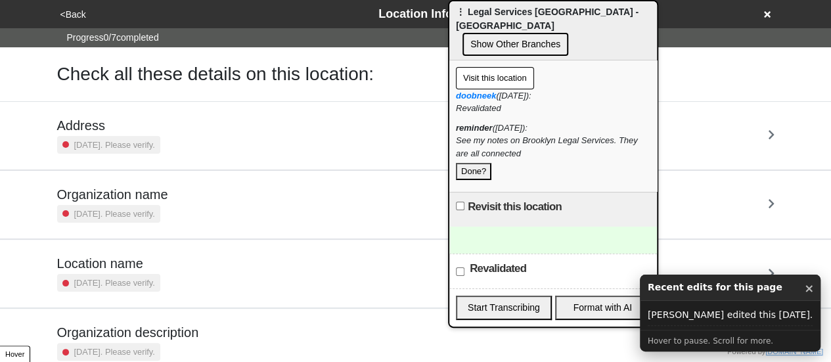
click at [148, 119] on h5 "Address" at bounding box center [108, 126] width 103 height 16
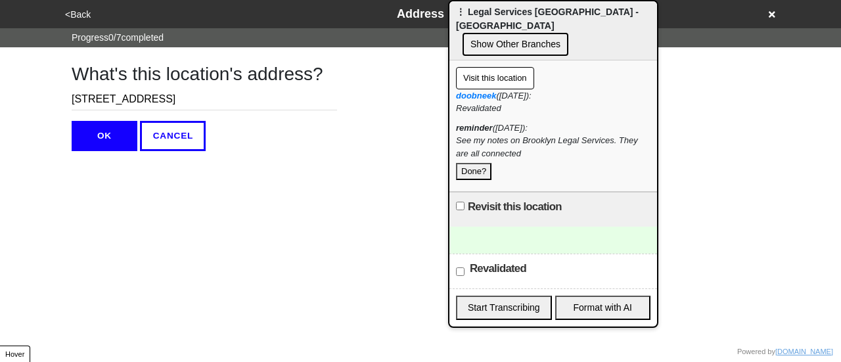
drag, startPoint x: 148, startPoint y: 96, endPoint x: 214, endPoint y: 97, distance: 65.7
click at [214, 97] on input "[STREET_ADDRESS]" at bounding box center [204, 100] width 265 height 22
type input "36 Richmond Ter"
click at [112, 142] on button "OK" at bounding box center [105, 136] width 66 height 30
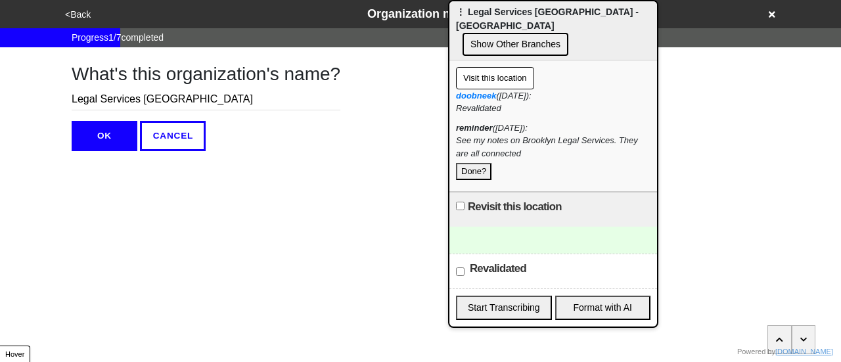
click at [81, 12] on button "<Back" at bounding box center [78, 14] width 34 height 15
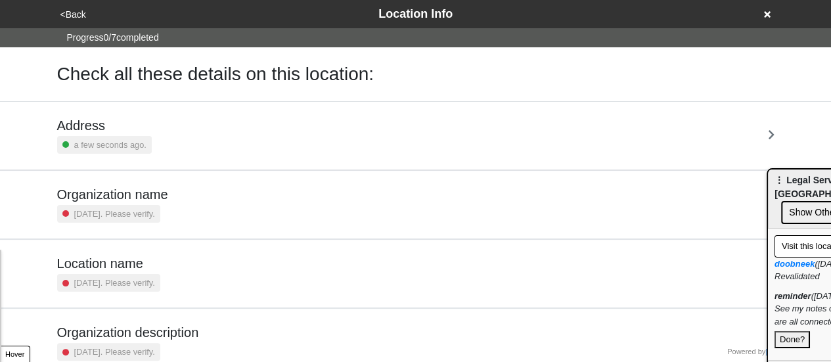
drag, startPoint x: 526, startPoint y: 14, endPoint x: 782, endPoint y: 125, distance: 279.0
click at [831, 179] on html "<Back Location Info Progress 0 / 7 completed Check all these details on this lo…" at bounding box center [415, 307] width 831 height 615
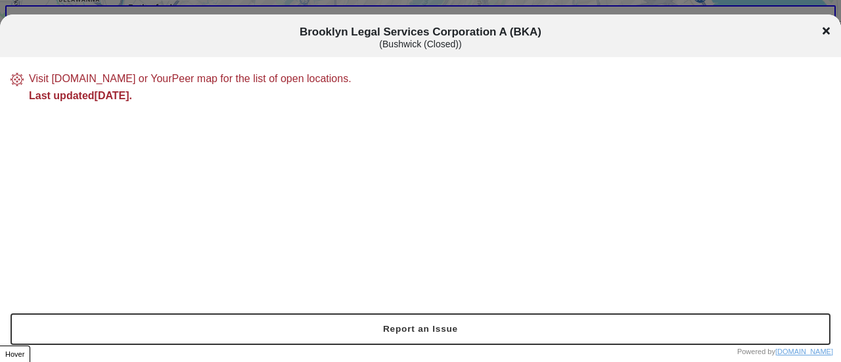
click at [64, 79] on div "Visit bka.org or YourPeer map for the list of open locations." at bounding box center [430, 78] width 802 height 17
drag, startPoint x: 86, startPoint y: 79, endPoint x: 50, endPoint y: 77, distance: 36.2
click at [50, 77] on div "Visit bka.org or YourPeer map for the list of open locations." at bounding box center [430, 78] width 802 height 17
copy div "bka.org"
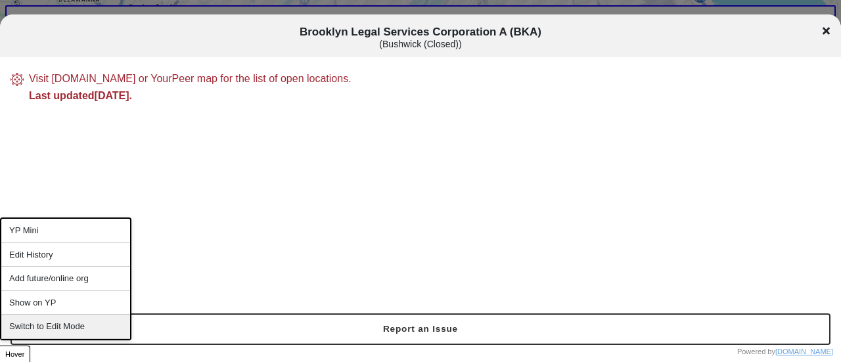
click at [68, 319] on div "Switch to Edit Mode" at bounding box center [65, 327] width 129 height 24
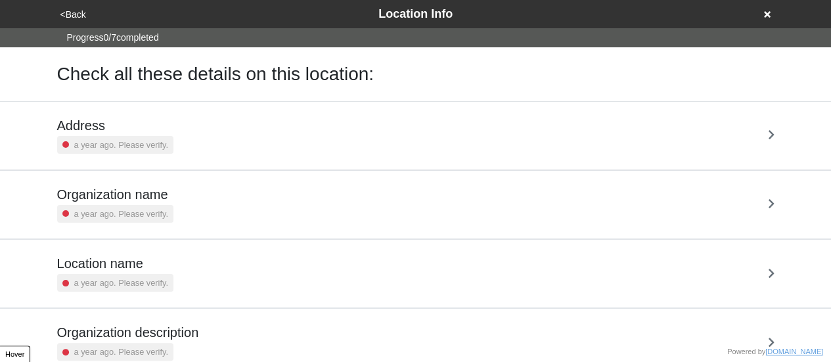
click at [155, 130] on h5 "Address" at bounding box center [115, 126] width 116 height 16
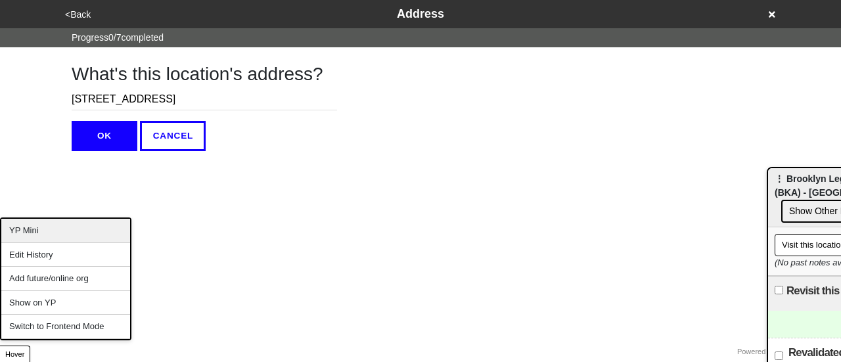
click at [49, 231] on div "YP Mini" at bounding box center [65, 231] width 129 height 24
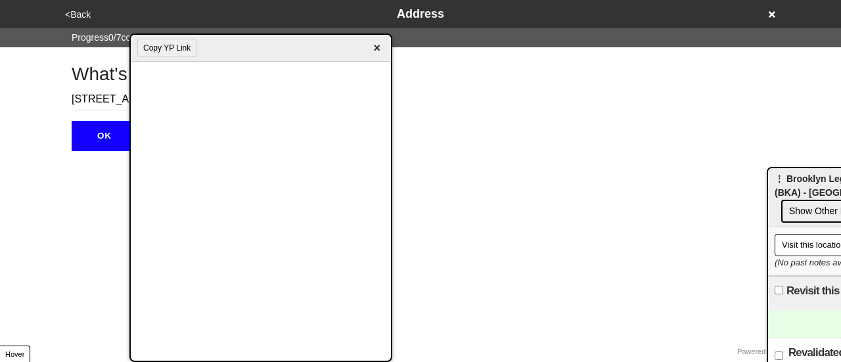
click at [171, 52] on button "Copy YP Link" at bounding box center [166, 48] width 59 height 18
click at [378, 48] on span "×" at bounding box center [376, 48] width 15 height 18
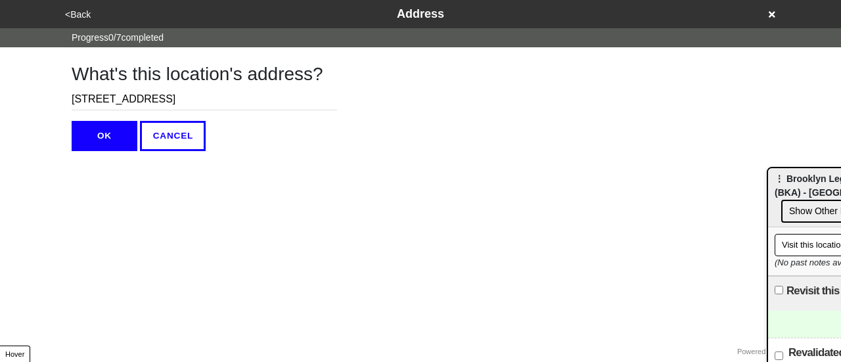
click at [770, 16] on icon at bounding box center [772, 14] width 7 height 9
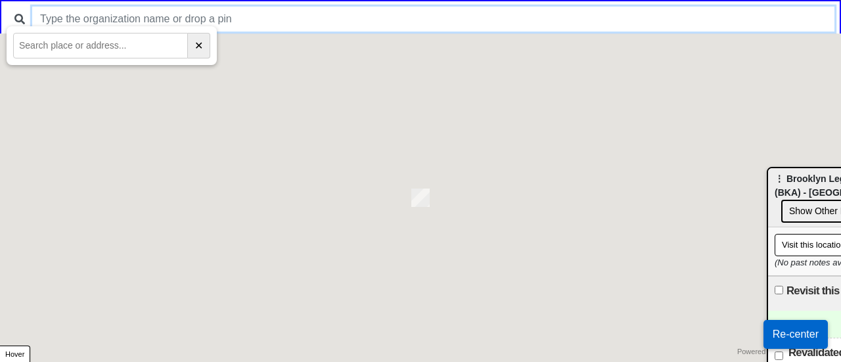
click at [247, 14] on input "text" at bounding box center [433, 19] width 802 height 25
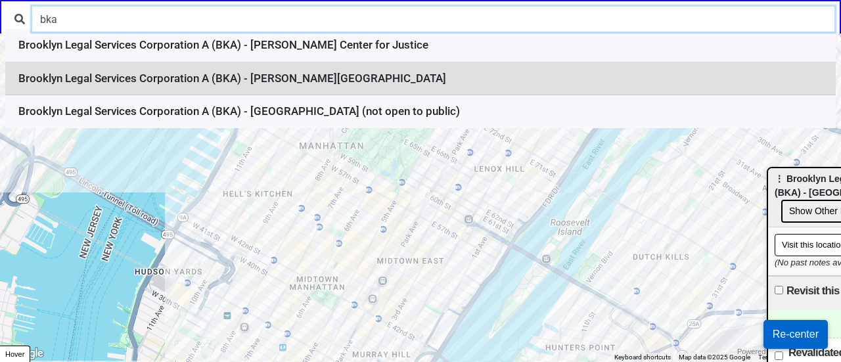
type input "bka"
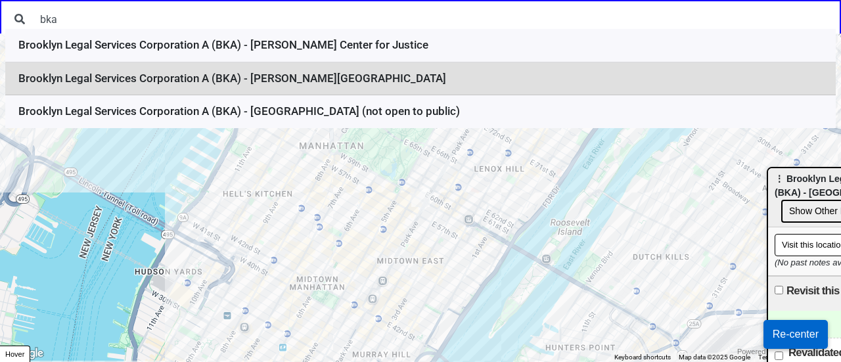
click at [260, 81] on li "Brooklyn Legal Services Corporation A (BKA) - Fulton Street" at bounding box center [420, 79] width 830 height 34
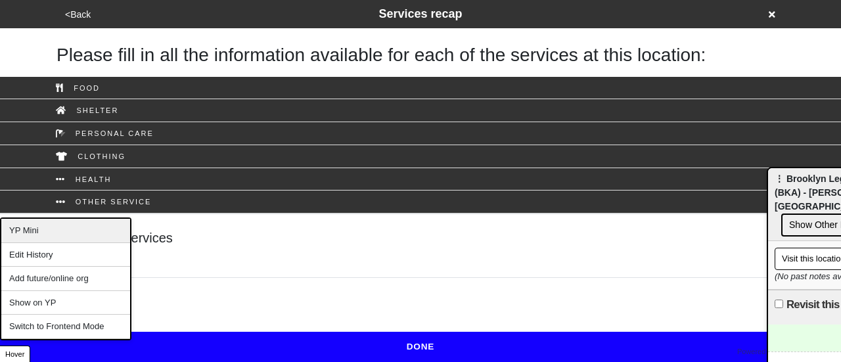
click at [55, 226] on div "YP Mini" at bounding box center [65, 231] width 129 height 24
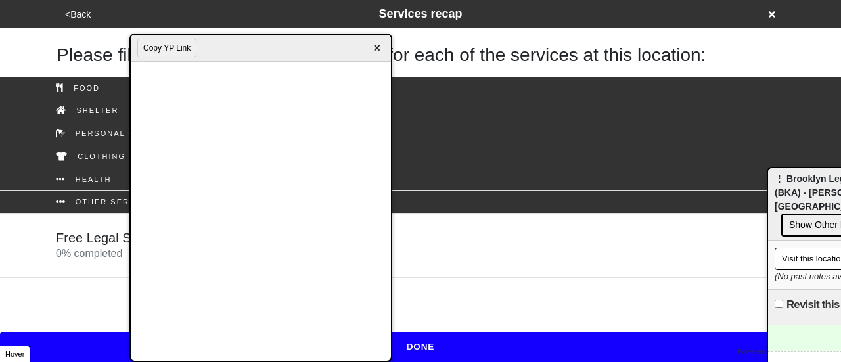
click at [176, 47] on button "Copy YP Link" at bounding box center [166, 48] width 59 height 18
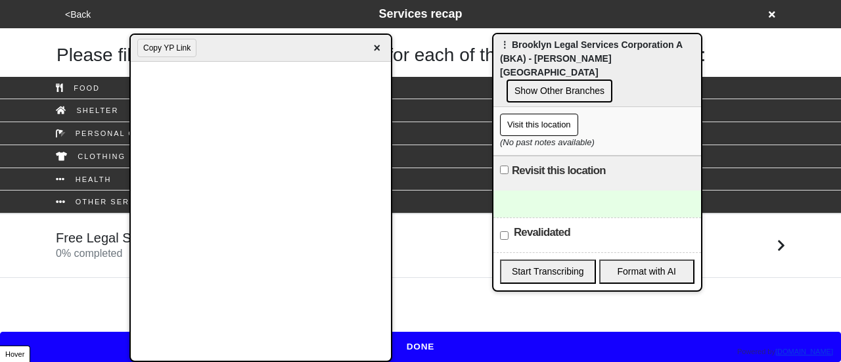
drag, startPoint x: 799, startPoint y: 183, endPoint x: 524, endPoint y: 49, distance: 305.6
click at [524, 49] on span "⋮ Brooklyn Legal Services Corporation A (BKA) - Fulton Street" at bounding box center [591, 58] width 182 height 38
drag, startPoint x: 518, startPoint y: 104, endPoint x: 558, endPoint y: 78, distance: 48.1
click at [557, 79] on div "⋮ Brooklyn Legal Services Corporation A (BKA) - Fulton Street Show Other Branch…" at bounding box center [597, 162] width 210 height 259
click at [558, 79] on button "Show Other Branches" at bounding box center [560, 90] width 106 height 23
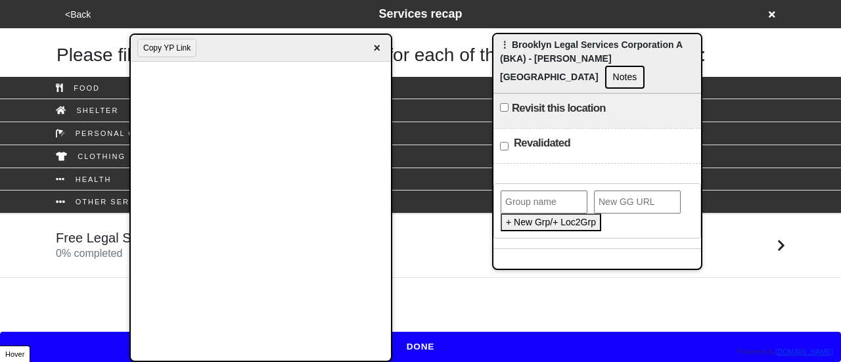
paste input "Quick Exit Brooklyn Legal Services"
drag, startPoint x: 625, startPoint y: 183, endPoint x: 540, endPoint y: 182, distance: 85.4
click at [540, 191] on input "Quick Exit Brooklyn Legal Services" at bounding box center [544, 202] width 87 height 23
drag, startPoint x: 538, startPoint y: 183, endPoint x: 390, endPoint y: 182, distance: 147.8
click at [258, 120] on body "<Back Services recap Please fill in all the information available for each of t…" at bounding box center [420, 139] width 841 height 278
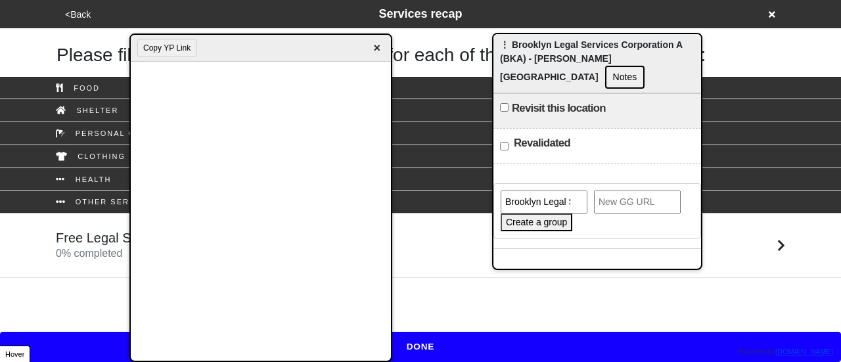
type input "Brooklyn Legal Services"
paste input "https://gogetta.nyc/find/location/72898f1a-6887-4598-bdd0-92b7a6443905"
type input "https://gogetta.nyc/find/location/72898f1a-6887-4598-bdd0-92b7a6443905"
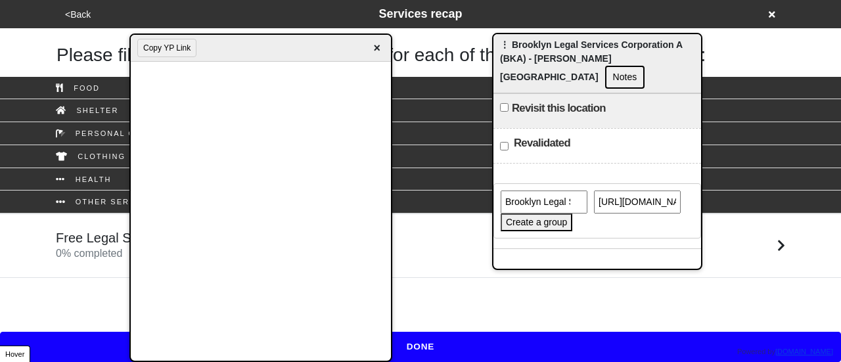
click at [544, 214] on button "Create a group" at bounding box center [537, 223] width 72 height 18
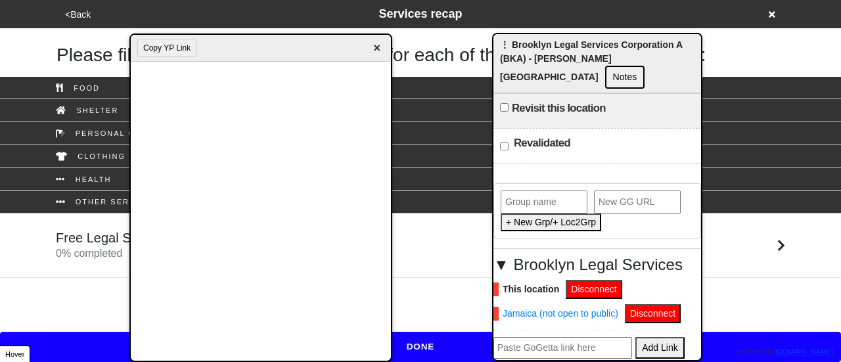
paste input "https://gogetta.nyc/team/location/7cc7fe16-0452-4554-8d5c-5c2b9b3131d3/services…"
type input "https://gogetta.nyc/team/location/7cc7fe16-0452-4554-8d5c-5c2b9b3131d3/services…"
click at [654, 337] on button "Add Link" at bounding box center [659, 348] width 49 height 22
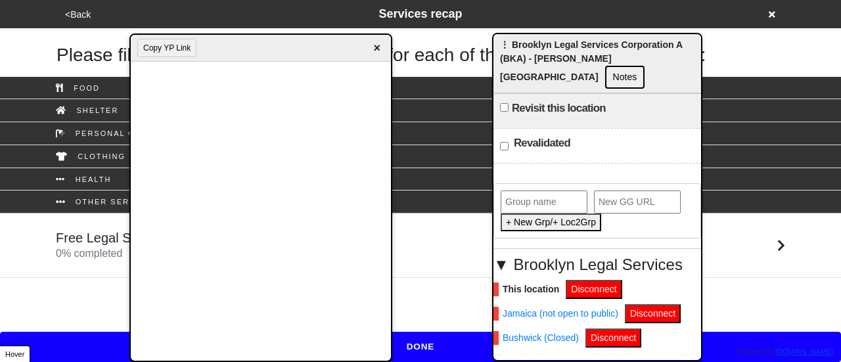
click at [774, 11] on icon at bounding box center [772, 14] width 7 height 7
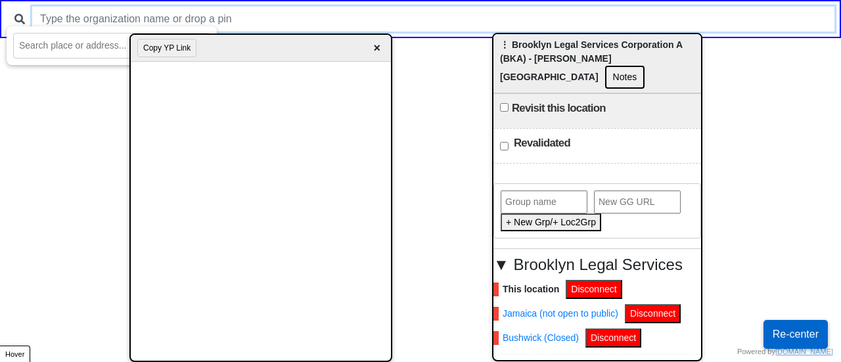
click at [409, 7] on input "text" at bounding box center [433, 19] width 802 height 25
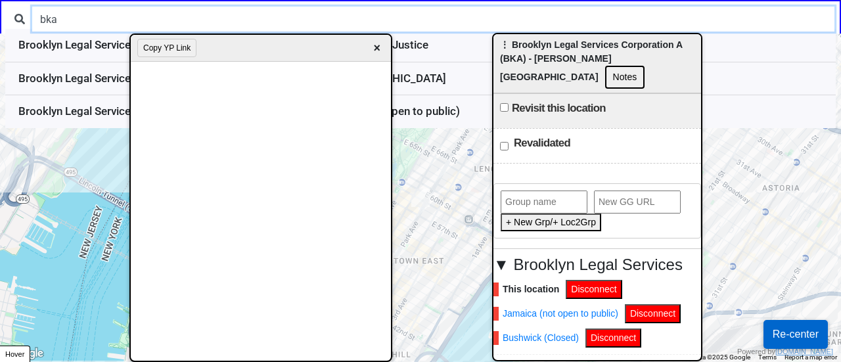
click at [374, 49] on span "×" at bounding box center [376, 48] width 15 height 18
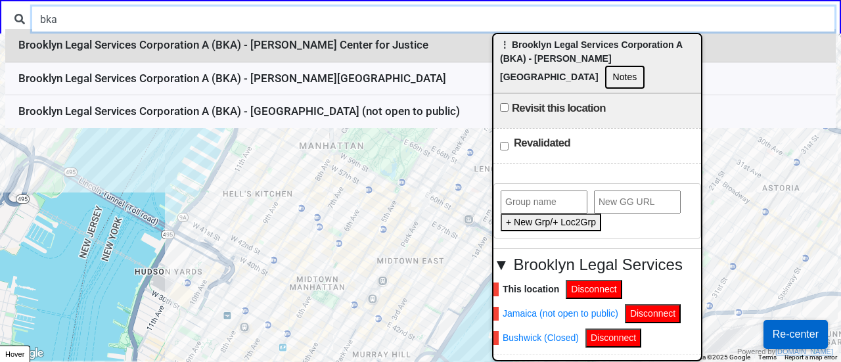
type input "bka"
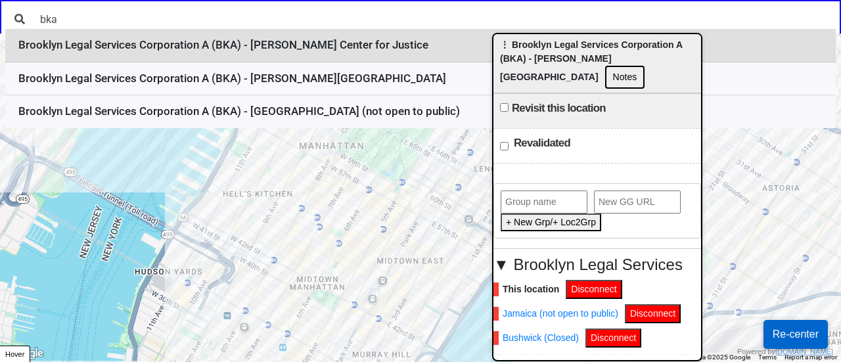
click at [342, 44] on li "Brooklyn Legal Services Corporation A (BKA) - Shriver Tyler MacCrate Center for…" at bounding box center [420, 46] width 830 height 34
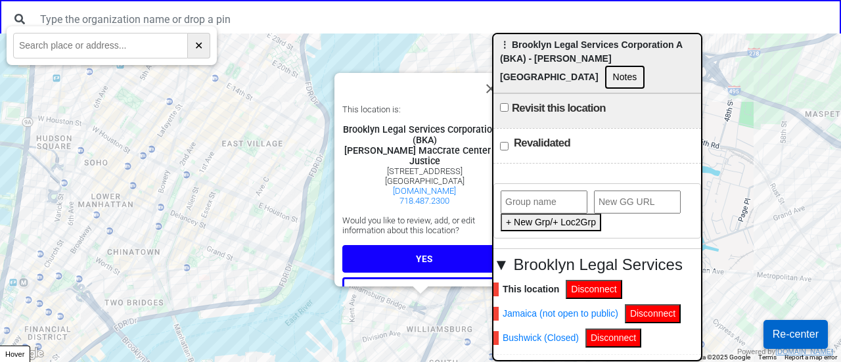
click at [434, 245] on button "YES" at bounding box center [424, 259] width 164 height 28
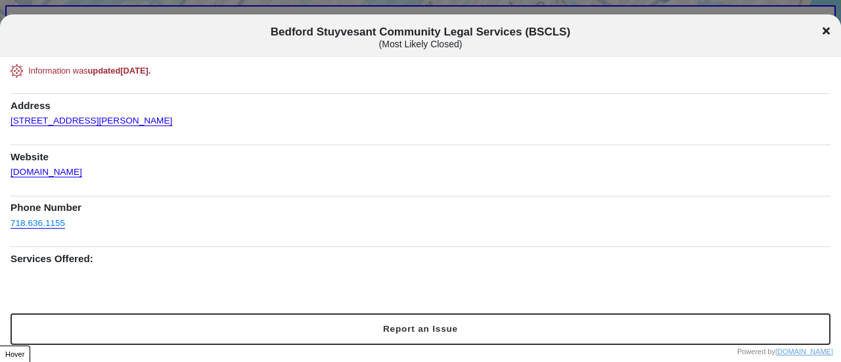
click at [825, 30] on icon at bounding box center [826, 31] width 7 height 7
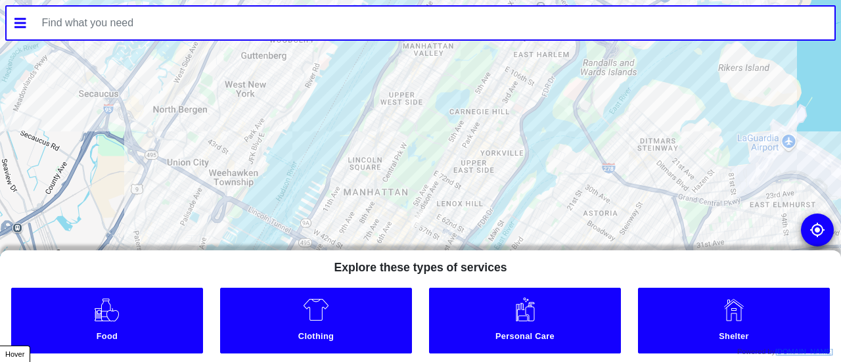
click at [311, 34] on input "text" at bounding box center [434, 23] width 801 height 33
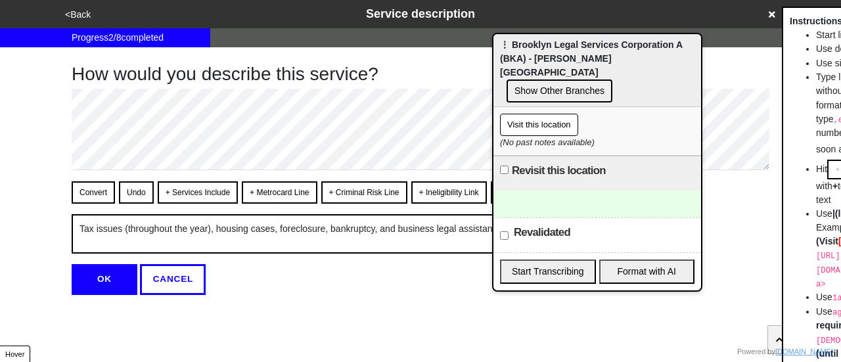
click at [93, 275] on button "OK" at bounding box center [105, 279] width 66 height 30
type textarea "x"
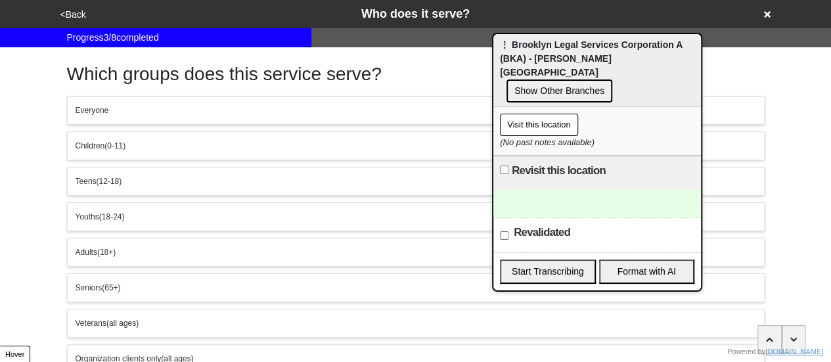
click at [75, 11] on button "<Back" at bounding box center [74, 14] width 34 height 15
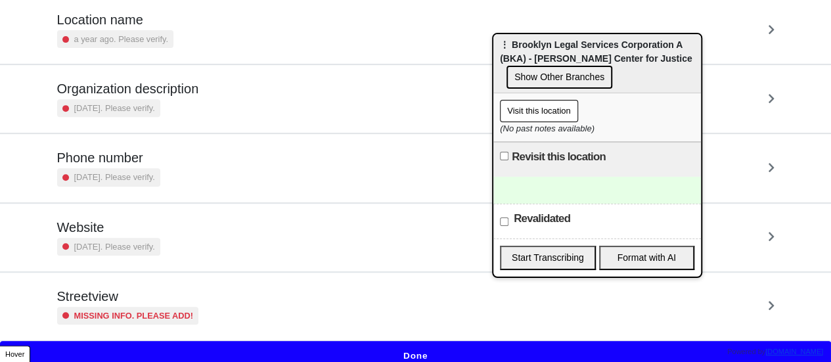
scroll to position [250, 0]
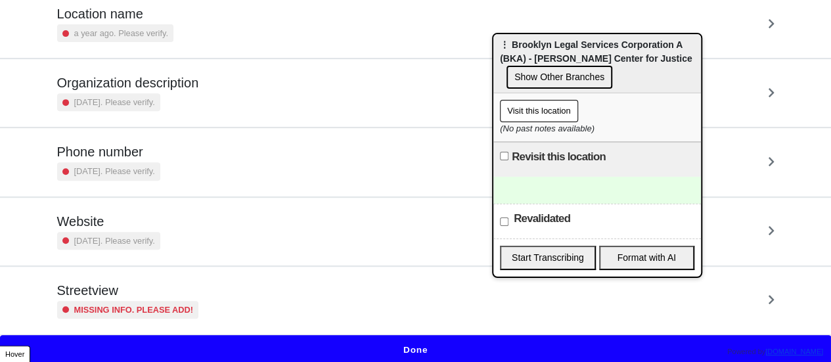
click at [233, 309] on div "Streetview Missing info. Please add!" at bounding box center [415, 301] width 717 height 36
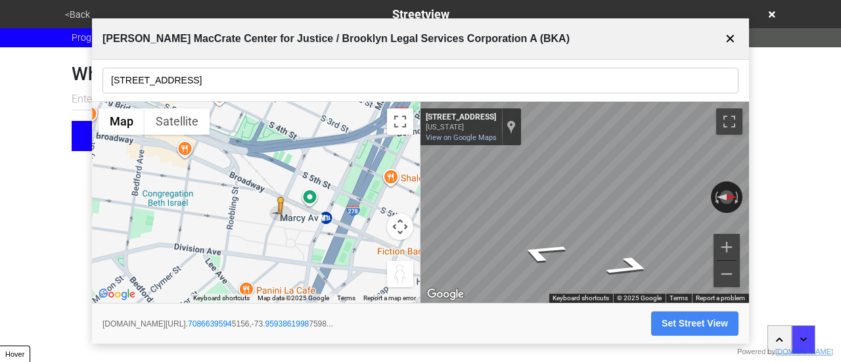
click at [235, 78] on input "260 Broadway, Suite 2" at bounding box center [420, 81] width 636 height 26
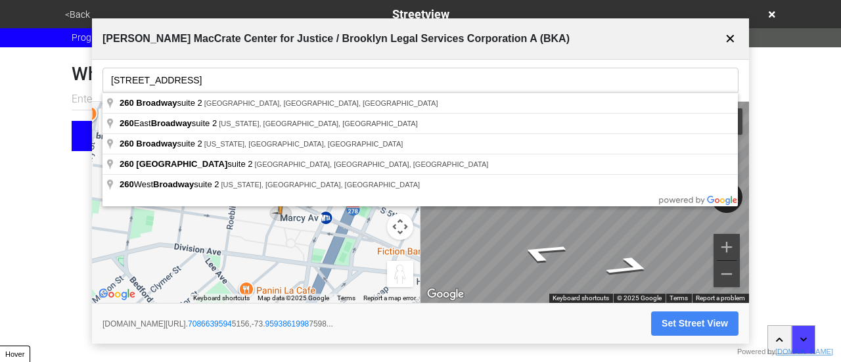
type input "260 Broadway suite 2, Brooklyn, NY, USA"
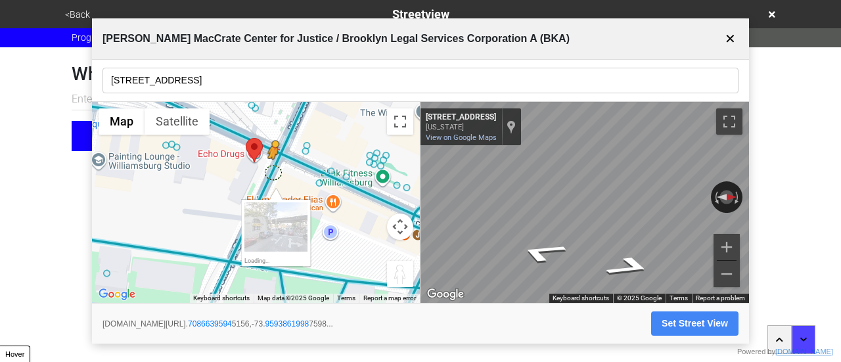
drag, startPoint x: 262, startPoint y: 191, endPoint x: 271, endPoint y: 175, distance: 17.9
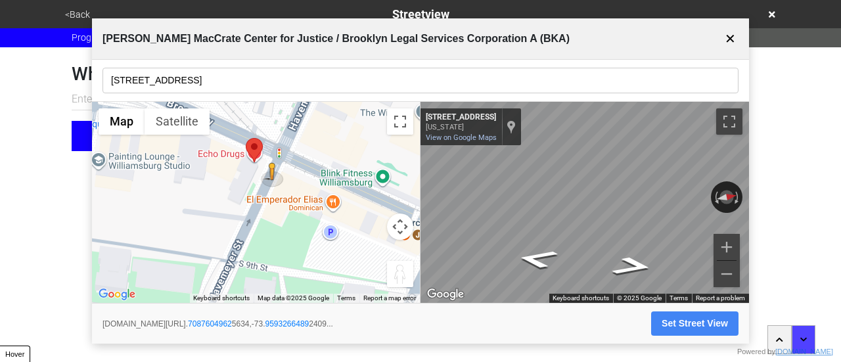
click at [674, 320] on button "Set Street View" at bounding box center [694, 323] width 87 height 24
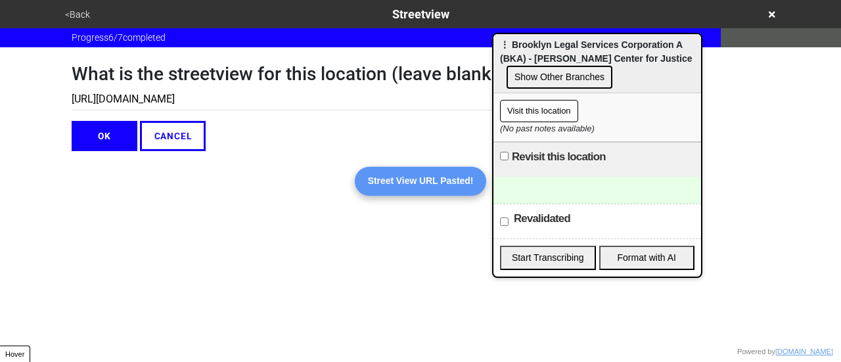
type input "https://www.google.com/maps/@40.70876049625634,-73.95932664892409,3a,75y,280.92…"
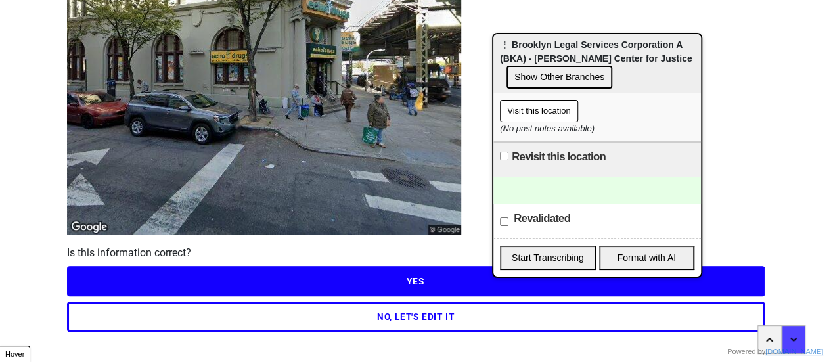
scroll to position [189, 0]
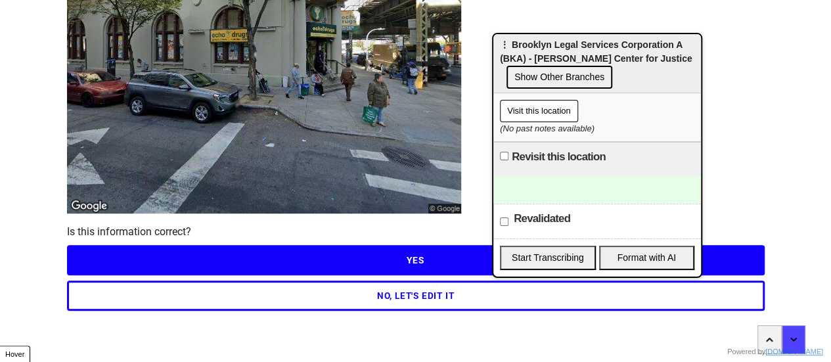
click at [323, 266] on button "YES" at bounding box center [416, 260] width 698 height 30
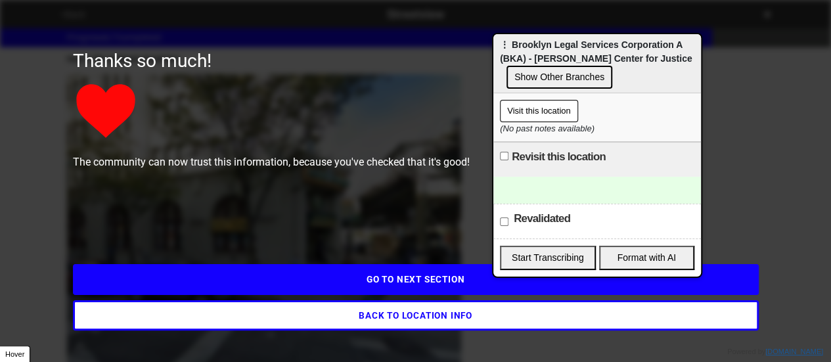
click at [452, 284] on button "GO TO NEXT SECTION" at bounding box center [416, 279] width 686 height 30
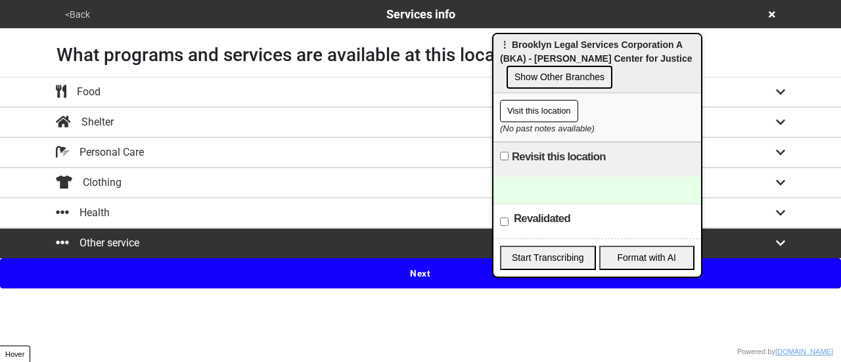
click at [74, 12] on button "<Back" at bounding box center [77, 14] width 33 height 15
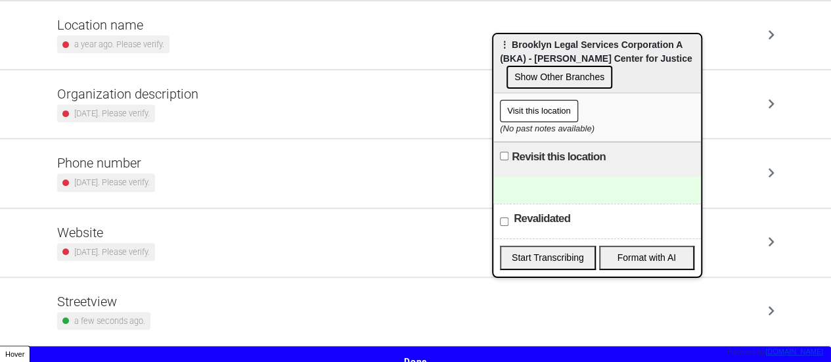
scroll to position [250, 0]
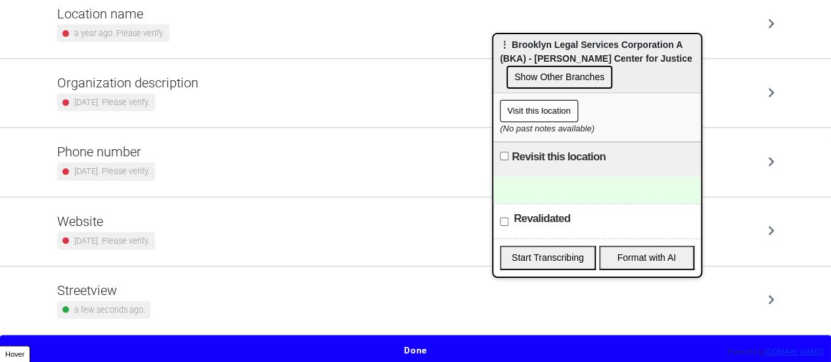
click at [172, 290] on div "Streetview a few seconds ago." at bounding box center [415, 301] width 717 height 36
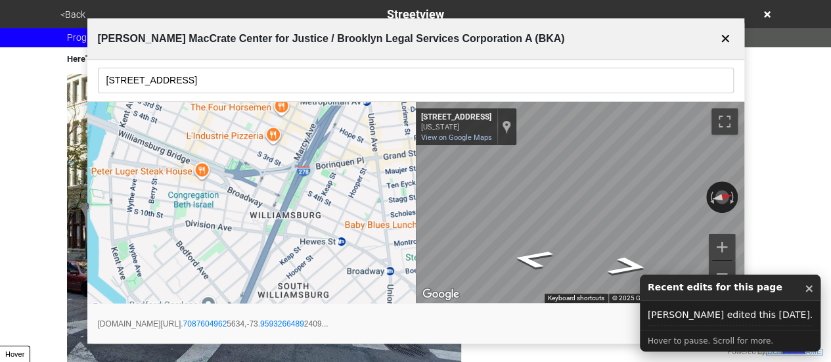
click at [72, 12] on button "<Back" at bounding box center [73, 14] width 33 height 15
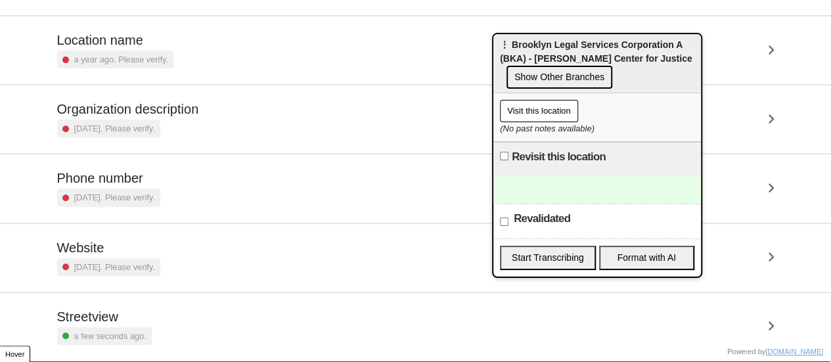
scroll to position [250, 0]
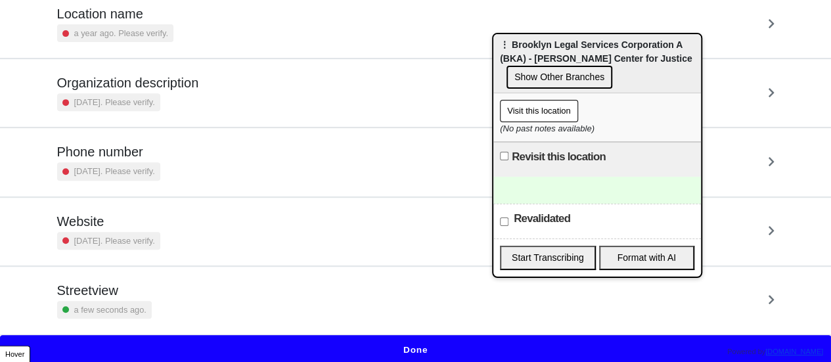
click at [586, 73] on button "Show Other Branches" at bounding box center [560, 77] width 106 height 23
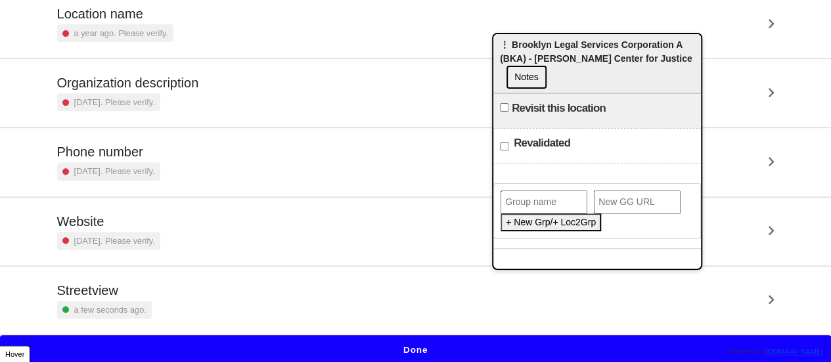
click at [549, 194] on input "text" at bounding box center [544, 202] width 87 height 23
type input "Brooklyn Legal Services"
drag, startPoint x: 620, startPoint y: 202, endPoint x: 560, endPoint y: 227, distance: 65.4
click at [560, 227] on button "Add This Location to Group" at bounding box center [562, 223] width 122 height 18
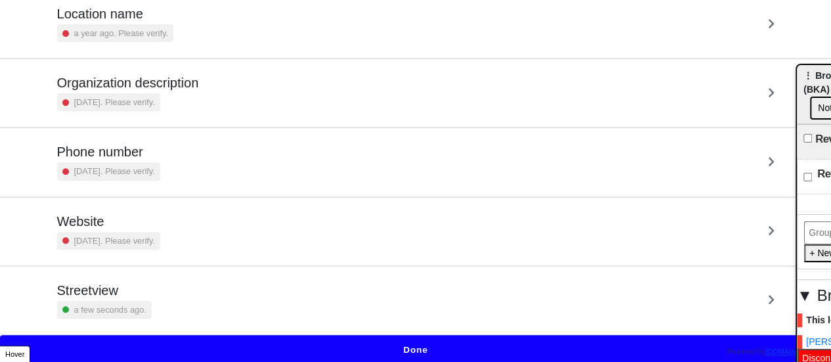
drag, startPoint x: 645, startPoint y: 36, endPoint x: 840, endPoint y: 76, distance: 199.2
click at [831, 76] on html "<Back Location Info Progress 0 / 7 completed Check all these details on this lo…" at bounding box center [415, 57] width 831 height 615
click at [398, 342] on button "Done" at bounding box center [415, 350] width 831 height 30
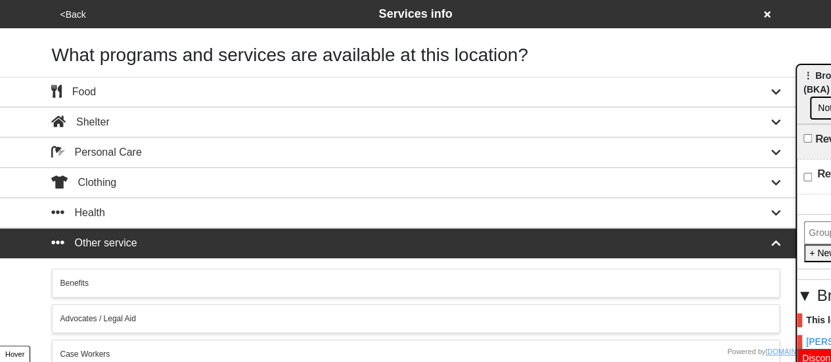
scroll to position [330, 0]
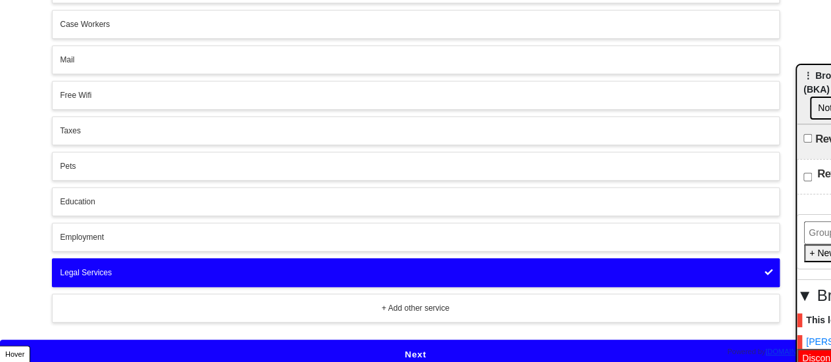
click at [390, 343] on button "Next" at bounding box center [415, 355] width 831 height 30
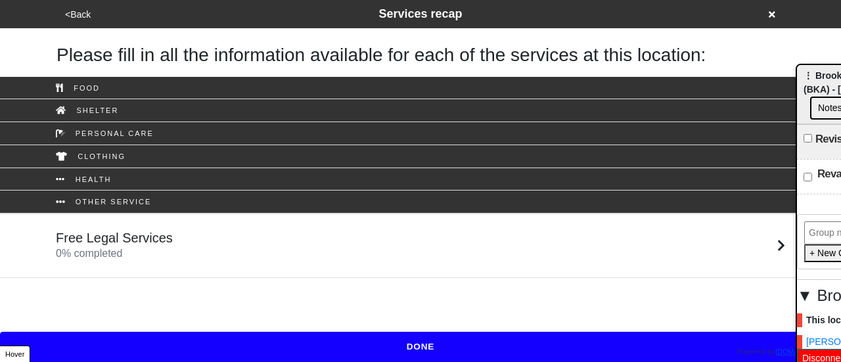
click at [146, 254] on div "Free Legal Services 0 % completed" at bounding box center [114, 246] width 117 height 32
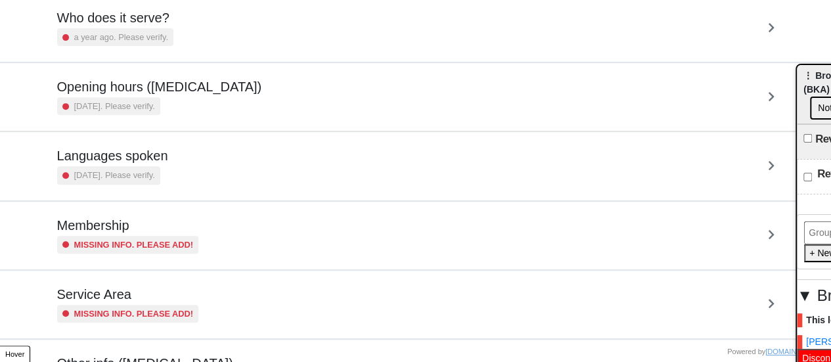
scroll to position [318, 0]
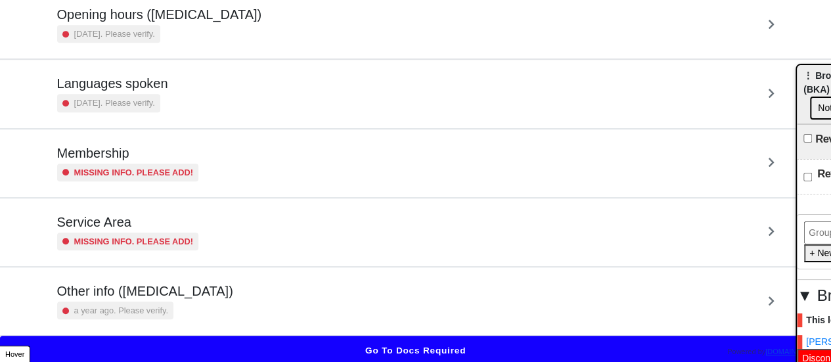
click at [250, 306] on div "Other info (coronavirus) a year ago. Please verify." at bounding box center [415, 301] width 717 height 36
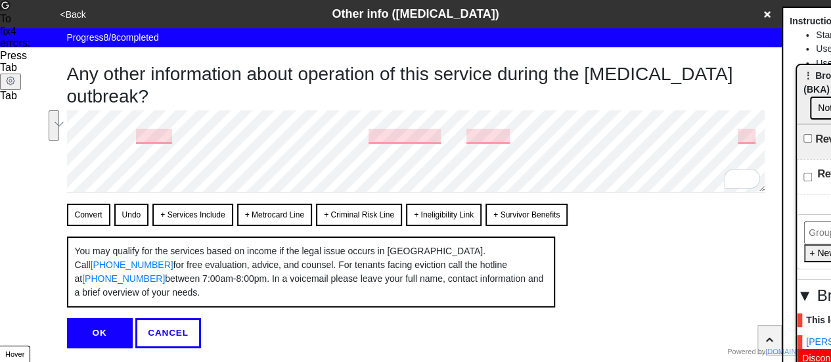
click at [485, 204] on div "Any other information about operation of this service during the coronavirus ou…" at bounding box center [416, 197] width 698 height 301
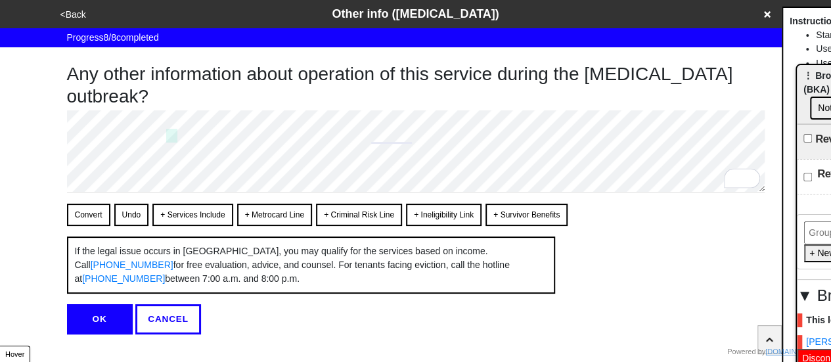
click at [91, 210] on button "Convert" at bounding box center [88, 215] width 43 height 22
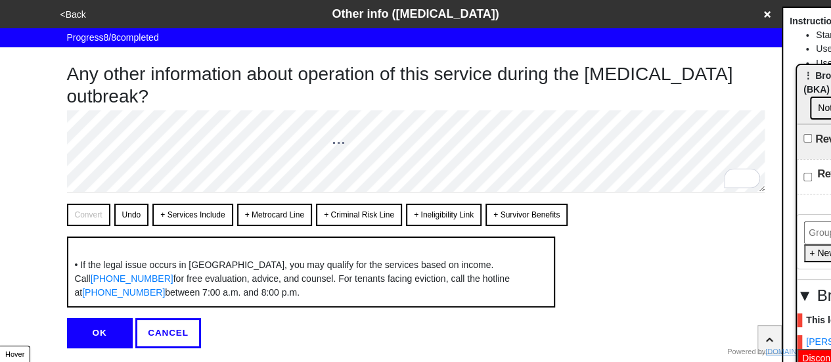
click at [131, 200] on div "Any other information about operation of this service during the coronavirus ou…" at bounding box center [416, 197] width 698 height 301
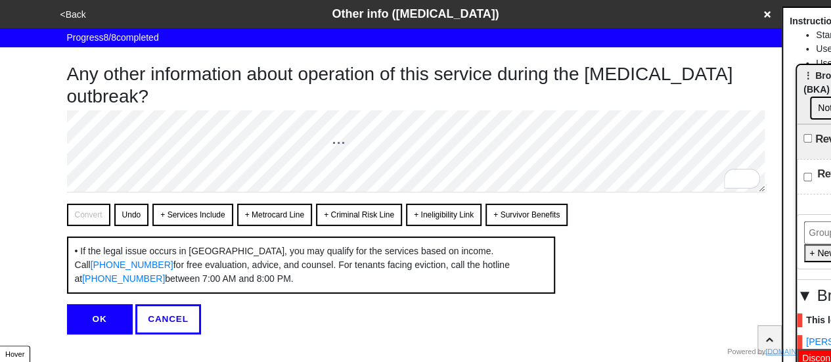
click at [102, 332] on button "OK" at bounding box center [100, 319] width 66 height 30
click at [104, 332] on button "OK" at bounding box center [100, 319] width 66 height 30
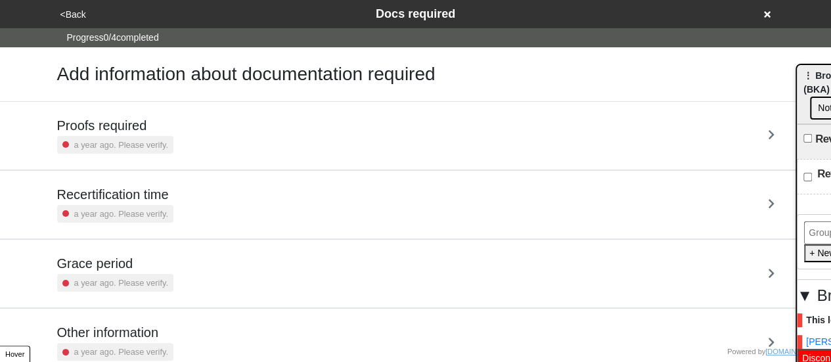
click at [75, 14] on button "<Back" at bounding box center [74, 14] width 34 height 15
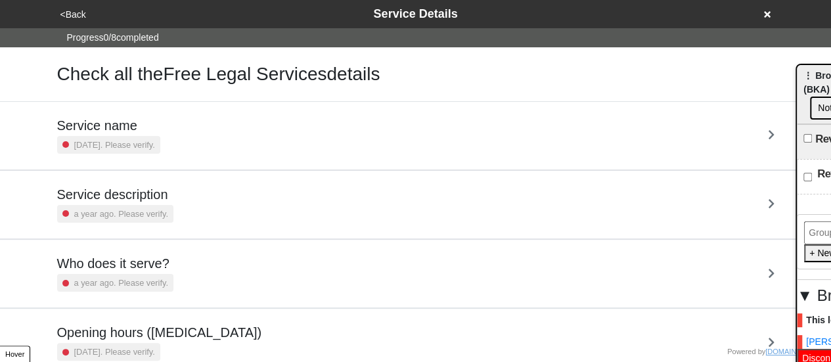
scroll to position [318, 0]
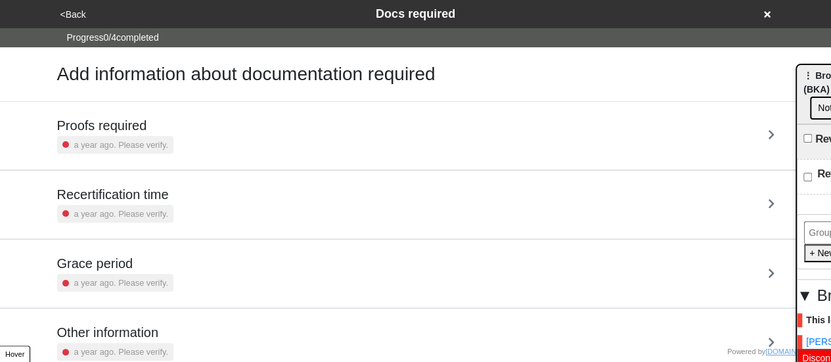
click at [77, 12] on button "<Back" at bounding box center [74, 14] width 34 height 15
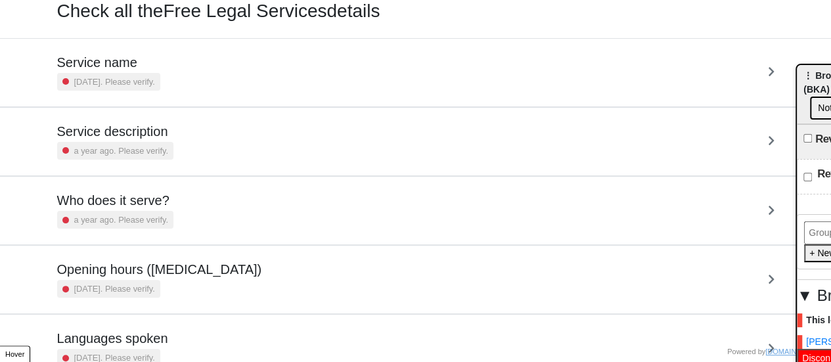
scroll to position [197, 0]
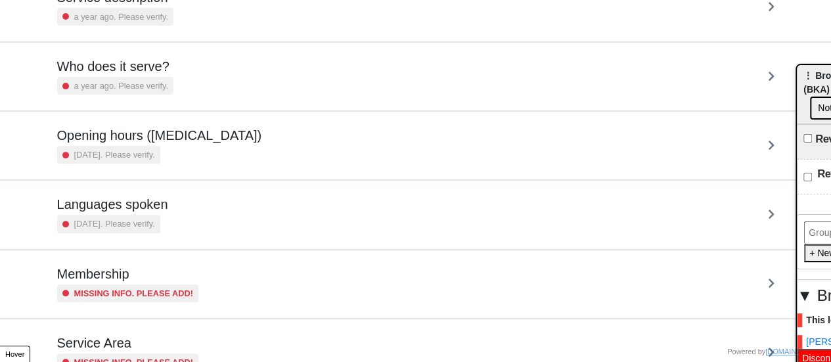
click at [167, 143] on h5 "Opening hours ([MEDICAL_DATA])" at bounding box center [159, 135] width 205 height 16
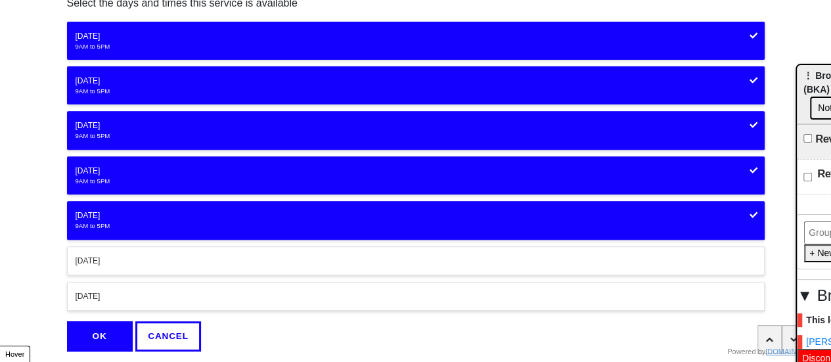
scroll to position [244, 0]
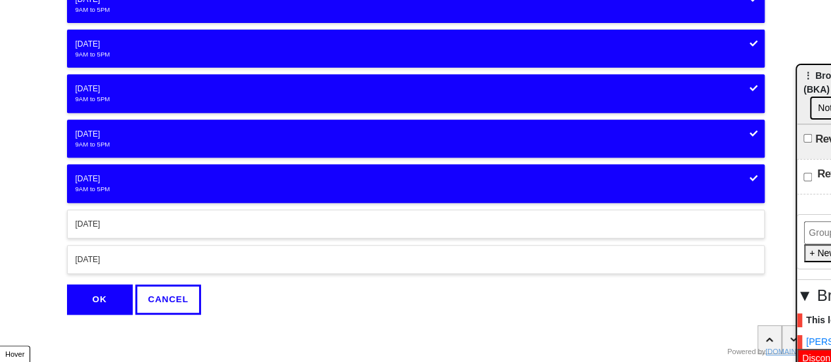
click at [81, 292] on button "OK" at bounding box center [100, 299] width 66 height 30
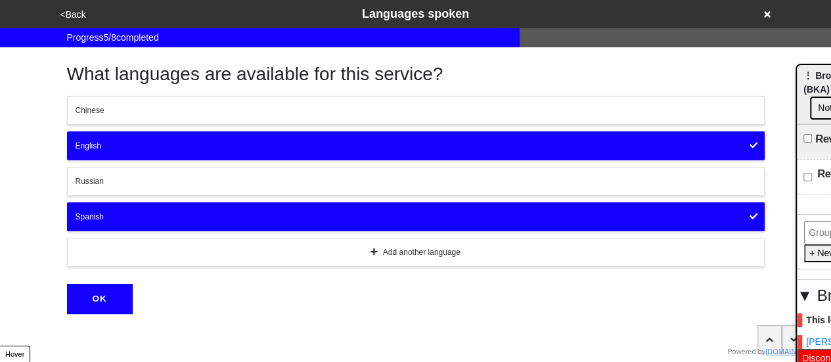
click at [75, 12] on button "<Back" at bounding box center [74, 14] width 34 height 15
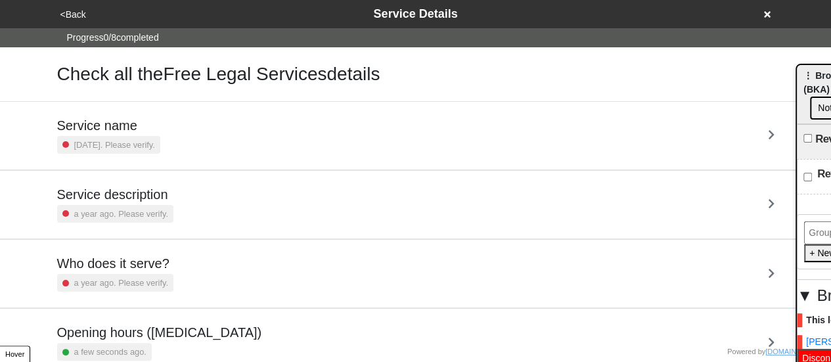
click at [145, 208] on small "a year ago. Please verify." at bounding box center [121, 214] width 94 height 12
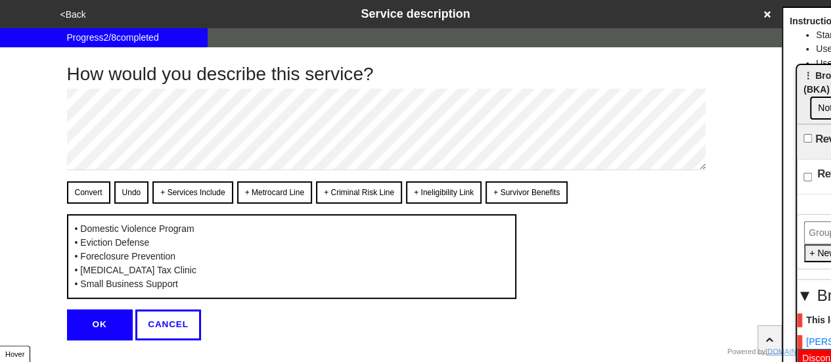
click at [181, 181] on button "+ Services Include" at bounding box center [192, 192] width 80 height 22
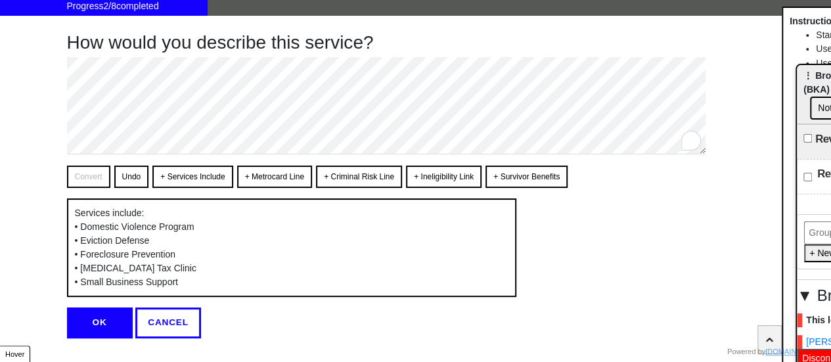
scroll to position [58, 0]
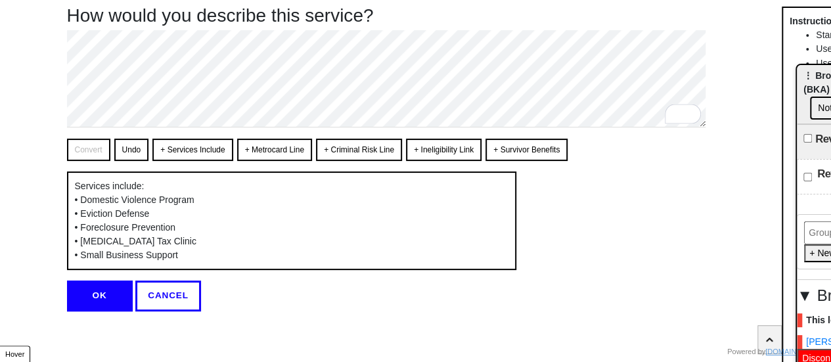
click at [96, 294] on button "OK" at bounding box center [100, 296] width 66 height 30
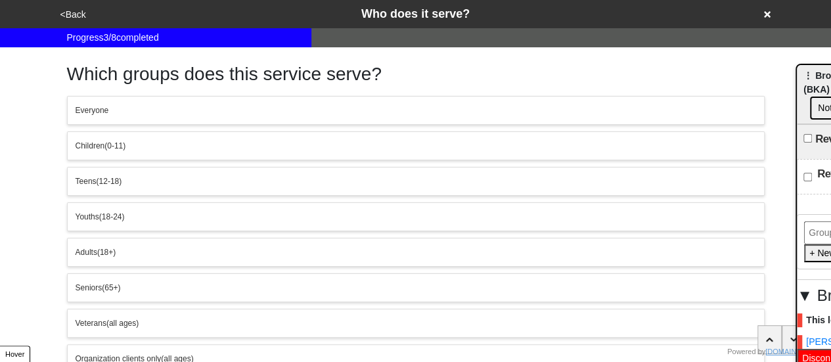
click at [81, 12] on button "<Back" at bounding box center [74, 14] width 34 height 15
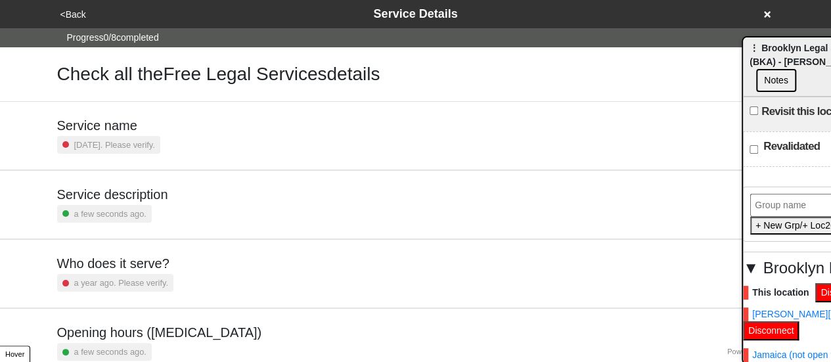
drag, startPoint x: 816, startPoint y: 77, endPoint x: 568, endPoint y: 5, distance: 258.6
click at [743, 37] on div "⋮ Brooklyn Legal Services Corporation A (BKA) - Shriver Tyler MacCrate Center f…" at bounding box center [847, 66] width 208 height 59
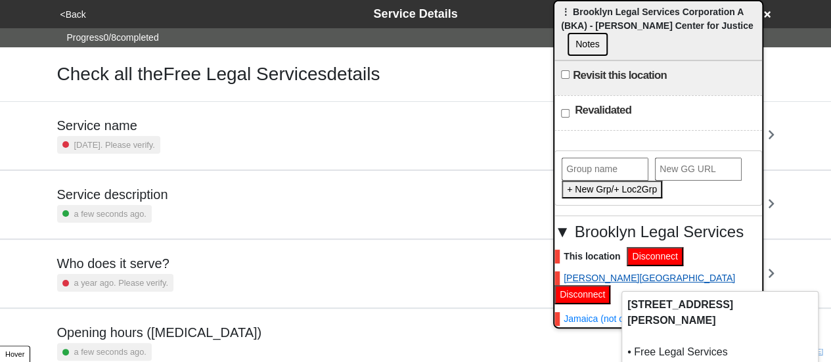
click at [604, 280] on link "Fulton Street" at bounding box center [645, 278] width 181 height 14
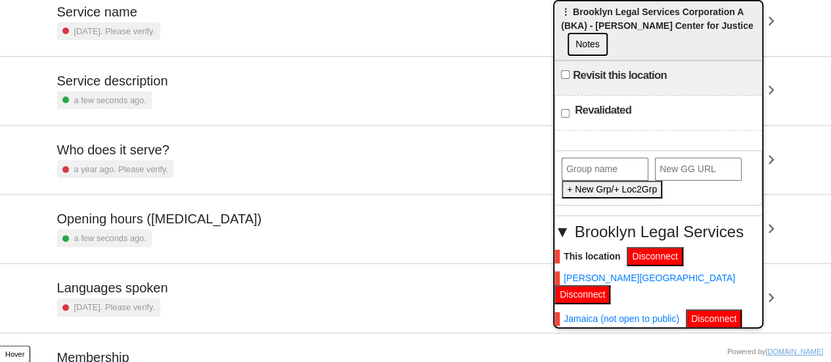
scroll to position [318, 0]
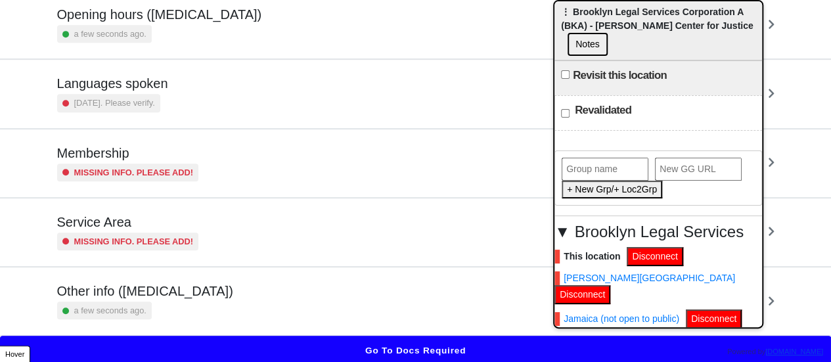
click at [215, 299] on div "Other info (coronavirus) a few seconds ago." at bounding box center [415, 301] width 717 height 36
type textarea "x"
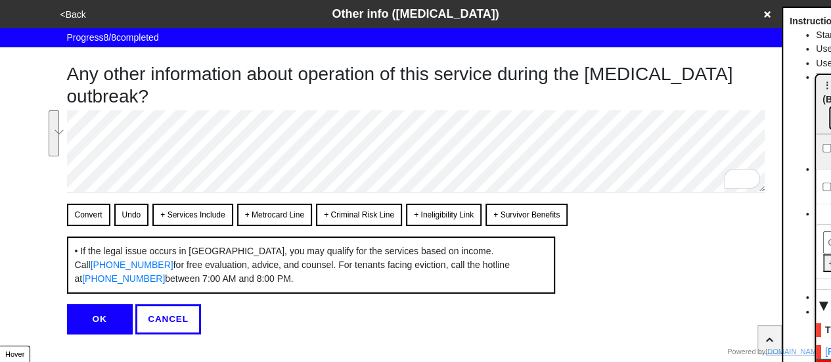
drag, startPoint x: 579, startPoint y: 16, endPoint x: 823, endPoint y: 120, distance: 264.3
click at [831, 106] on html "<Back Other info (coronavirus) Progress 8 / 8 completed Any other information a…" at bounding box center [415, 193] width 831 height 387
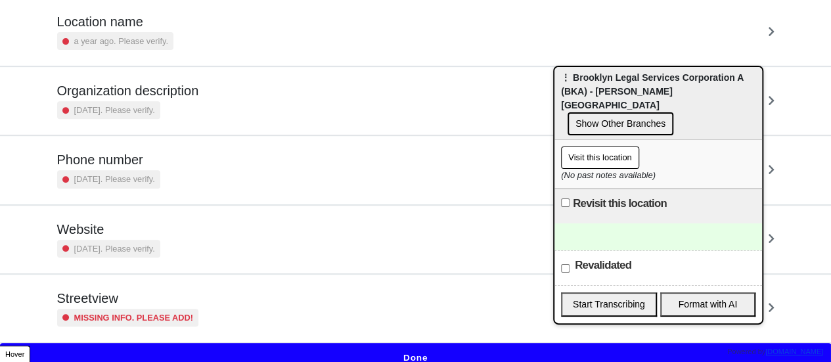
scroll to position [250, 0]
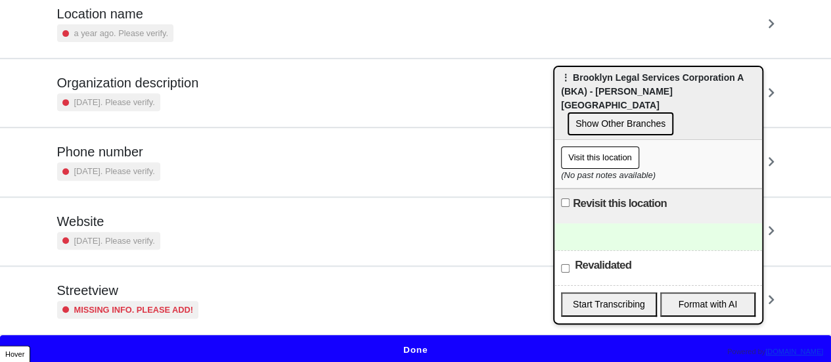
click at [136, 309] on small "Missing info. Please add!" at bounding box center [134, 310] width 120 height 12
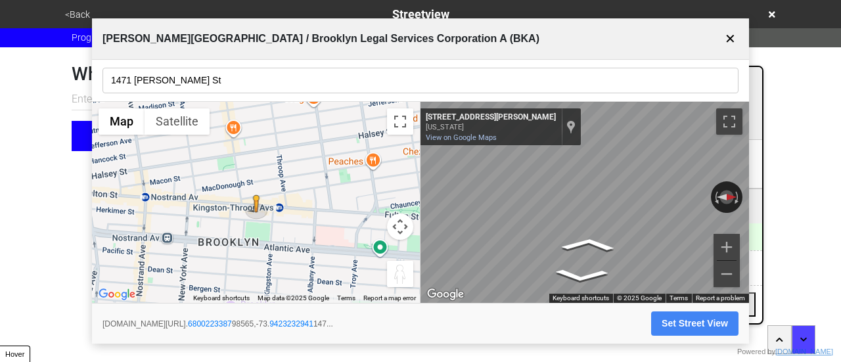
click at [175, 76] on input "1471 [PERSON_NAME] St" at bounding box center [420, 81] width 636 height 26
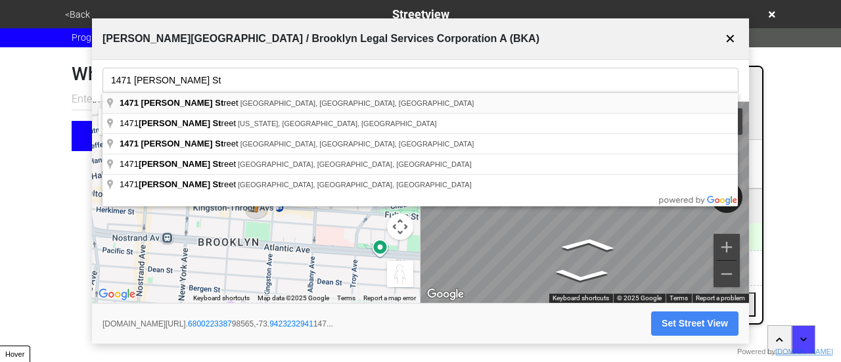
type input "[GEOGRAPHIC_DATA][PERSON_NAME], [GEOGRAPHIC_DATA], [GEOGRAPHIC_DATA], [GEOGRAPH…"
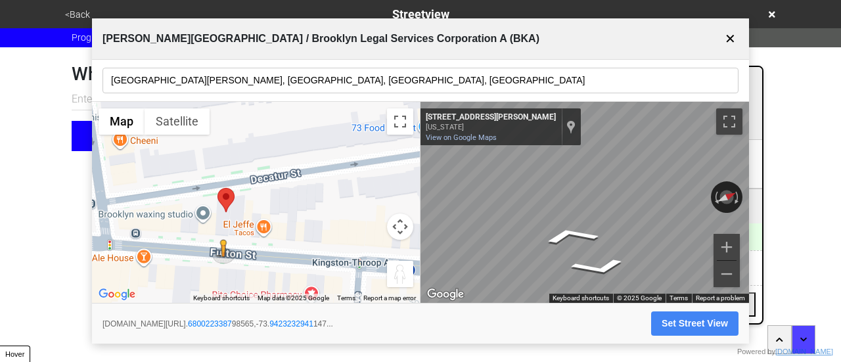
click at [362, 178] on div "← Move left → Move right ↑ Move up ↓ Move down + Zoom in - Zoom out Home Jump l…" at bounding box center [420, 203] width 657 height 202
click at [671, 320] on button "Set Street View" at bounding box center [694, 323] width 87 height 24
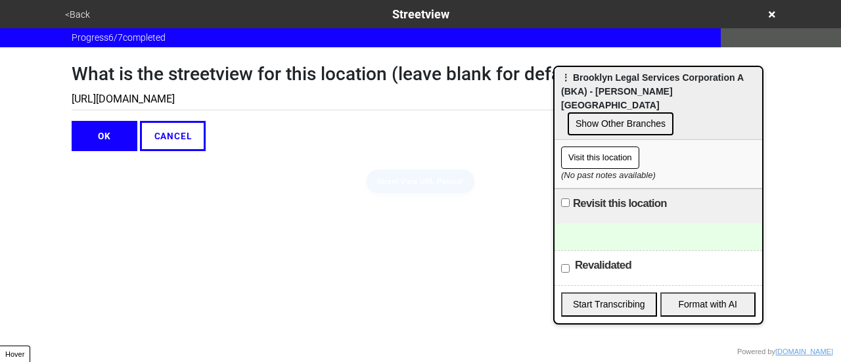
type input "[URL][DOMAIN_NAME]"
click at [104, 143] on button "OK" at bounding box center [105, 136] width 66 height 30
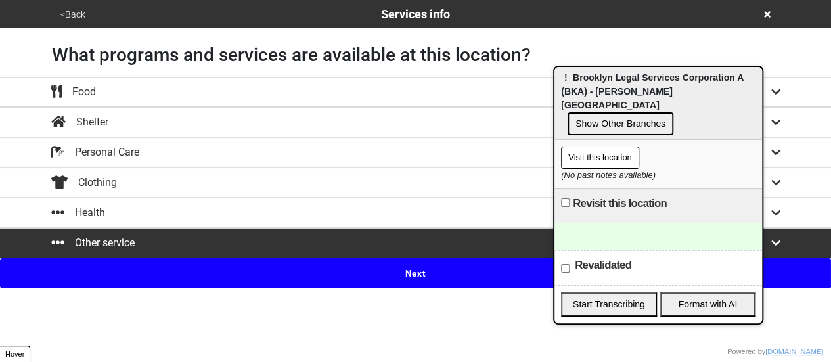
click at [78, 14] on button "<Back" at bounding box center [73, 14] width 33 height 15
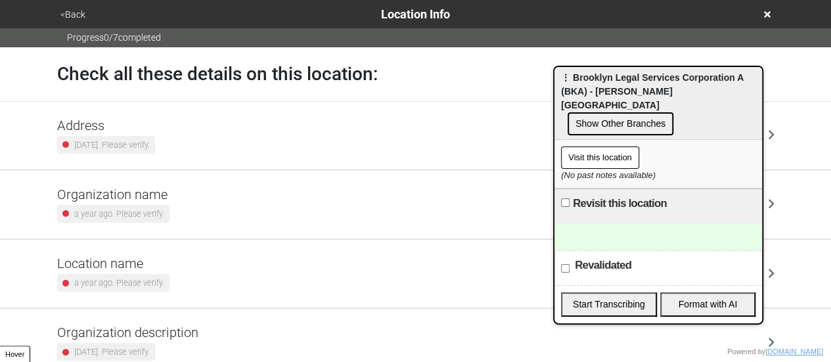
scroll to position [250, 0]
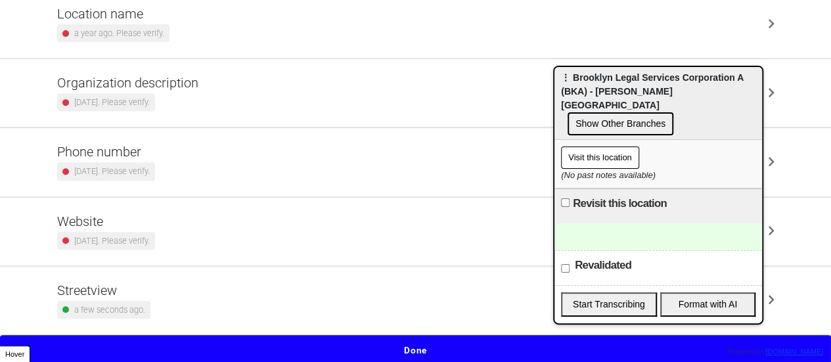
click at [172, 296] on div "Streetview a few seconds ago." at bounding box center [415, 301] width 717 height 36
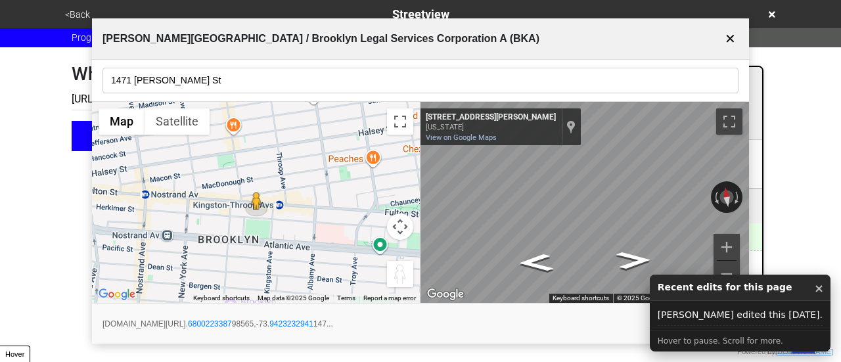
click at [671, 318] on button "Set Street View" at bounding box center [694, 323] width 87 height 24
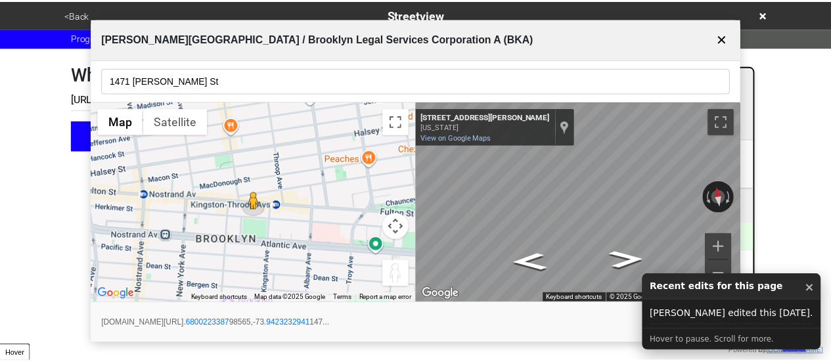
scroll to position [0, 380]
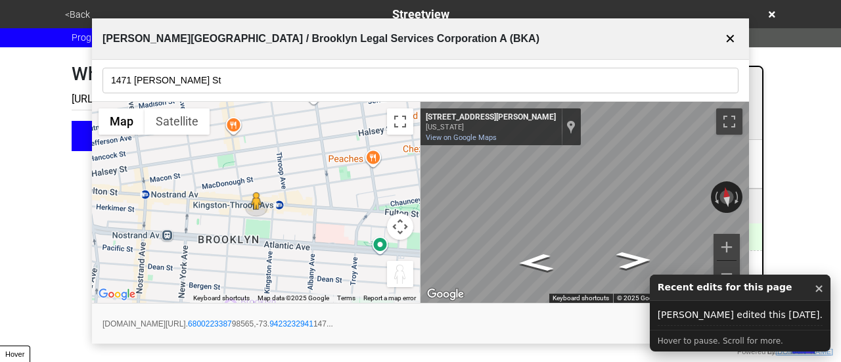
type input "[URL][DOMAIN_NAME]"
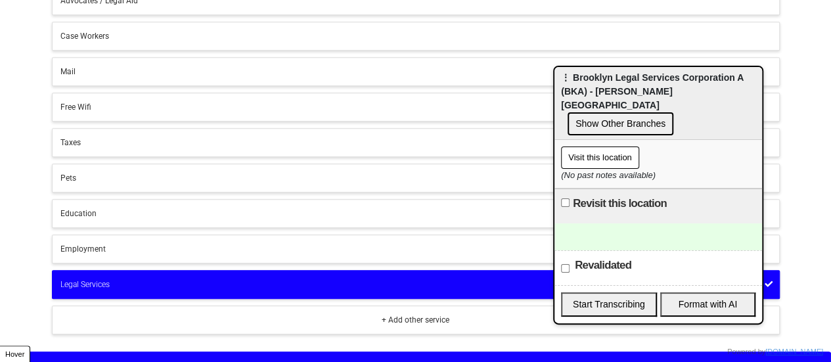
scroll to position [330, 0]
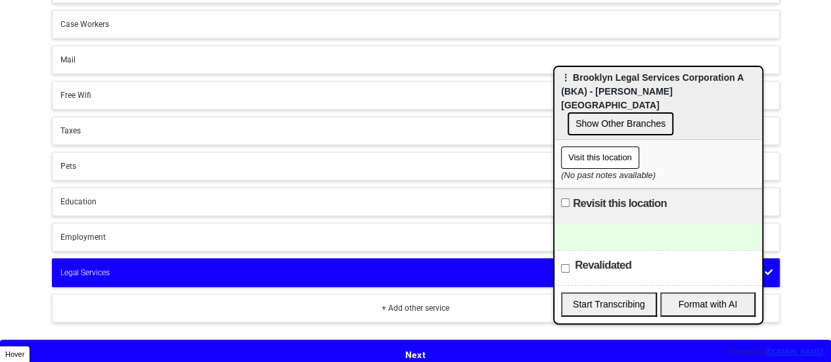
click at [420, 349] on button "Next" at bounding box center [415, 355] width 831 height 30
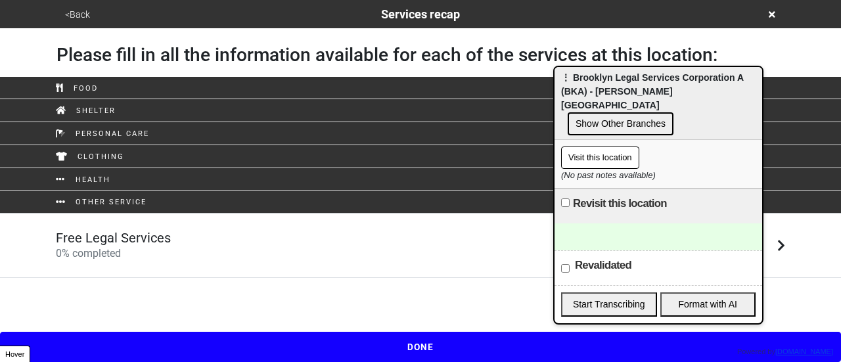
click at [315, 245] on div "Free Legal Services 0 % completed" at bounding box center [420, 246] width 749 height 32
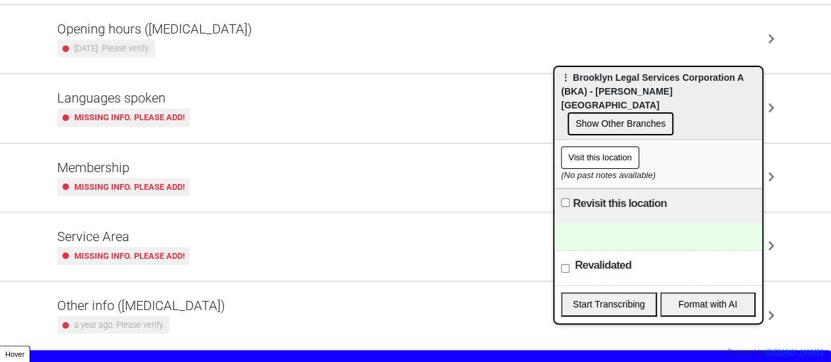
scroll to position [318, 0]
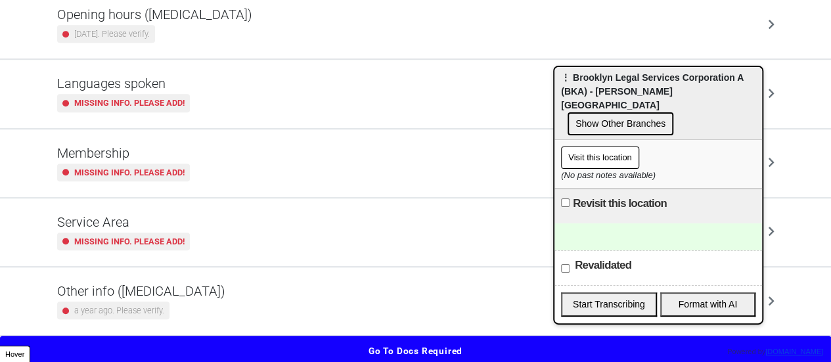
click at [251, 291] on div "Other info ([MEDICAL_DATA]) a year ago. Please verify." at bounding box center [415, 301] width 717 height 36
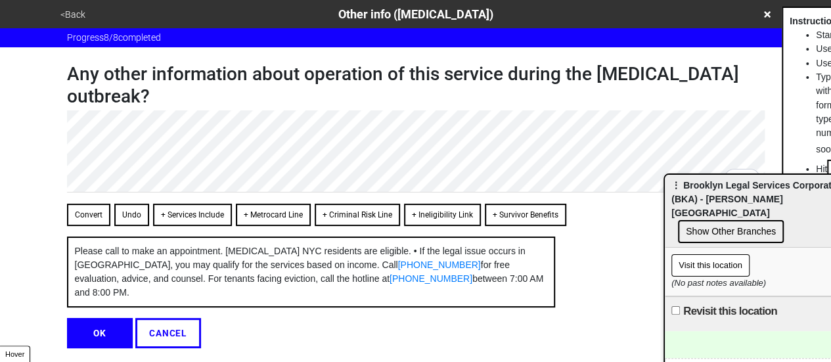
drag, startPoint x: 582, startPoint y: 84, endPoint x: 690, endPoint y: 192, distance: 152.8
click at [690, 192] on div "⋮ Brooklyn Legal Services Corporation A (BKA) - [PERSON_NAME][GEOGRAPHIC_DATA] …" at bounding box center [769, 211] width 208 height 73
click at [0, 91] on div "<Back Other info ([MEDICAL_DATA]) Progress 8 / 8 completed Any other informatio…" at bounding box center [415, 174] width 831 height 348
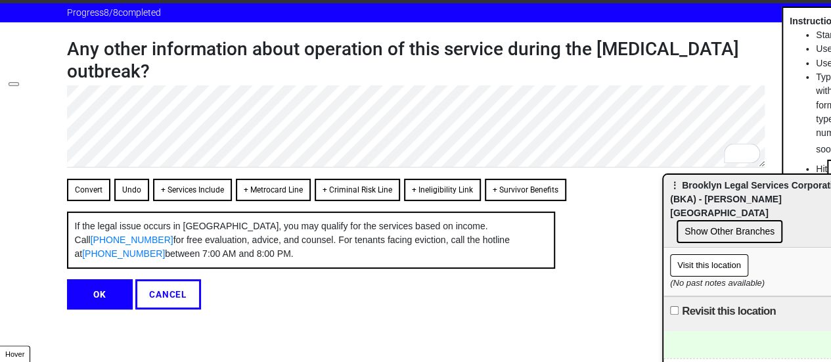
scroll to position [37, 0]
click at [104, 291] on button "OK" at bounding box center [100, 294] width 66 height 30
type textarea "x"
click at [100, 290] on button "OK" at bounding box center [100, 294] width 66 height 30
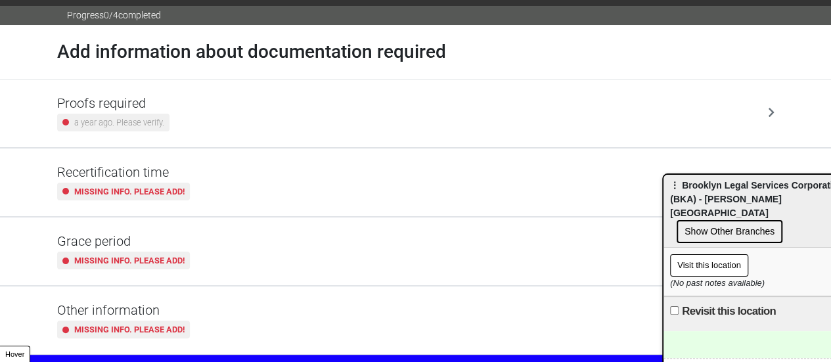
scroll to position [43, 0]
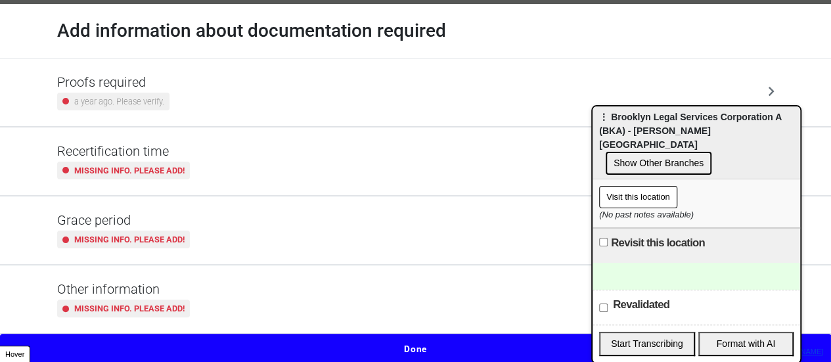
drag, startPoint x: 693, startPoint y: 191, endPoint x: 429, endPoint y: -16, distance: 335.9
click at [429, 0] on html "<Back Docs required Progress 0 / 4 completed Add information about documentatio…" at bounding box center [415, 161] width 831 height 408
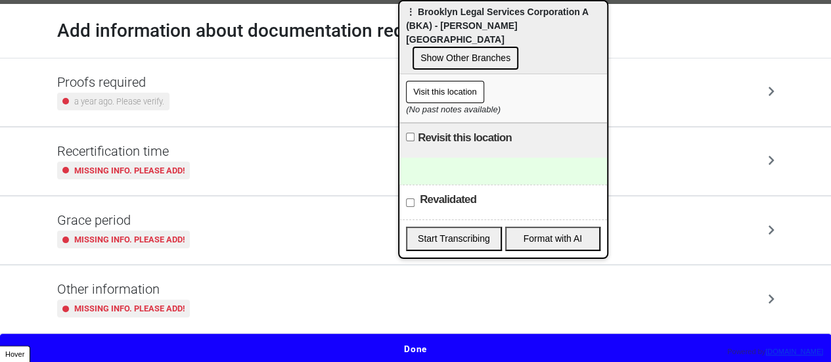
scroll to position [0, 0]
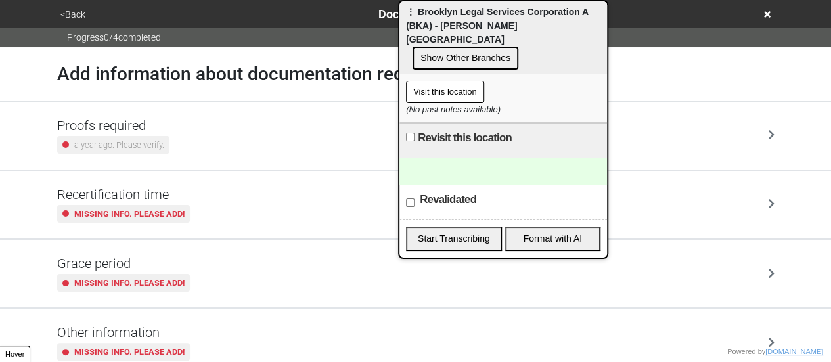
click at [70, 16] on button "<Back" at bounding box center [73, 14] width 33 height 15
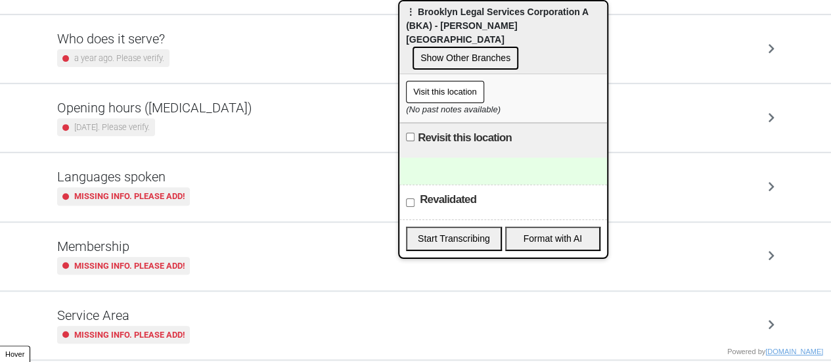
scroll to position [187, 0]
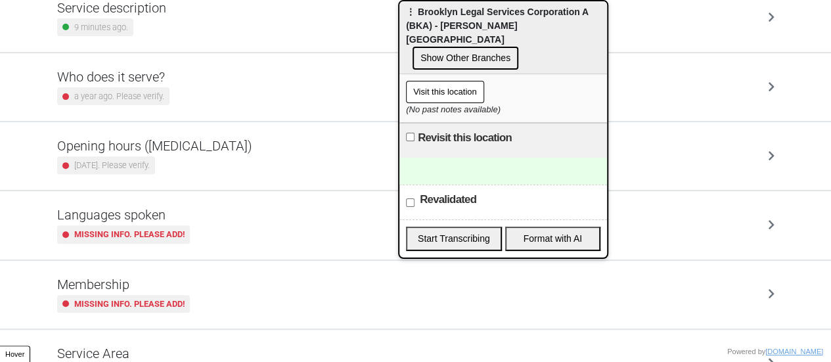
click at [170, 156] on div "[DATE]. Please verify." at bounding box center [154, 165] width 195 height 18
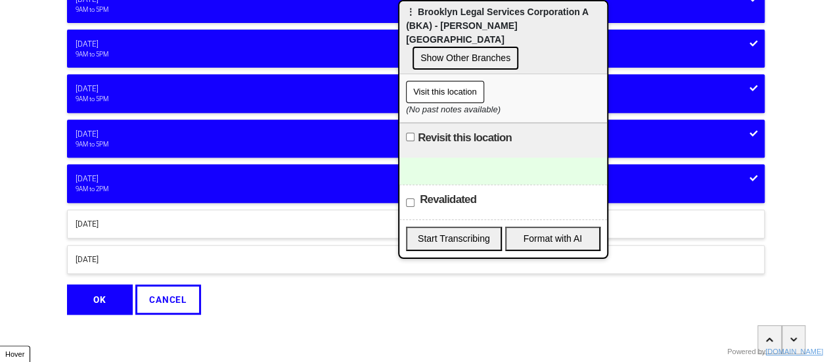
scroll to position [112, 0]
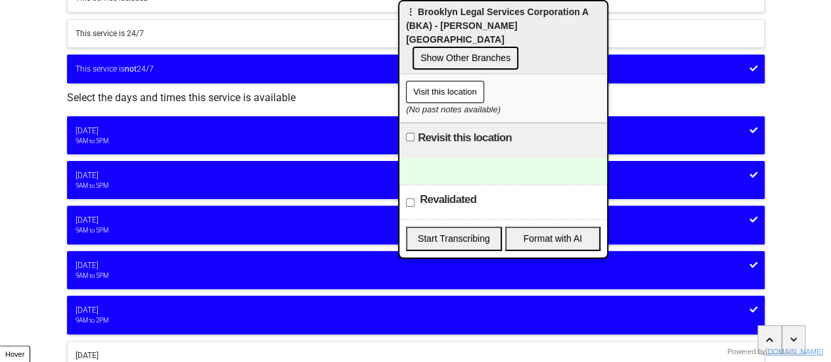
click at [121, 323] on button "[DATE] 9AM to 2PM" at bounding box center [416, 315] width 698 height 38
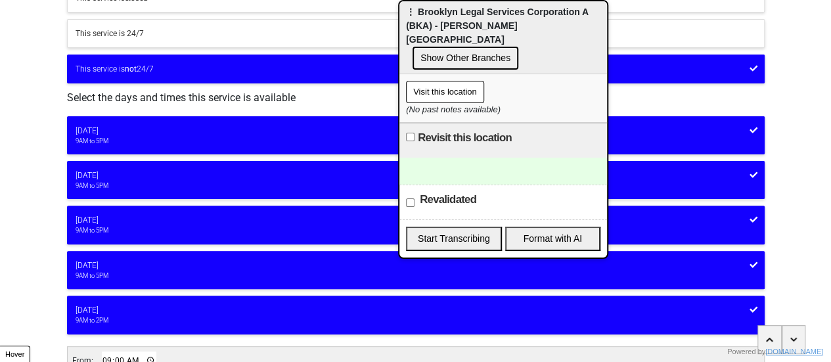
scroll to position [309, 0]
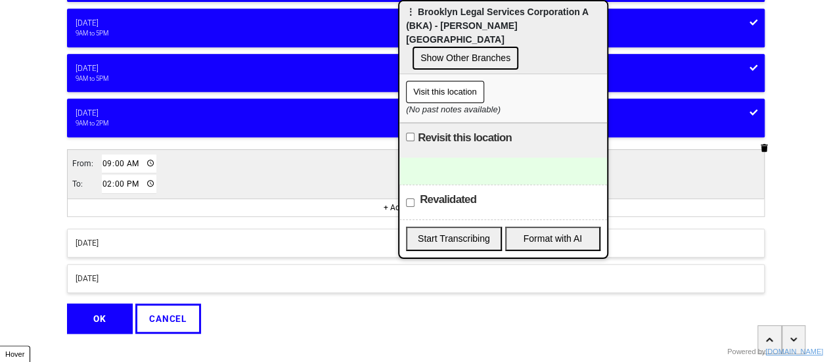
click at [102, 182] on input "14:00" at bounding box center [129, 184] width 55 height 19
type input "17:00"
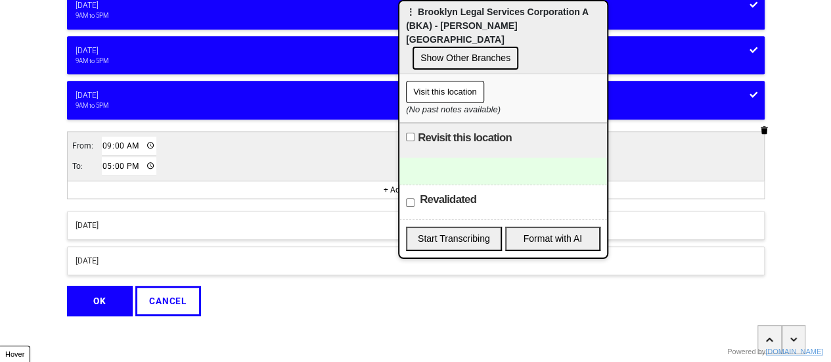
click at [116, 299] on button "OK" at bounding box center [100, 301] width 66 height 30
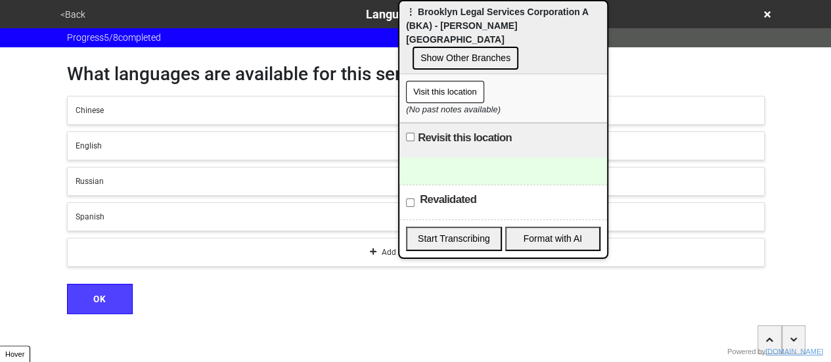
click at [70, 14] on button "<Back" at bounding box center [73, 14] width 33 height 15
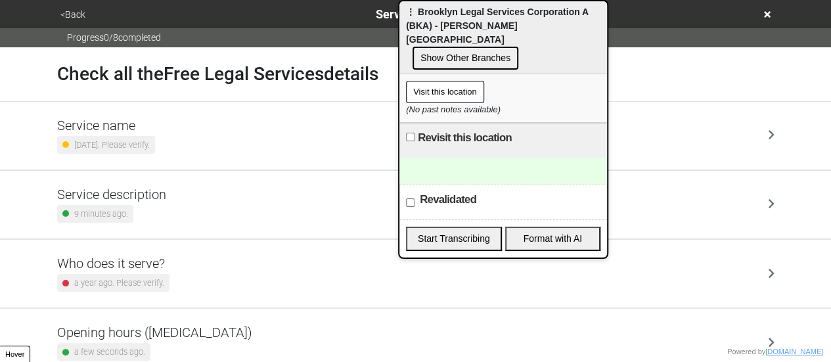
click at [447, 47] on button "Show Other Branches" at bounding box center [466, 58] width 106 height 23
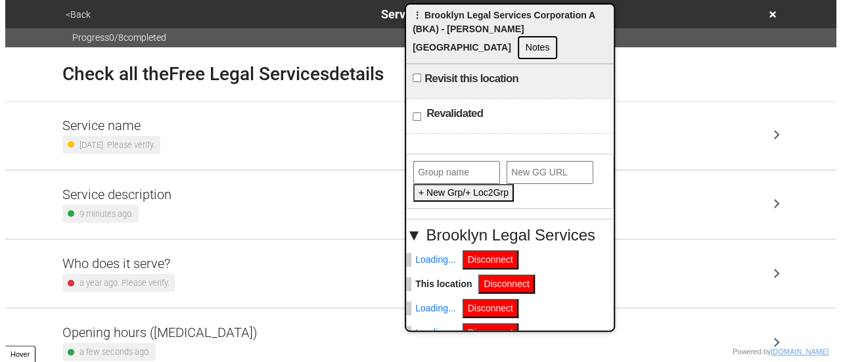
scroll to position [51, 0]
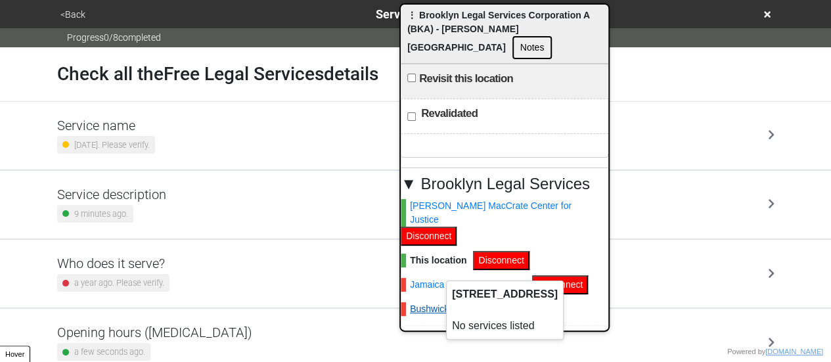
click at [437, 302] on link "Bushwick (Closed)" at bounding box center [443, 309] width 85 height 14
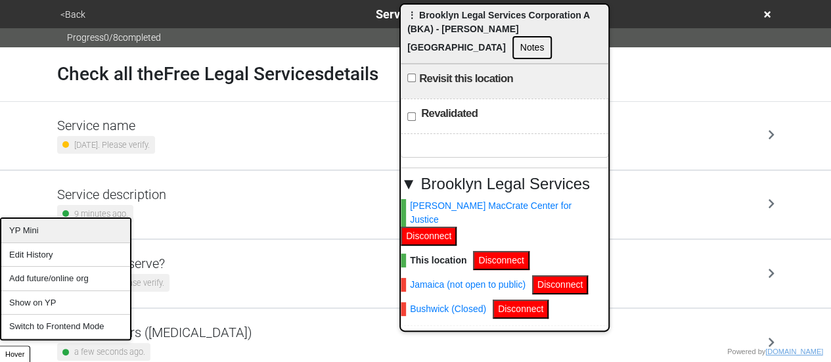
click at [43, 229] on div "YP Mini" at bounding box center [65, 231] width 129 height 24
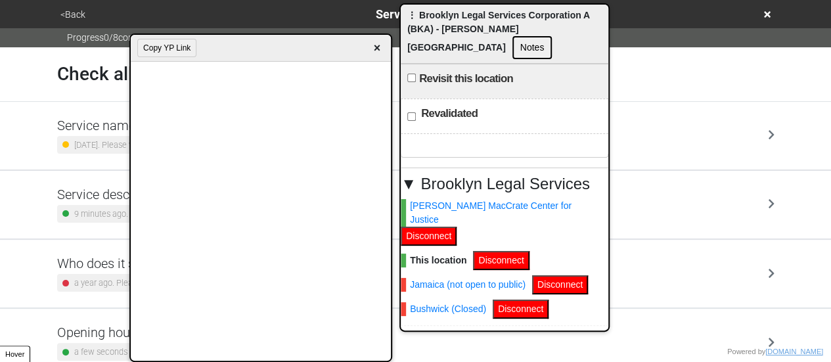
click at [173, 56] on button "Copy YP Link" at bounding box center [166, 48] width 59 height 18
drag, startPoint x: 485, startPoint y: 3, endPoint x: 613, endPoint y: 1, distance: 128.1
click at [622, 38] on body "<Back Service Details Progress 0 / 8 completed Check all the Free Legal Service…" at bounding box center [415, 342] width 831 height 684
click at [762, 14] on div "<Back Service Details" at bounding box center [416, 14] width 719 height 18
click at [768, 13] on icon at bounding box center [767, 14] width 7 height 7
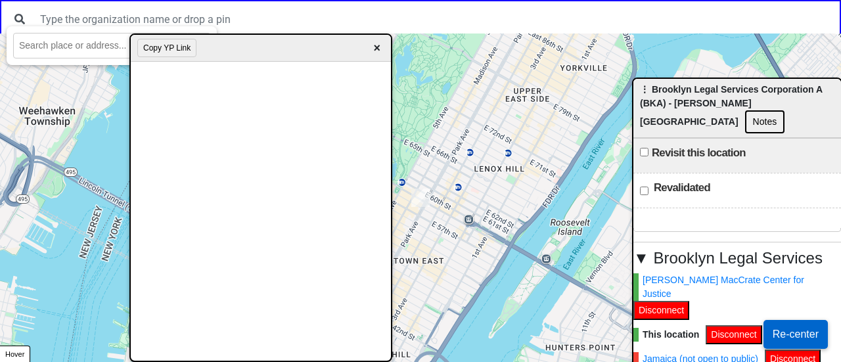
drag, startPoint x: 424, startPoint y: 16, endPoint x: 728, endPoint y: 129, distance: 324.5
click at [822, 127] on span "⋮ Brooklyn Legal Services Corporation A (BKA) - [PERSON_NAME][GEOGRAPHIC_DATA]" at bounding box center [731, 105] width 182 height 43
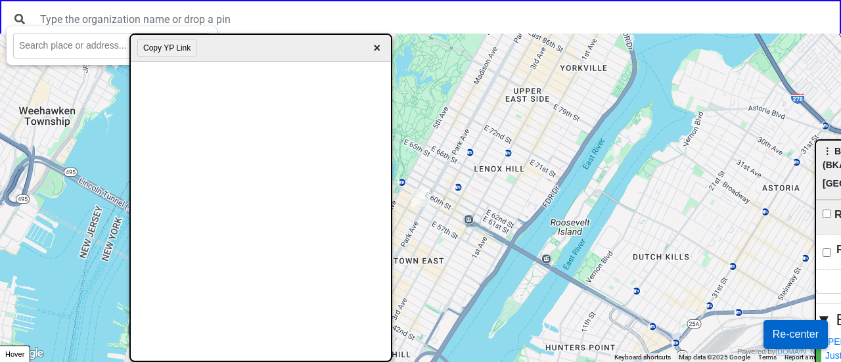
click at [376, 48] on span "×" at bounding box center [376, 48] width 15 height 18
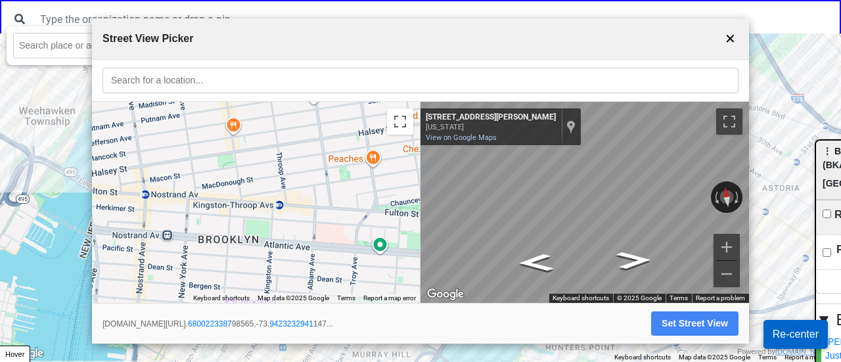
click at [729, 40] on button "✕" at bounding box center [730, 38] width 16 height 25
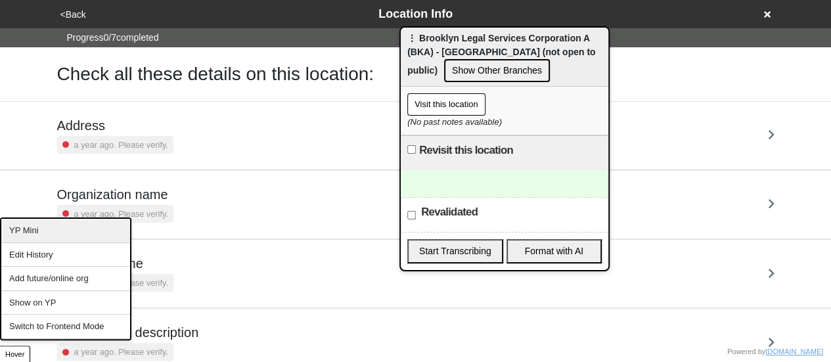
click at [51, 233] on div "YP Mini" at bounding box center [65, 231] width 129 height 24
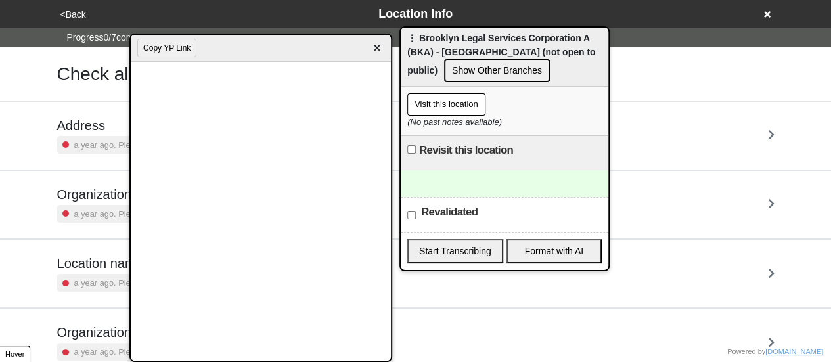
click at [173, 49] on button "Copy YP Link" at bounding box center [166, 48] width 59 height 18
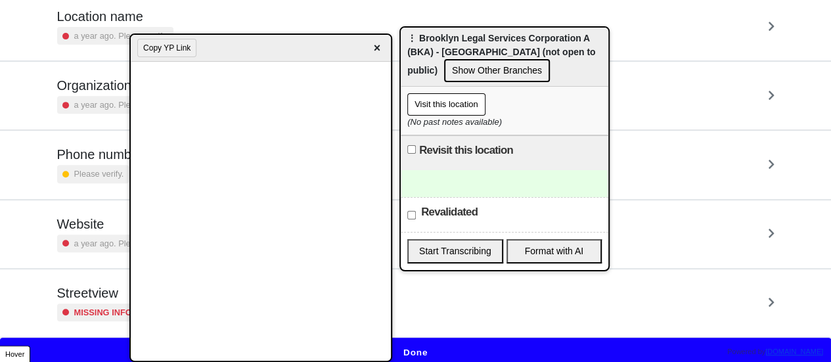
scroll to position [250, 0]
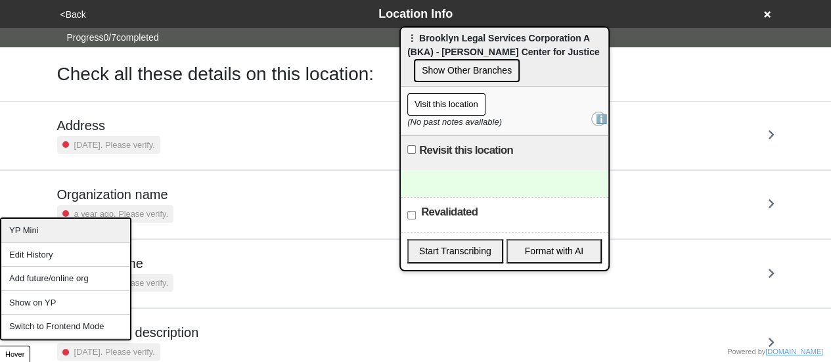
click at [56, 233] on div "YP Mini" at bounding box center [65, 231] width 129 height 24
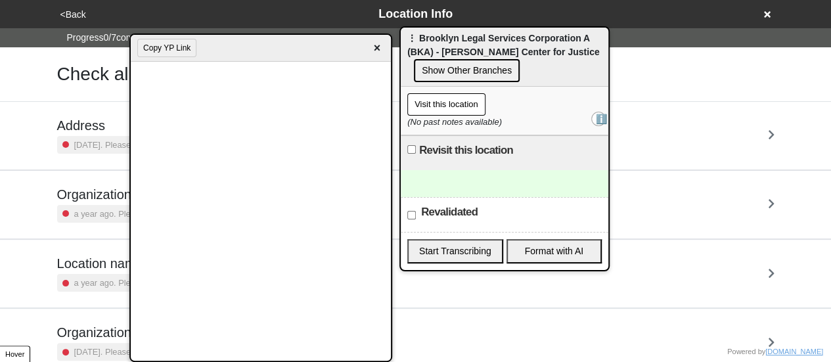
click at [162, 49] on button "Copy YP Link" at bounding box center [166, 48] width 59 height 18
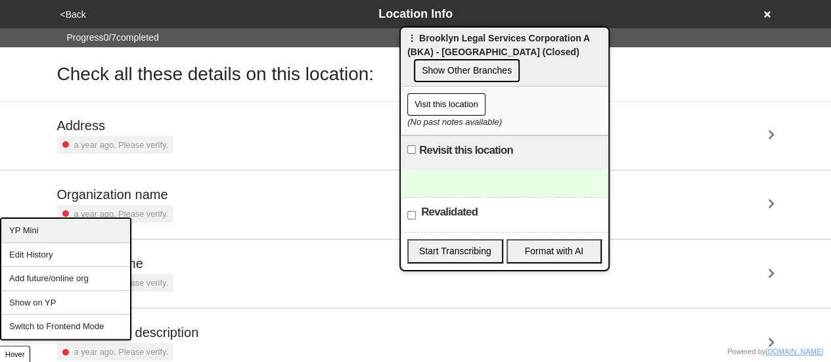
click at [30, 233] on div "YP Mini" at bounding box center [65, 231] width 129 height 24
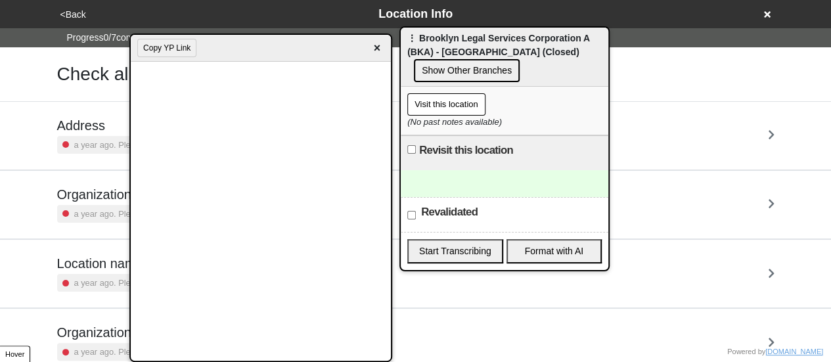
click at [171, 37] on div "Copy YP Link ×" at bounding box center [261, 48] width 260 height 27
click at [168, 43] on button "Copy YP Link" at bounding box center [166, 48] width 59 height 18
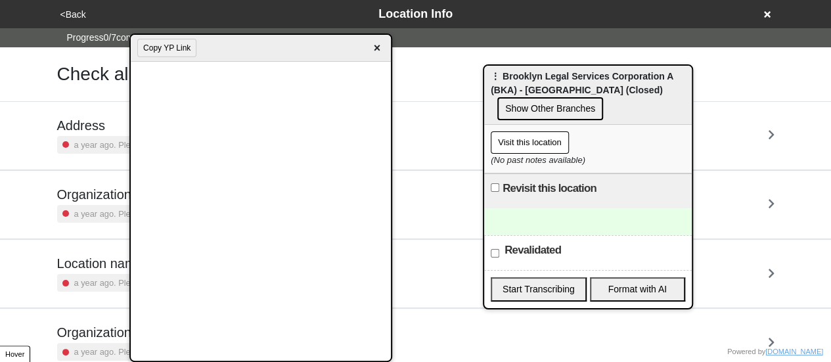
drag, startPoint x: 581, startPoint y: 82, endPoint x: 597, endPoint y: 92, distance: 18.6
click at [598, 89] on div "⋮ Brooklyn Legal Services Corporation A (BKA) - Bushwick (Closed) Show Other Br…" at bounding box center [588, 95] width 208 height 59
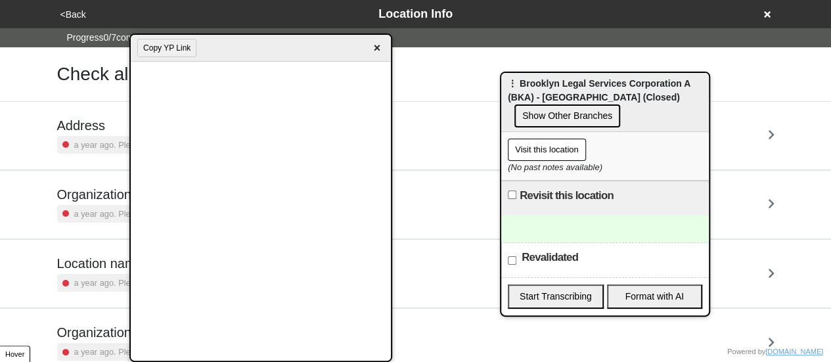
click at [378, 57] on div "Copy YP Link ×" at bounding box center [261, 48] width 260 height 27
click at [378, 51] on span "×" at bounding box center [376, 48] width 15 height 18
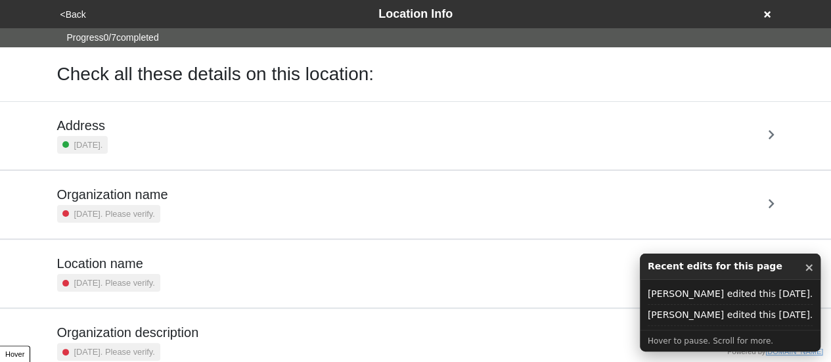
click at [769, 12] on icon at bounding box center [767, 14] width 7 height 7
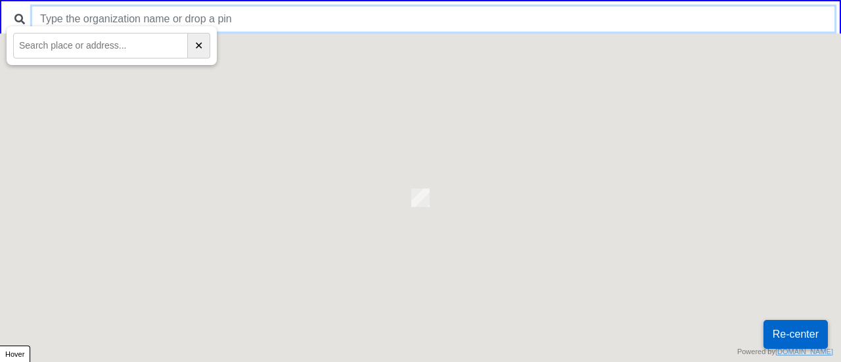
click at [478, 14] on input "text" at bounding box center [433, 19] width 802 height 25
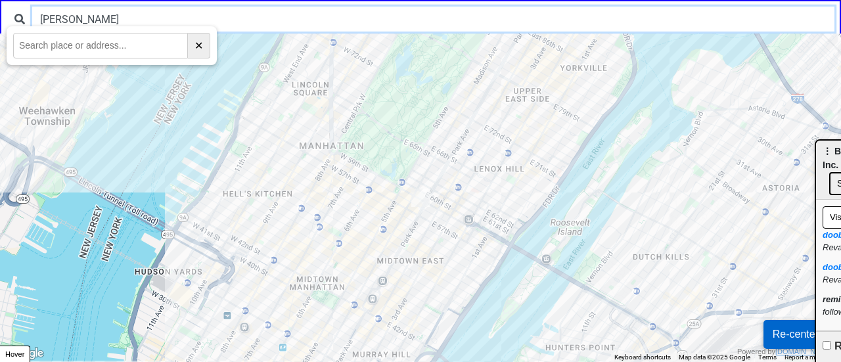
drag, startPoint x: 143, startPoint y: 29, endPoint x: 198, endPoint y: 31, distance: 55.2
click at [194, 0] on body "[PERSON_NAME] ← Move left → Move right ↑ Move up ↓ Move down + Zoom in - Zoom o…" at bounding box center [420, 0] width 841 height 0
type input "[PERSON_NAME]"
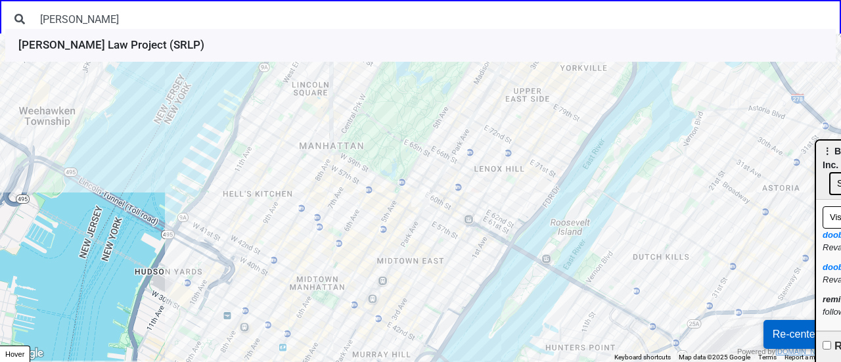
click at [167, 51] on li "[PERSON_NAME] Law Project (SRLP)" at bounding box center [420, 45] width 830 height 33
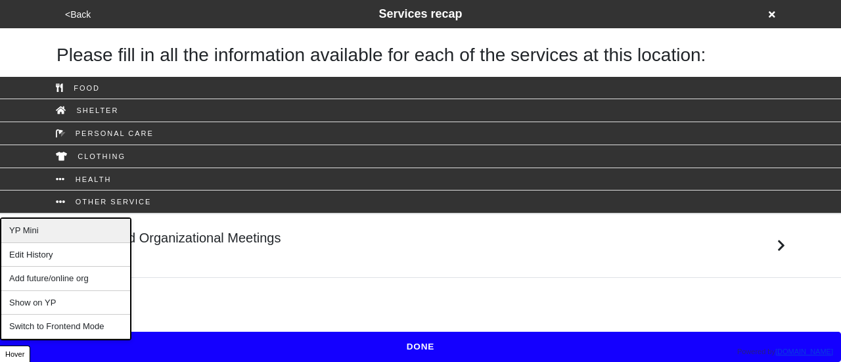
click at [42, 227] on div "YP Mini" at bounding box center [65, 231] width 129 height 24
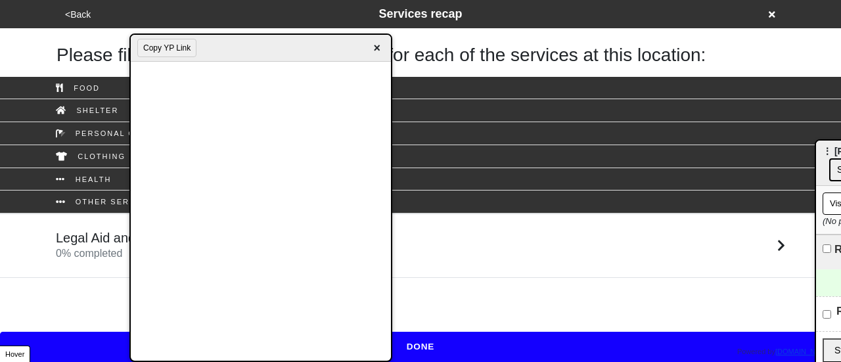
click at [164, 46] on button "Copy YP Link" at bounding box center [166, 48] width 59 height 18
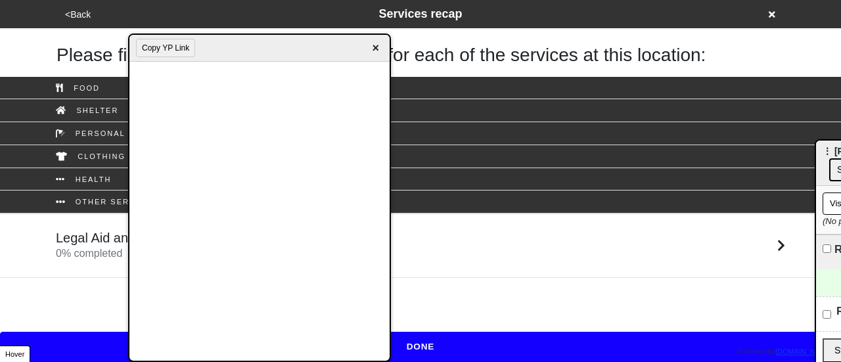
click at [383, 49] on div "Copy YP Link ×" at bounding box center [259, 48] width 260 height 27
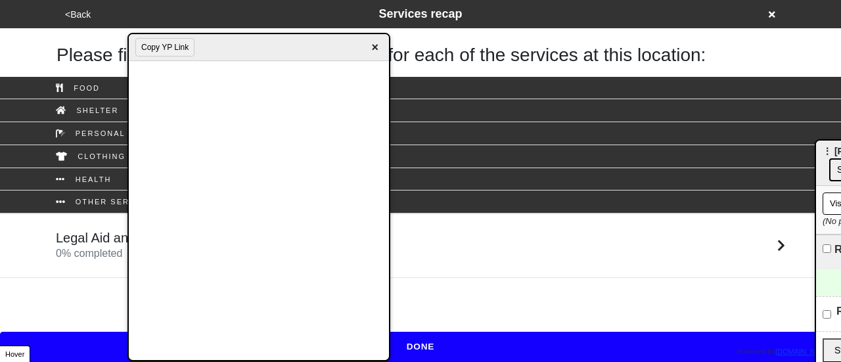
click at [373, 45] on span "×" at bounding box center [374, 48] width 15 height 18
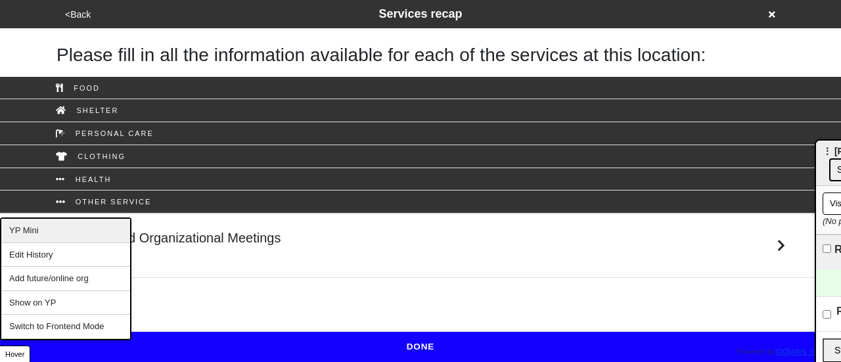
click at [62, 233] on div "YP Mini" at bounding box center [65, 231] width 129 height 24
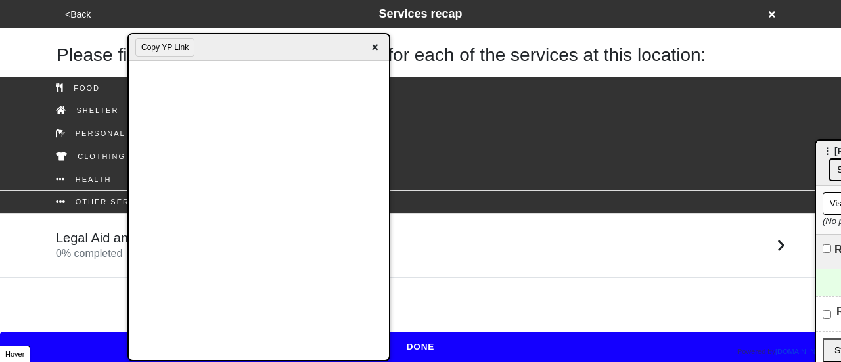
click at [373, 45] on span "×" at bounding box center [374, 48] width 15 height 18
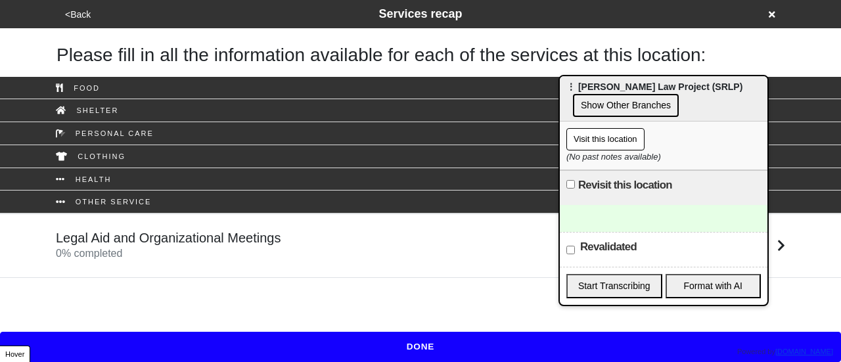
drag, startPoint x: 704, startPoint y: 122, endPoint x: 576, endPoint y: 90, distance: 132.6
click at [568, 90] on span "⋮ Sylvia Rivera Law Project (SRLP)" at bounding box center [654, 86] width 176 height 11
click at [252, 252] on div "Legal Aid and Organizational Meetings 0 % completed" at bounding box center [168, 246] width 225 height 32
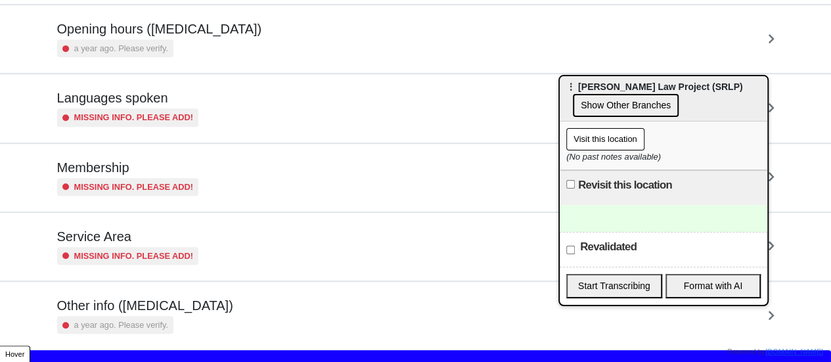
scroll to position [318, 0]
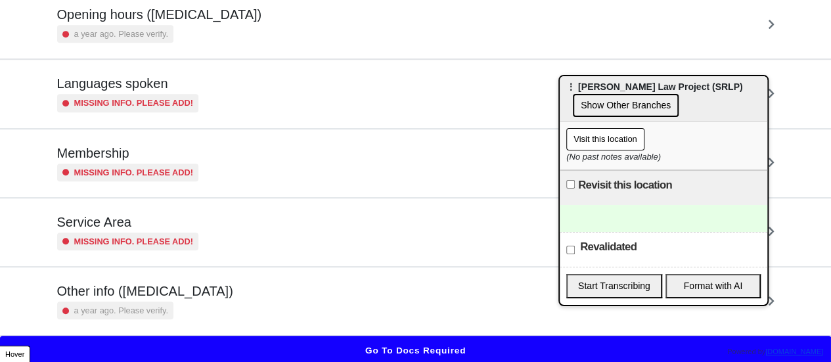
click at [242, 303] on div "Other info (coronavirus) a year ago. Please verify." at bounding box center [415, 301] width 717 height 36
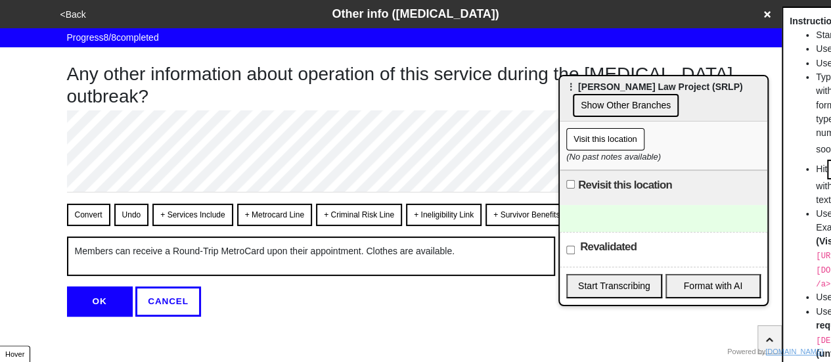
click at [96, 312] on button "OK" at bounding box center [100, 301] width 66 height 30
click at [79, 10] on button "<Back" at bounding box center [74, 14] width 34 height 15
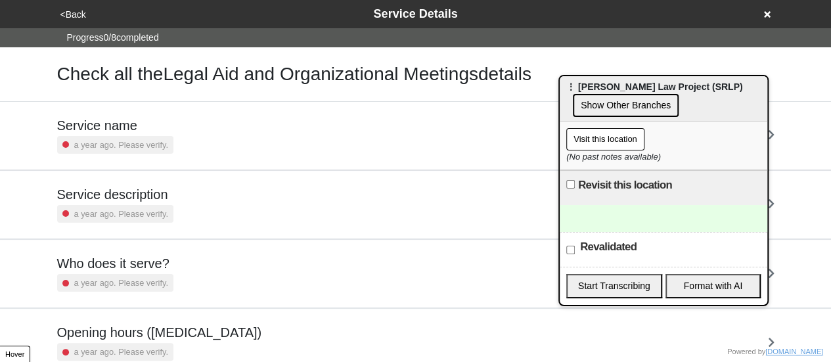
click at [155, 129] on h5 "Service name" at bounding box center [115, 126] width 116 height 16
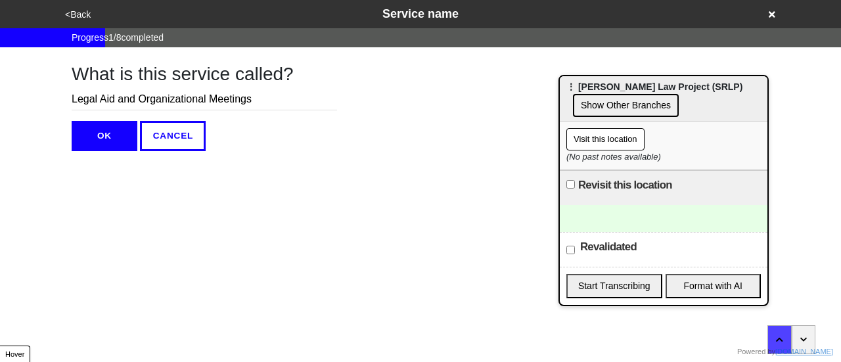
click at [118, 132] on button "OK" at bounding box center [105, 136] width 66 height 30
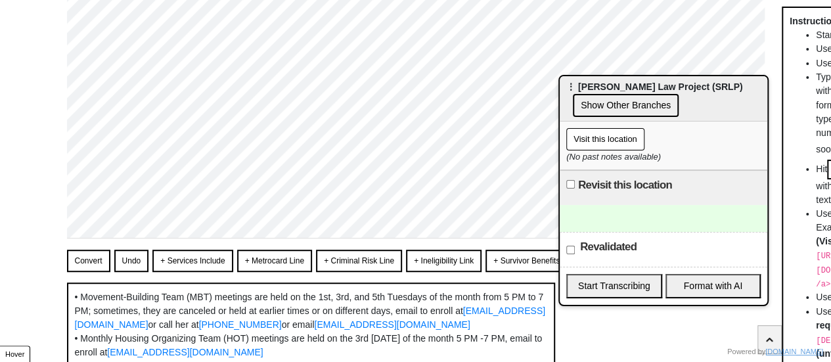
scroll to position [97, 0]
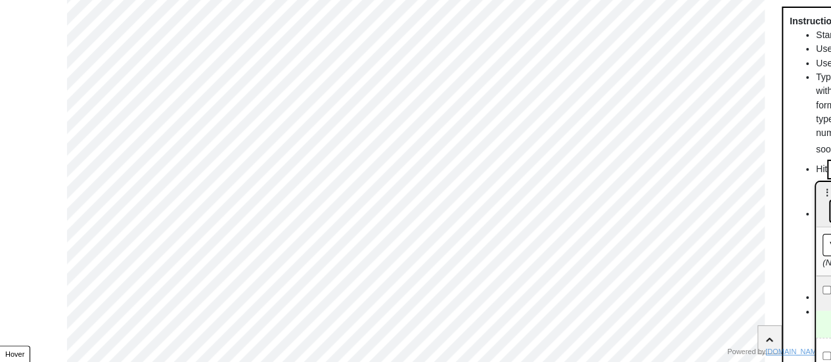
drag, startPoint x: 570, startPoint y: 89, endPoint x: 840, endPoint y: 194, distance: 290.0
click at [831, 194] on html "<Back Service description Progress 2 / 8 completed How would you describe this …" at bounding box center [415, 336] width 831 height 866
click at [0, 171] on div "<Back Service description Progress 2 / 8 completed How would you describe this …" at bounding box center [415, 309] width 831 height 813
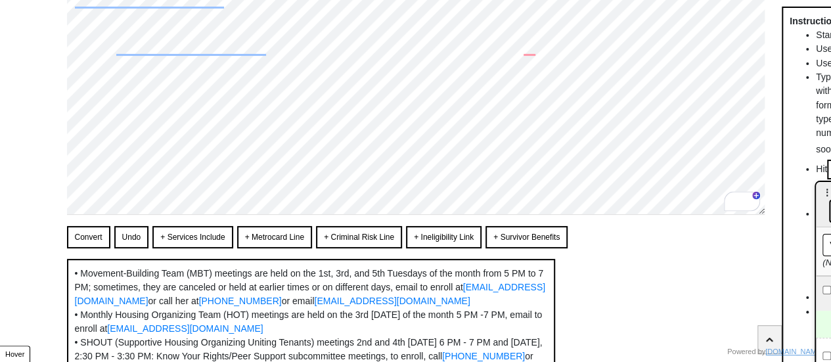
click at [83, 240] on button "Convert" at bounding box center [88, 237] width 43 height 22
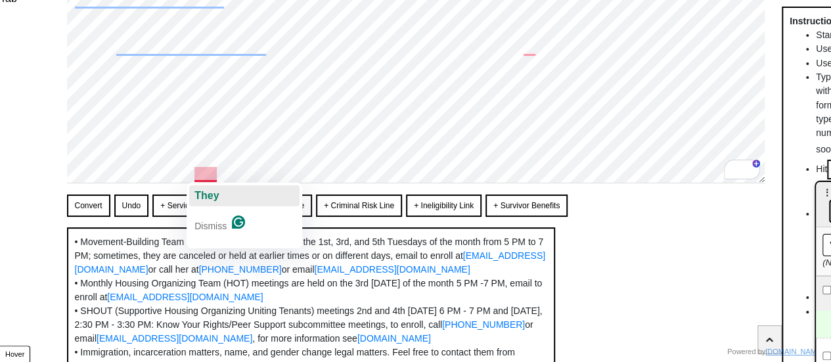
click at [233, 191] on button "They" at bounding box center [244, 195] width 110 height 21
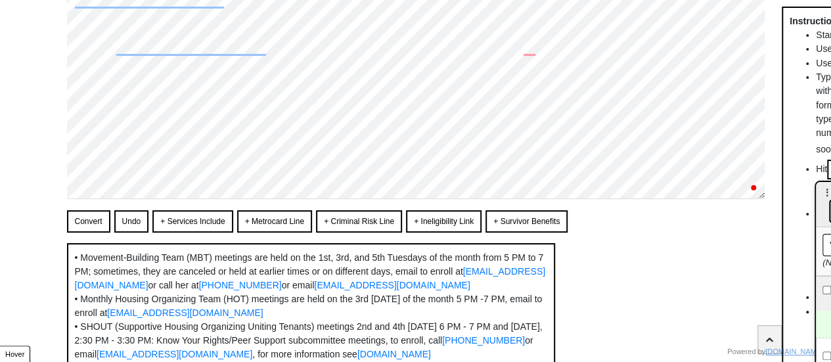
click at [83, 223] on button "Convert" at bounding box center [88, 221] width 43 height 22
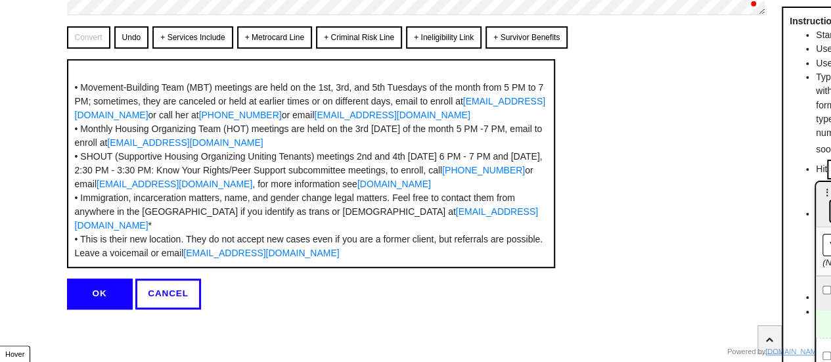
scroll to position [334, 0]
click at [101, 300] on button "OK" at bounding box center [100, 294] width 66 height 30
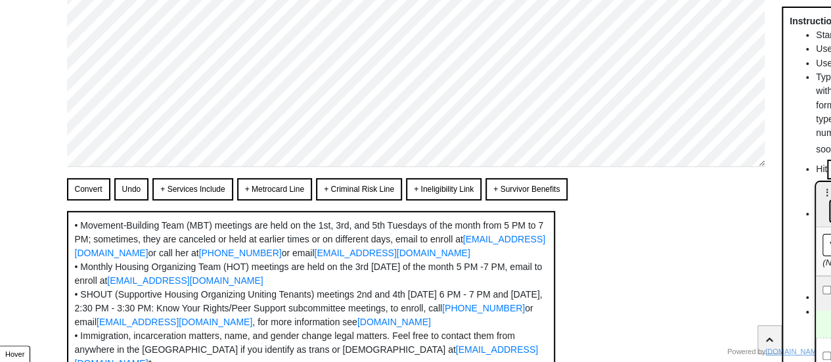
scroll to position [0, 0]
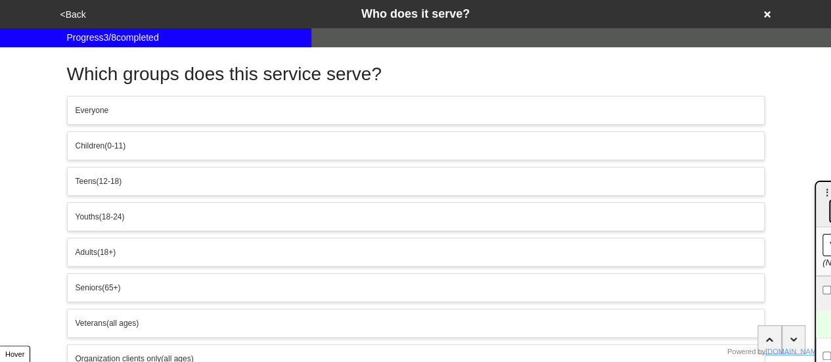
click at [71, 4] on div "<Back Who does it serve?" at bounding box center [415, 14] width 729 height 28
click at [74, 15] on button "<Back" at bounding box center [74, 14] width 34 height 15
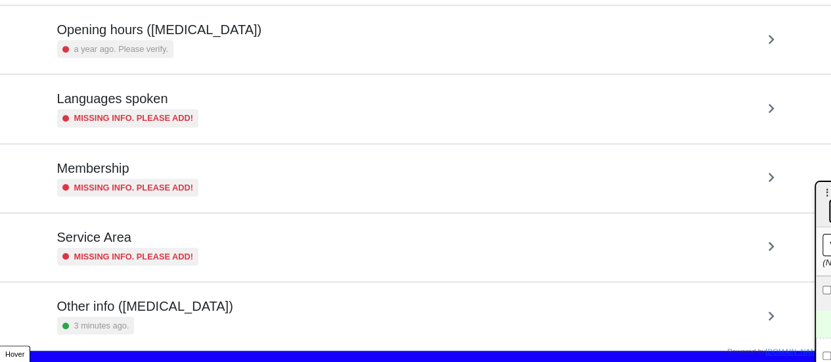
scroll to position [318, 0]
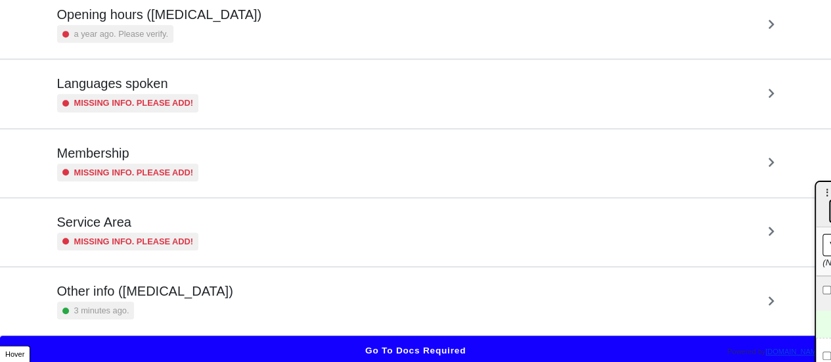
click at [183, 310] on div "3 minutes ago." at bounding box center [145, 311] width 176 height 18
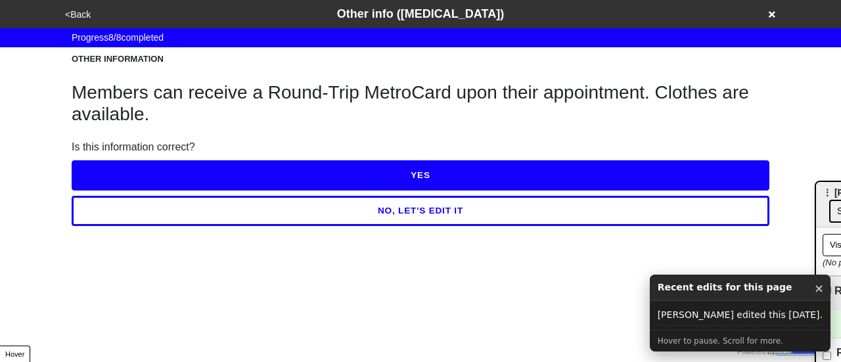
click at [78, 11] on button "<Back" at bounding box center [78, 14] width 34 height 15
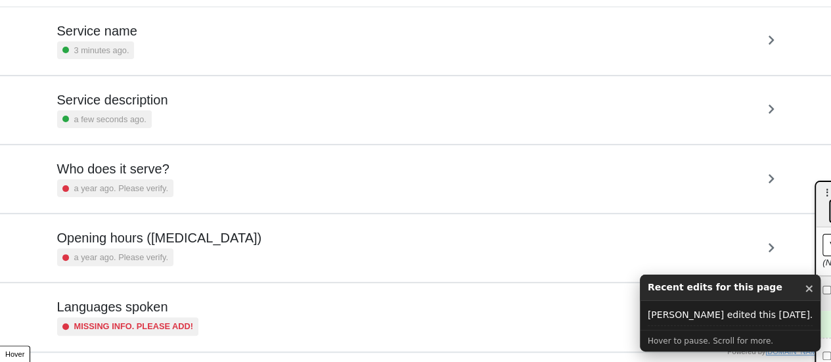
scroll to position [318, 0]
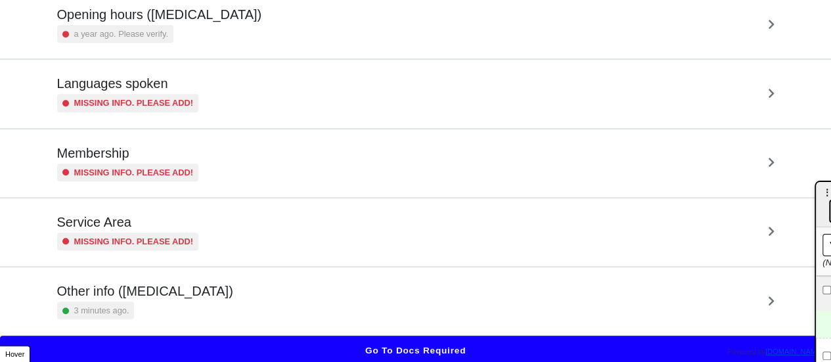
click at [183, 283] on h5 "Other info ([MEDICAL_DATA])" at bounding box center [145, 291] width 176 height 16
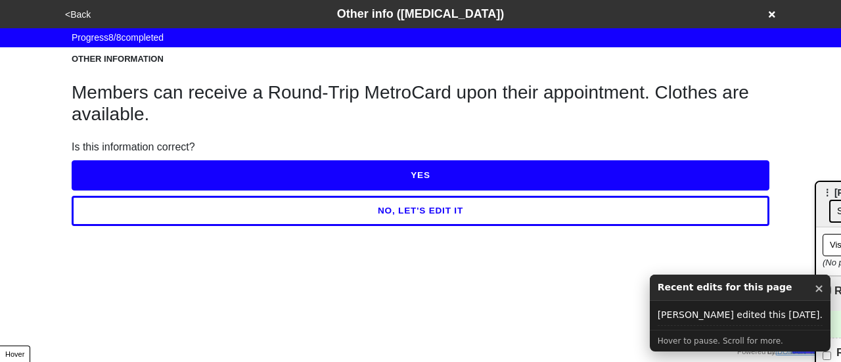
click at [74, 7] on button "<Back" at bounding box center [78, 14] width 34 height 15
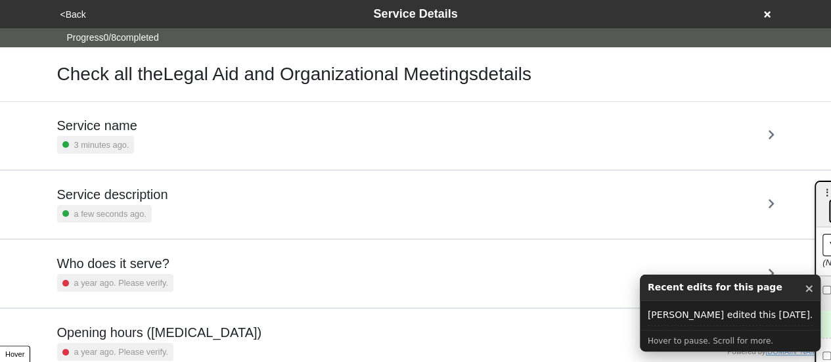
click at [141, 212] on div "a few seconds ago." at bounding box center [104, 214] width 95 height 18
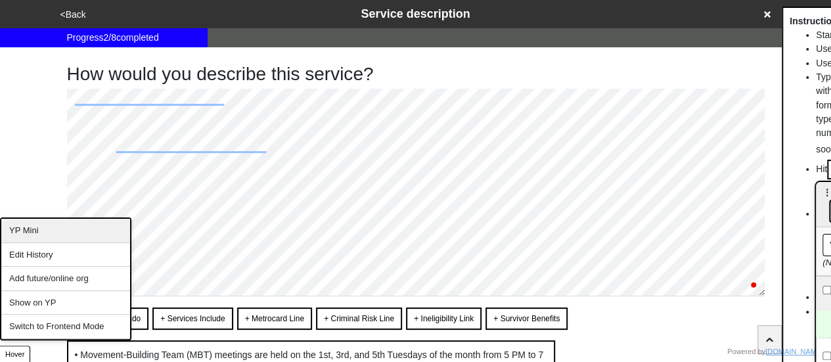
click at [37, 235] on div "YP Mini" at bounding box center [65, 231] width 129 height 24
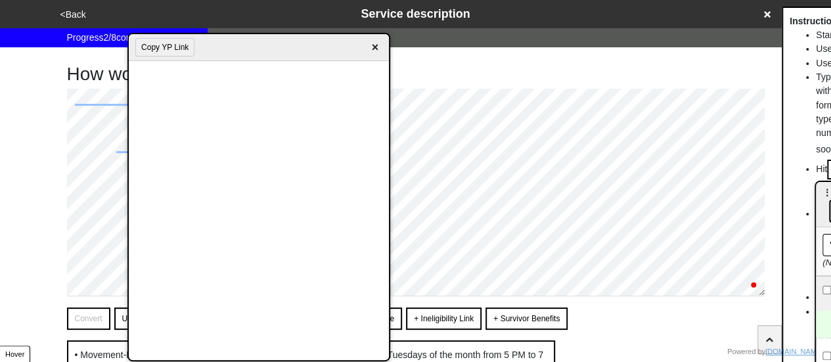
click at [174, 42] on button "Copy YP Link" at bounding box center [164, 47] width 59 height 18
click at [381, 51] on span "×" at bounding box center [374, 48] width 15 height 18
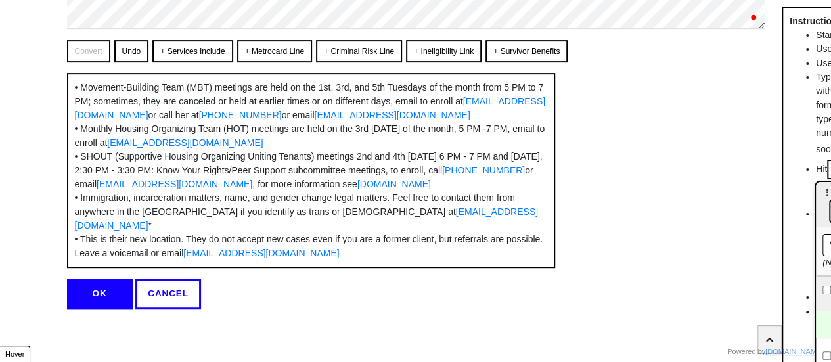
scroll to position [321, 0]
click at [89, 296] on button "OK" at bounding box center [100, 294] width 66 height 30
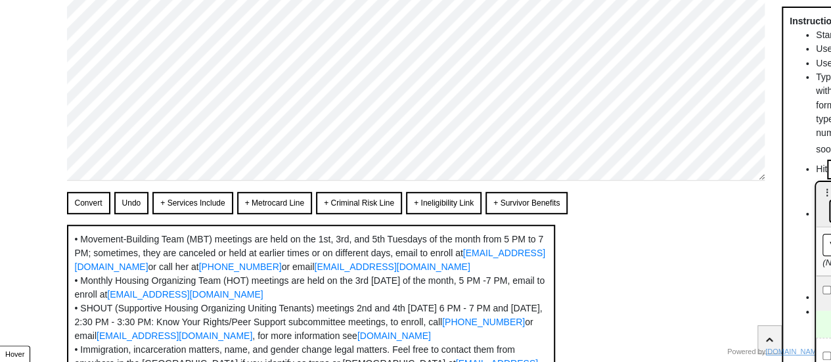
scroll to position [0, 0]
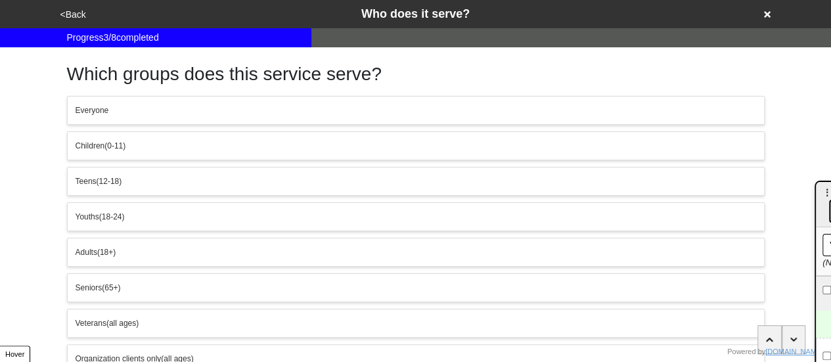
click at [80, 20] on button "<Back" at bounding box center [74, 14] width 34 height 15
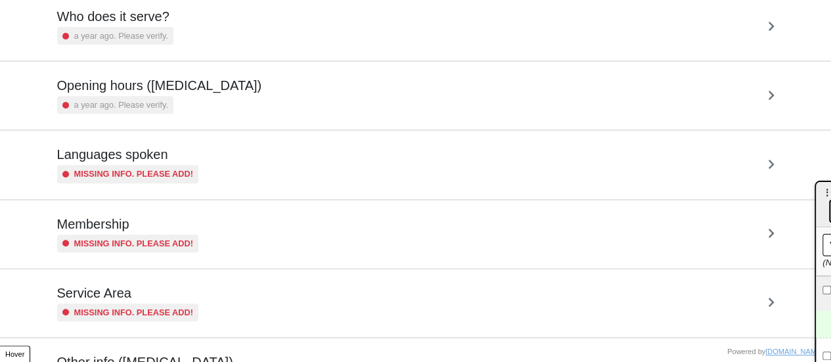
scroll to position [318, 0]
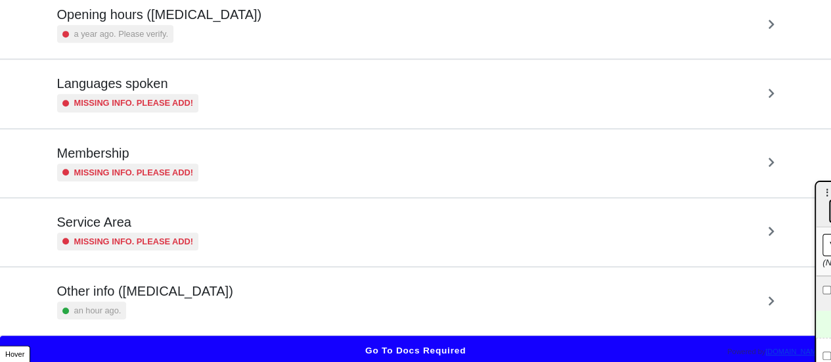
click at [197, 312] on div "Other info (coronavirus) an hour ago." at bounding box center [415, 301] width 717 height 36
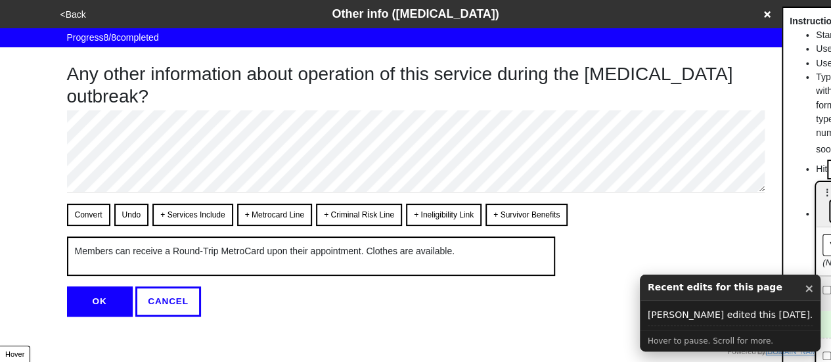
click at [74, 17] on button "<Back" at bounding box center [74, 14] width 34 height 15
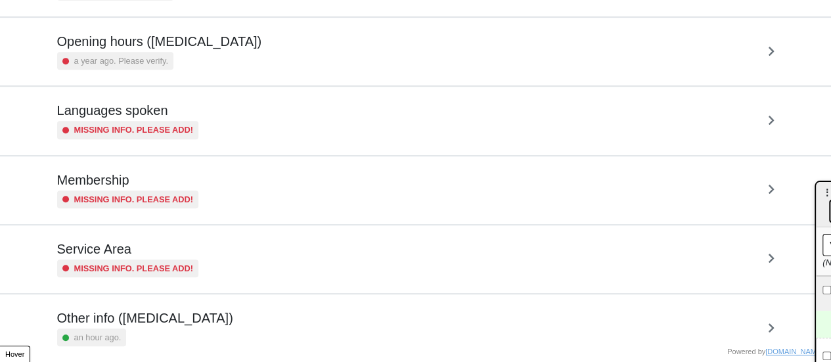
scroll to position [318, 0]
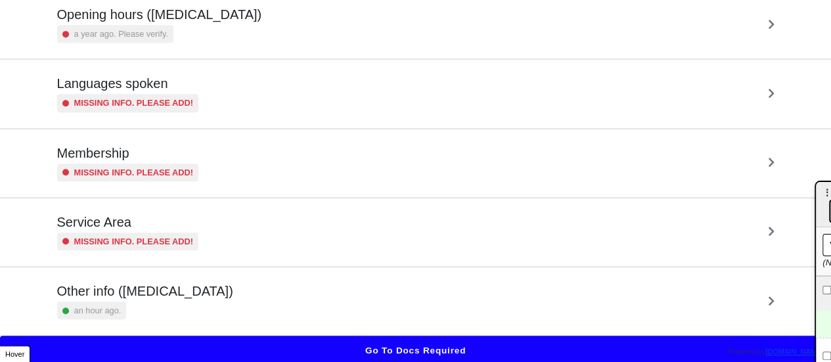
click at [186, 289] on h5 "Other info ([MEDICAL_DATA])" at bounding box center [145, 291] width 176 height 16
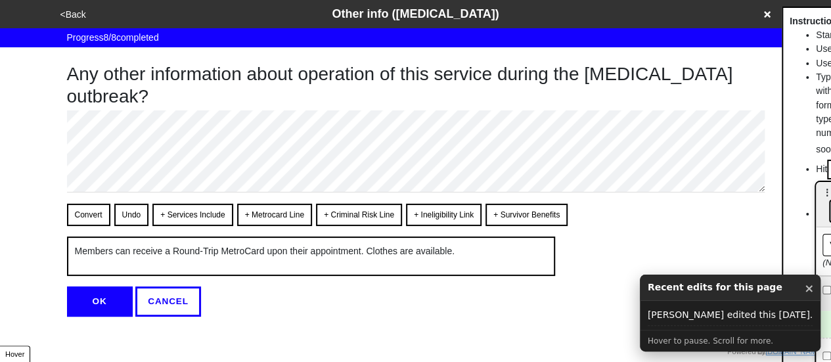
click at [66, 12] on button "<Back" at bounding box center [74, 14] width 34 height 15
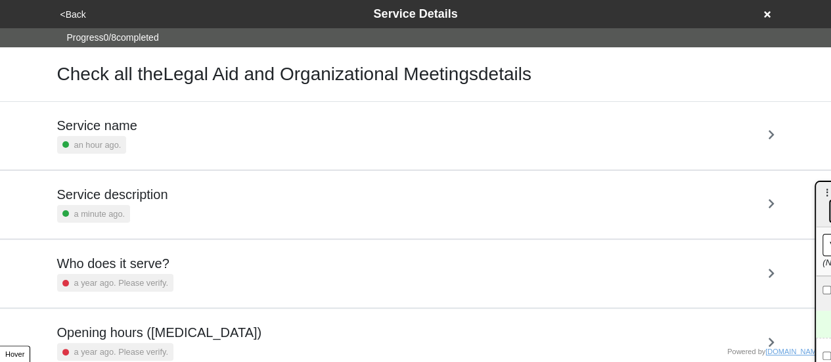
click at [125, 196] on h5 "Service description" at bounding box center [112, 195] width 111 height 16
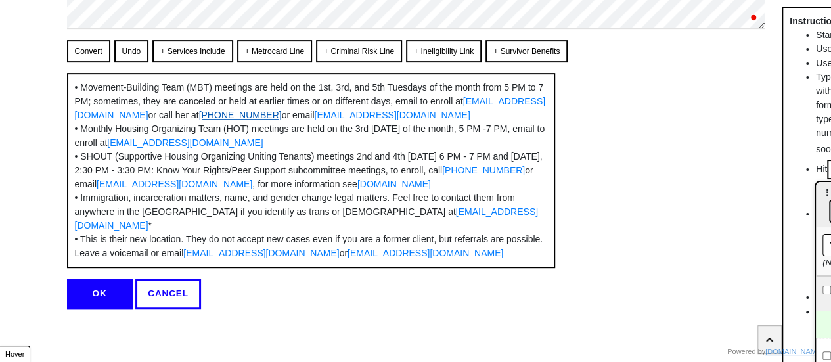
scroll to position [255, 0]
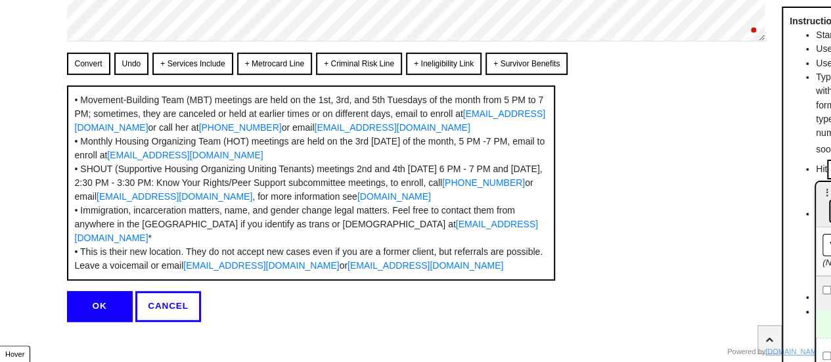
click at [91, 50] on div "How would you describe this service? Convert Undo + Services Include + Metrocar…" at bounding box center [416, 57] width 698 height 530
click at [88, 64] on button "Convert" at bounding box center [88, 64] width 43 height 22
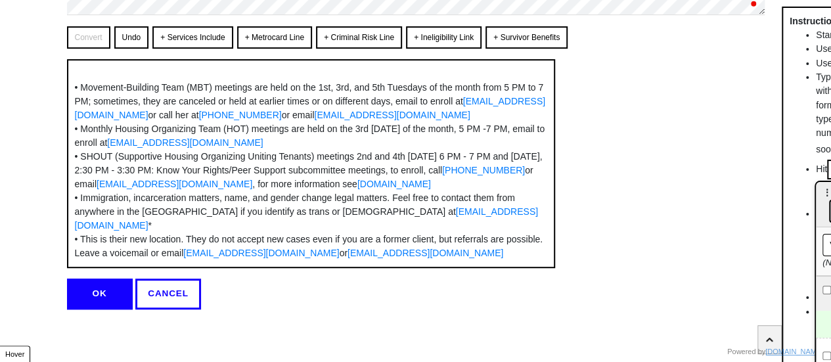
scroll to position [334, 0]
click at [89, 307] on button "OK" at bounding box center [100, 294] width 66 height 30
type textarea "x"
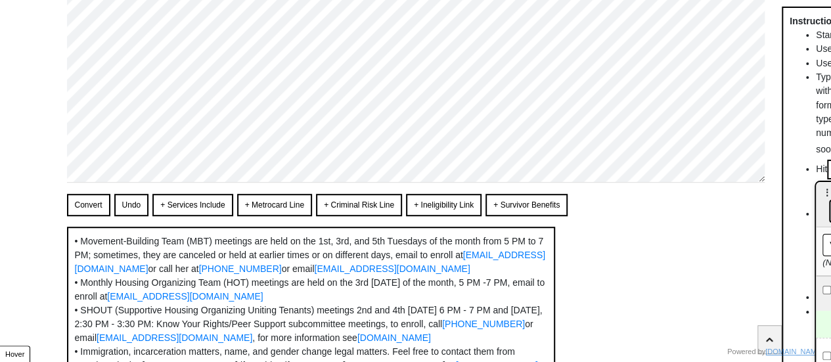
scroll to position [0, 0]
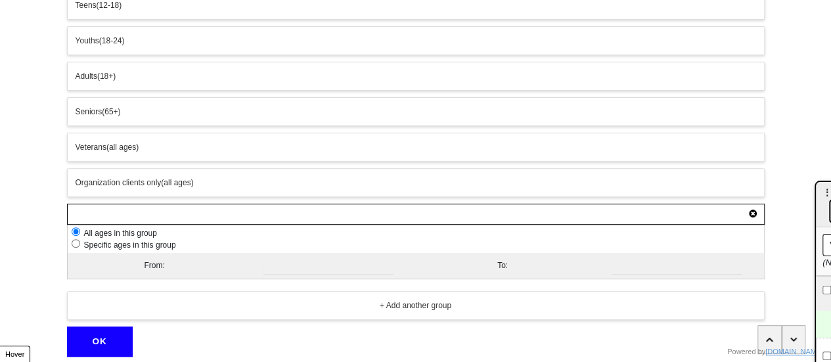
scroll to position [217, 0]
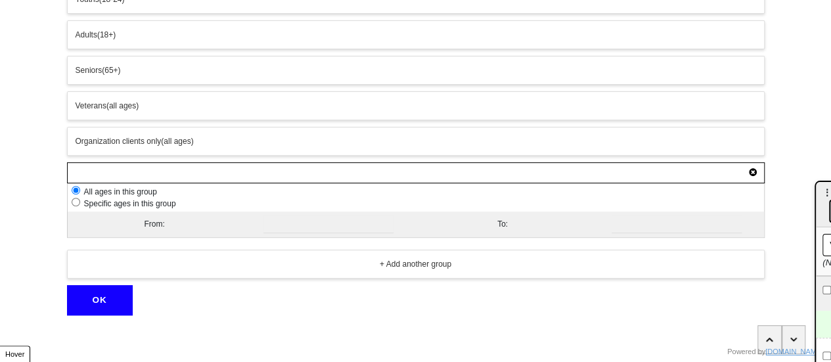
click at [89, 286] on button "OK" at bounding box center [100, 300] width 66 height 30
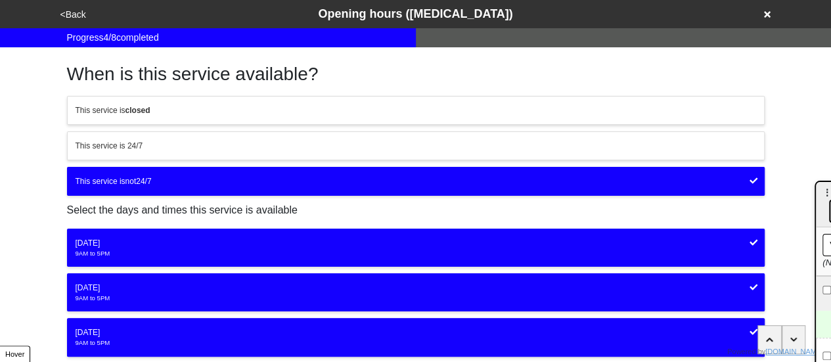
click at [74, 16] on button "<Back" at bounding box center [74, 14] width 34 height 15
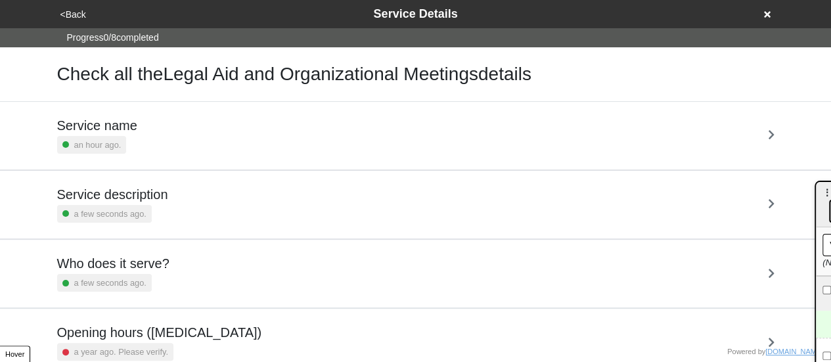
click at [73, 15] on button "<Back" at bounding box center [74, 14] width 34 height 15
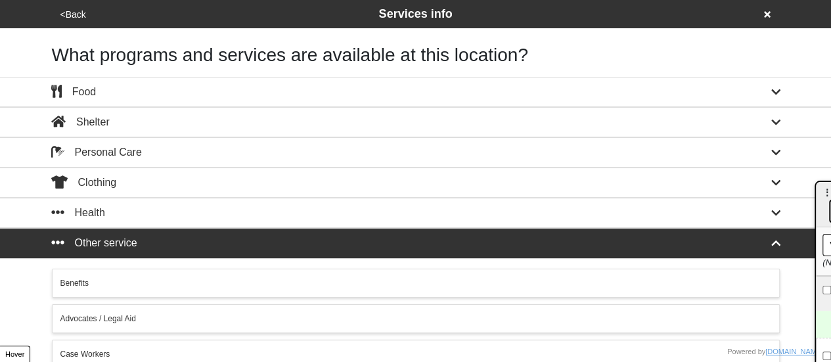
click at [66, 12] on button "<Back" at bounding box center [74, 14] width 34 height 15
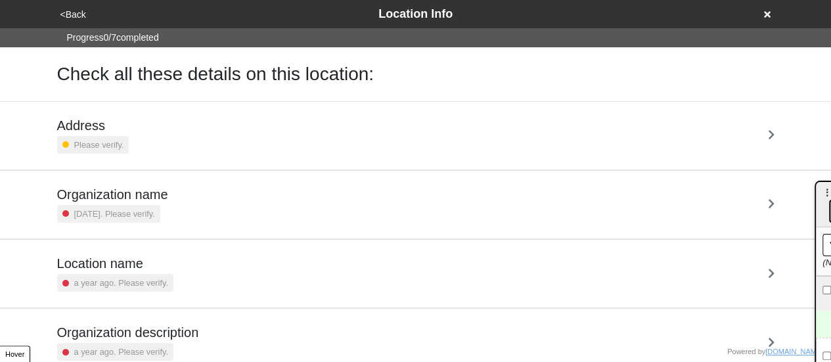
click at [764, 13] on icon at bounding box center [767, 14] width 7 height 9
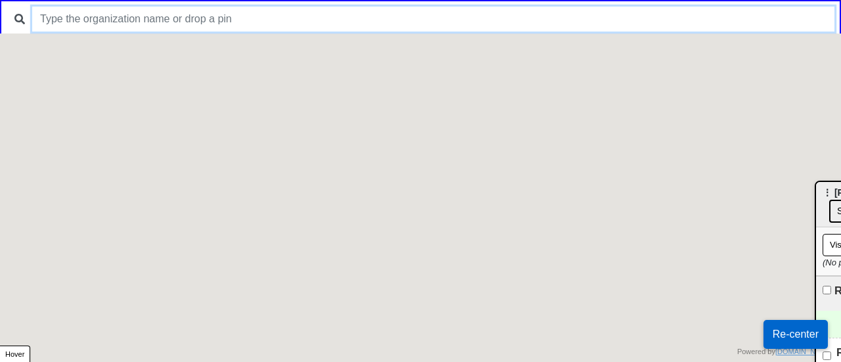
click at [361, 13] on input "text" at bounding box center [433, 19] width 802 height 25
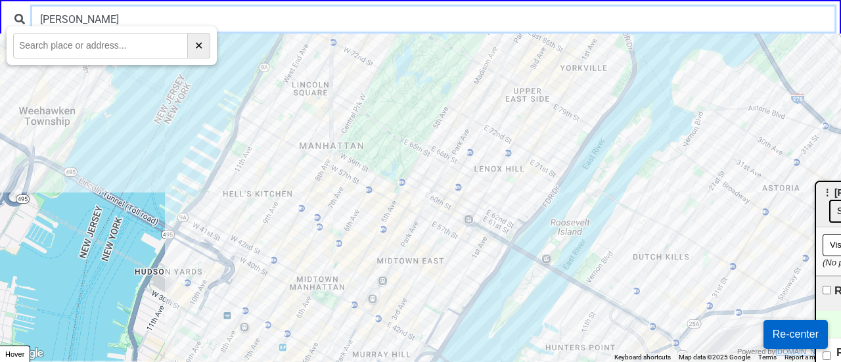
type input "sylvia"
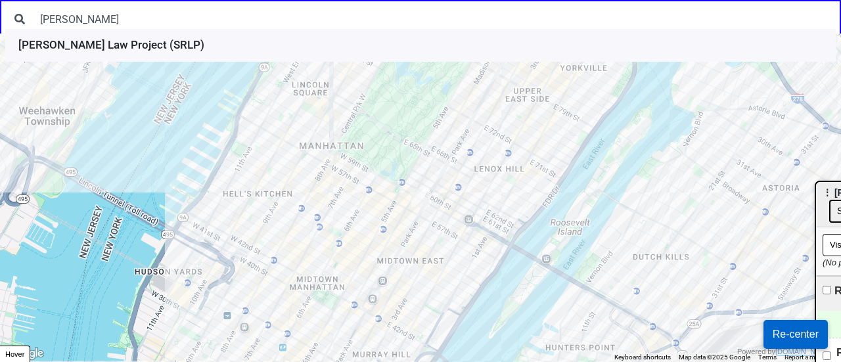
click at [263, 43] on li "Sylvia Rivera Law Project (SRLP)" at bounding box center [420, 45] width 830 height 33
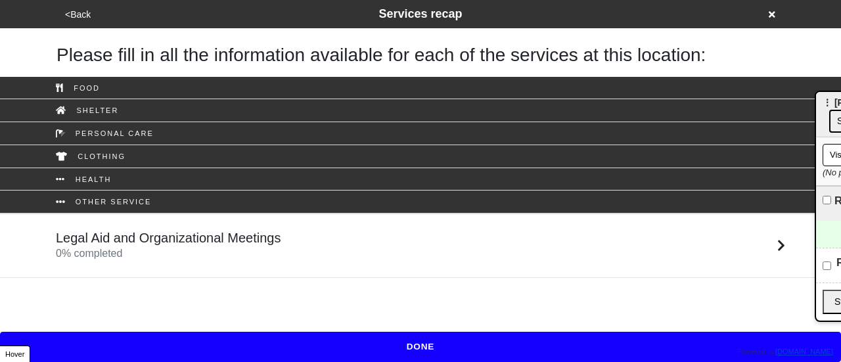
click at [273, 231] on h5 "Legal Aid and Organizational Meetings" at bounding box center [168, 238] width 225 height 16
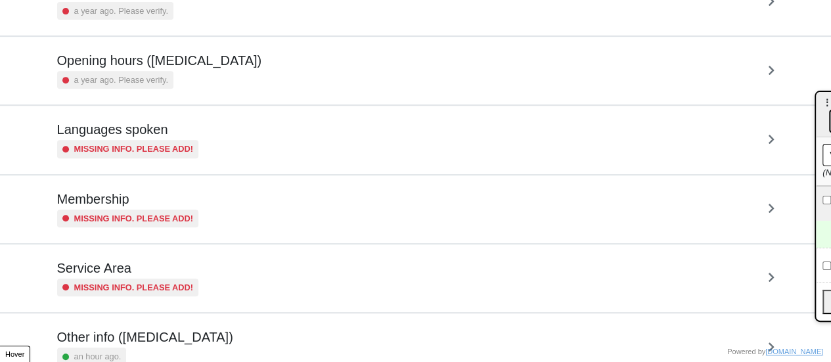
scroll to position [318, 0]
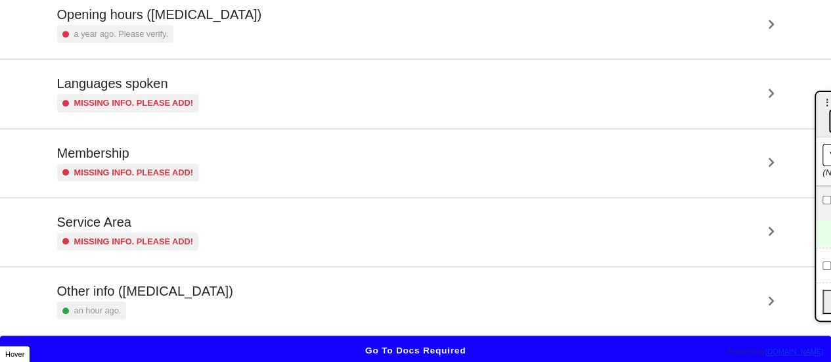
click at [328, 283] on div "Other info ([MEDICAL_DATA]) an hour ago." at bounding box center [415, 301] width 717 height 36
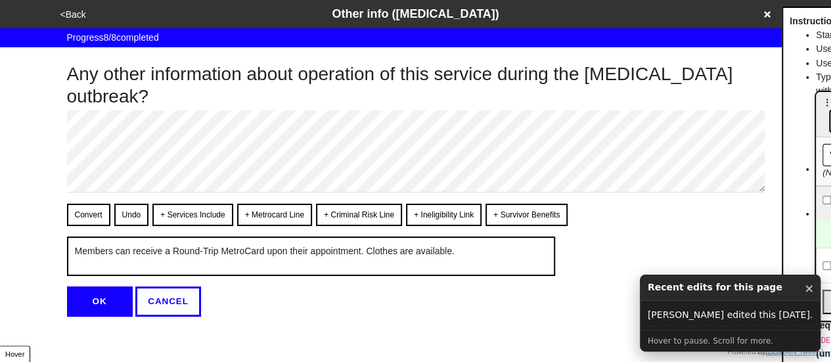
click at [78, 12] on button "<Back" at bounding box center [74, 14] width 34 height 15
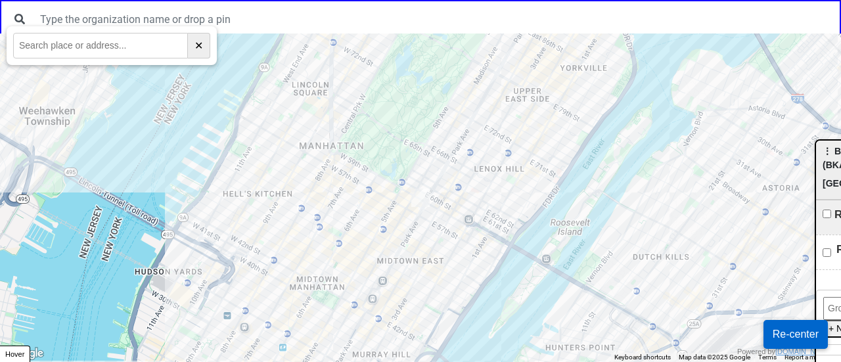
scroll to position [51, 0]
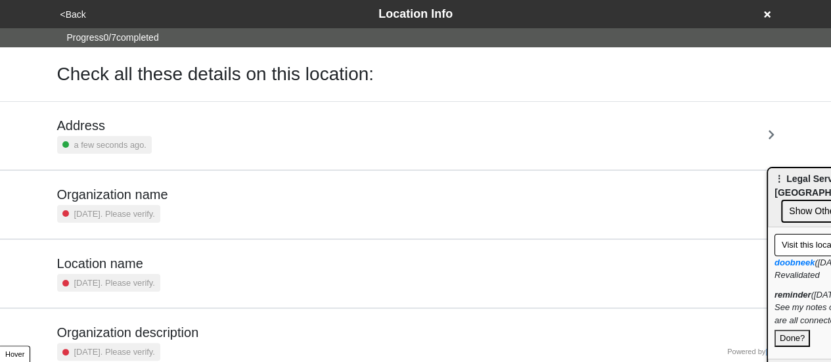
click at [762, 13] on div "<Back Location Info" at bounding box center [416, 14] width 719 height 18
click at [778, 14] on div "<Back Location Info" at bounding box center [415, 14] width 729 height 28
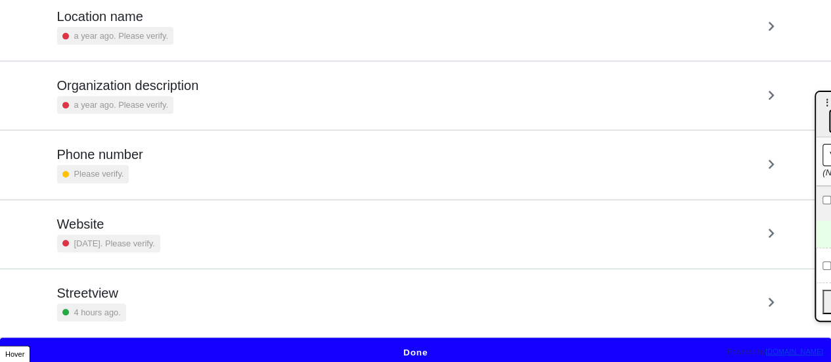
scroll to position [250, 0]
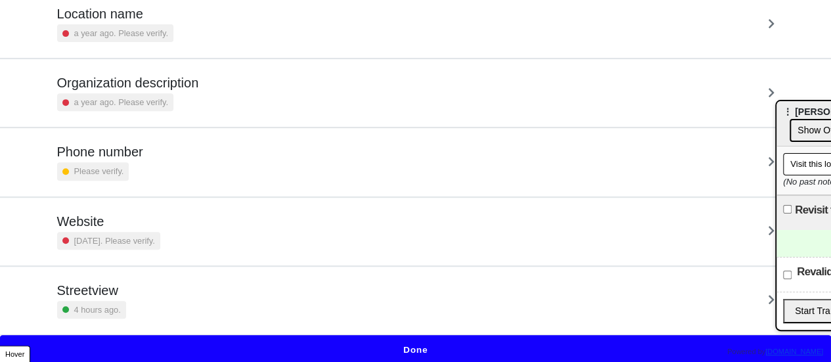
drag, startPoint x: 827, startPoint y: 106, endPoint x: 643, endPoint y: 48, distance: 193.0
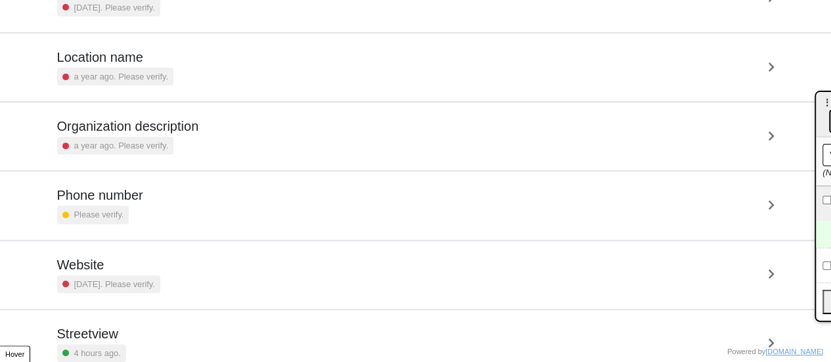
scroll to position [250, 0]
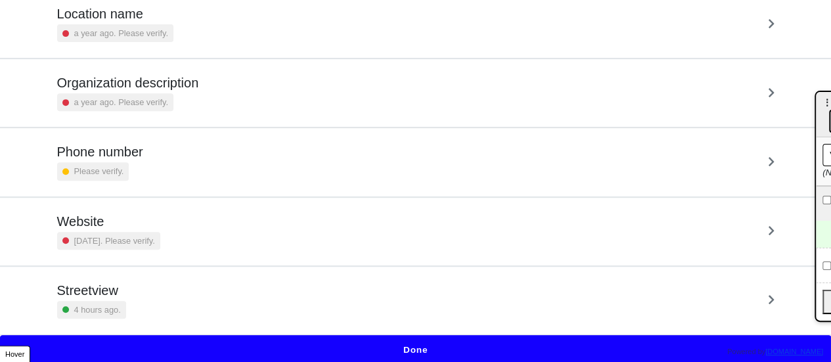
click at [181, 285] on div "Streetview 4 hours ago." at bounding box center [415, 301] width 717 height 36
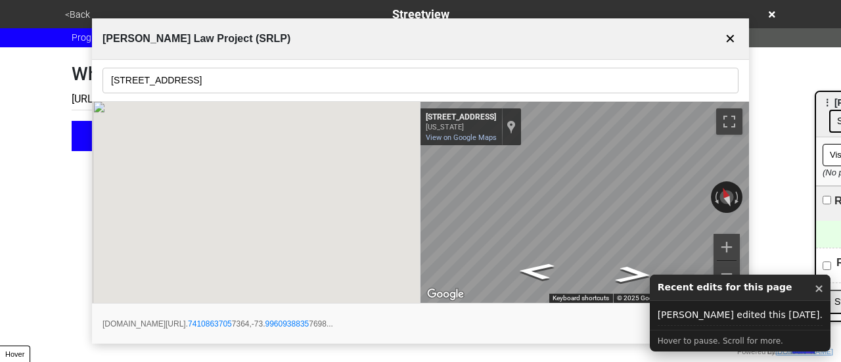
click at [160, 79] on input "[STREET_ADDRESS]" at bounding box center [420, 81] width 636 height 26
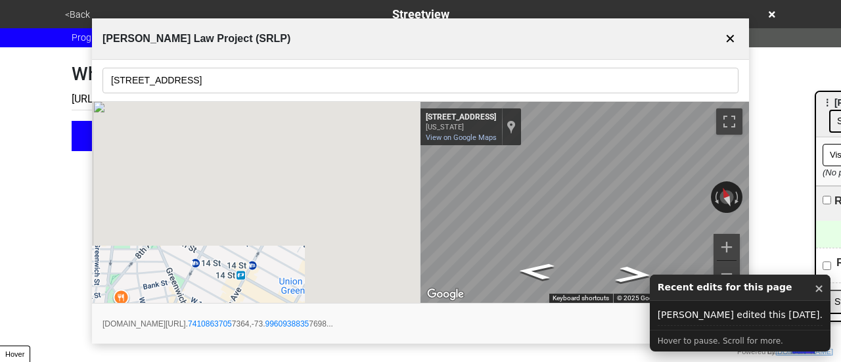
click at [160, 79] on input "[STREET_ADDRESS]" at bounding box center [420, 81] width 636 height 26
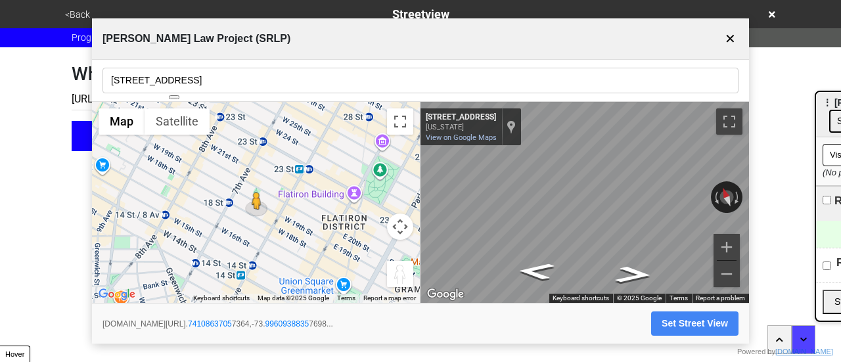
drag, startPoint x: 725, startPoint y: 32, endPoint x: 30, endPoint y: 28, distance: 695.1
click at [725, 32] on button "✕" at bounding box center [730, 38] width 16 height 25
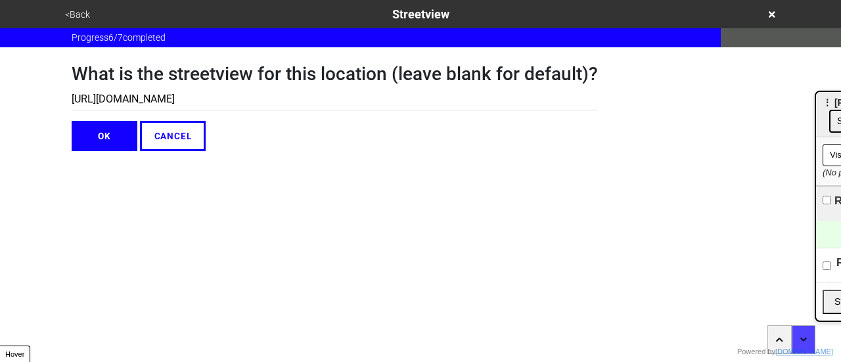
click at [79, 16] on button "<Back" at bounding box center [77, 14] width 33 height 15
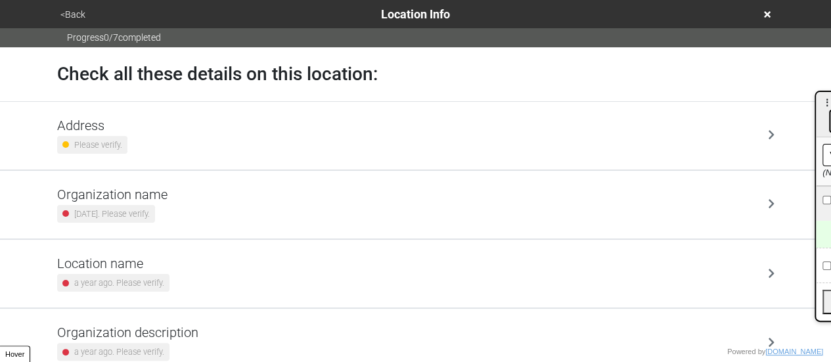
click at [130, 147] on div "Address Please verify." at bounding box center [415, 136] width 717 height 36
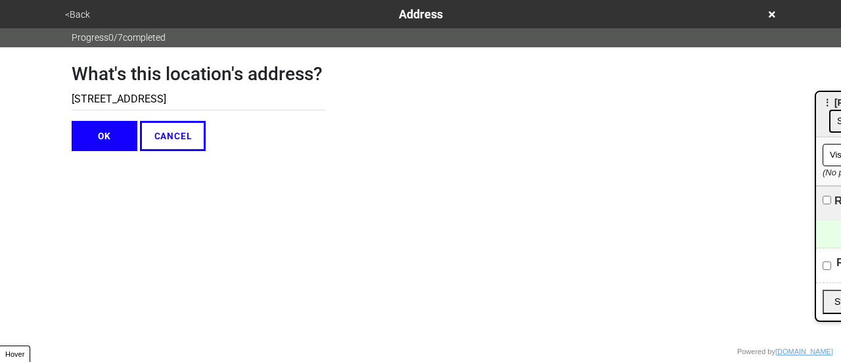
click at [122, 94] on input "[STREET_ADDRESS]" at bounding box center [199, 100] width 254 height 22
drag, startPoint x: 113, startPoint y: 113, endPoint x: 95, endPoint y: 95, distance: 26.0
click at [95, 95] on input "[STREET_ADDRESS]" at bounding box center [199, 100] width 254 height 22
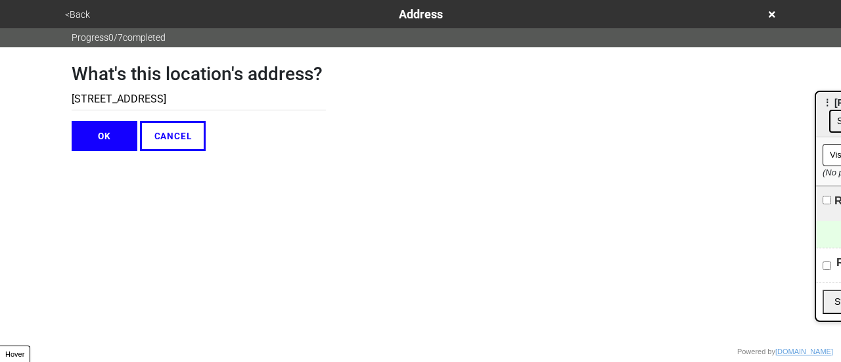
click at [95, 95] on input "[STREET_ADDRESS]" at bounding box center [199, 100] width 254 height 22
click at [97, 95] on input "[STREET_ADDRESS]" at bounding box center [199, 100] width 254 height 22
paste input "[STREET_ADDRESS]"
click at [97, 95] on input "[STREET_ADDRESS]" at bounding box center [199, 100] width 254 height 22
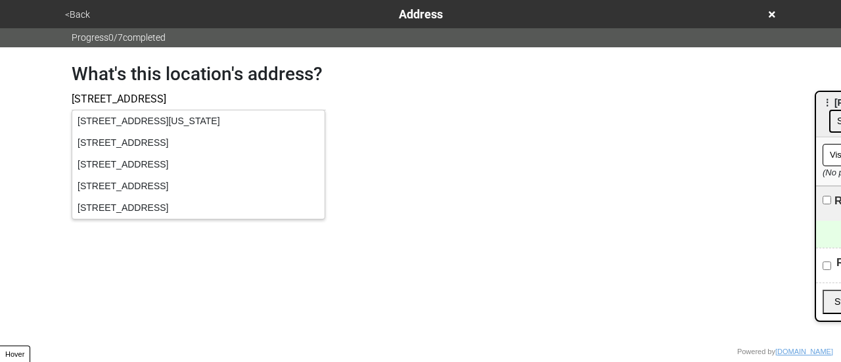
click at [122, 100] on input "[STREET_ADDRESS]" at bounding box center [199, 100] width 254 height 22
drag, startPoint x: 145, startPoint y: 98, endPoint x: 176, endPoint y: 99, distance: 31.6
click at [176, 99] on input "[STREET_ADDRESS]" at bounding box center [199, 100] width 254 height 22
click at [138, 100] on input "[STREET_ADDRESS]" at bounding box center [199, 100] width 254 height 22
click at [136, 99] on input "133 W 19 St 6 Fl" at bounding box center [199, 100] width 254 height 22
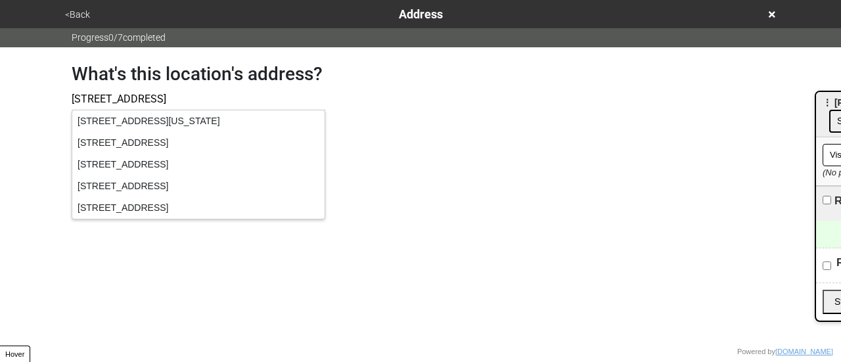
click at [126, 98] on input "133 W 19 St 6 Fl" at bounding box center [199, 100] width 254 height 22
type input "133 W 19 St, 6 Fl"
click at [28, 103] on div "<Back Address Progress 0 / 7 completed What's this location's address? 133 W 19…" at bounding box center [420, 75] width 841 height 151
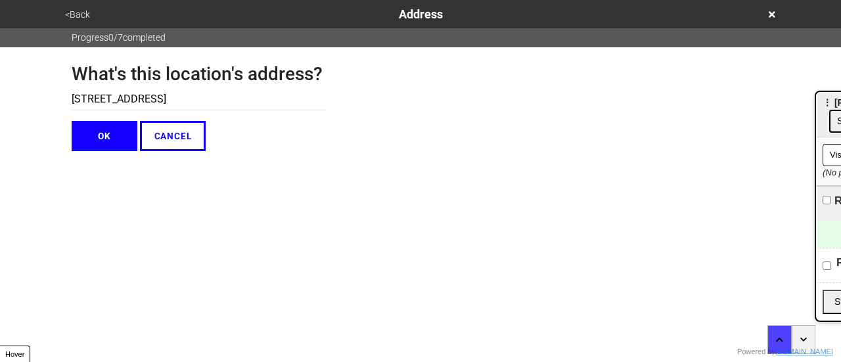
click at [101, 140] on button "OK" at bounding box center [105, 136] width 66 height 30
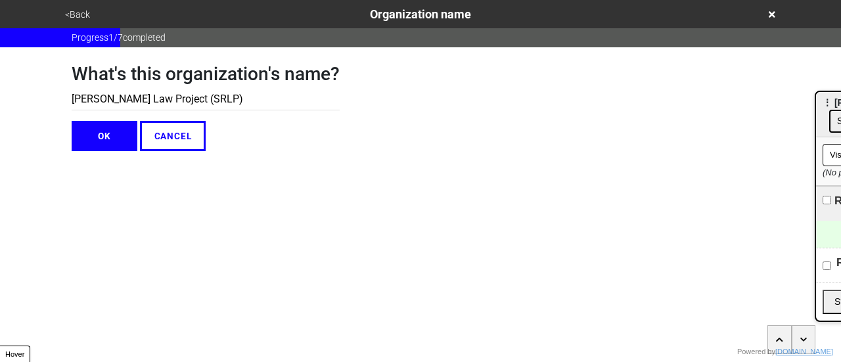
click at [116, 133] on button "OK" at bounding box center [105, 136] width 66 height 30
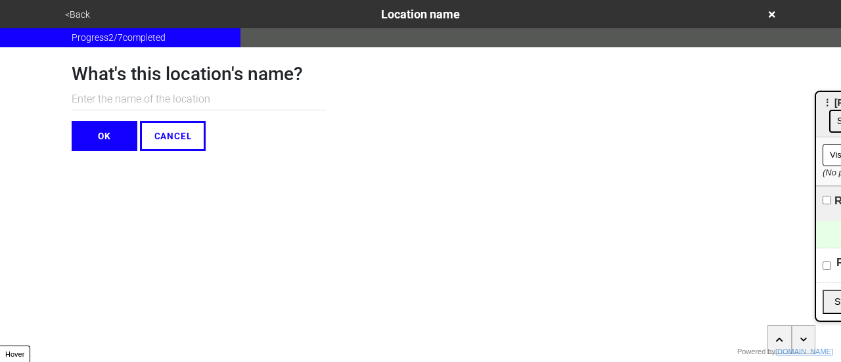
drag, startPoint x: 78, startPoint y: 16, endPoint x: 84, endPoint y: 21, distance: 8.4
click at [84, 21] on button "<Back" at bounding box center [77, 14] width 33 height 15
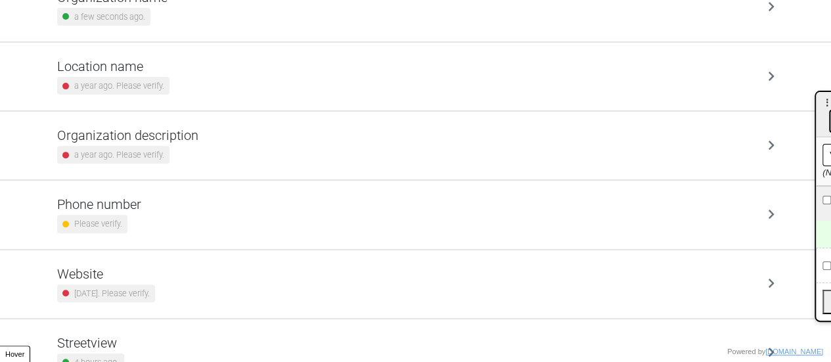
scroll to position [250, 0]
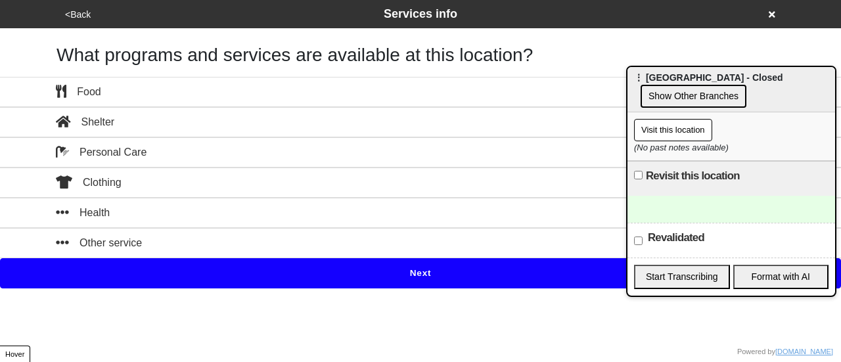
click at [766, 15] on div "<Back Services info" at bounding box center [420, 14] width 719 height 18
click at [773, 12] on icon at bounding box center [772, 14] width 7 height 9
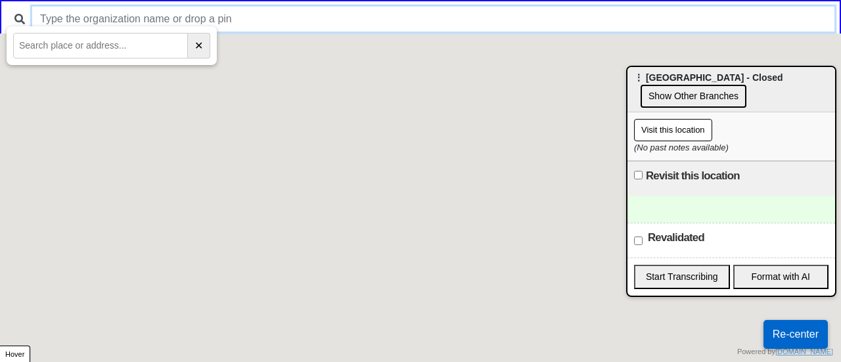
click at [192, 22] on input "text" at bounding box center [433, 19] width 802 height 25
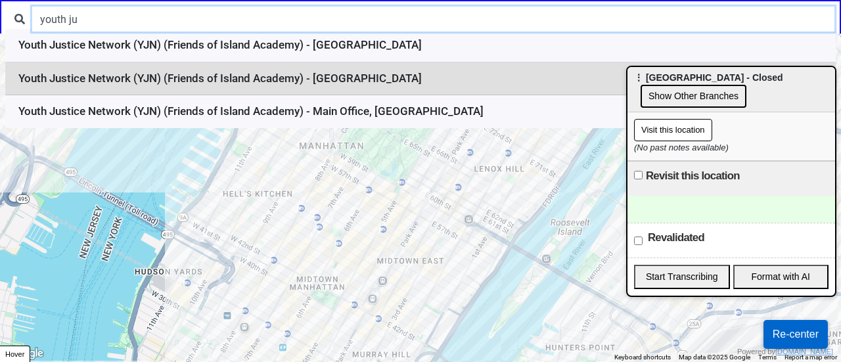
type input "youth ju"
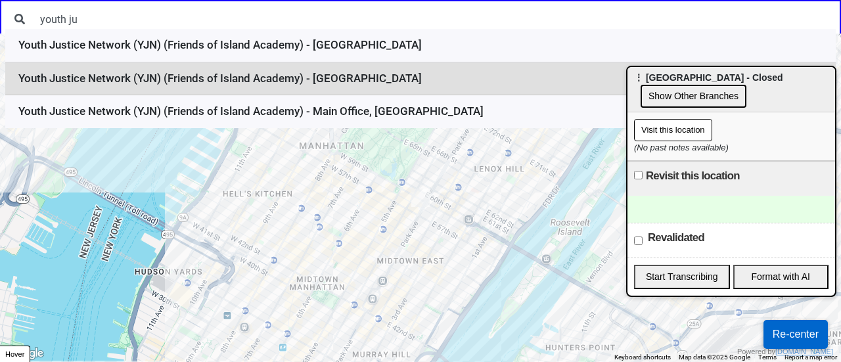
click at [206, 81] on li "Youth Justice Network (YJN) (Friends of Island Academy) - Brooklyn" at bounding box center [420, 79] width 830 height 34
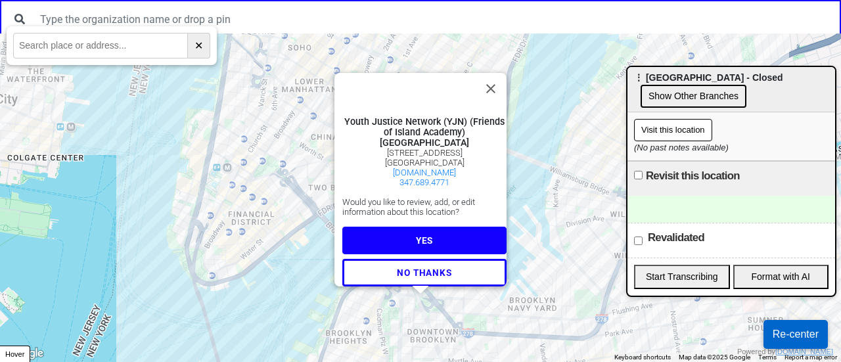
scroll to position [22, 0]
click at [428, 238] on button "YES" at bounding box center [424, 241] width 164 height 28
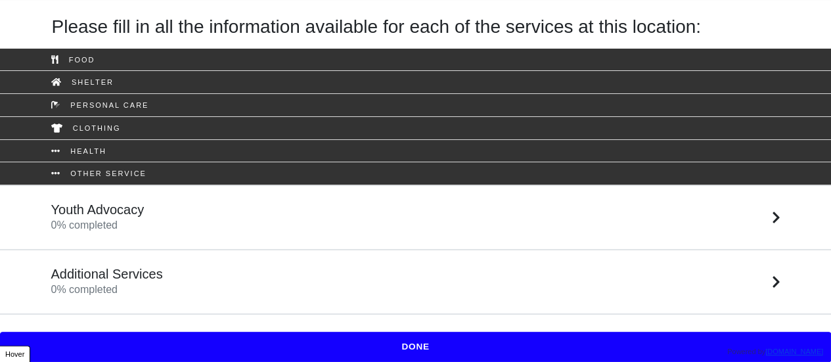
scroll to position [42, 0]
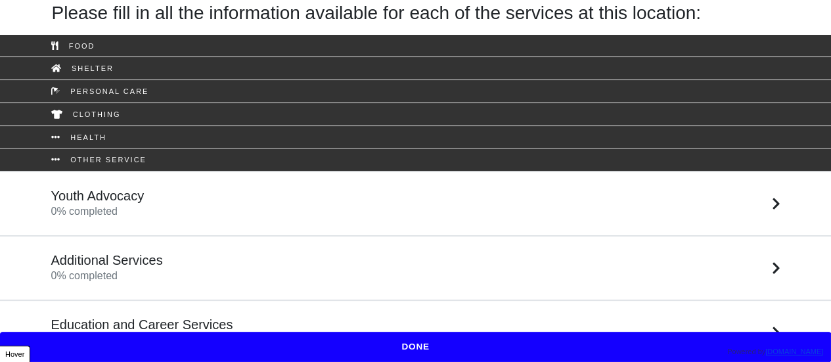
click at [147, 204] on div "Youth Advocacy 0 % completed" at bounding box center [415, 204] width 749 height 32
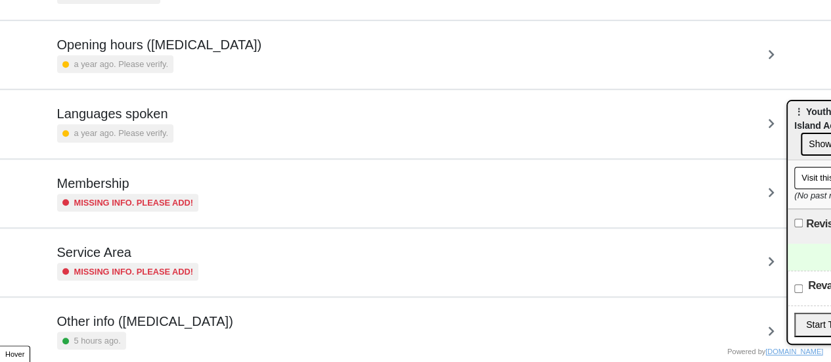
scroll to position [318, 0]
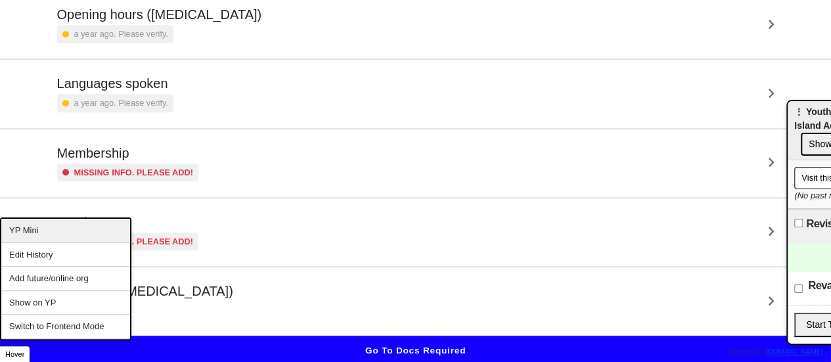
click at [39, 235] on div "YP Mini" at bounding box center [65, 231] width 129 height 24
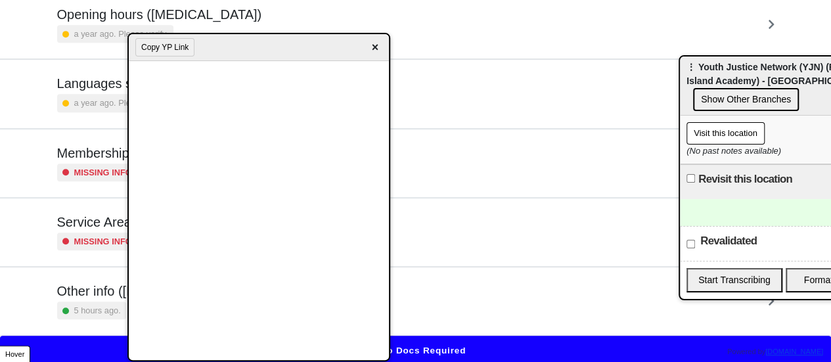
drag, startPoint x: 812, startPoint y: 112, endPoint x: 704, endPoint y: 67, distance: 116.6
click at [704, 67] on span "⋮ Youth Justice Network (YJN) (Friends of Island Academy) - [GEOGRAPHIC_DATA]" at bounding box center [780, 74] width 187 height 24
click at [160, 47] on button "Copy YP Link" at bounding box center [164, 47] width 59 height 18
click at [372, 44] on span "×" at bounding box center [374, 48] width 15 height 18
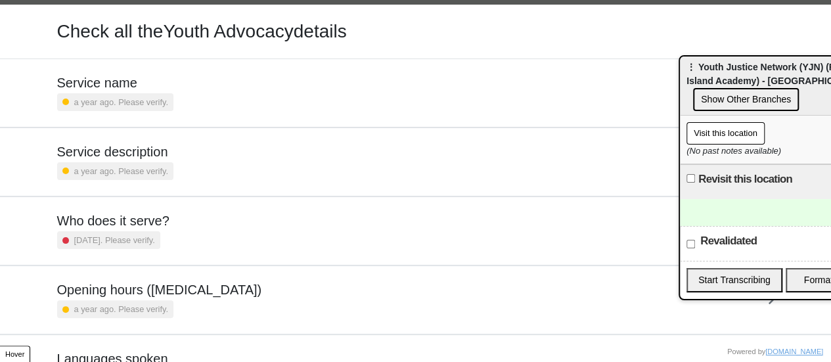
scroll to position [0, 0]
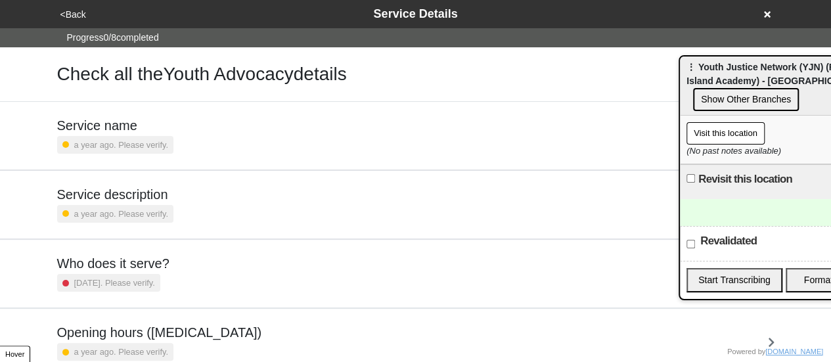
click at [74, 17] on button "<Back" at bounding box center [74, 14] width 34 height 15
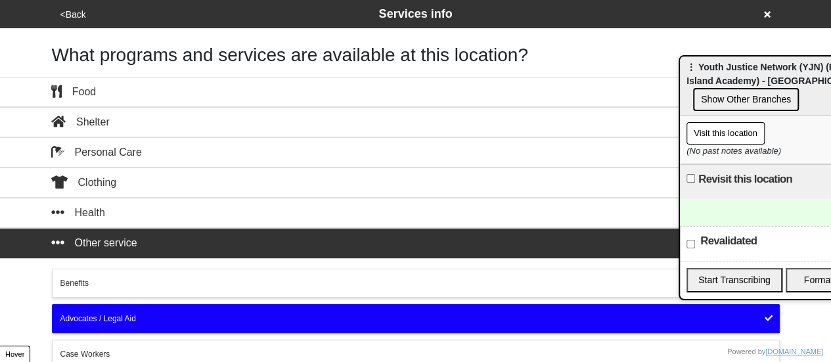
scroll to position [365, 0]
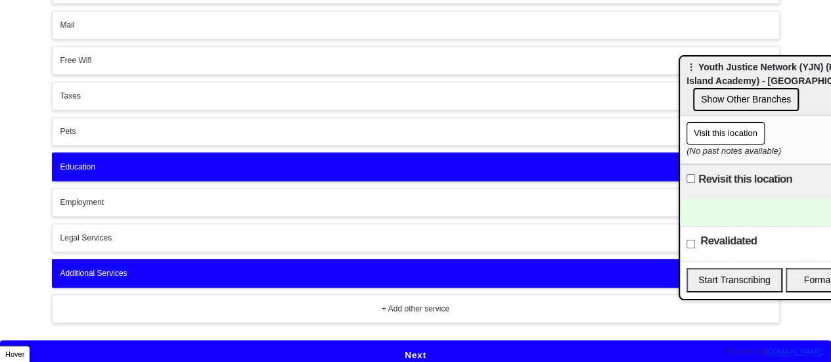
click at [302, 342] on button "Next" at bounding box center [415, 355] width 831 height 30
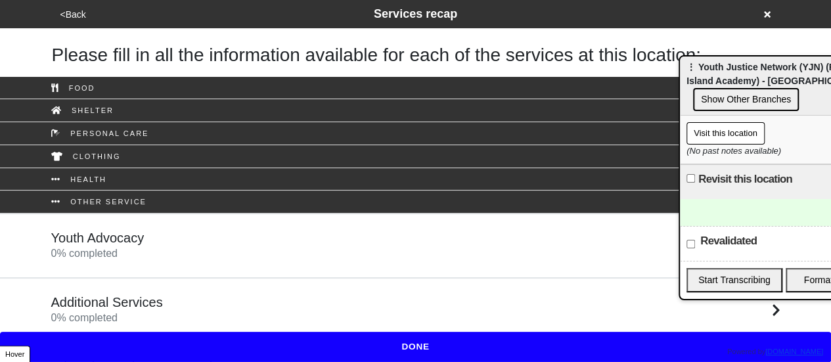
click at [191, 247] on div "Youth Advocacy 0 % completed" at bounding box center [415, 246] width 749 height 32
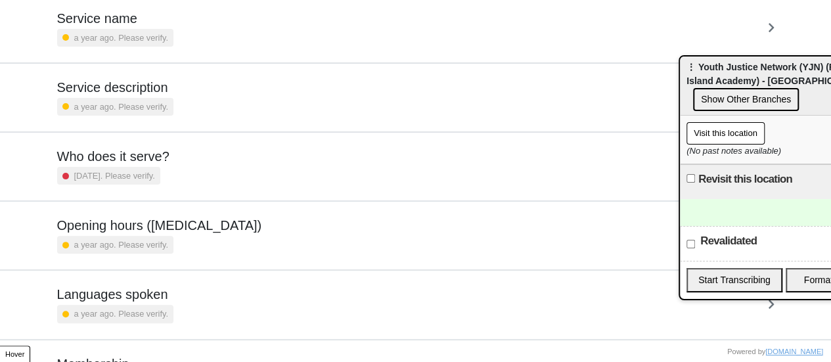
scroll to position [318, 0]
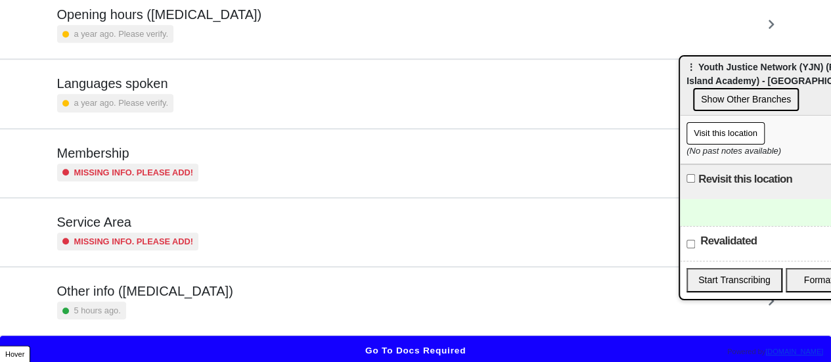
click at [171, 304] on div "5 hours ago." at bounding box center [145, 311] width 176 height 18
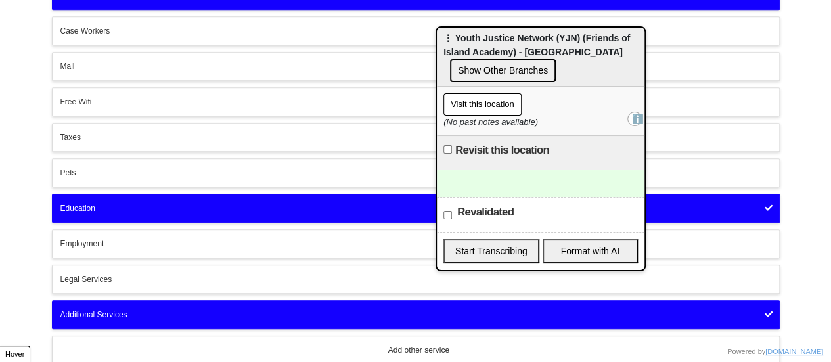
scroll to position [365, 0]
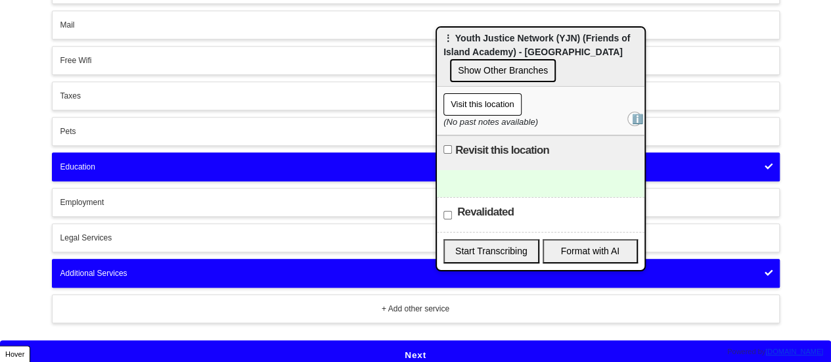
click at [407, 344] on button "Next" at bounding box center [415, 355] width 831 height 30
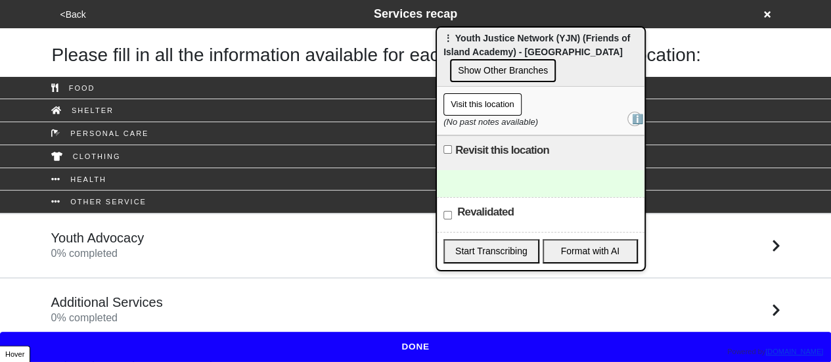
click at [214, 307] on div "Additional Services 0 % completed" at bounding box center [415, 310] width 749 height 32
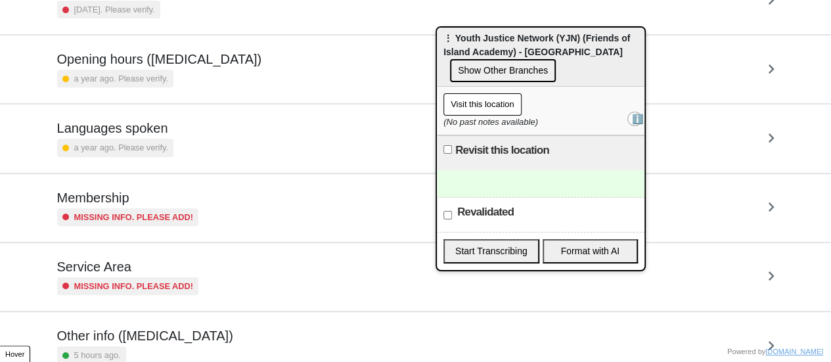
scroll to position [318, 0]
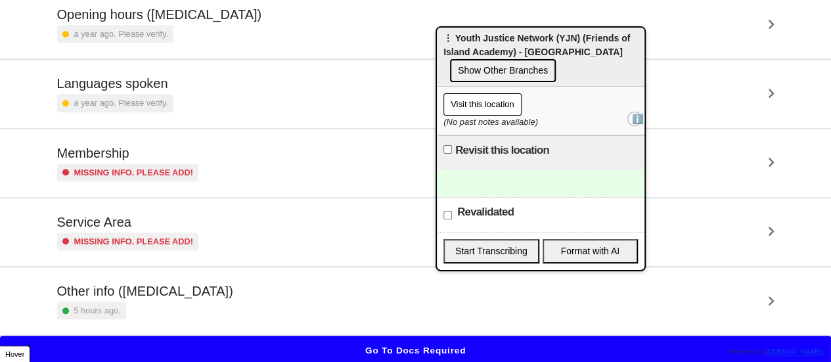
click at [224, 299] on div "Other info ([MEDICAL_DATA]) 5 hours ago." at bounding box center [415, 301] width 717 height 36
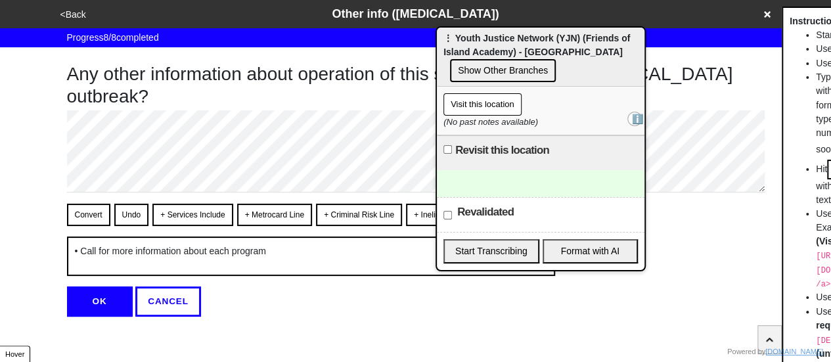
click at [766, 15] on icon at bounding box center [767, 14] width 7 height 7
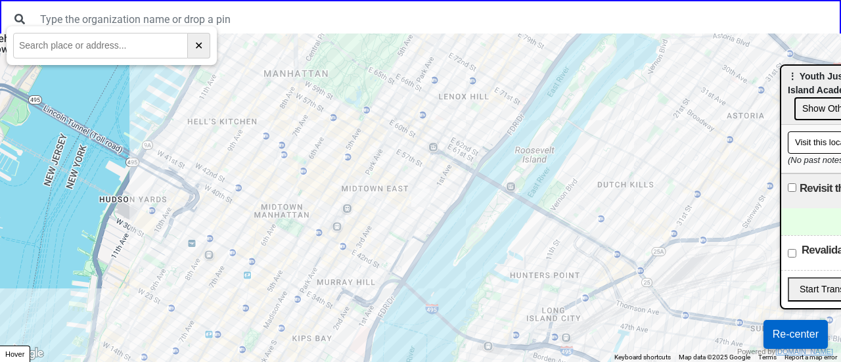
drag, startPoint x: 489, startPoint y: 43, endPoint x: 836, endPoint y: 81, distance: 348.3
